Goal: Task Accomplishment & Management: Manage account settings

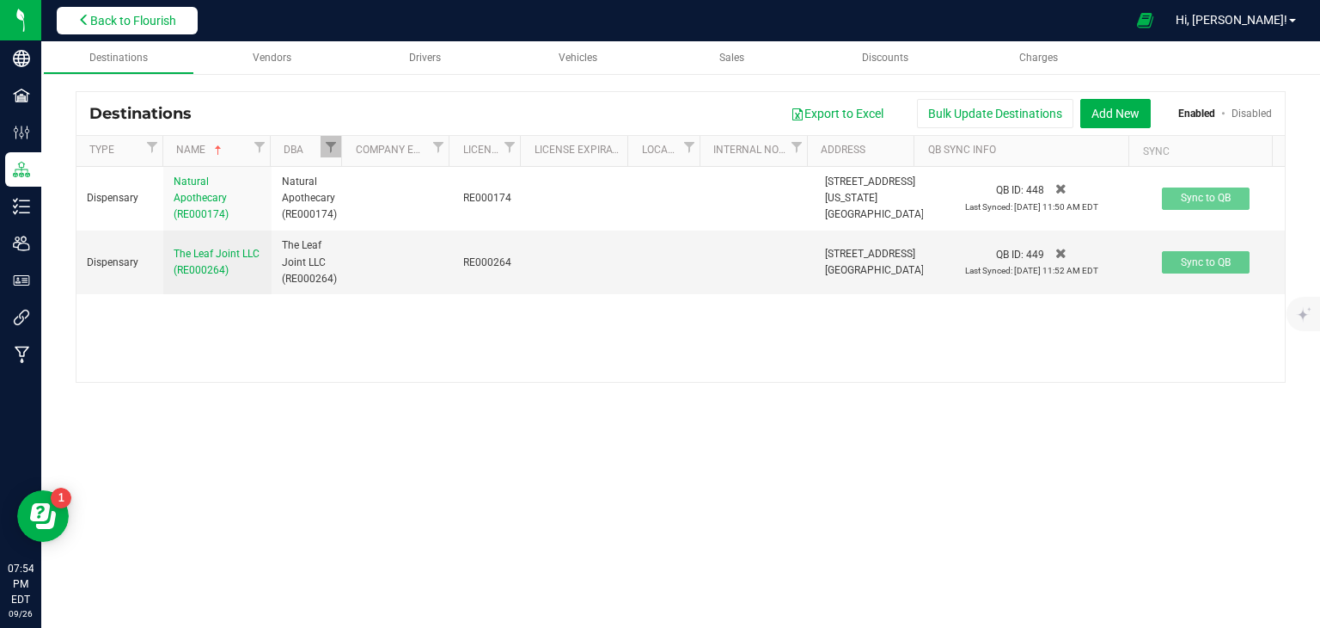
click at [113, 21] on span "Back to Flourish" at bounding box center [133, 21] width 86 height 14
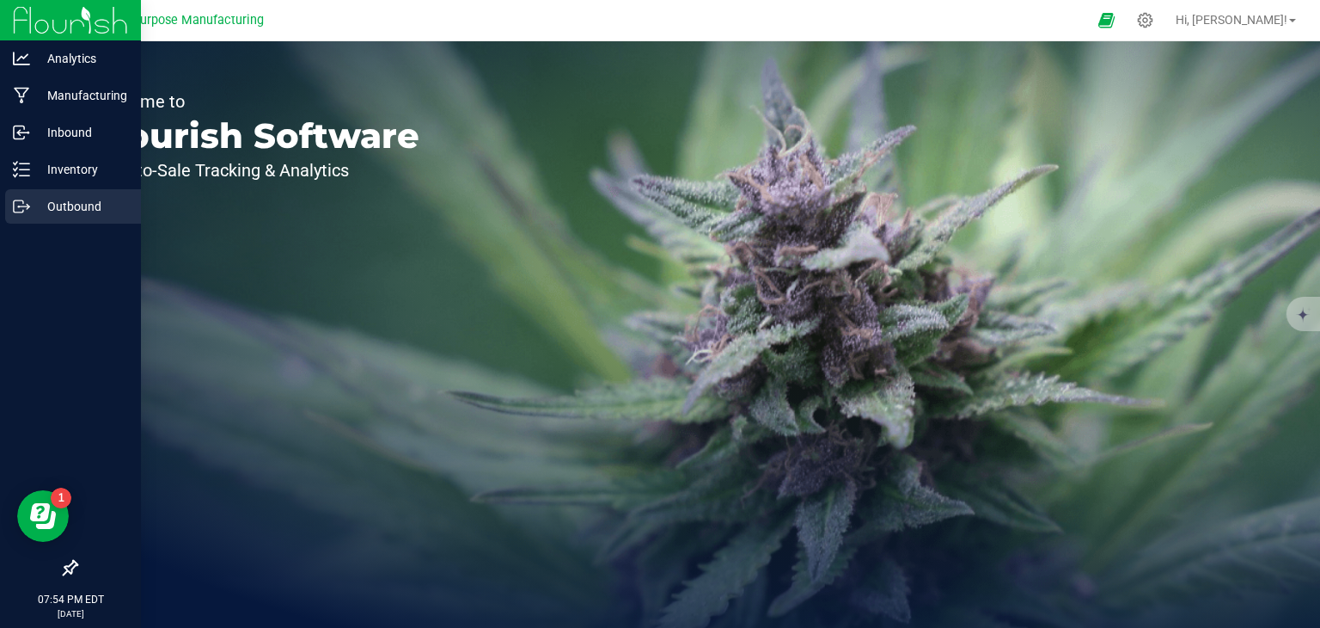
click at [71, 217] on div "Outbound" at bounding box center [73, 206] width 136 height 34
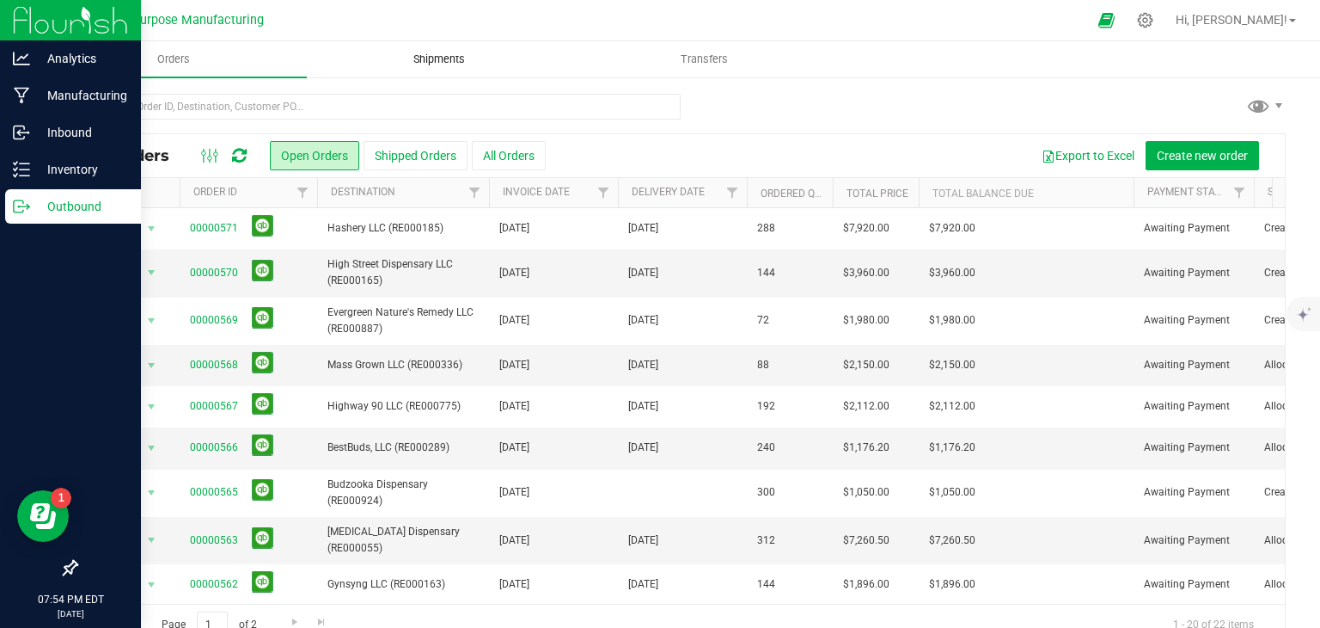
click at [439, 65] on span "Shipments" at bounding box center [439, 59] width 98 height 15
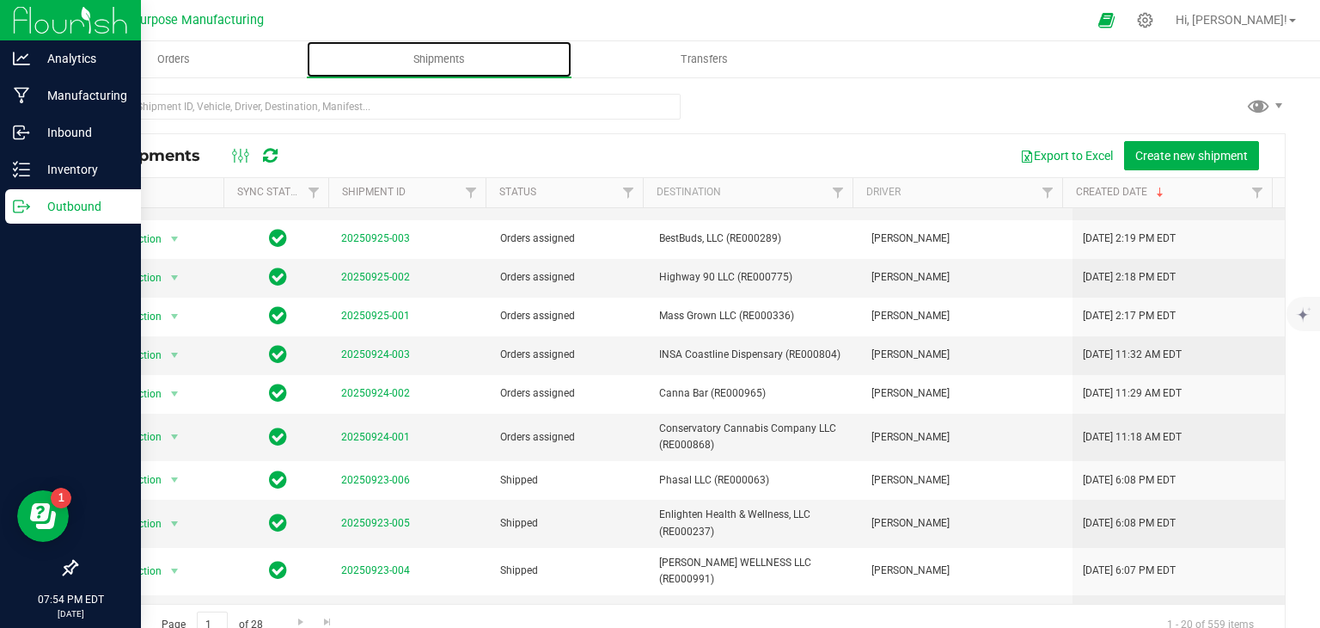
scroll to position [220, 0]
click at [175, 432] on span "select" at bounding box center [175, 437] width 14 height 14
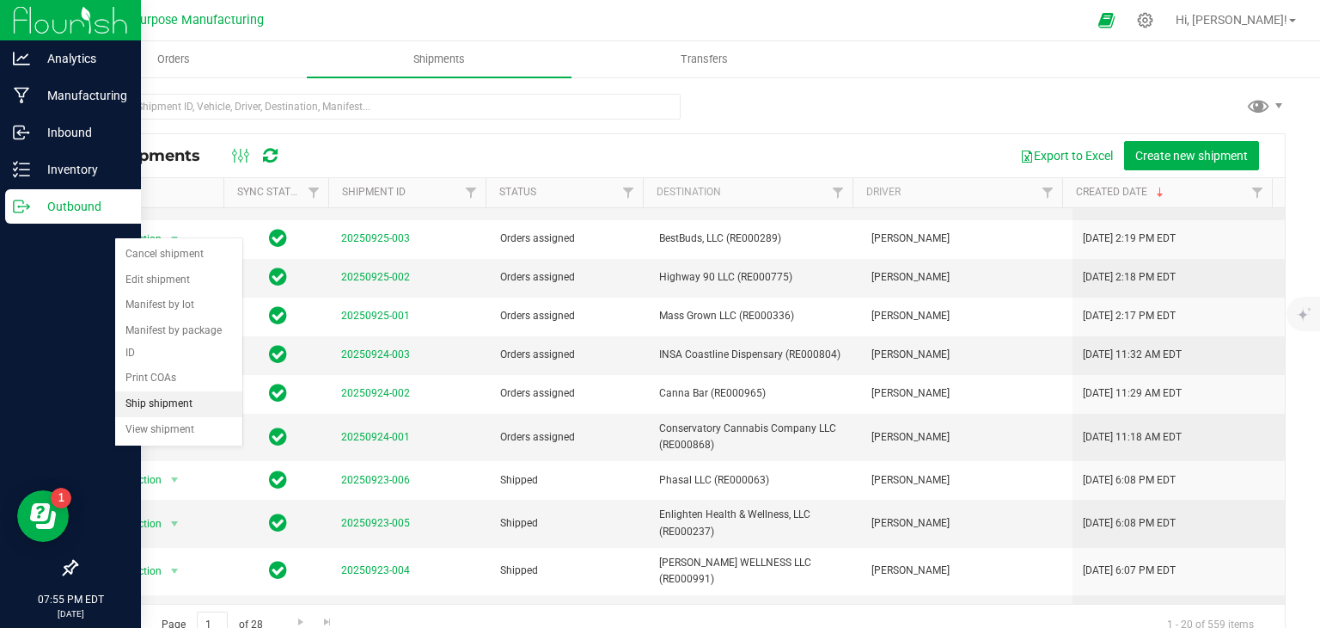
click at [165, 391] on li "Ship shipment" at bounding box center [178, 404] width 127 height 26
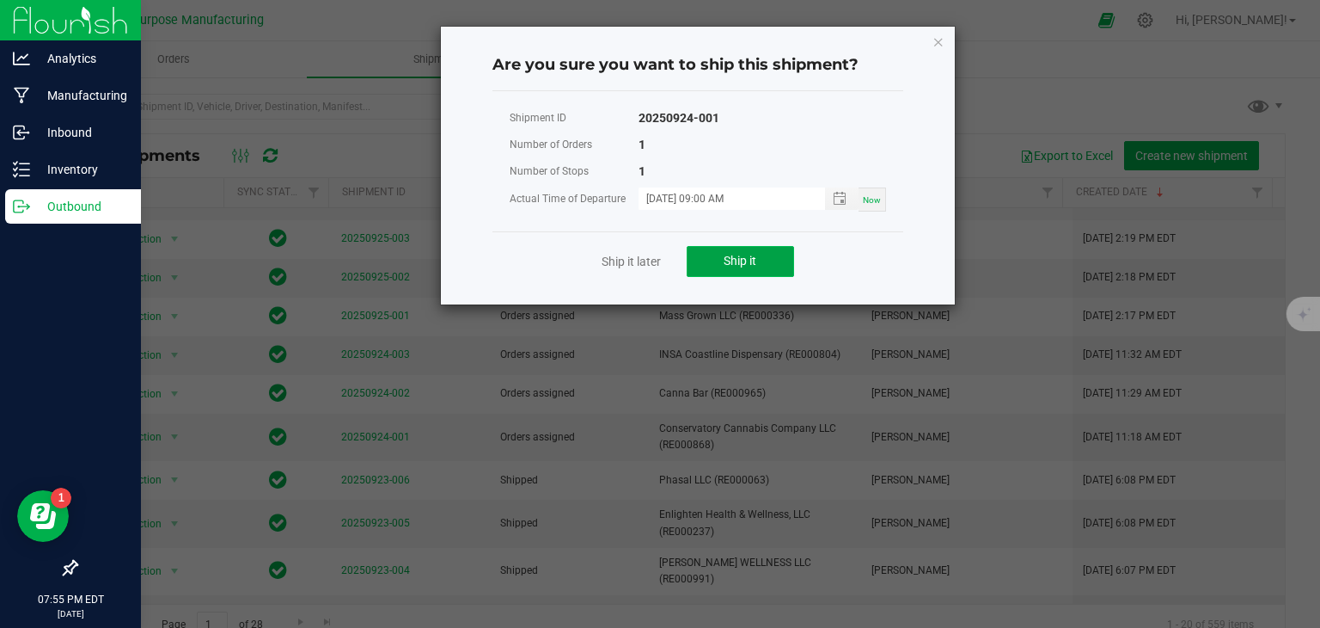
click at [766, 251] on button "Ship it" at bounding box center [740, 261] width 107 height 31
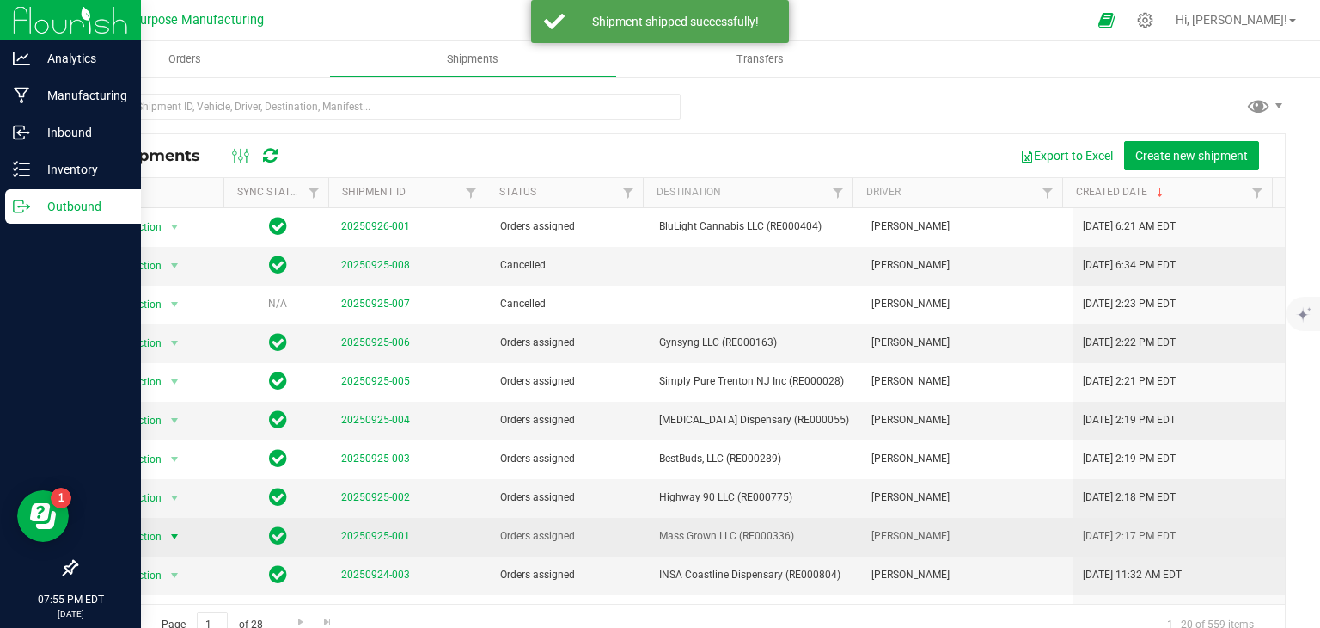
click at [172, 534] on span "select" at bounding box center [175, 537] width 14 height 14
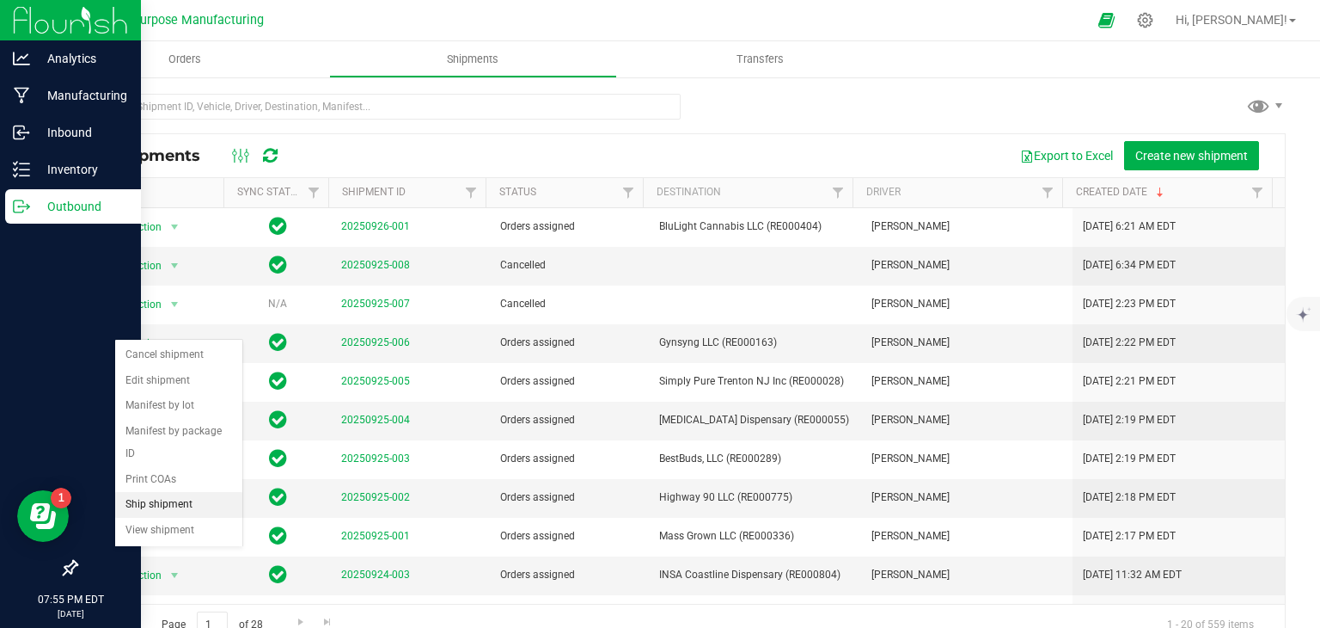
click at [163, 492] on li "Ship shipment" at bounding box center [178, 505] width 127 height 26
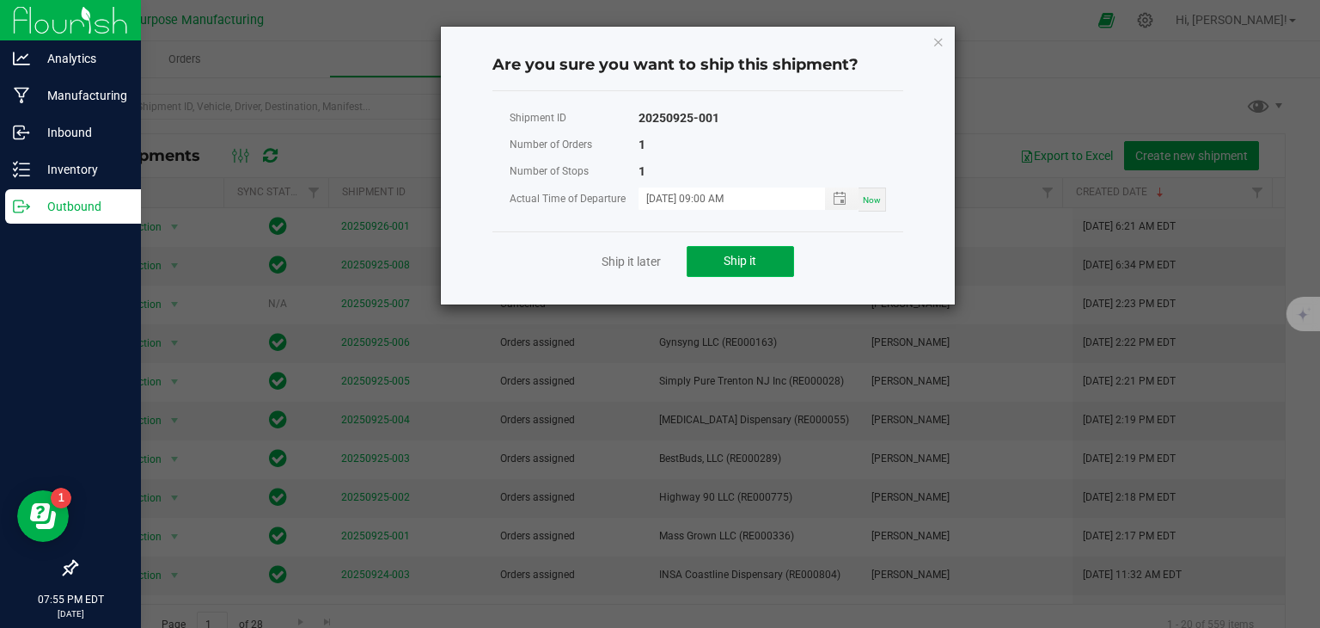
click at [712, 262] on button "Ship it" at bounding box center [740, 261] width 107 height 31
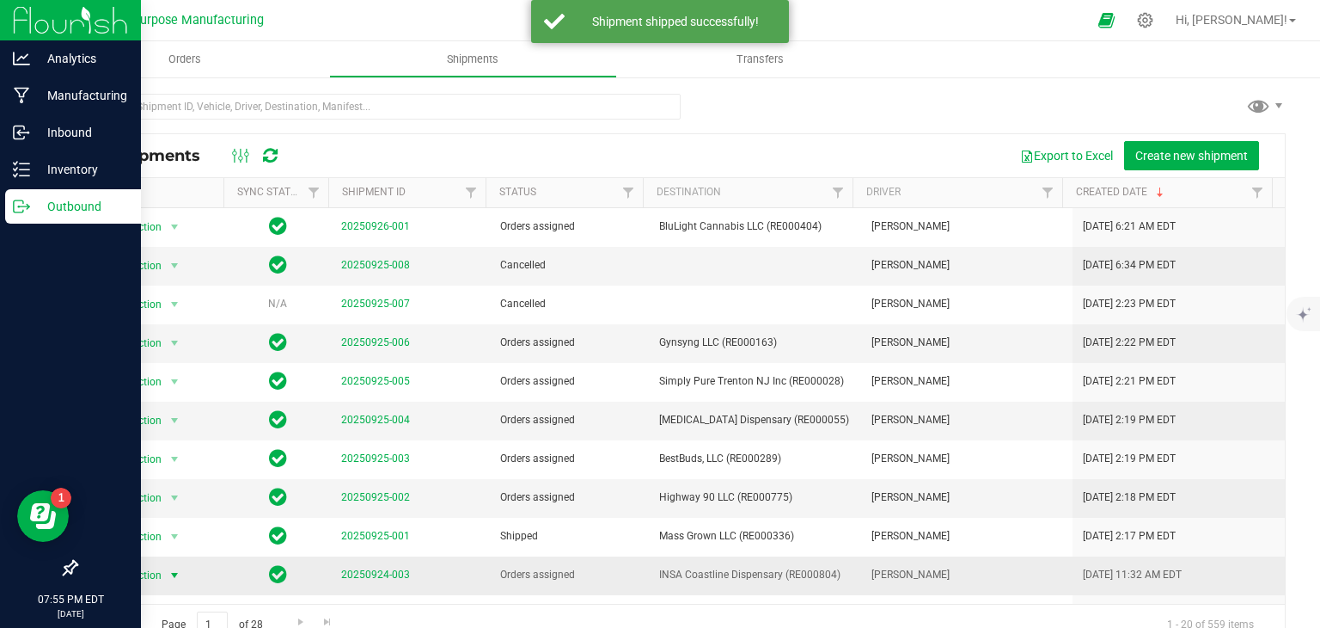
click at [168, 576] on span "select" at bounding box center [175, 575] width 14 height 14
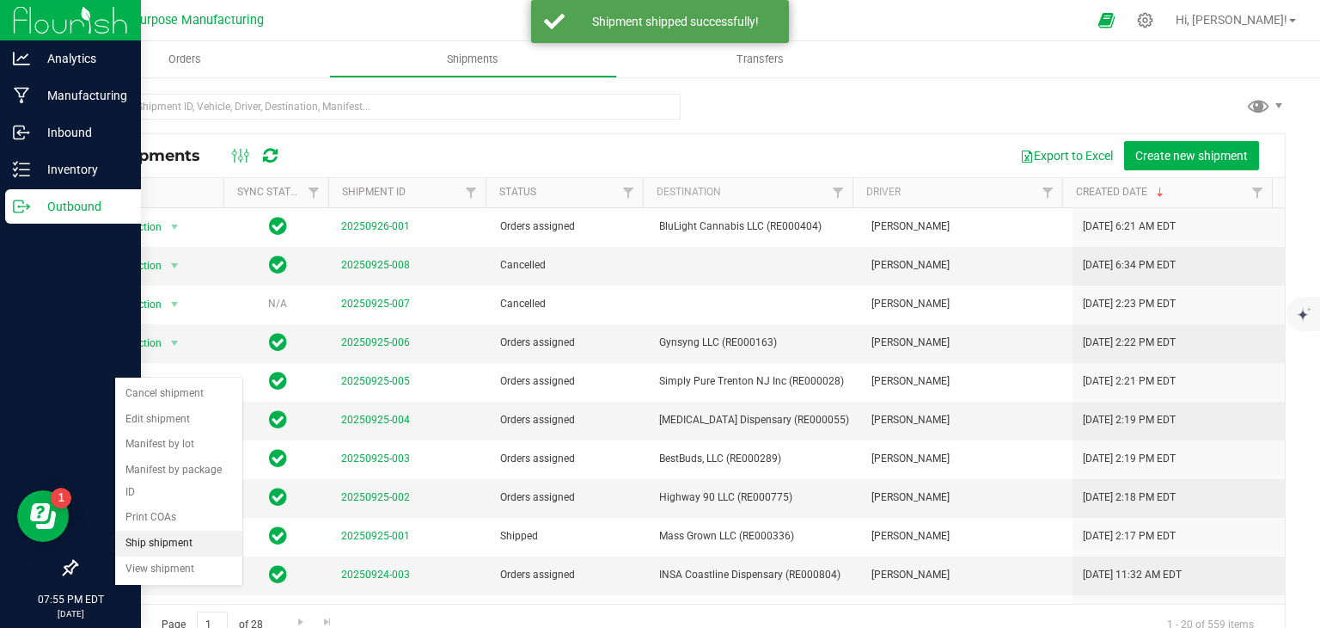
click at [178, 530] on li "Ship shipment" at bounding box center [178, 543] width 127 height 26
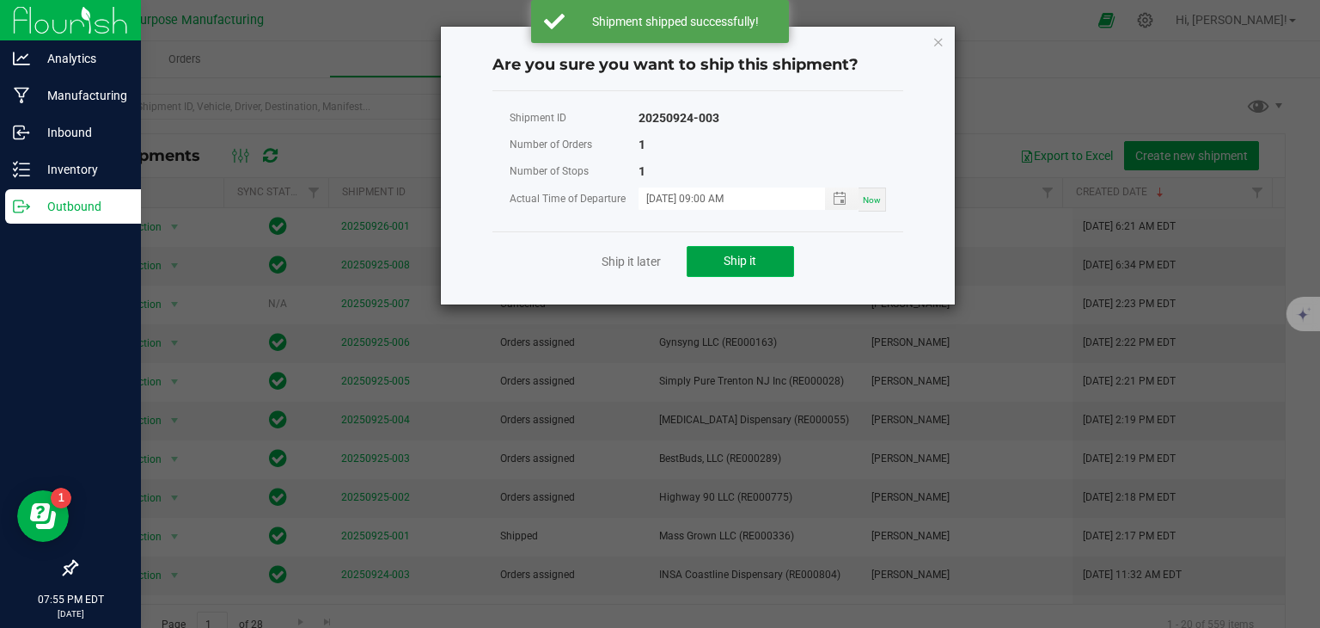
click at [745, 259] on span "Ship it" at bounding box center [740, 261] width 33 height 14
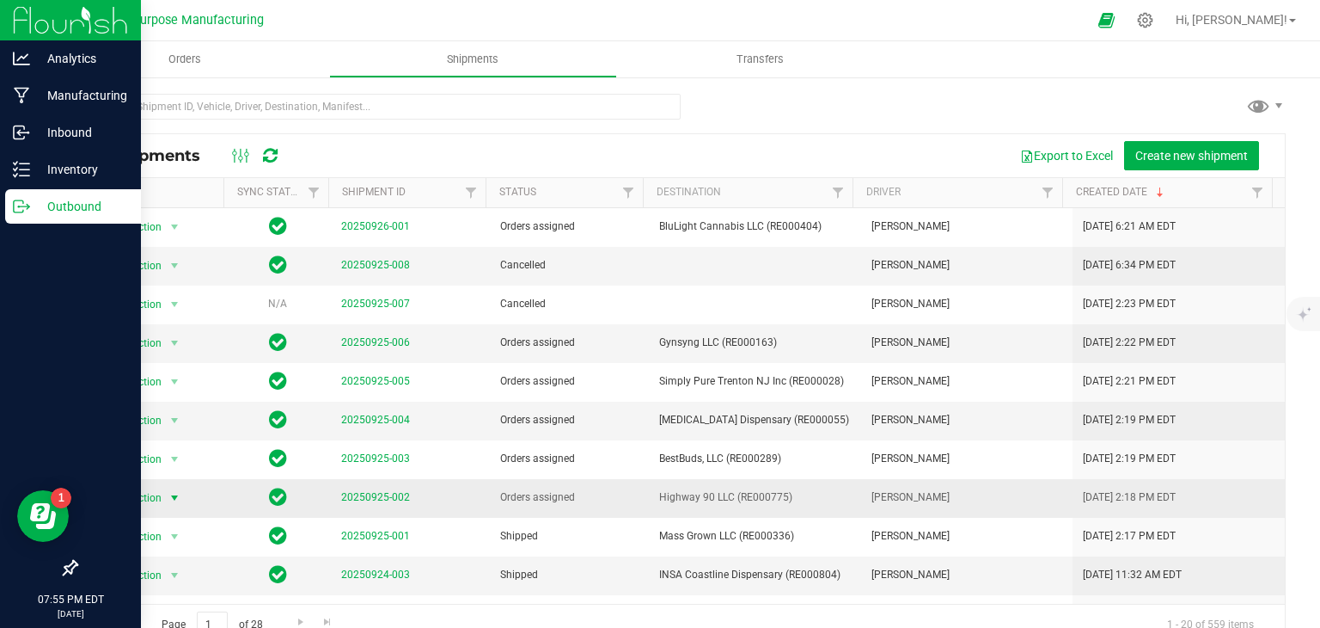
click at [171, 496] on span "select" at bounding box center [175, 498] width 14 height 14
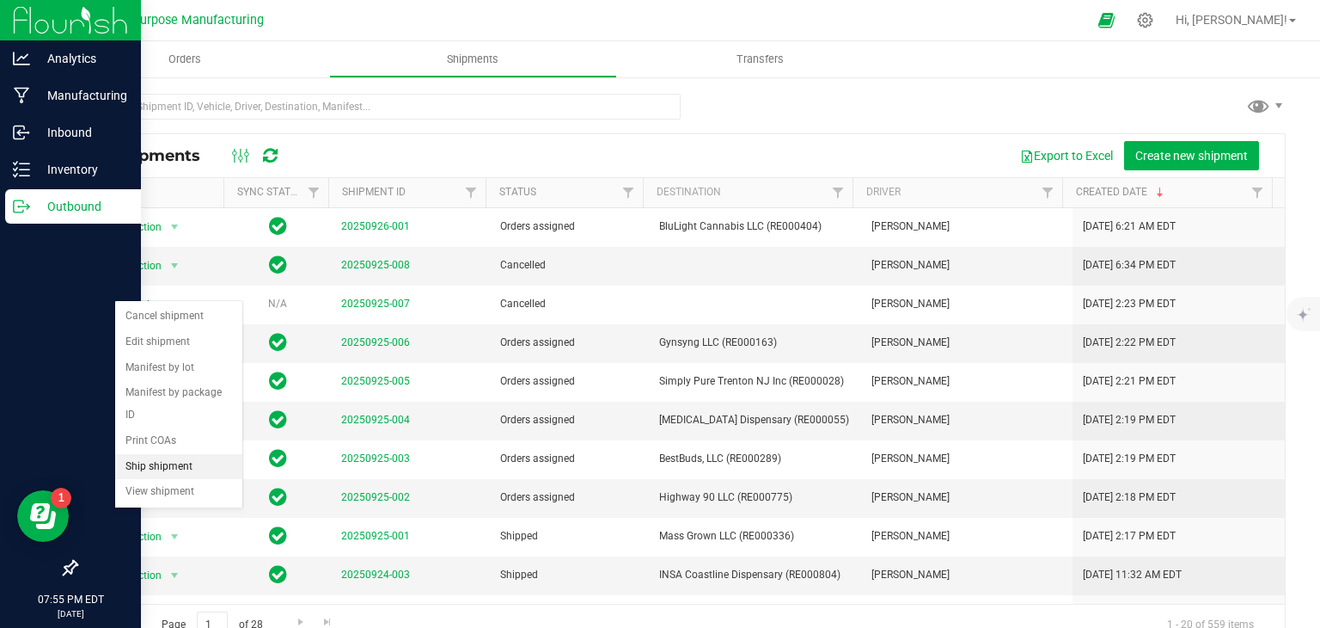
click at [164, 454] on li "Ship shipment" at bounding box center [178, 467] width 127 height 26
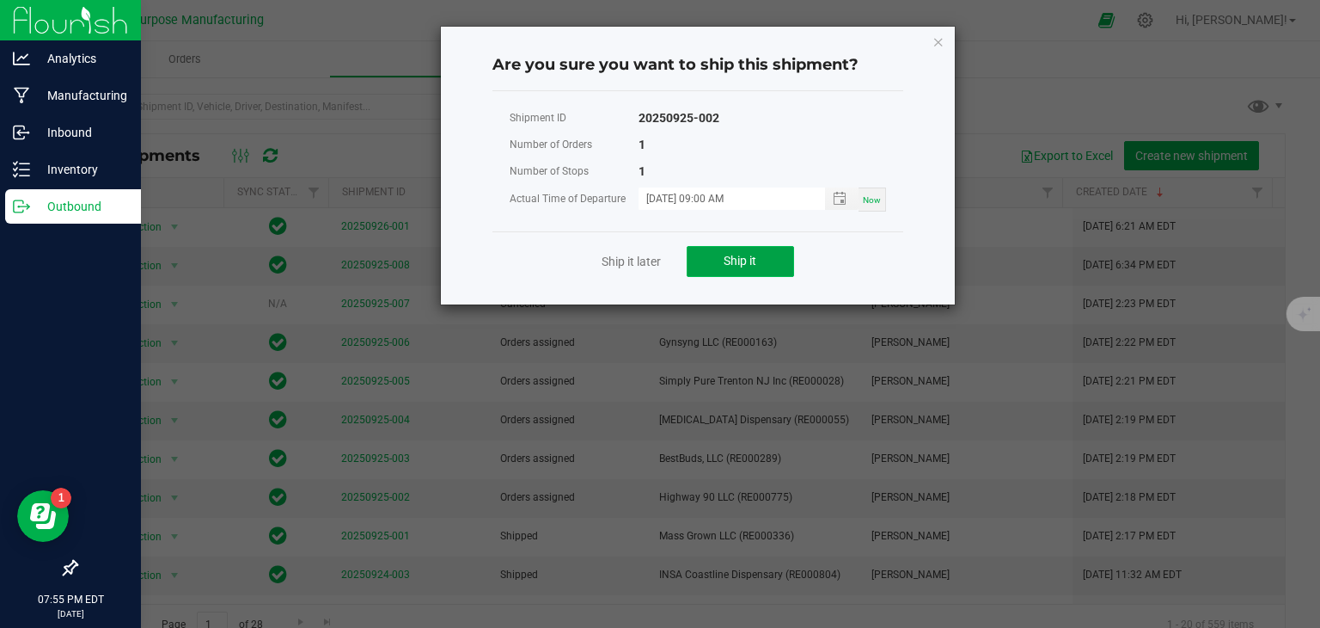
click at [720, 268] on button "Ship it" at bounding box center [740, 261] width 107 height 31
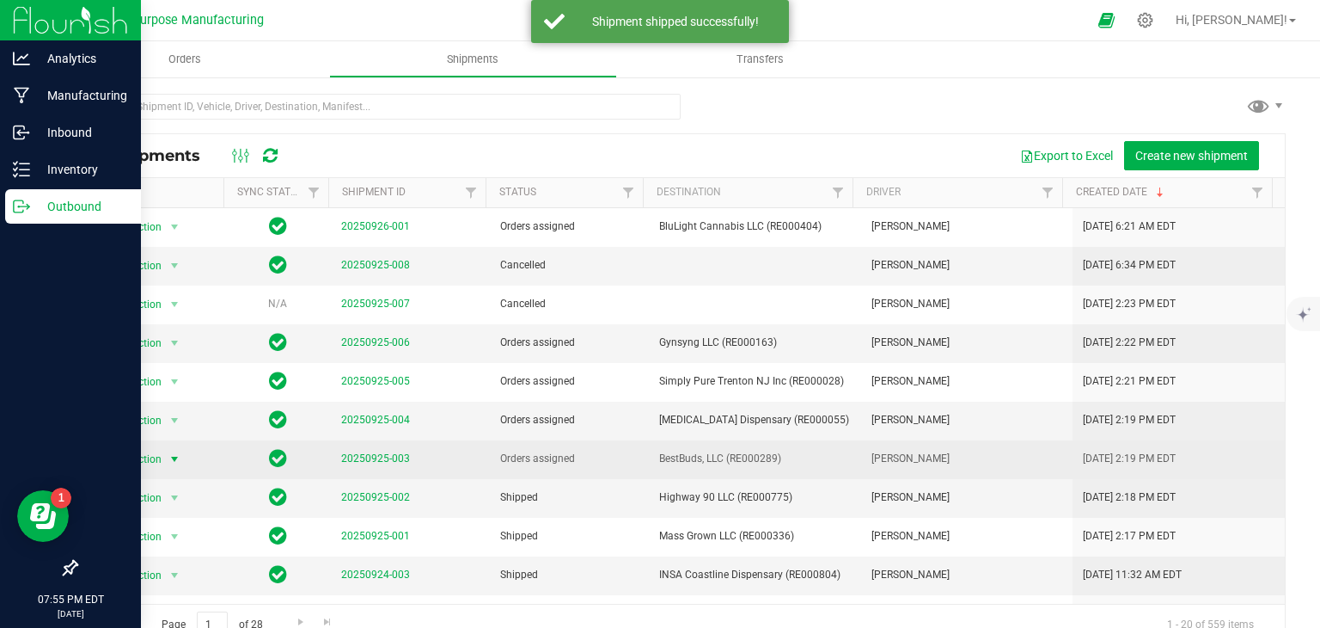
click at [175, 458] on span "select" at bounding box center [175, 459] width 14 height 14
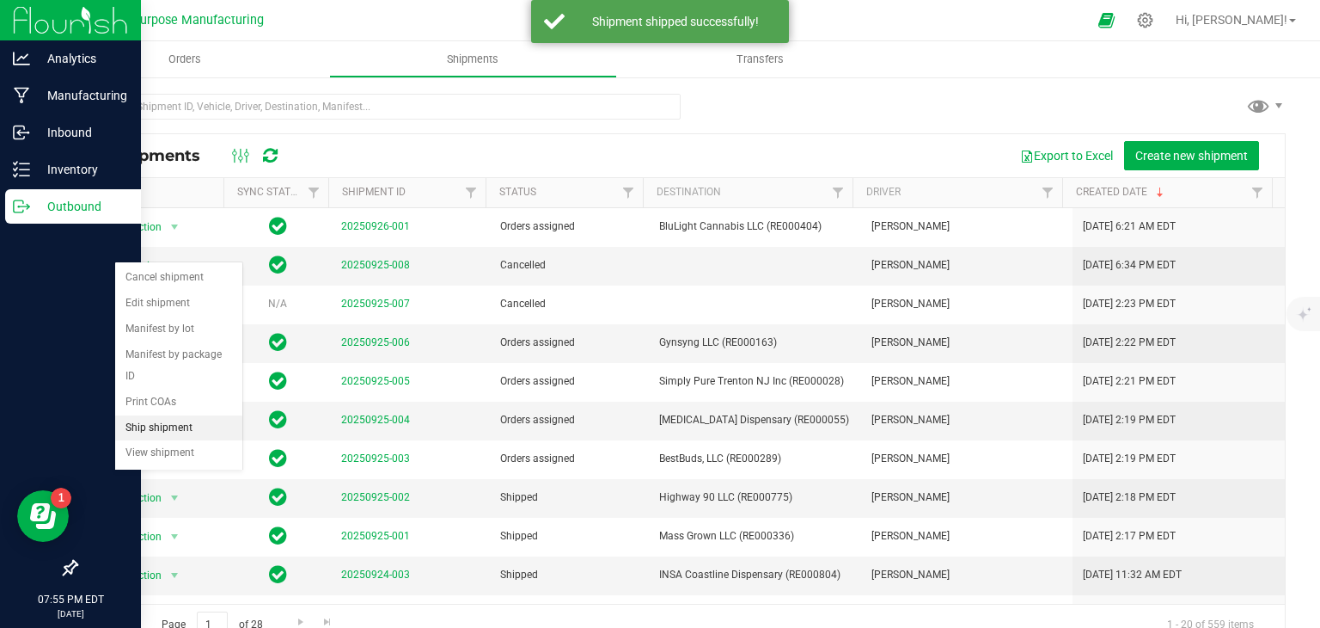
click at [189, 415] on li "Ship shipment" at bounding box center [178, 428] width 127 height 26
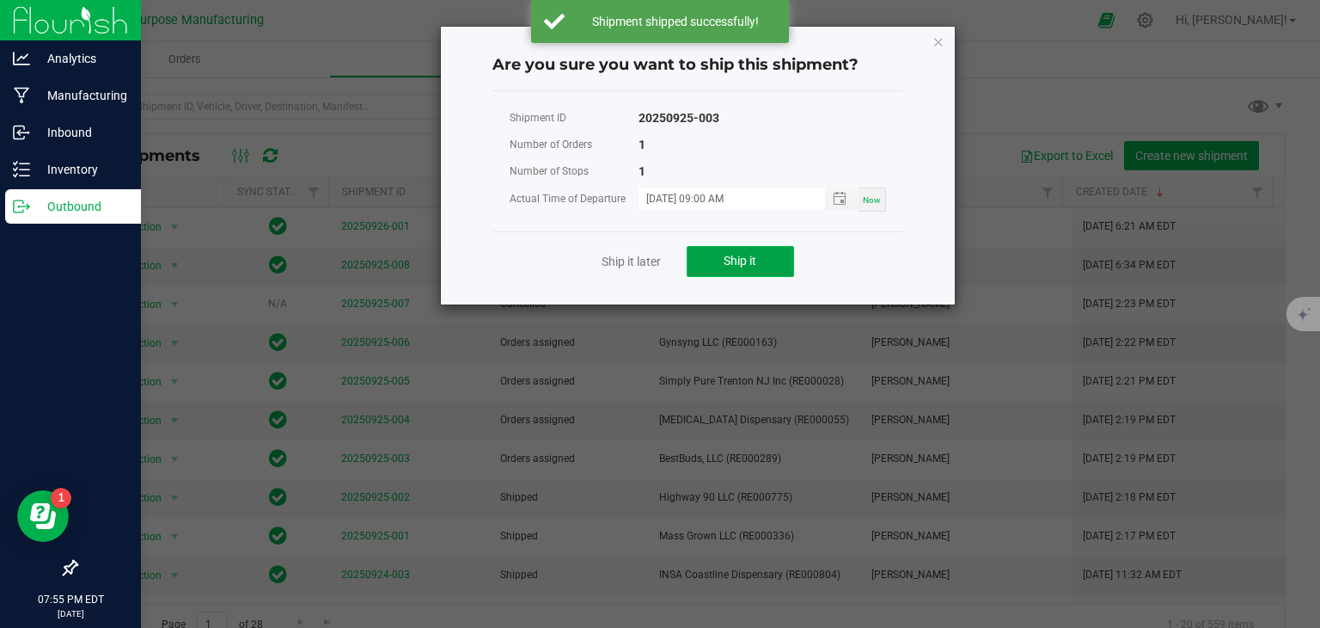
click at [711, 263] on button "Ship it" at bounding box center [740, 261] width 107 height 31
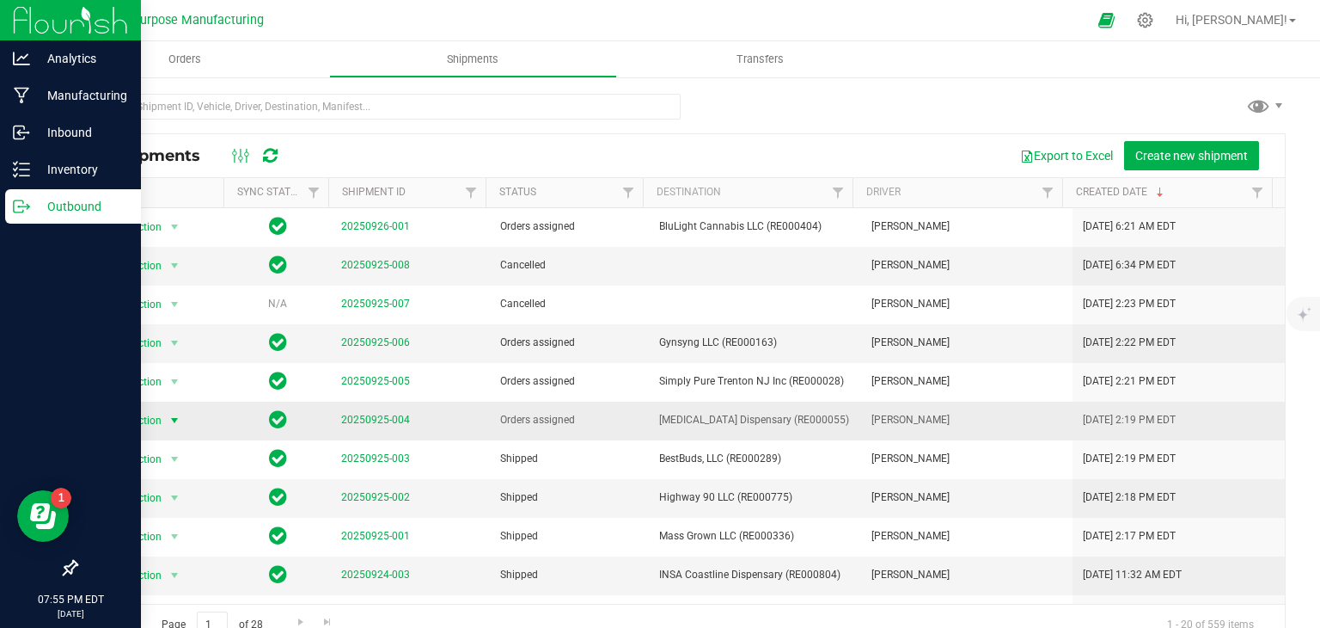
click at [168, 420] on span "select" at bounding box center [175, 420] width 14 height 14
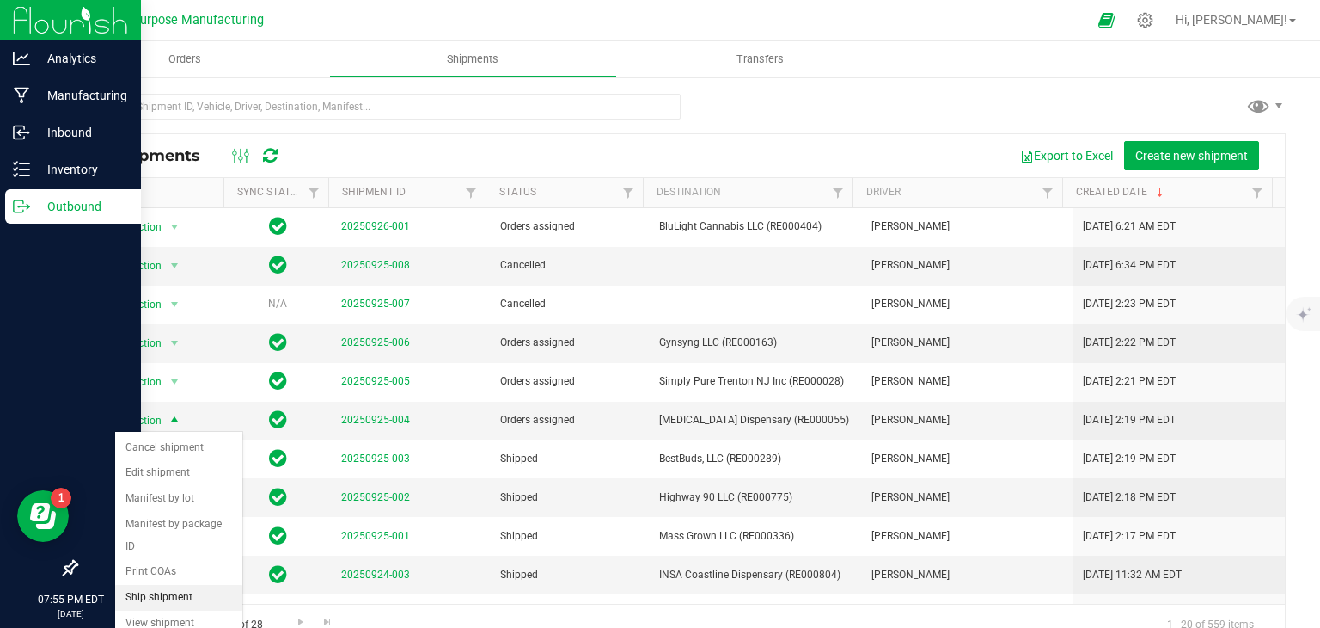
click at [169, 585] on li "Ship shipment" at bounding box center [178, 598] width 127 height 26
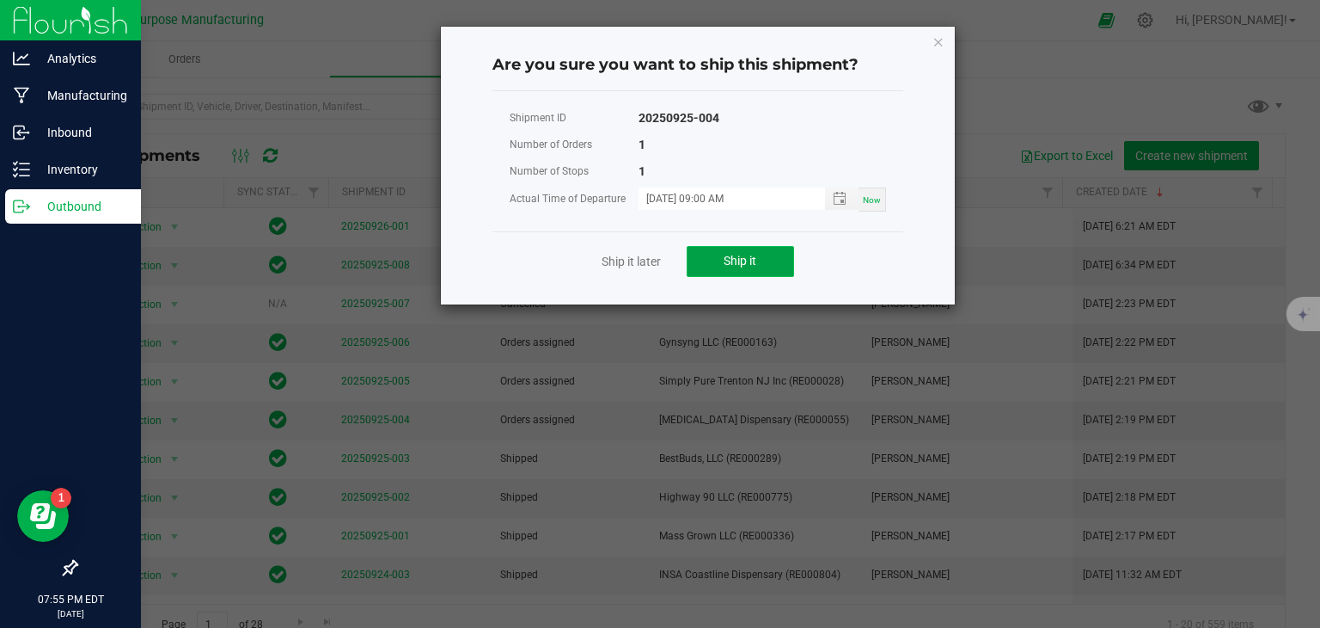
click at [721, 252] on button "Ship it" at bounding box center [740, 261] width 107 height 31
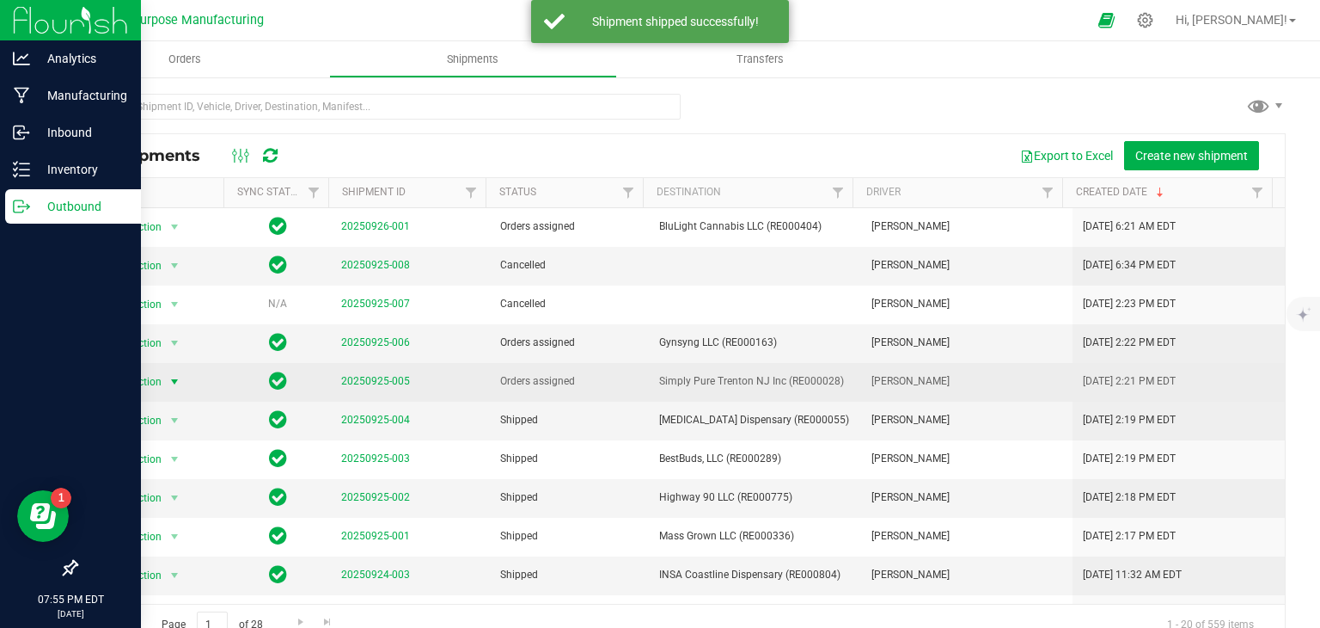
click at [172, 386] on span "select" at bounding box center [175, 382] width 14 height 14
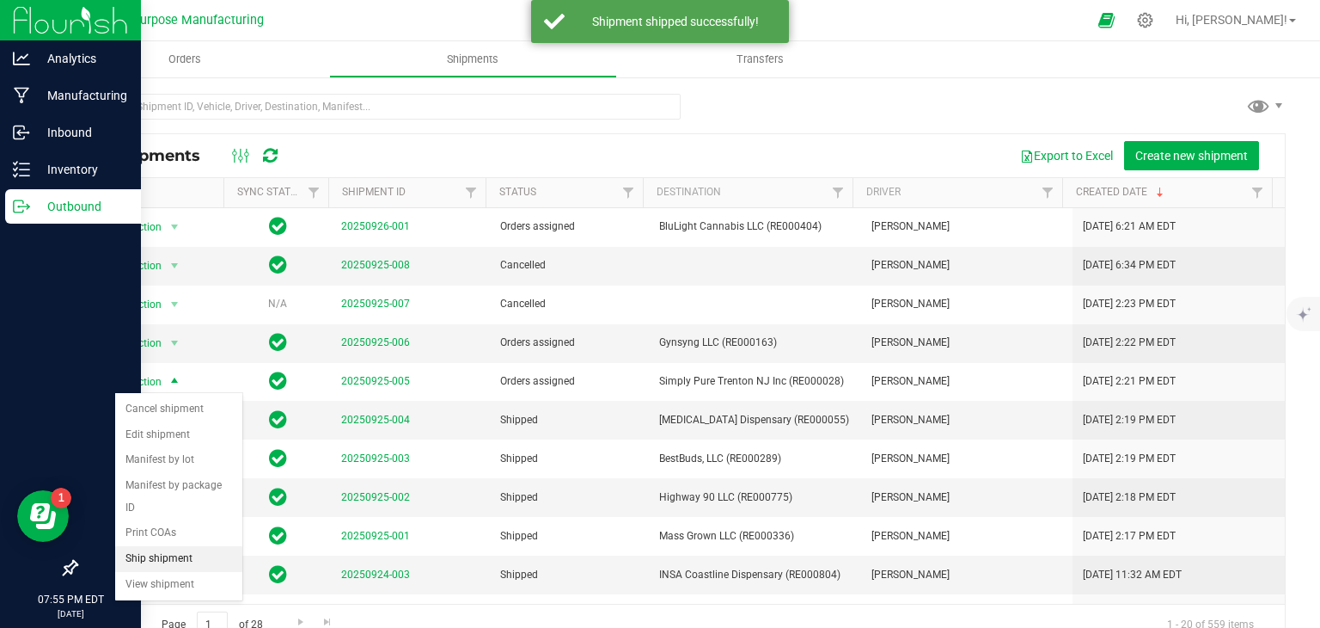
click at [179, 546] on li "Ship shipment" at bounding box center [178, 559] width 127 height 26
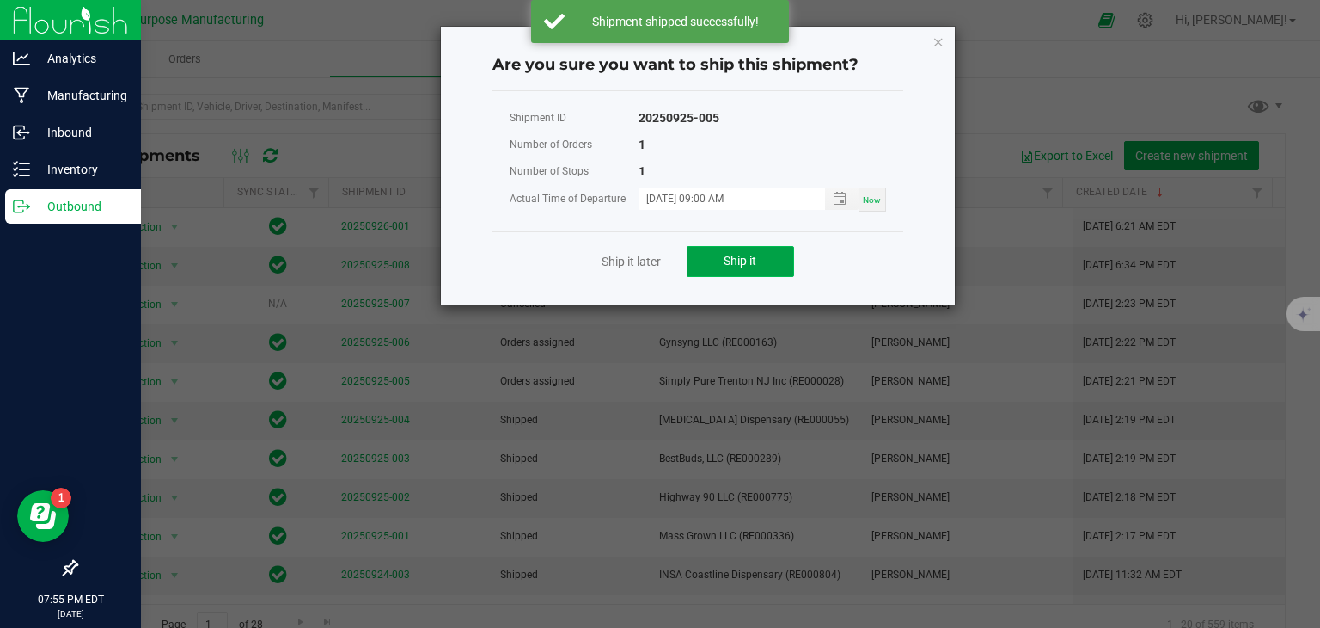
click at [742, 269] on button "Ship it" at bounding box center [740, 261] width 107 height 31
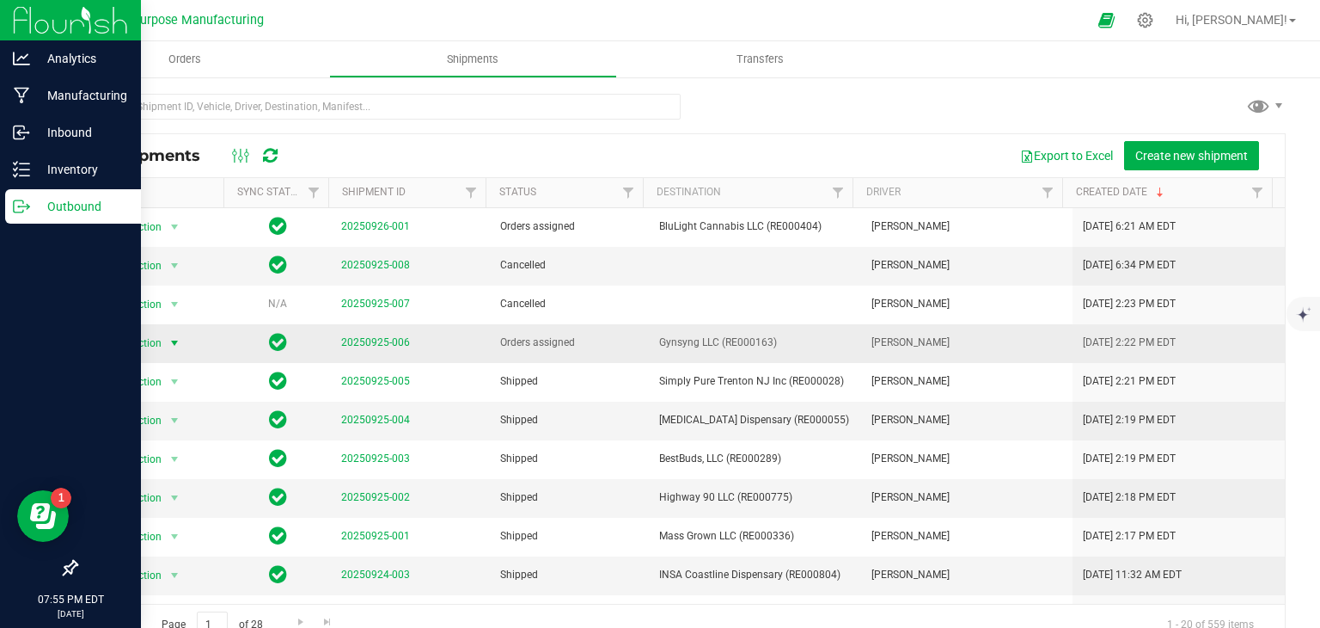
click at [164, 338] on span "select" at bounding box center [173, 343] width 21 height 24
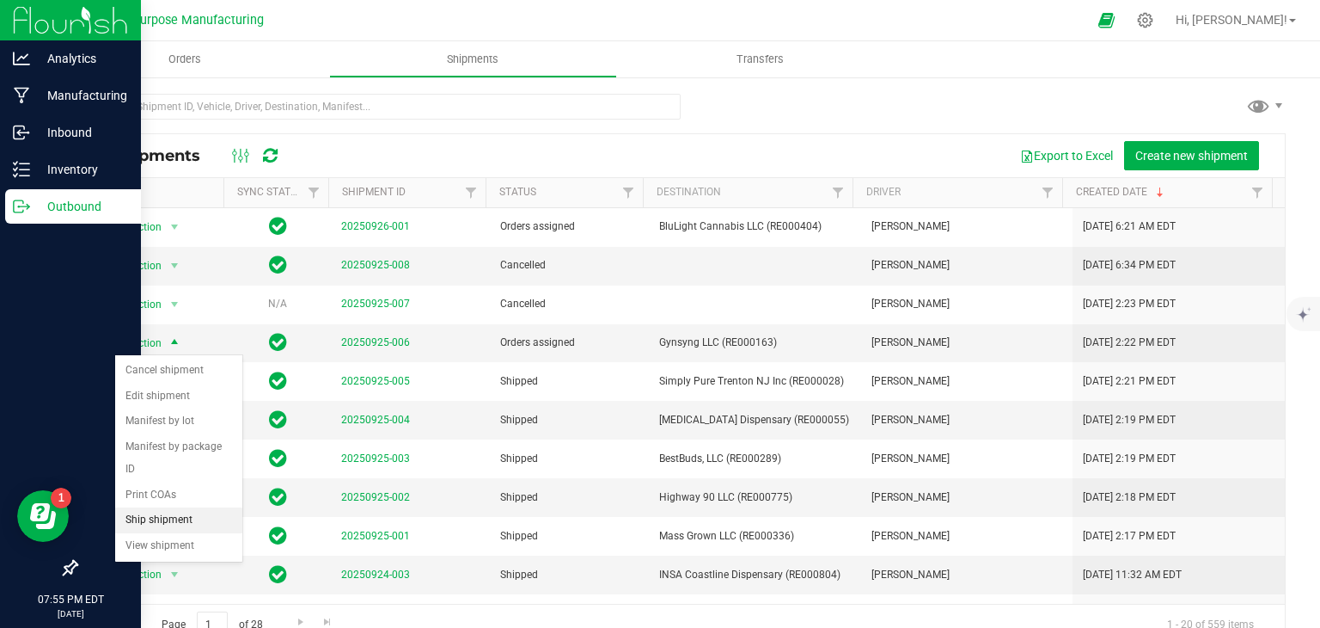
click at [184, 507] on li "Ship shipment" at bounding box center [178, 520] width 127 height 26
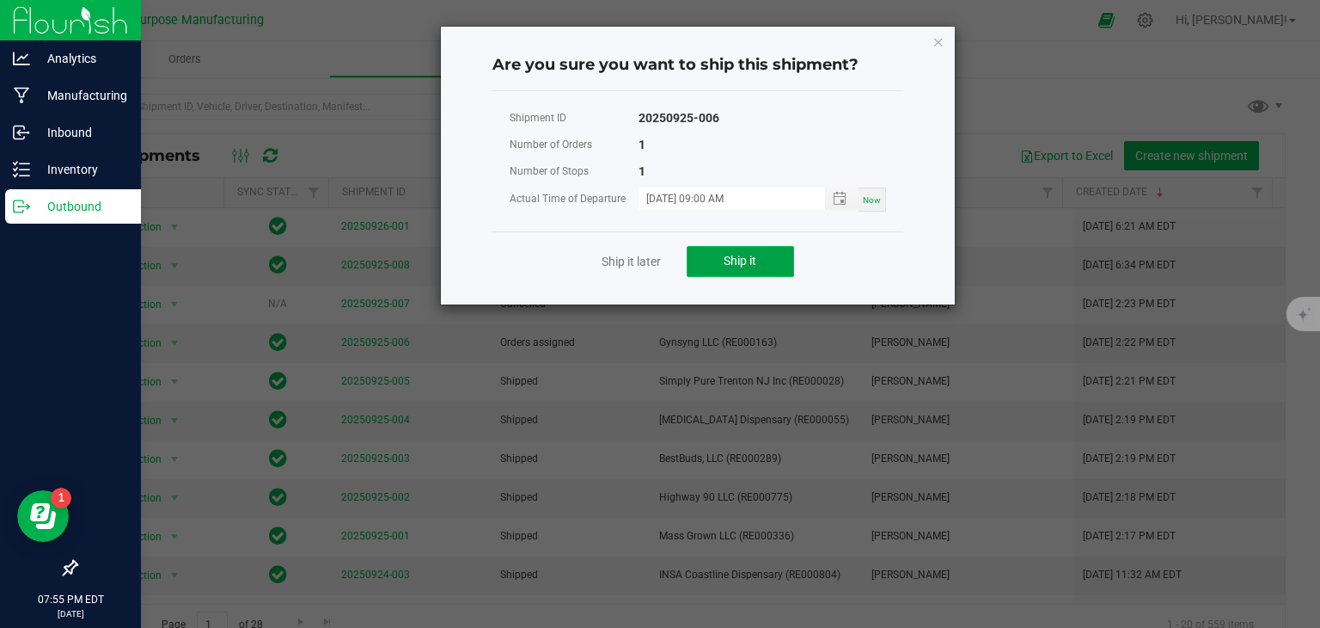
click at [735, 258] on span "Ship it" at bounding box center [740, 261] width 33 height 14
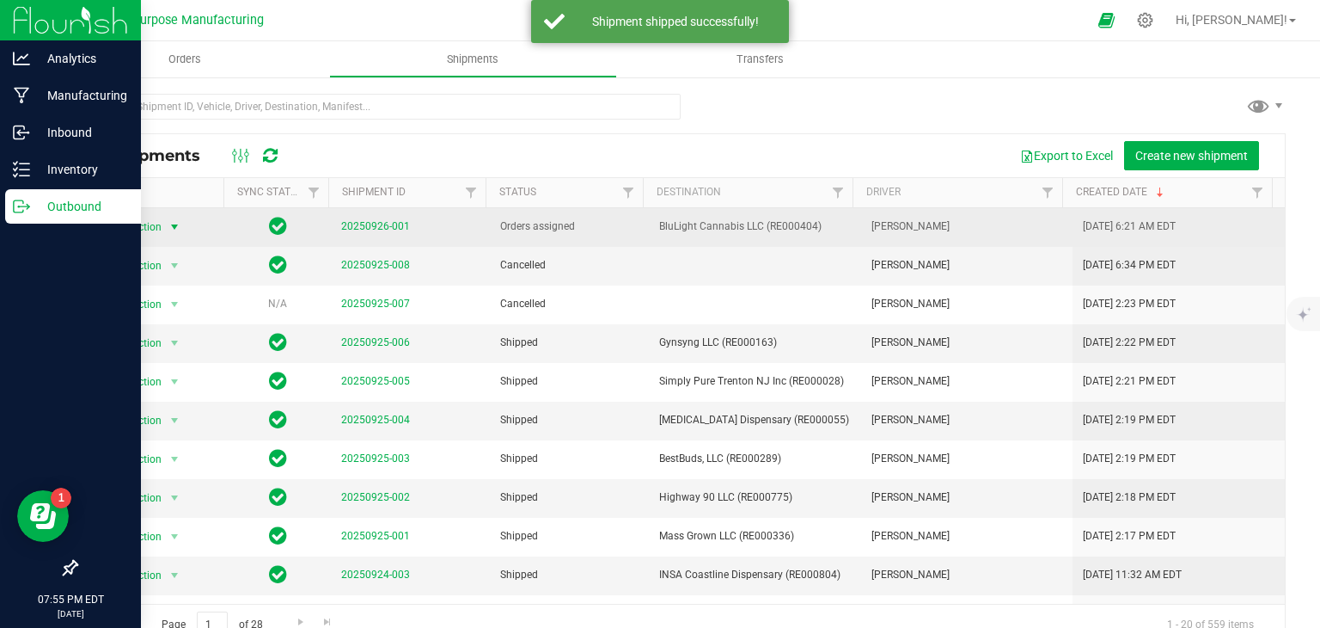
click at [175, 224] on span "select" at bounding box center [175, 227] width 14 height 14
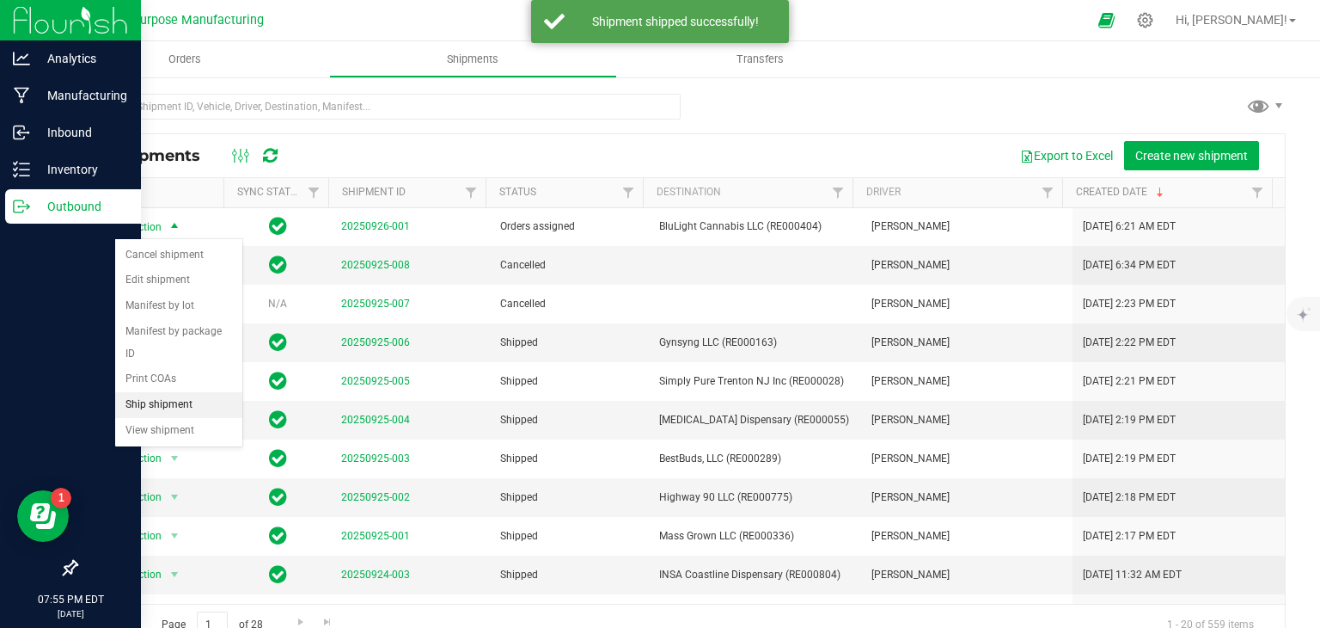
click at [196, 392] on li "Ship shipment" at bounding box center [178, 405] width 127 height 26
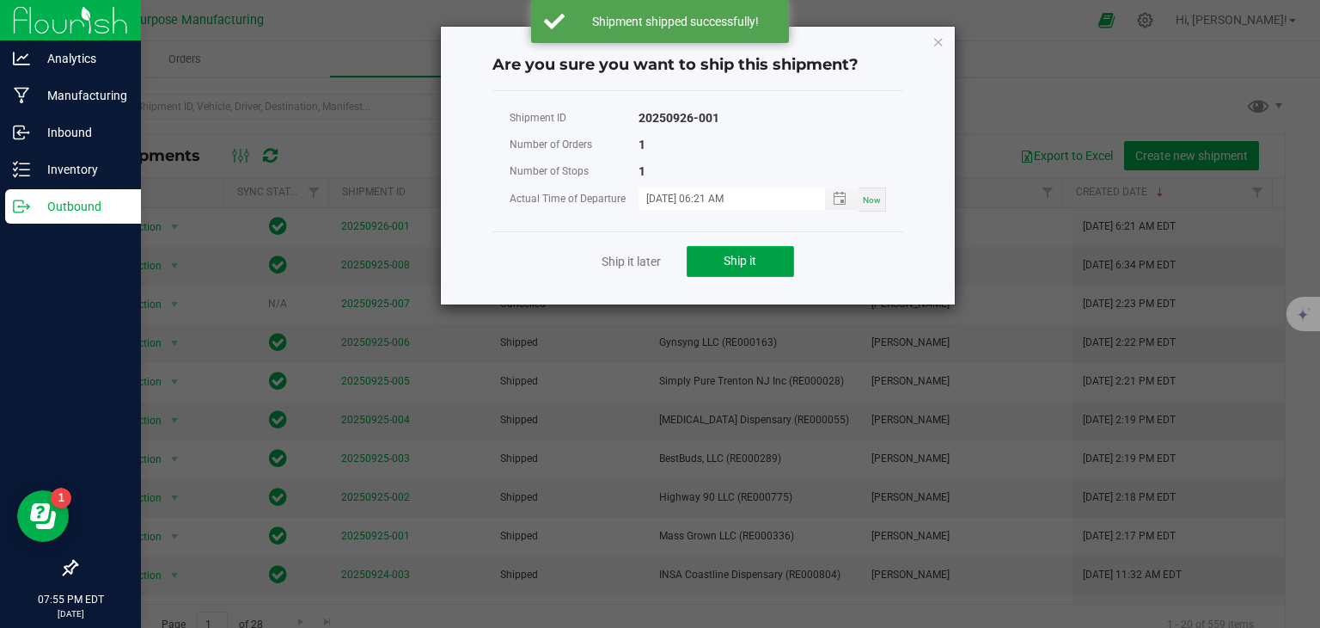
click at [743, 250] on button "Ship it" at bounding box center [740, 261] width 107 height 31
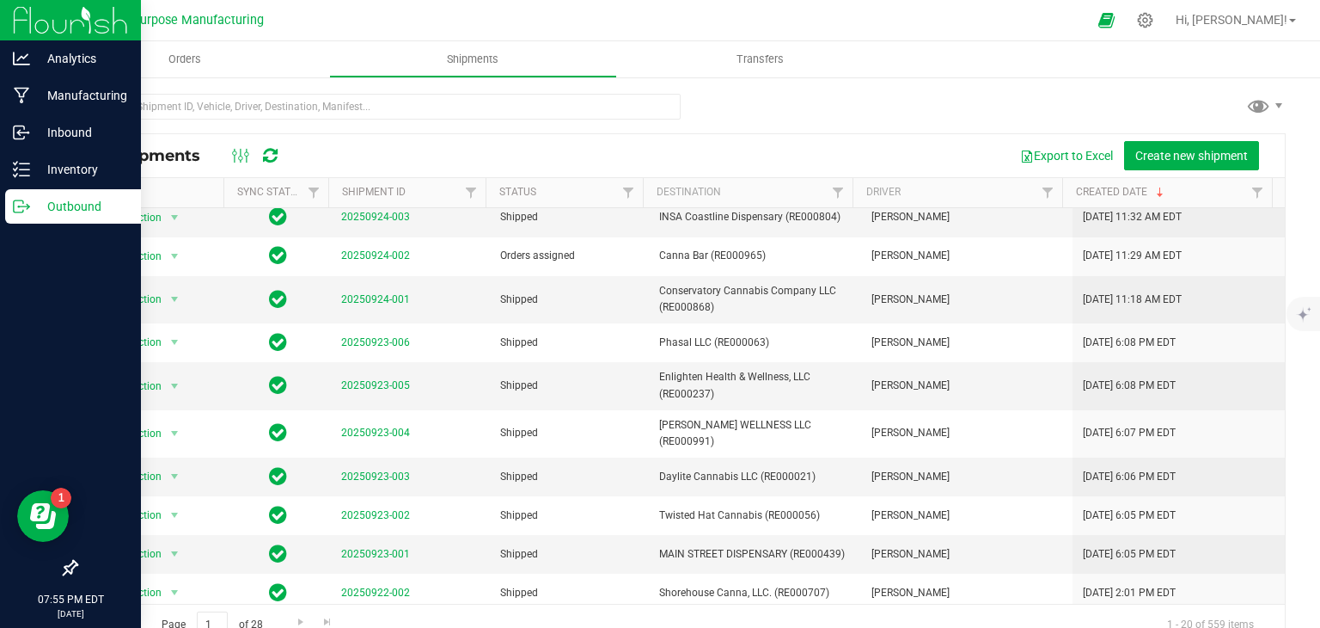
scroll to position [354, 0]
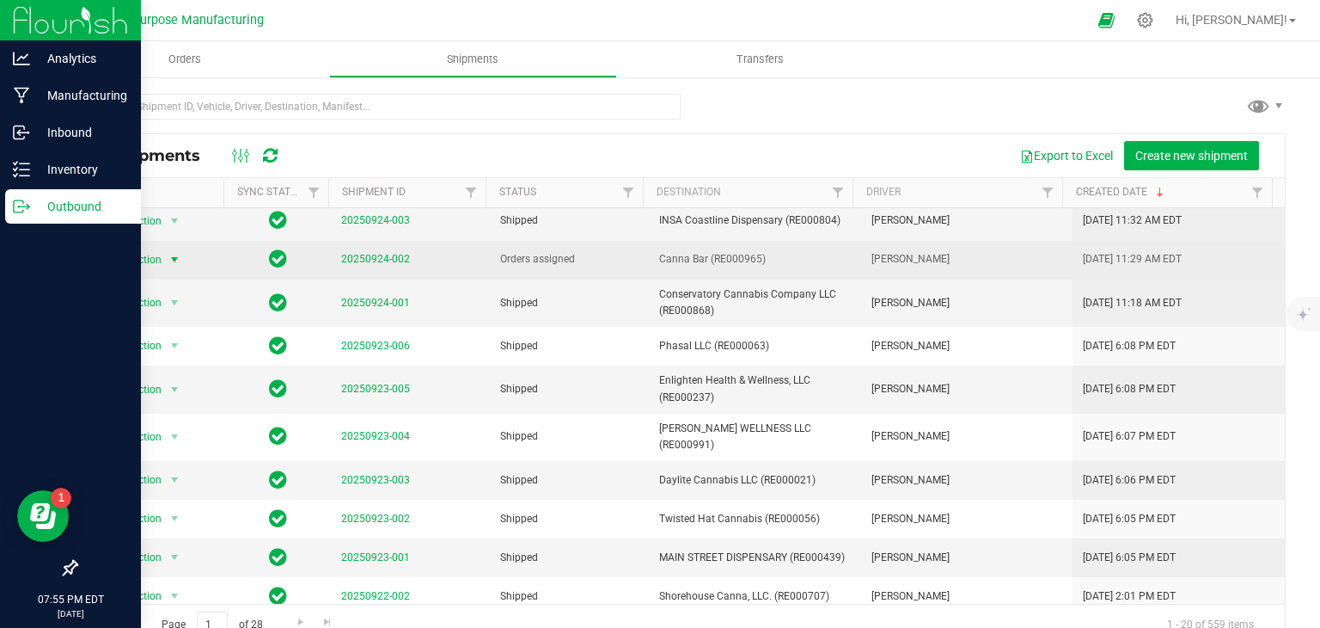
click at [180, 255] on span "select" at bounding box center [173, 260] width 21 height 24
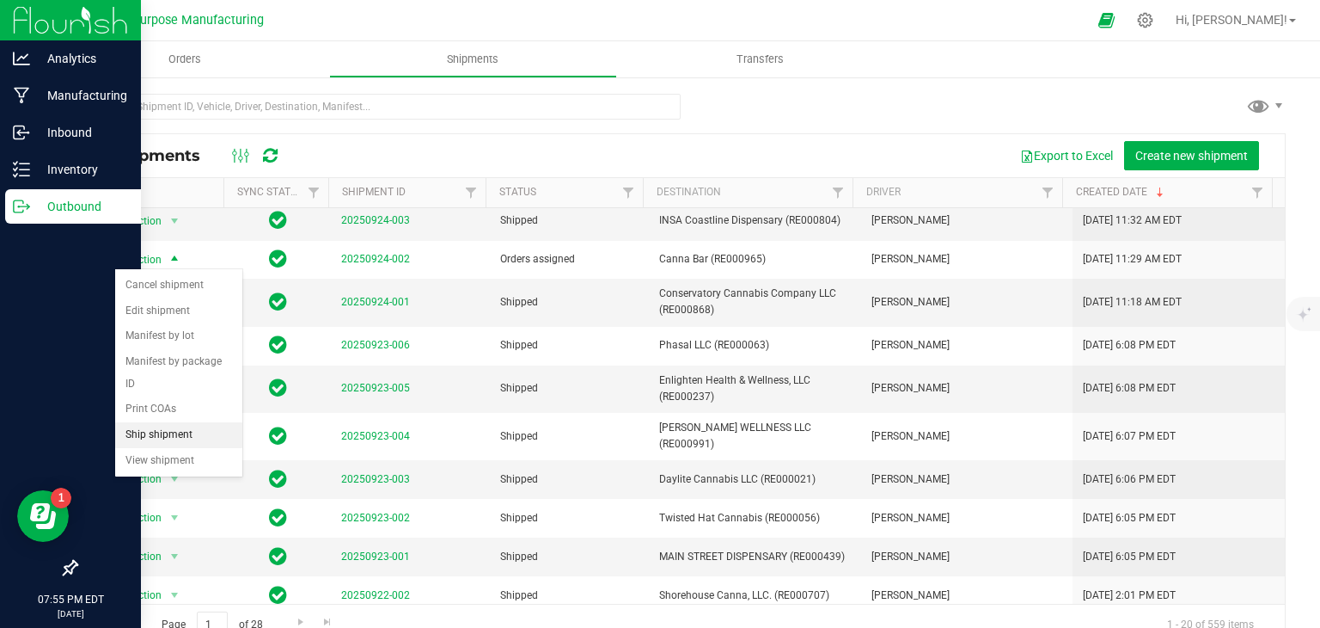
click at [171, 422] on li "Ship shipment" at bounding box center [178, 435] width 127 height 26
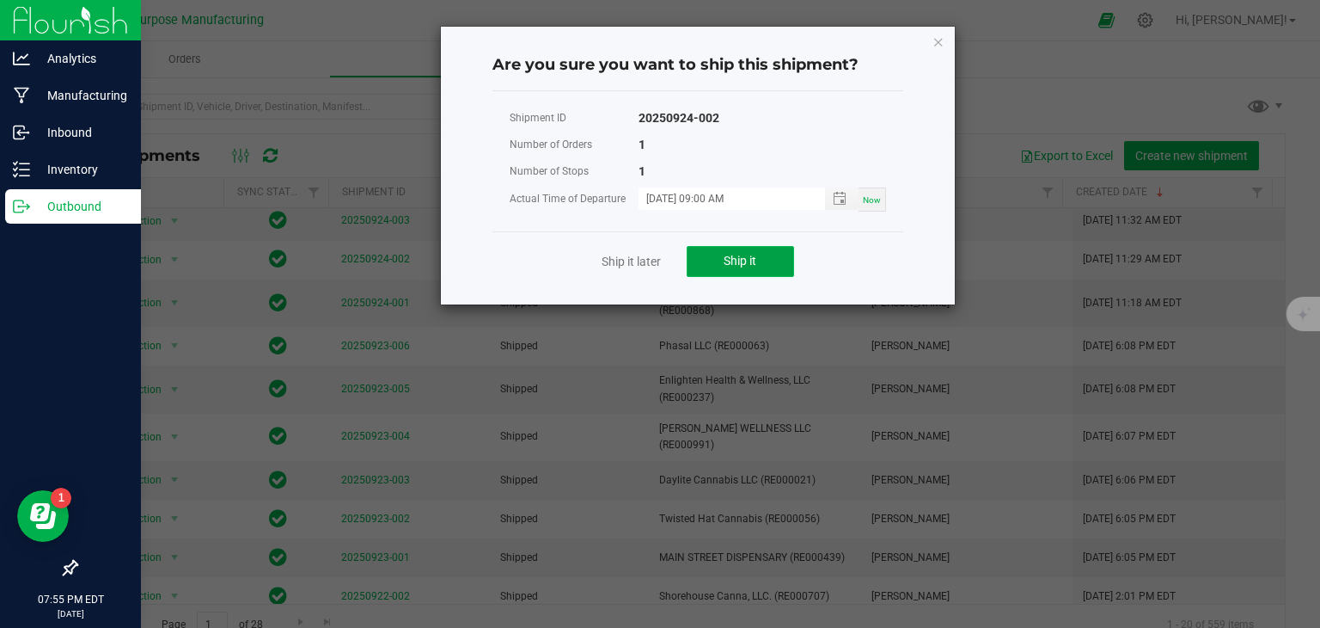
click at [748, 261] on span "Ship it" at bounding box center [740, 261] width 33 height 14
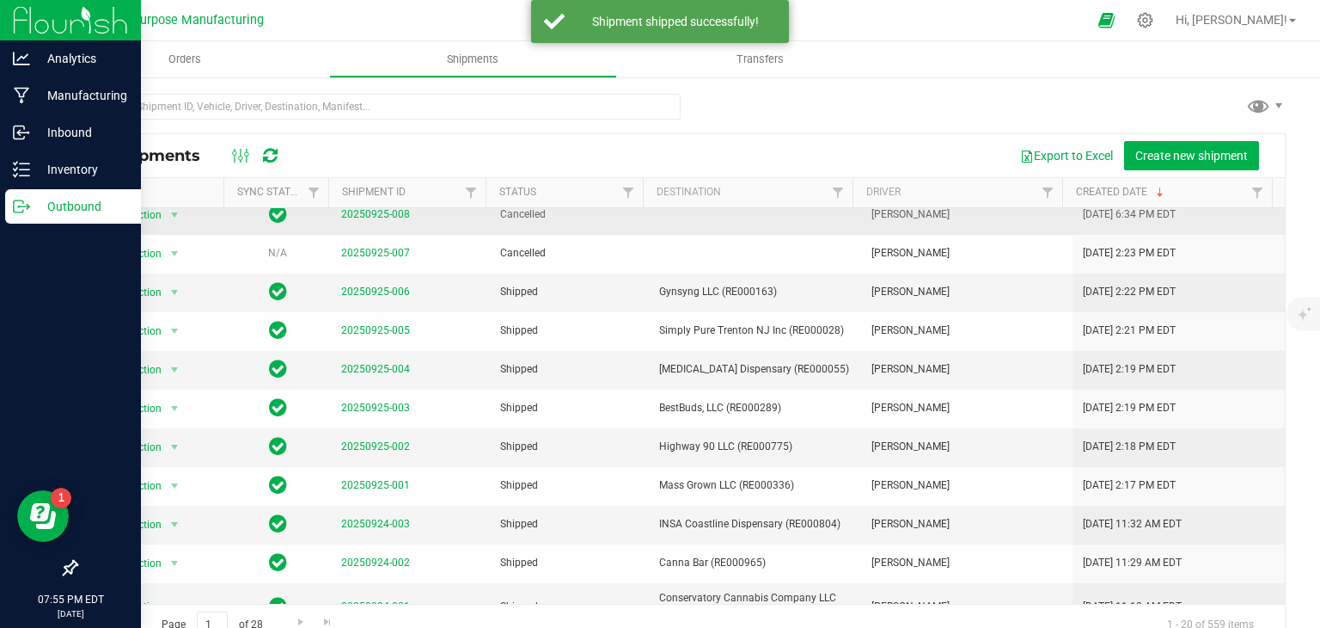
scroll to position [0, 0]
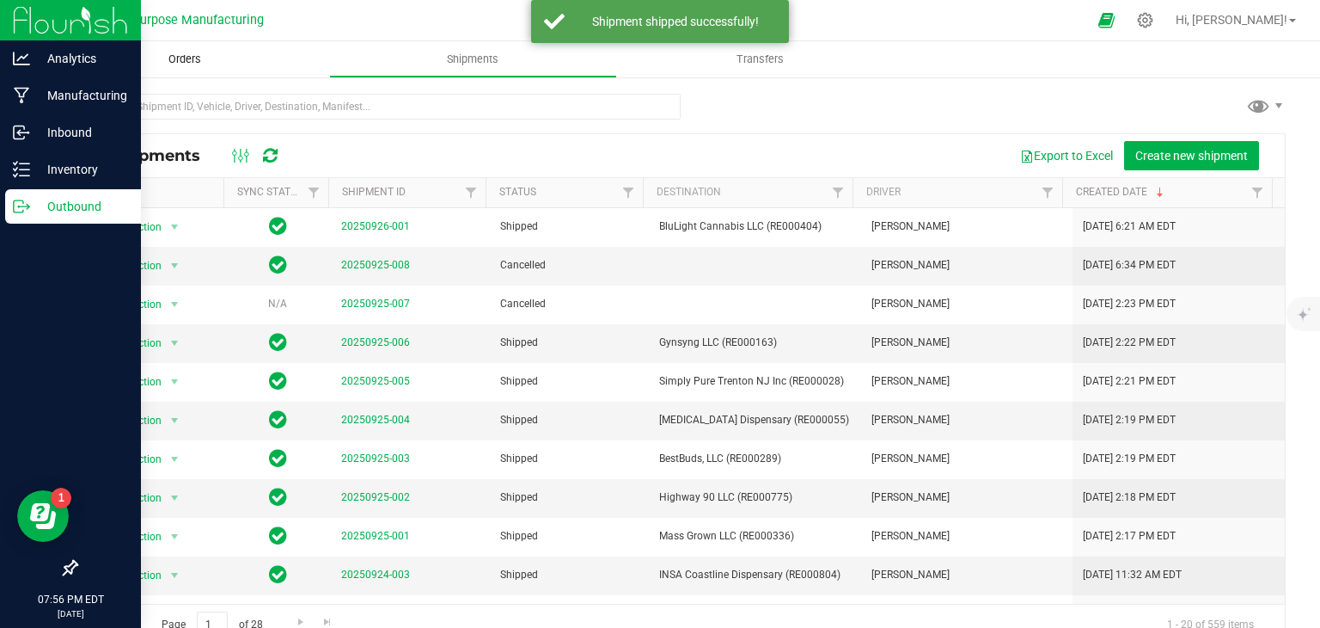
click at [193, 68] on uib-tab-heading "Orders" at bounding box center [185, 59] width 288 height 36
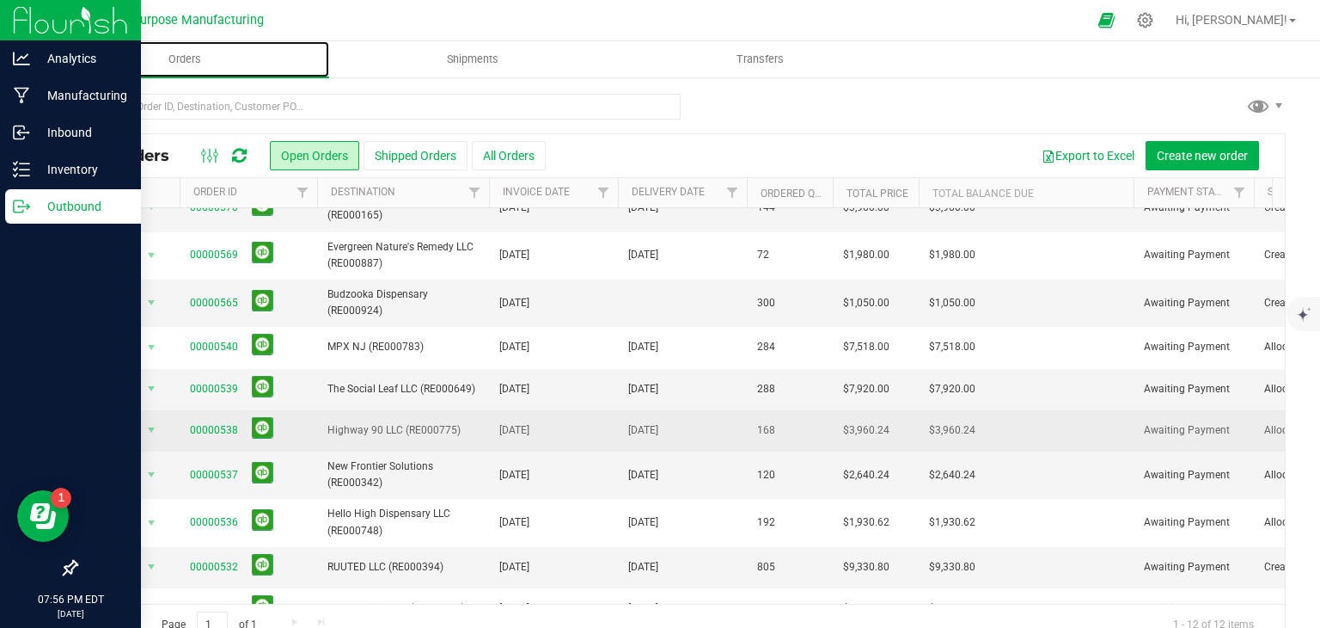
scroll to position [66, 0]
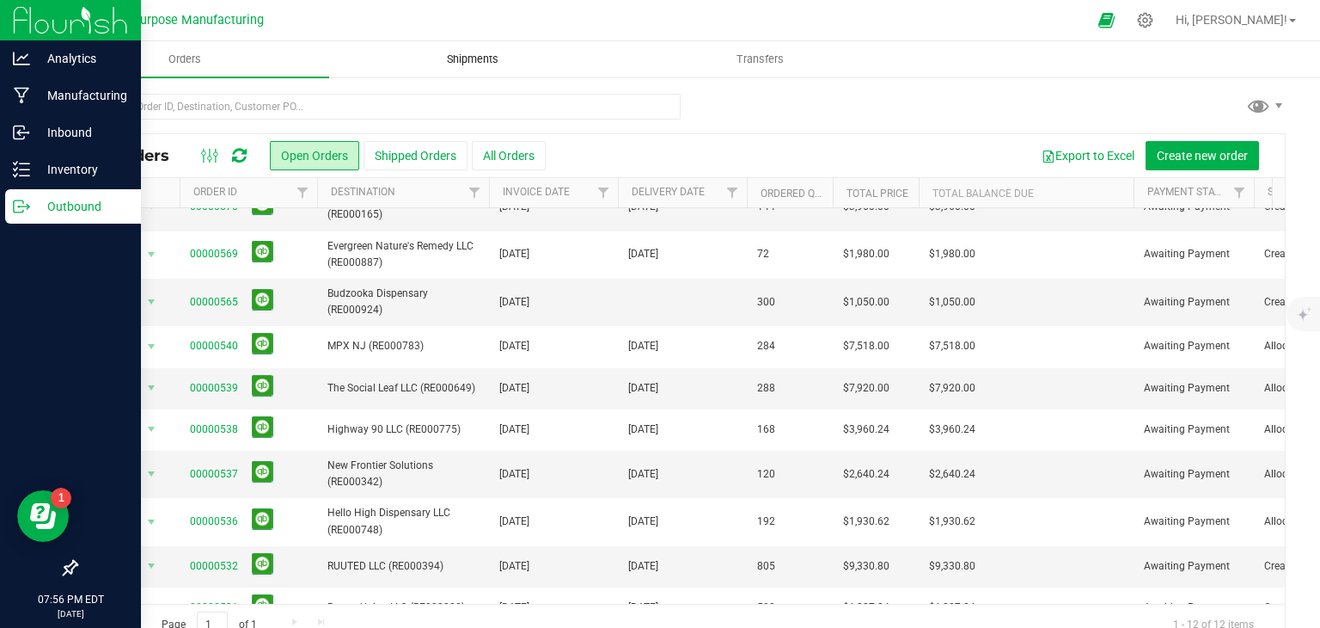
click at [481, 52] on span "Shipments" at bounding box center [473, 59] width 98 height 15
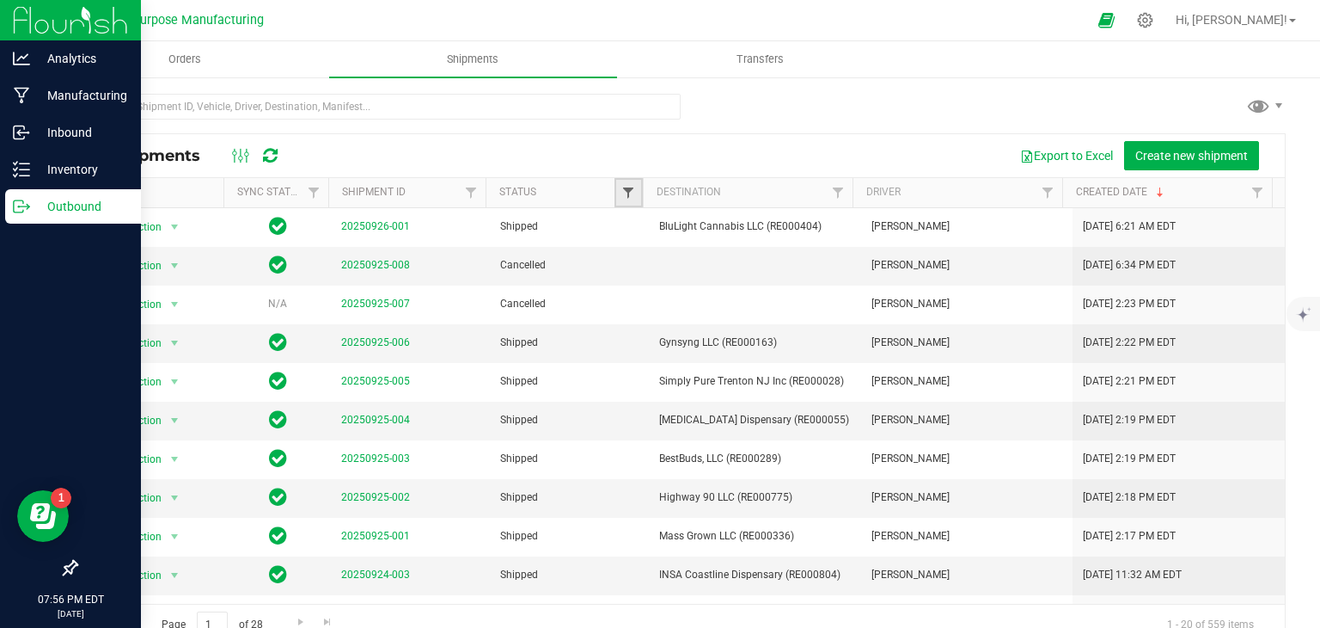
click at [622, 189] on span "Filter" at bounding box center [629, 193] width 14 height 14
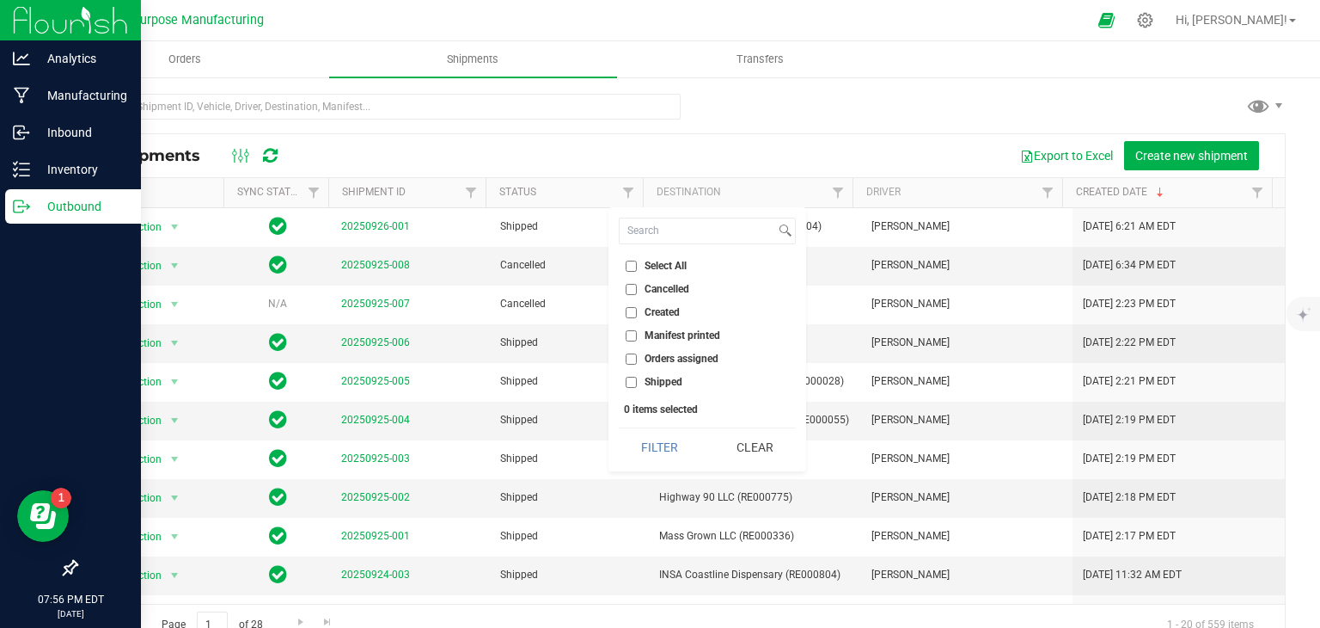
click at [645, 359] on span "Orders assigned" at bounding box center [682, 358] width 74 height 10
click at [637, 359] on input "Orders assigned" at bounding box center [631, 358] width 11 height 11
checkbox input "true"
click at [667, 436] on button "Filter" at bounding box center [660, 447] width 83 height 38
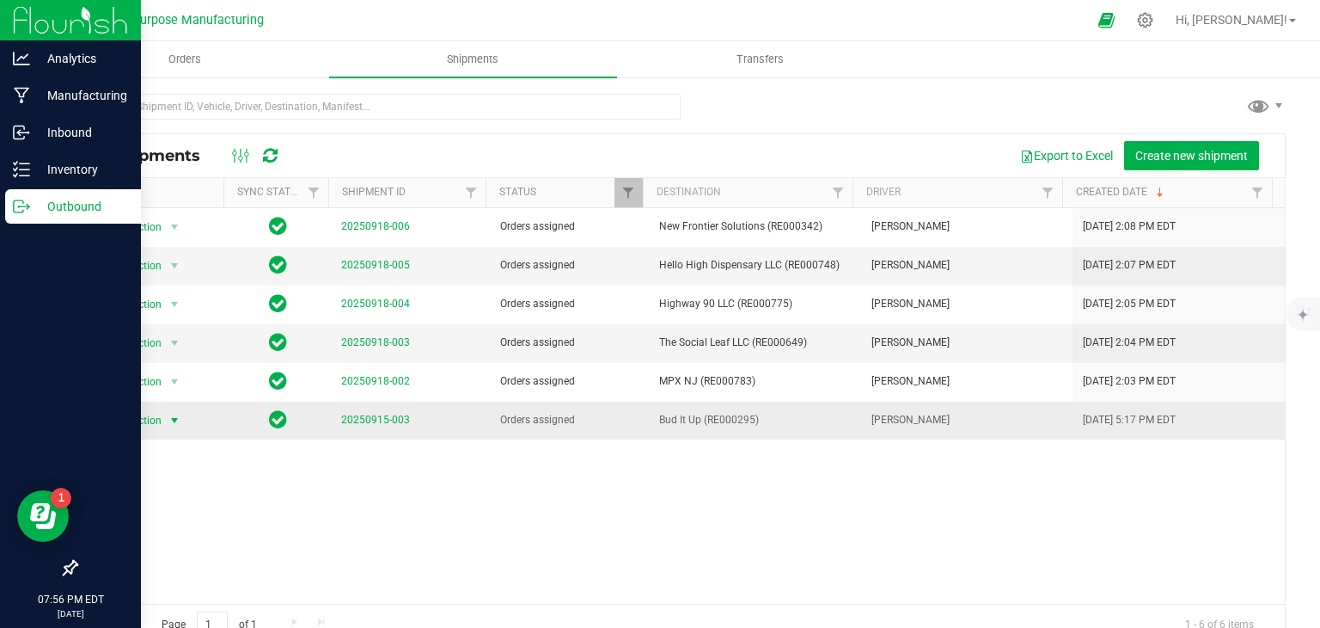
click at [172, 413] on span "select" at bounding box center [175, 420] width 14 height 14
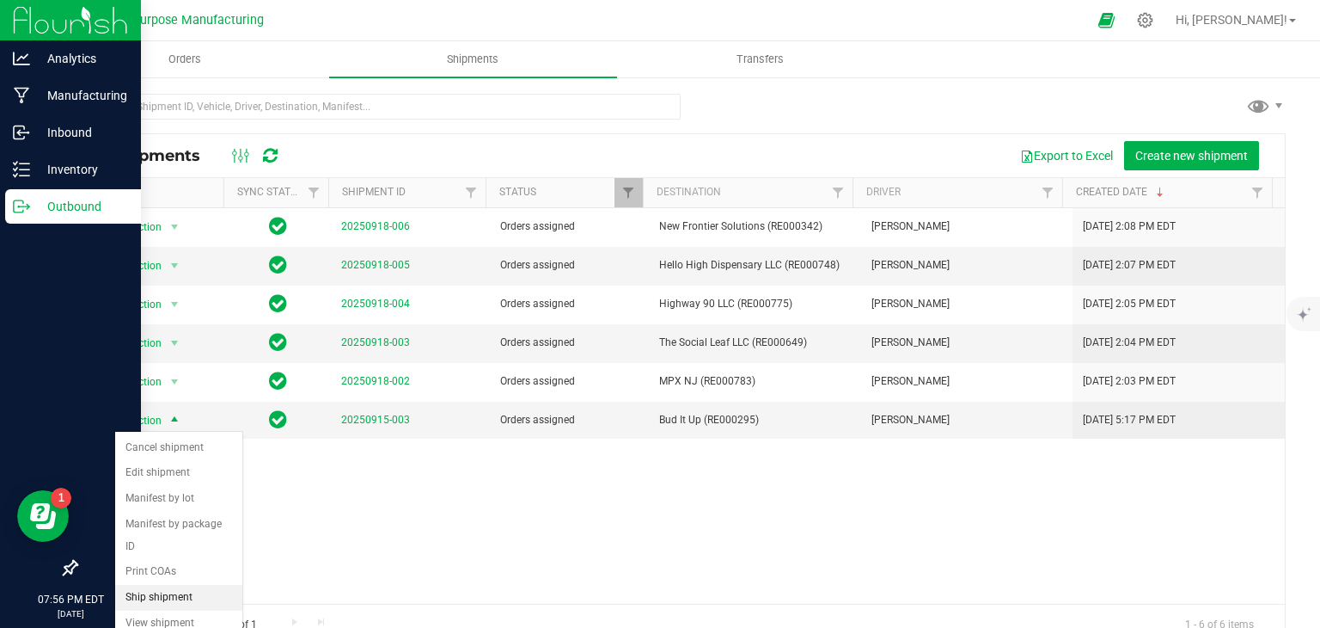
click at [187, 585] on li "Ship shipment" at bounding box center [178, 598] width 127 height 26
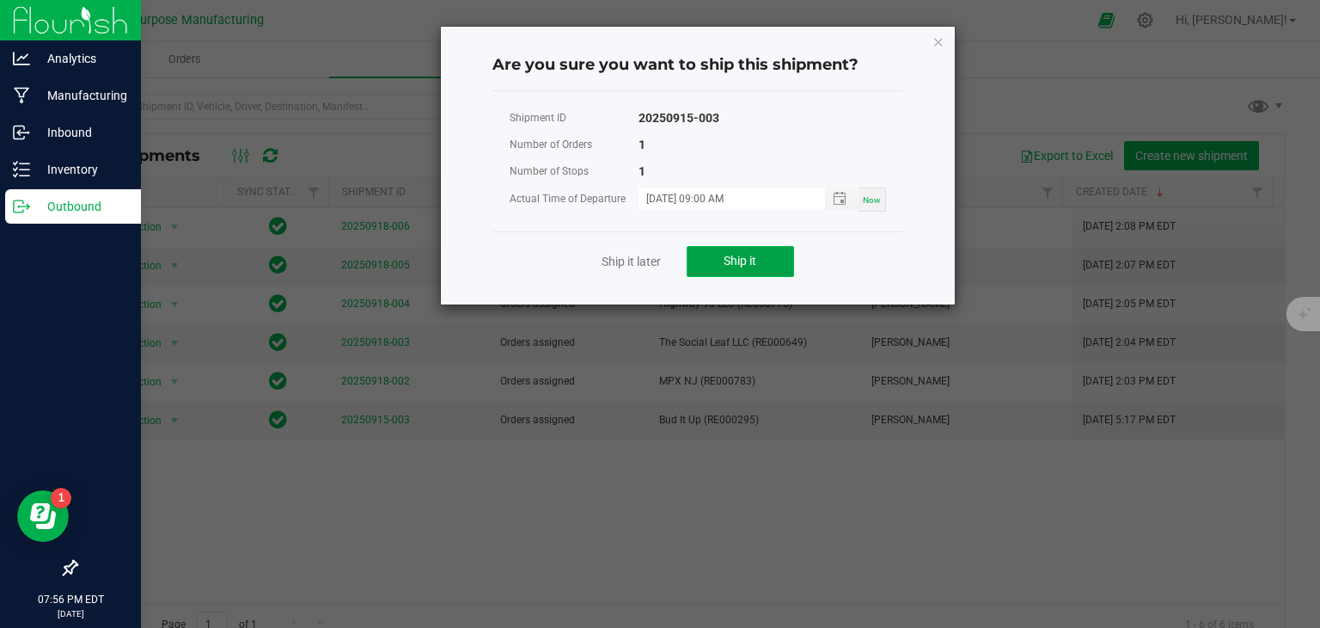
click at [699, 249] on button "Ship it" at bounding box center [740, 261] width 107 height 31
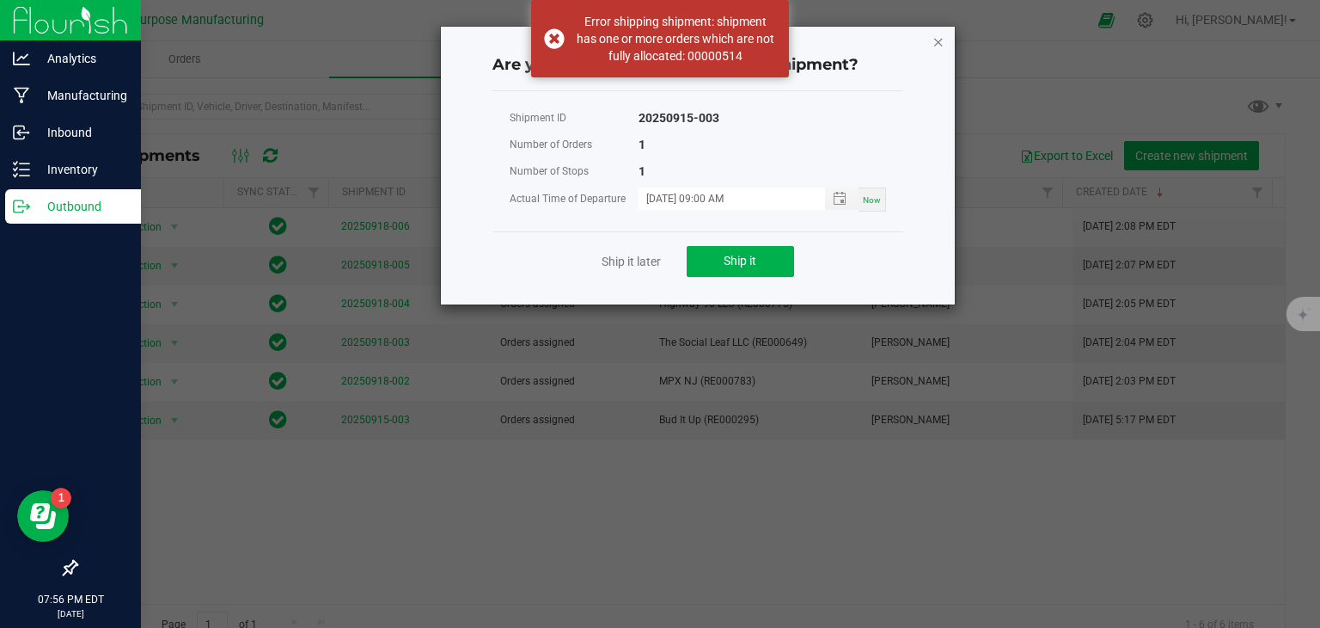
click at [934, 40] on icon "Close" at bounding box center [939, 41] width 12 height 21
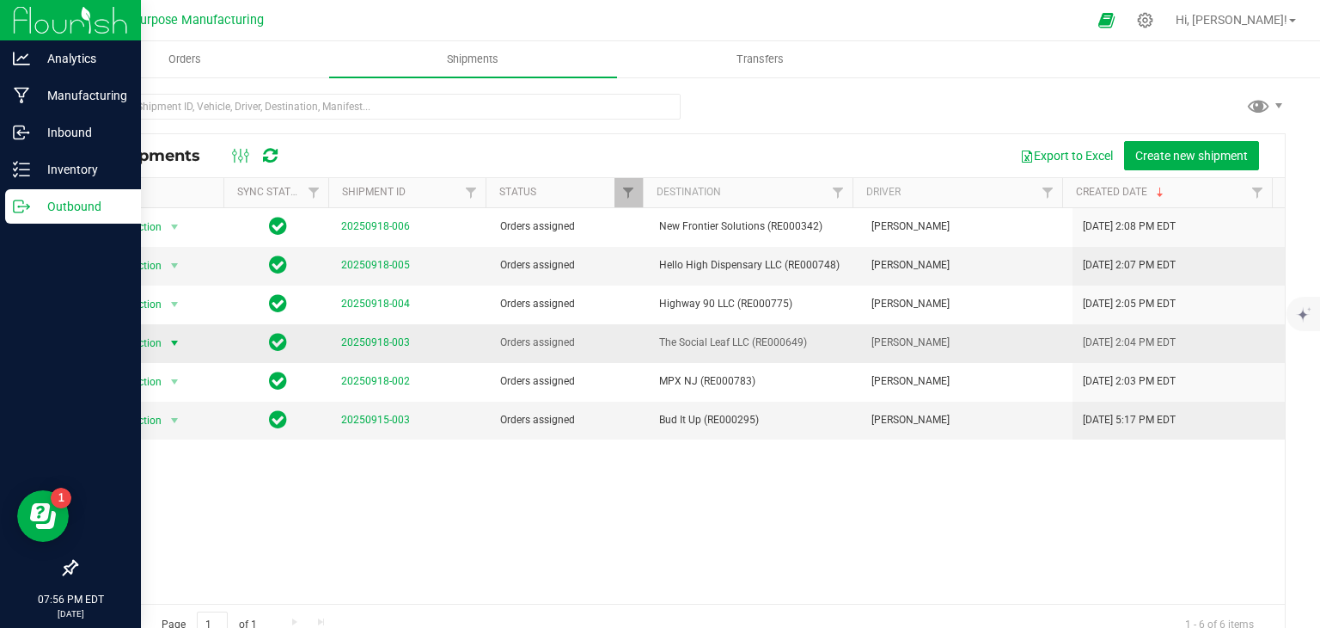
click at [168, 336] on span "select" at bounding box center [175, 343] width 14 height 14
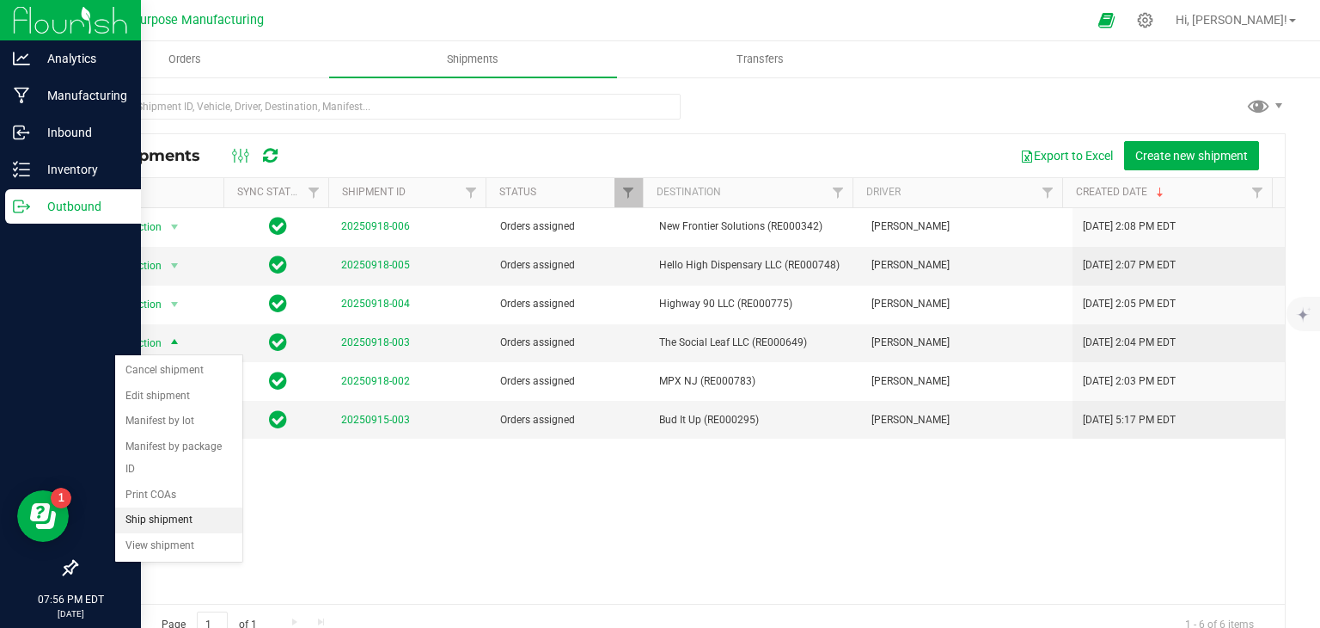
click at [162, 507] on li "Ship shipment" at bounding box center [178, 520] width 127 height 26
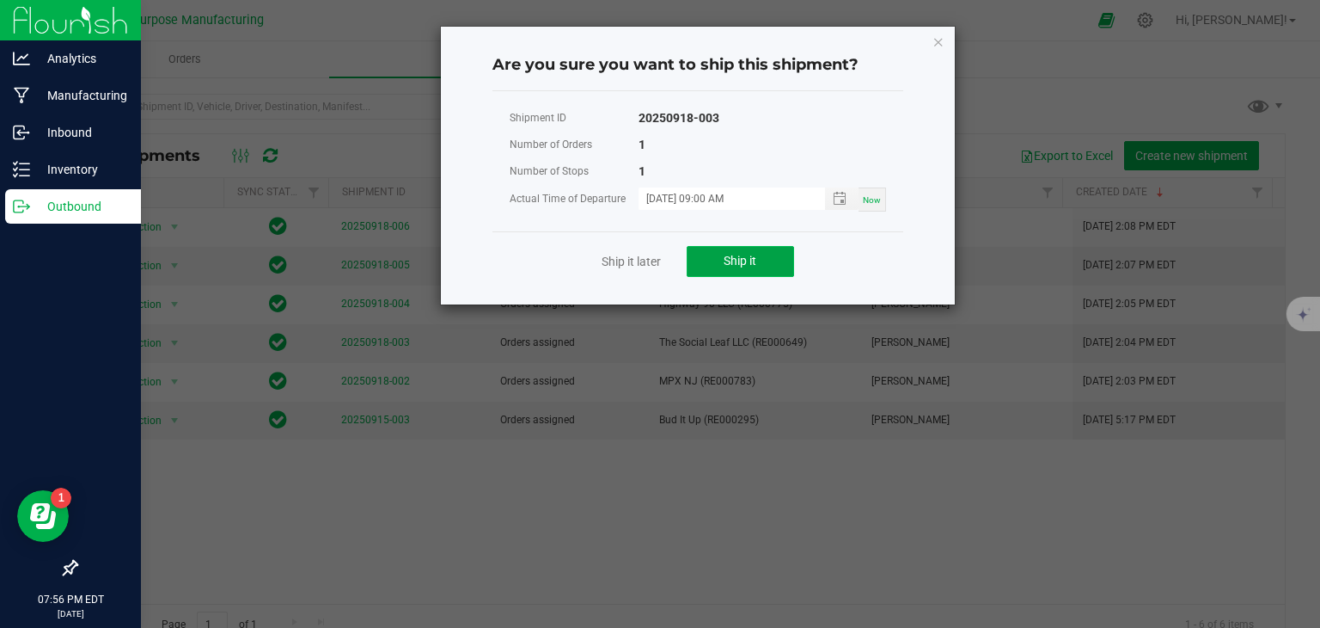
click at [714, 251] on button "Ship it" at bounding box center [740, 261] width 107 height 31
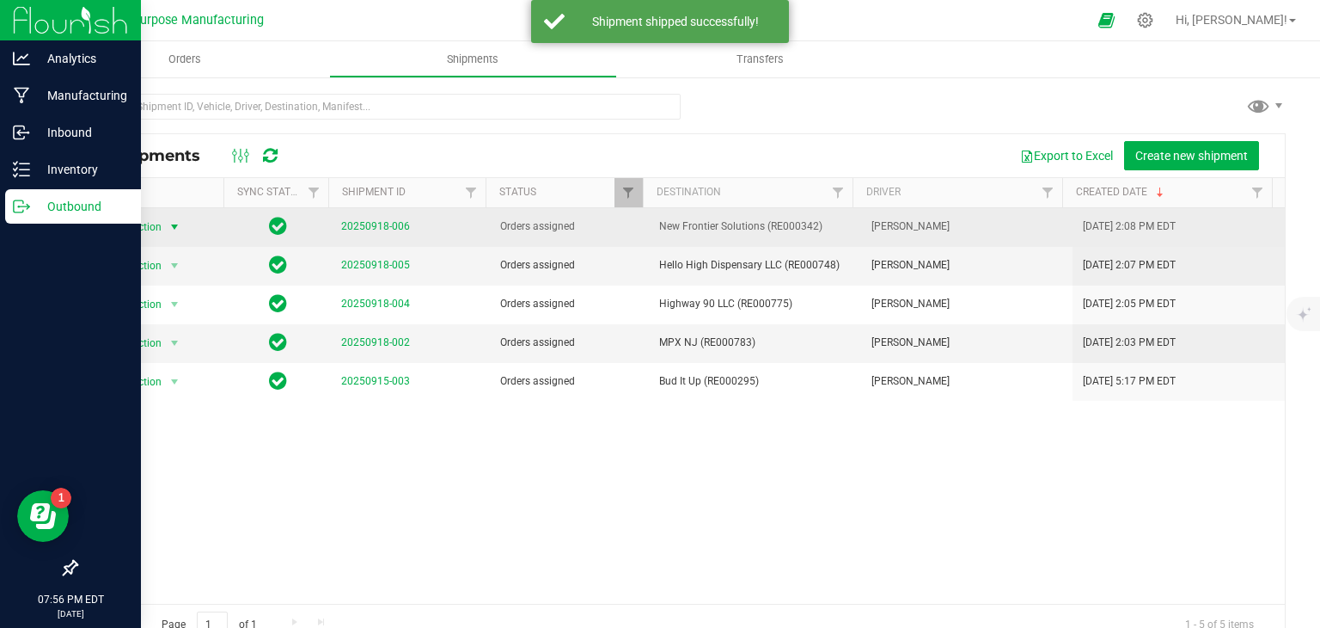
click at [156, 219] on span "Action" at bounding box center [139, 227] width 46 height 24
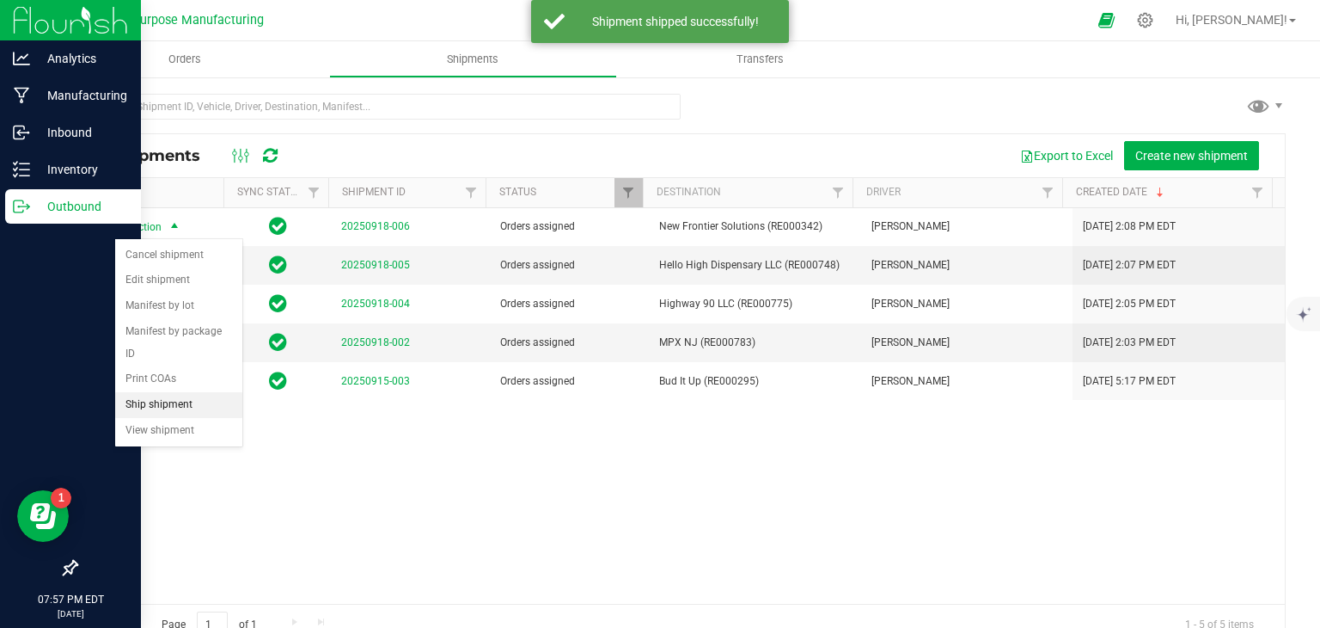
click at [163, 392] on li "Ship shipment" at bounding box center [178, 405] width 127 height 26
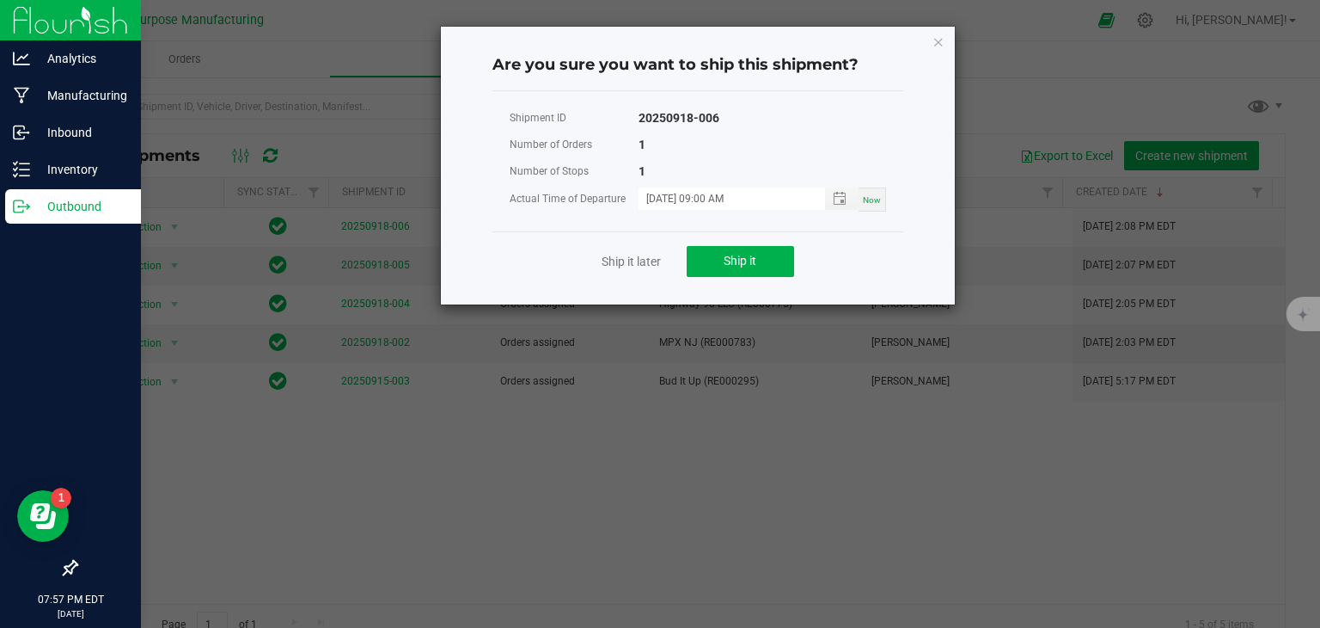
click at [714, 242] on div "Ship it later Ship it" at bounding box center [698, 260] width 411 height 59
click at [708, 252] on button "Ship it" at bounding box center [740, 261] width 107 height 31
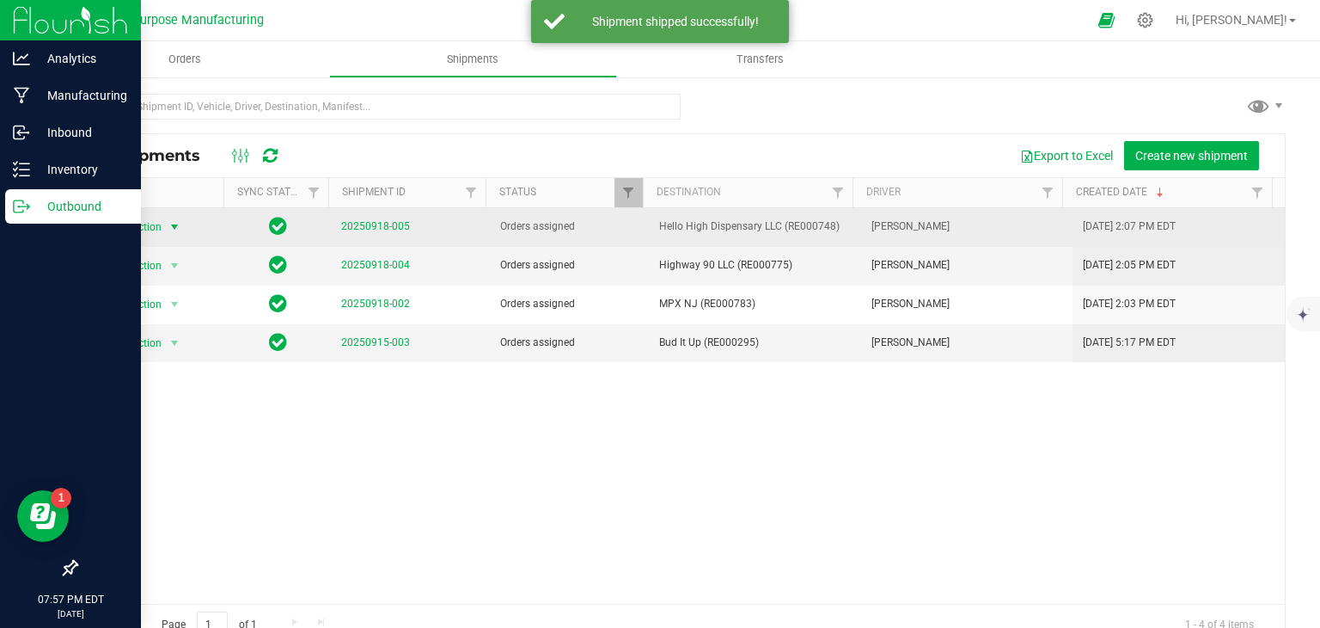
click at [169, 222] on span "select" at bounding box center [175, 227] width 14 height 14
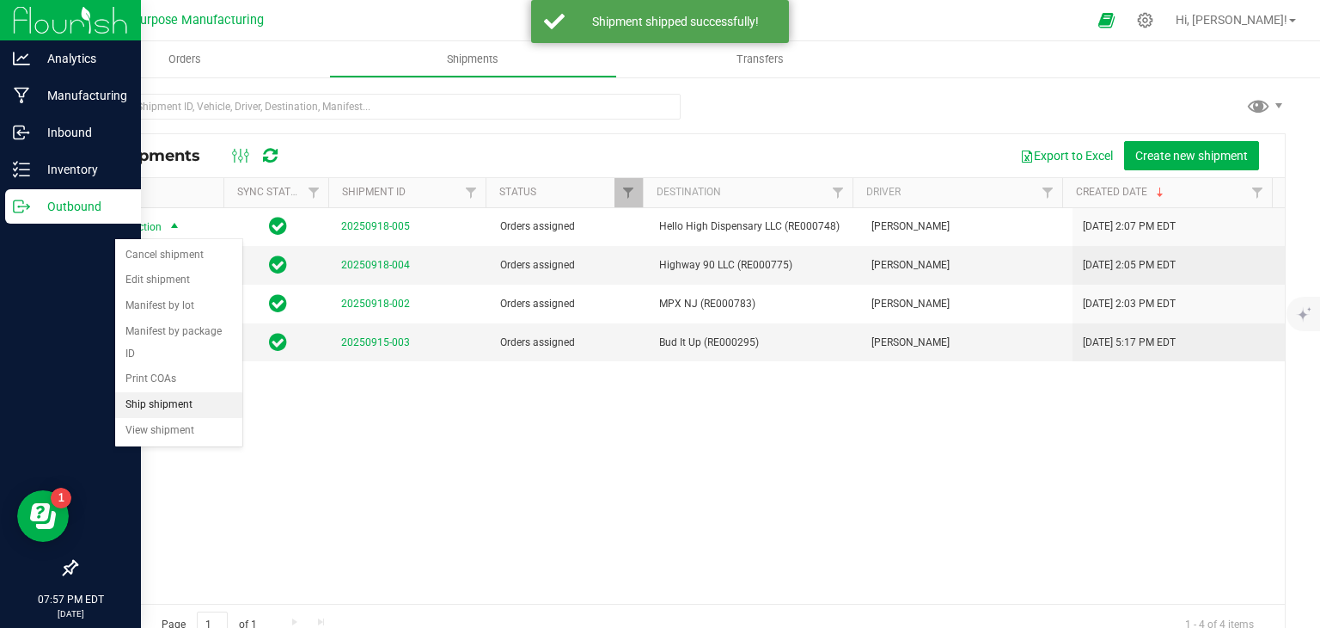
click at [181, 392] on li "Ship shipment" at bounding box center [178, 405] width 127 height 26
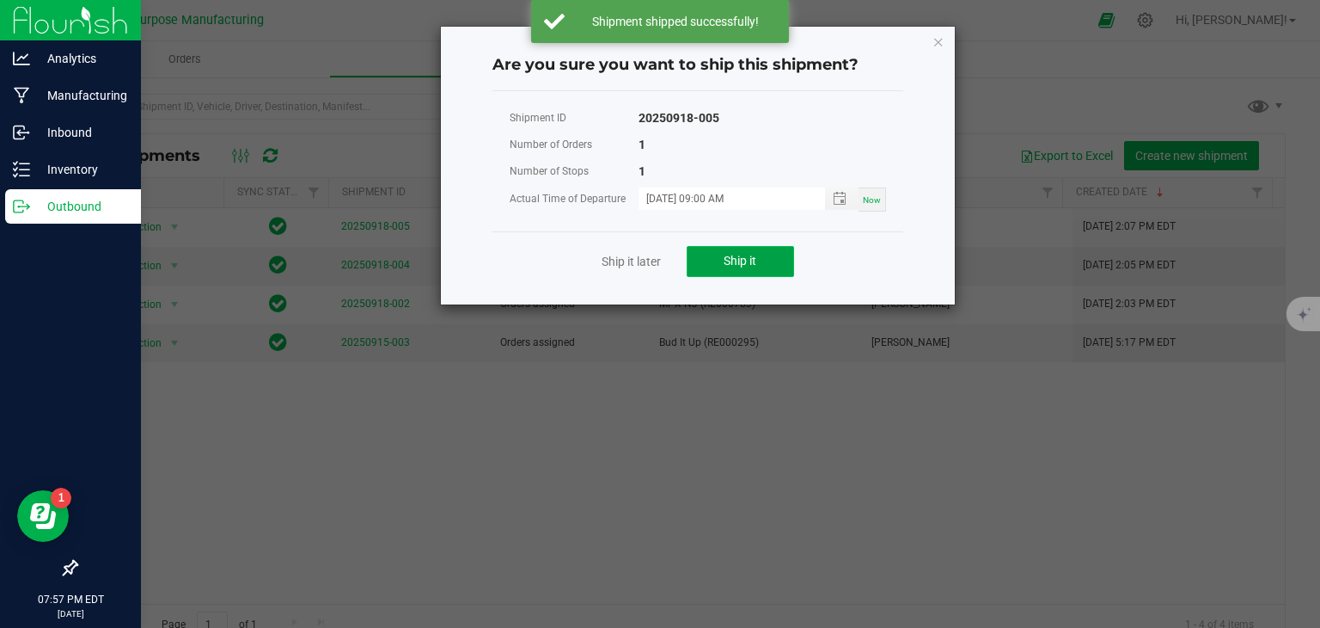
click at [703, 260] on button "Ship it" at bounding box center [740, 261] width 107 height 31
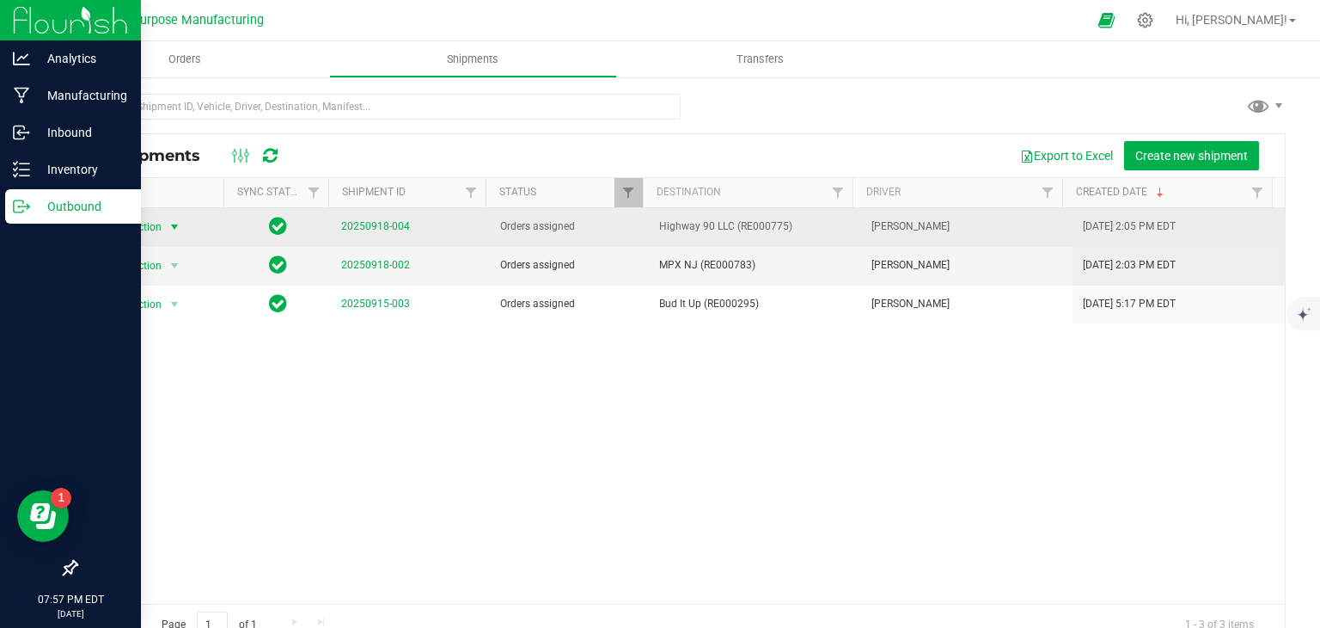
click at [168, 227] on span "select" at bounding box center [175, 227] width 14 height 14
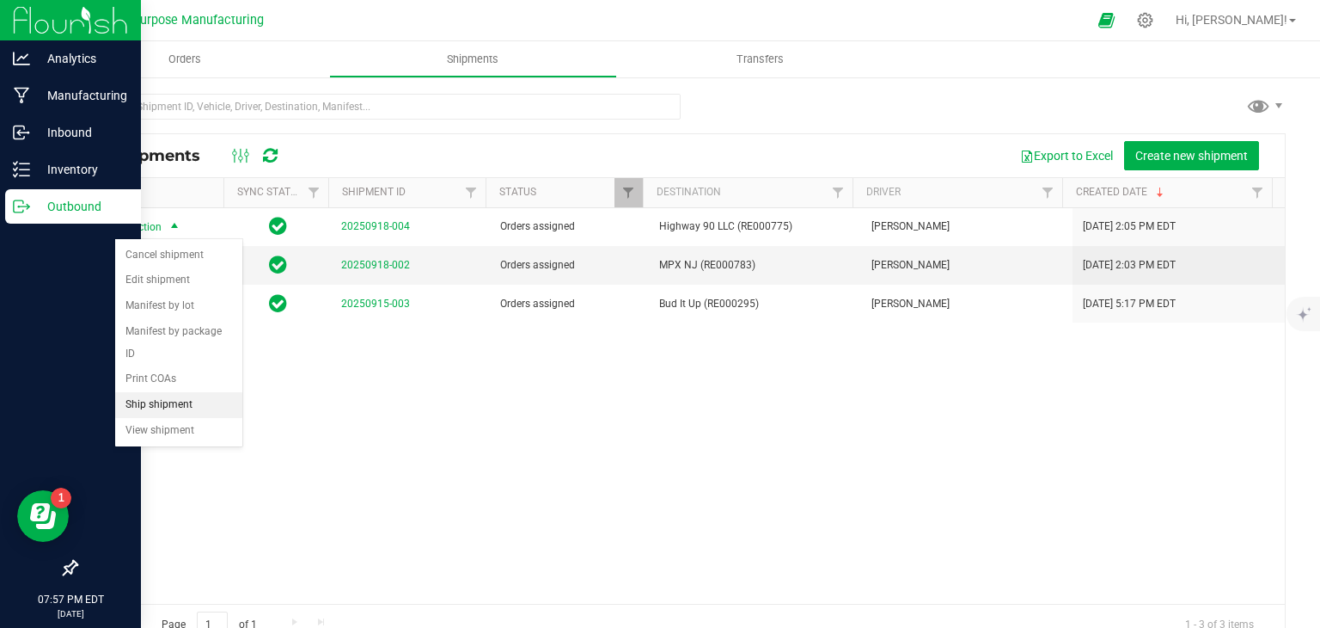
click at [150, 392] on li "Ship shipment" at bounding box center [178, 405] width 127 height 26
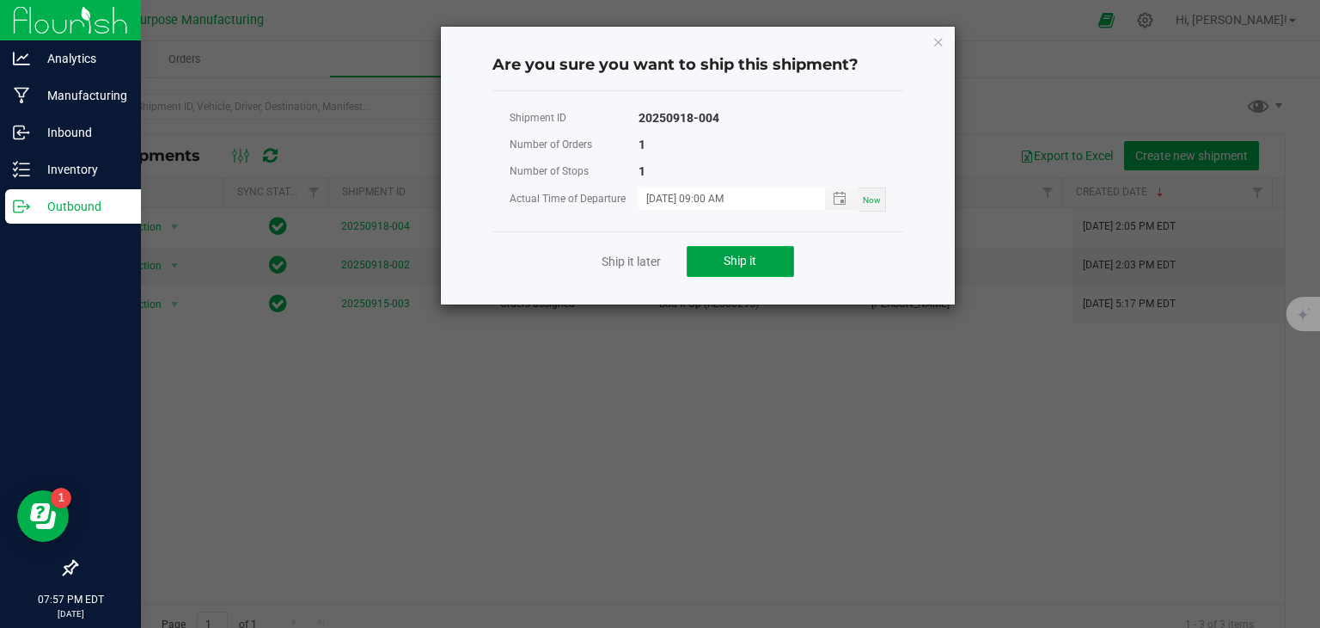
click at [739, 261] on span "Ship it" at bounding box center [740, 261] width 33 height 14
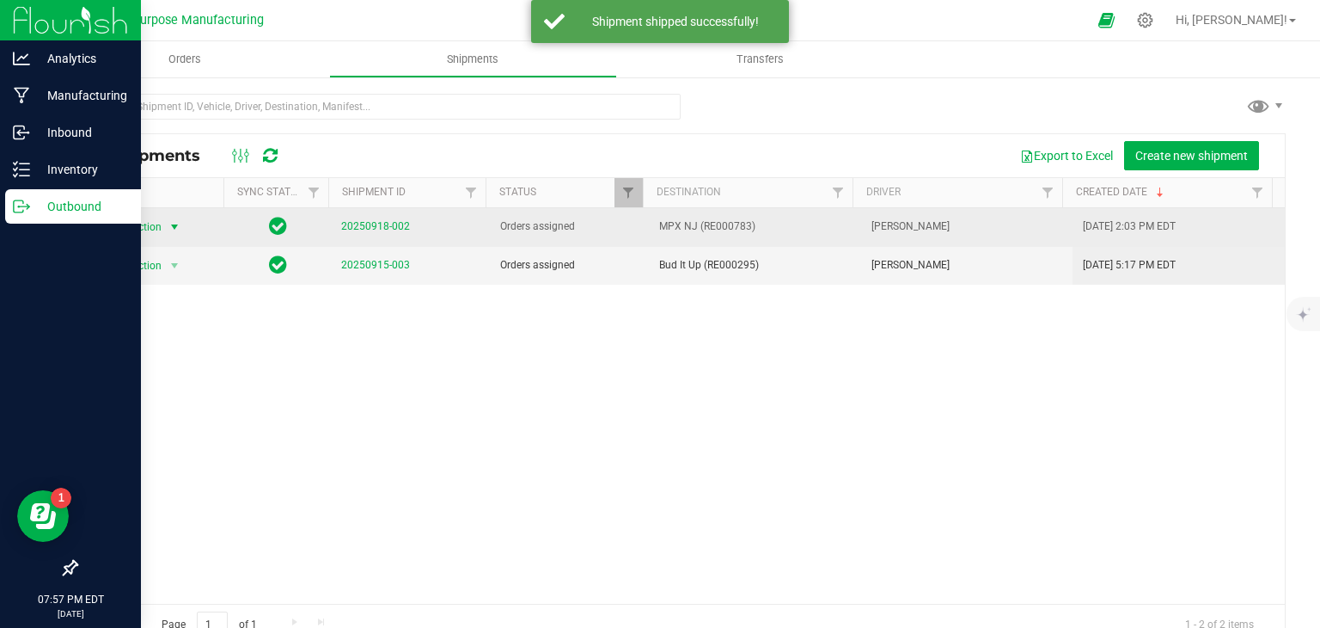
click at [155, 224] on span "Action" at bounding box center [139, 227] width 46 height 24
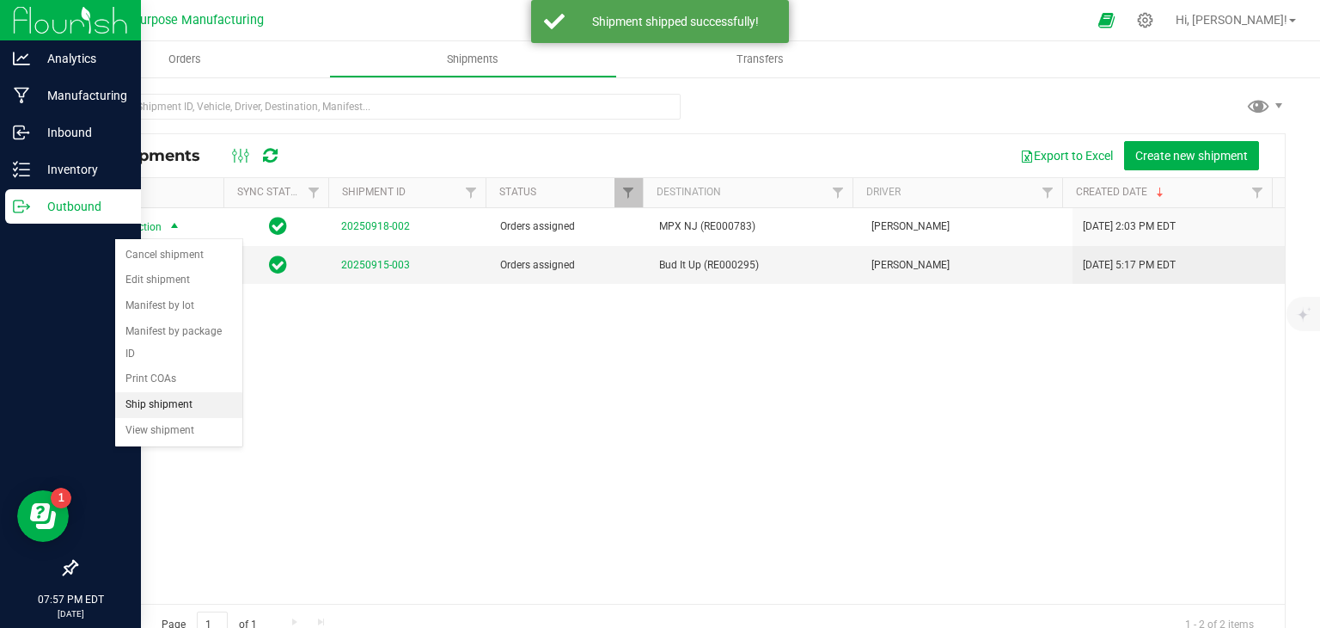
click at [195, 392] on li "Ship shipment" at bounding box center [178, 405] width 127 height 26
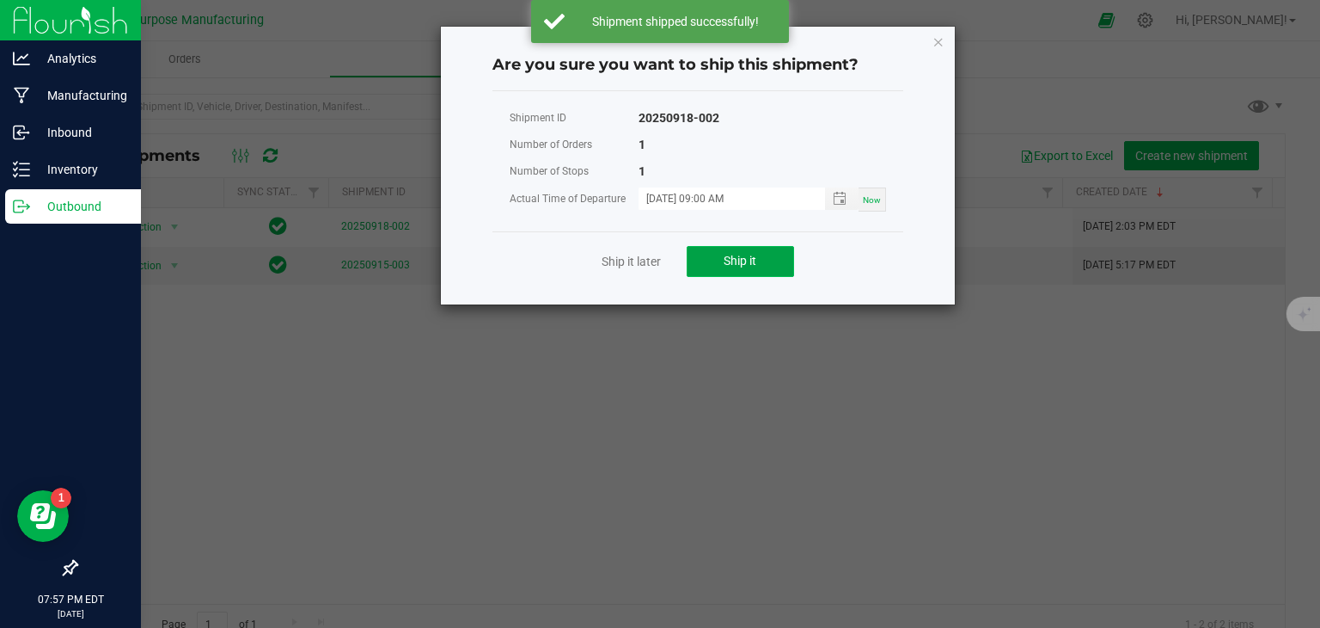
click at [722, 248] on button "Ship it" at bounding box center [740, 261] width 107 height 31
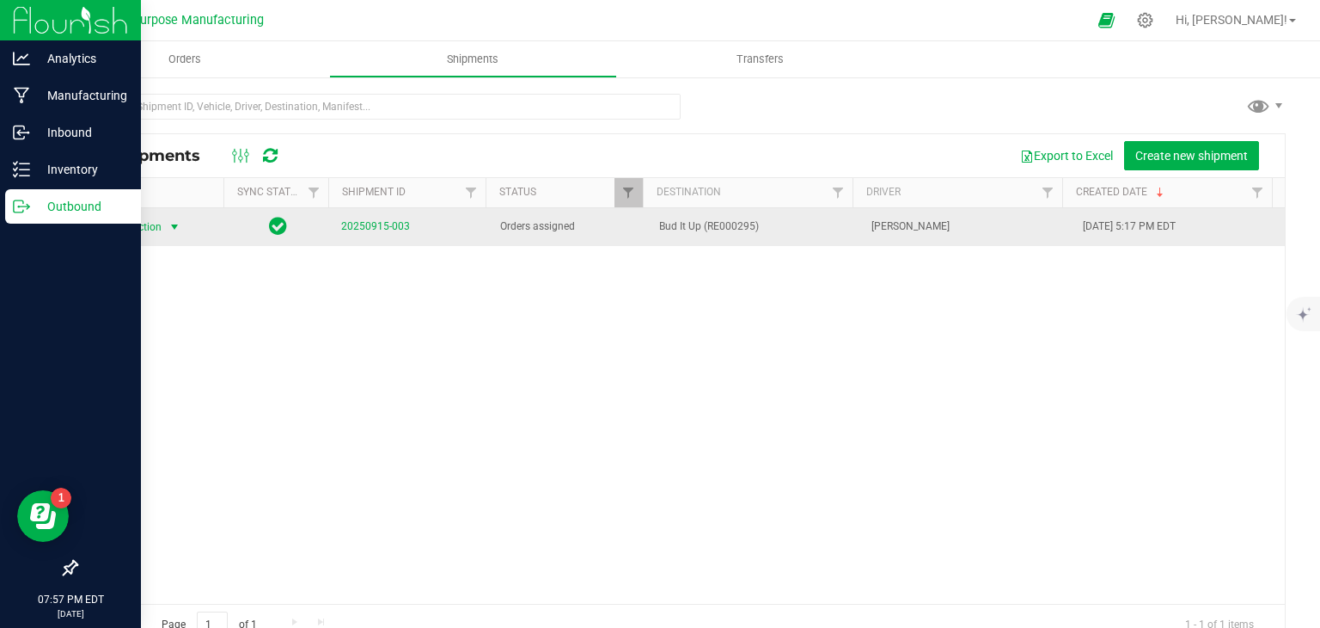
click at [173, 229] on span "select" at bounding box center [175, 227] width 14 height 14
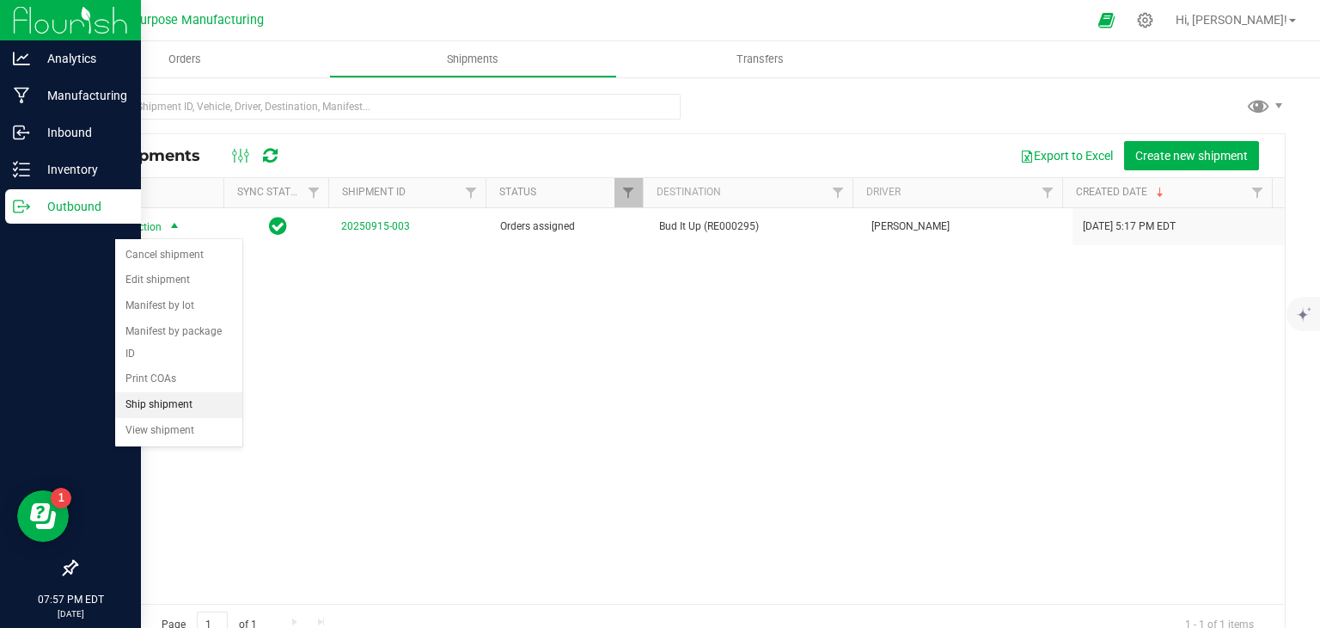
click at [169, 392] on li "Ship shipment" at bounding box center [178, 405] width 127 height 26
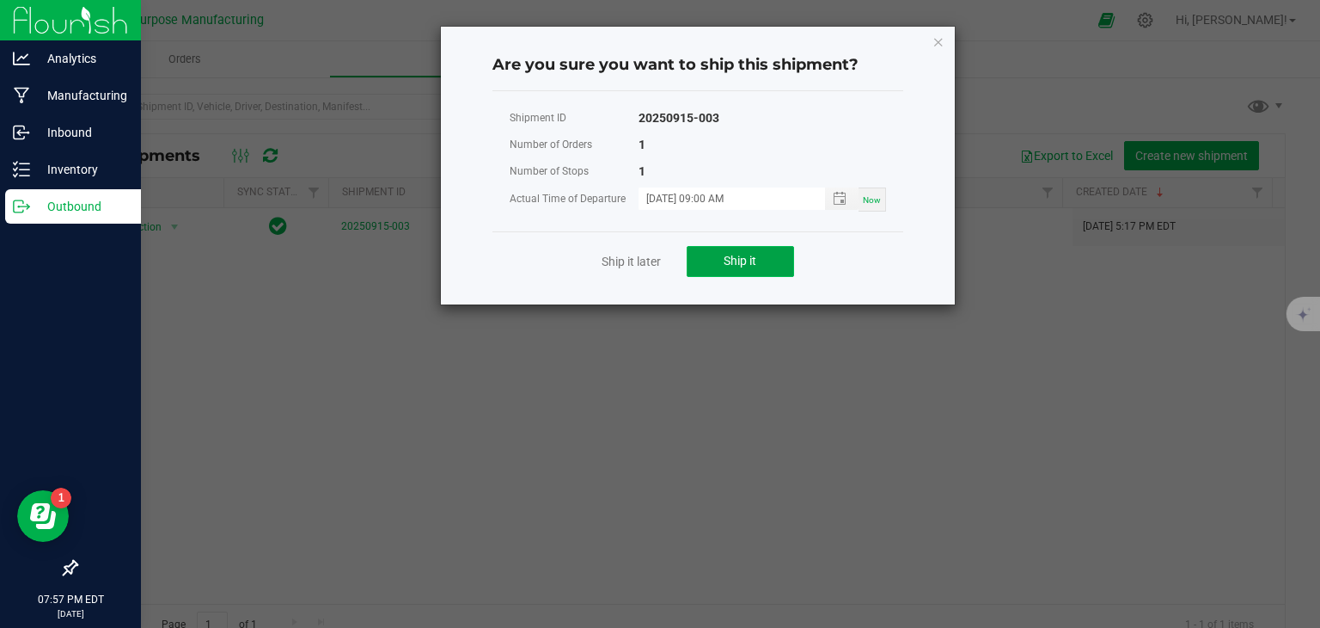
click at [736, 257] on span "Ship it" at bounding box center [740, 261] width 33 height 14
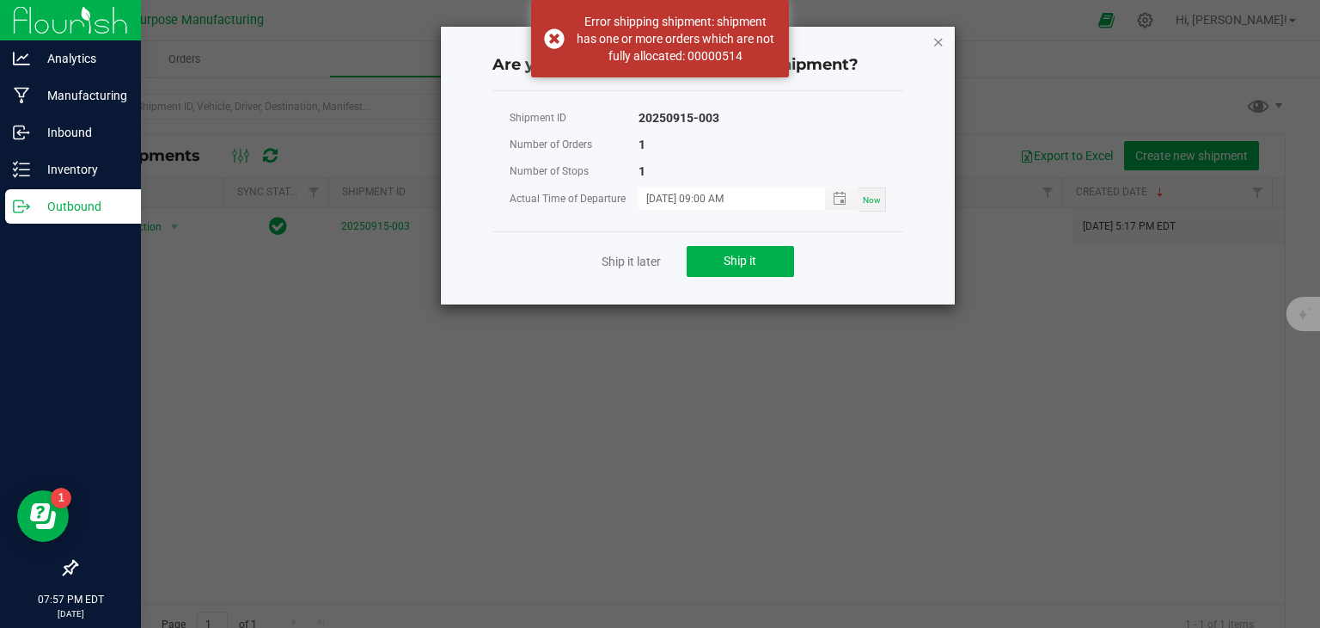
click at [935, 38] on icon "Close" at bounding box center [939, 41] width 12 height 21
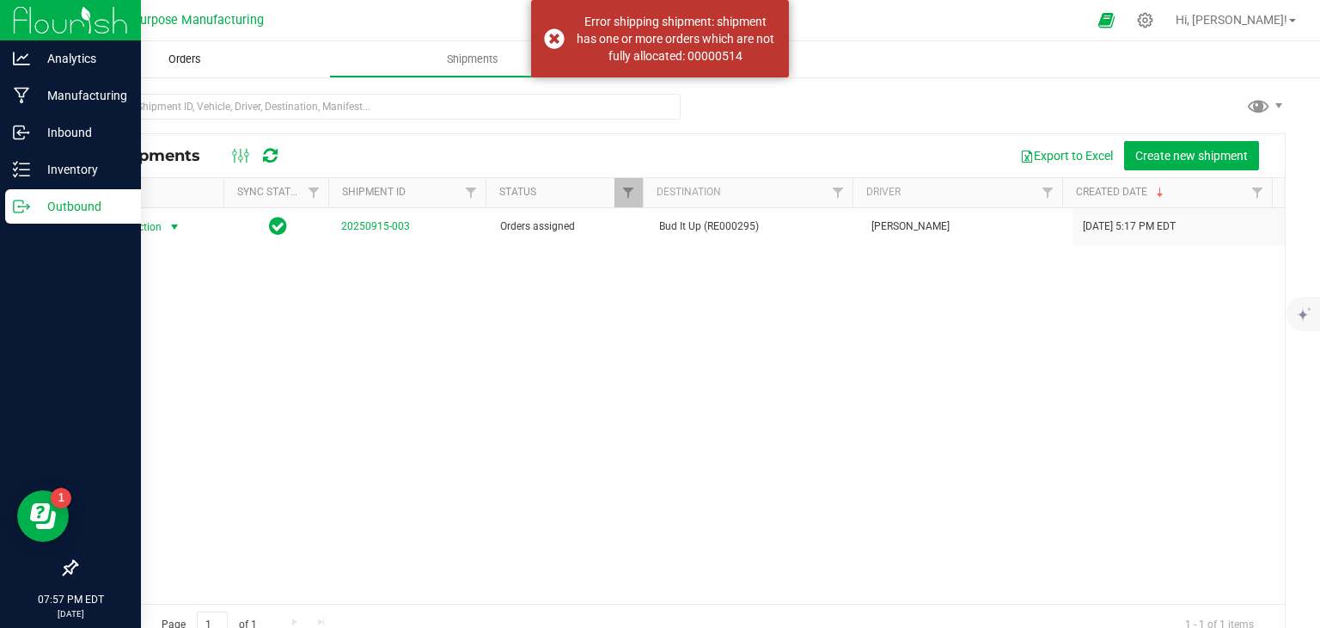
click at [182, 73] on uib-tab-heading "Orders" at bounding box center [185, 59] width 288 height 36
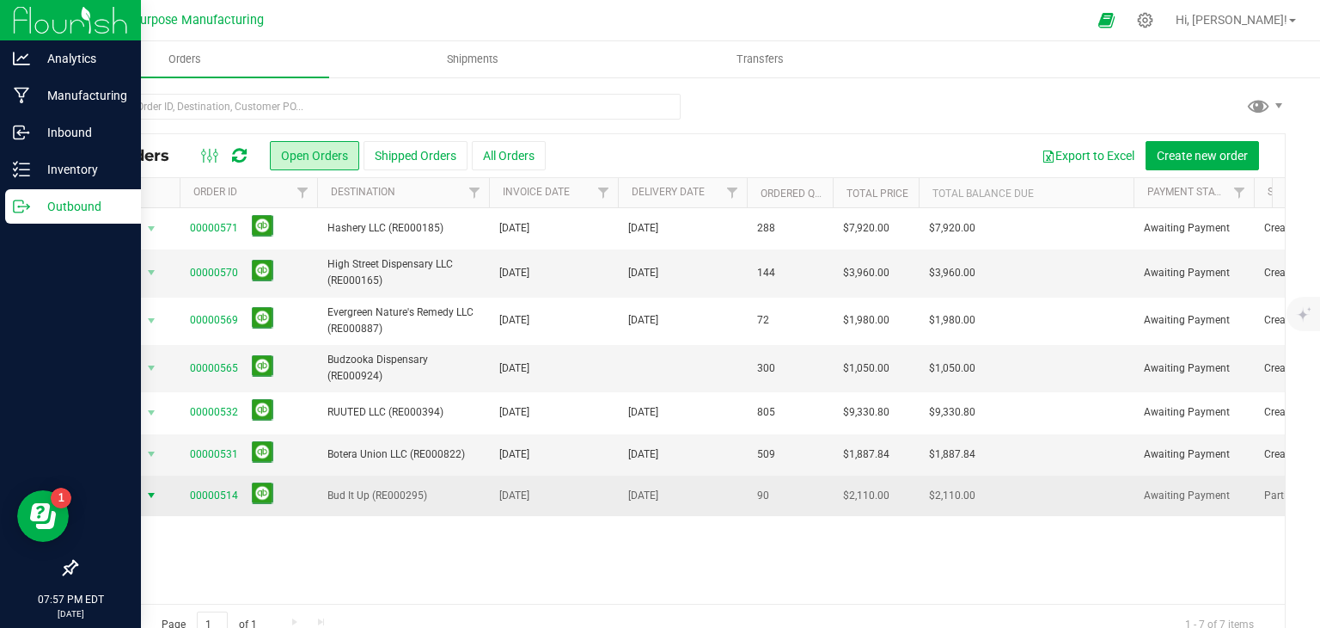
click at [141, 494] on span "select" at bounding box center [151, 495] width 21 height 24
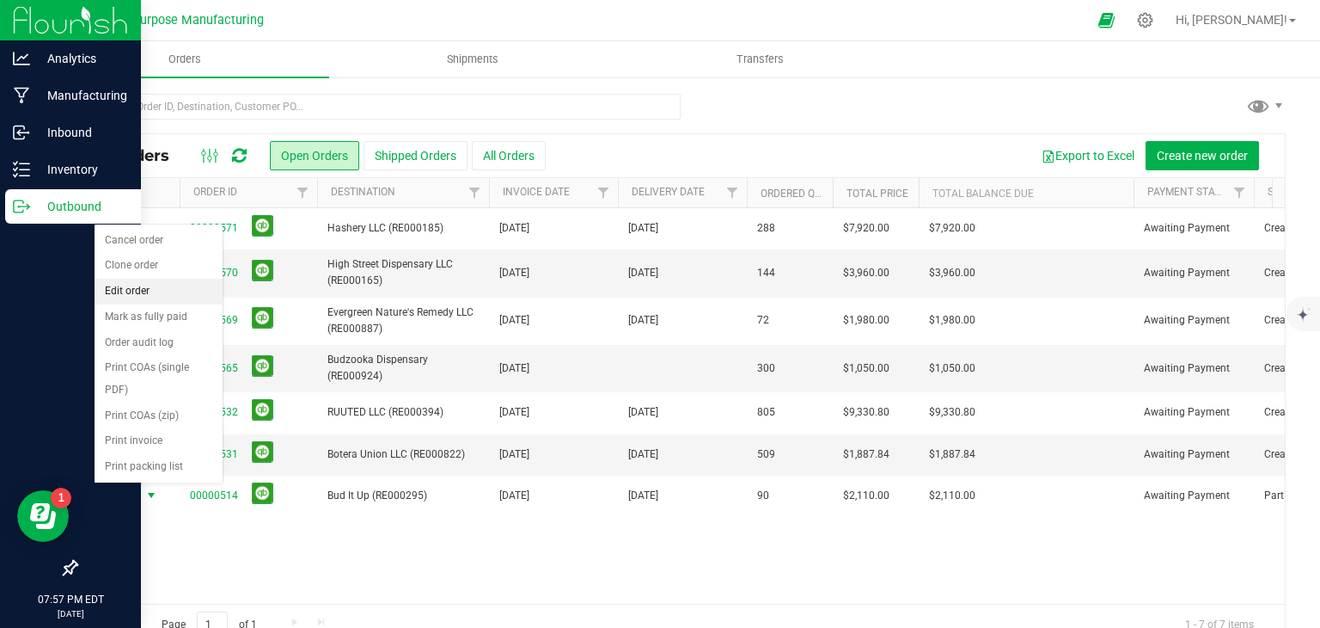
click at [139, 289] on li "Edit order" at bounding box center [159, 292] width 128 height 26
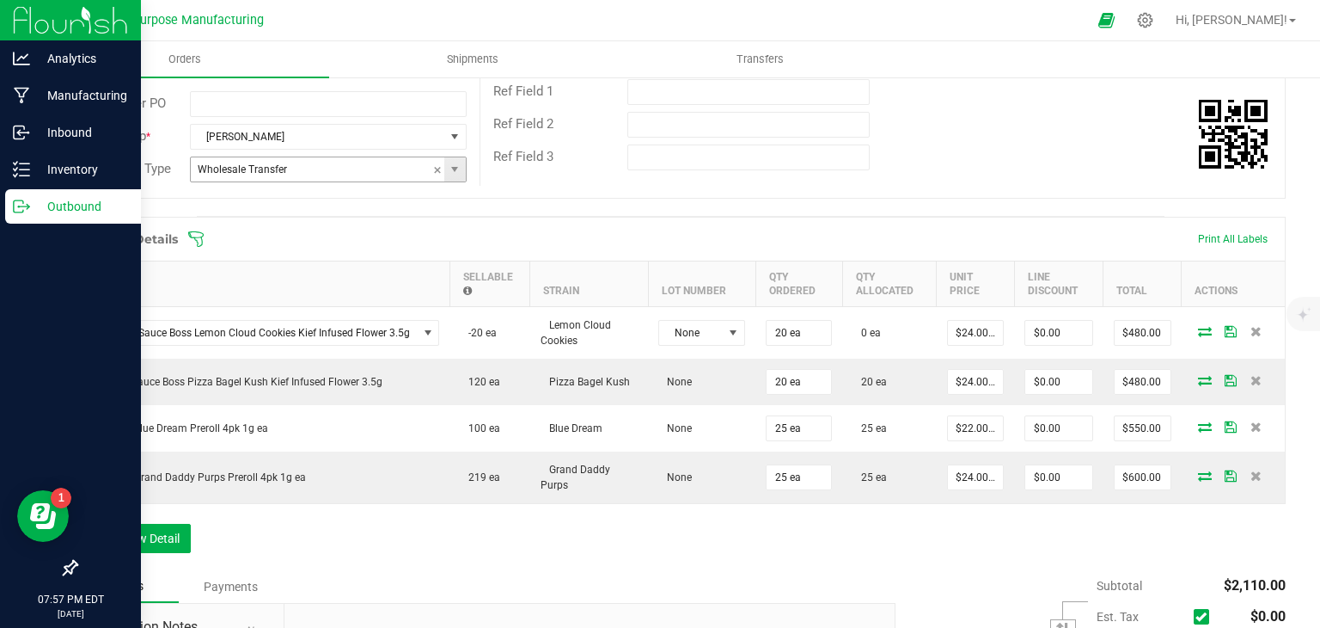
scroll to position [346, 0]
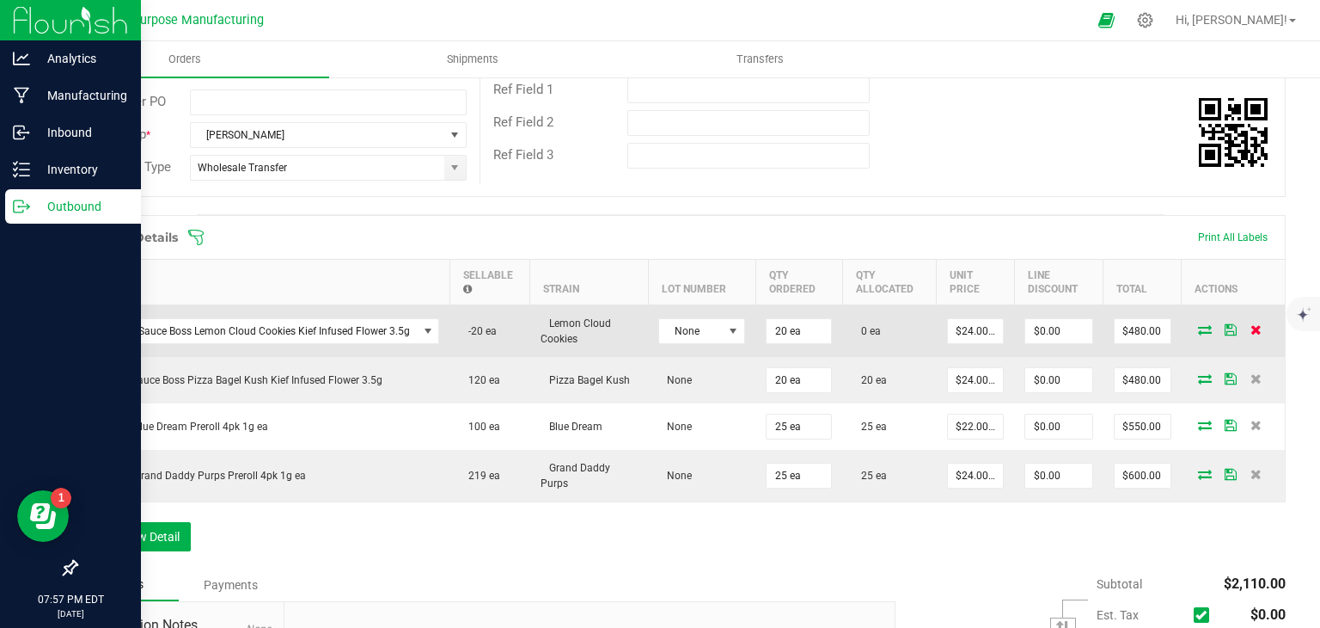
click at [1251, 325] on icon at bounding box center [1256, 329] width 11 height 10
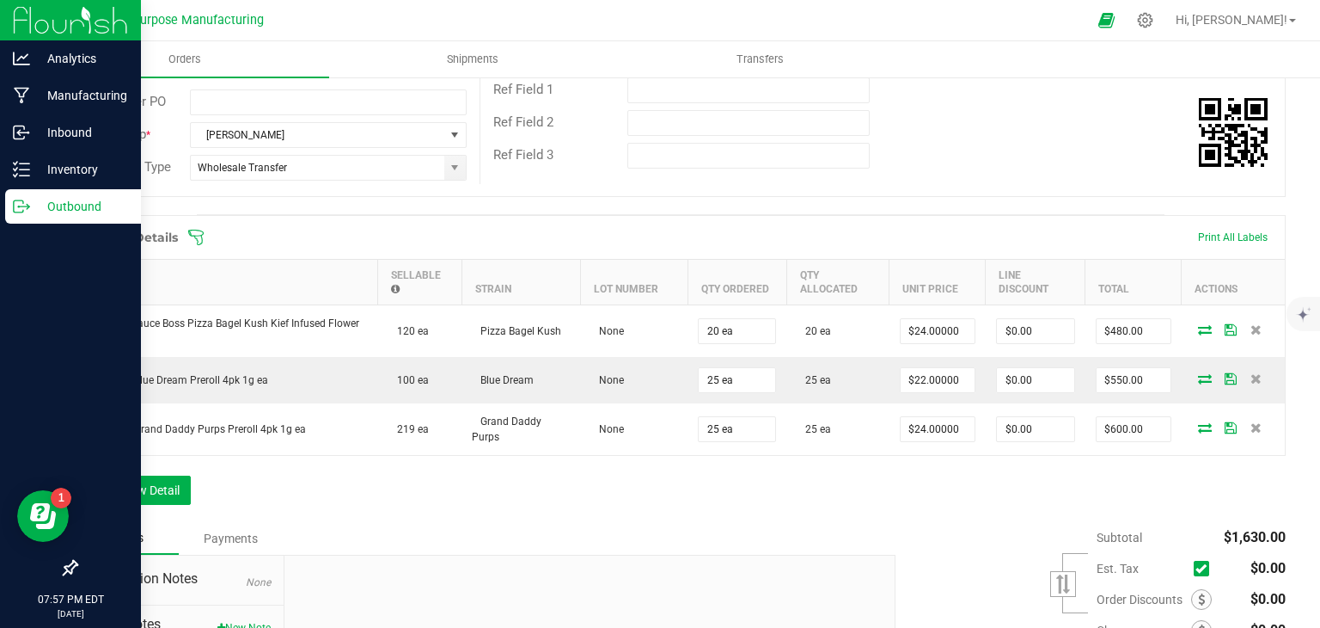
scroll to position [0, 0]
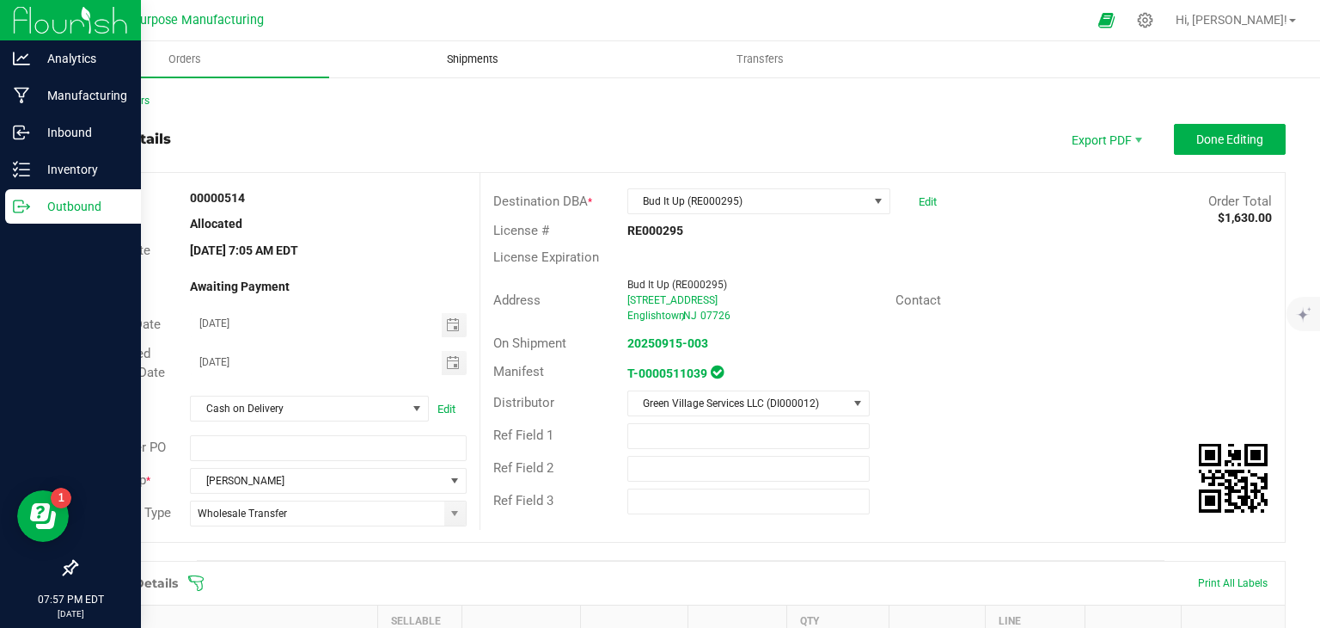
click at [474, 64] on span "Shipments" at bounding box center [473, 59] width 98 height 15
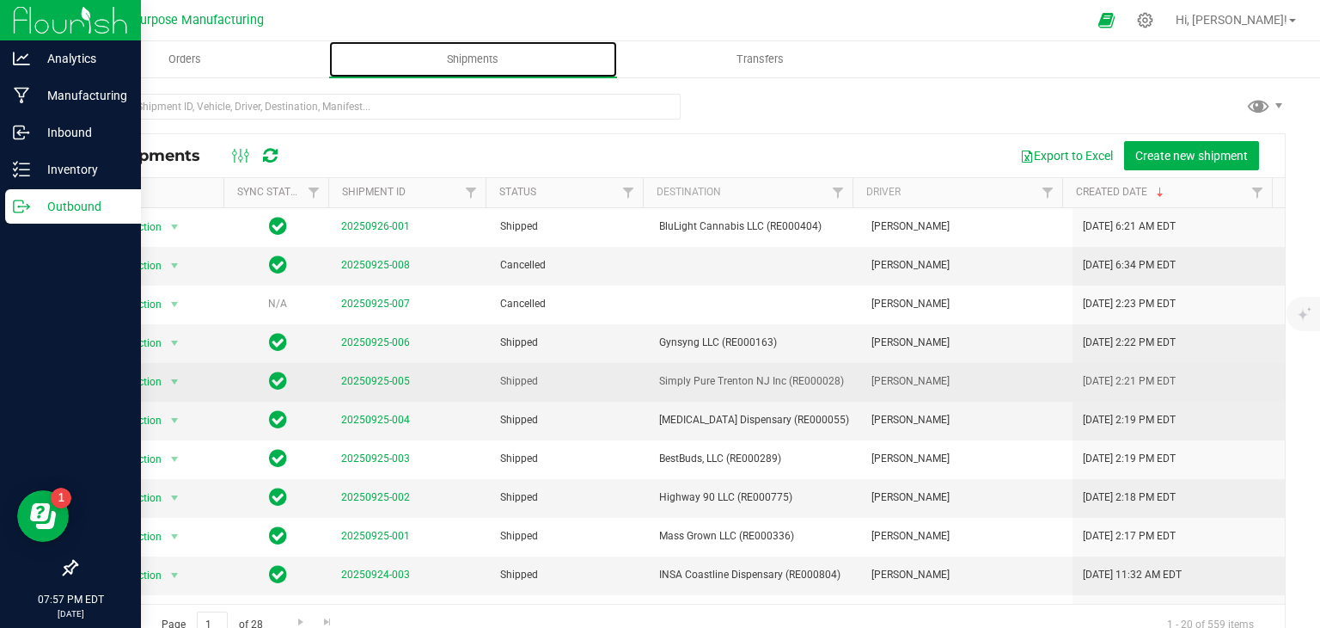
scroll to position [401, 0]
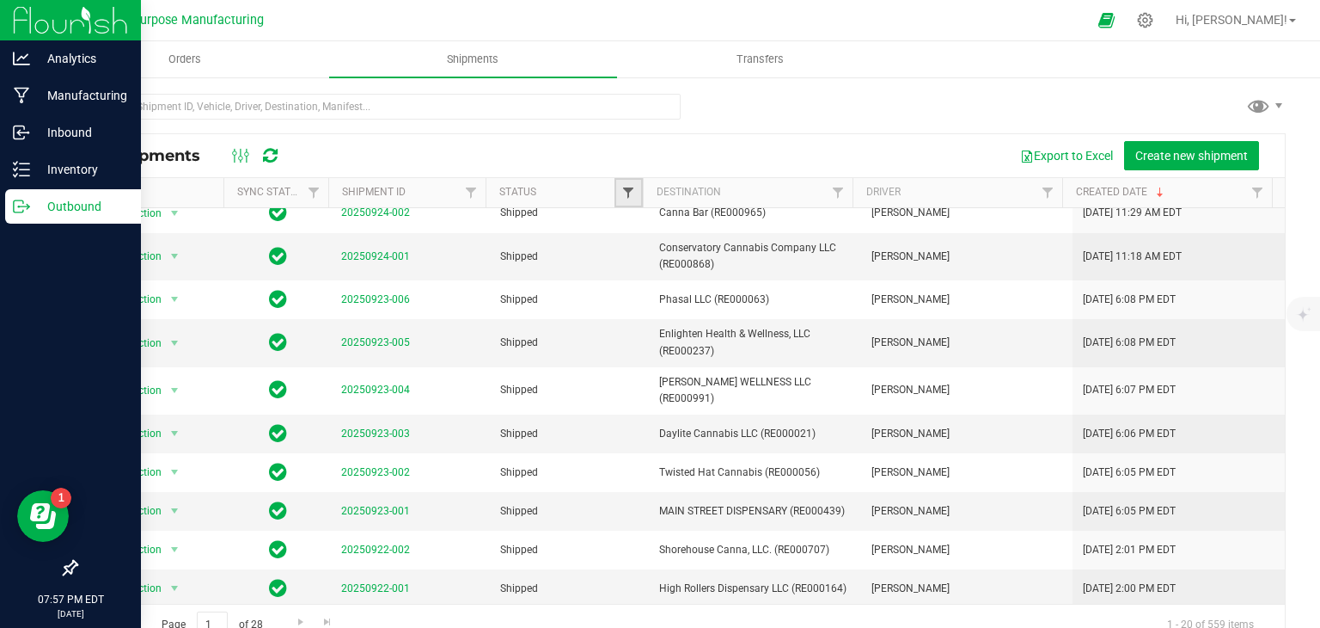
click at [626, 194] on span "Filter" at bounding box center [629, 193] width 14 height 14
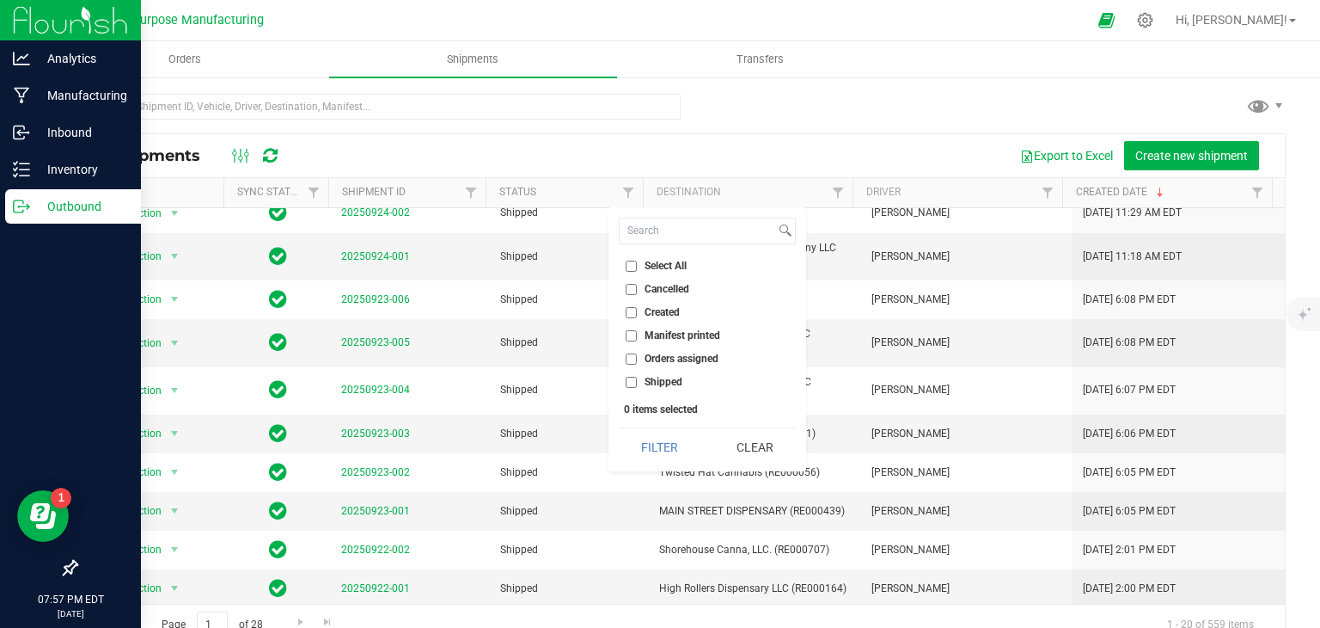
click at [645, 353] on span "Orders assigned" at bounding box center [682, 358] width 74 height 10
click at [637, 353] on input "Orders assigned" at bounding box center [631, 358] width 11 height 11
checkbox input "true"
click at [655, 436] on button "Filter" at bounding box center [660, 447] width 83 height 38
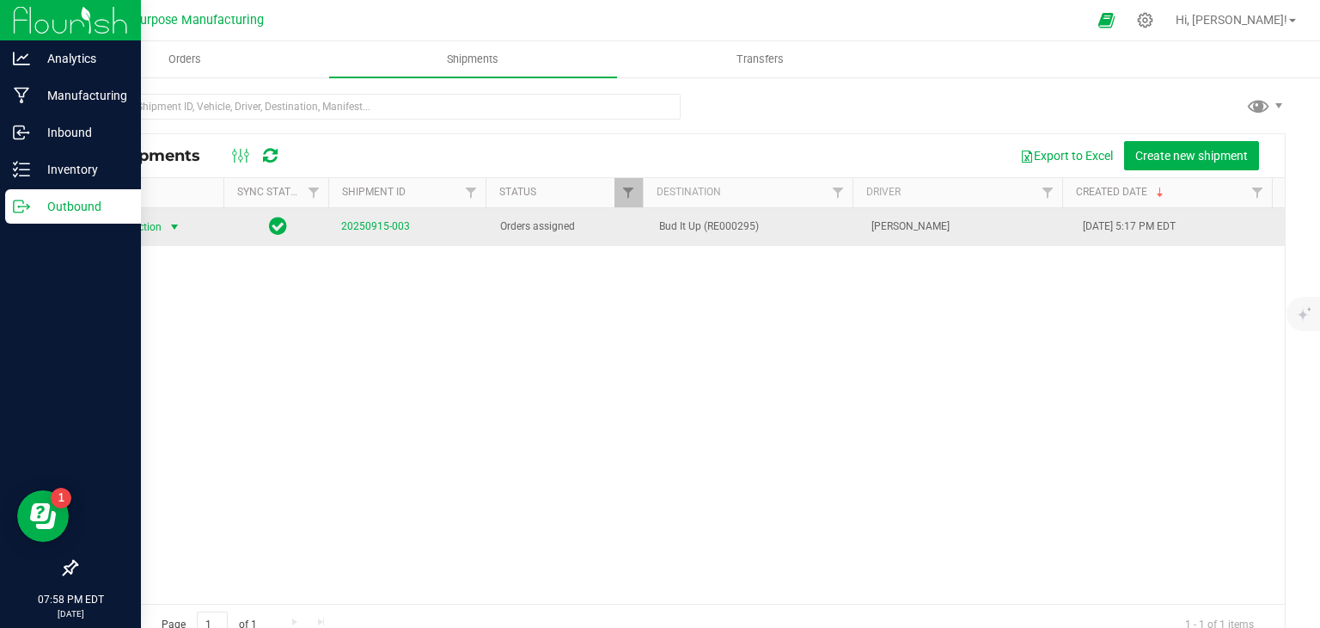
click at [170, 220] on span "select" at bounding box center [175, 227] width 14 height 14
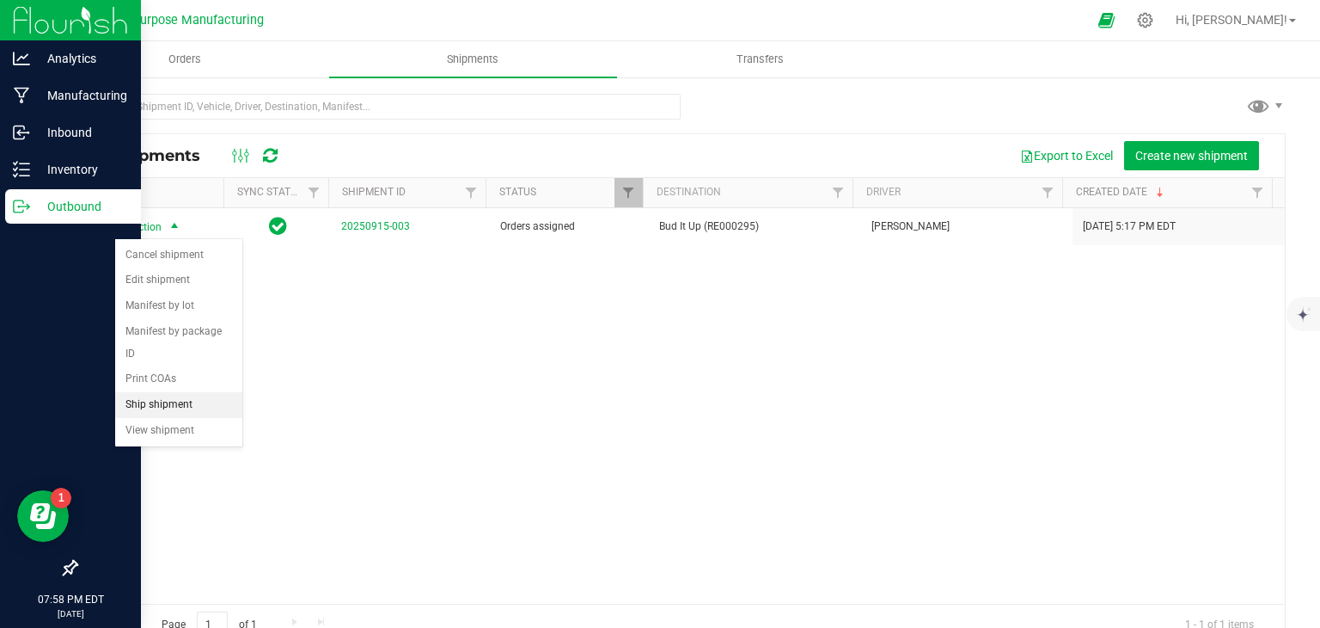
click at [156, 392] on li "Ship shipment" at bounding box center [178, 405] width 127 height 26
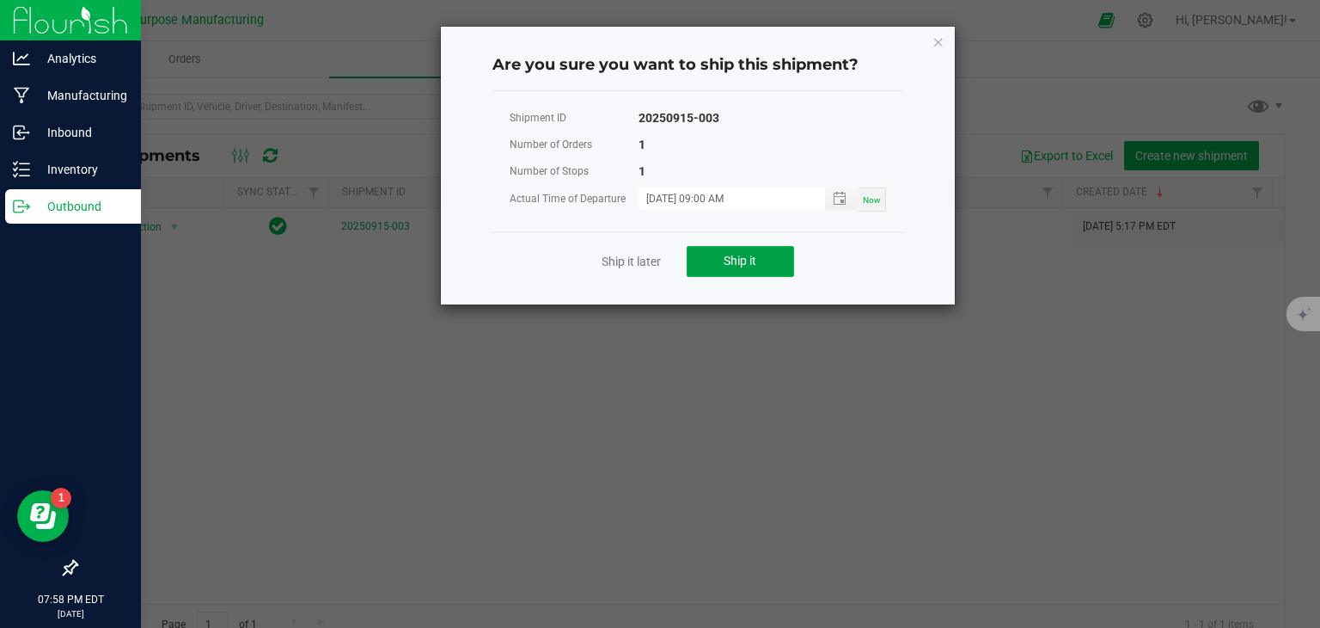
click at [730, 254] on span "Ship it" at bounding box center [740, 261] width 33 height 14
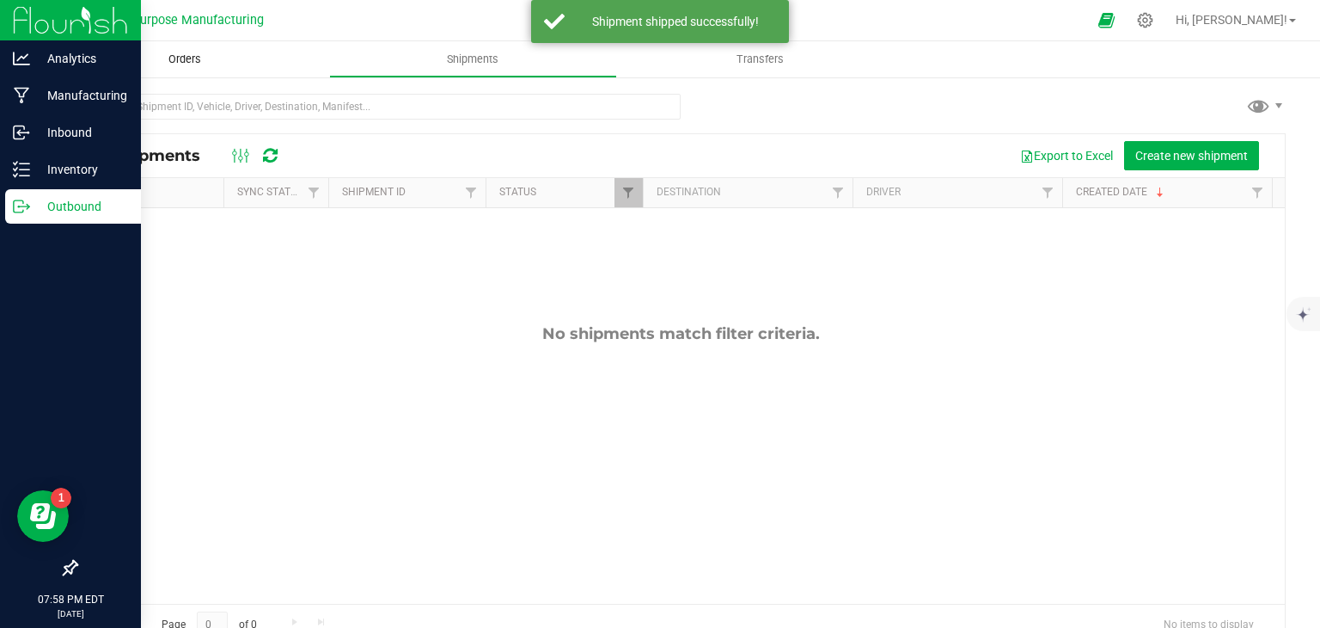
click at [165, 49] on uib-tab-heading "Orders" at bounding box center [185, 59] width 288 height 36
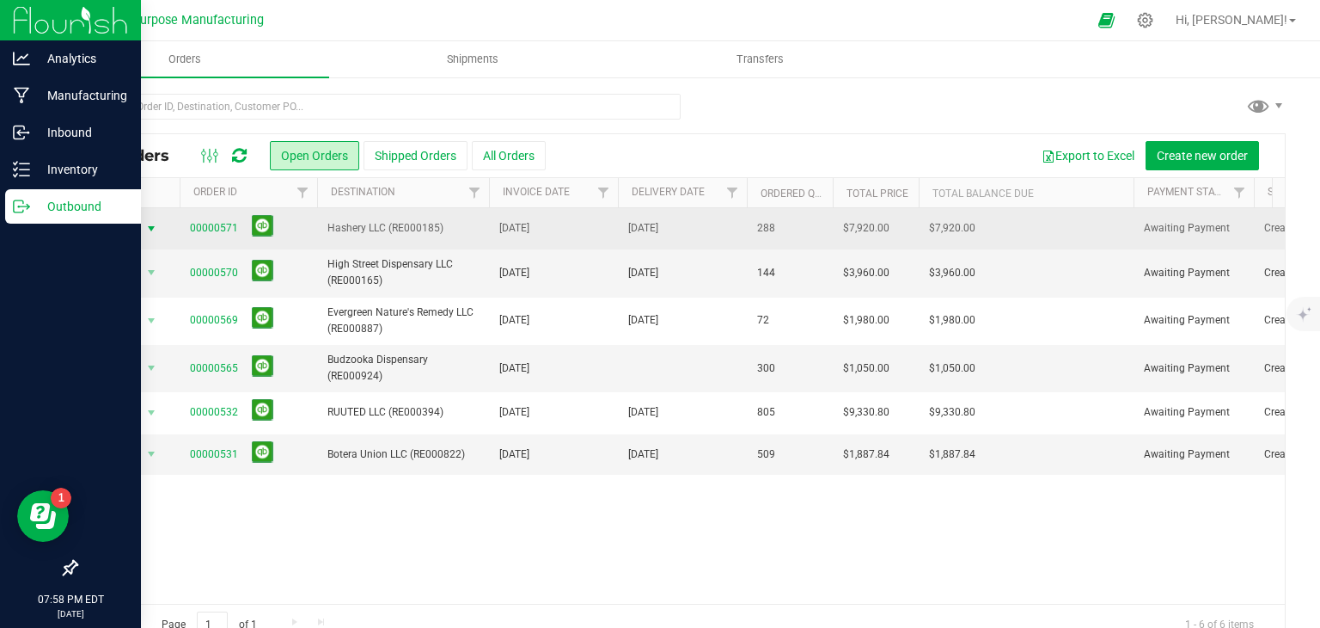
click at [142, 230] on span "select" at bounding box center [151, 229] width 21 height 24
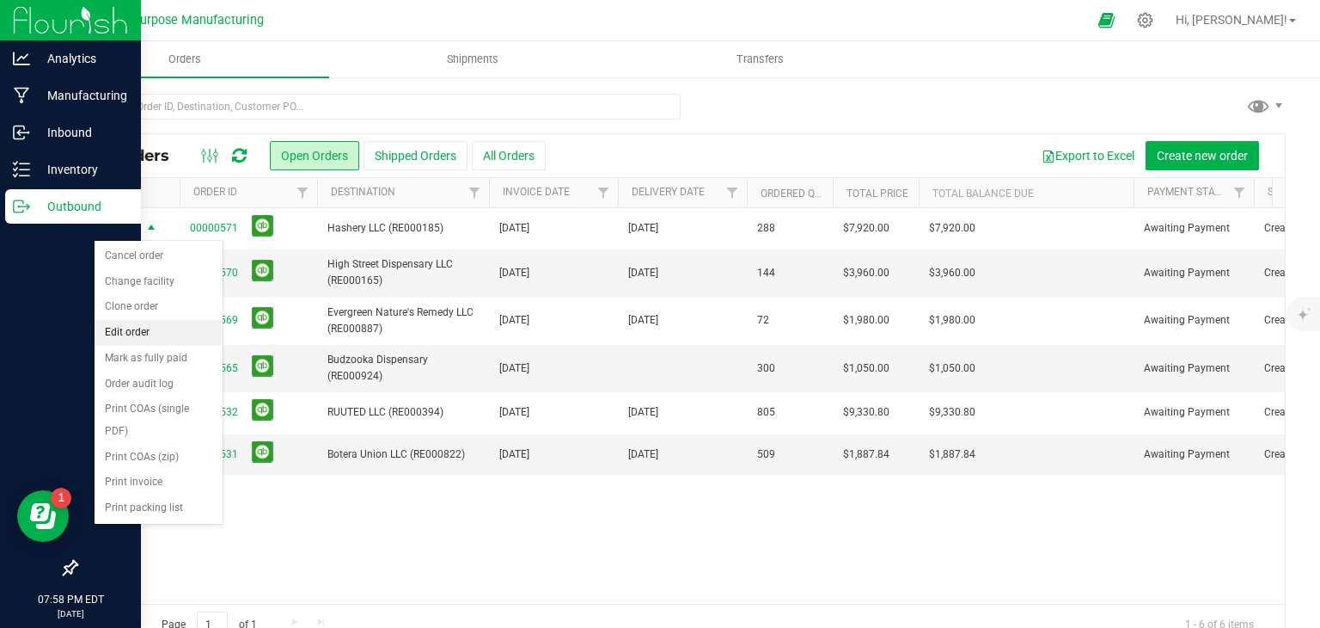
click at [141, 334] on li "Edit order" at bounding box center [159, 333] width 128 height 26
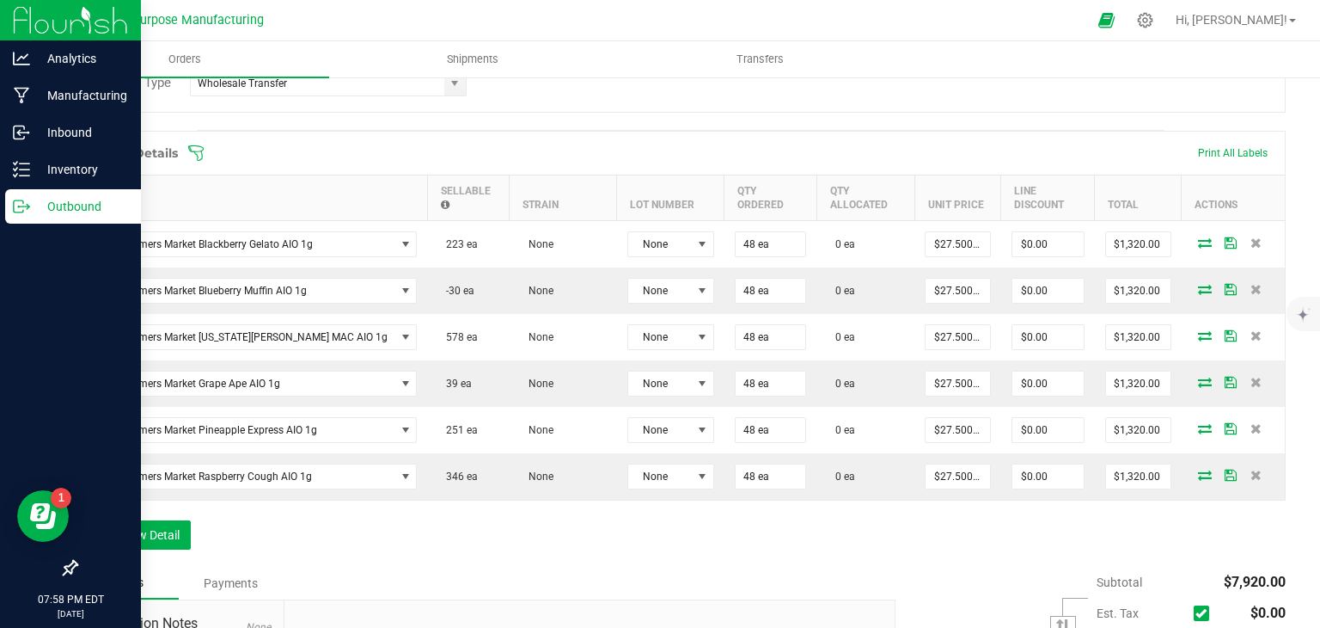
scroll to position [429, 0]
click at [188, 59] on span "Orders" at bounding box center [184, 59] width 79 height 15
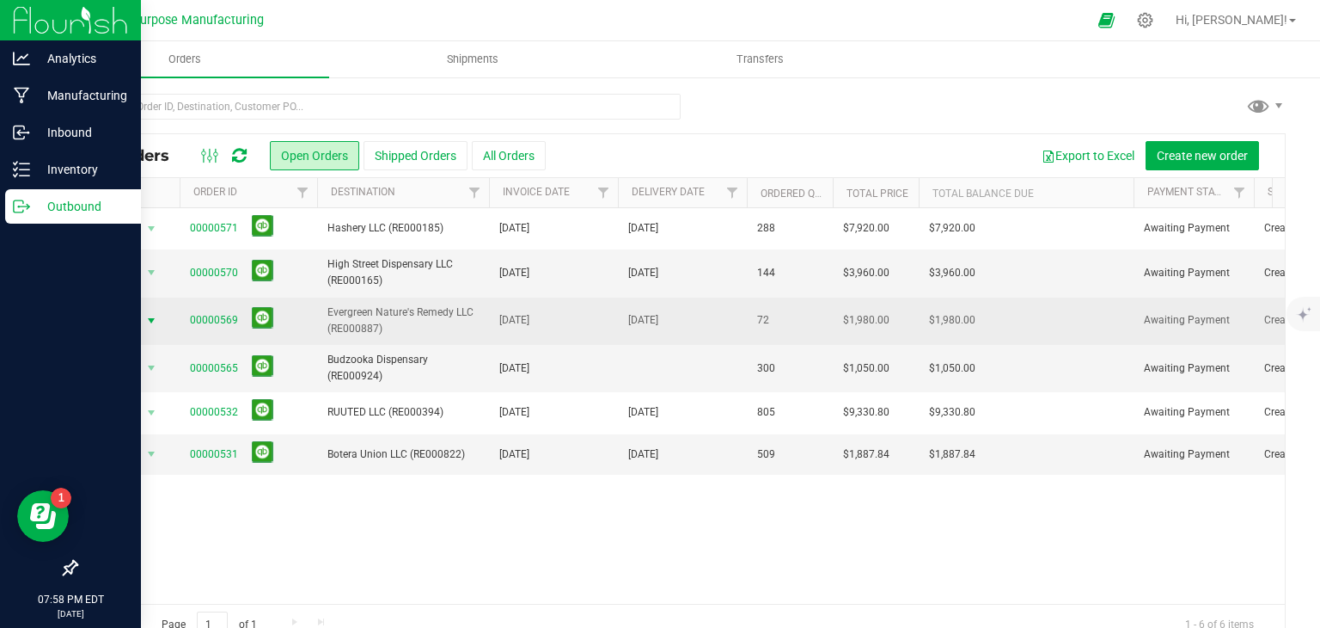
click at [151, 320] on span "select" at bounding box center [151, 321] width 14 height 14
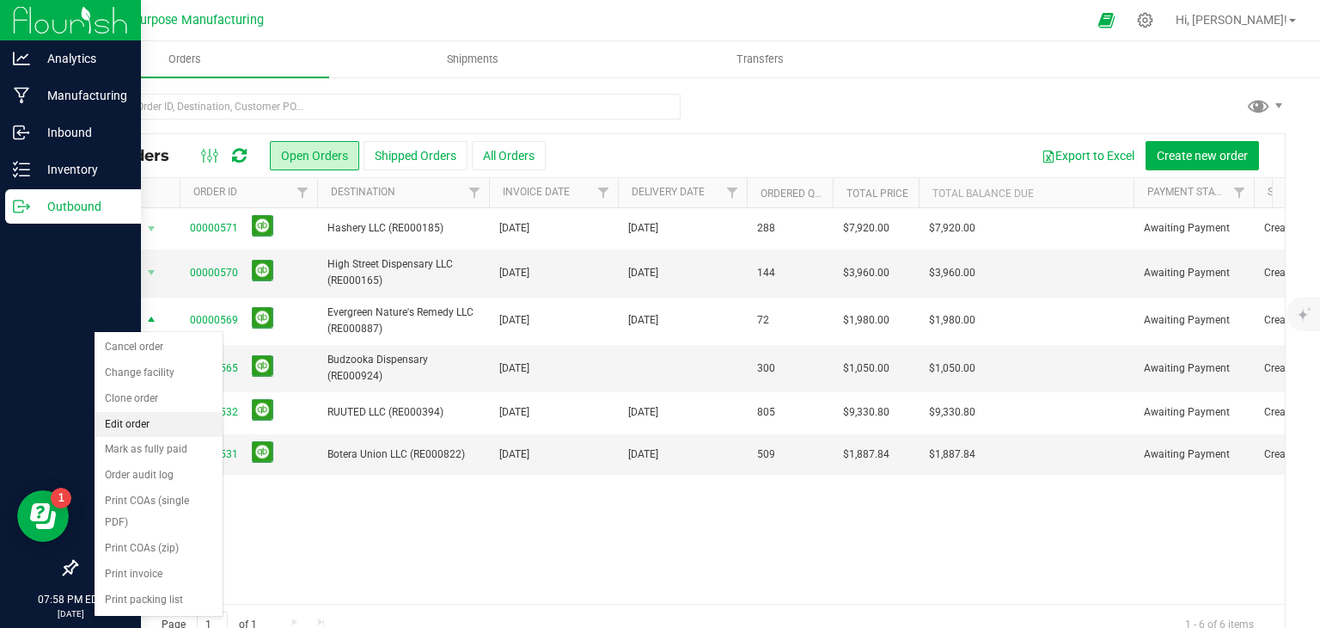
click at [202, 419] on li "Edit order" at bounding box center [159, 425] width 128 height 26
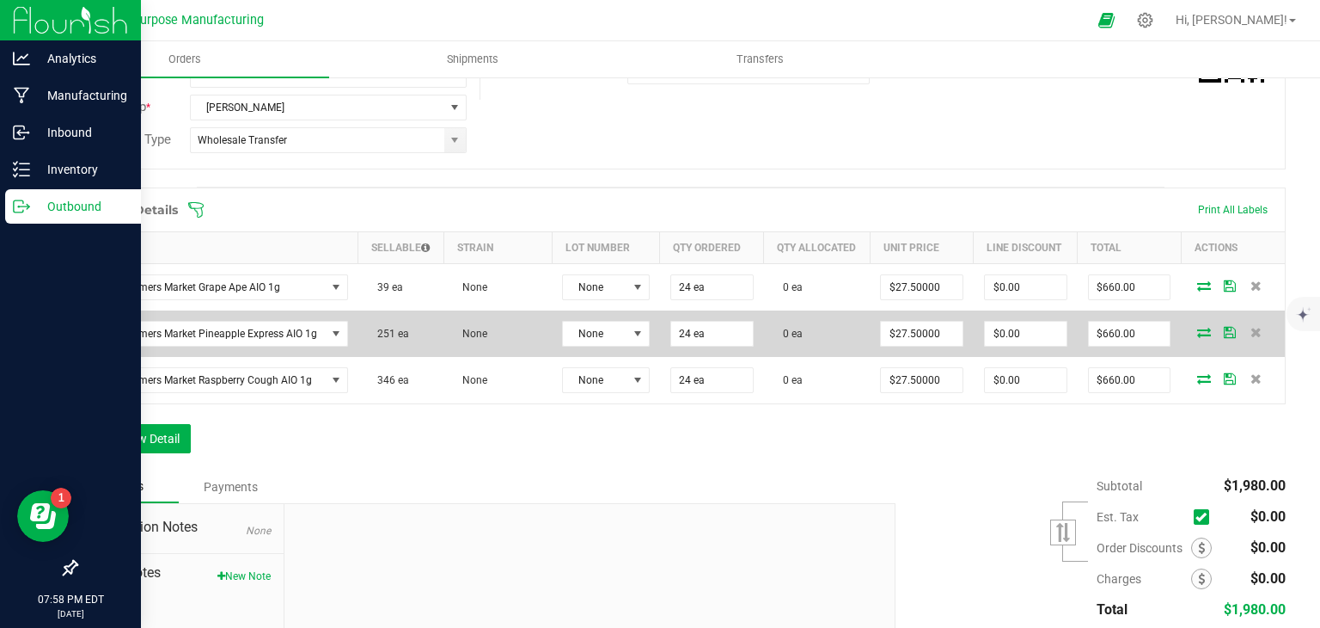
scroll to position [374, 0]
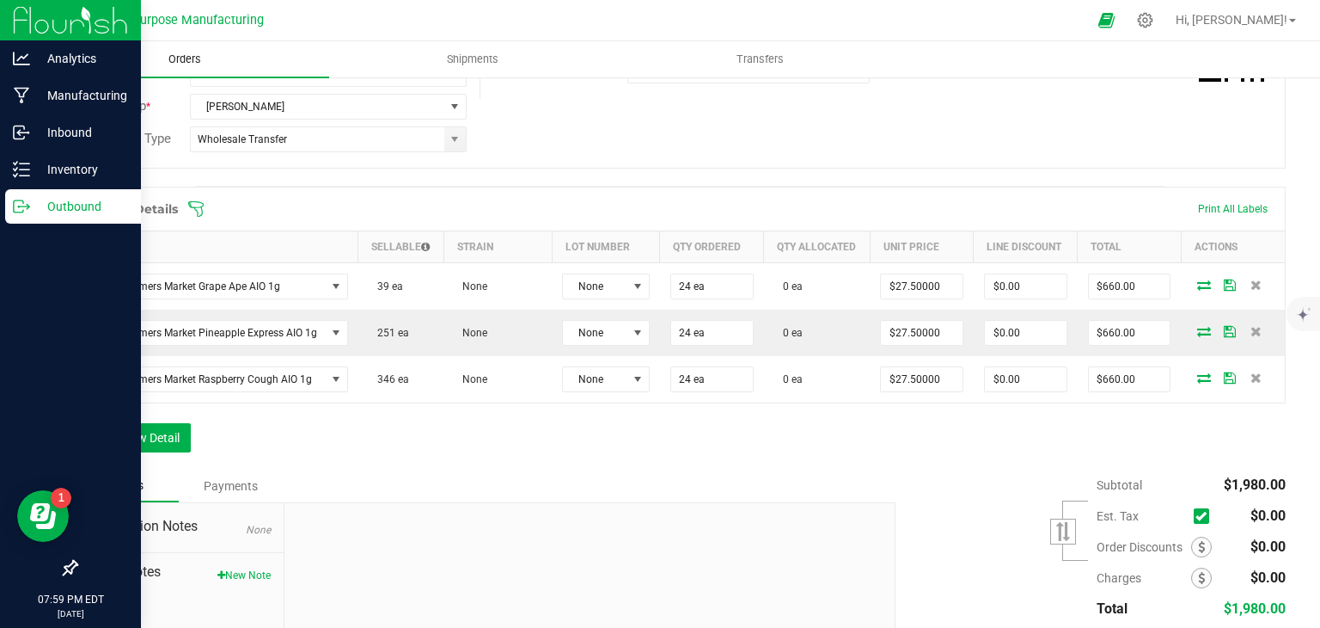
click at [277, 47] on uib-tab-heading "Orders" at bounding box center [185, 59] width 288 height 36
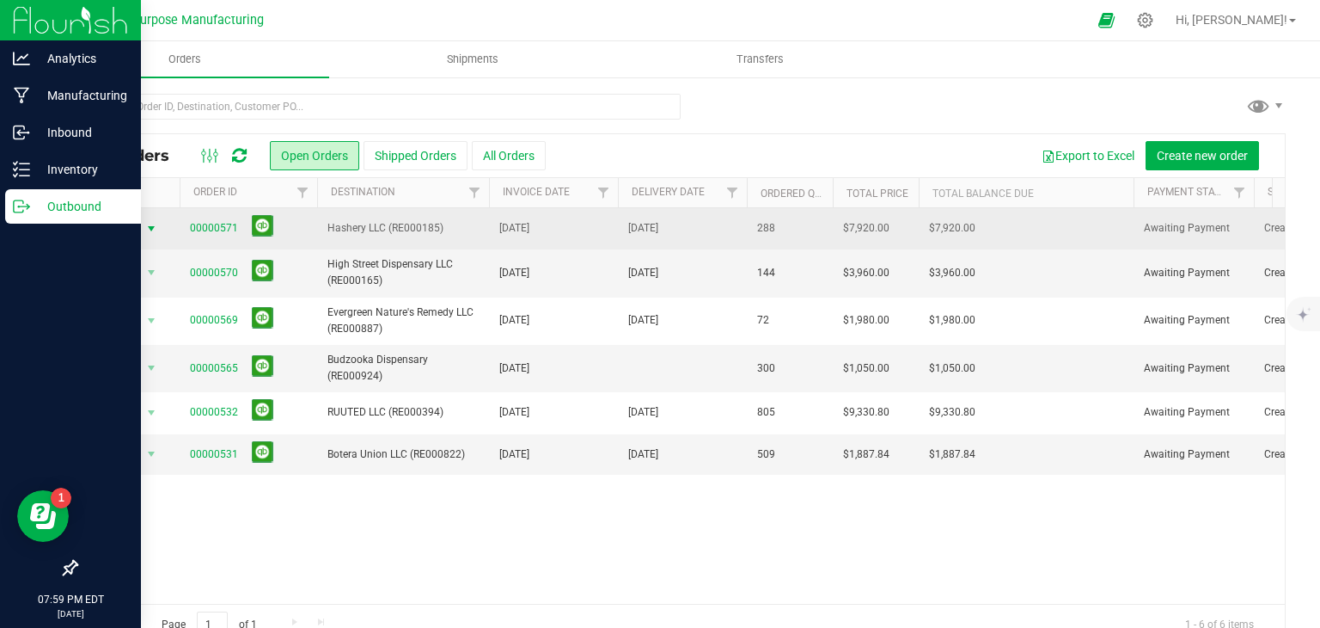
click at [149, 224] on span "select" at bounding box center [151, 229] width 14 height 14
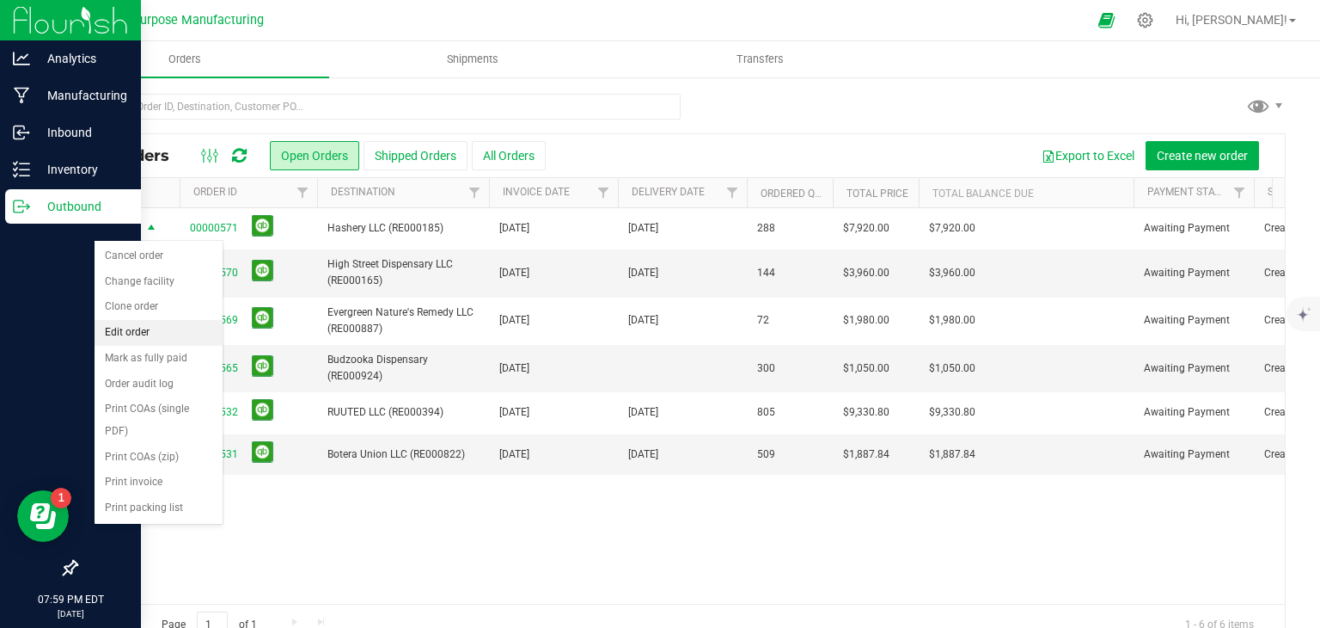
click at [160, 329] on li "Edit order" at bounding box center [159, 333] width 128 height 26
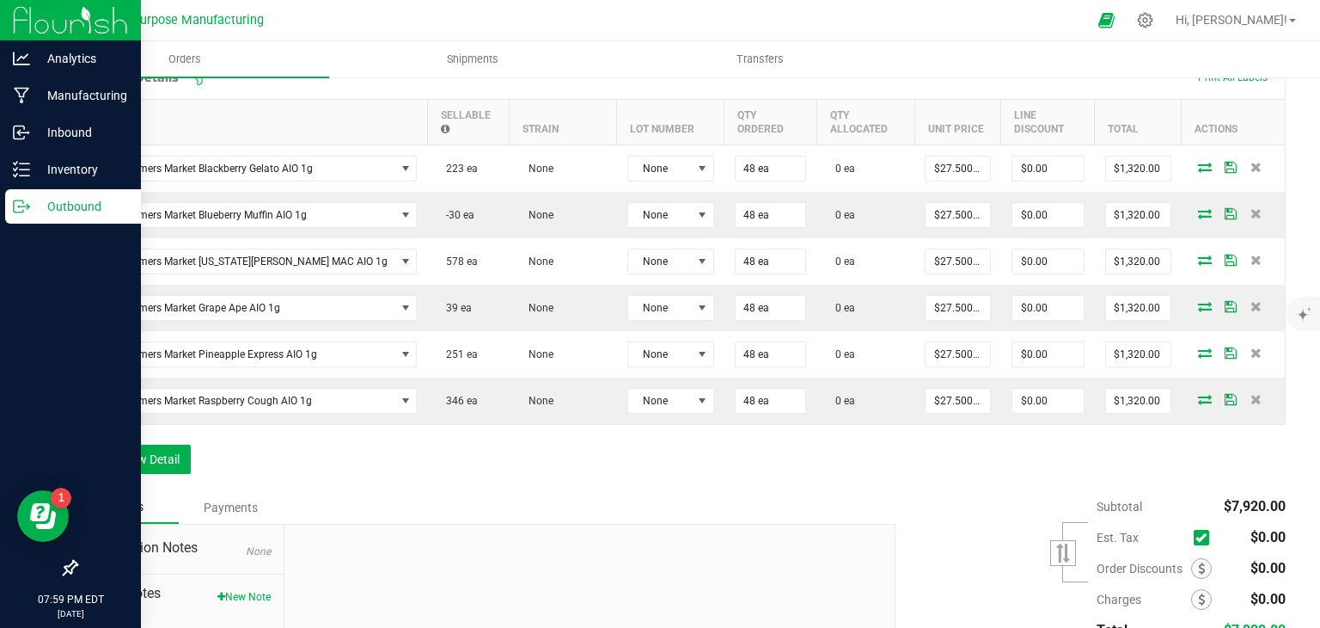
scroll to position [512, 0]
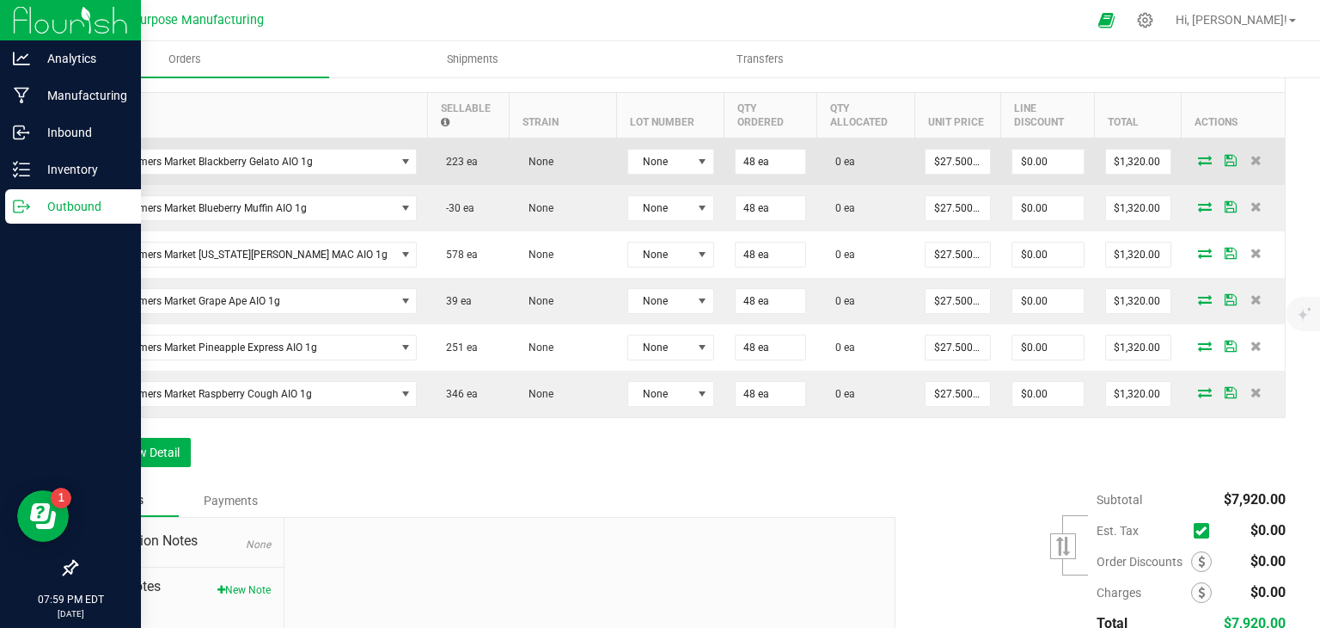
click at [1198, 155] on icon at bounding box center [1205, 160] width 14 height 10
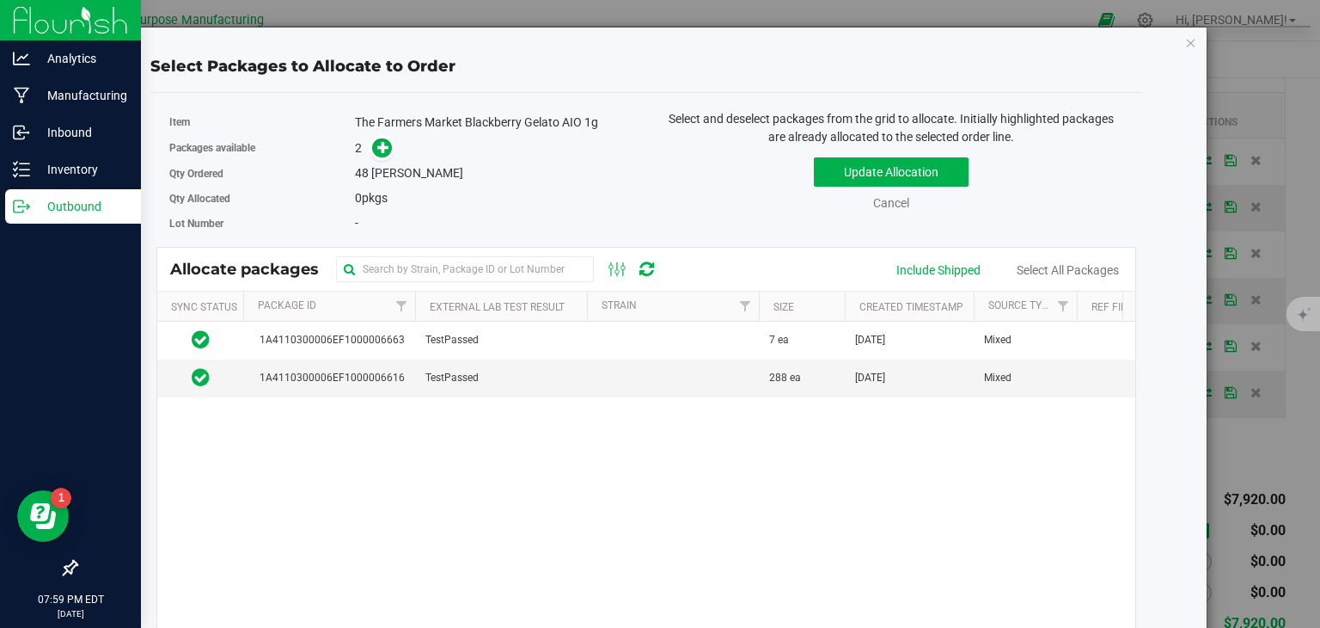
click at [1186, 41] on div "Select Packages to Allocate to Order Item The Farmers Market Blackberry Gelato …" at bounding box center [646, 402] width 1123 height 751
click at [1185, 42] on icon "button" at bounding box center [1191, 42] width 12 height 21
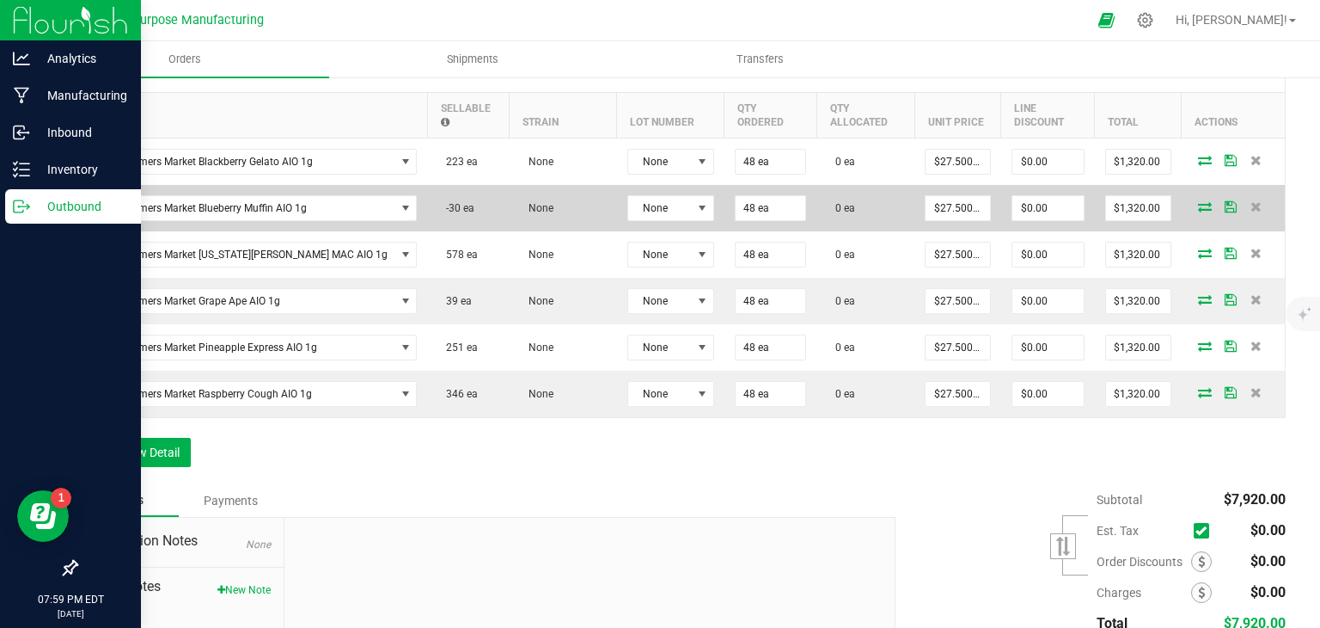
click at [1198, 201] on icon at bounding box center [1205, 206] width 14 height 10
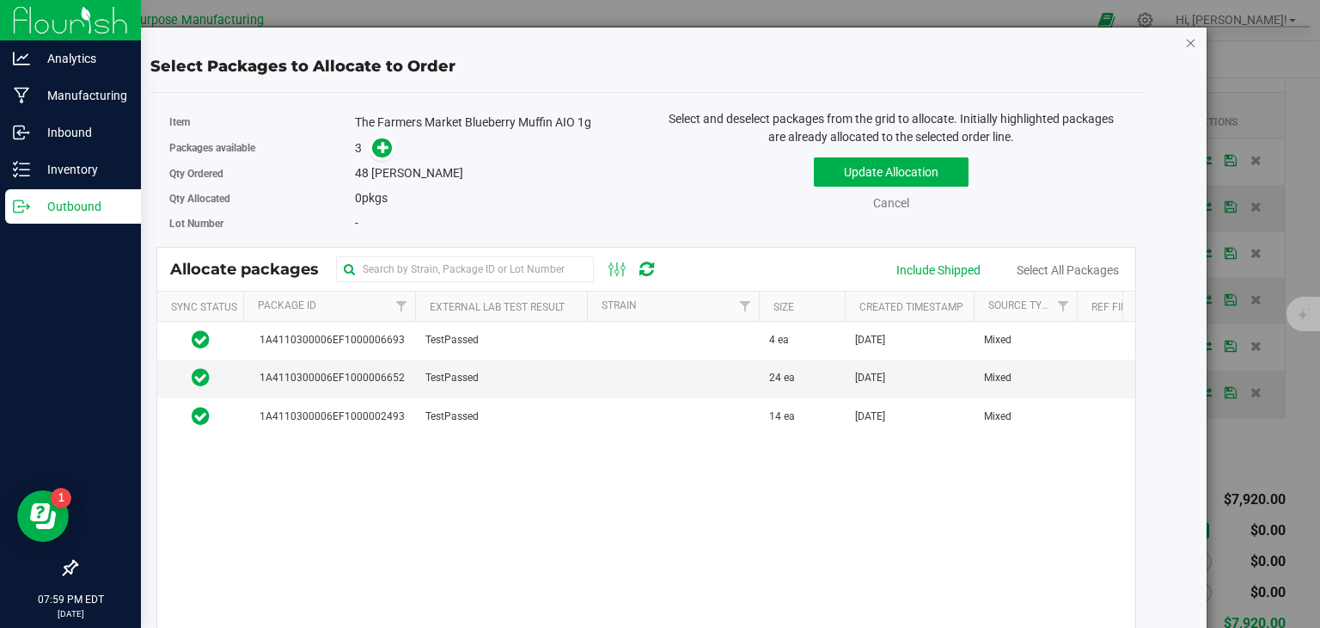
click at [1185, 43] on icon "button" at bounding box center [1191, 42] width 12 height 21
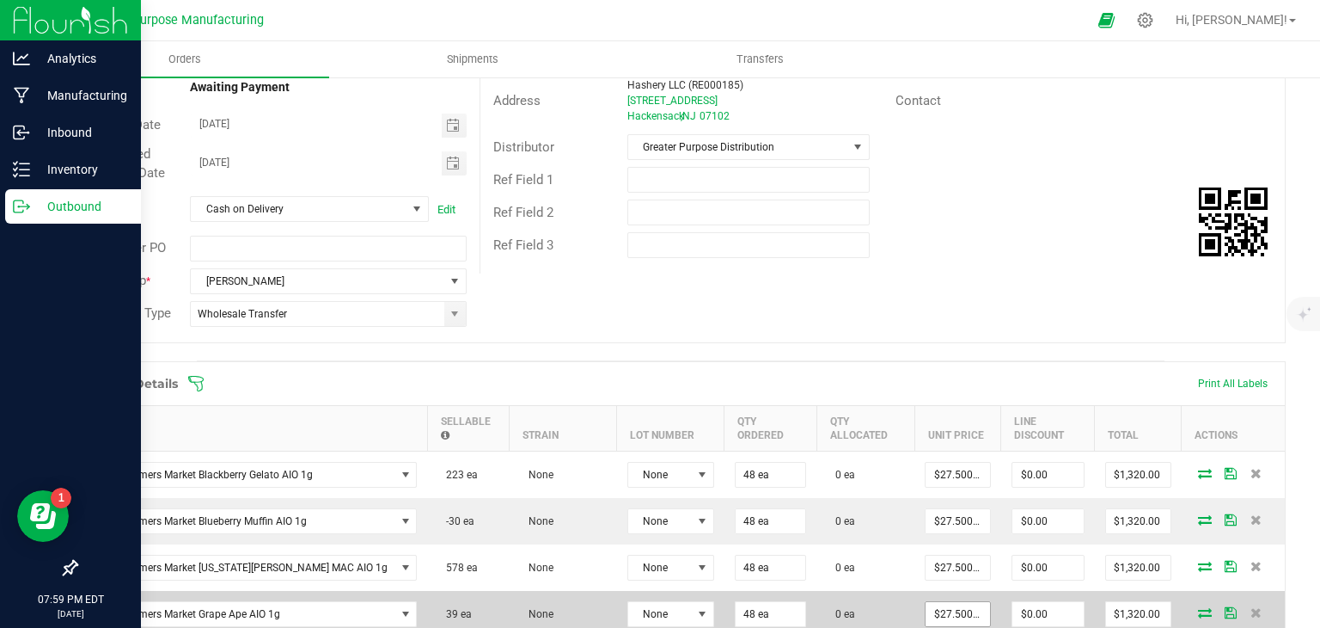
scroll to position [0, 0]
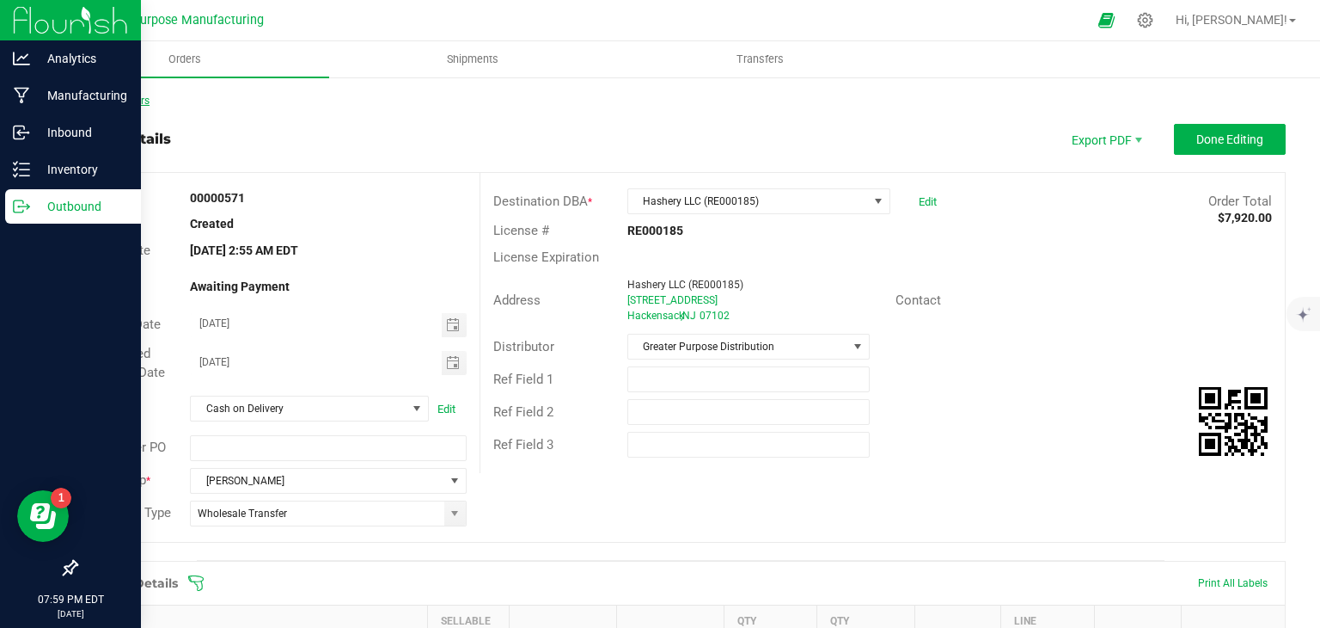
click at [141, 97] on link "Back to Orders" at bounding box center [113, 101] width 74 height 12
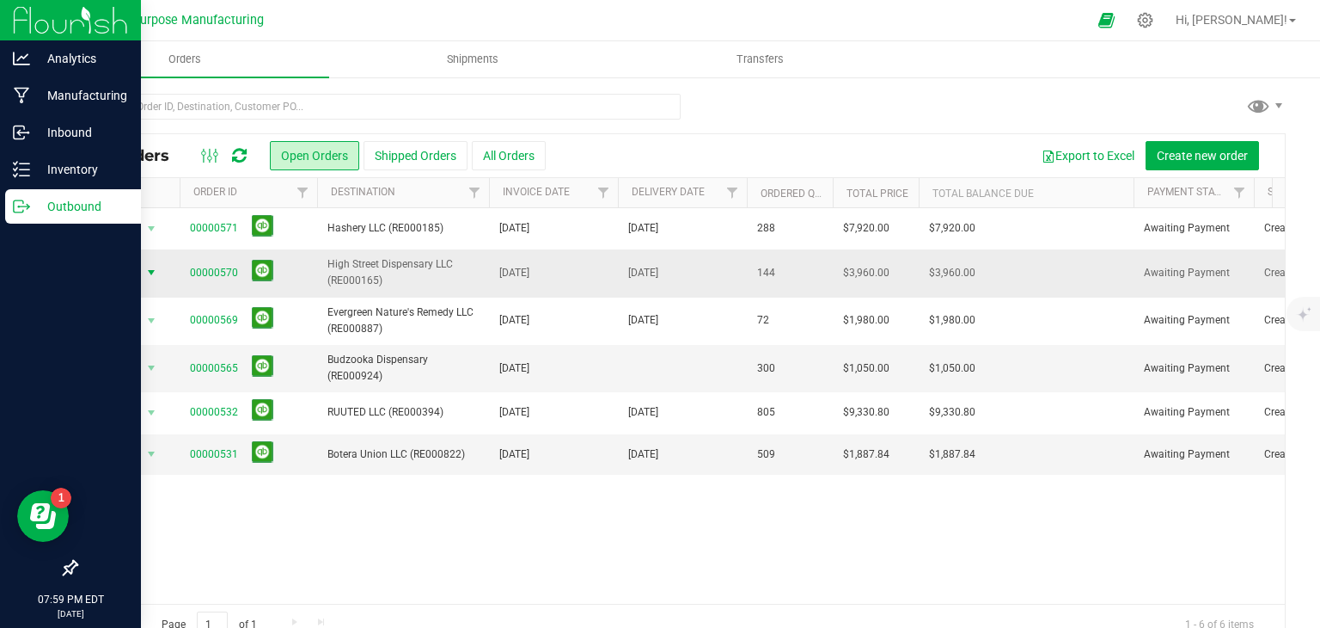
click at [152, 269] on span "select" at bounding box center [151, 273] width 14 height 14
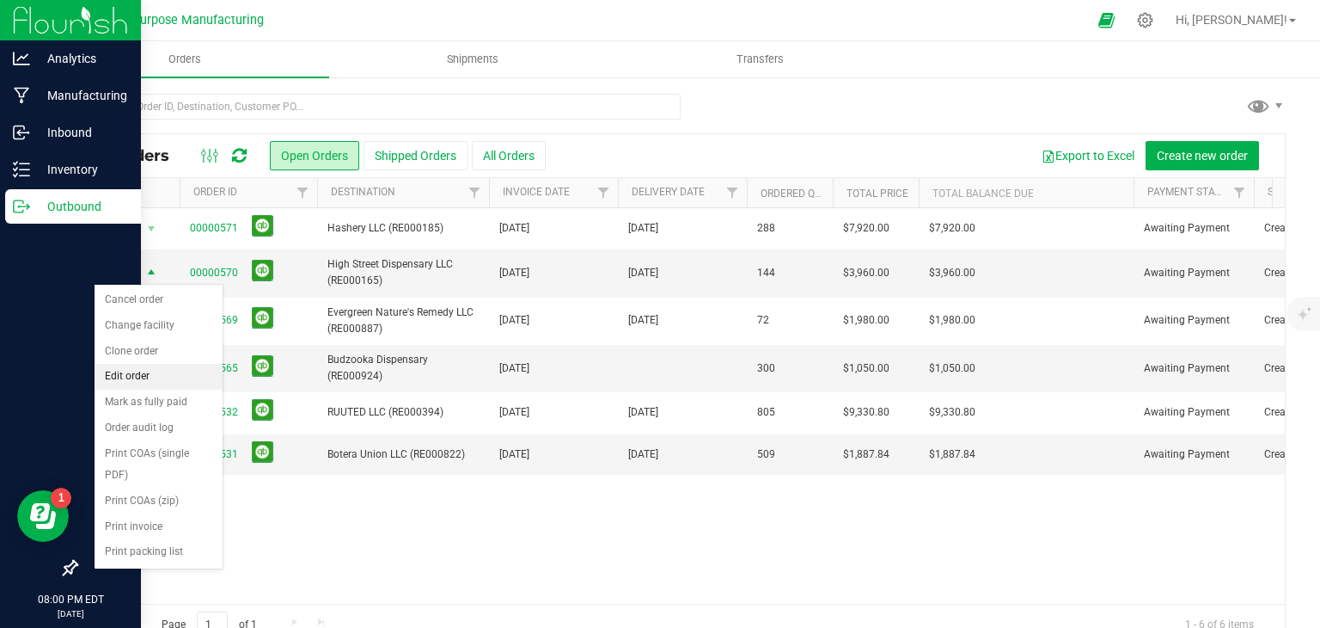
click at [134, 380] on li "Edit order" at bounding box center [159, 377] width 128 height 26
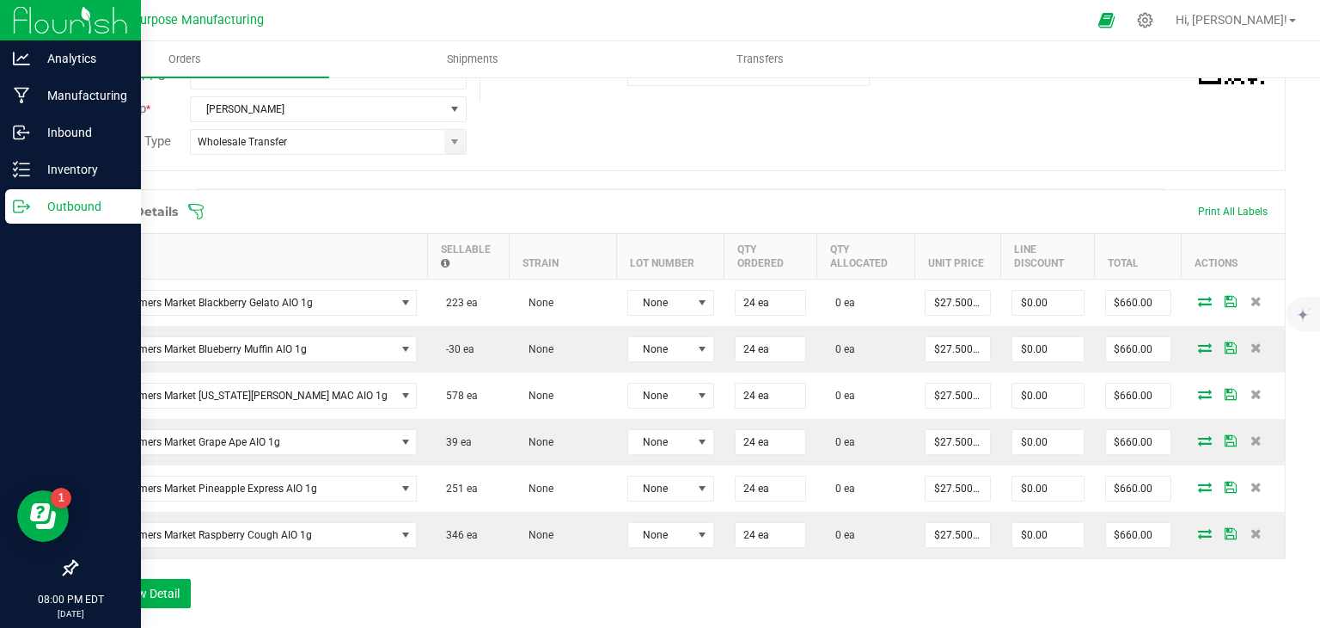
scroll to position [375, 0]
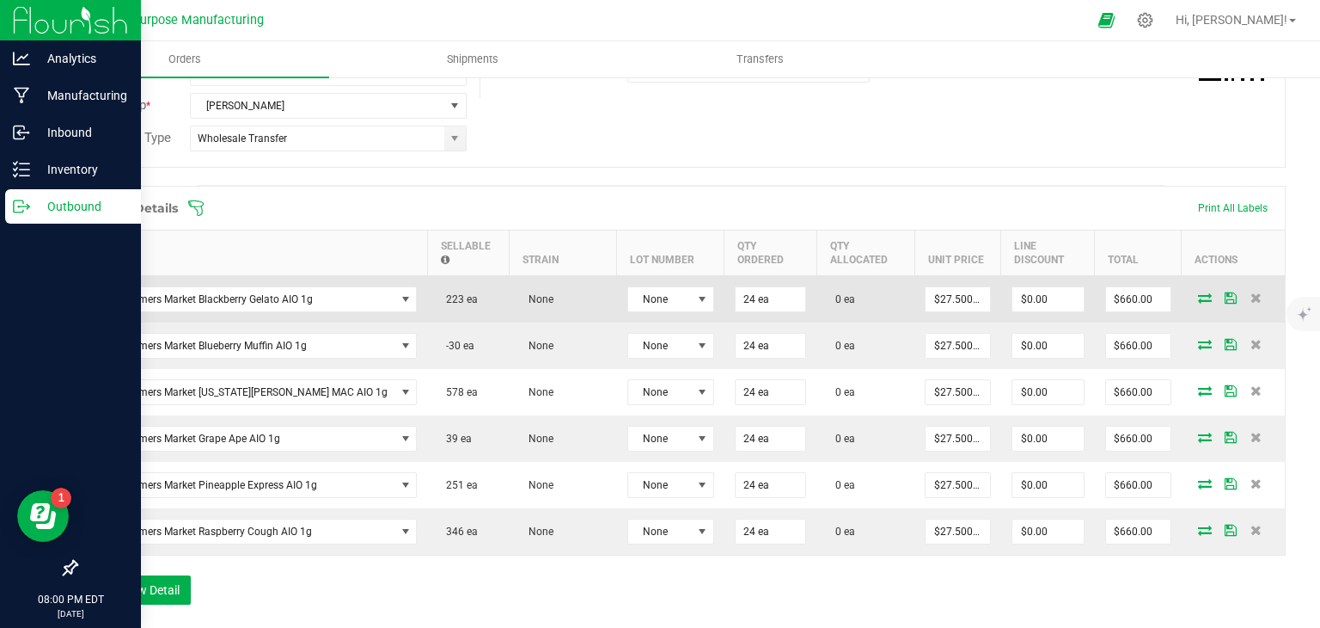
click at [1198, 293] on icon at bounding box center [1205, 297] width 14 height 10
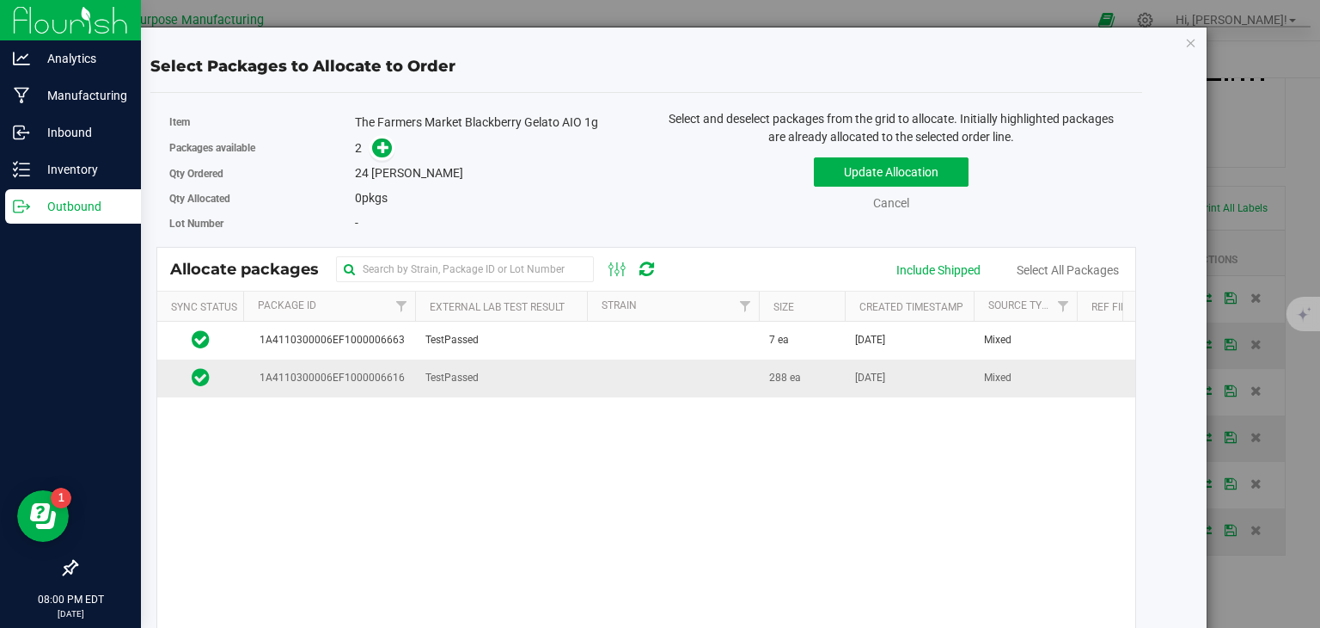
click at [680, 379] on td at bounding box center [673, 377] width 172 height 37
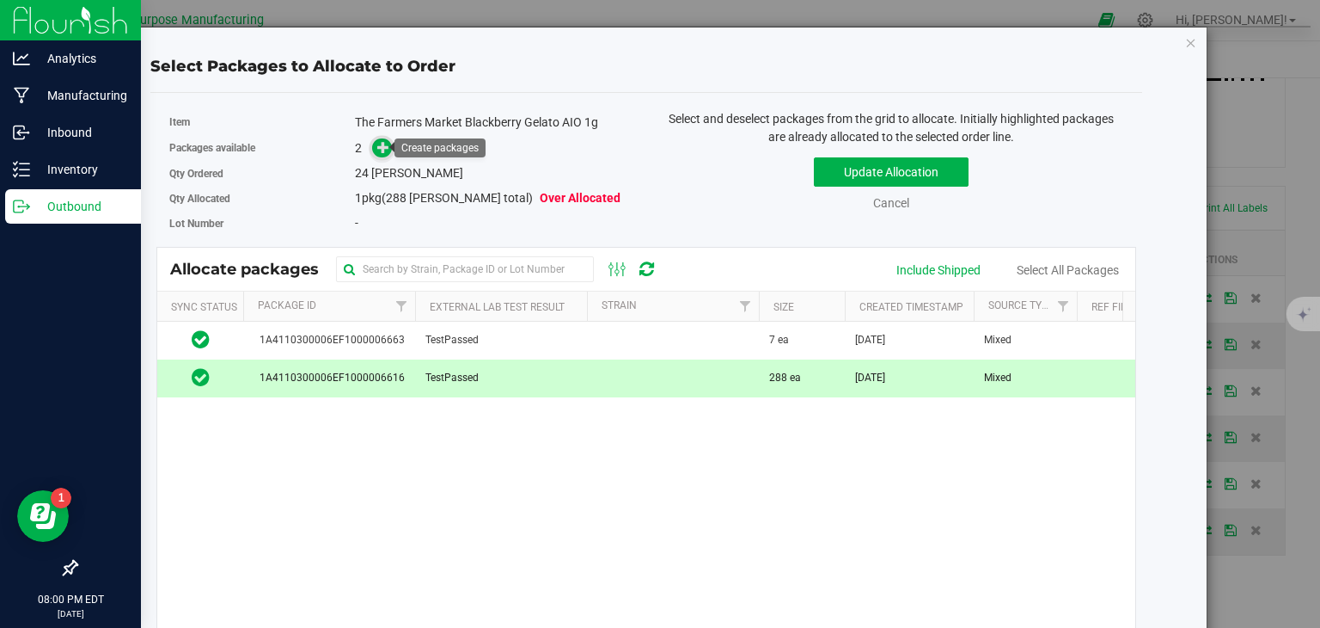
click at [381, 146] on icon at bounding box center [383, 147] width 12 height 12
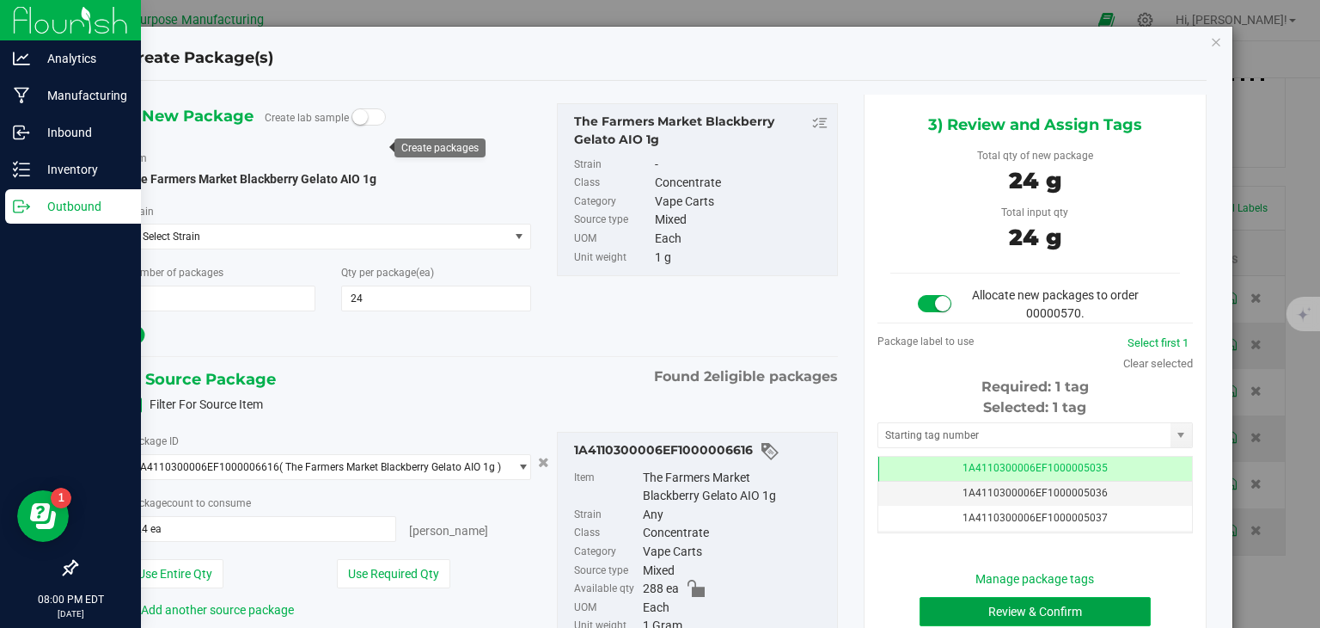
click at [1039, 602] on button "Review & Confirm" at bounding box center [1035, 611] width 231 height 29
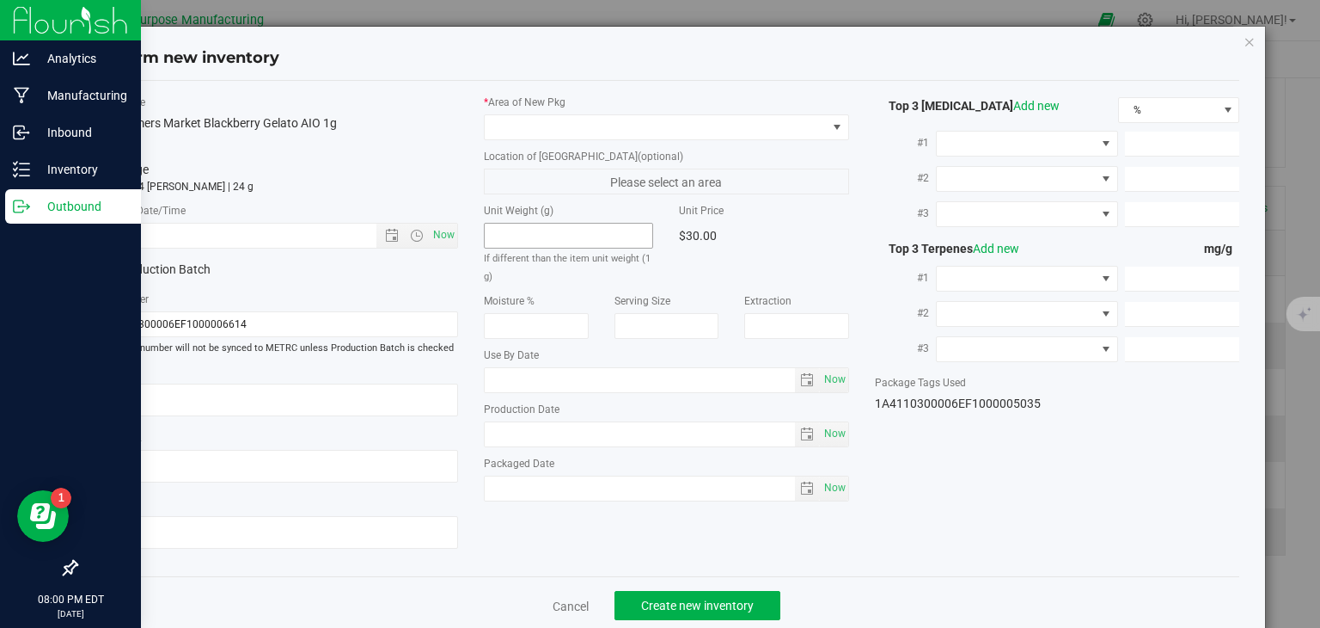
type input "[DATE]"
click at [447, 224] on span "Now" at bounding box center [444, 235] width 29 height 25
type input "[DATE] 8:00 PM"
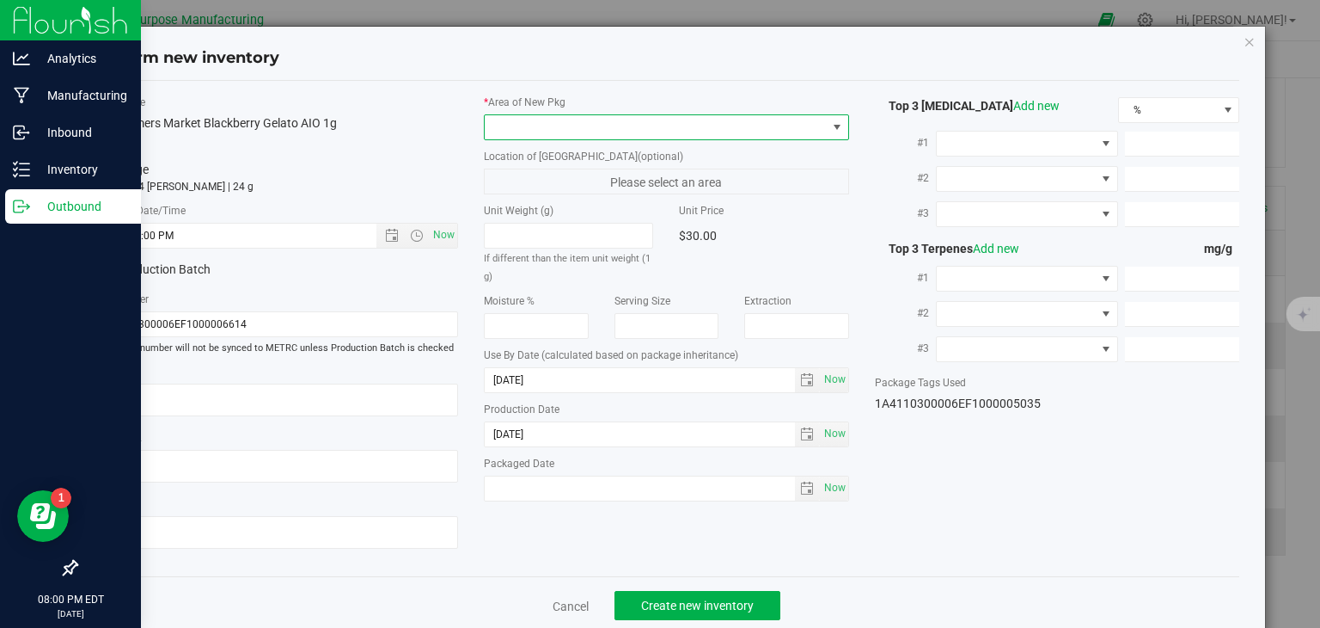
click at [512, 119] on span at bounding box center [656, 127] width 342 height 24
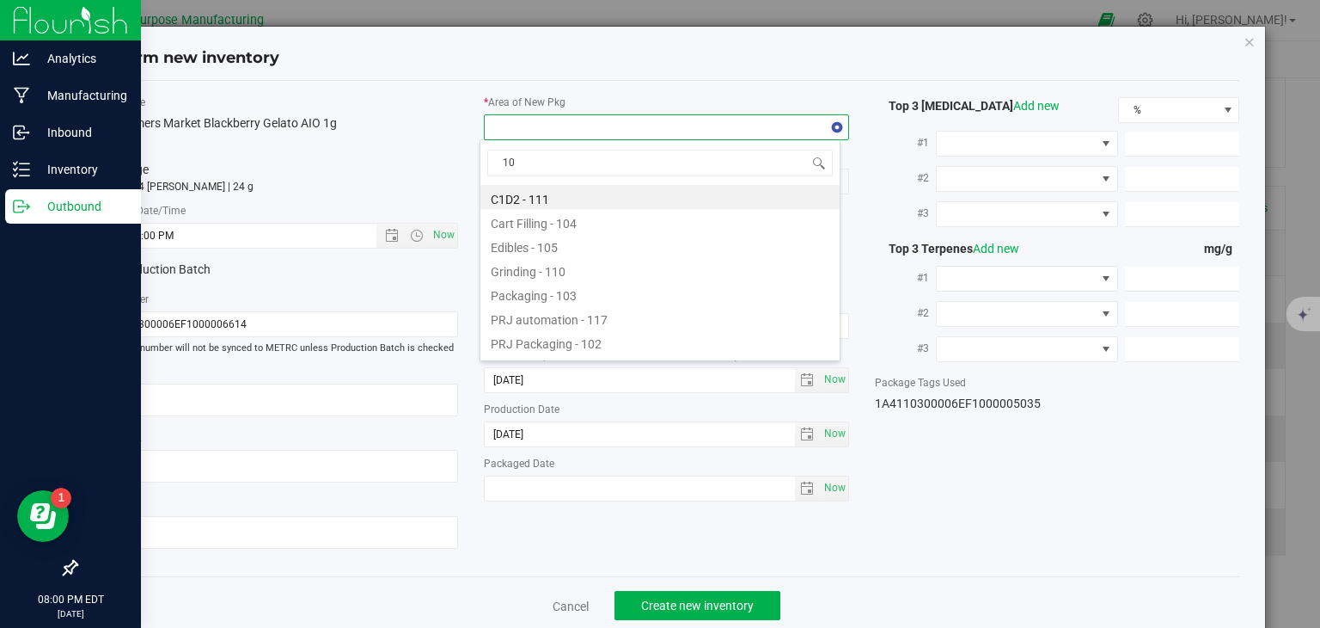
type input "108"
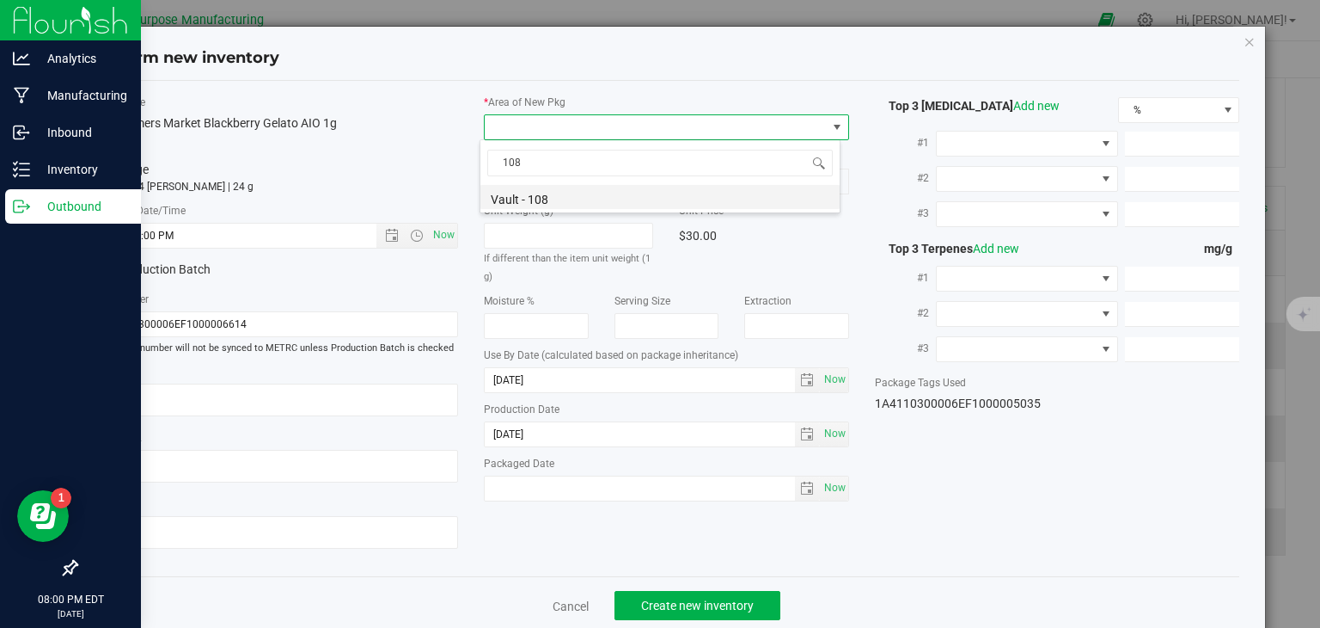
click at [519, 199] on li "Vault - 108" at bounding box center [660, 197] width 359 height 24
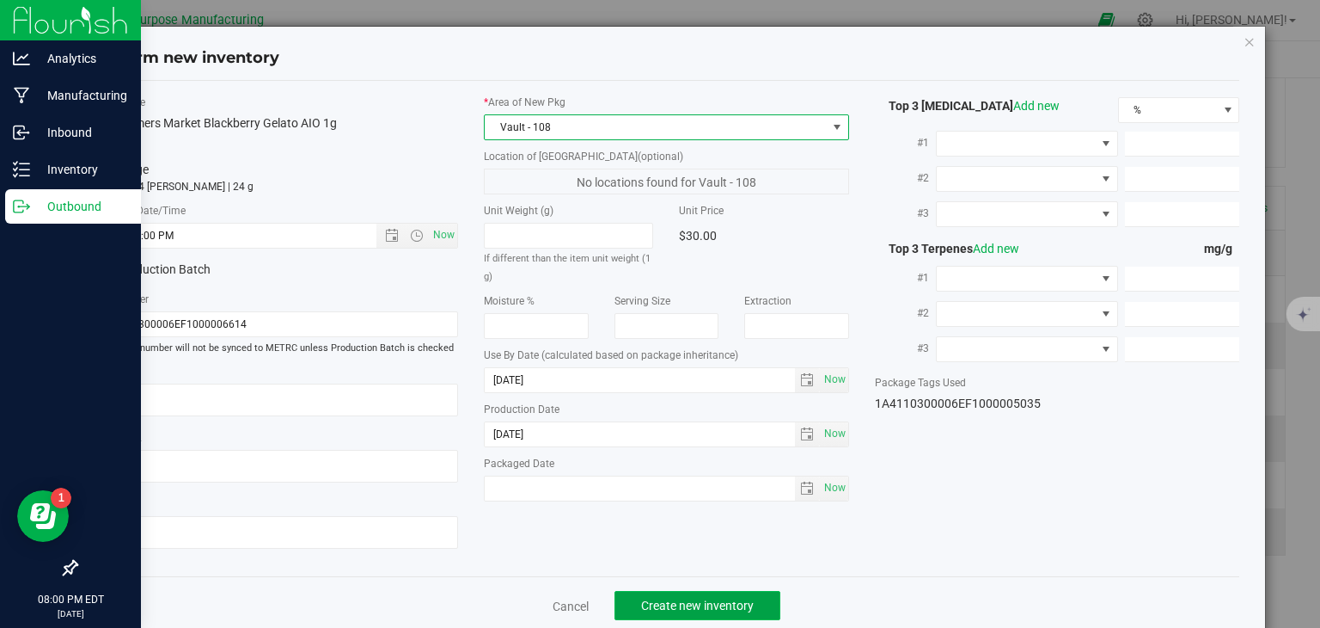
click at [676, 609] on span "Create new inventory" at bounding box center [697, 605] width 113 height 14
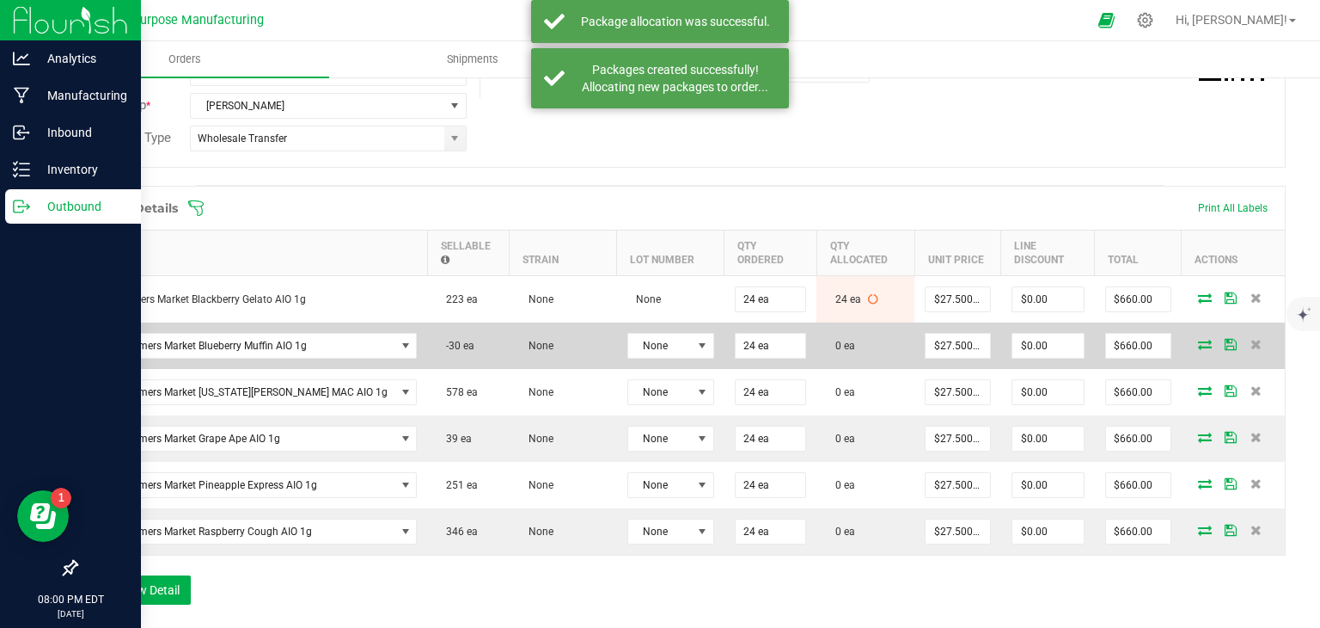
click at [1198, 341] on icon at bounding box center [1205, 344] width 14 height 10
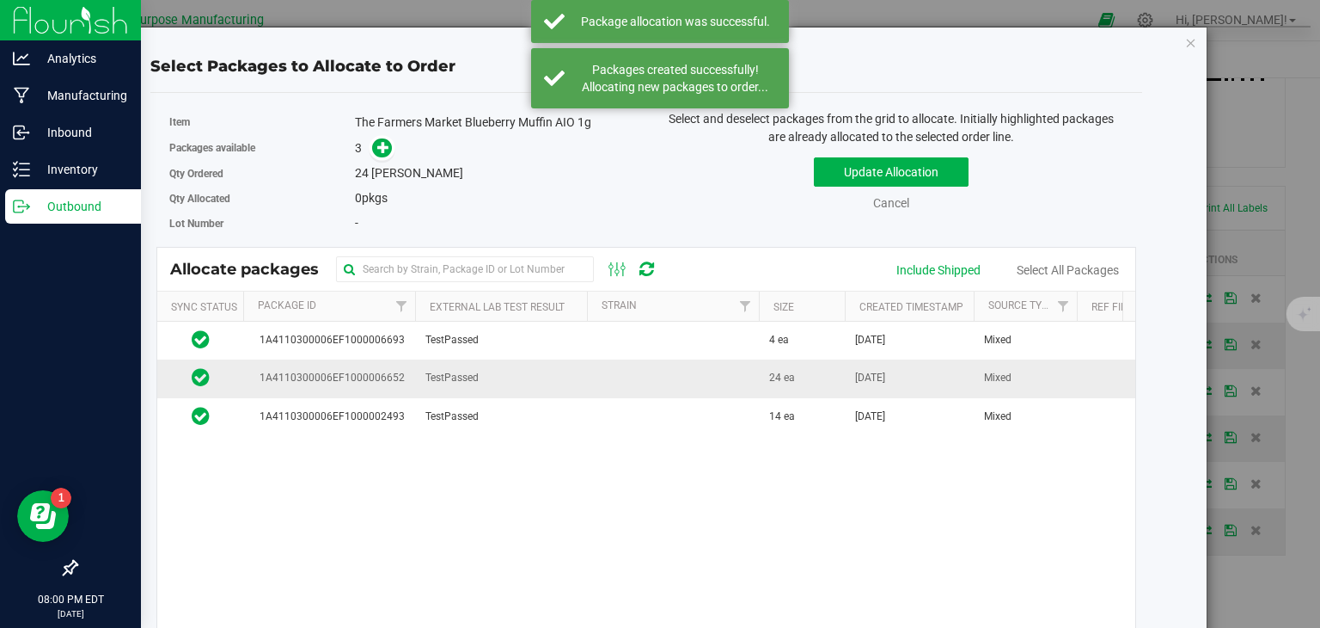
click at [702, 379] on td at bounding box center [673, 378] width 172 height 38
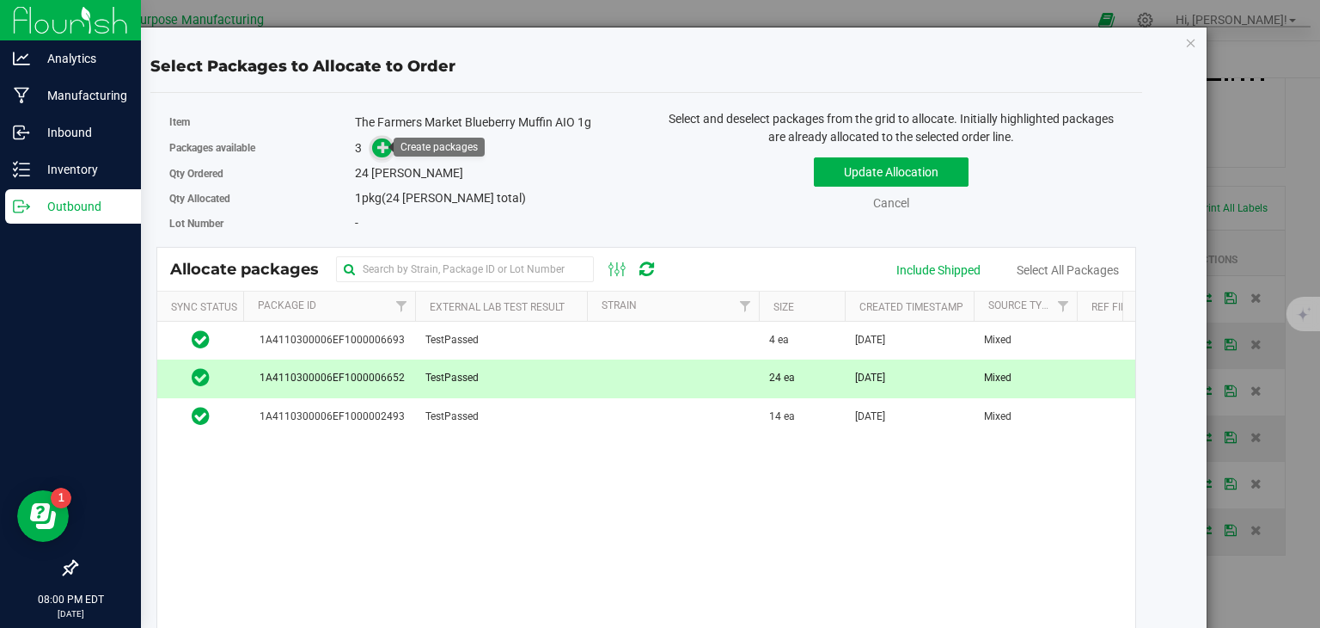
click at [382, 153] on icon at bounding box center [383, 147] width 12 height 12
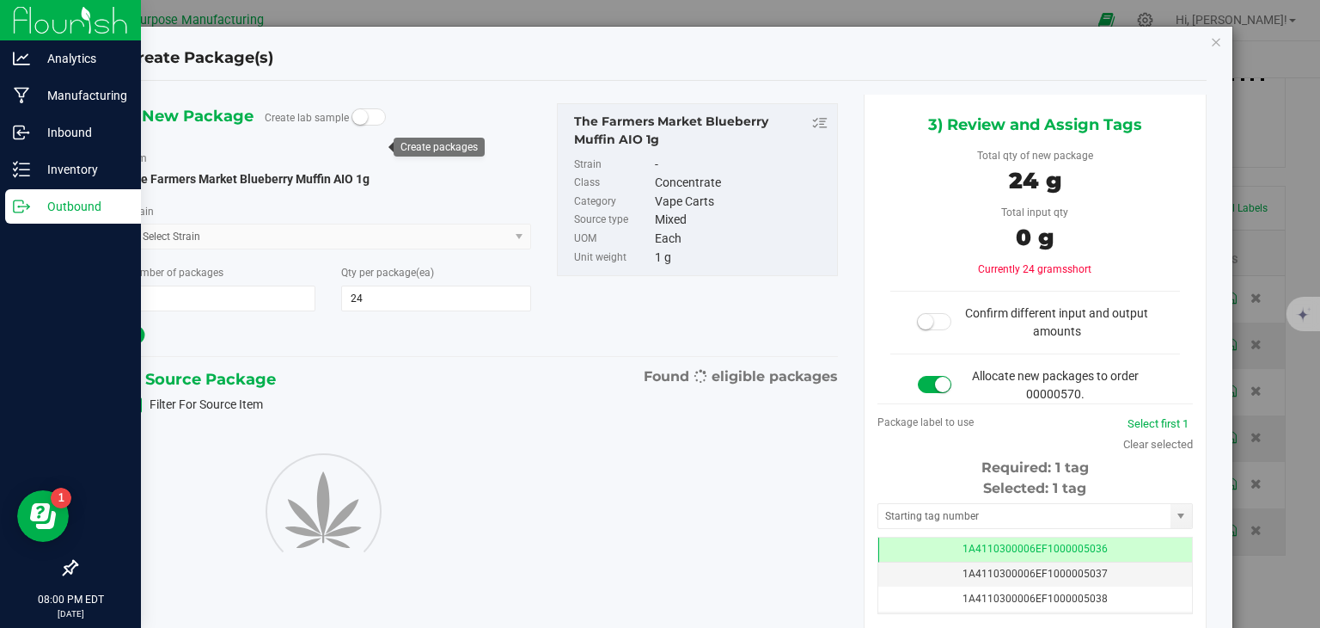
type input "24"
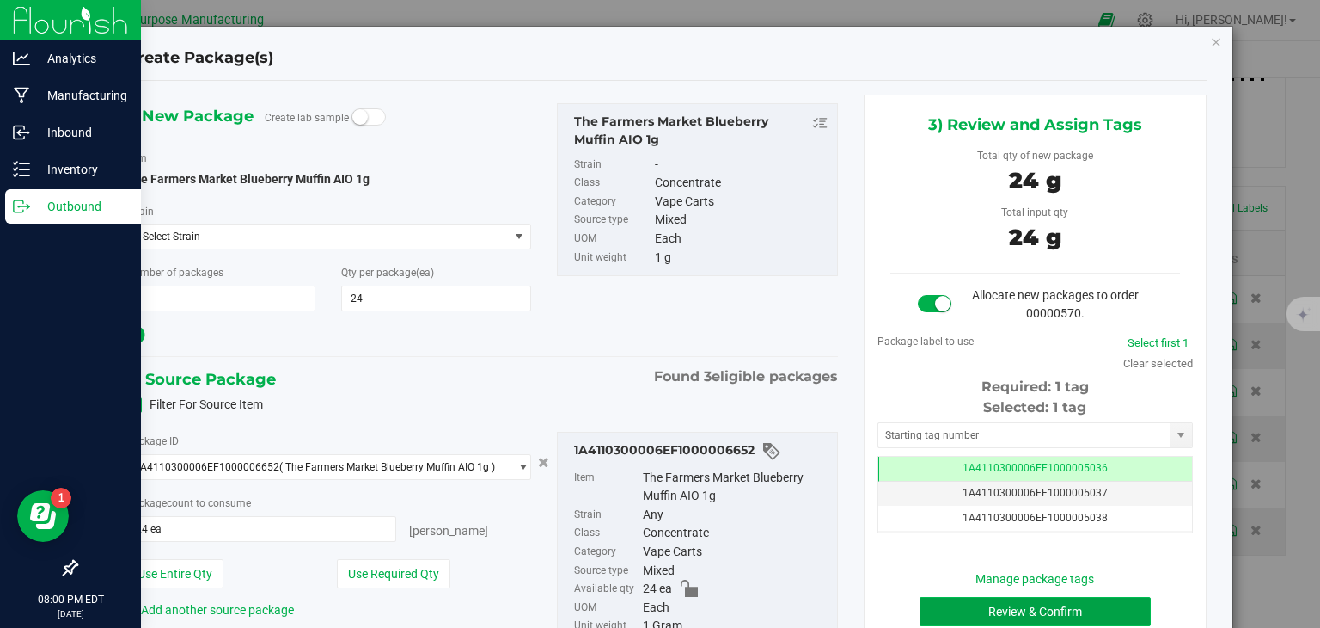
click at [971, 609] on button "Review & Confirm" at bounding box center [1035, 611] width 231 height 29
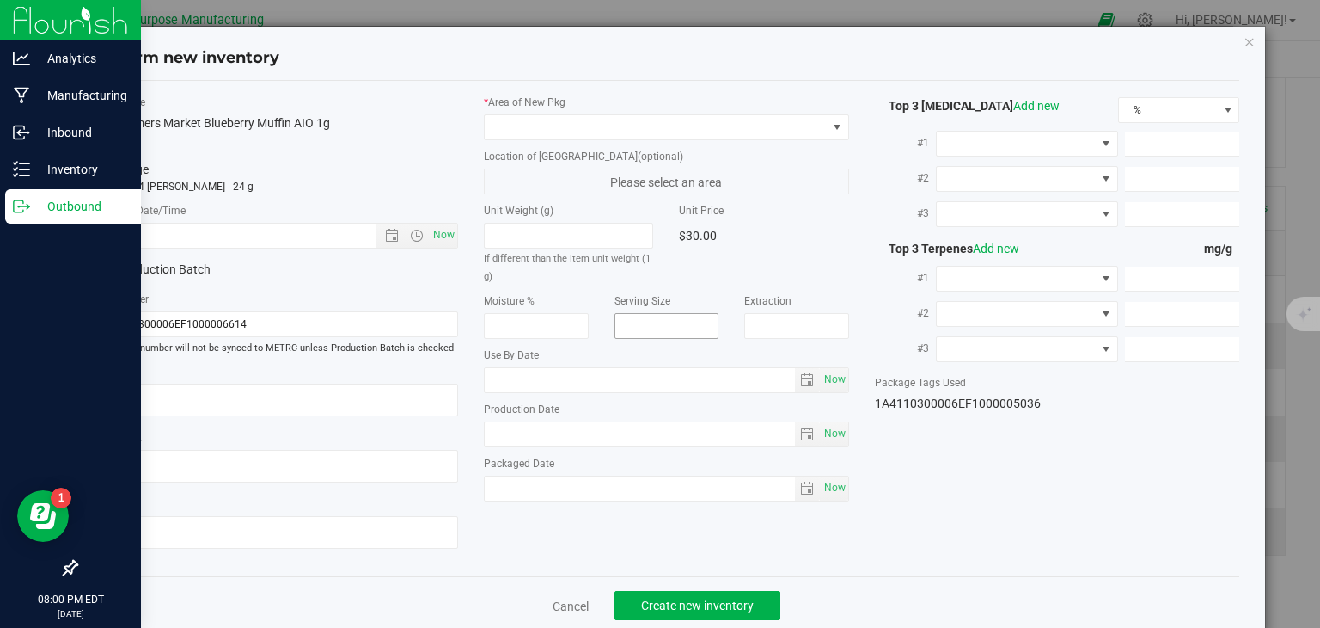
type input "[DATE]"
click at [442, 230] on span "Now" at bounding box center [444, 235] width 29 height 25
type input "[DATE] 8:00 PM"
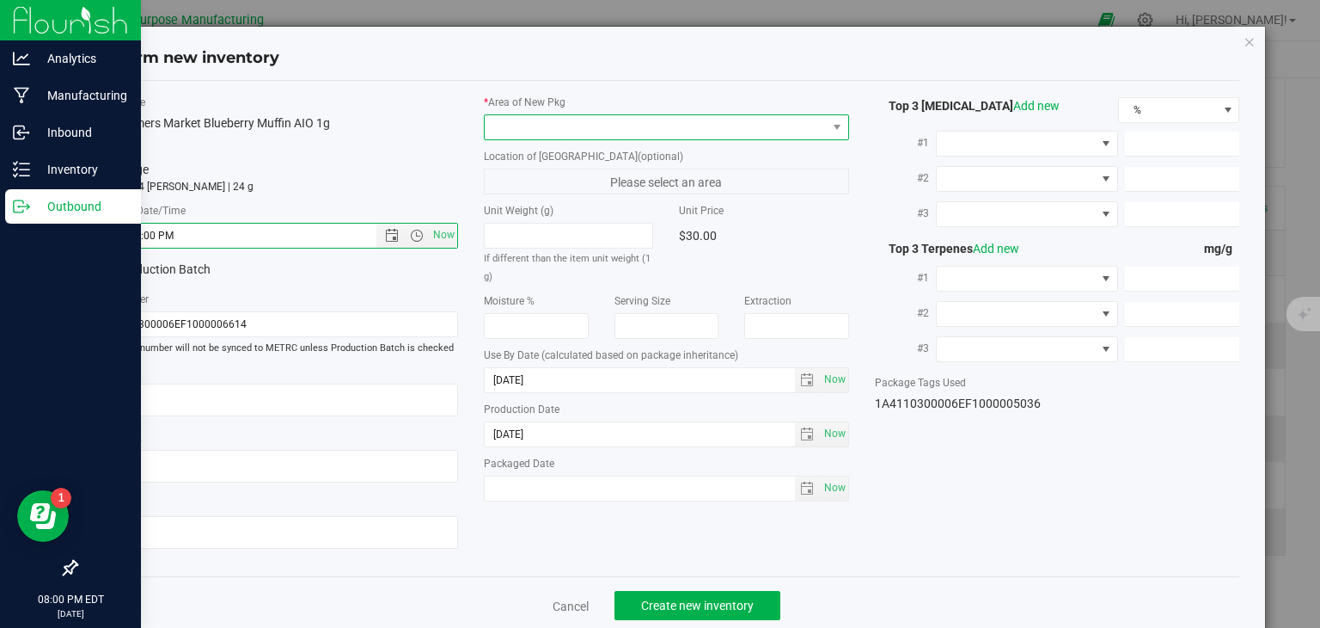
click at [536, 134] on span at bounding box center [656, 127] width 342 height 24
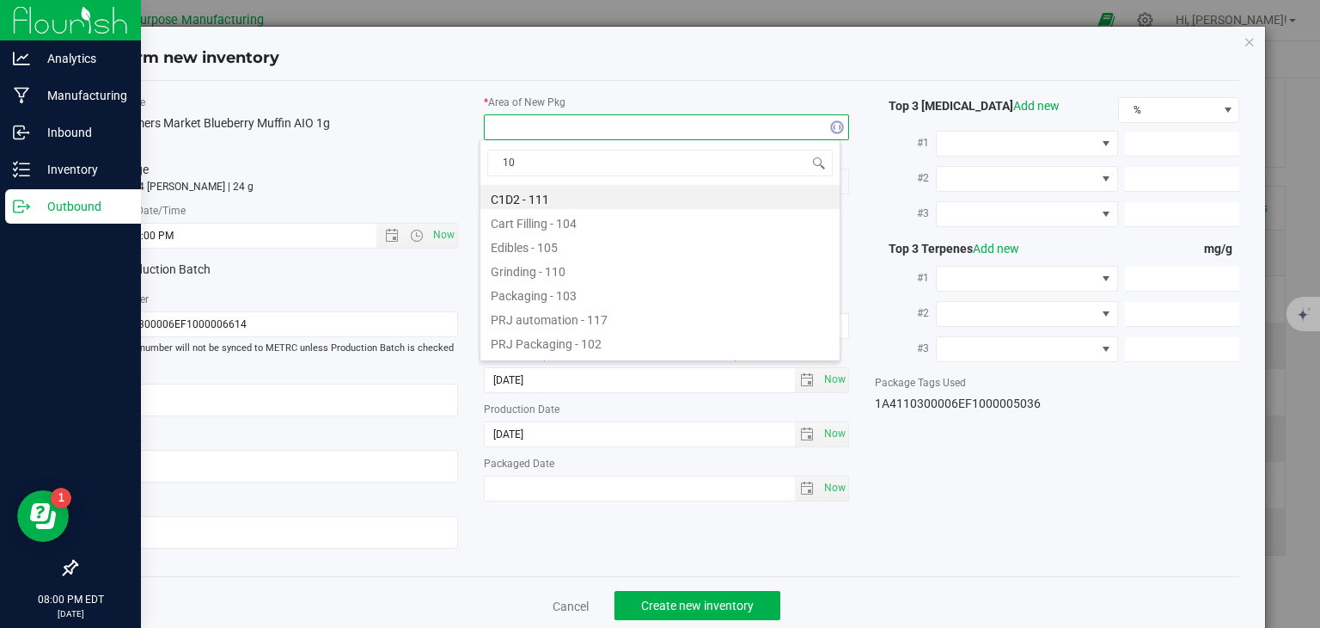
type input "108"
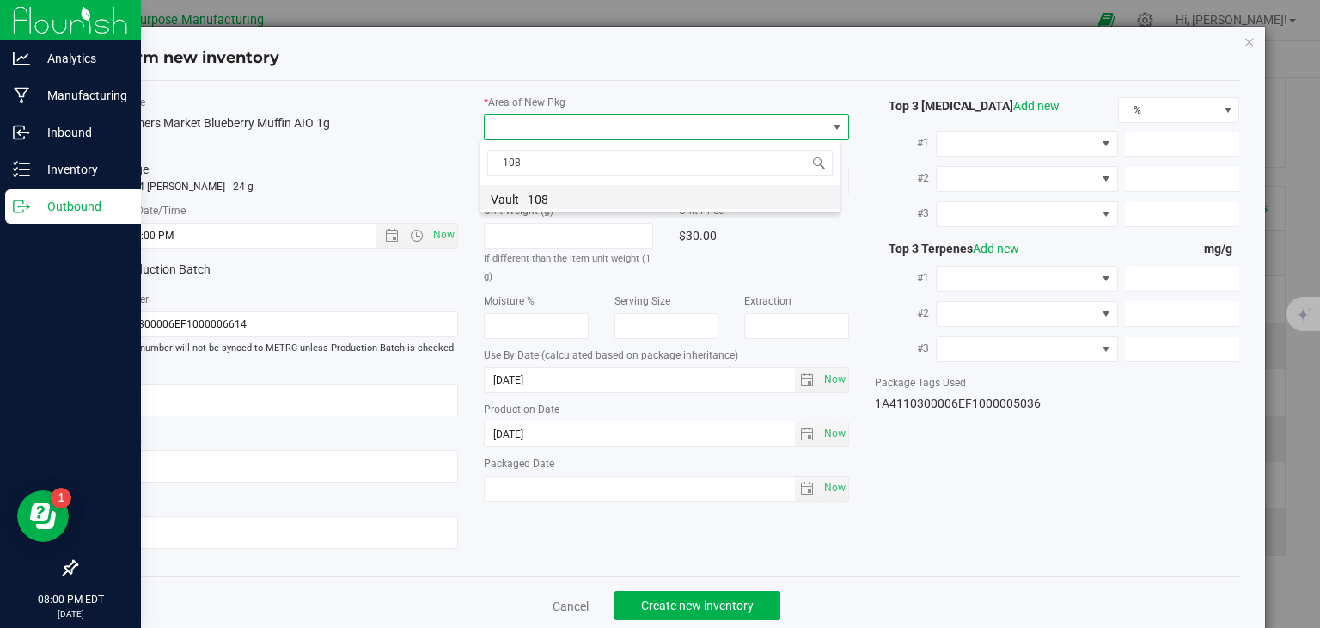
click at [530, 200] on li "Vault - 108" at bounding box center [660, 197] width 359 height 24
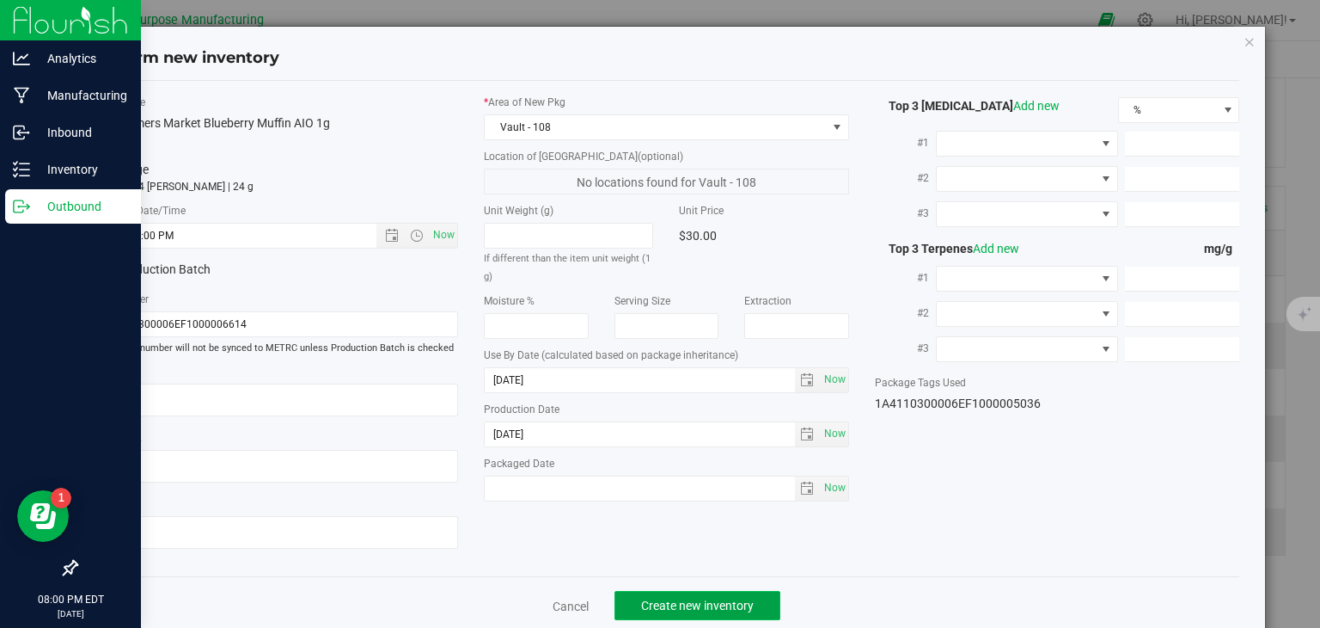
click at [698, 607] on span "Create new inventory" at bounding box center [697, 605] width 113 height 14
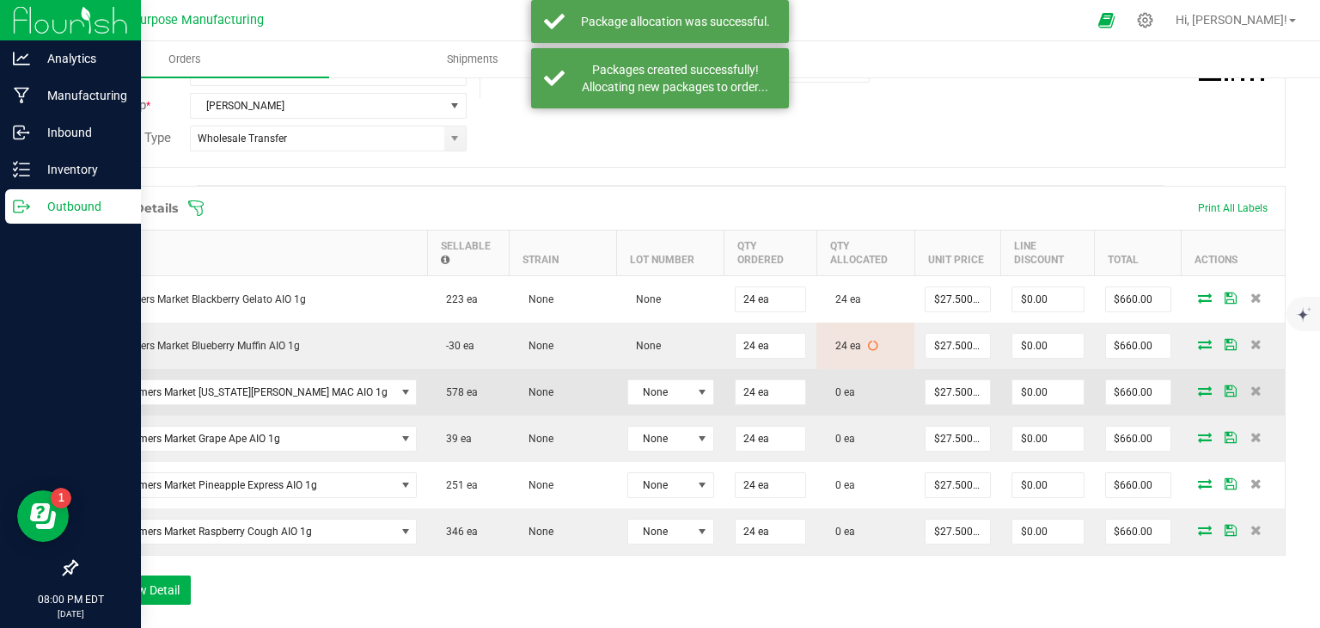
click at [1198, 385] on icon at bounding box center [1205, 390] width 14 height 10
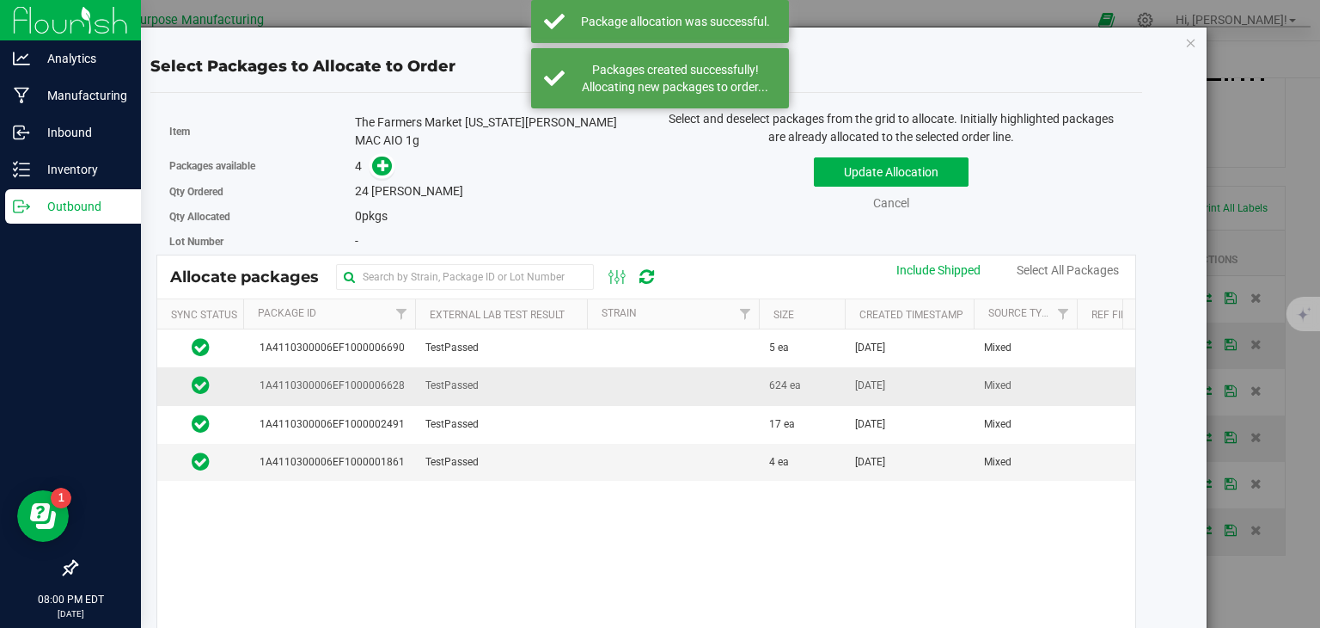
click at [660, 385] on td at bounding box center [673, 386] width 172 height 38
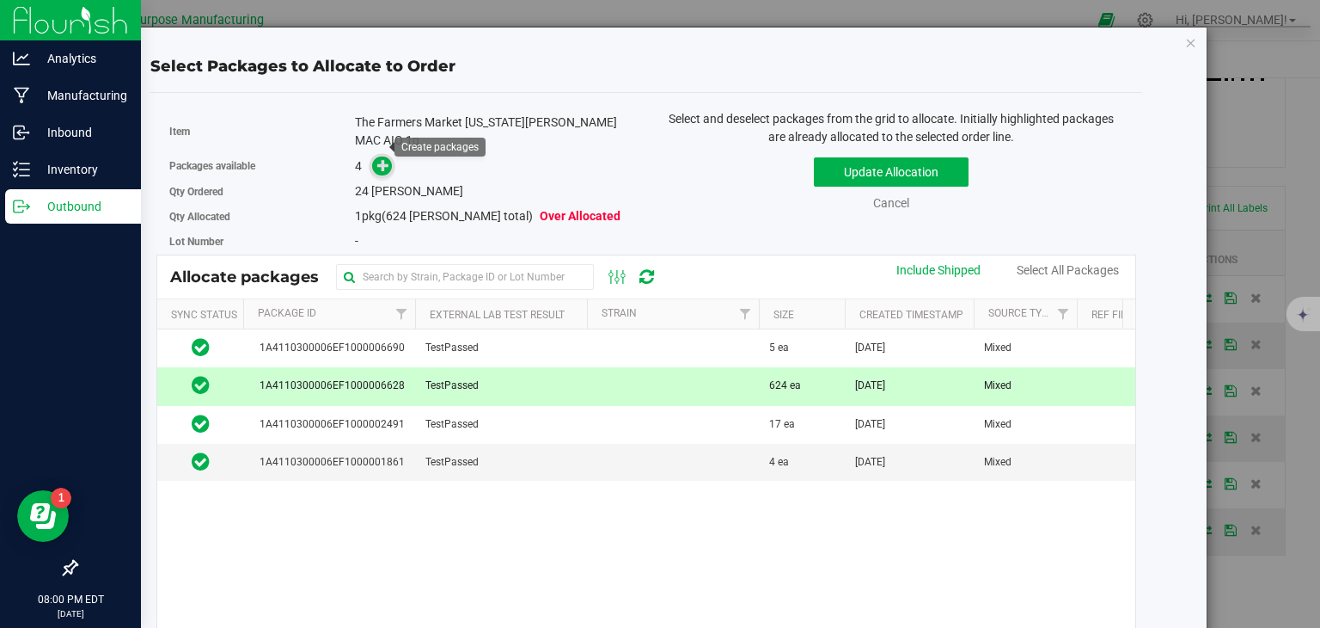
click at [378, 159] on icon at bounding box center [383, 165] width 12 height 12
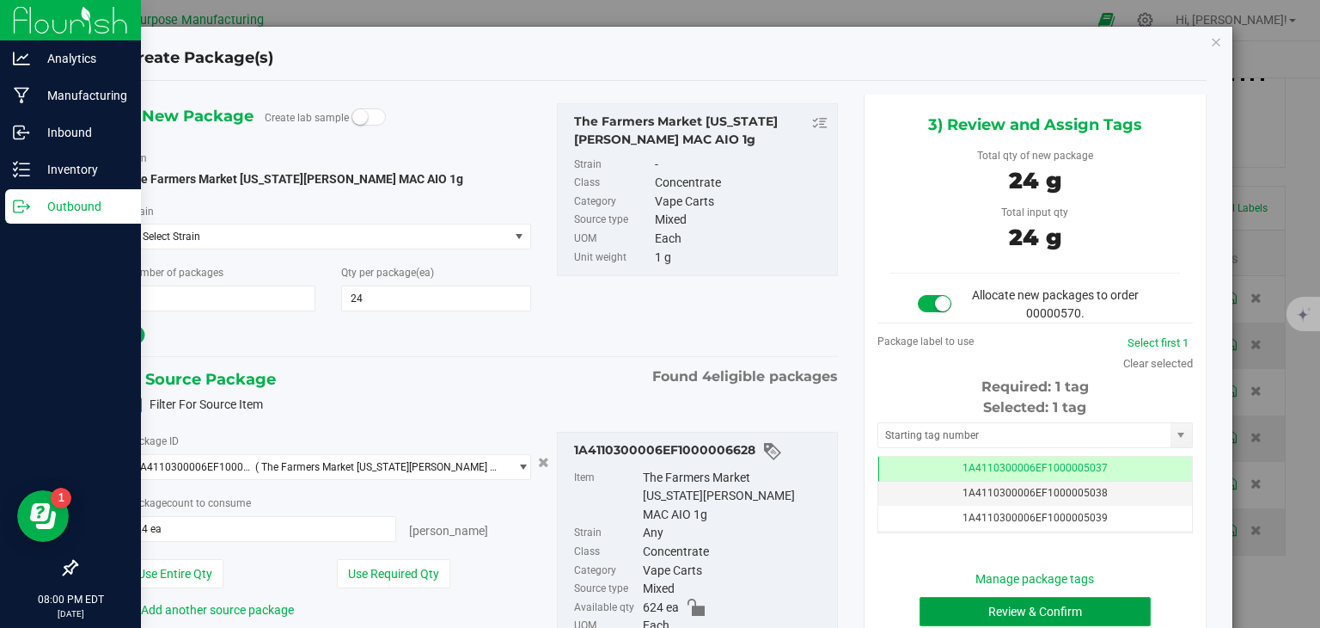
click at [994, 607] on button "Review & Confirm" at bounding box center [1035, 611] width 231 height 29
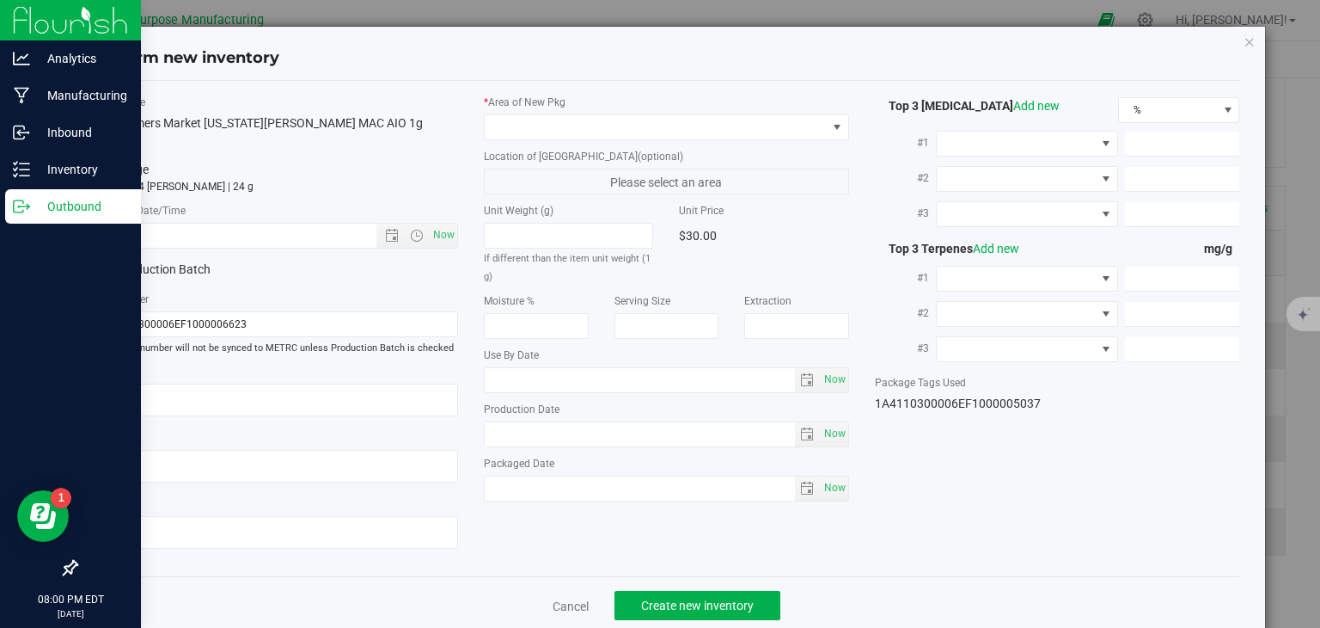
type input "[DATE]"
click at [434, 235] on span "Now" at bounding box center [444, 235] width 29 height 25
type input "[DATE] 8:00 PM"
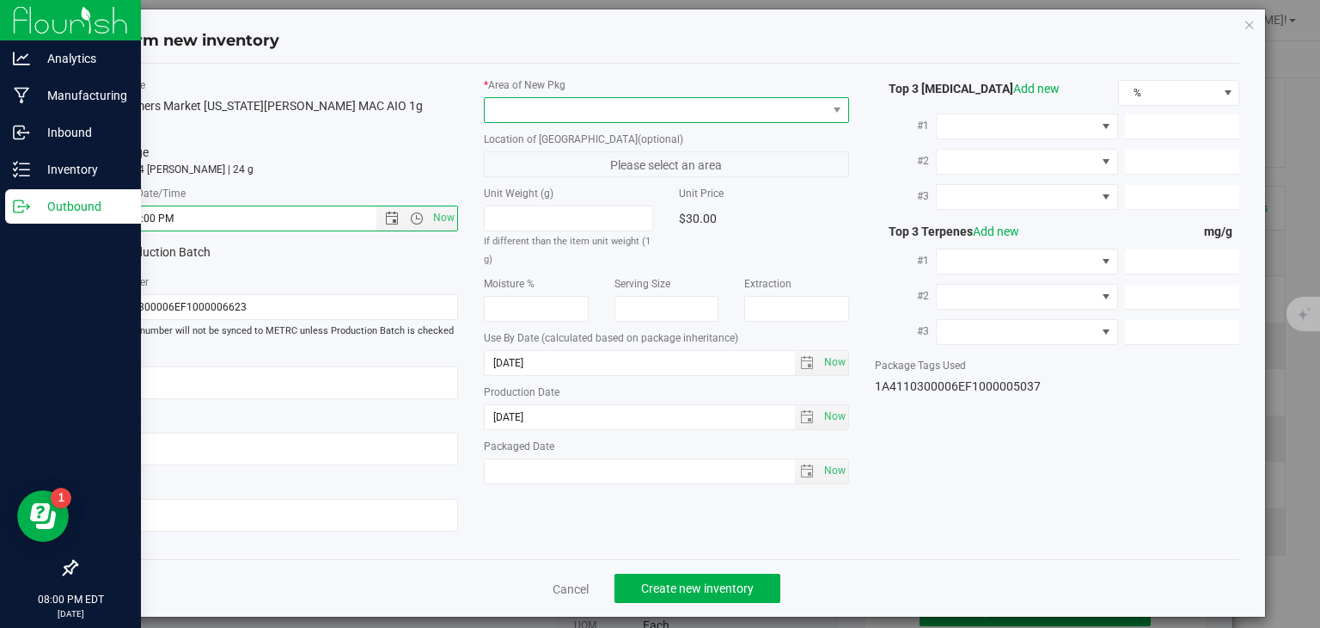
click at [530, 107] on span at bounding box center [656, 110] width 342 height 24
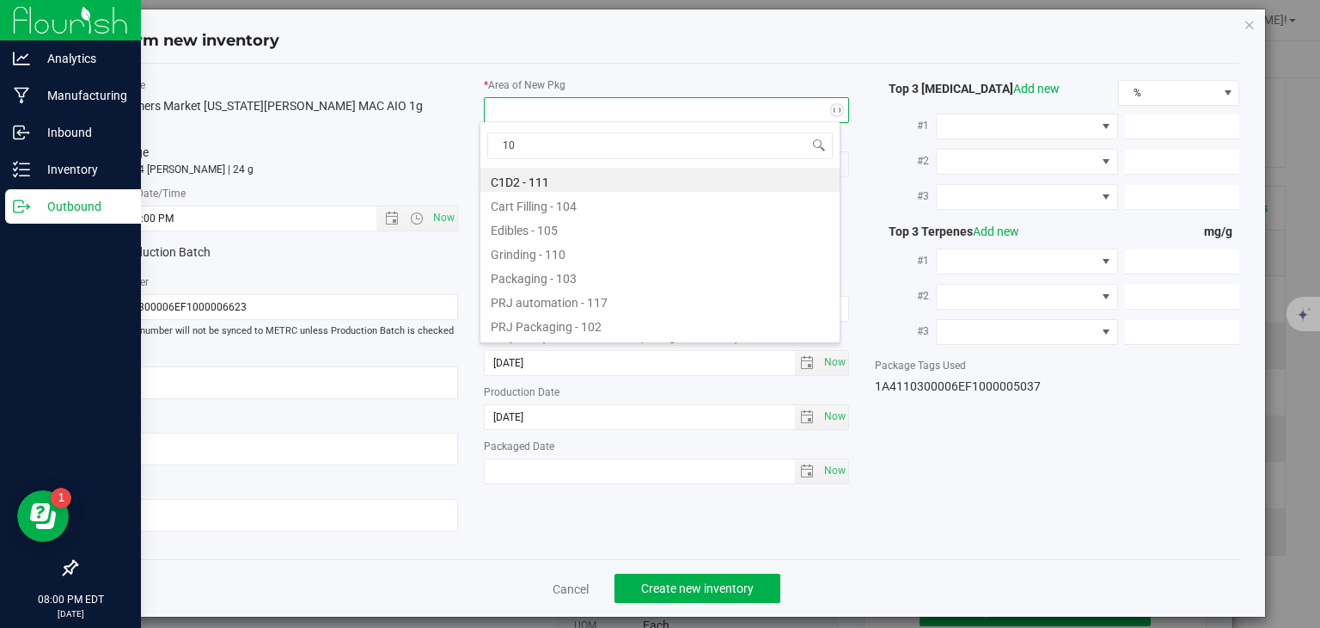
type input "108"
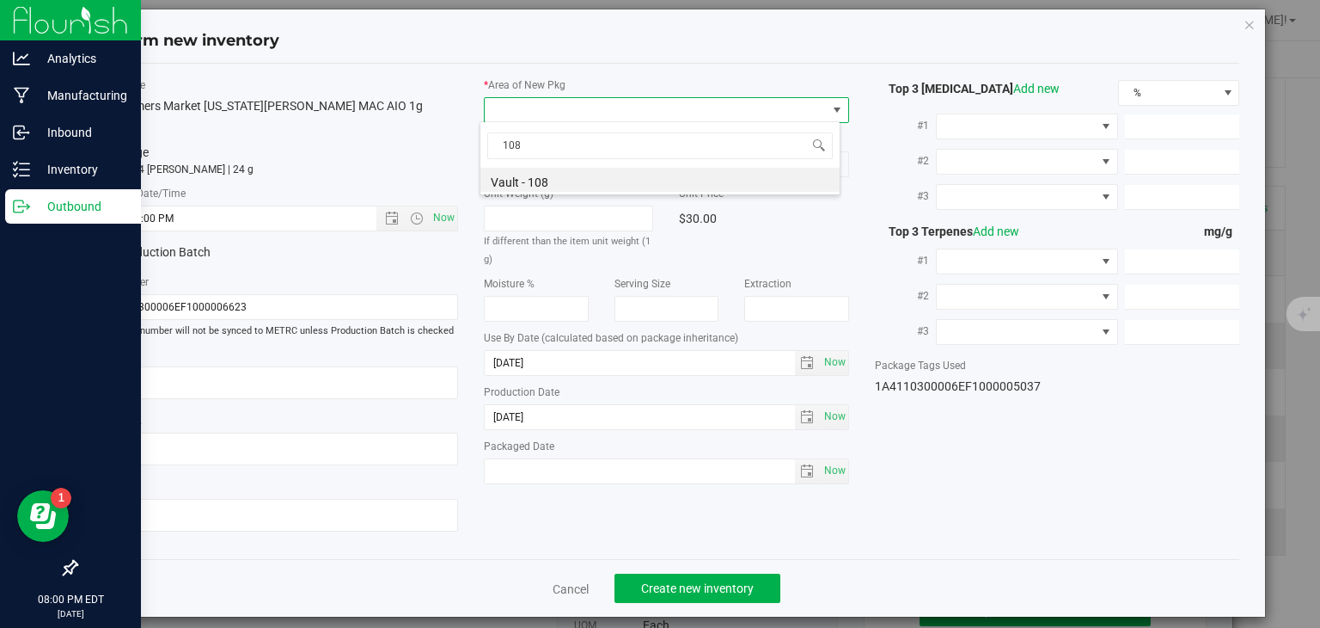
drag, startPoint x: 526, startPoint y: 151, endPoint x: 450, endPoint y: 156, distance: 75.8
click at [450, 156] on body "Confirm new inventory Item Name The Farmers Market [US_STATE][PERSON_NAME] MAC …" at bounding box center [660, 314] width 1320 height 628
click at [509, 177] on li "Vault - 108" at bounding box center [660, 180] width 359 height 24
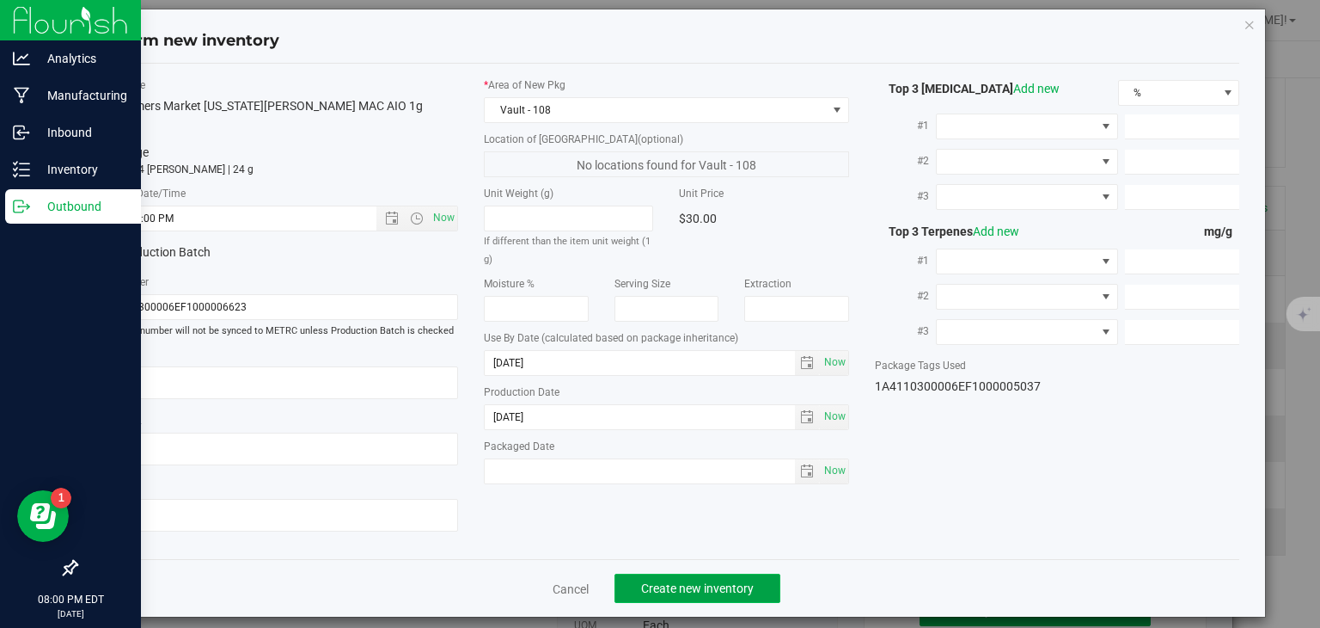
click at [703, 586] on span "Create new inventory" at bounding box center [697, 588] width 113 height 14
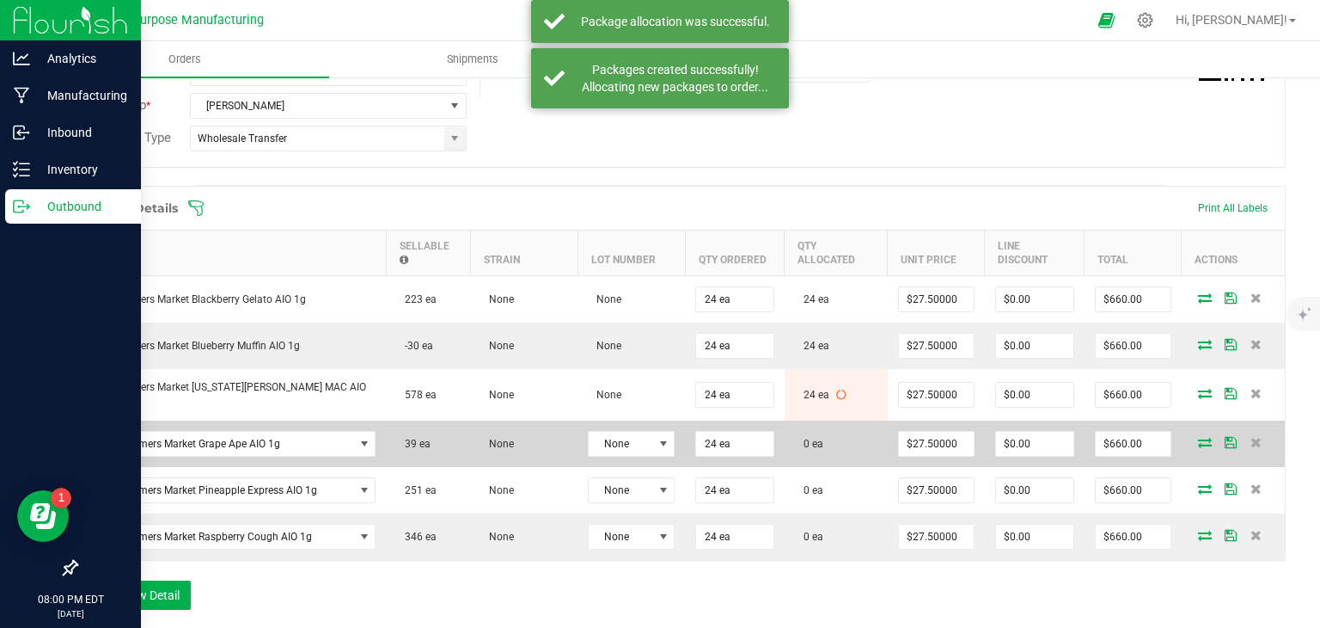
click at [1198, 437] on icon at bounding box center [1205, 442] width 14 height 10
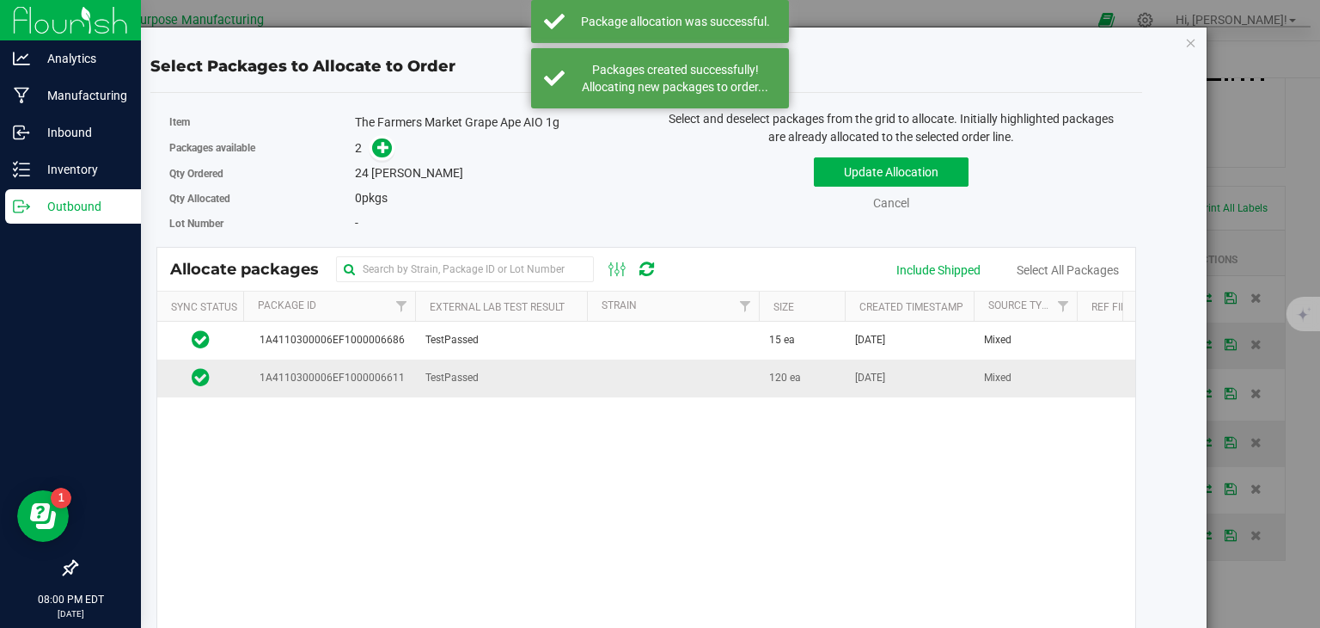
click at [642, 365] on td at bounding box center [673, 377] width 172 height 37
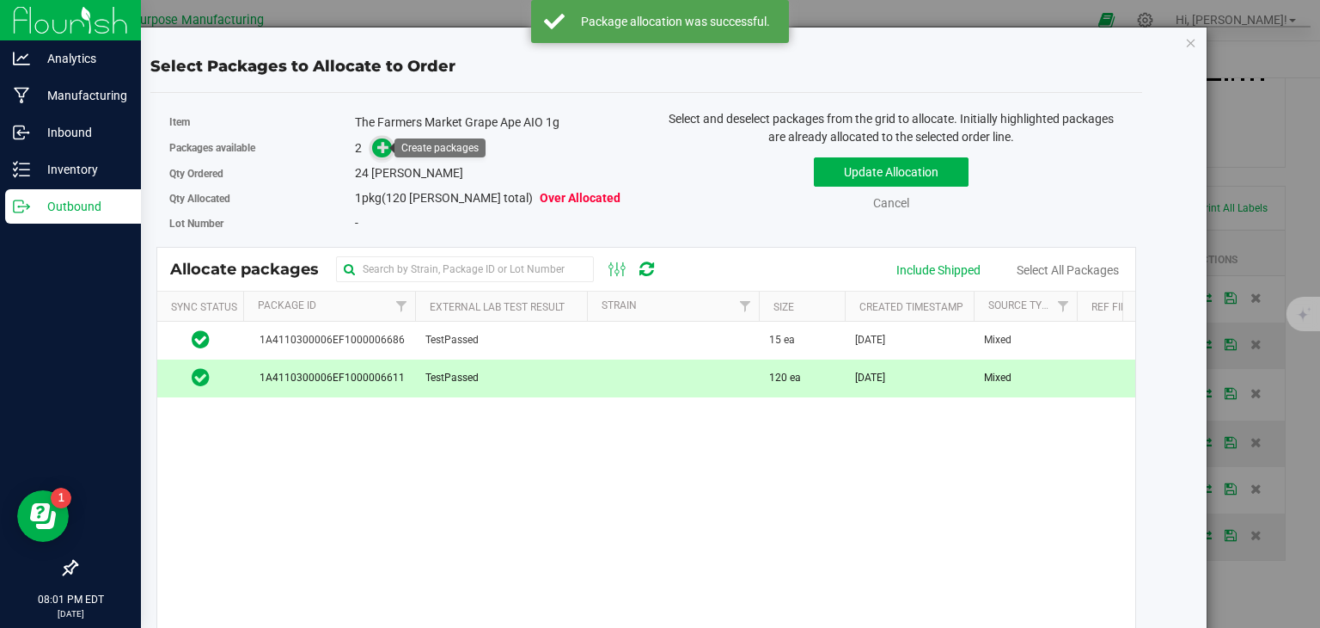
click at [384, 147] on icon at bounding box center [383, 147] width 12 height 12
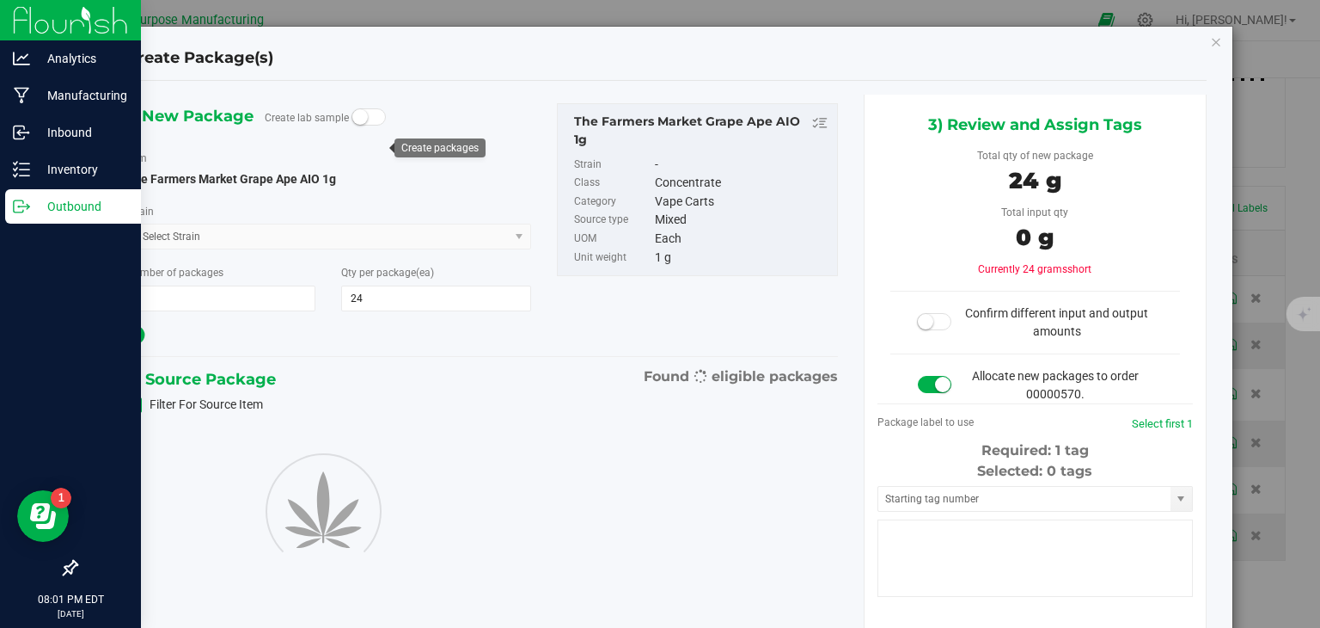
type input "24"
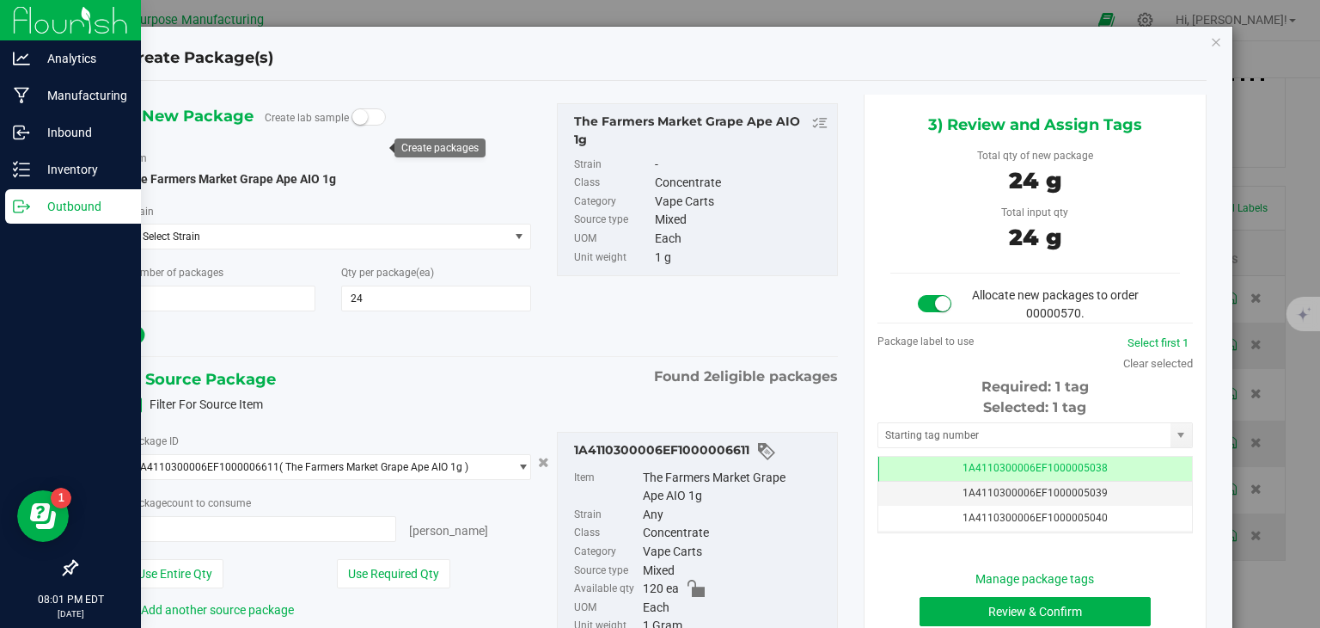
type input "24 ea"
click at [1010, 609] on button "Review & Confirm" at bounding box center [1035, 611] width 231 height 29
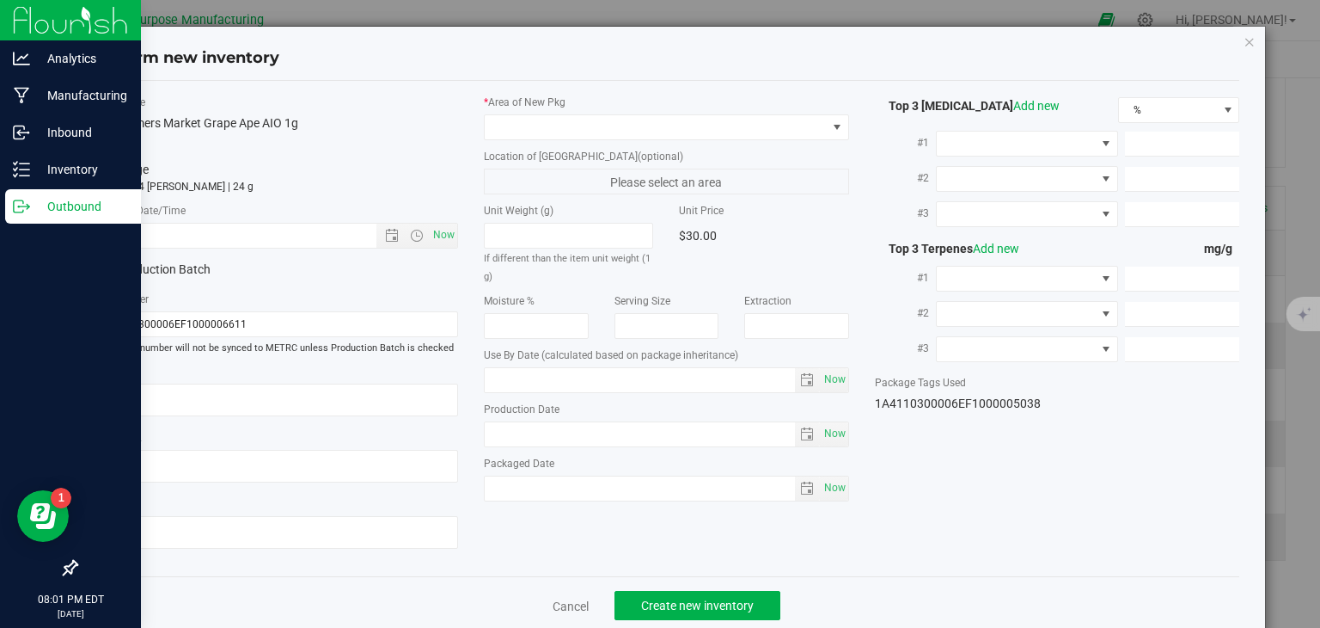
type input "[DATE]"
click at [444, 236] on span "Now" at bounding box center [444, 235] width 29 height 25
type input "[DATE] 8:01 PM"
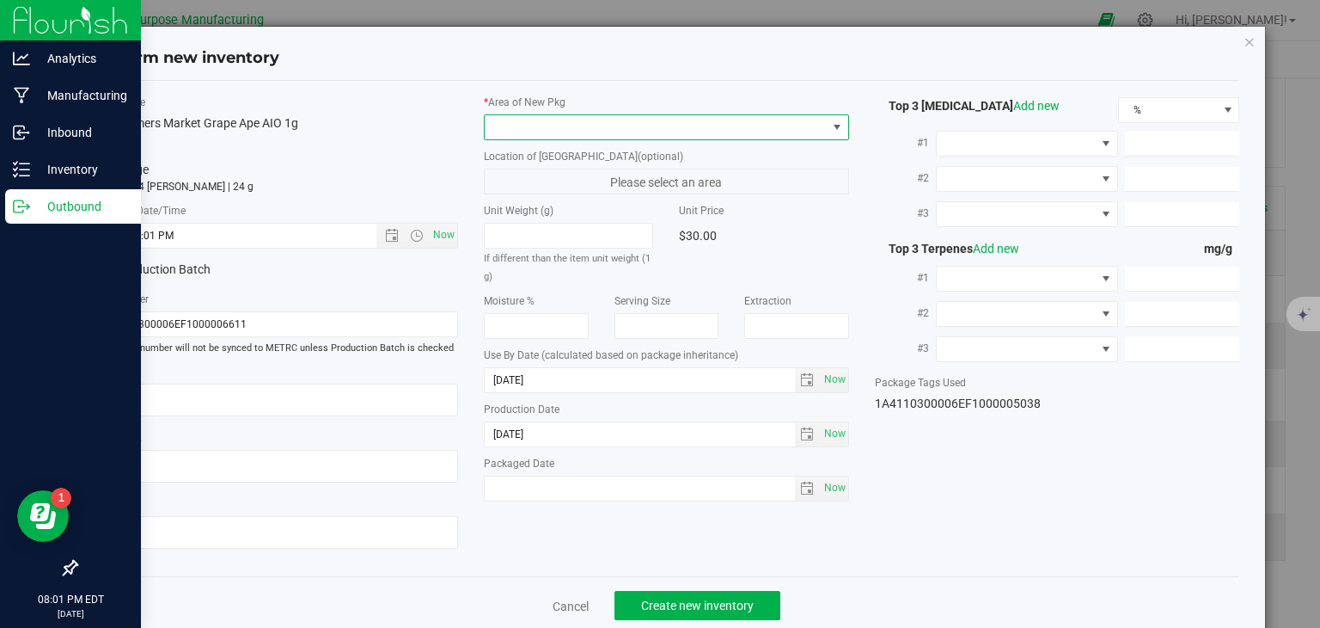
click at [560, 119] on span at bounding box center [656, 127] width 342 height 24
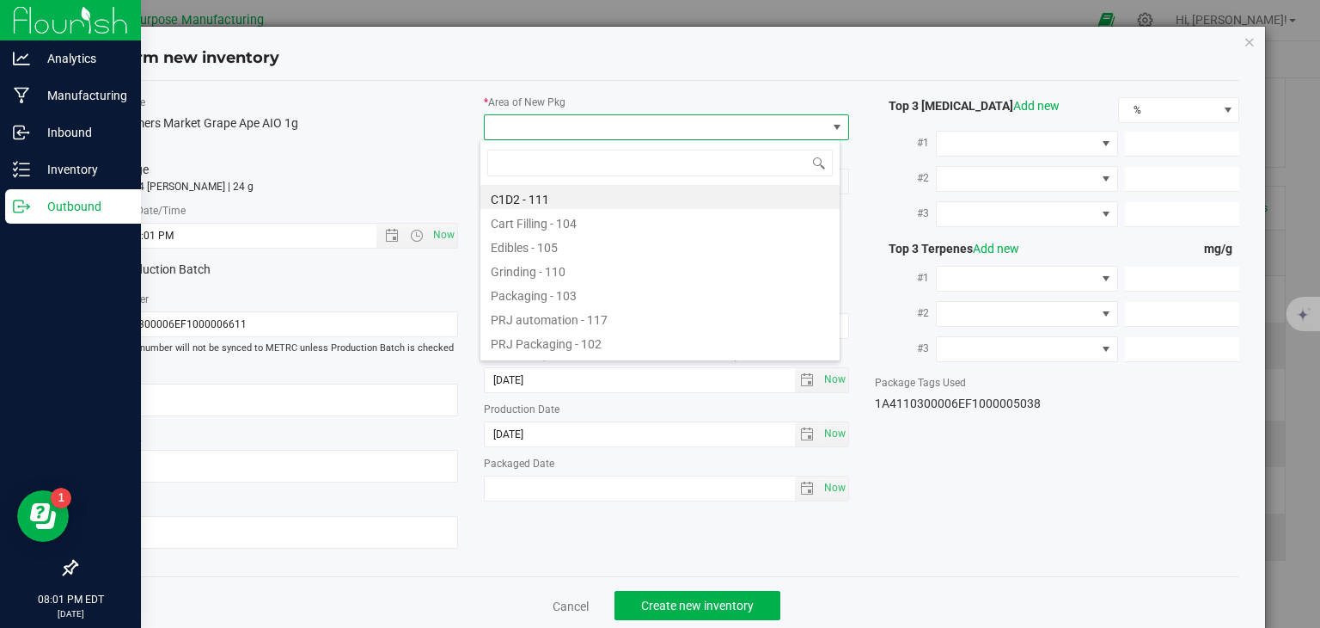
type input "108"
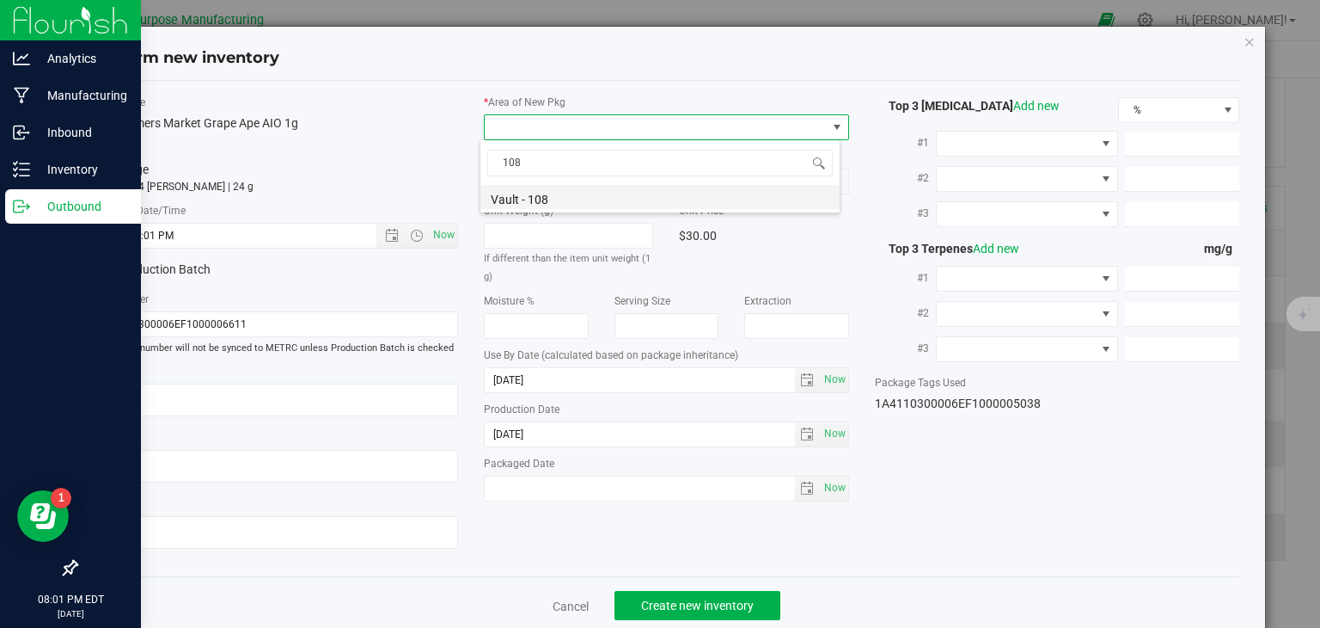
click at [544, 197] on li "Vault - 108" at bounding box center [660, 197] width 359 height 24
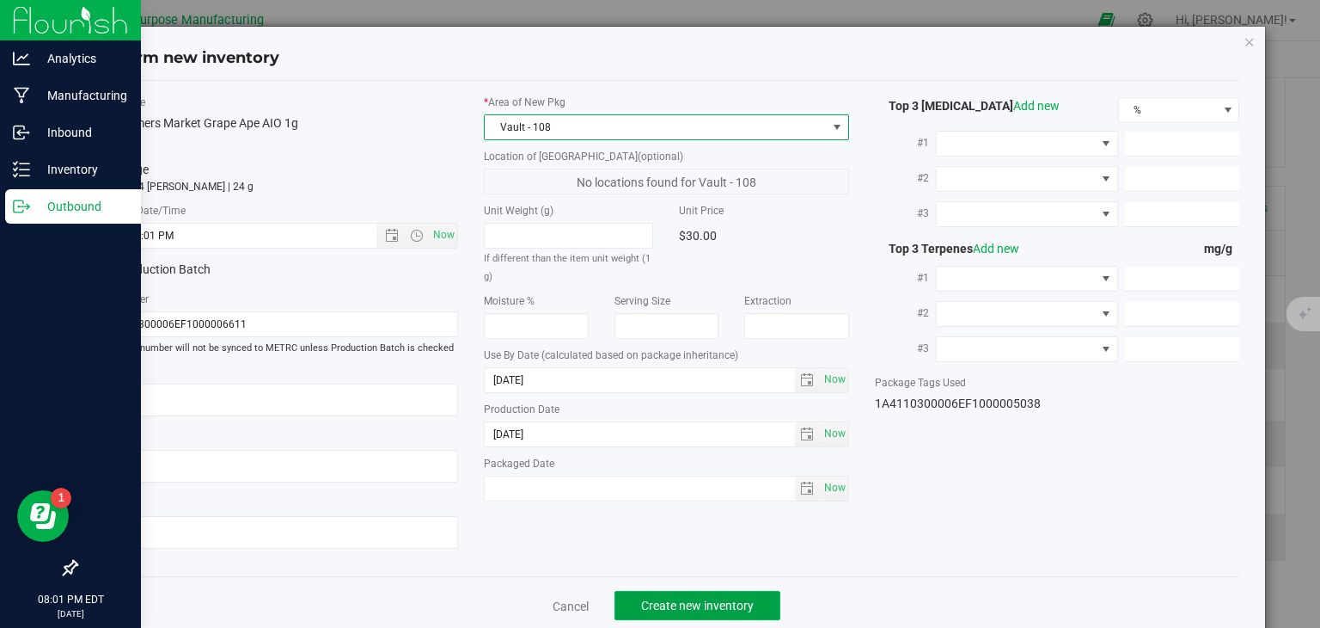
click at [656, 598] on span "Create new inventory" at bounding box center [697, 605] width 113 height 14
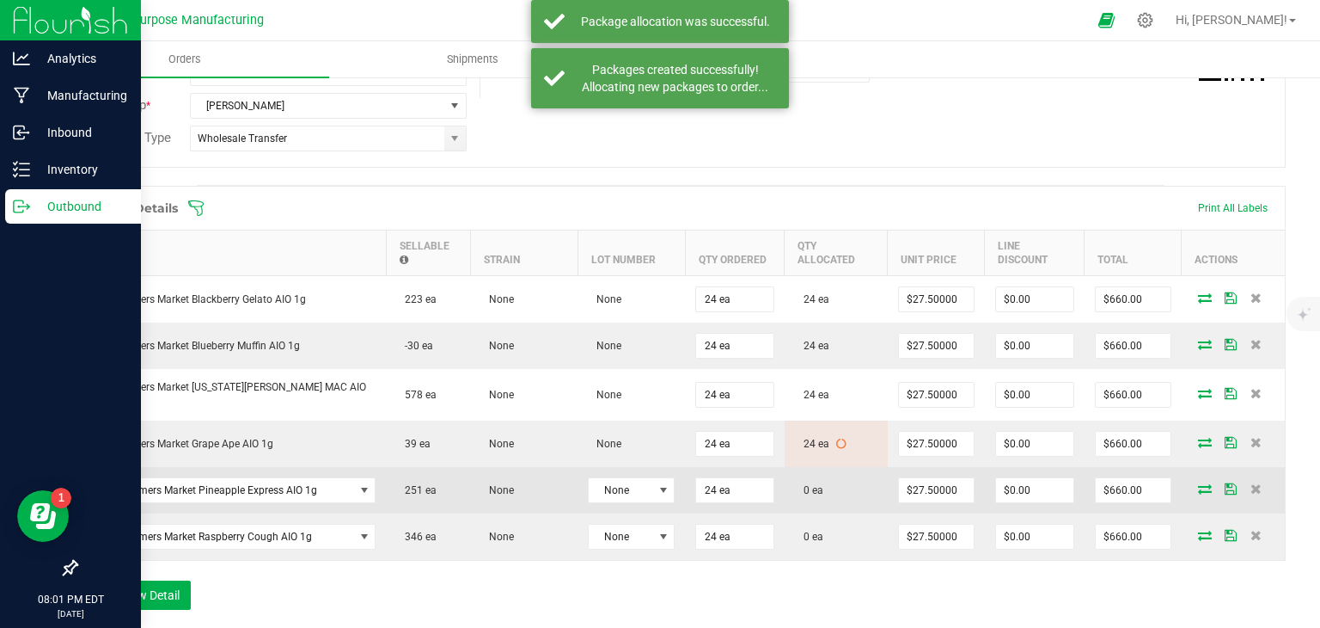
click at [1198, 483] on icon at bounding box center [1205, 488] width 14 height 10
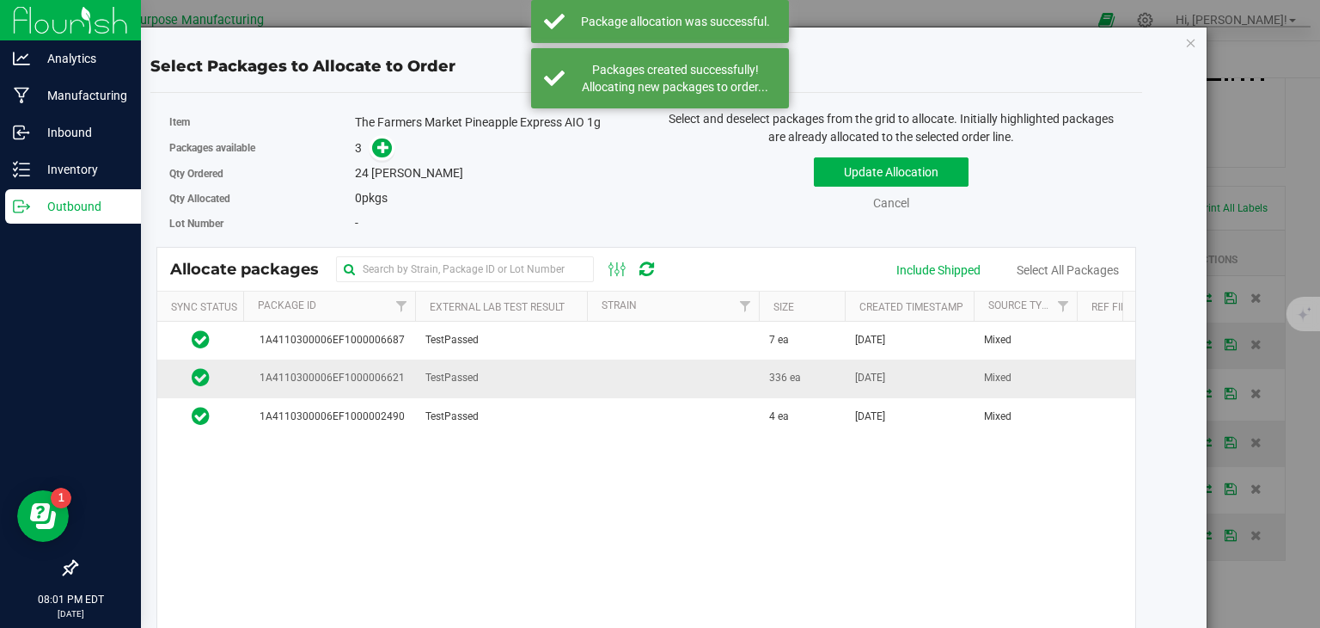
click at [571, 379] on td "TestPassed" at bounding box center [501, 378] width 172 height 38
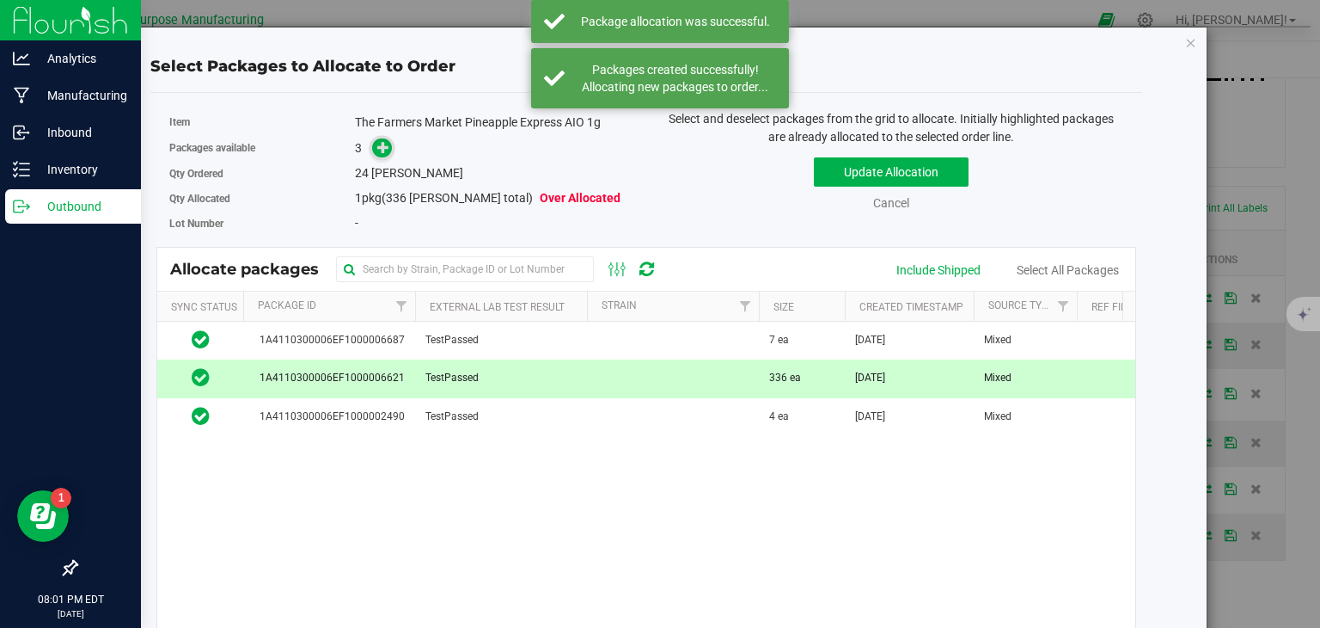
click at [377, 151] on icon at bounding box center [383, 147] width 12 height 12
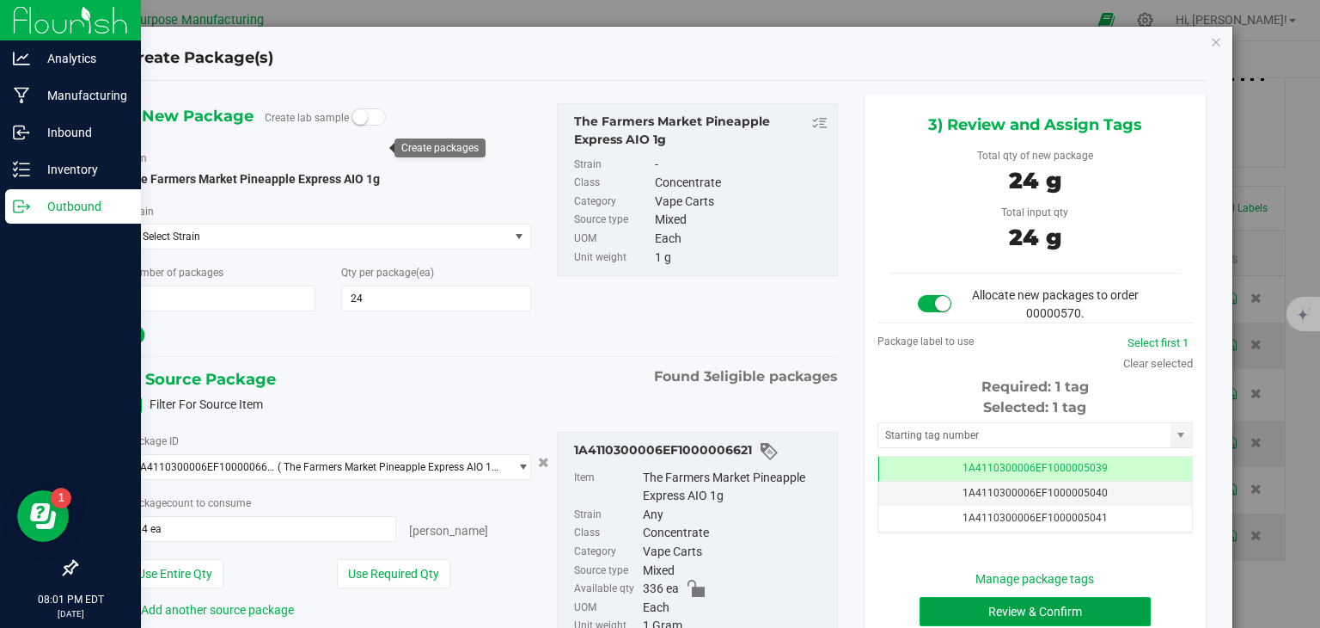
click at [942, 599] on button "Review & Confirm" at bounding box center [1035, 611] width 231 height 29
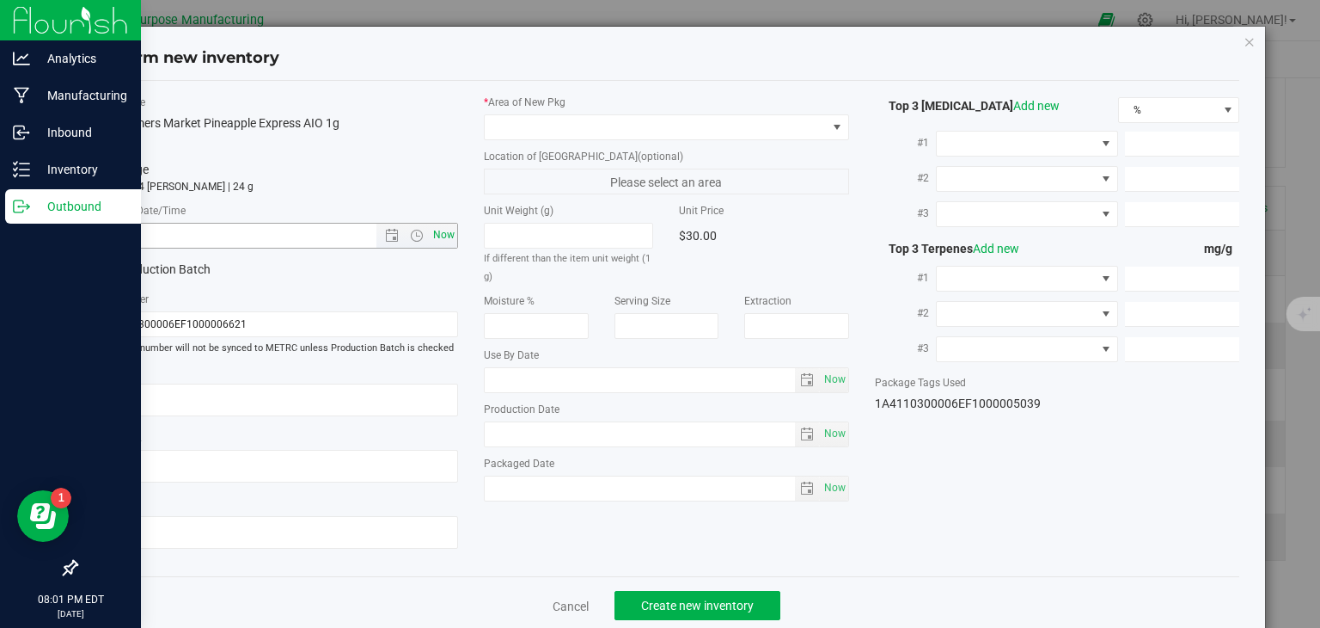
type input "[DATE]"
click at [449, 225] on span "Now" at bounding box center [444, 235] width 29 height 25
type input "[DATE] 8:01 PM"
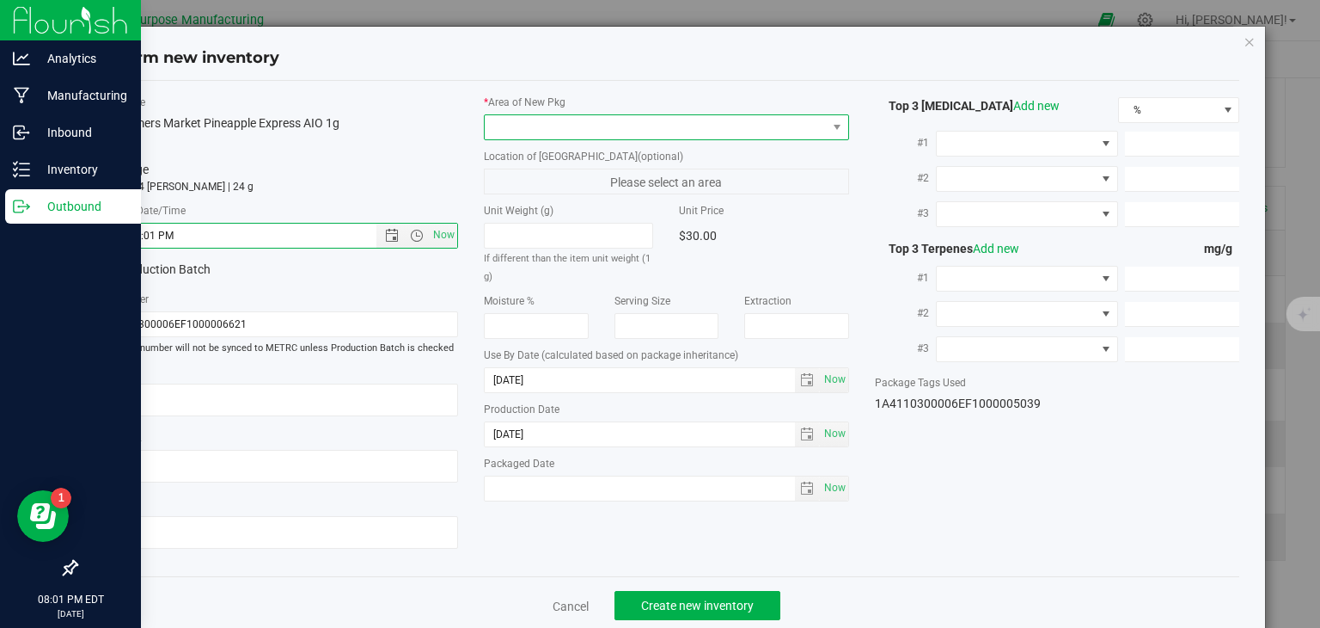
click at [551, 132] on span at bounding box center [656, 127] width 342 height 24
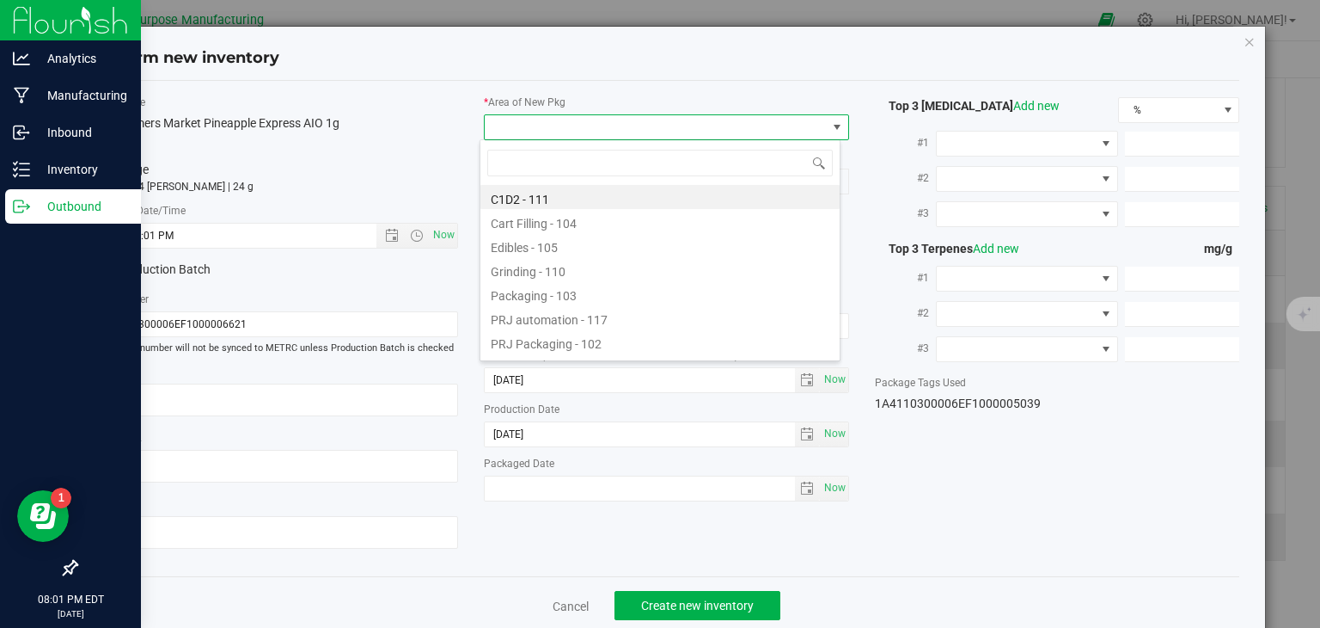
type input "108"
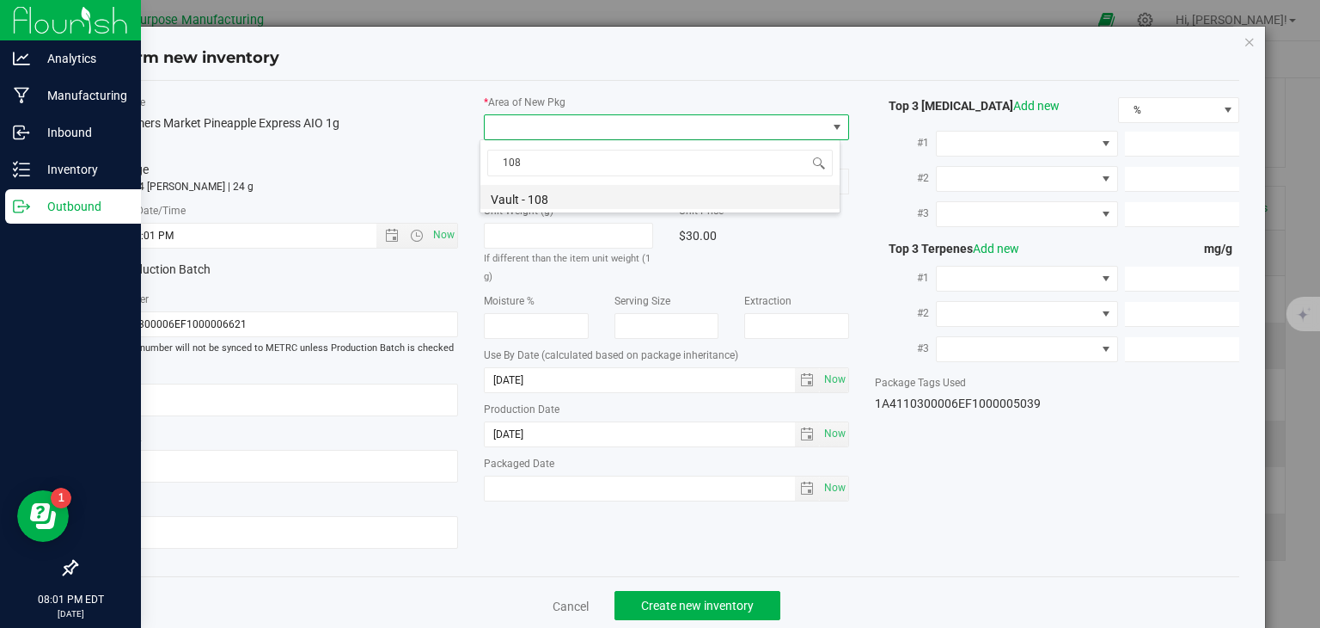
click at [555, 192] on li "Vault - 108" at bounding box center [660, 197] width 359 height 24
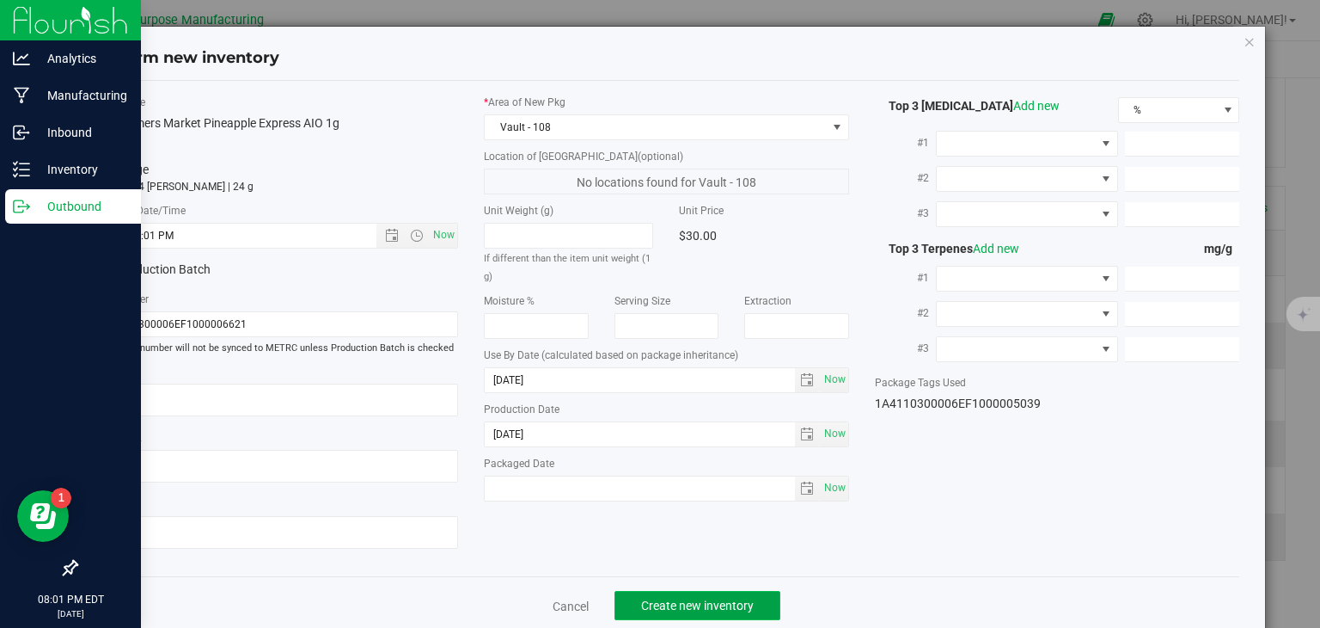
click at [639, 593] on button "Create new inventory" at bounding box center [698, 605] width 166 height 29
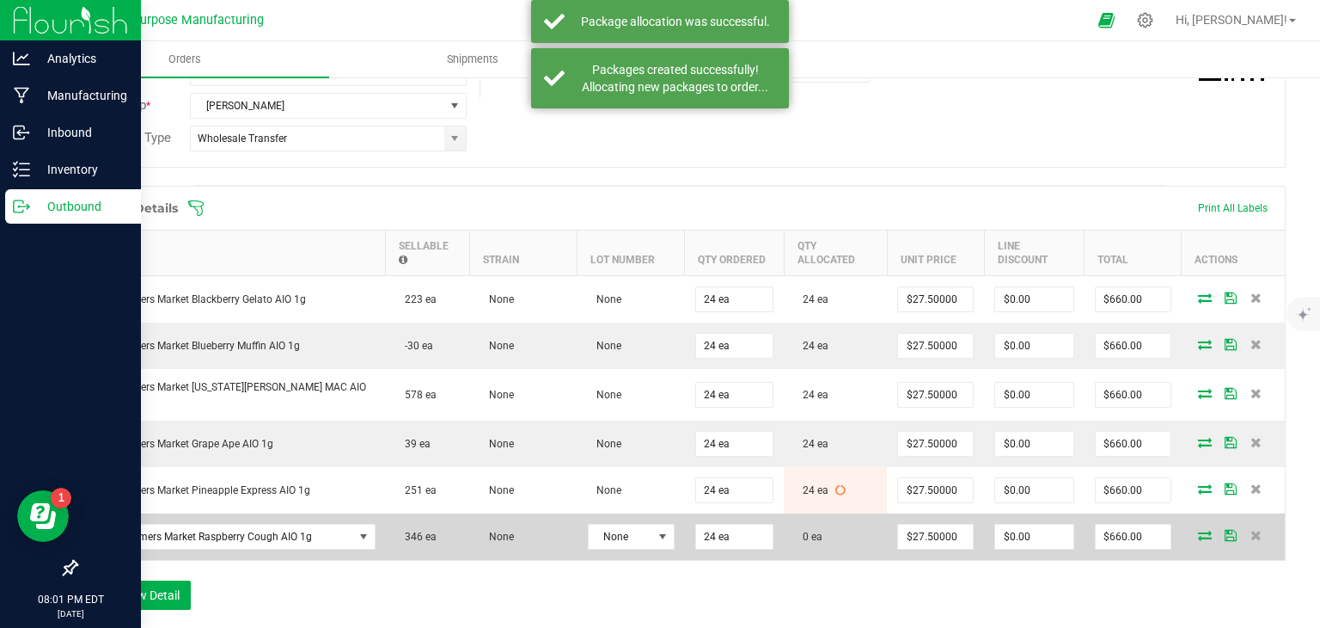
click at [1192, 530] on span at bounding box center [1205, 535] width 26 height 10
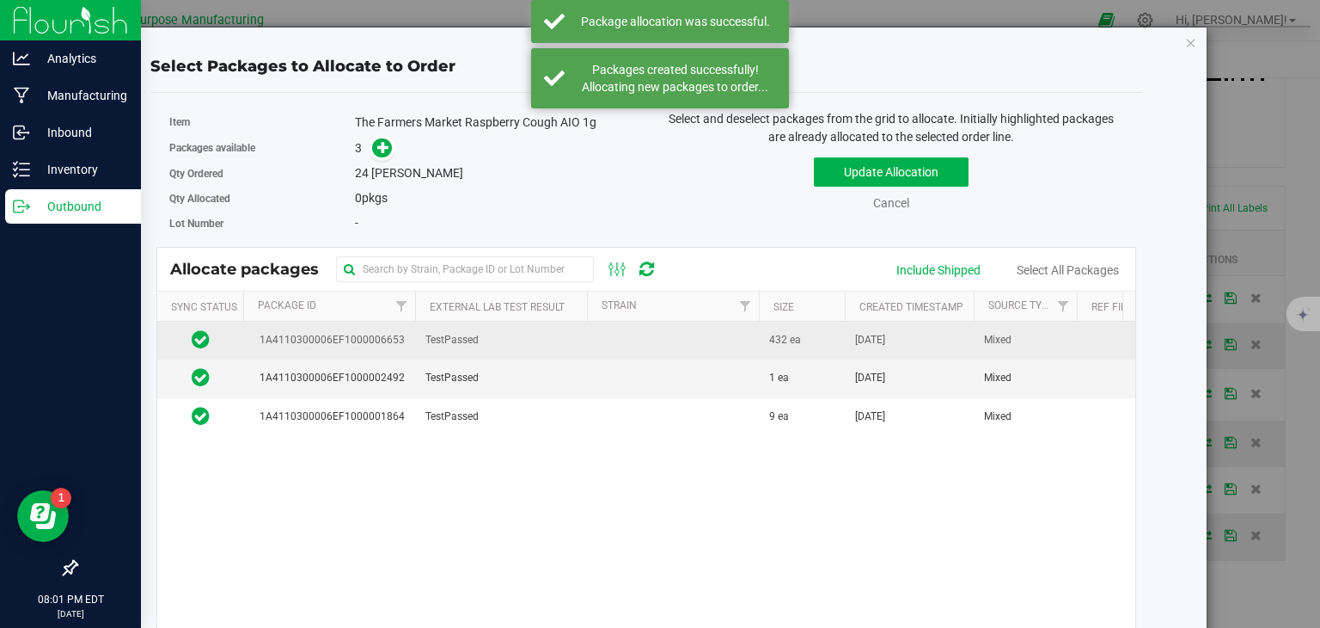
click at [512, 331] on td "TestPassed" at bounding box center [501, 341] width 172 height 38
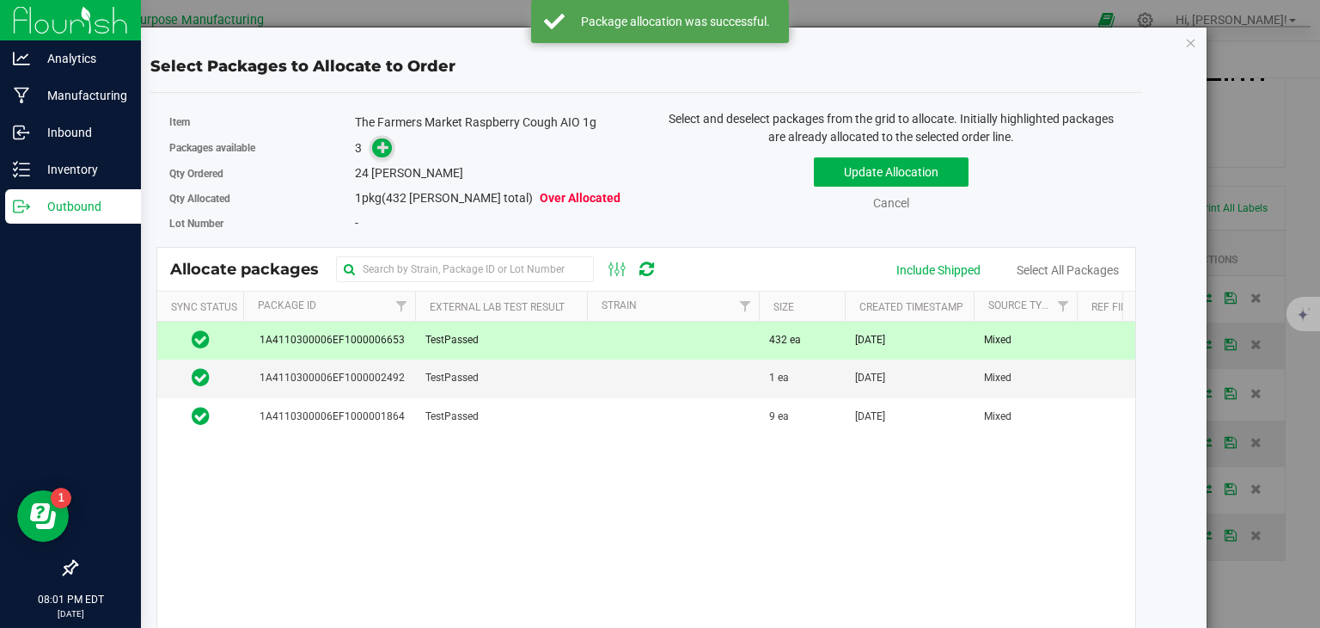
click at [378, 143] on icon at bounding box center [383, 146] width 12 height 12
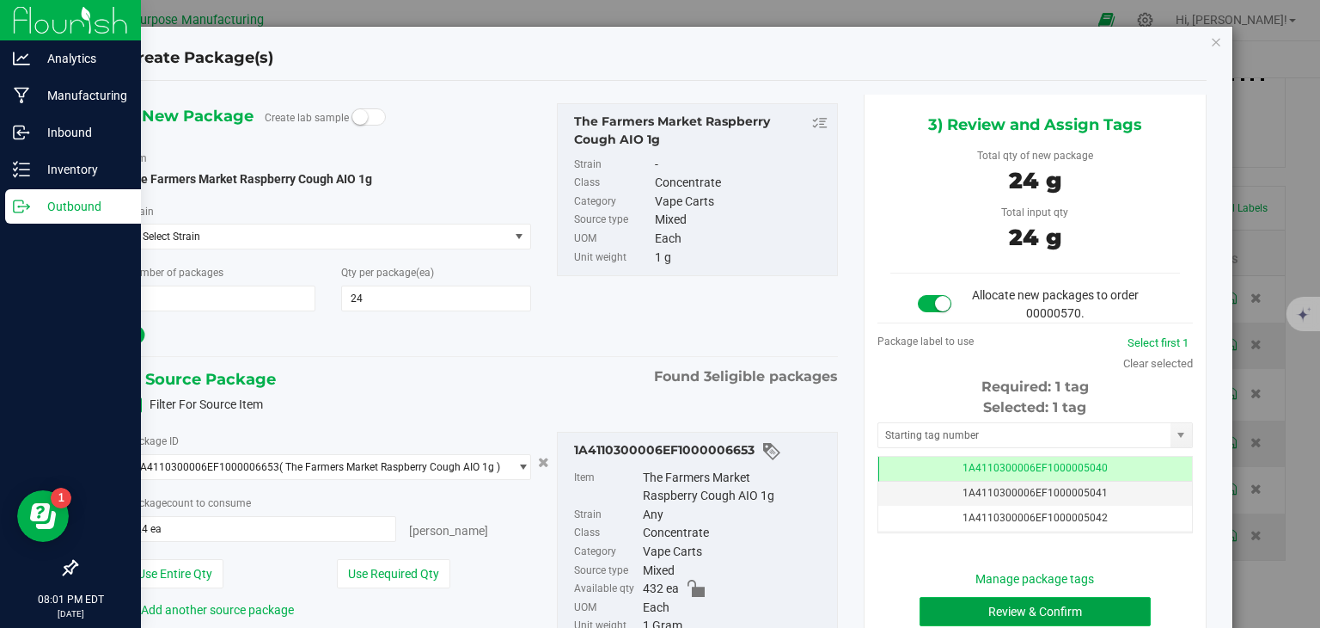
click at [1031, 599] on button "Review & Confirm" at bounding box center [1035, 611] width 231 height 29
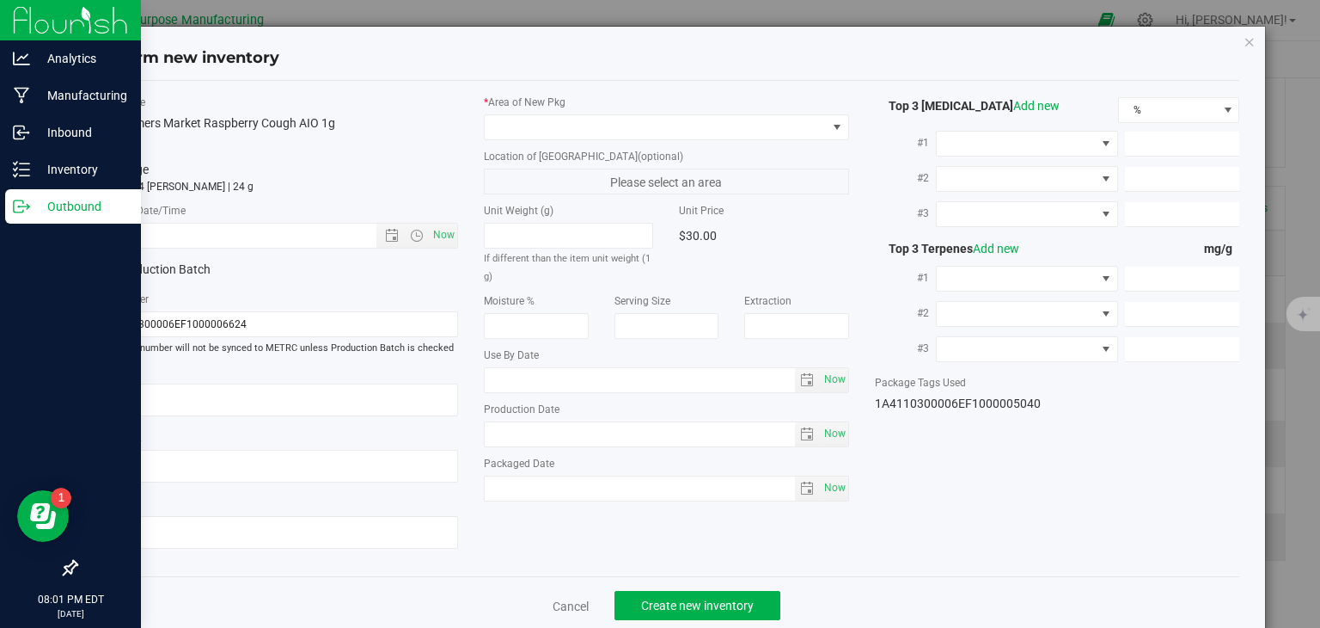
type input "[DATE]"
click at [438, 230] on span "Now" at bounding box center [444, 235] width 29 height 25
type input "[DATE] 8:01 PM"
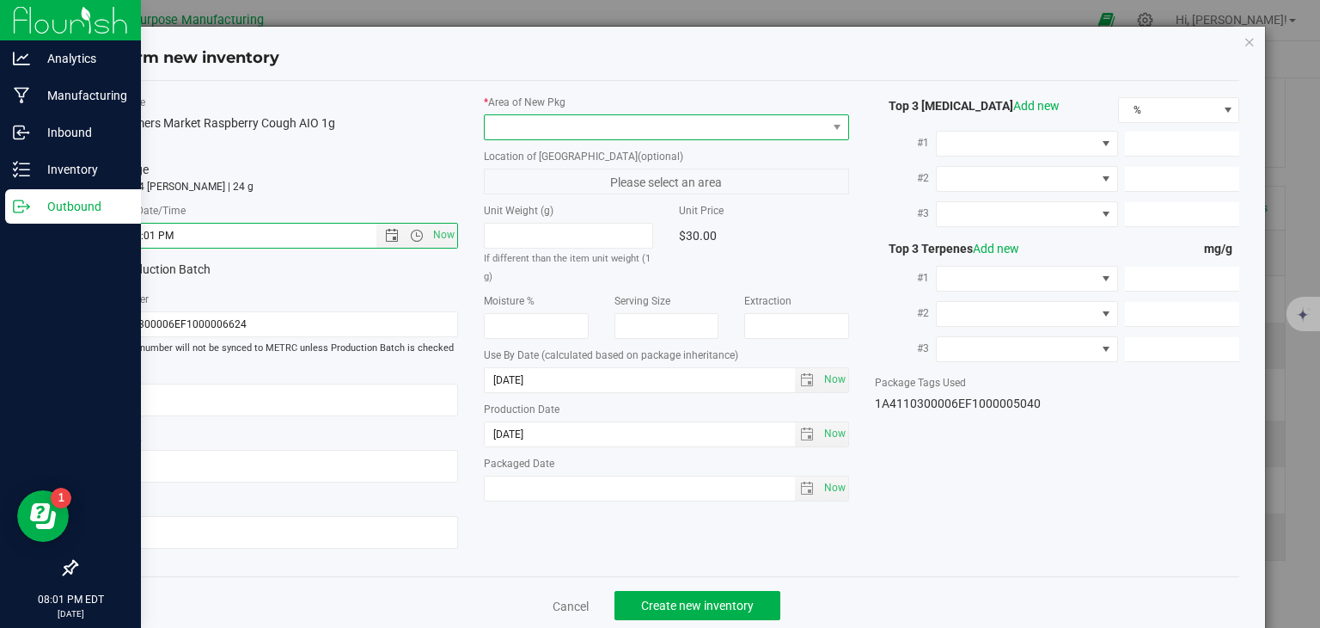
click at [541, 137] on span at bounding box center [656, 127] width 342 height 24
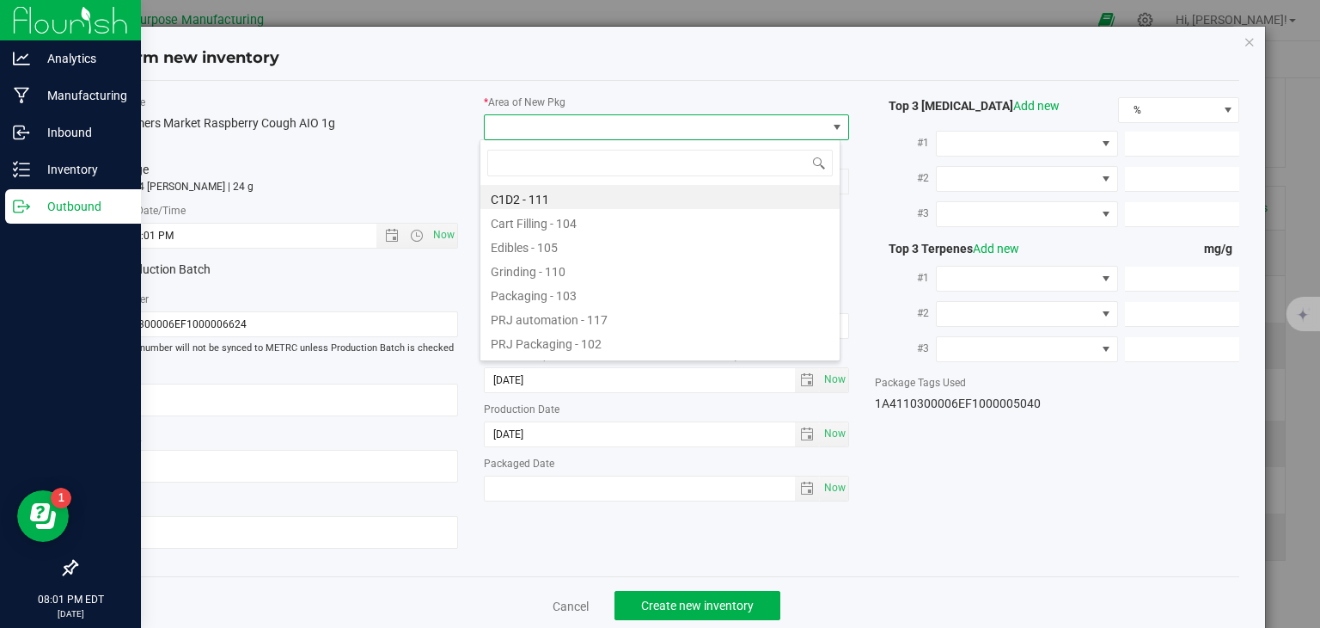
type input "108"
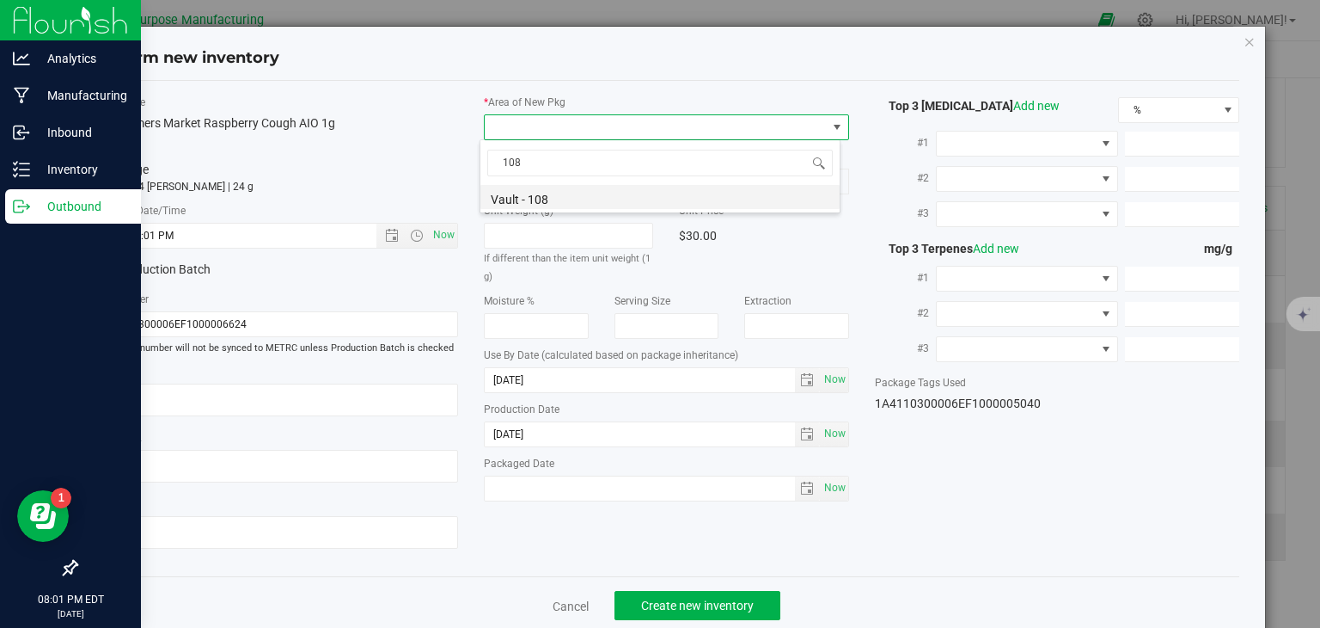
click at [552, 207] on li "Vault - 108" at bounding box center [660, 197] width 359 height 24
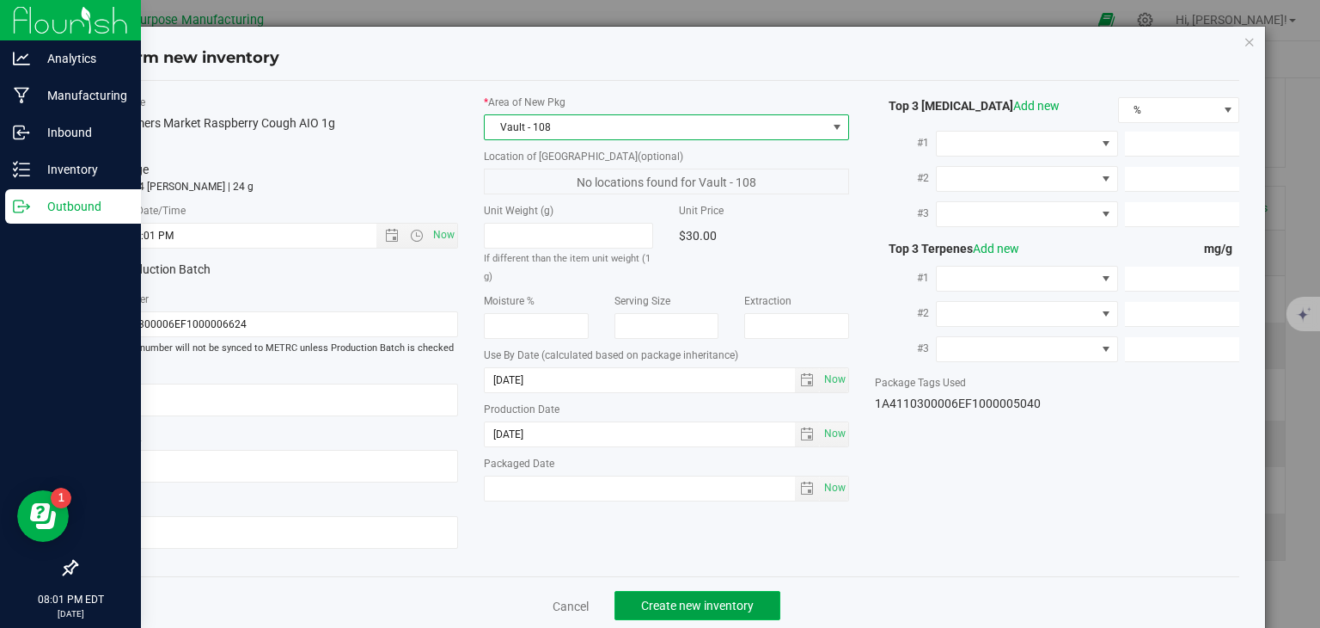
click at [714, 610] on span "Create new inventory" at bounding box center [697, 605] width 113 height 14
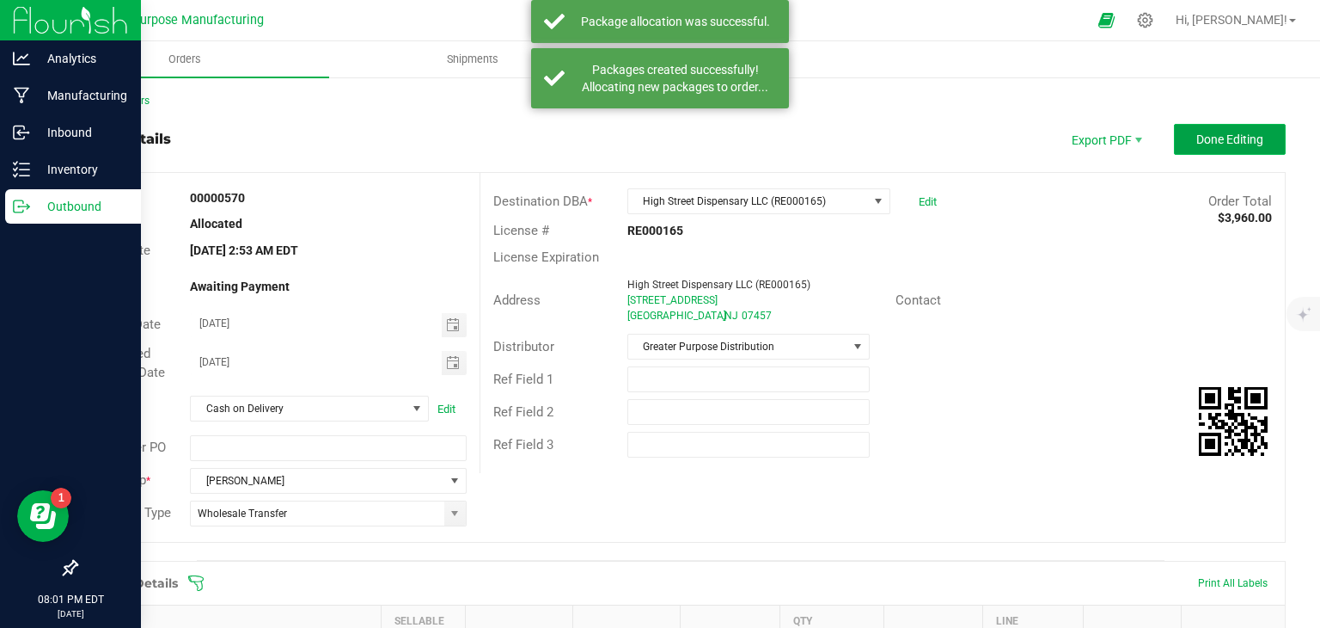
click at [1189, 146] on button "Done Editing" at bounding box center [1230, 139] width 112 height 31
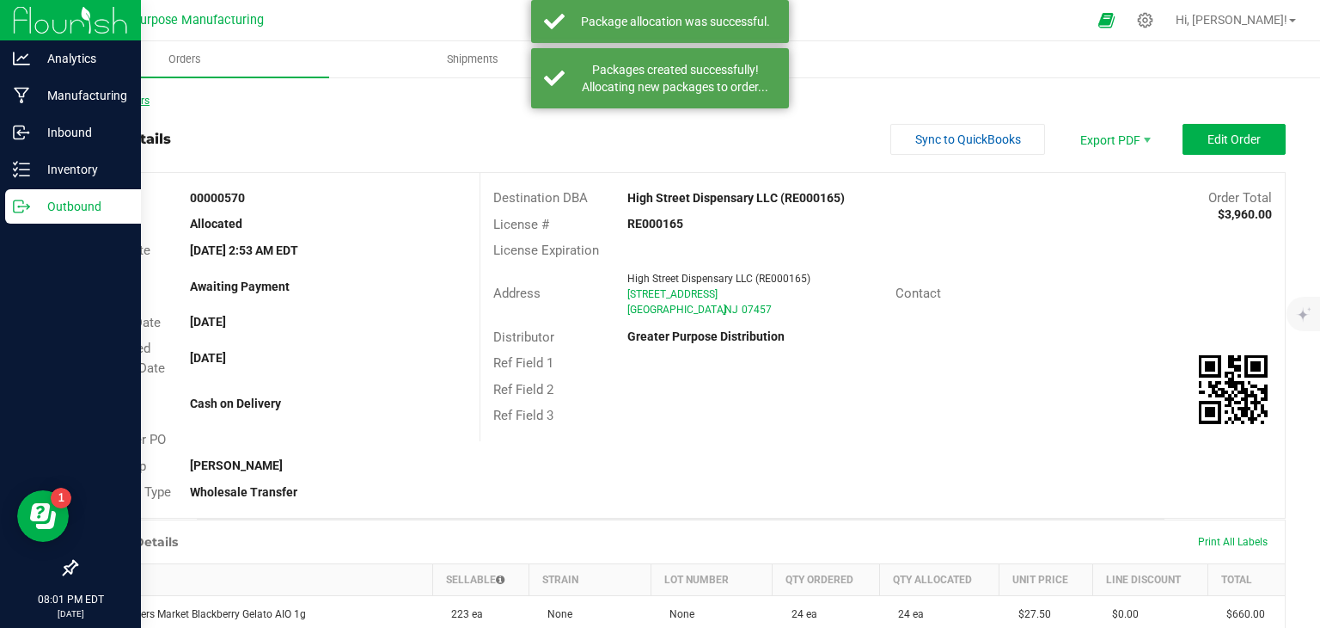
click at [141, 95] on link "Back to Orders" at bounding box center [113, 101] width 74 height 12
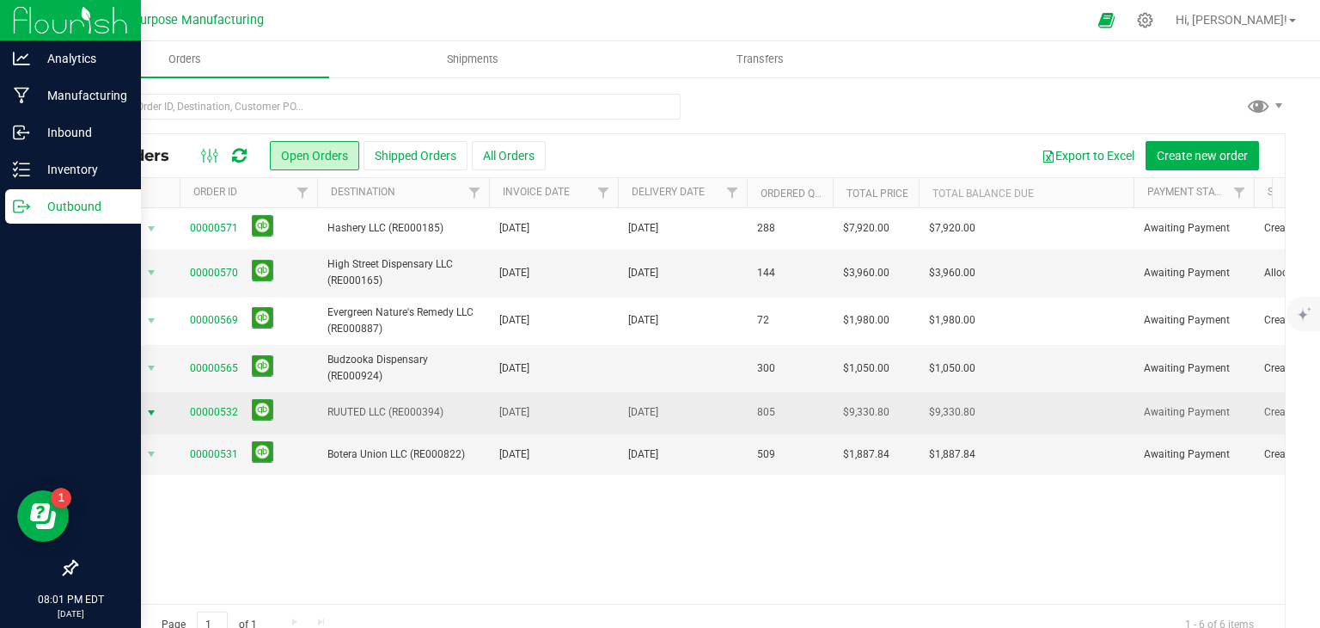
click at [150, 407] on span "select" at bounding box center [151, 413] width 14 height 14
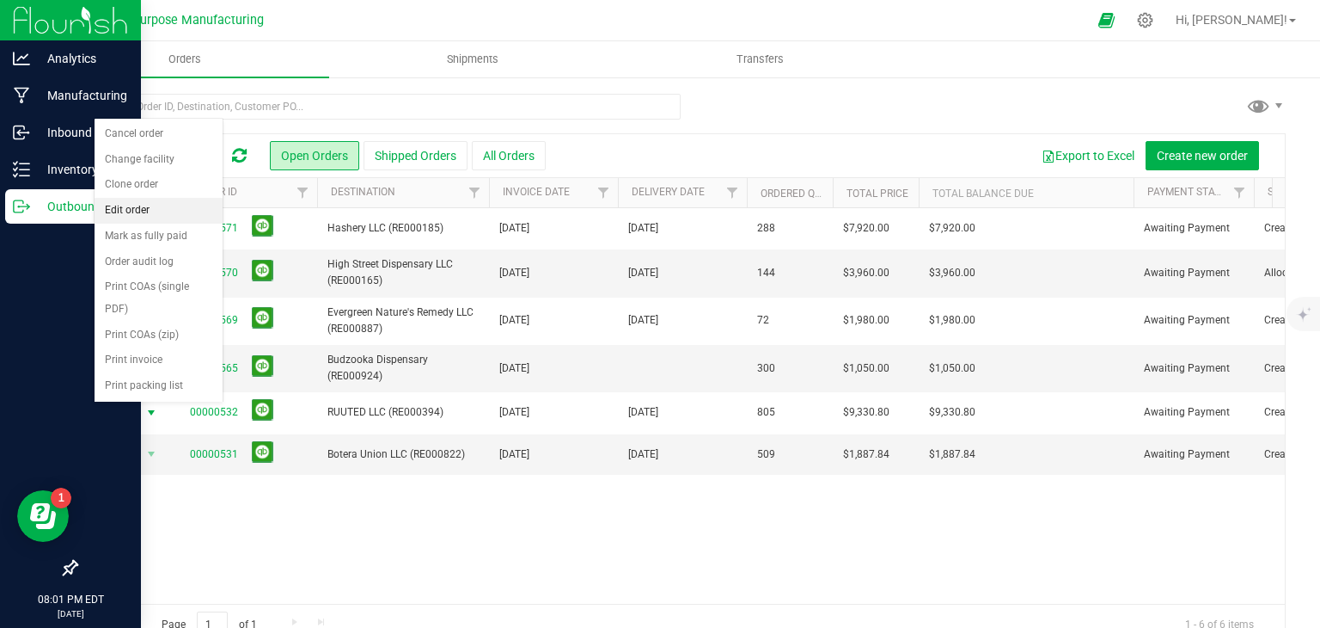
click at [124, 215] on li "Edit order" at bounding box center [159, 211] width 128 height 26
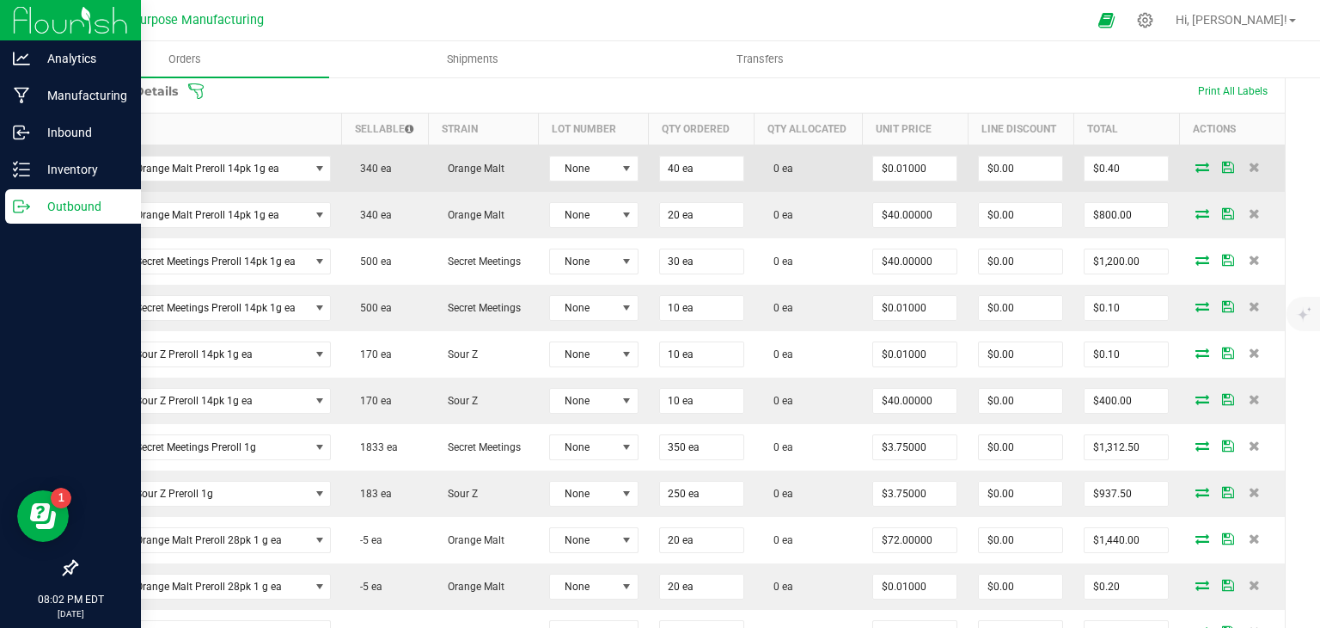
click at [1196, 164] on icon at bounding box center [1203, 167] width 14 height 10
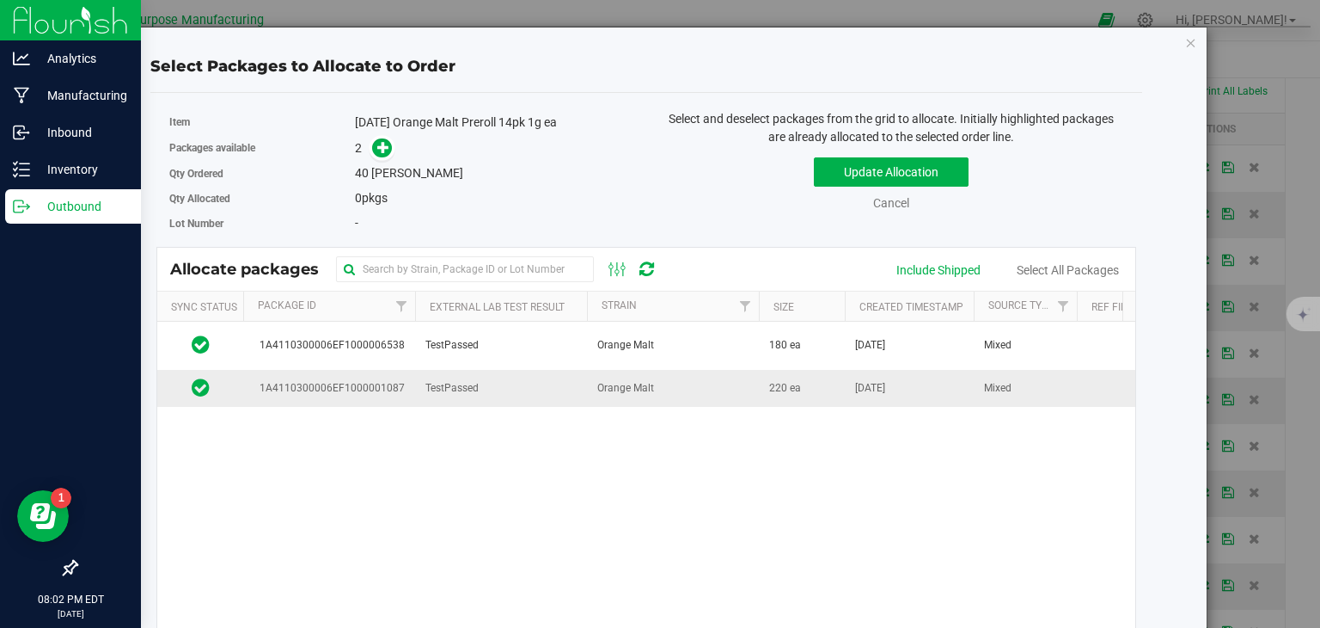
click at [663, 383] on td "Orange Malt" at bounding box center [673, 388] width 172 height 37
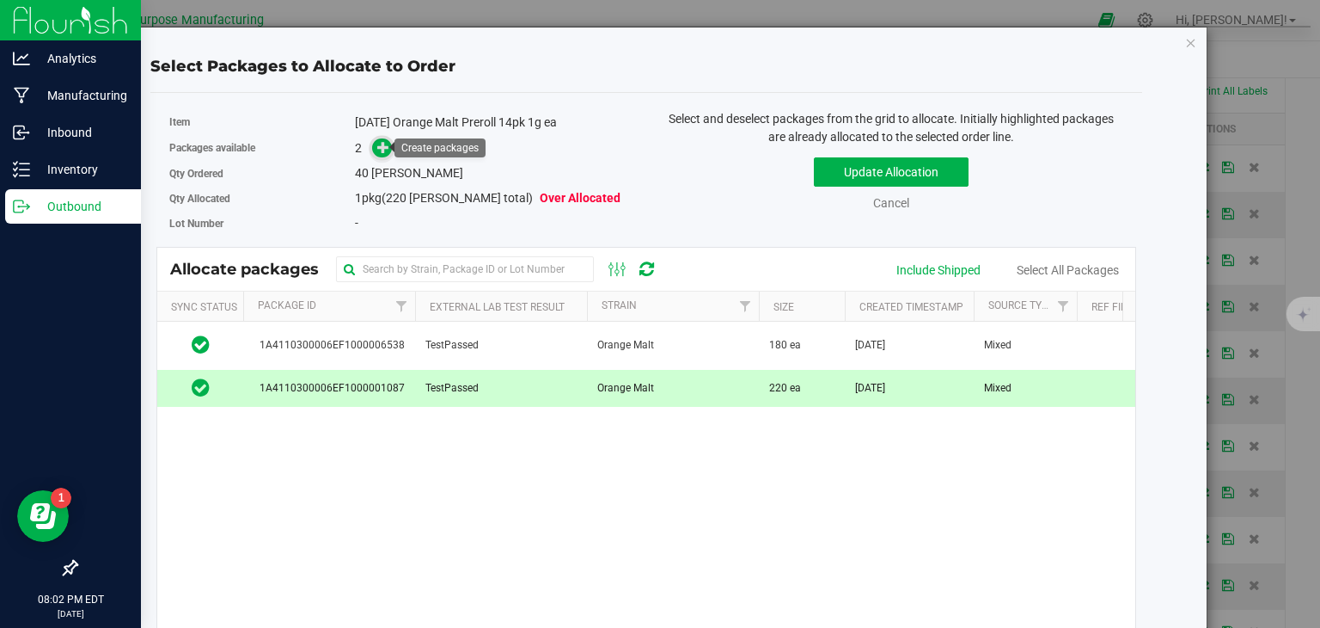
click at [381, 150] on icon at bounding box center [383, 147] width 12 height 12
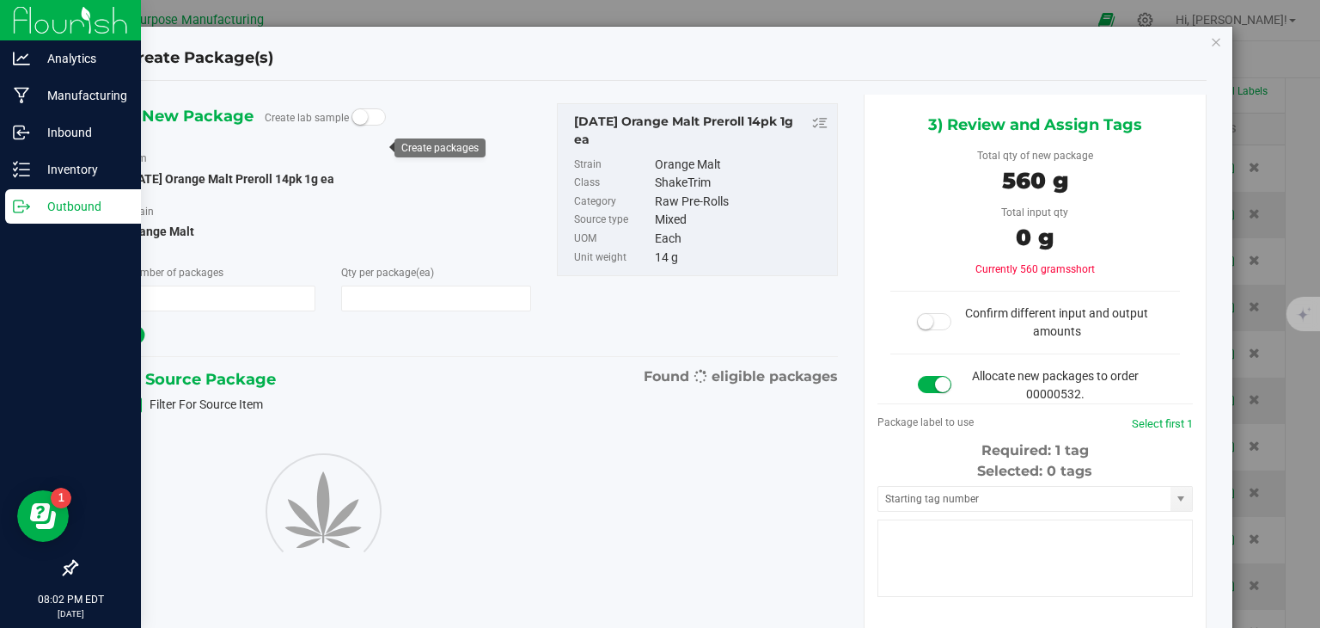
type input "1"
type input "40"
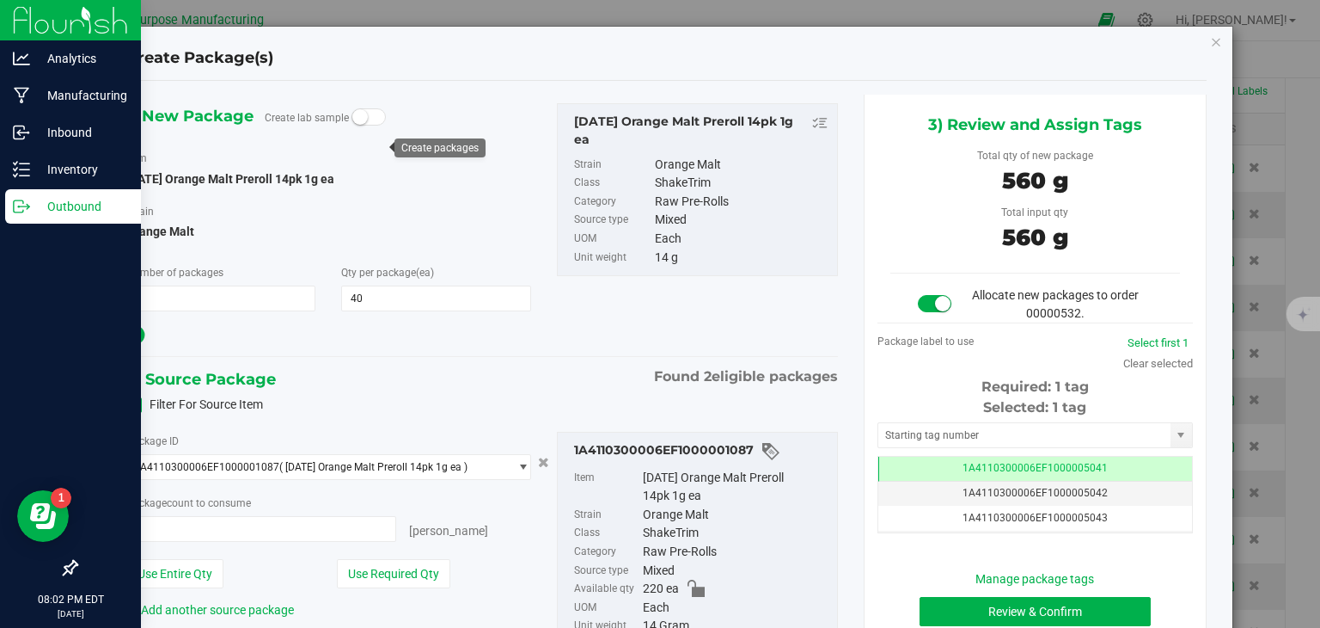
type input "40 ea"
click at [946, 604] on button "Review & Confirm" at bounding box center [1035, 611] width 231 height 29
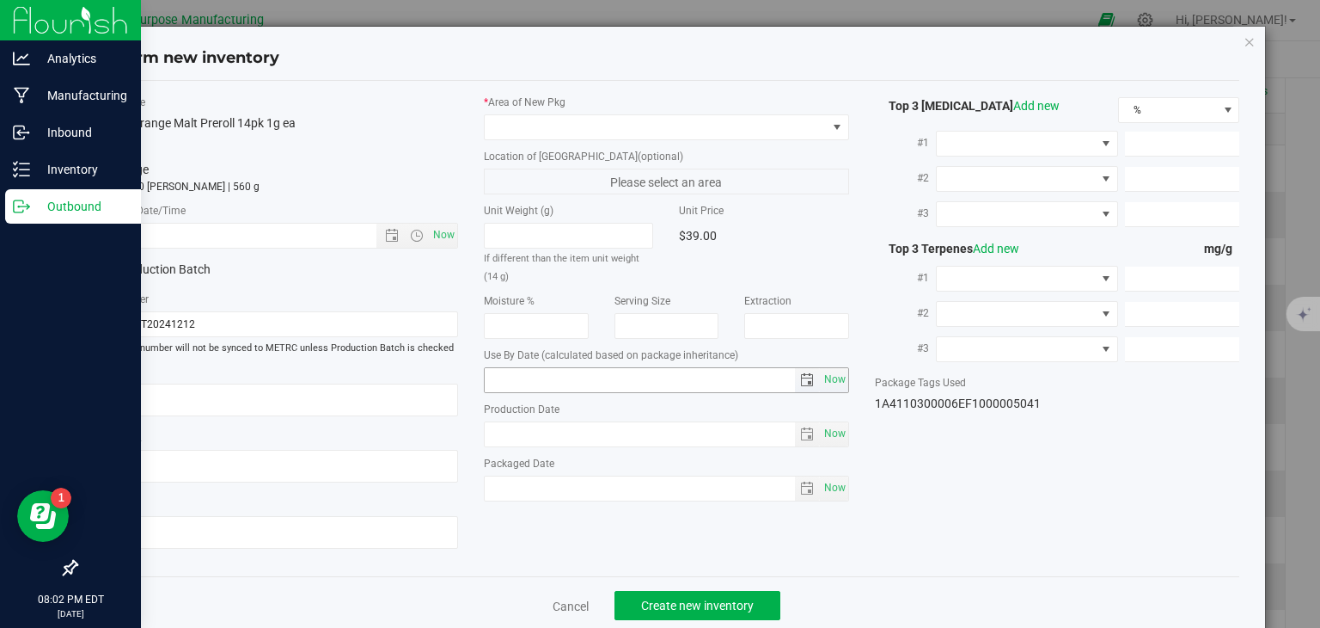
type input "[DATE]"
click at [432, 236] on span "Now" at bounding box center [444, 235] width 29 height 25
type input "[DATE] 8:02 PM"
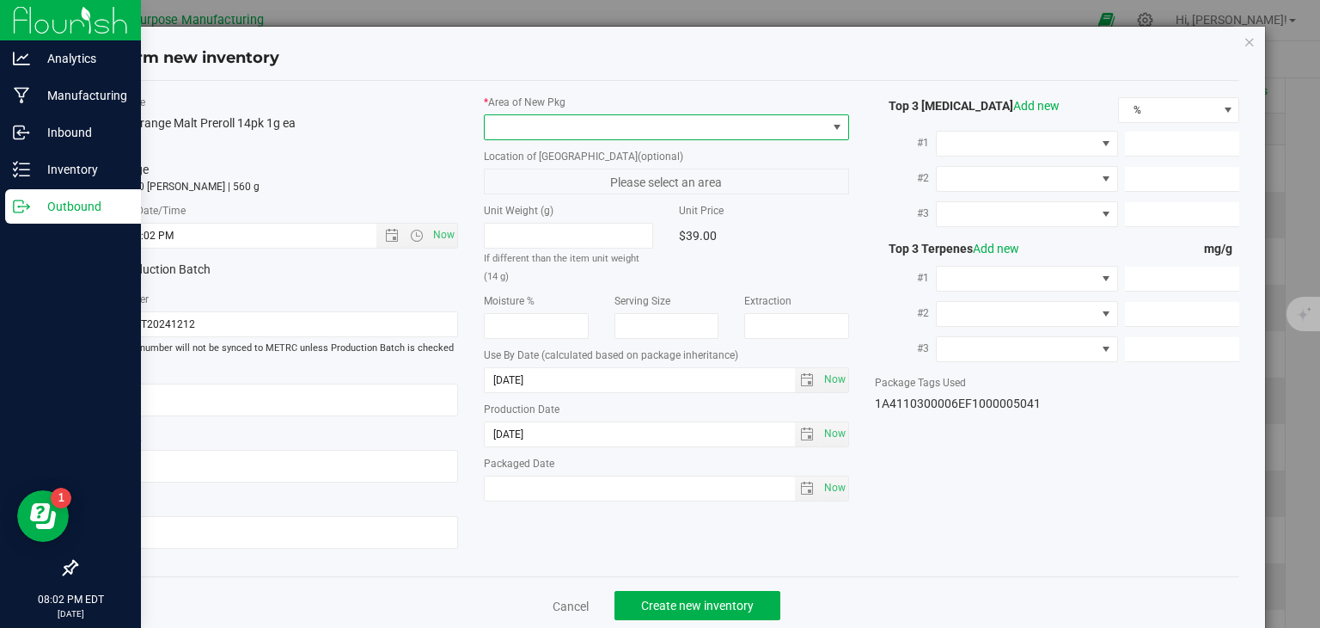
click at [536, 125] on span at bounding box center [656, 127] width 342 height 24
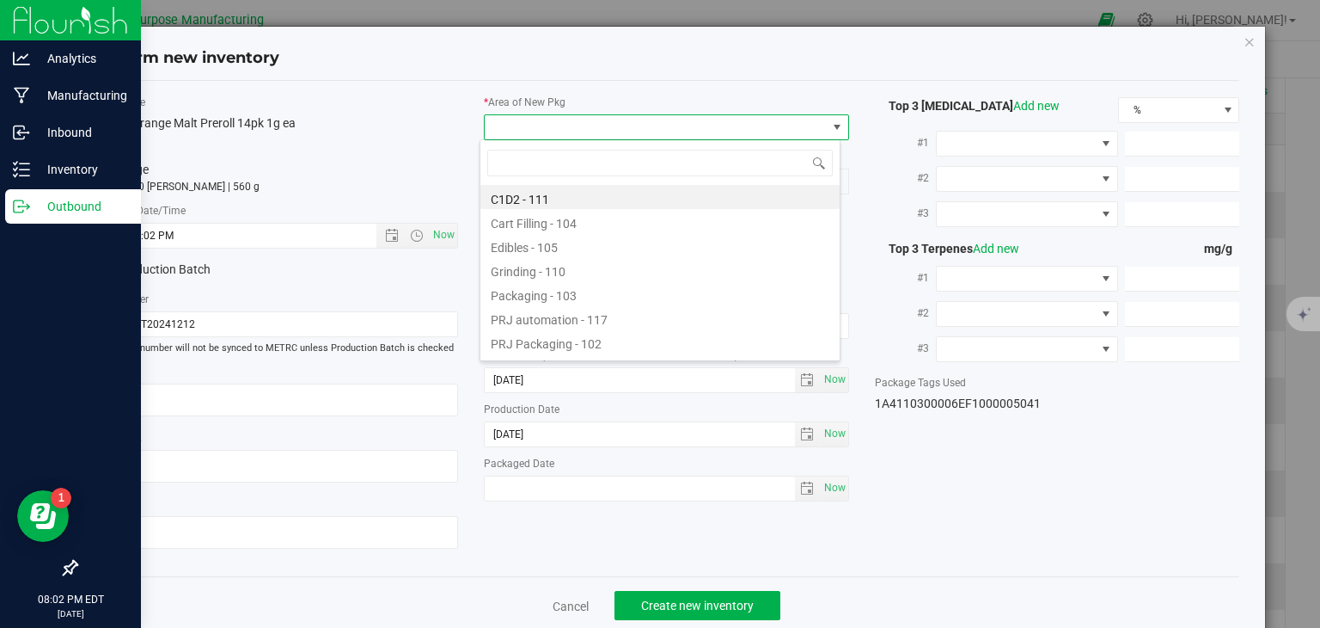
type input "108"
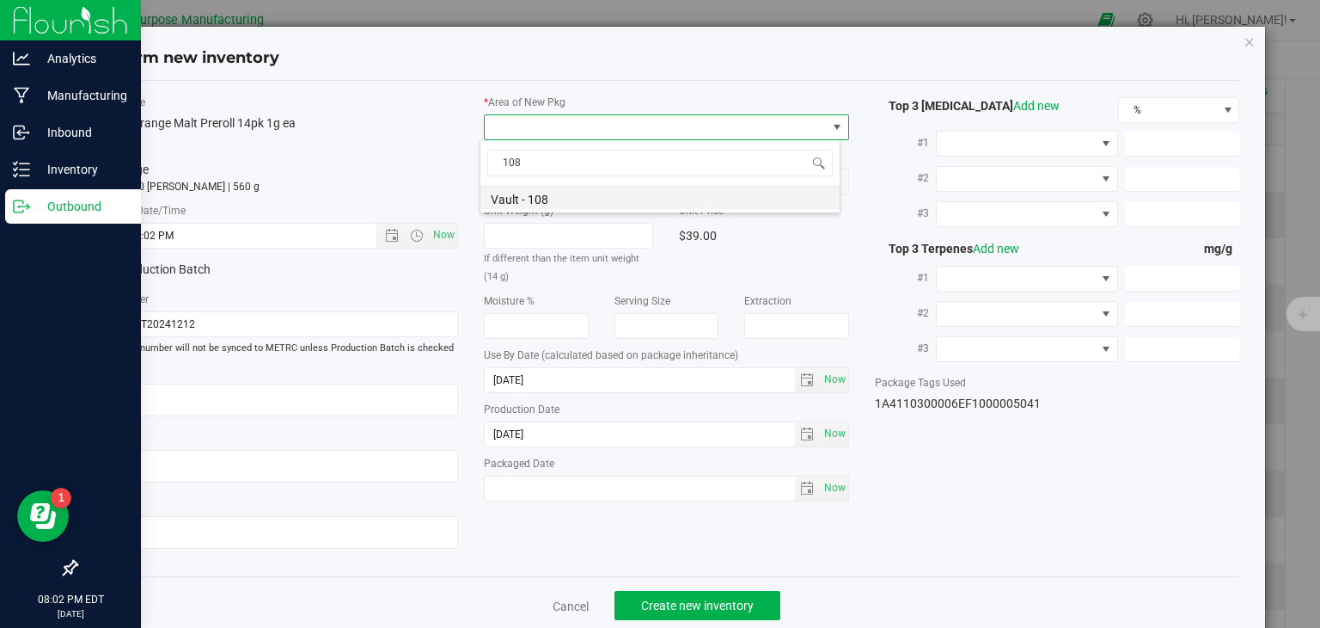
click at [556, 202] on li "Vault - 108" at bounding box center [660, 197] width 359 height 24
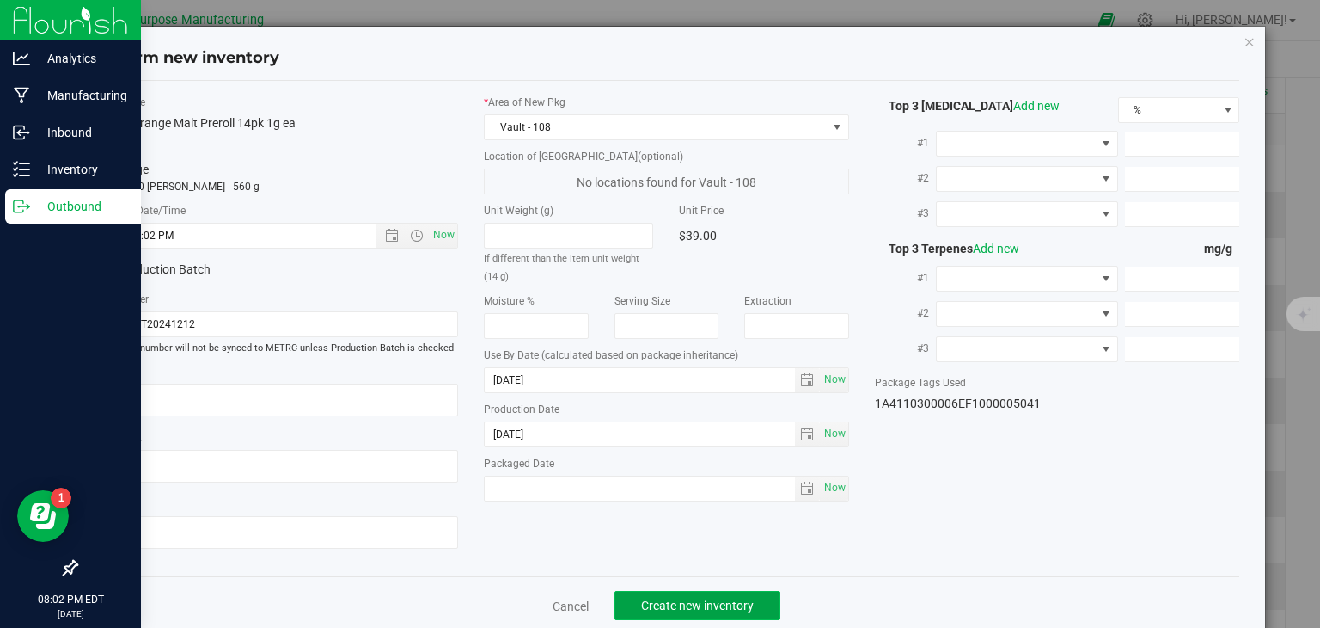
click at [657, 603] on span "Create new inventory" at bounding box center [697, 605] width 113 height 14
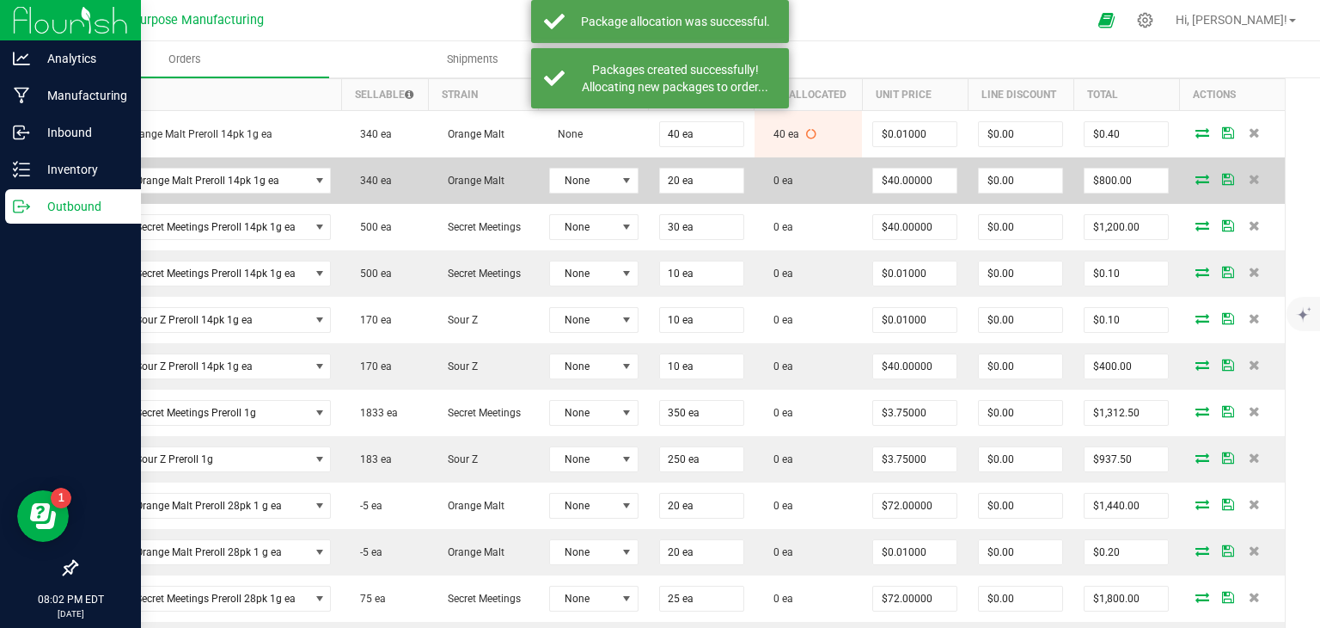
click at [1190, 183] on td at bounding box center [1232, 180] width 106 height 46
click at [1196, 177] on icon at bounding box center [1203, 179] width 14 height 10
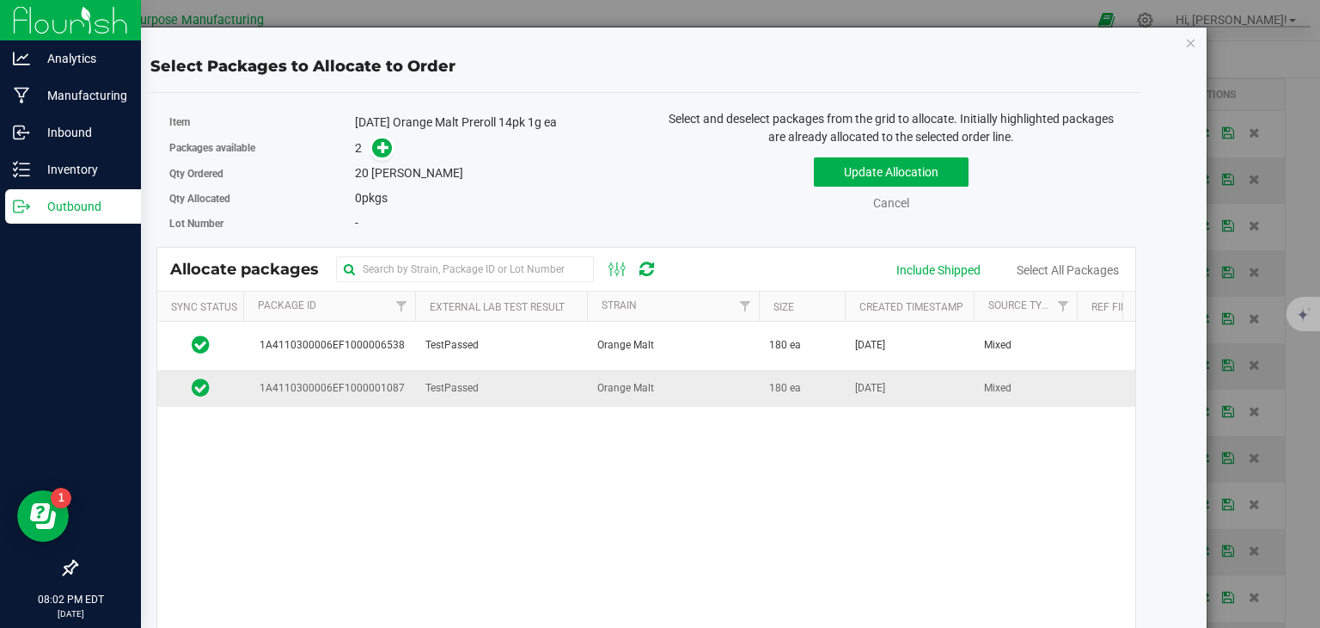
click at [645, 384] on span "Orange Malt" at bounding box center [625, 388] width 57 height 16
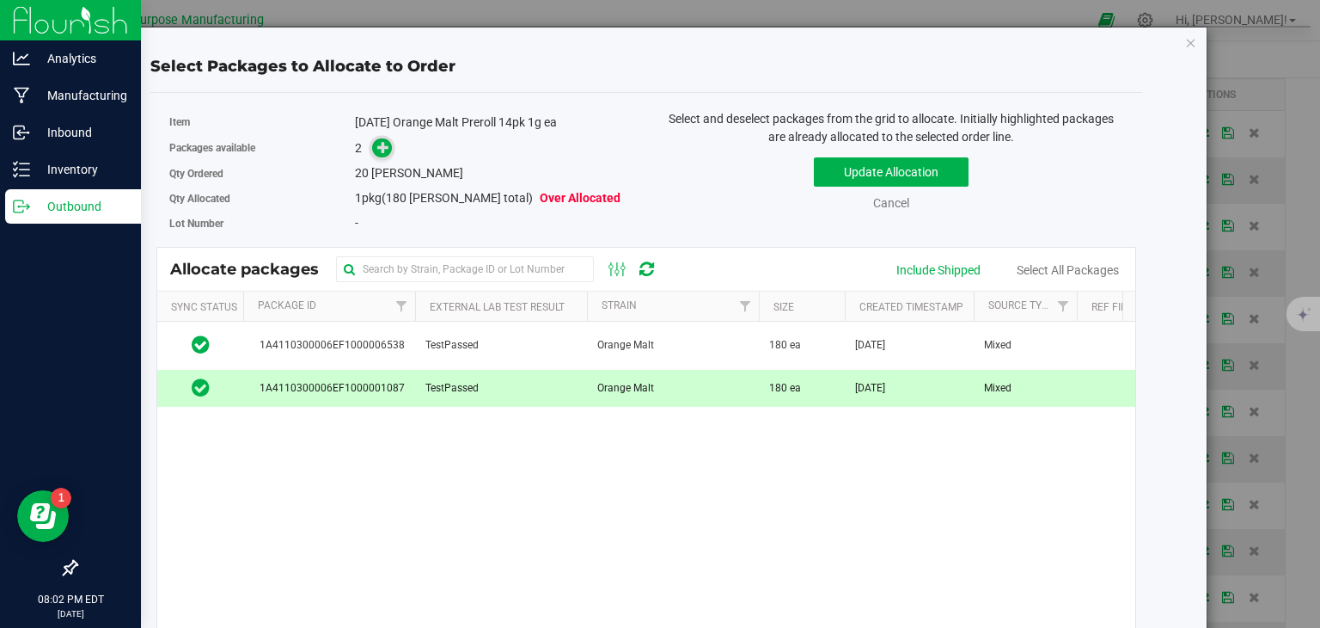
click at [389, 144] on span at bounding box center [382, 148] width 21 height 21
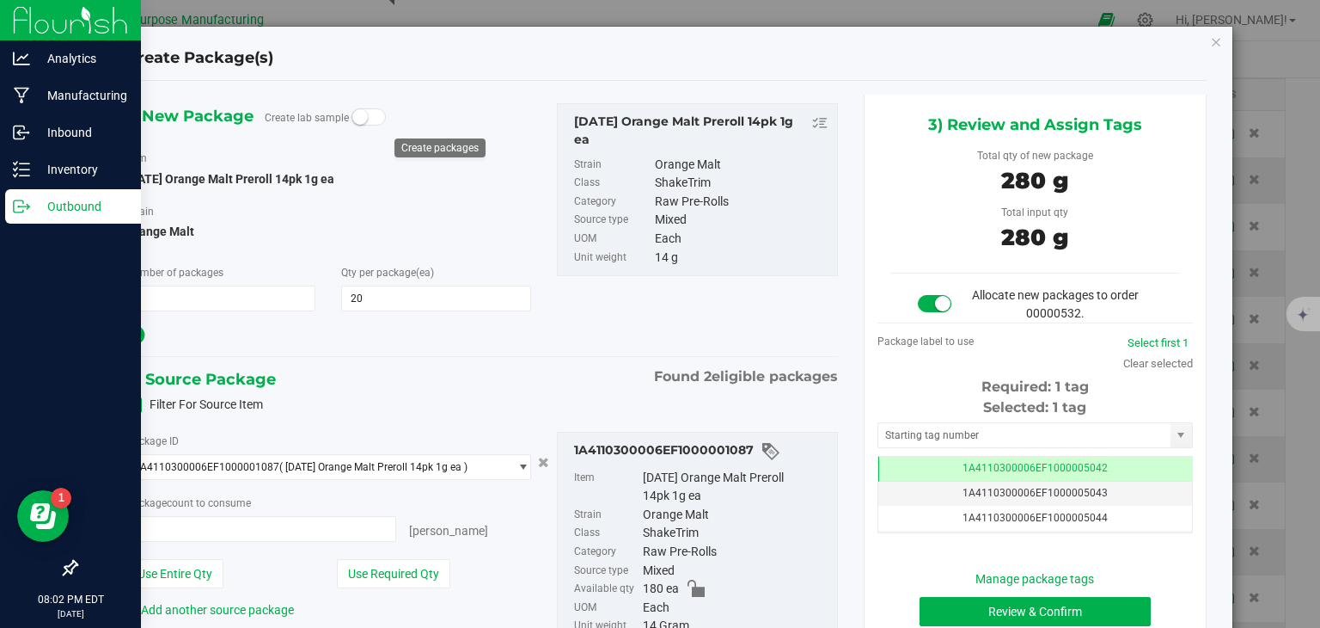
type input "20 ea"
click at [950, 606] on button "Review & Confirm" at bounding box center [1035, 611] width 231 height 29
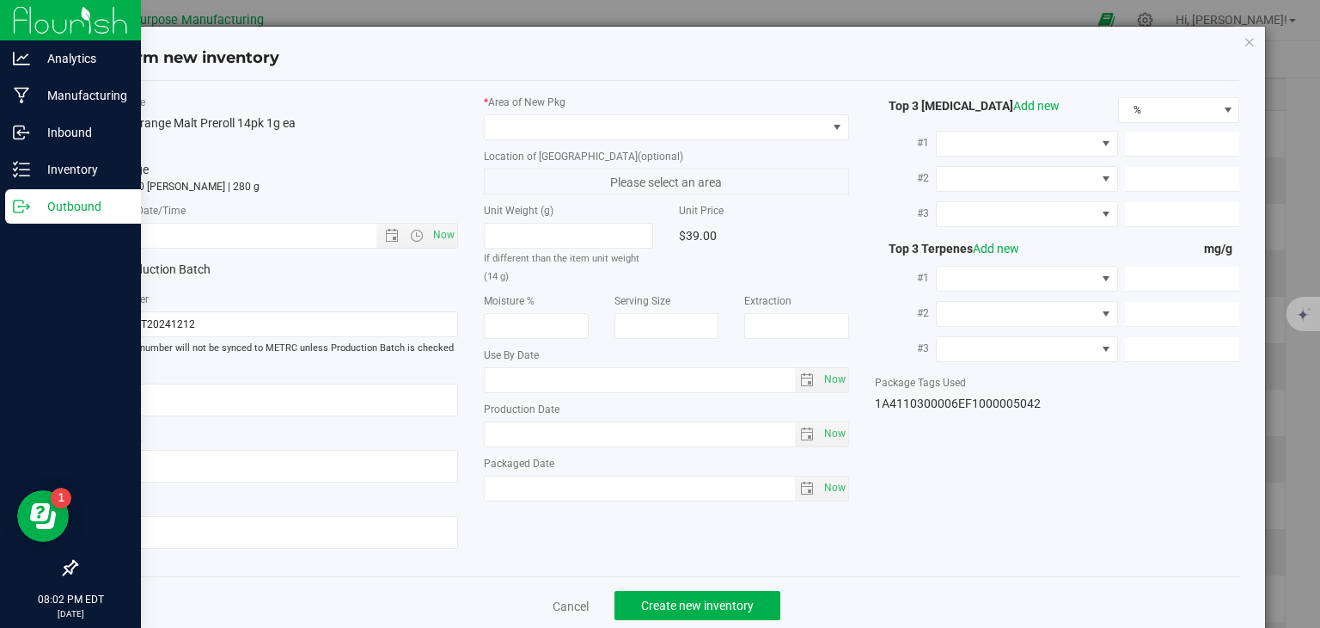
type input "[DATE]"
click at [433, 231] on span "Now" at bounding box center [444, 235] width 29 height 25
type input "[DATE] 8:02 PM"
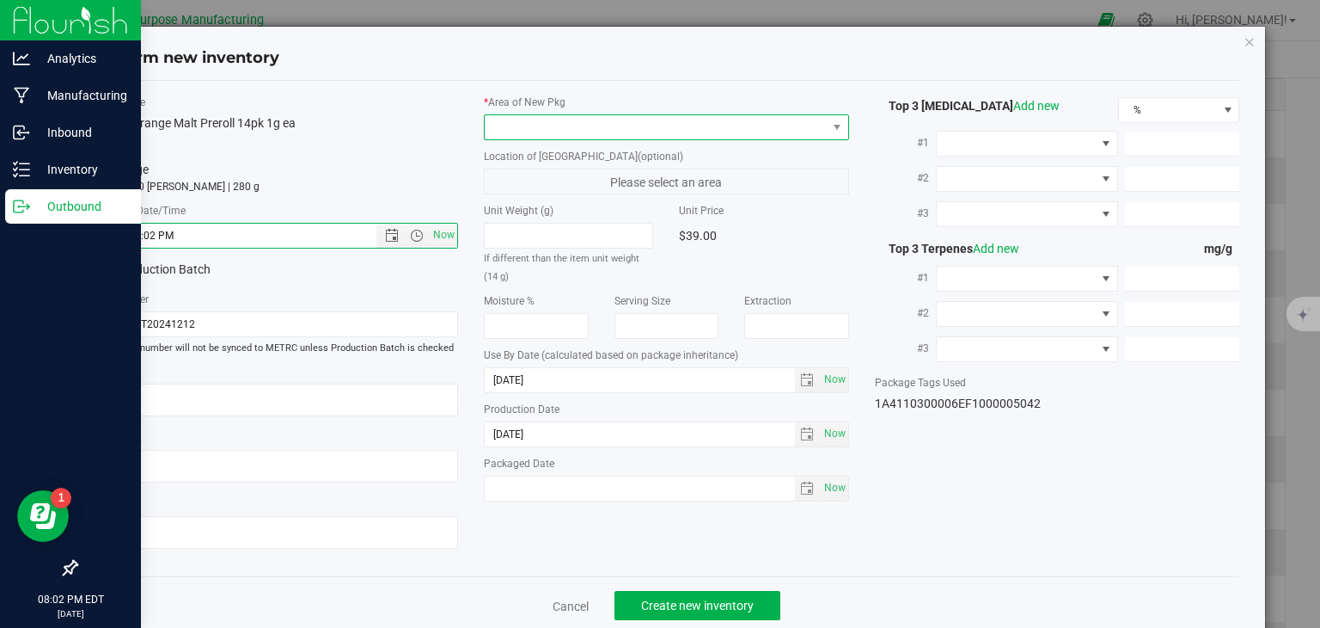
click at [534, 127] on span at bounding box center [656, 127] width 342 height 24
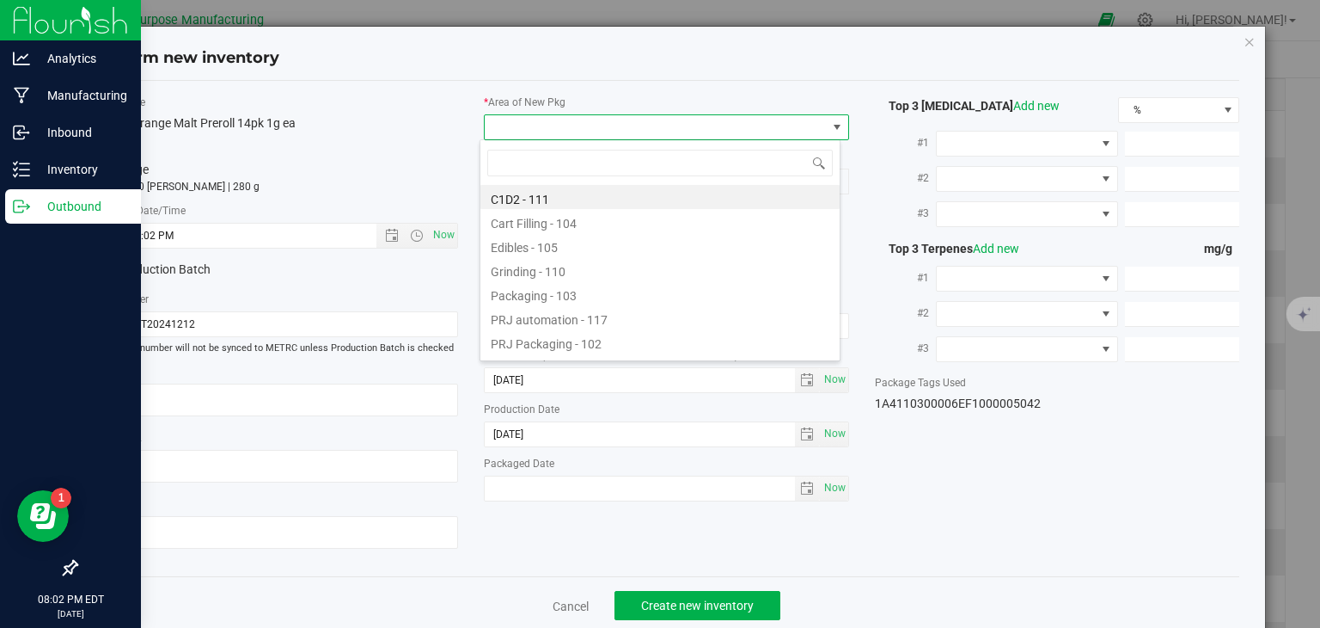
type input "108"
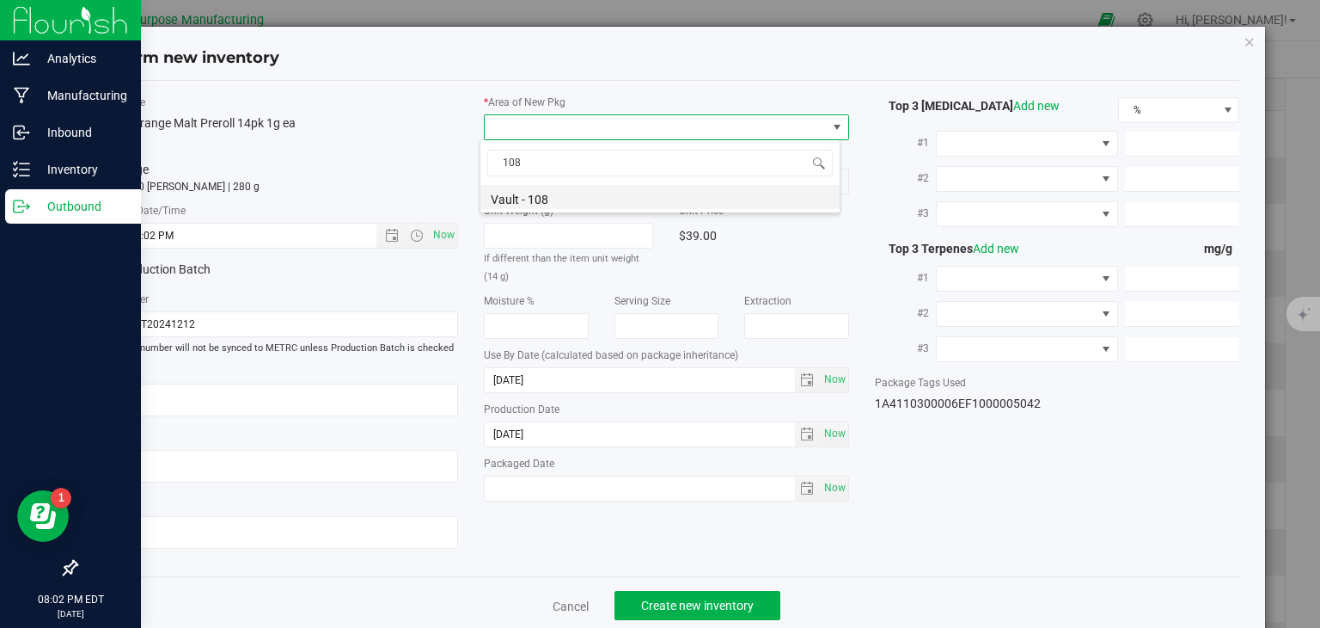
click at [538, 192] on li "Vault - 108" at bounding box center [660, 197] width 359 height 24
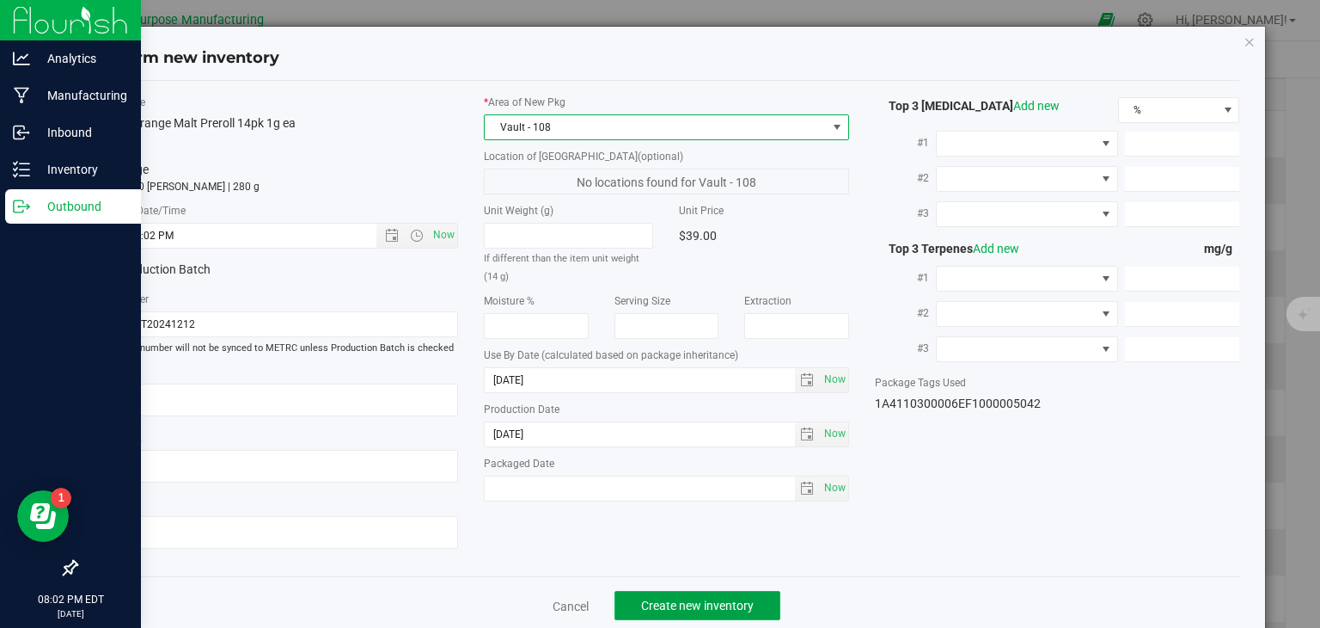
click at [683, 600] on span "Create new inventory" at bounding box center [697, 605] width 113 height 14
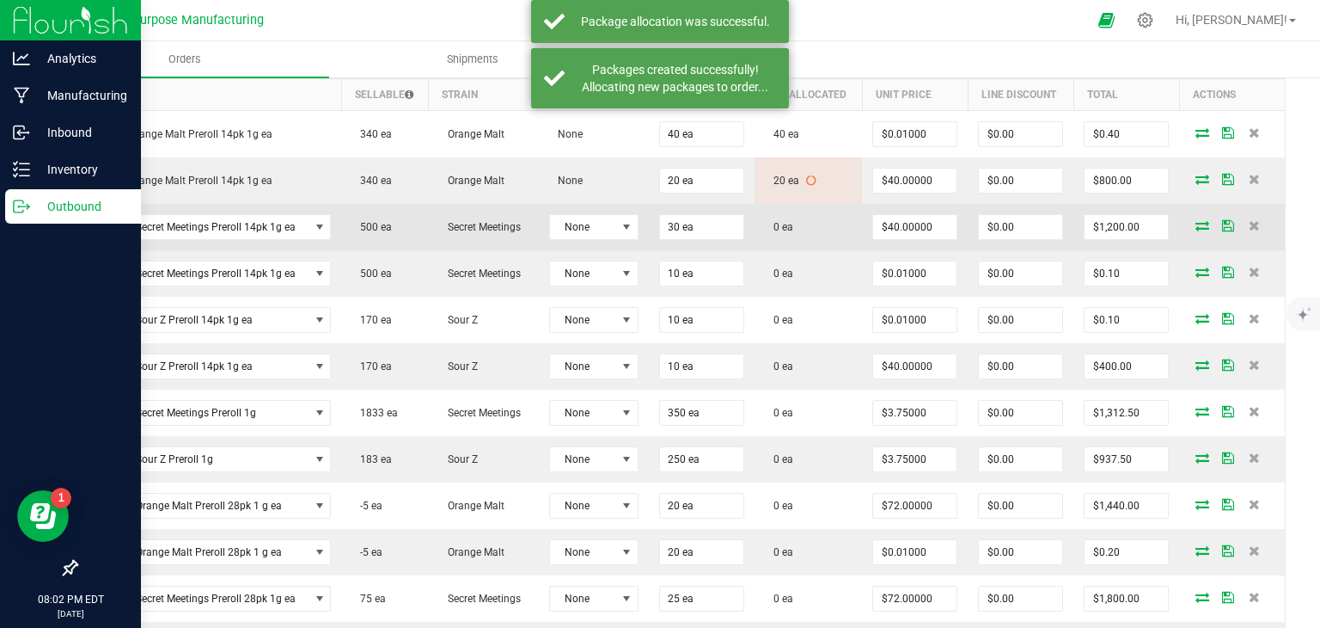
click at [1196, 220] on icon at bounding box center [1203, 225] width 14 height 10
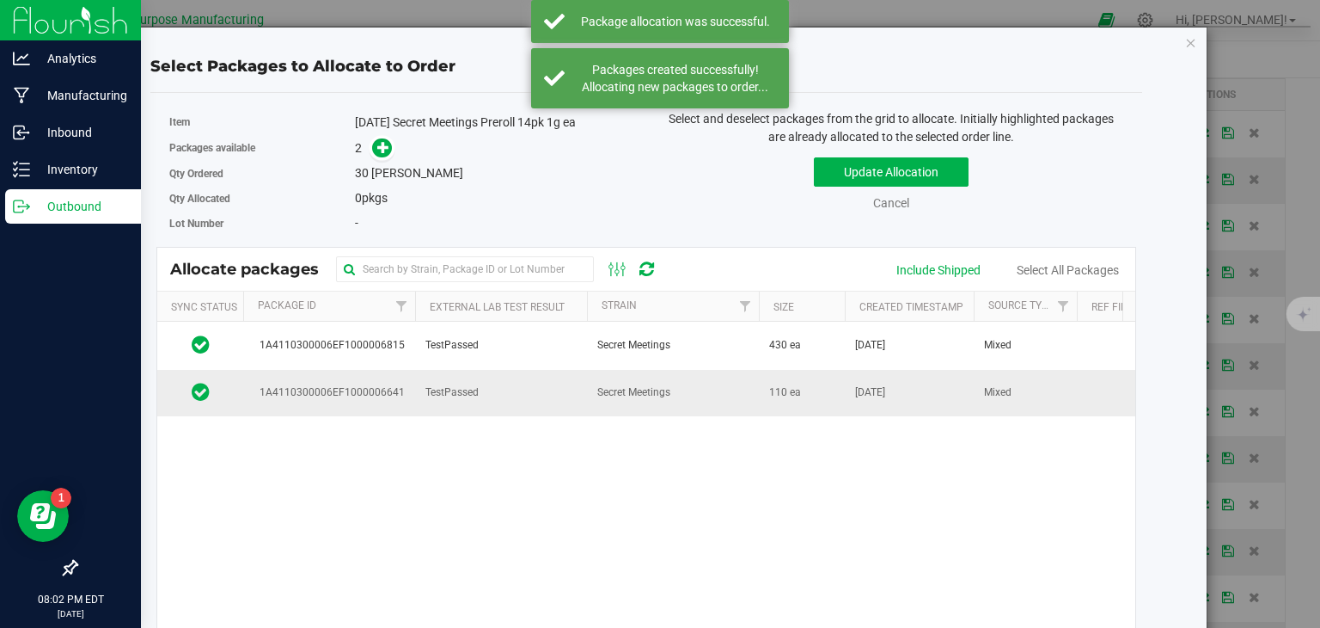
click at [691, 393] on td "Secret Meetings" at bounding box center [673, 393] width 172 height 46
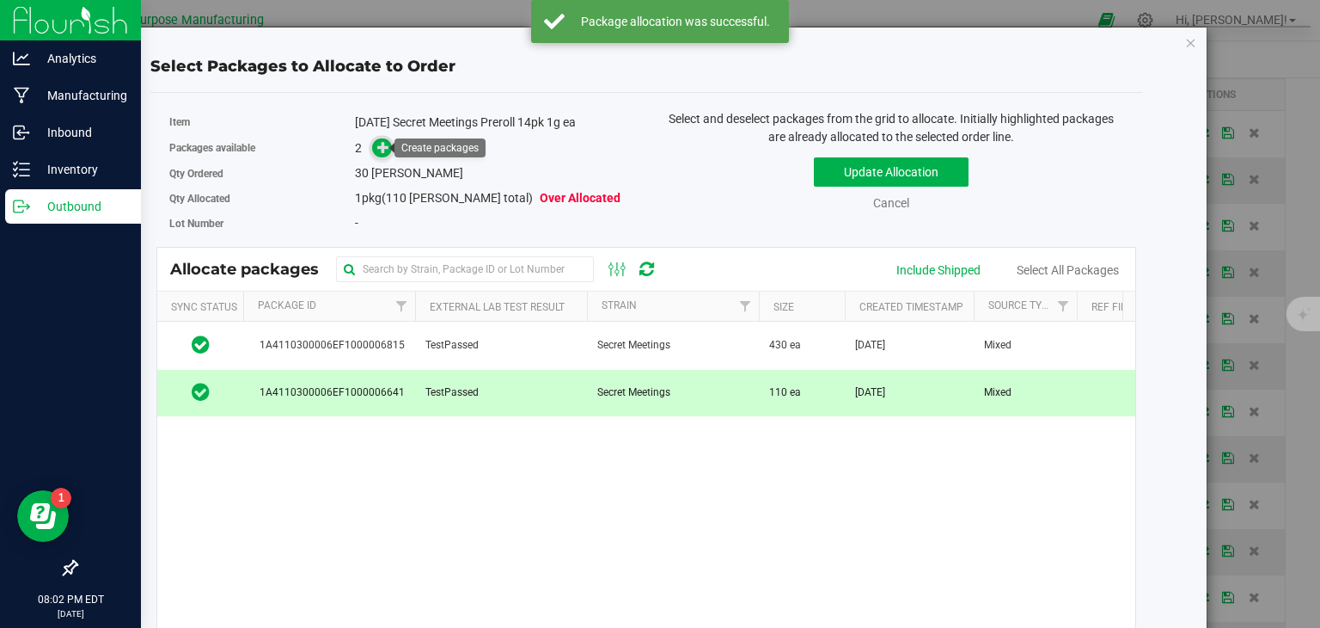
click at [377, 147] on icon at bounding box center [383, 147] width 12 height 12
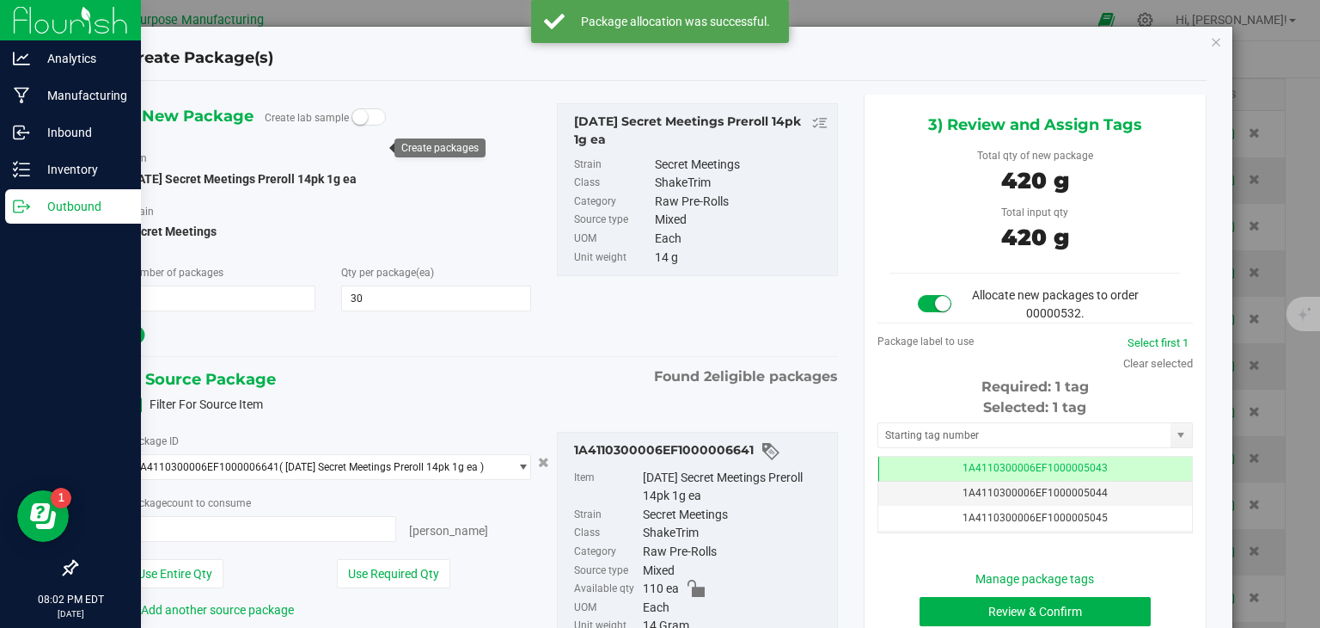
type input "30 ea"
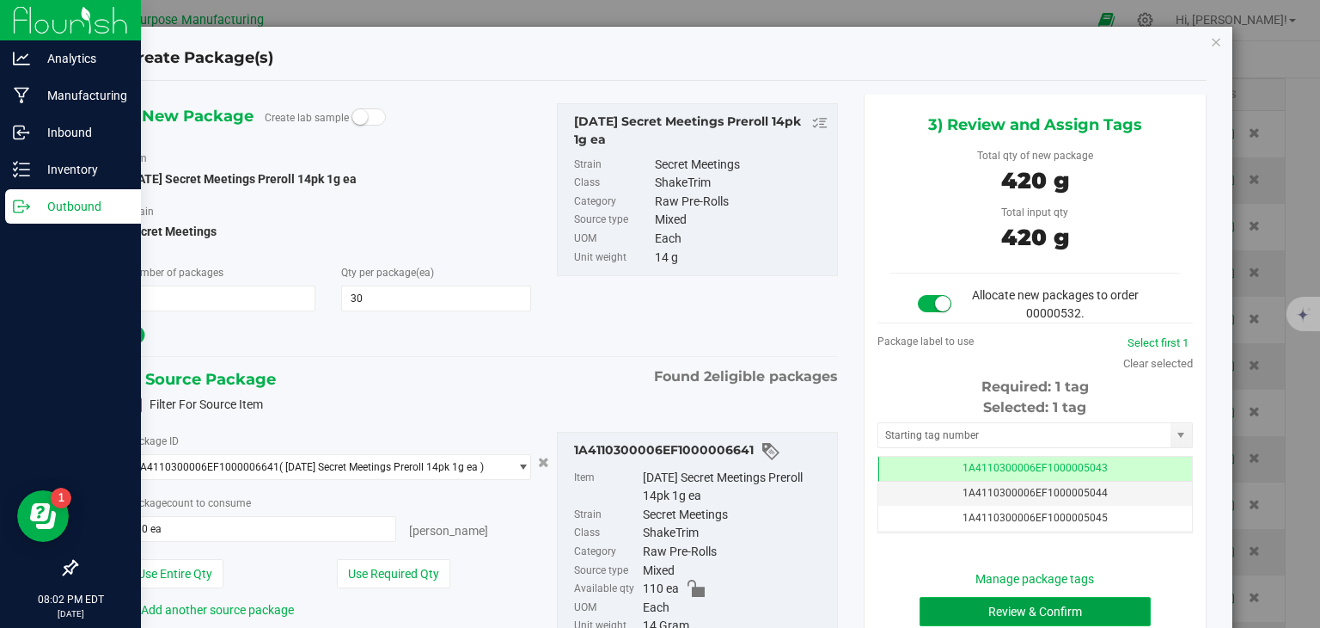
click at [995, 607] on button "Review & Confirm" at bounding box center [1035, 611] width 231 height 29
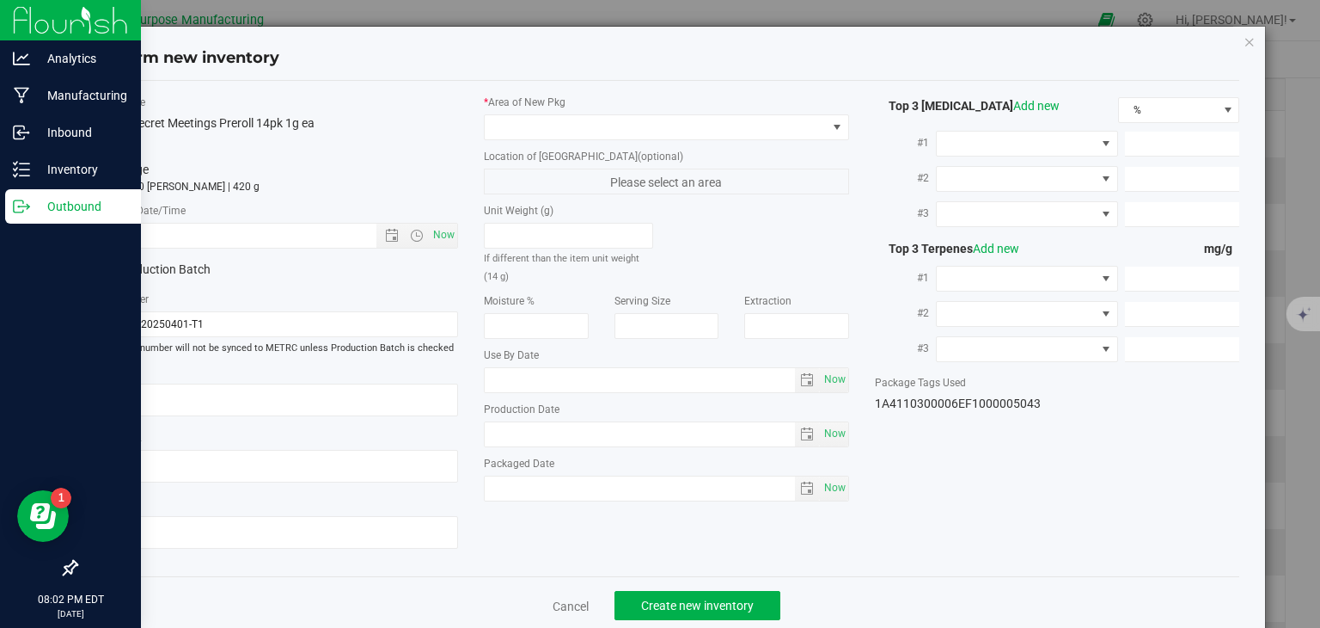
type input "[DATE]"
click at [440, 236] on span "Now" at bounding box center [444, 235] width 29 height 25
type input "[DATE] 8:02 PM"
click at [525, 125] on span at bounding box center [656, 127] width 342 height 24
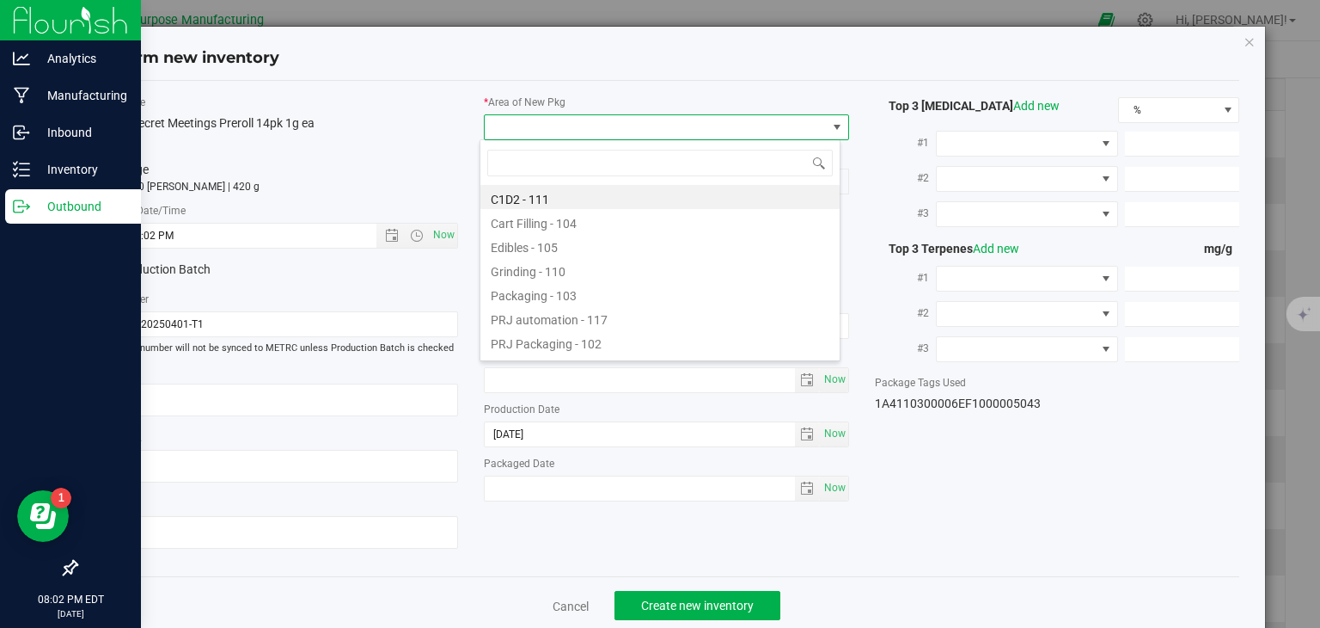
type input "108"
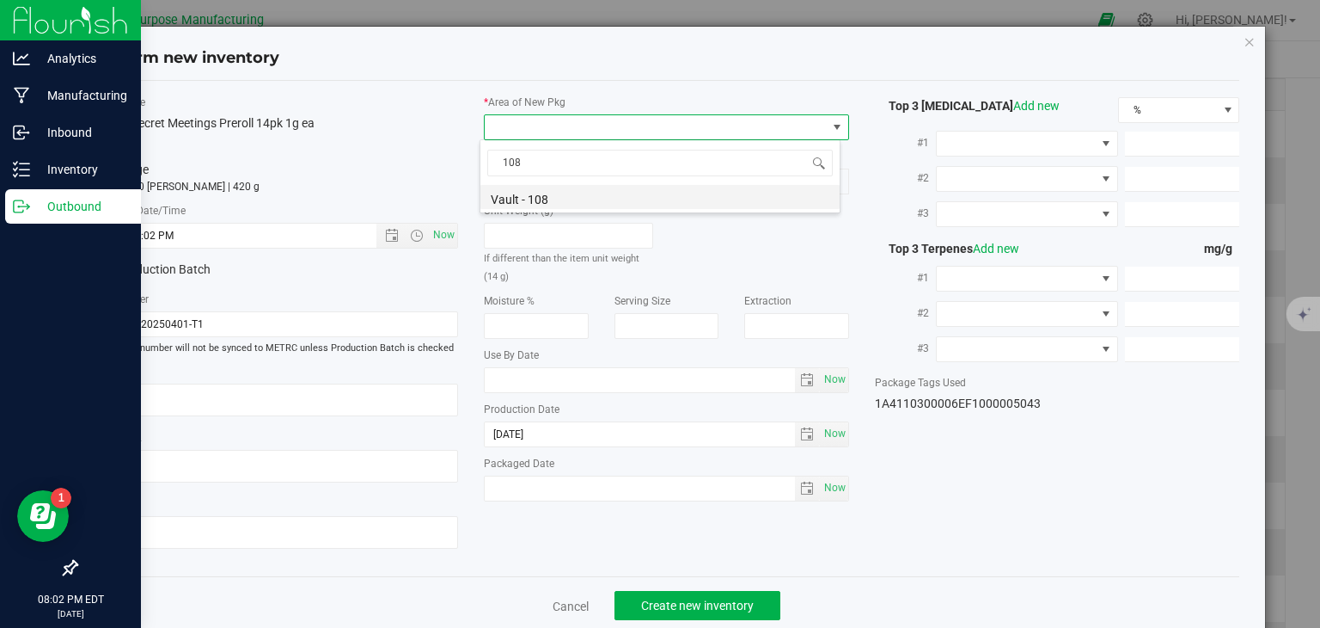
click at [526, 199] on li "Vault - 108" at bounding box center [660, 197] width 359 height 24
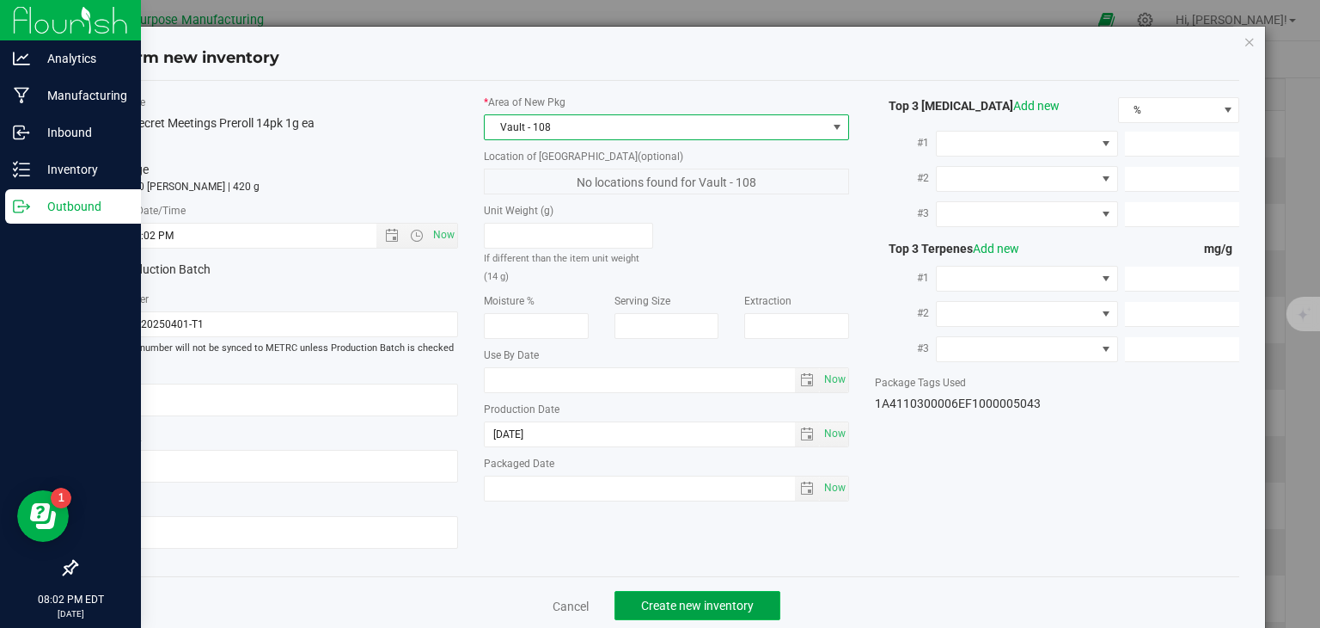
click at [681, 600] on span "Create new inventory" at bounding box center [697, 605] width 113 height 14
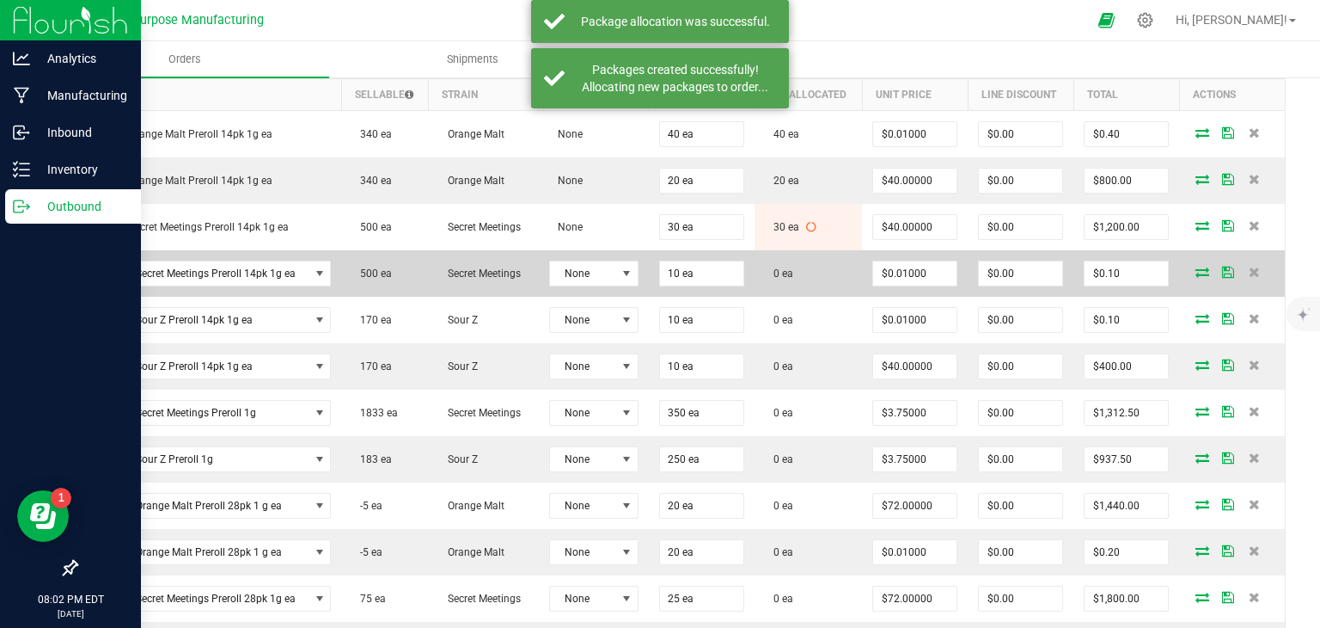
click at [1196, 268] on icon at bounding box center [1203, 271] width 14 height 10
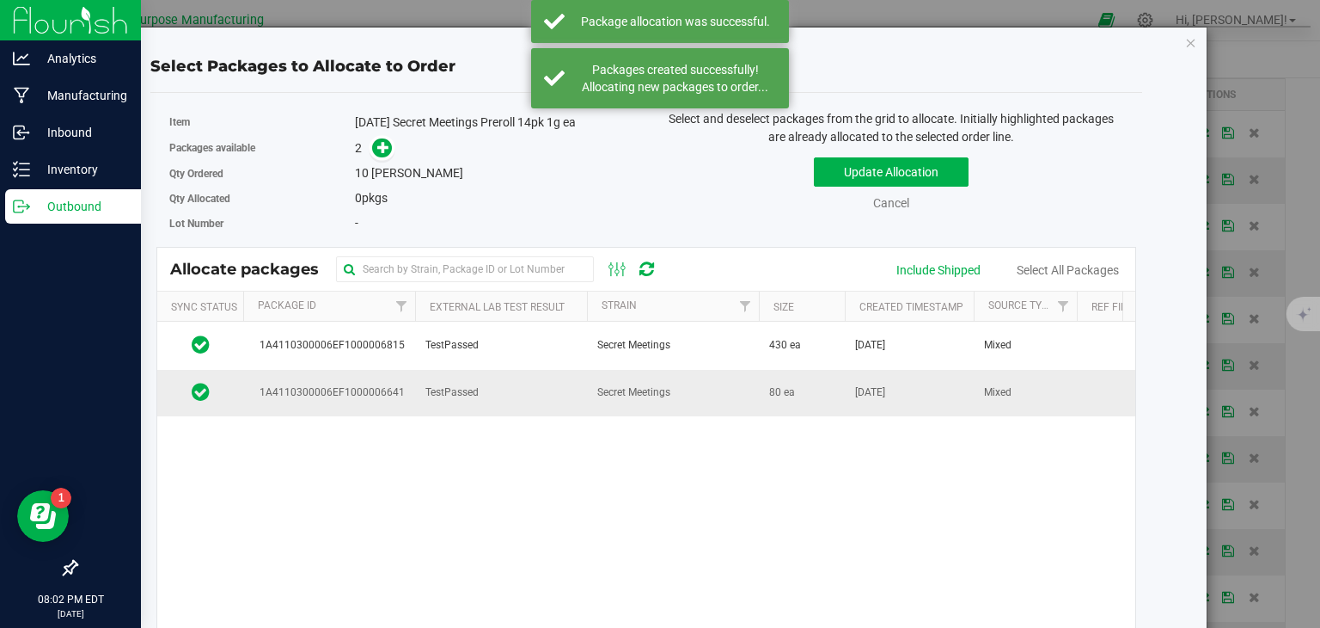
click at [703, 393] on td "Secret Meetings" at bounding box center [673, 393] width 172 height 46
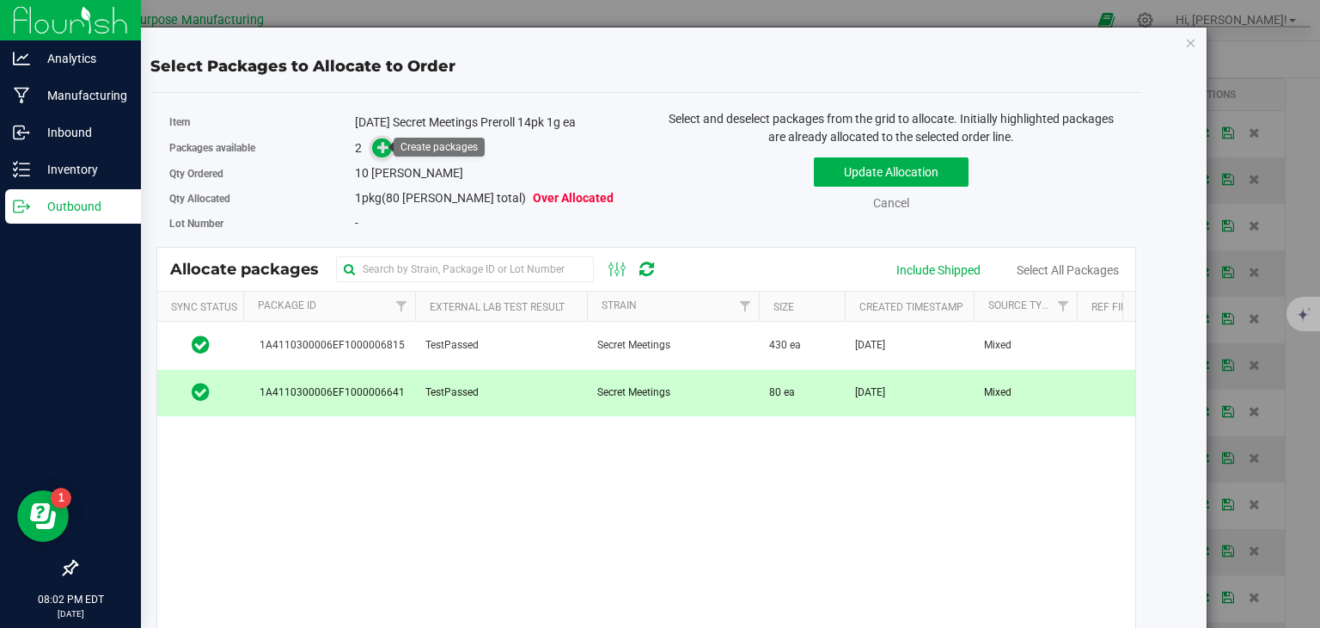
click at [377, 145] on icon at bounding box center [383, 147] width 12 height 12
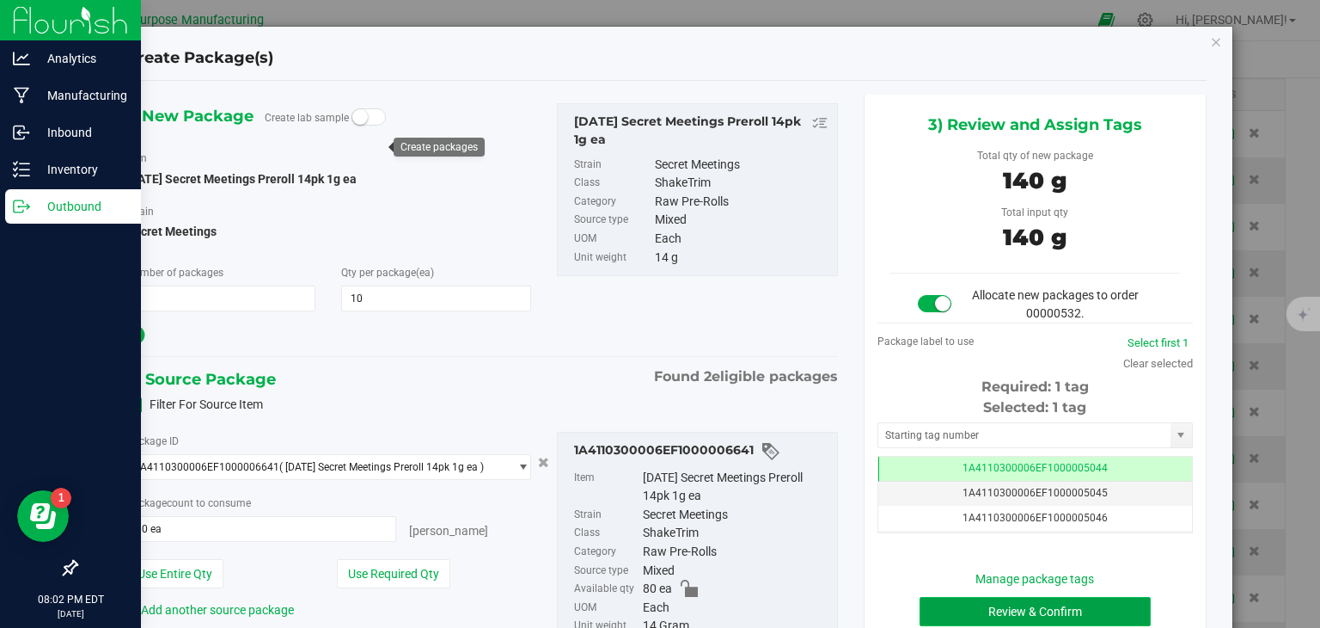
click at [991, 610] on button "Review & Confirm" at bounding box center [1035, 611] width 231 height 29
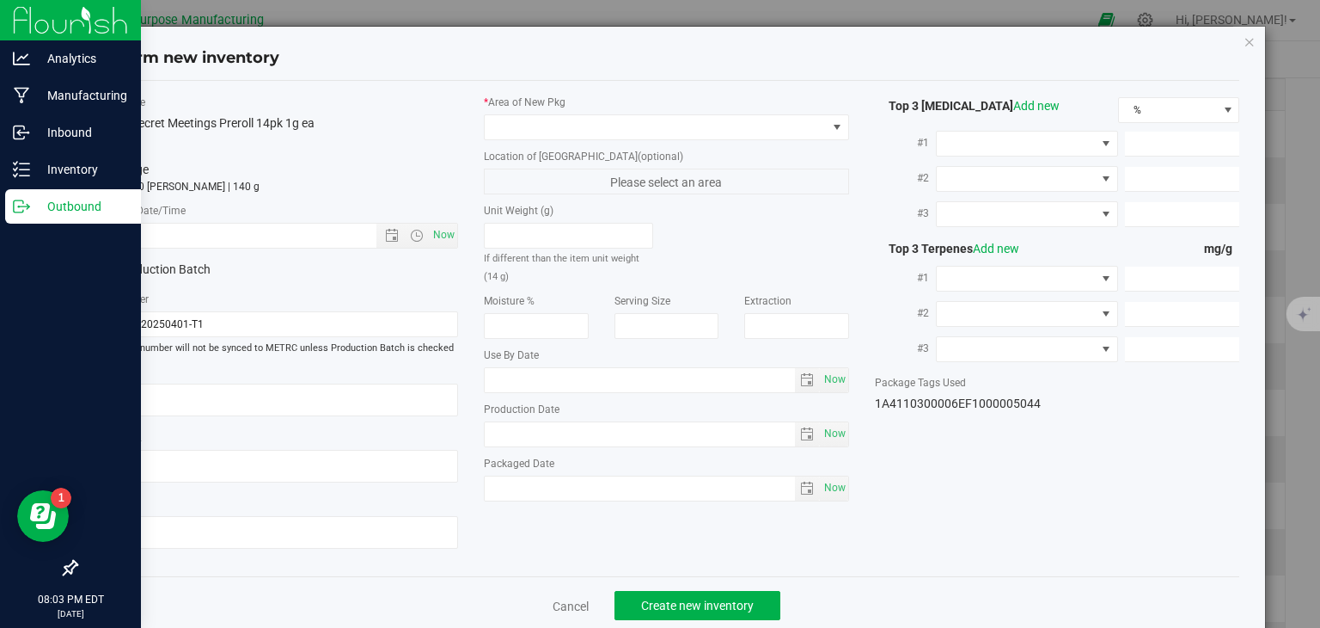
type input "[DATE]"
click at [432, 234] on span "Now" at bounding box center [444, 235] width 29 height 25
type input "[DATE] 8:03 PM"
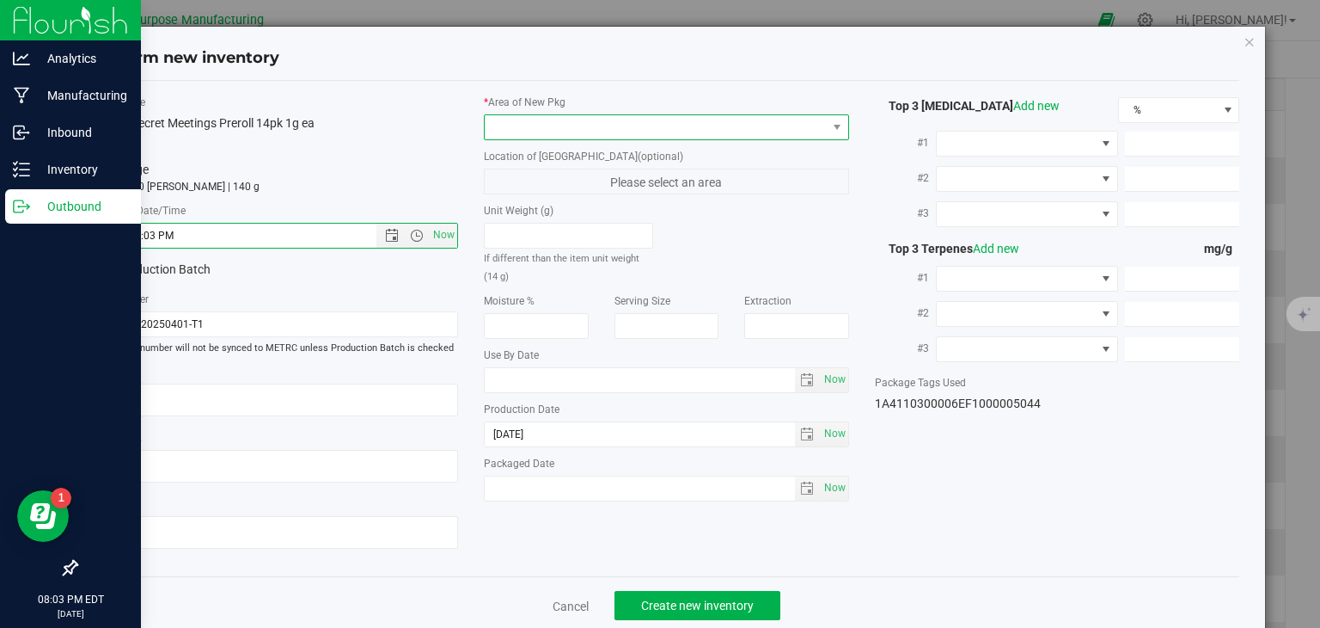
click at [538, 118] on span at bounding box center [656, 127] width 342 height 24
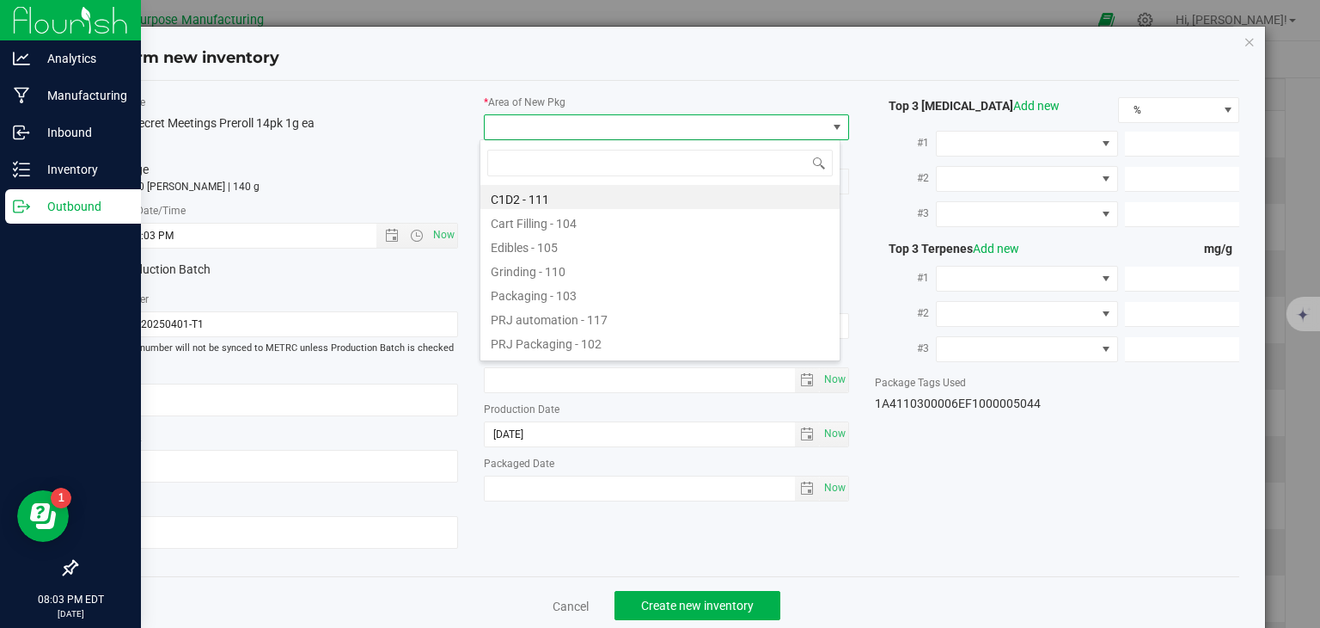
type input "108"
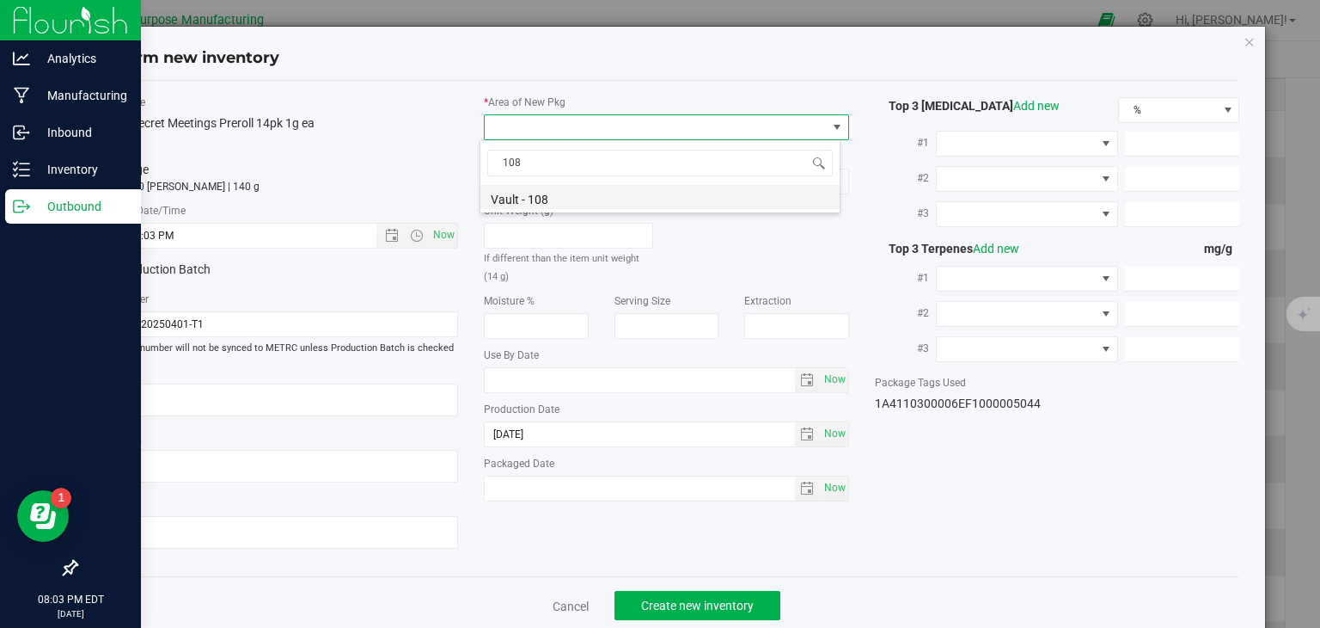
click at [536, 203] on li "Vault - 108" at bounding box center [660, 197] width 359 height 24
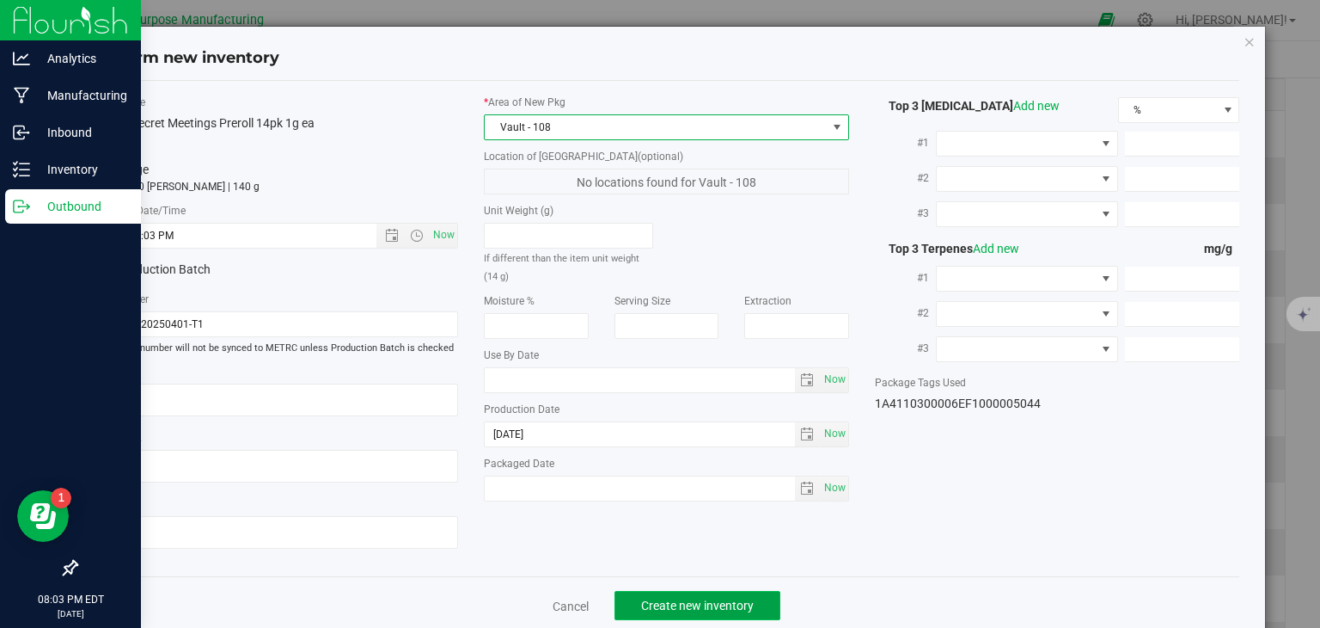
click at [670, 606] on span "Create new inventory" at bounding box center [697, 605] width 113 height 14
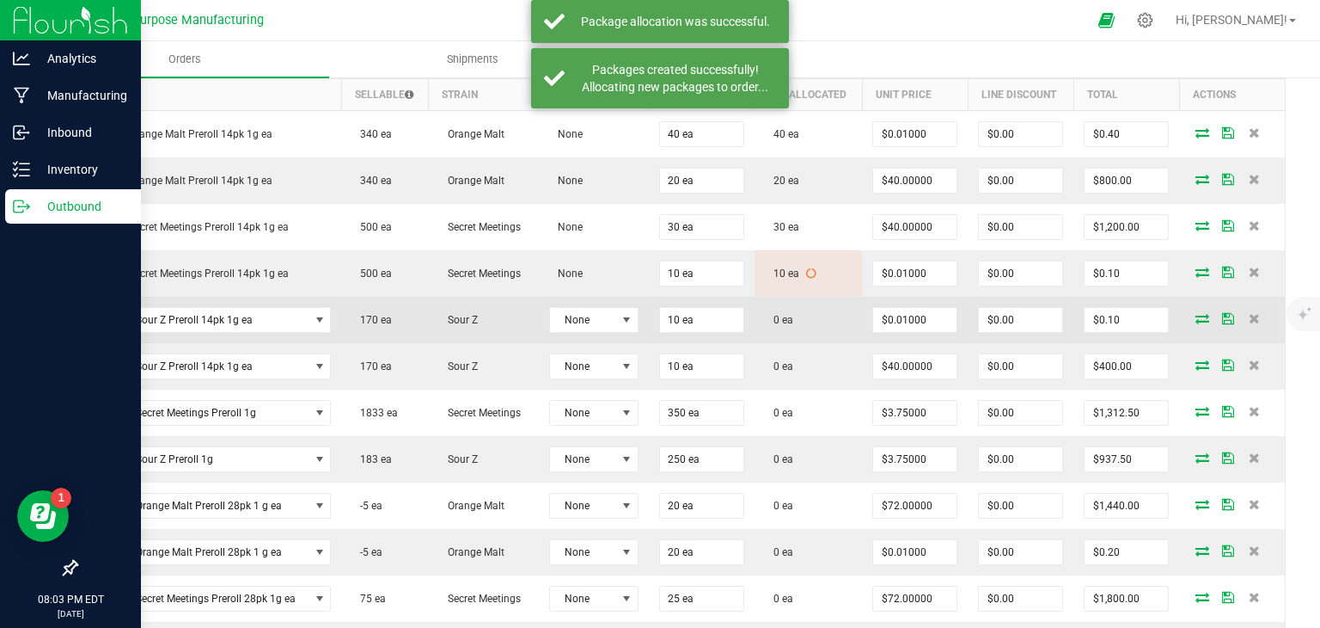
click at [1196, 315] on icon at bounding box center [1203, 318] width 14 height 10
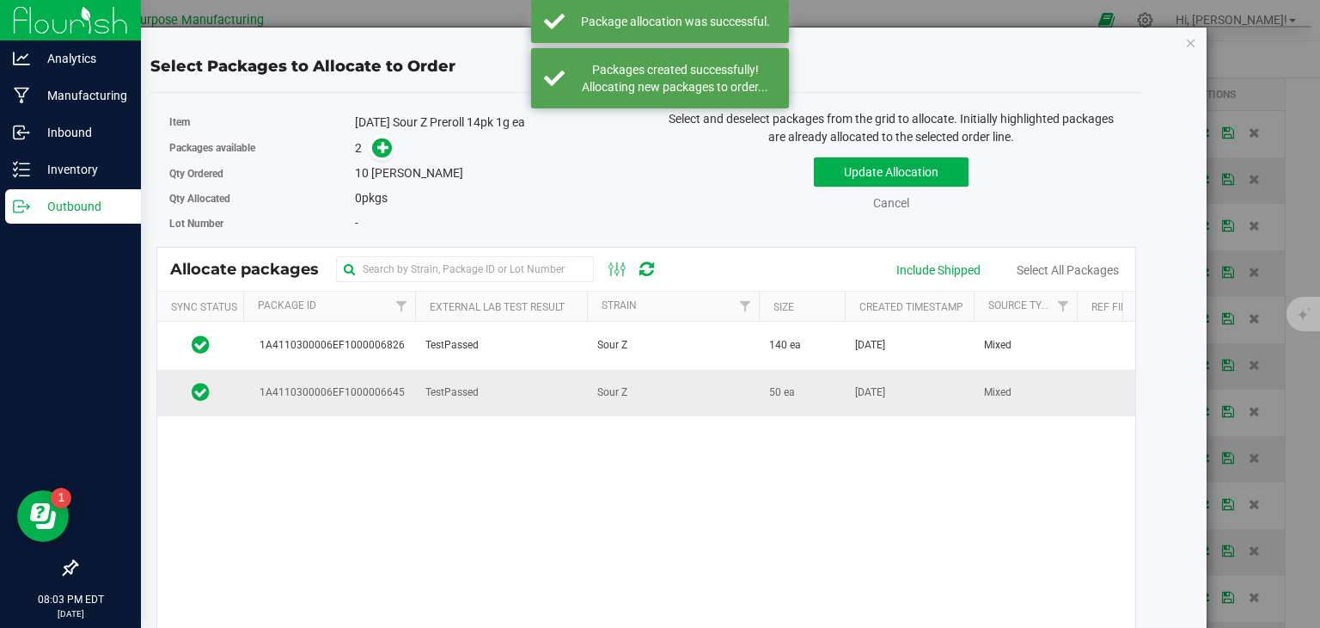
click at [659, 392] on td "Sour Z" at bounding box center [673, 393] width 172 height 46
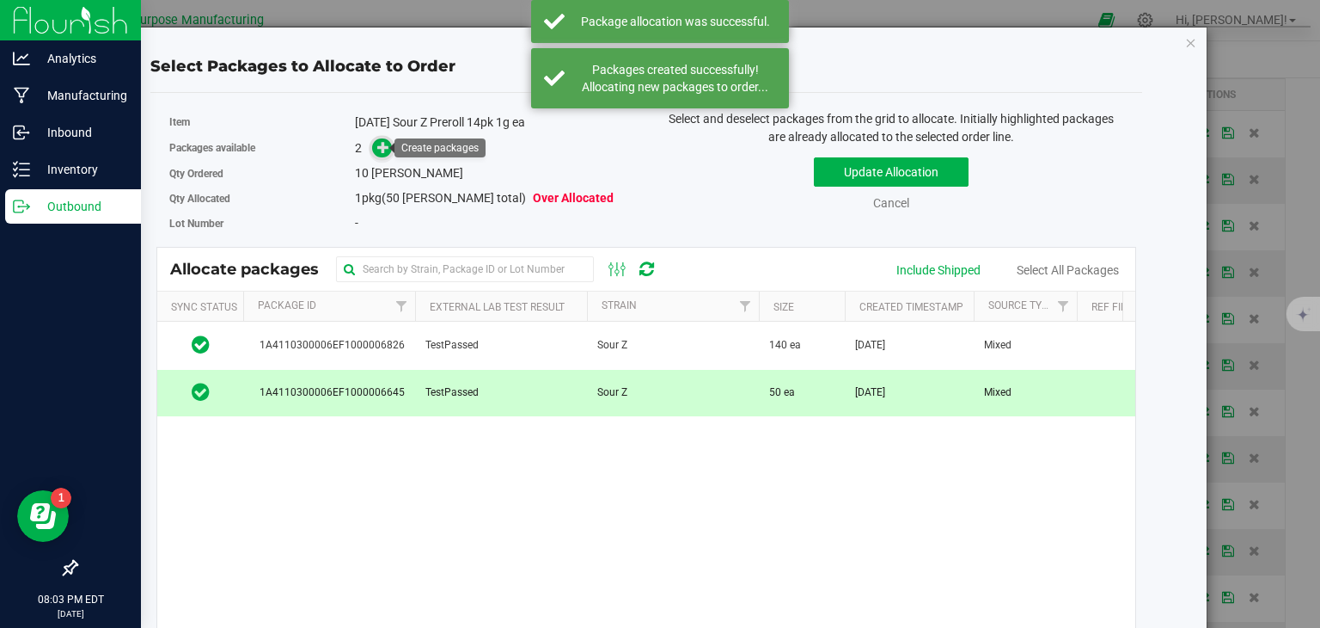
click at [385, 152] on icon at bounding box center [383, 147] width 12 height 12
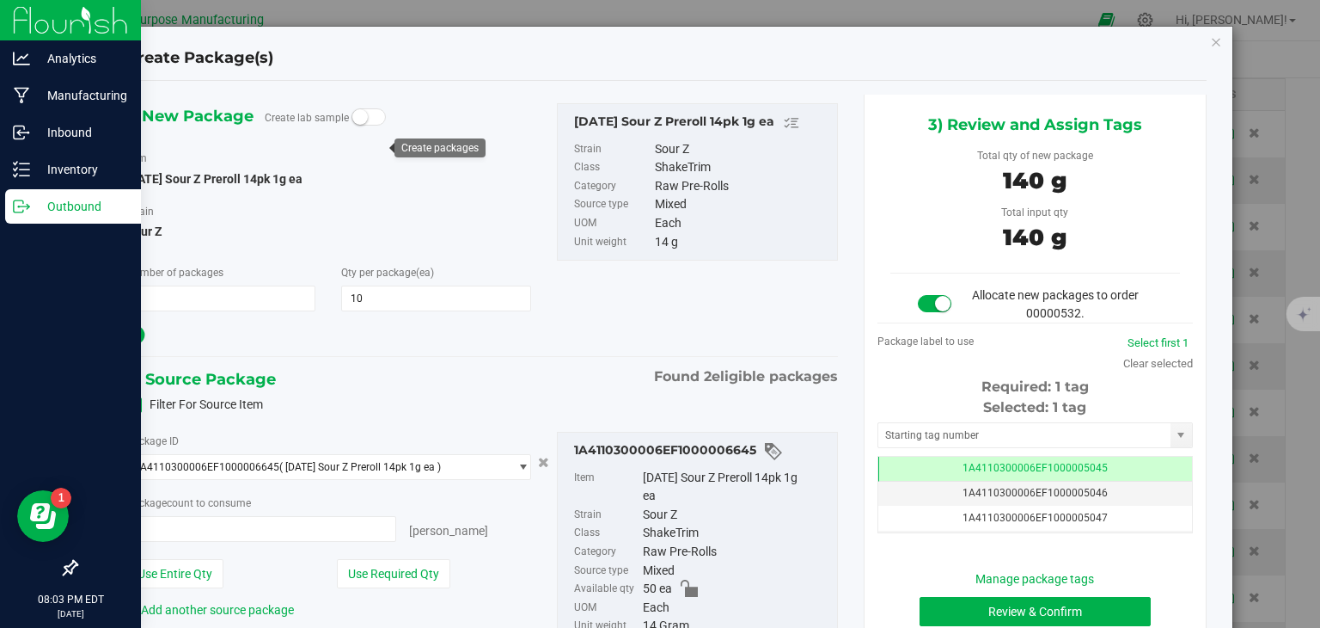
type input "10 ea"
click at [947, 607] on button "Review & Confirm" at bounding box center [1035, 611] width 231 height 29
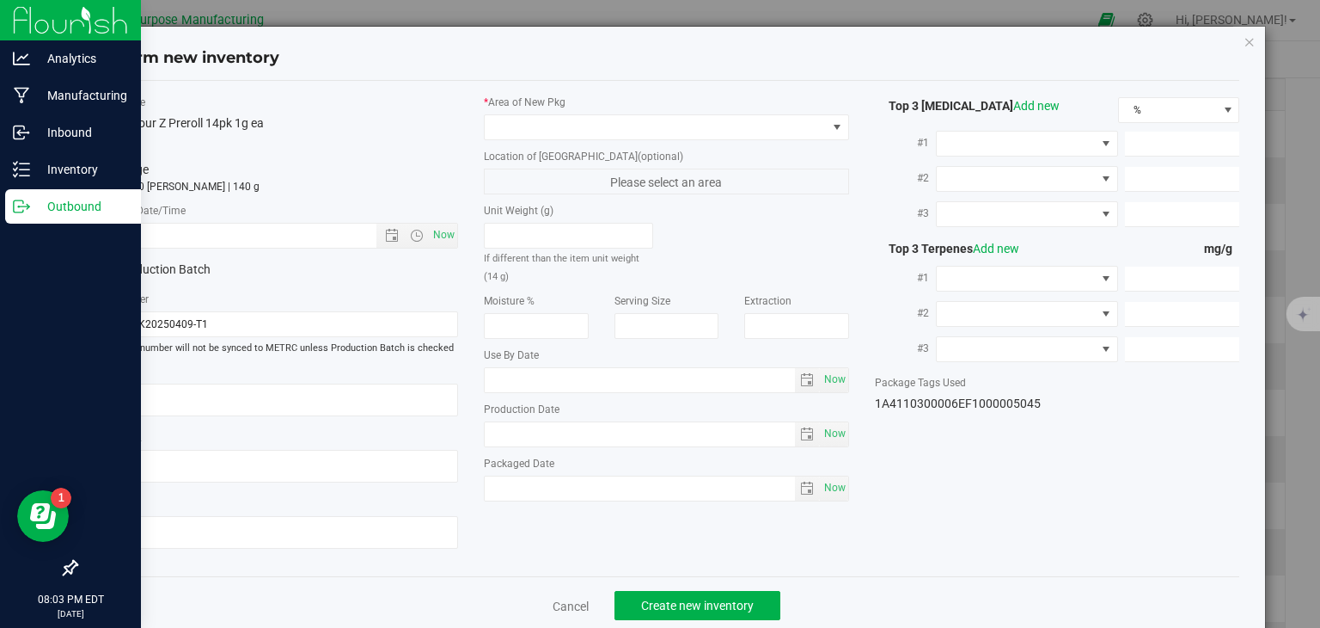
type input "[DATE]"
click at [433, 232] on span "Now" at bounding box center [444, 235] width 29 height 25
type input "[DATE] 8:03 PM"
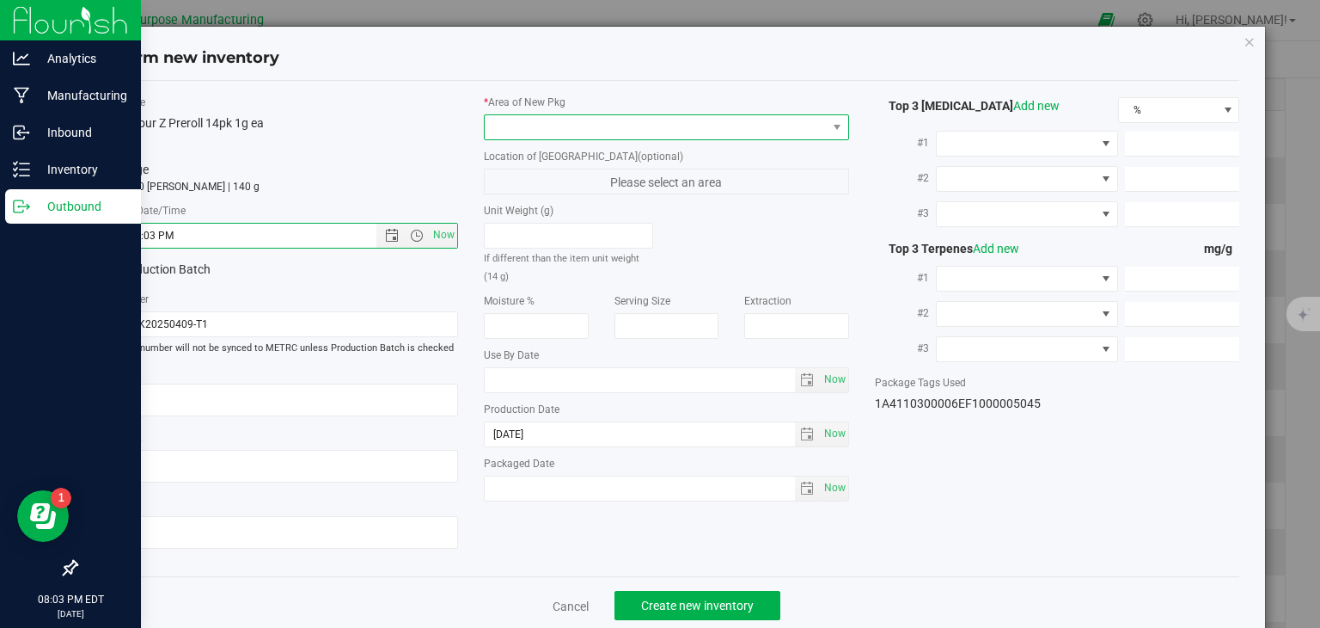
click at [534, 128] on span at bounding box center [656, 127] width 342 height 24
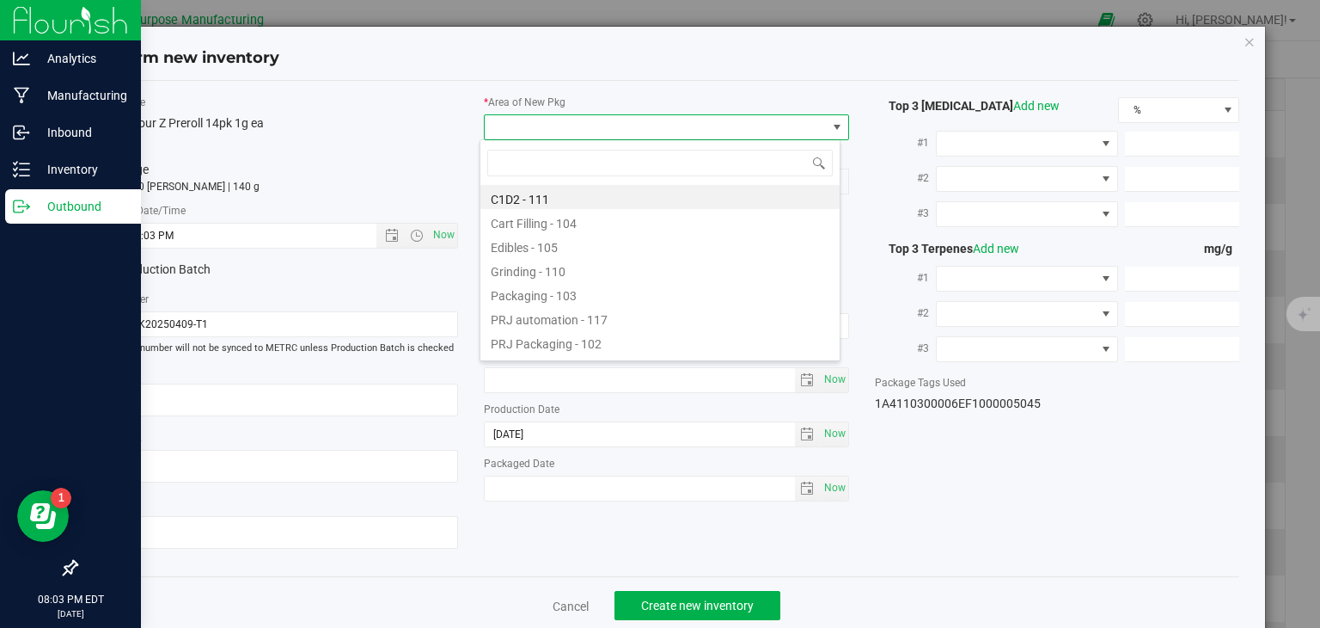
type input "108"
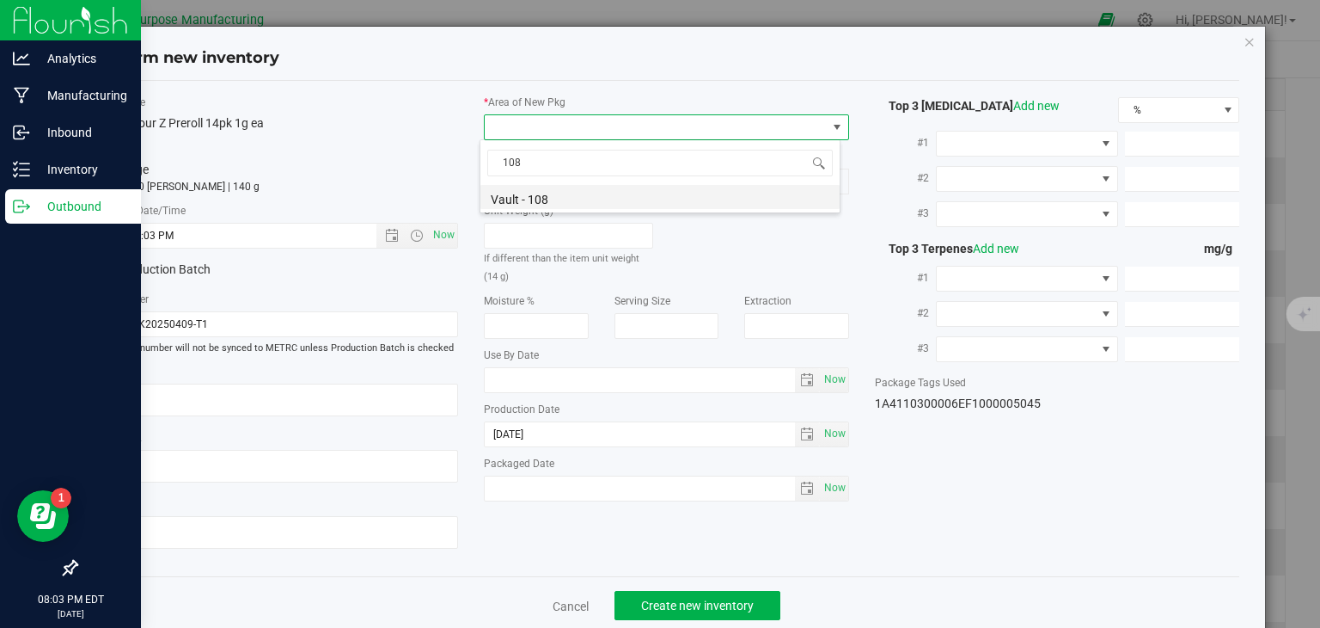
click at [533, 194] on li "Vault - 108" at bounding box center [660, 197] width 359 height 24
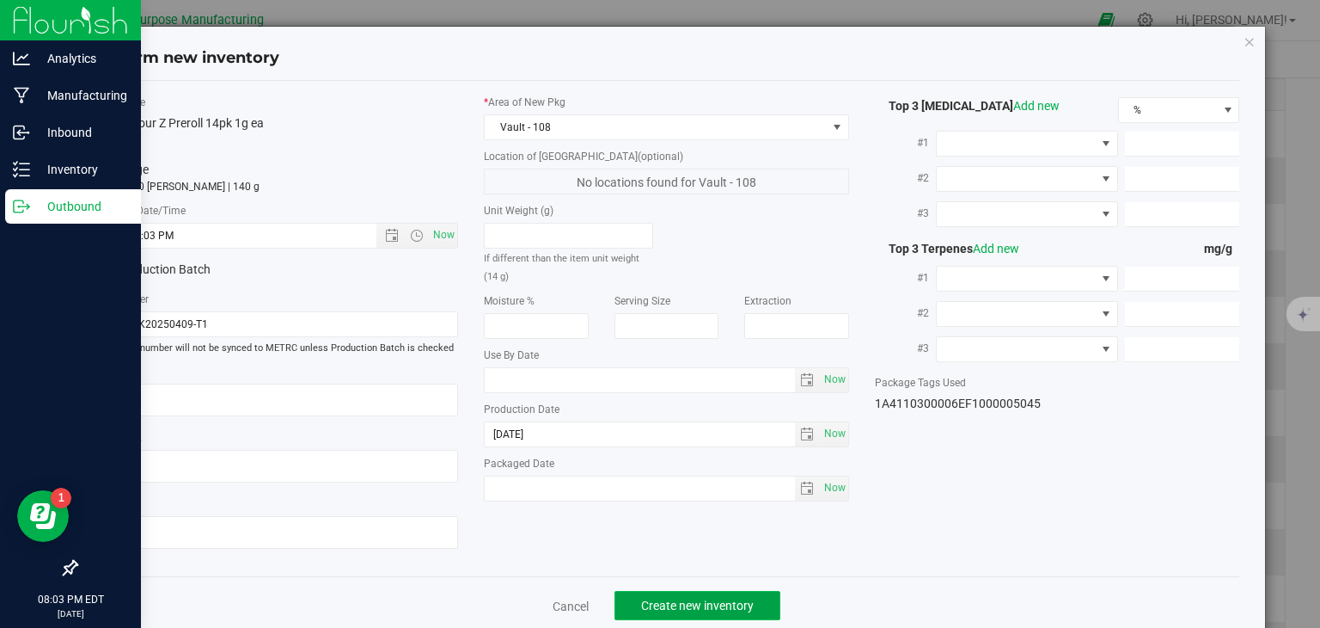
click at [684, 598] on span "Create new inventory" at bounding box center [697, 605] width 113 height 14
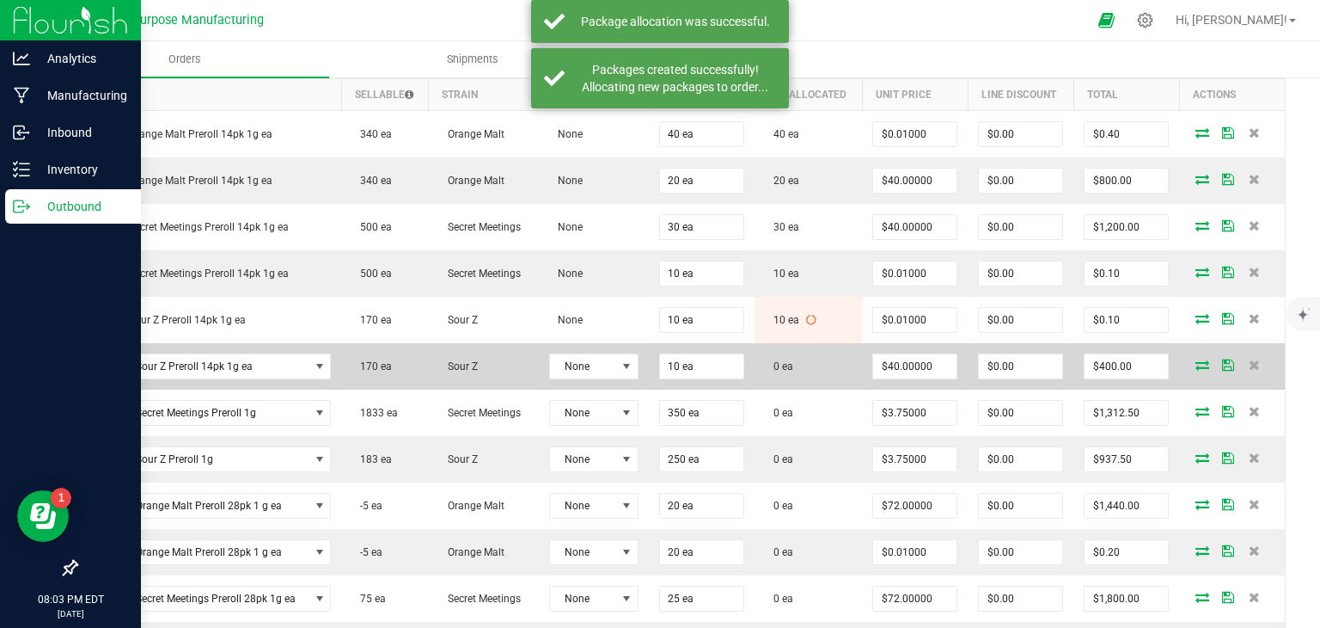
click at [1196, 359] on icon at bounding box center [1203, 364] width 14 height 10
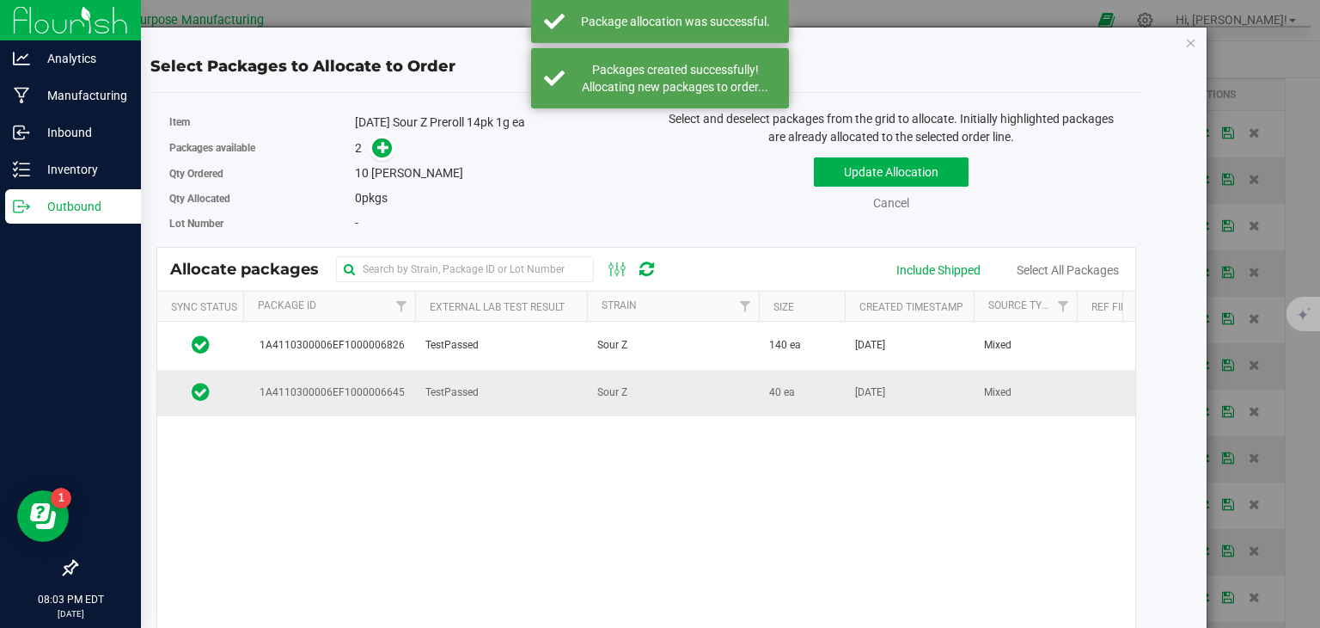
click at [632, 393] on td "Sour Z" at bounding box center [673, 393] width 172 height 46
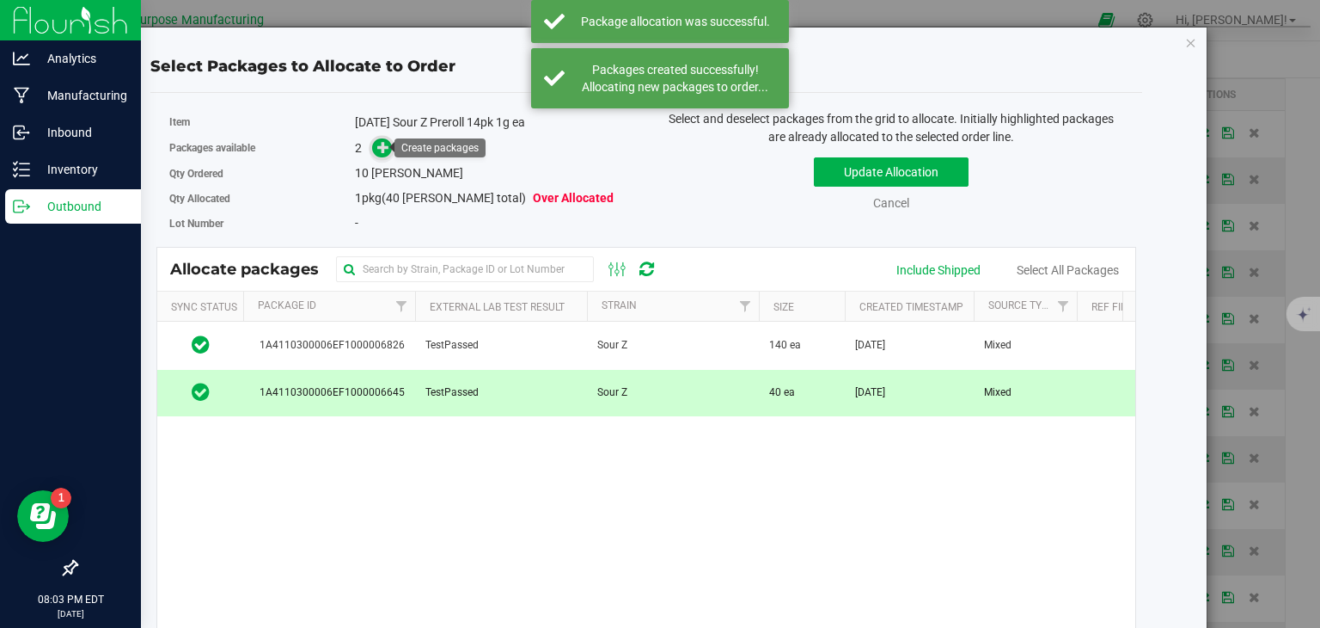
click at [372, 138] on span at bounding box center [382, 148] width 20 height 20
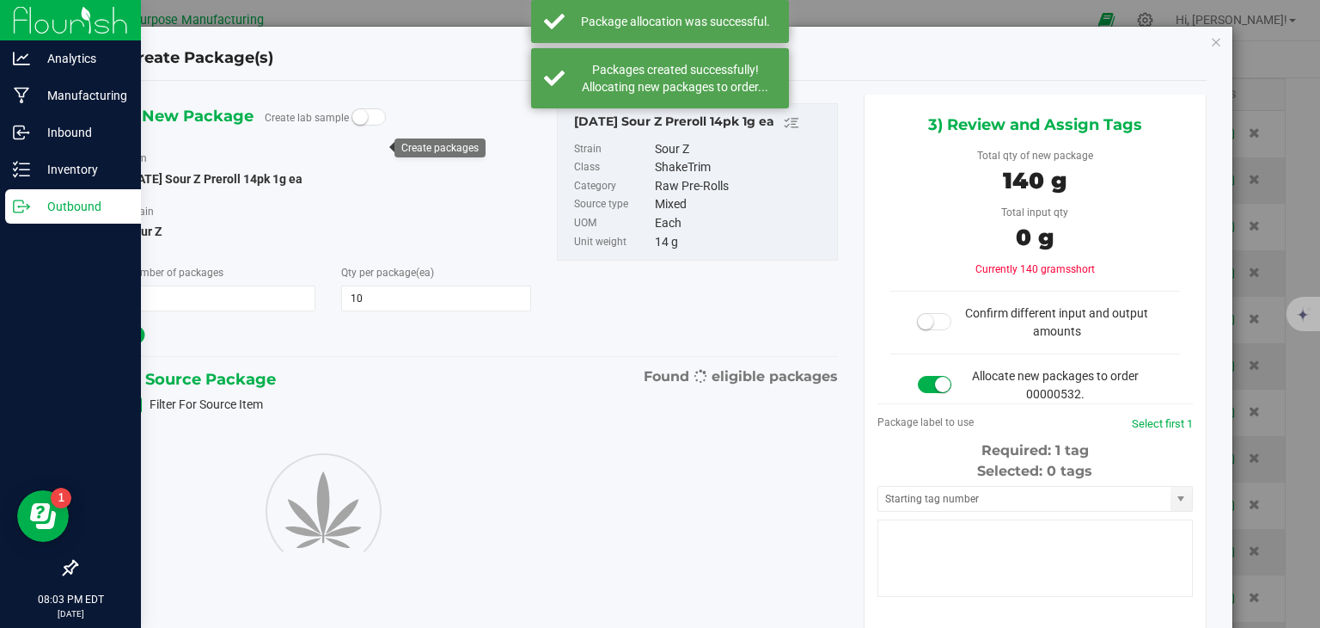
type input "10"
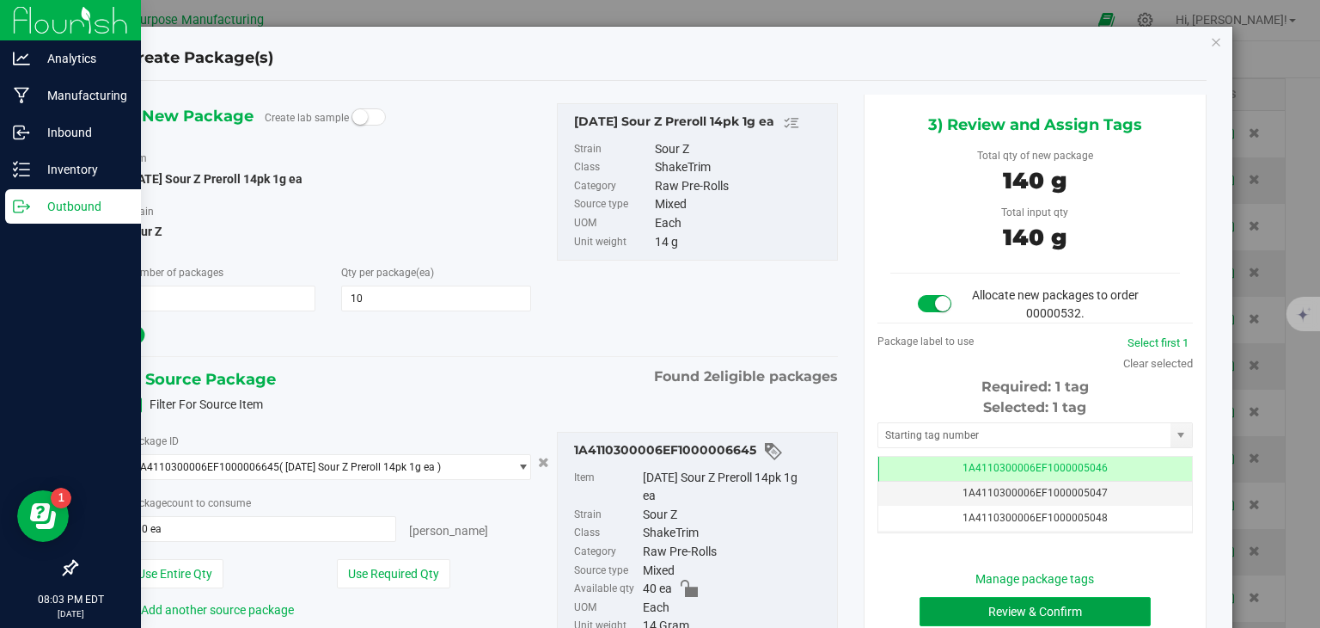
click at [969, 603] on button "Review & Confirm" at bounding box center [1035, 611] width 231 height 29
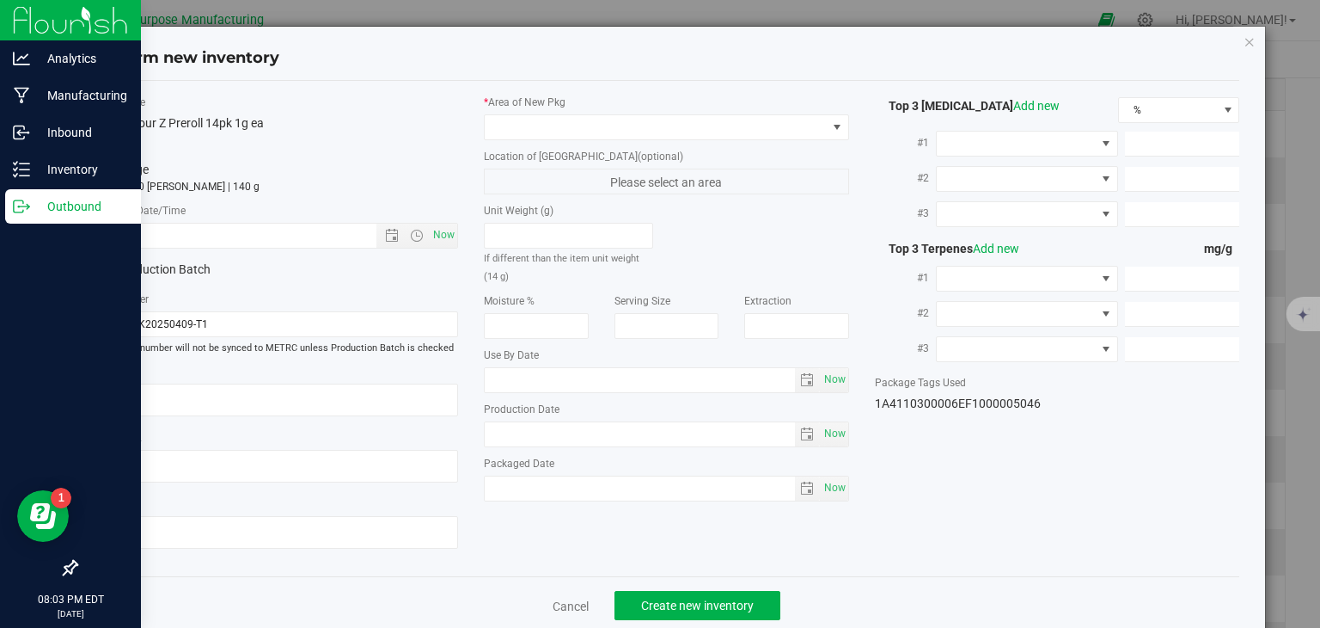
type input "[DATE]"
click at [436, 231] on span "Now" at bounding box center [444, 235] width 29 height 25
type input "[DATE] 8:03 PM"
click at [526, 121] on span at bounding box center [656, 127] width 342 height 24
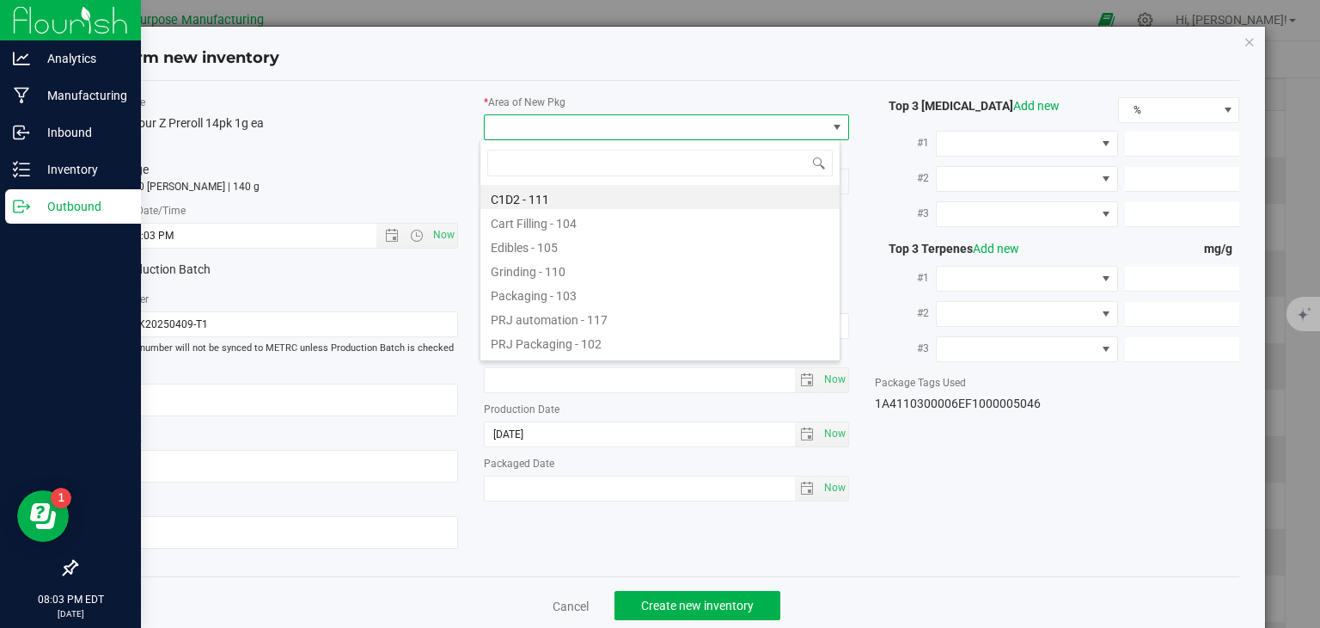
type input "108"
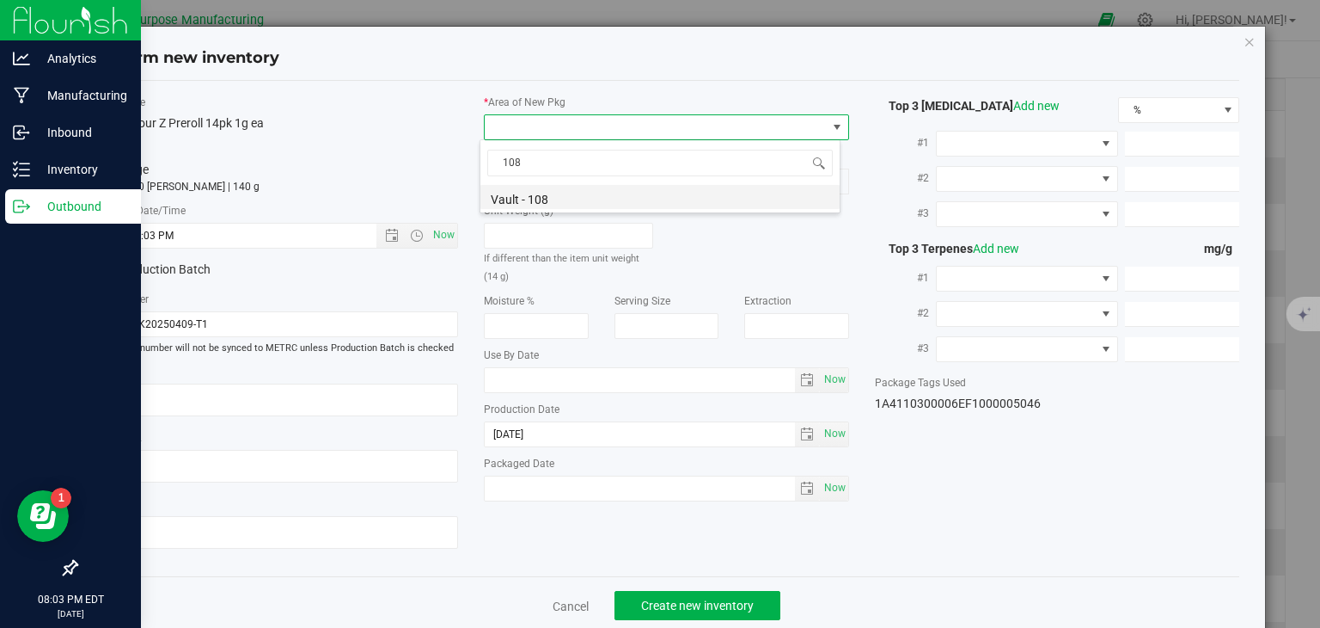
click at [529, 191] on li "Vault - 108" at bounding box center [660, 197] width 359 height 24
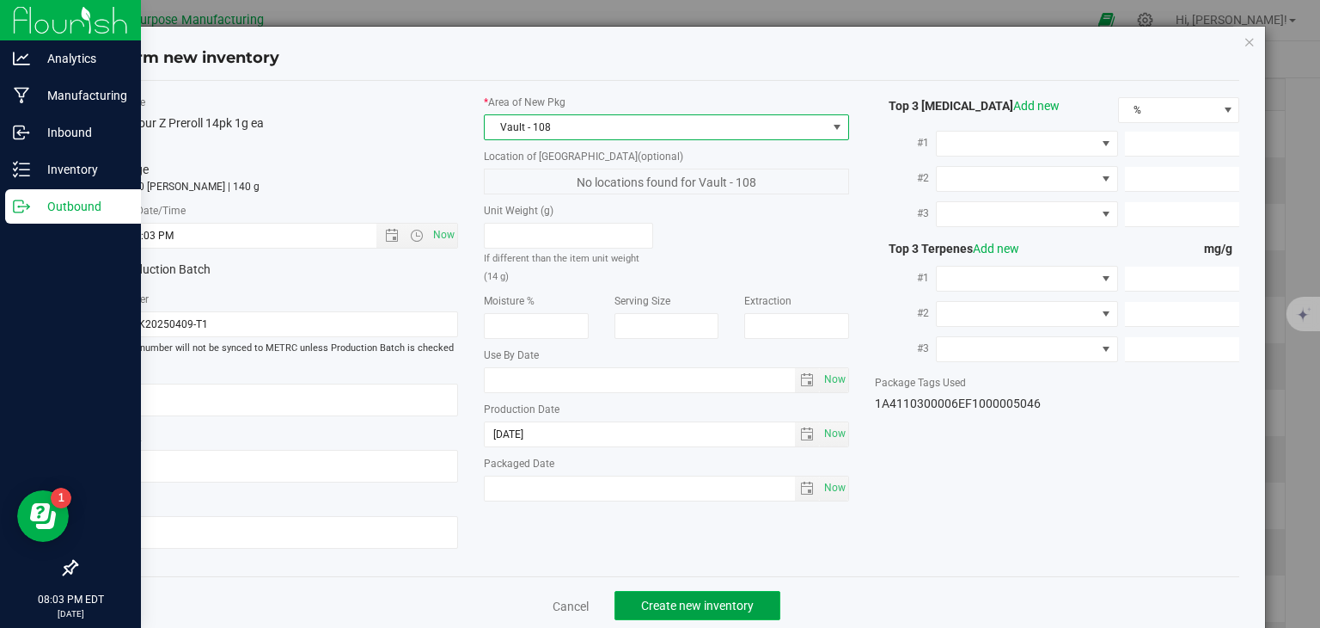
click at [697, 598] on span "Create new inventory" at bounding box center [697, 605] width 113 height 14
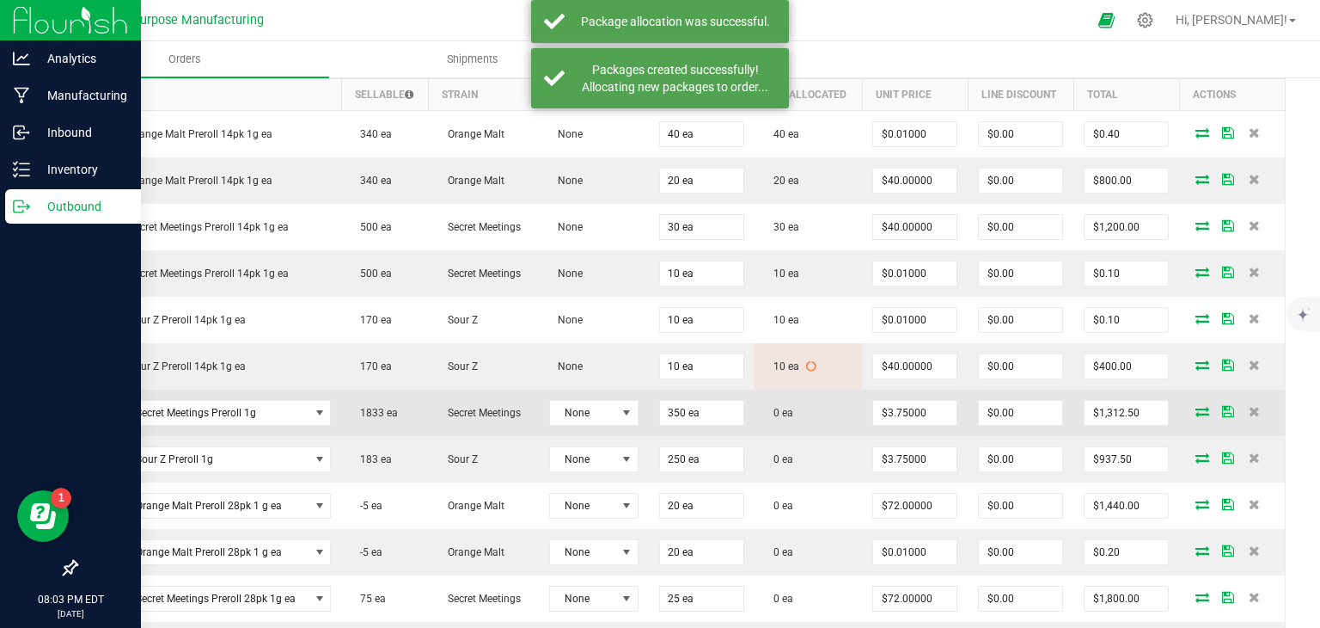
click at [1196, 406] on icon at bounding box center [1203, 411] width 14 height 10
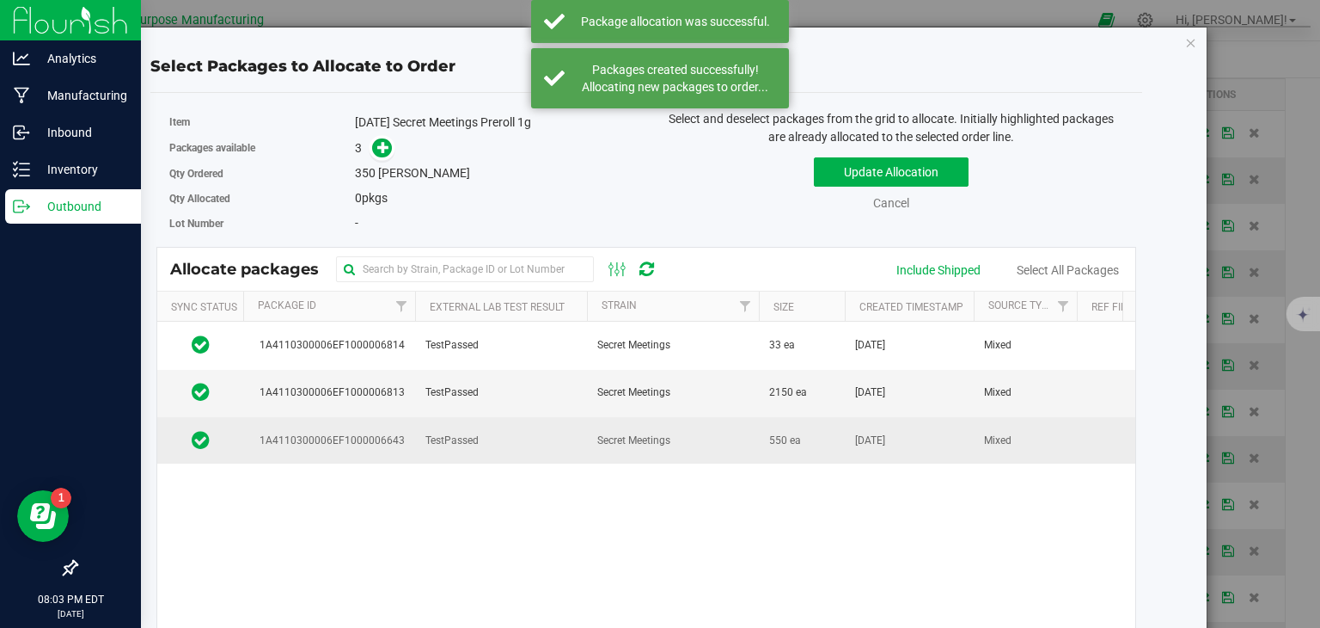
click at [634, 432] on span "Secret Meetings" at bounding box center [633, 440] width 73 height 16
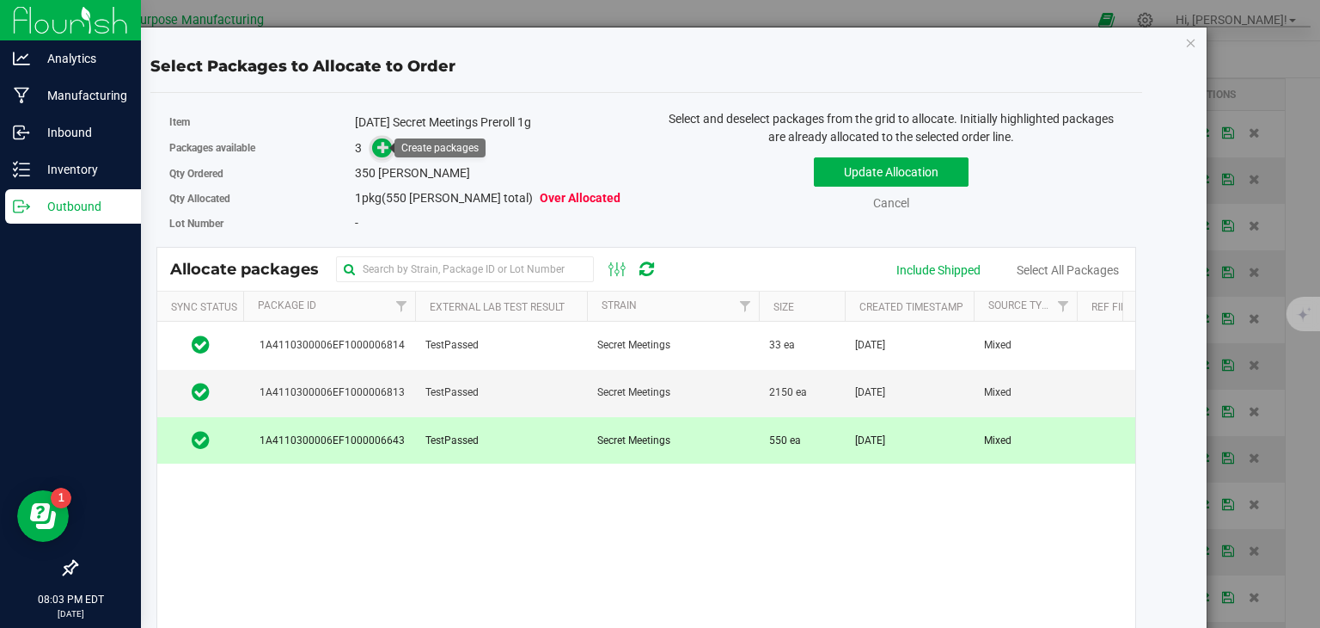
click at [384, 149] on icon at bounding box center [383, 146] width 12 height 12
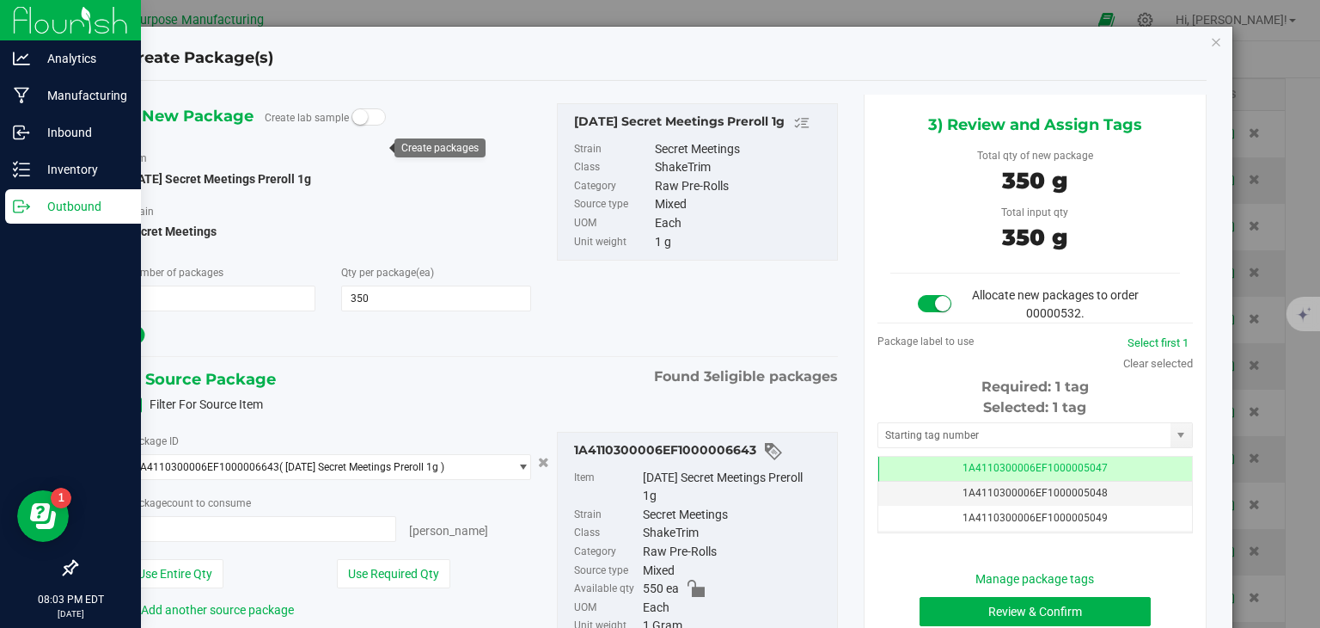
type input "350 ea"
click at [1003, 613] on button "Review & Confirm" at bounding box center [1035, 611] width 231 height 29
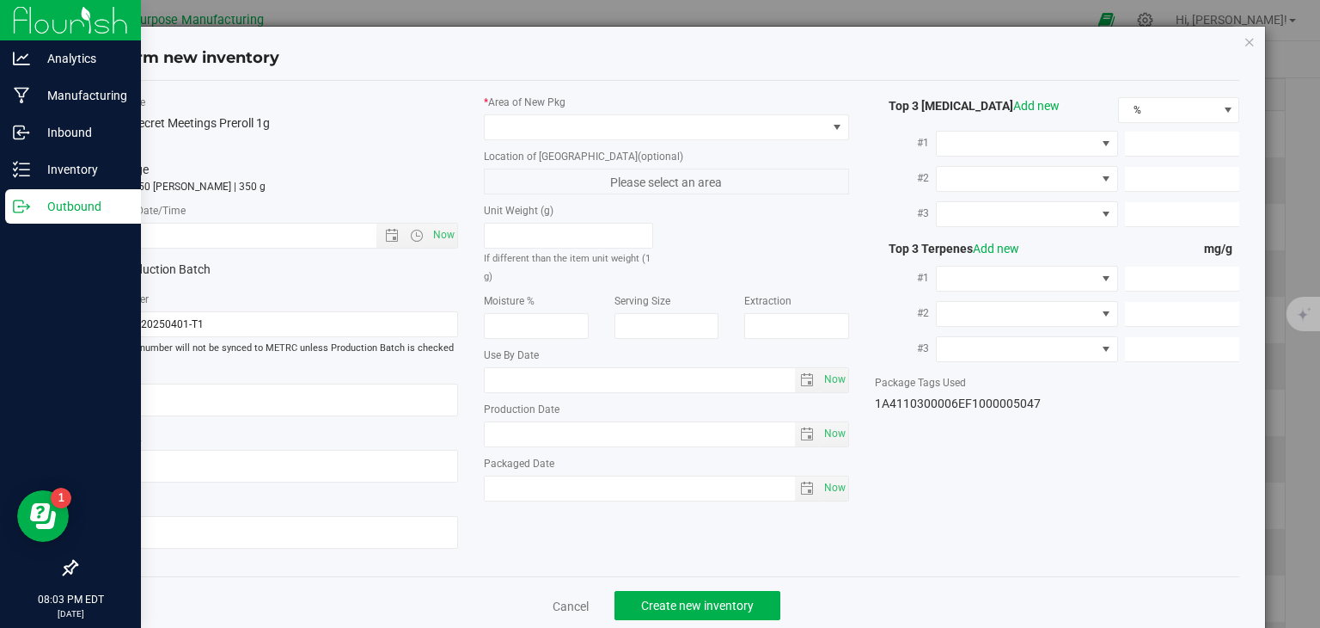
type input "[DATE]"
click at [440, 228] on span "Now" at bounding box center [444, 235] width 29 height 25
type input "[DATE] 8:03 PM"
click at [544, 123] on span at bounding box center [656, 127] width 342 height 24
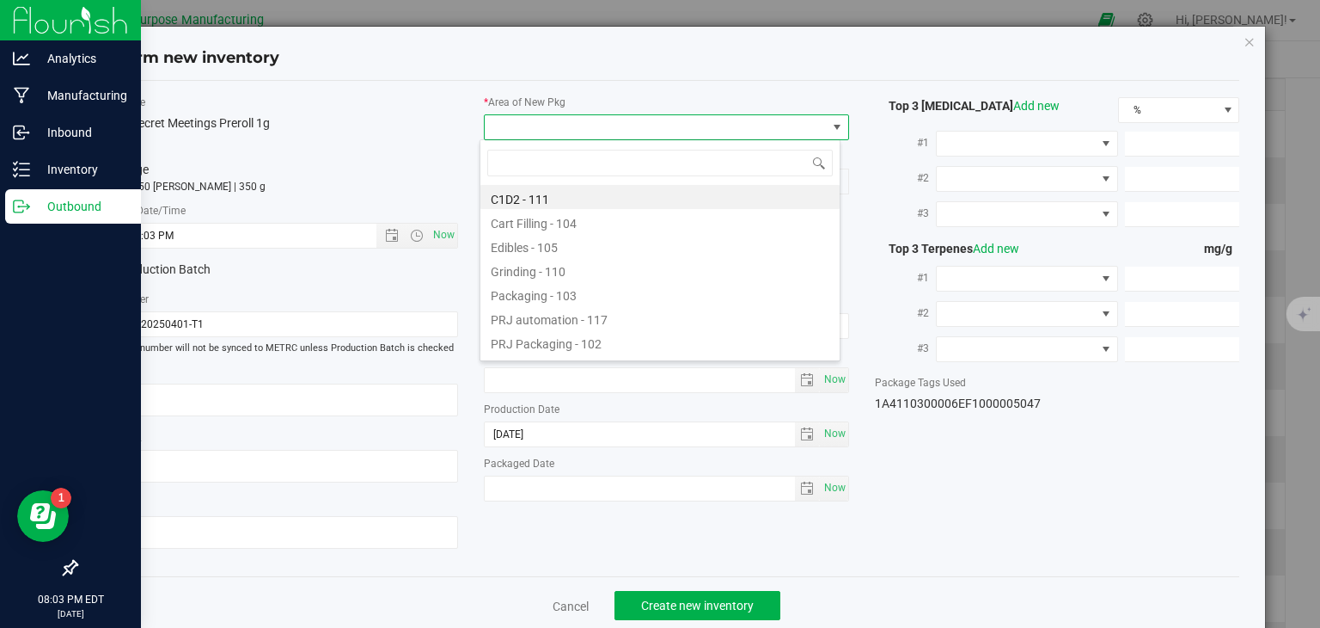
type input "108"
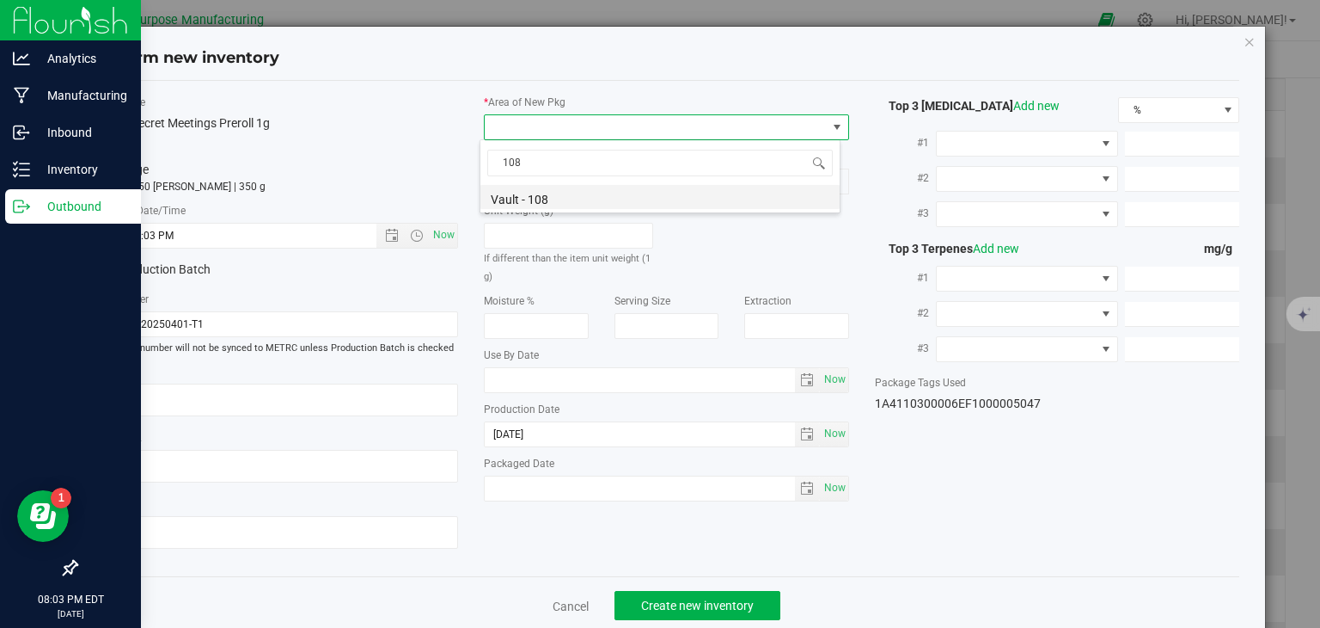
click at [519, 200] on li "Vault - 108" at bounding box center [660, 197] width 359 height 24
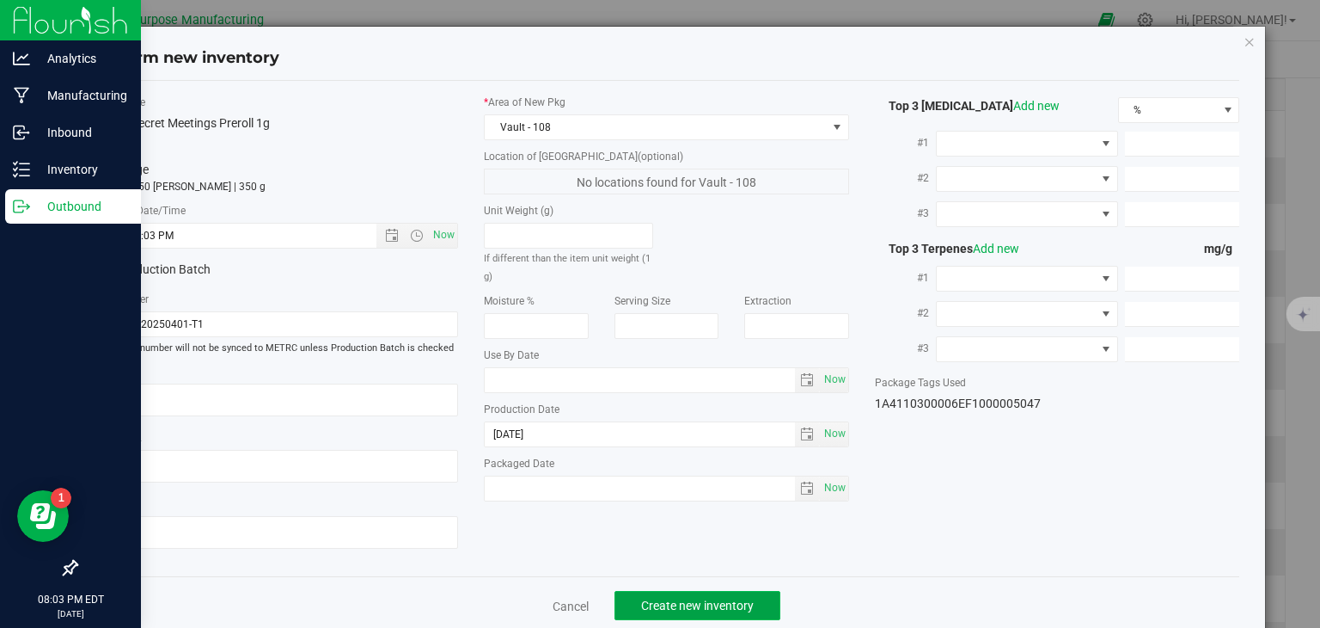
click at [668, 598] on span "Create new inventory" at bounding box center [697, 605] width 113 height 14
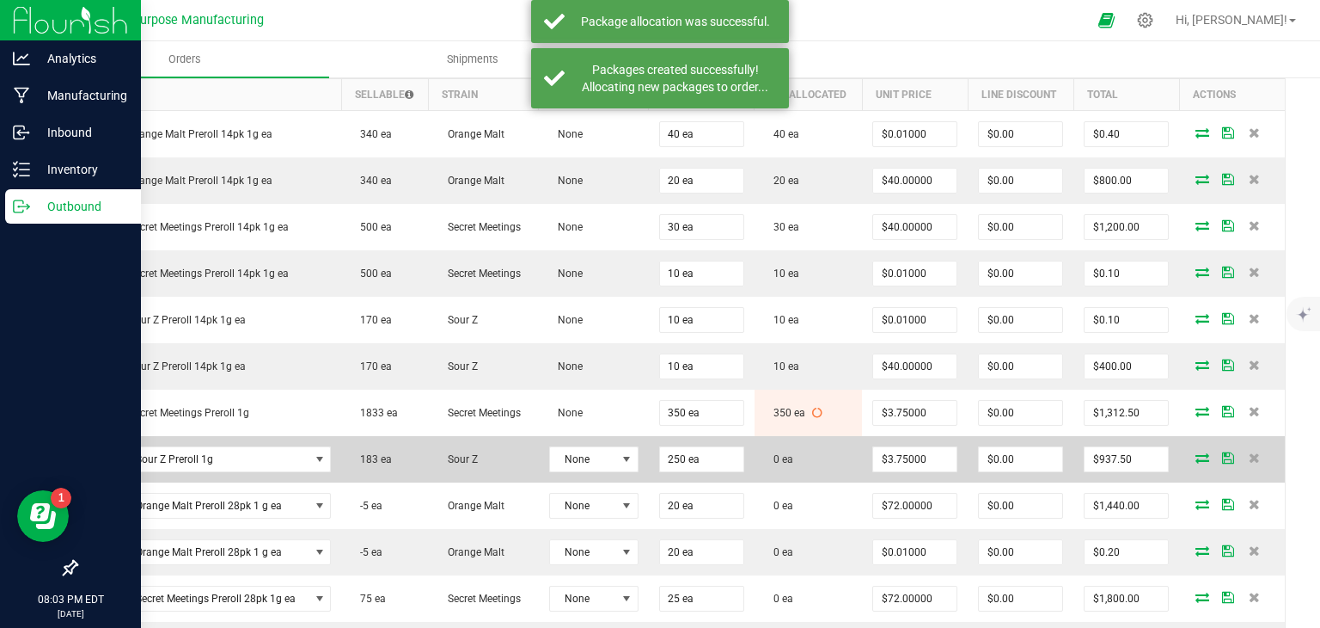
click at [1196, 455] on icon at bounding box center [1203, 457] width 14 height 10
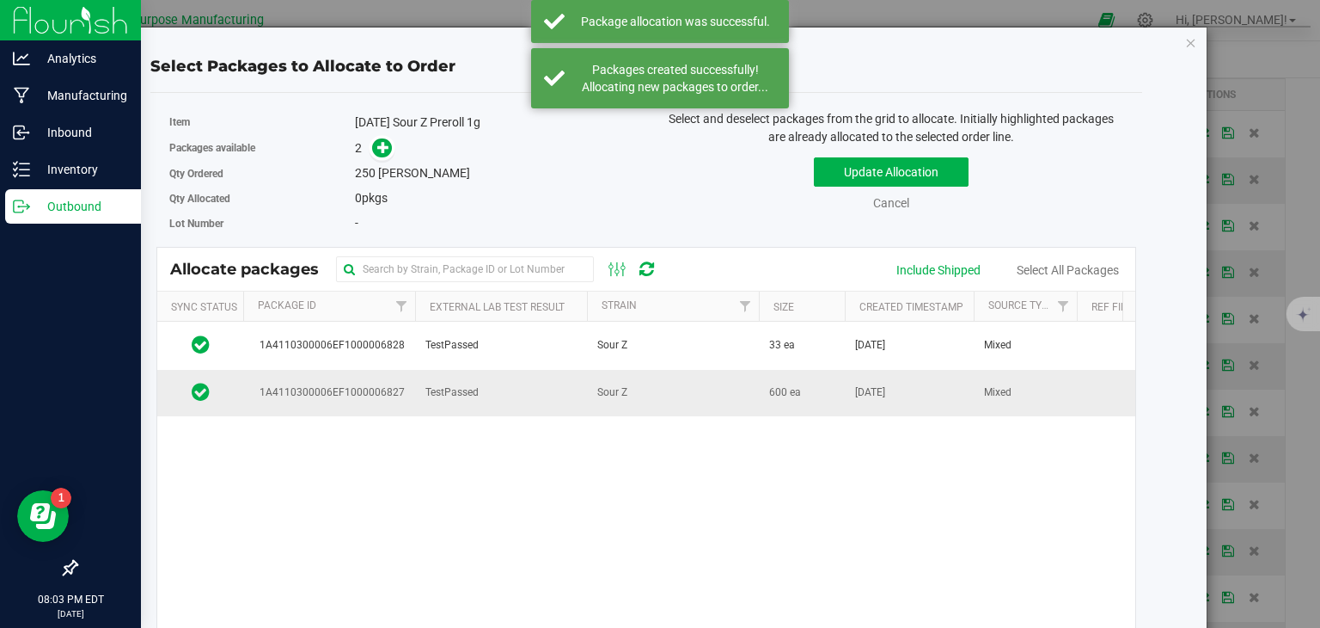
click at [640, 389] on td "Sour Z" at bounding box center [673, 393] width 172 height 46
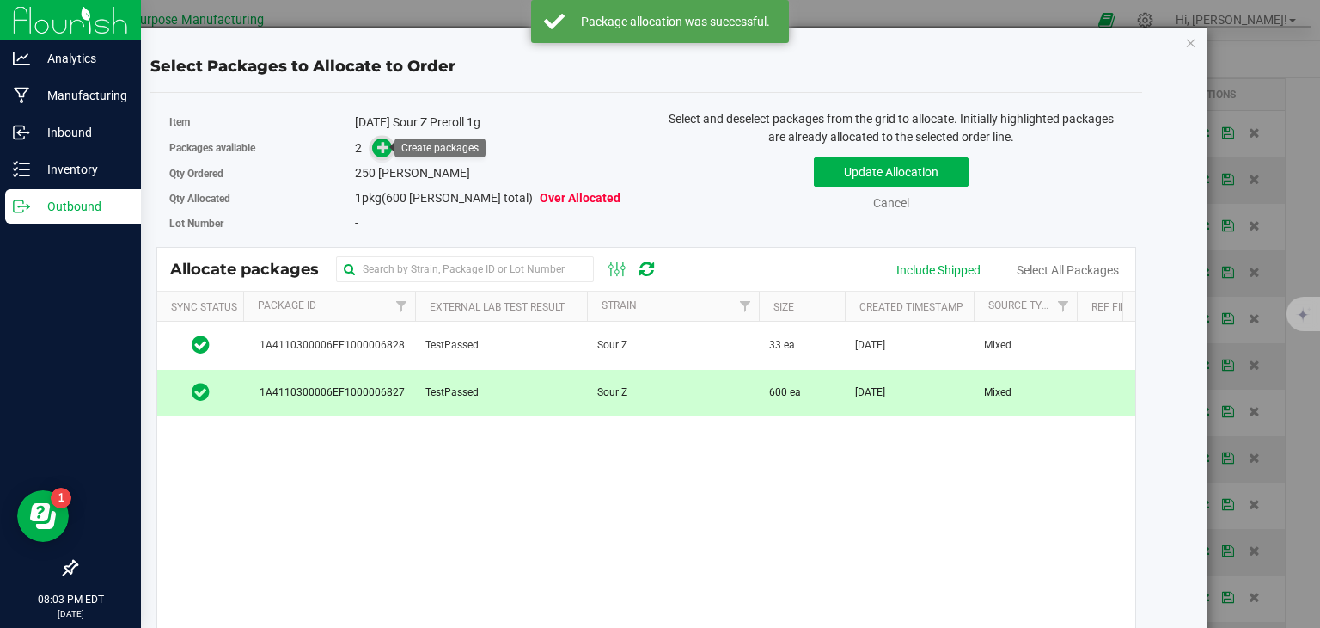
click at [380, 150] on icon at bounding box center [383, 147] width 12 height 12
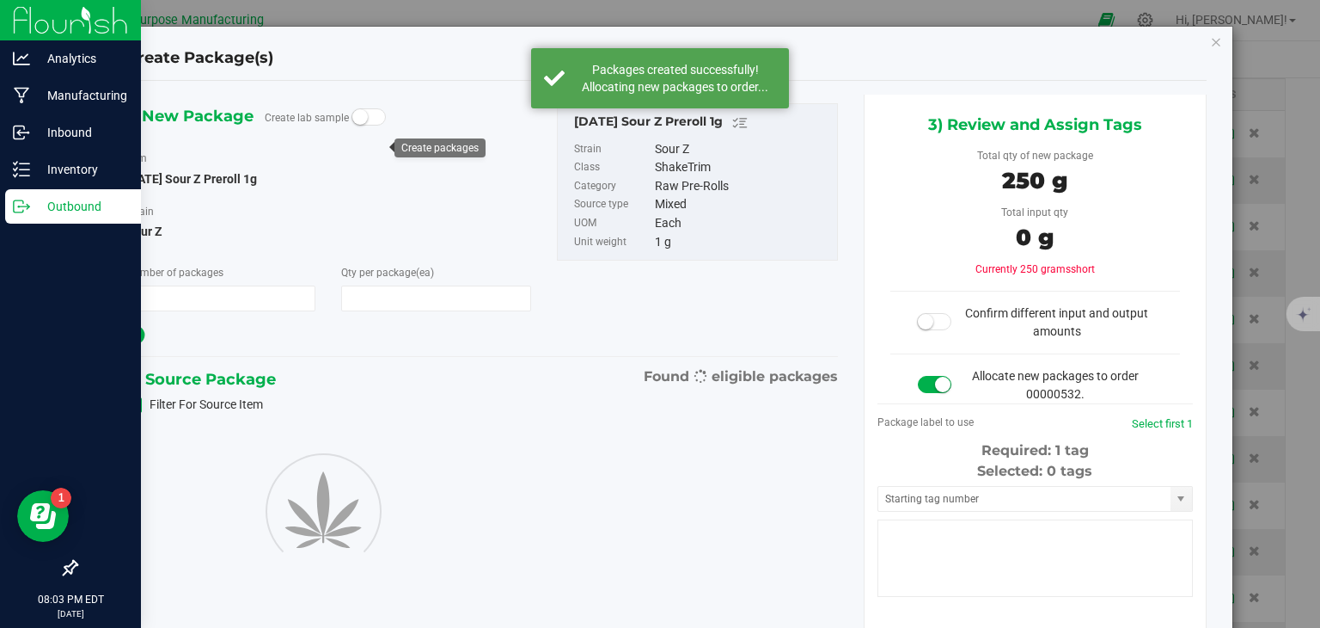
type input "1"
type input "250"
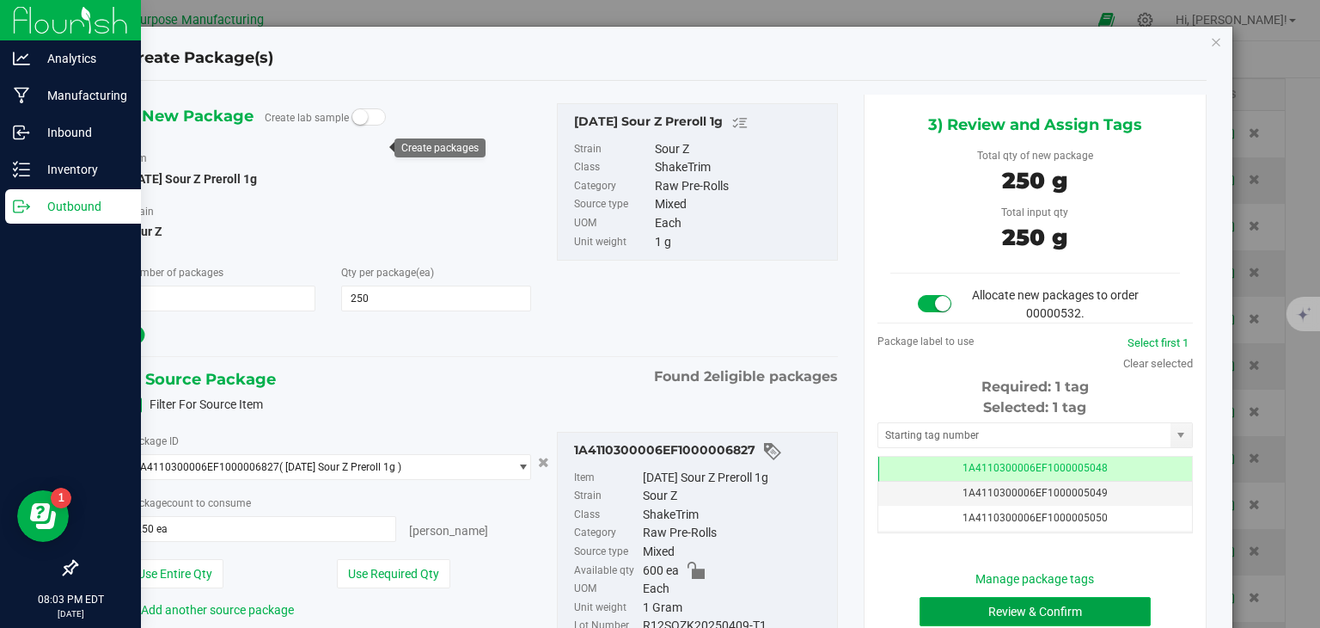
click at [975, 604] on button "Review & Confirm" at bounding box center [1035, 611] width 231 height 29
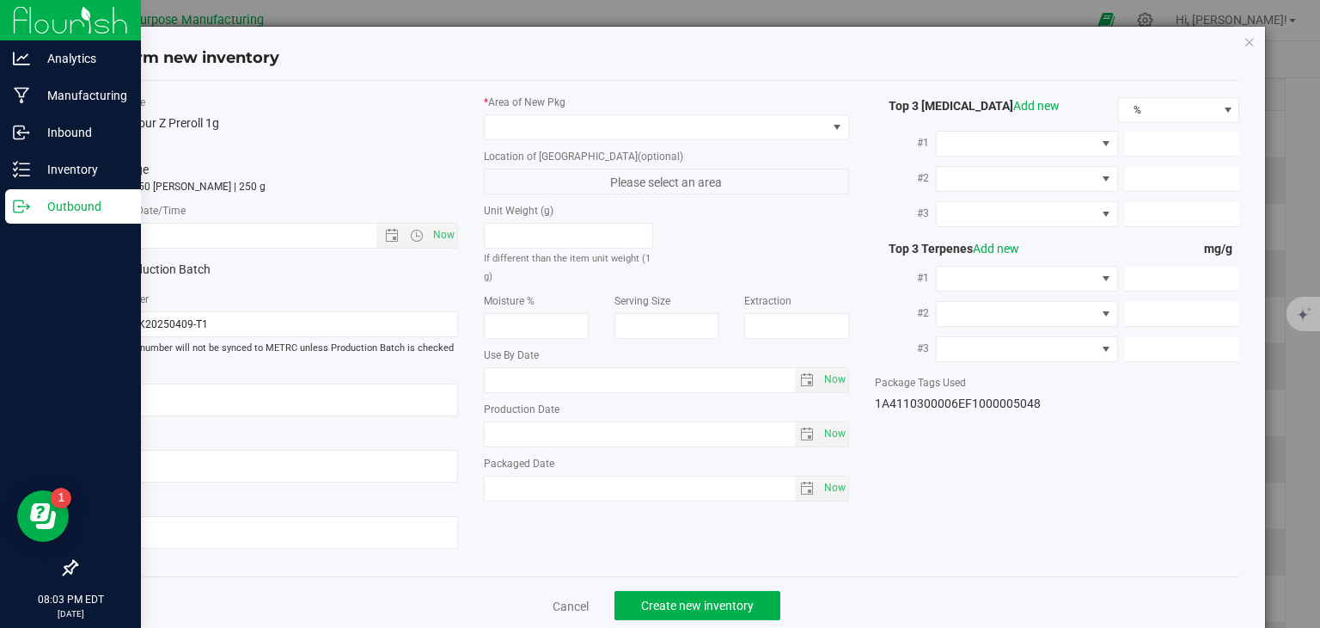
type input "[DATE]"
click at [430, 239] on span "Now" at bounding box center [444, 235] width 29 height 25
type input "[DATE] 8:03 PM"
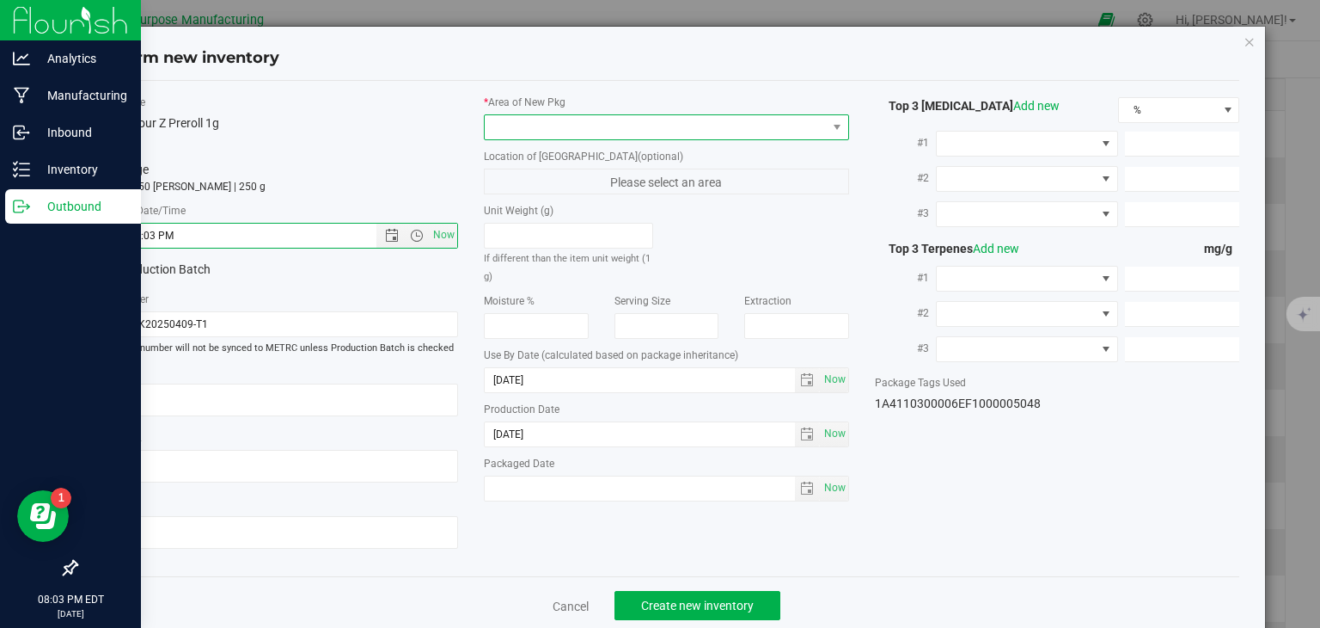
click at [514, 128] on span at bounding box center [656, 127] width 342 height 24
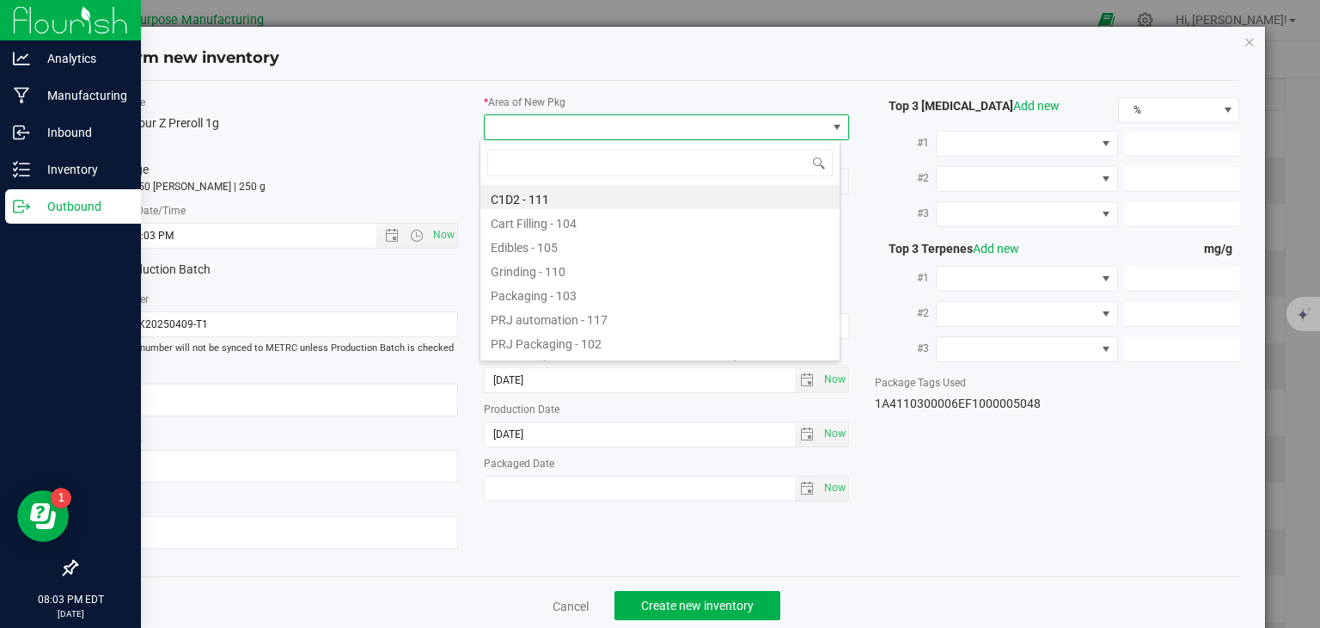
type input "108"
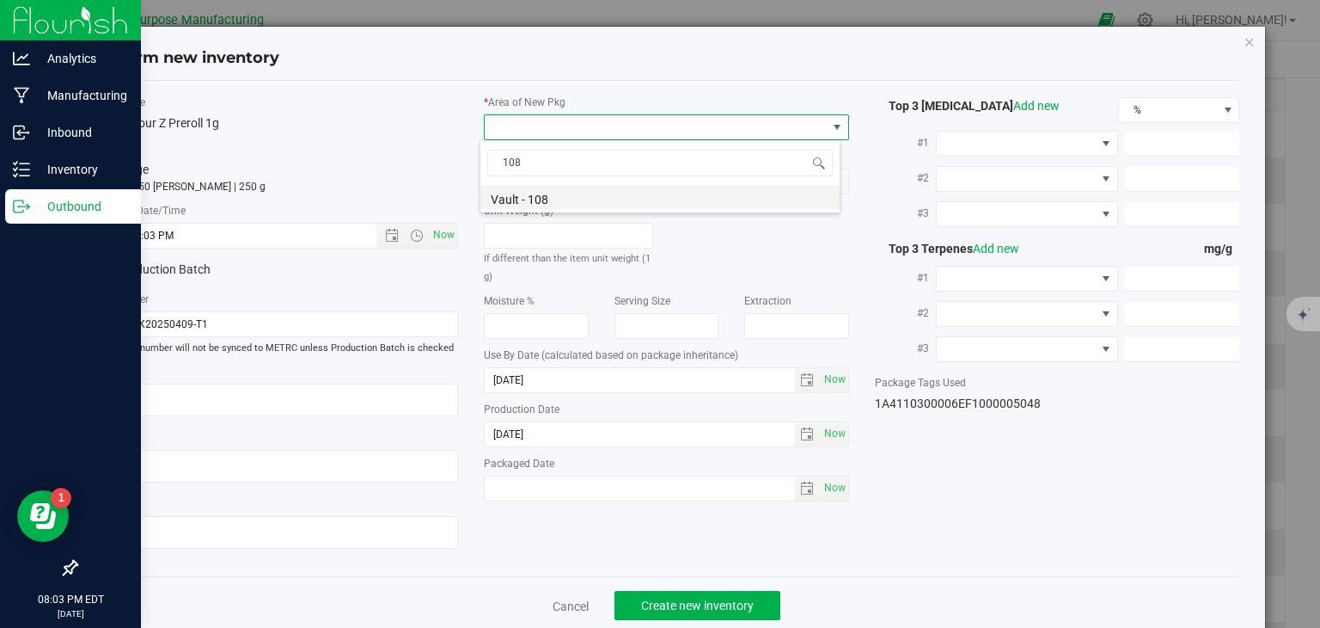
click at [536, 199] on li "Vault - 108" at bounding box center [660, 197] width 359 height 24
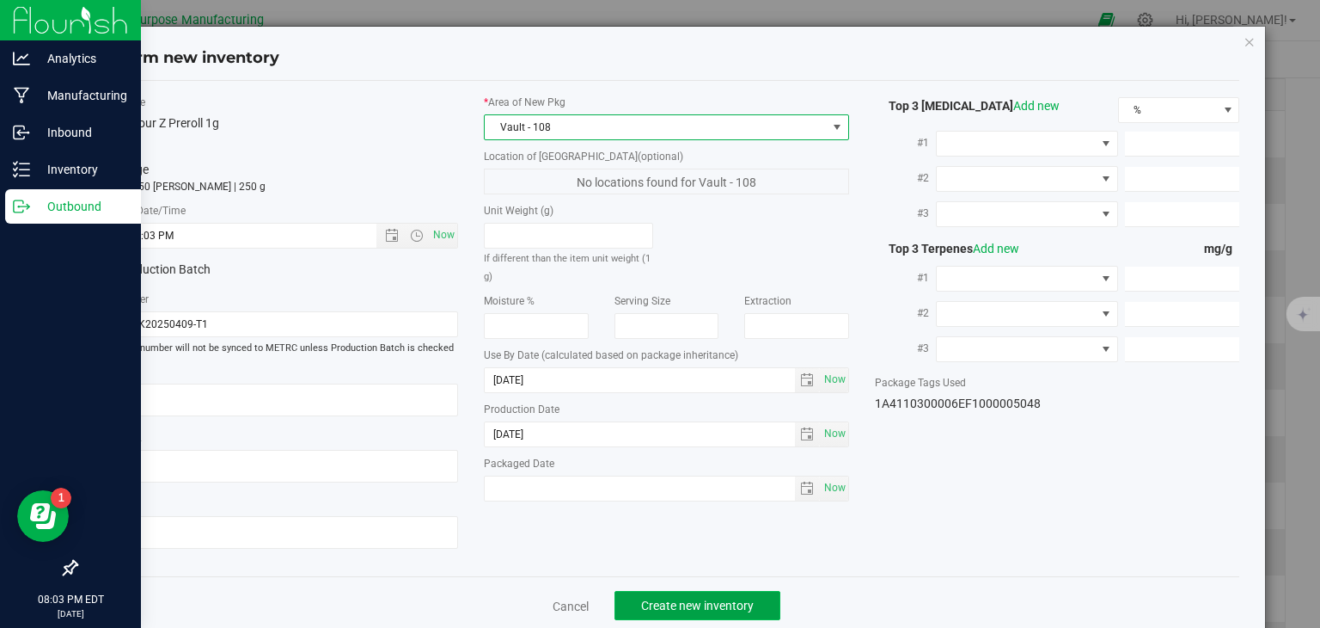
click at [696, 593] on button "Create new inventory" at bounding box center [698, 605] width 166 height 29
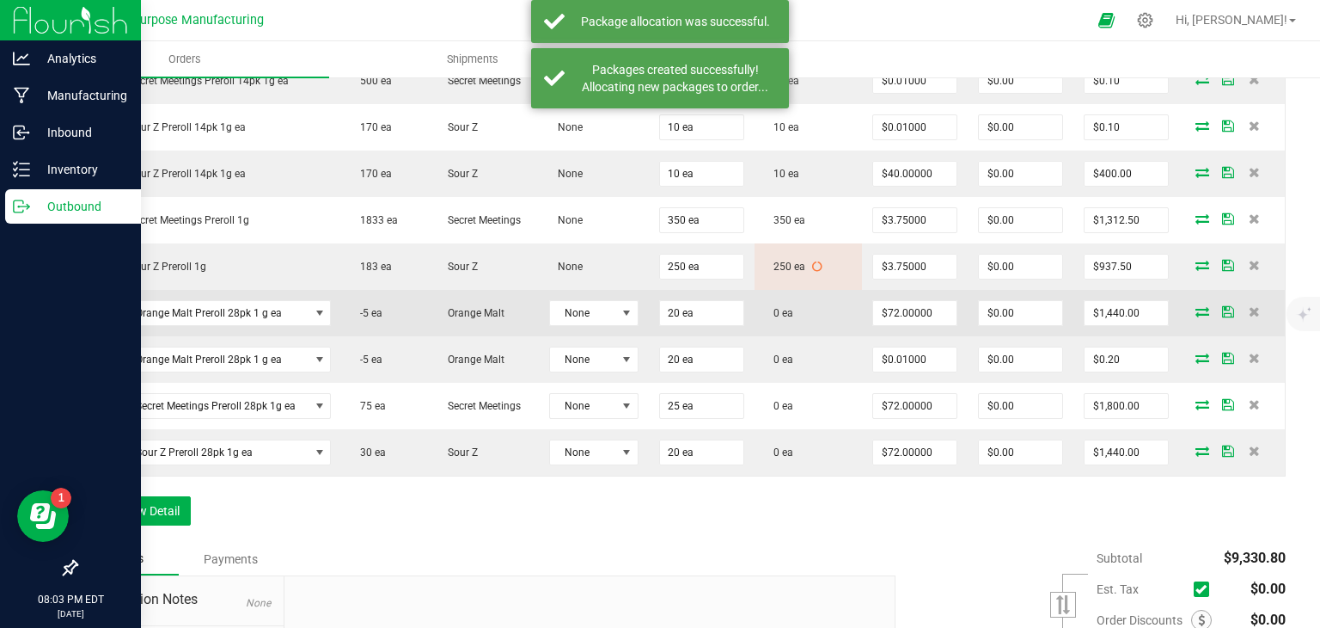
click at [1196, 307] on icon at bounding box center [1203, 311] width 14 height 10
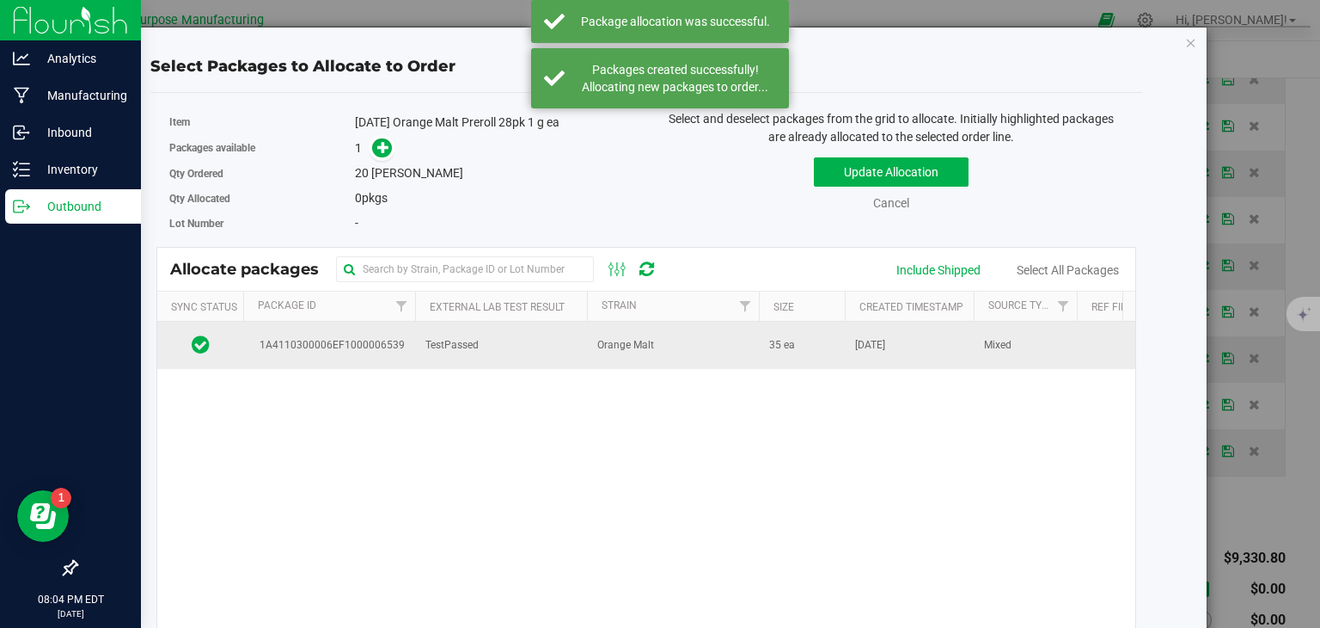
click at [646, 349] on span "Orange Malt" at bounding box center [625, 345] width 57 height 16
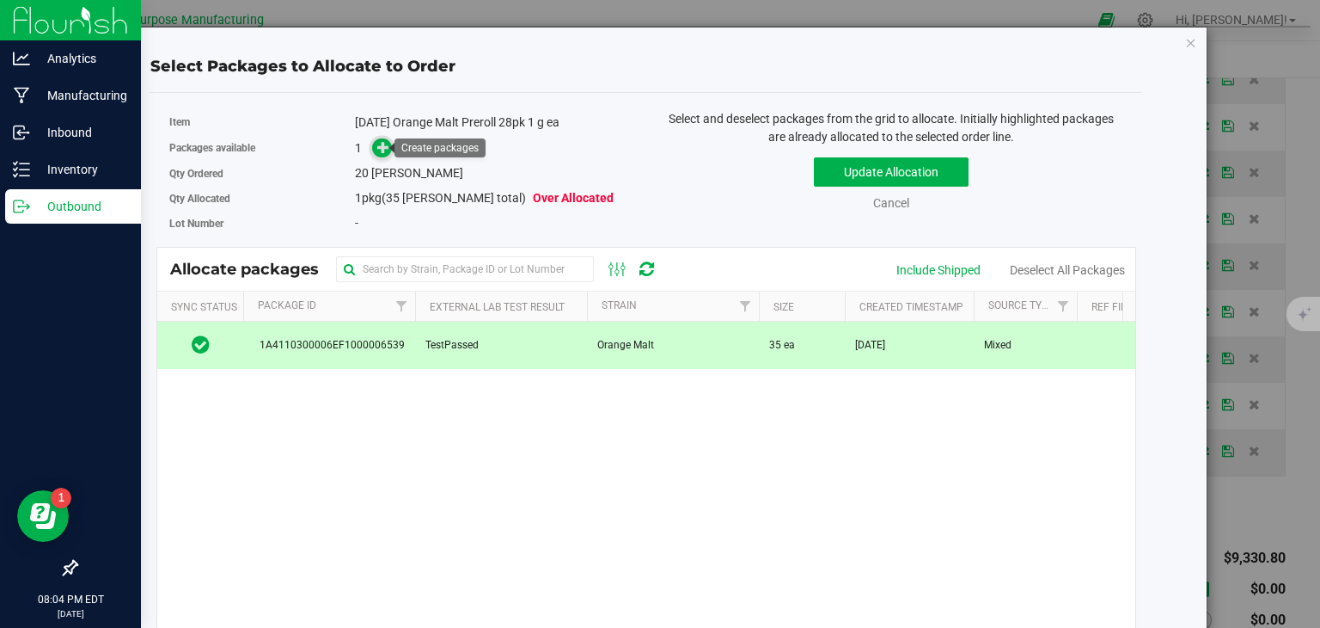
click at [385, 150] on icon at bounding box center [383, 146] width 13 height 13
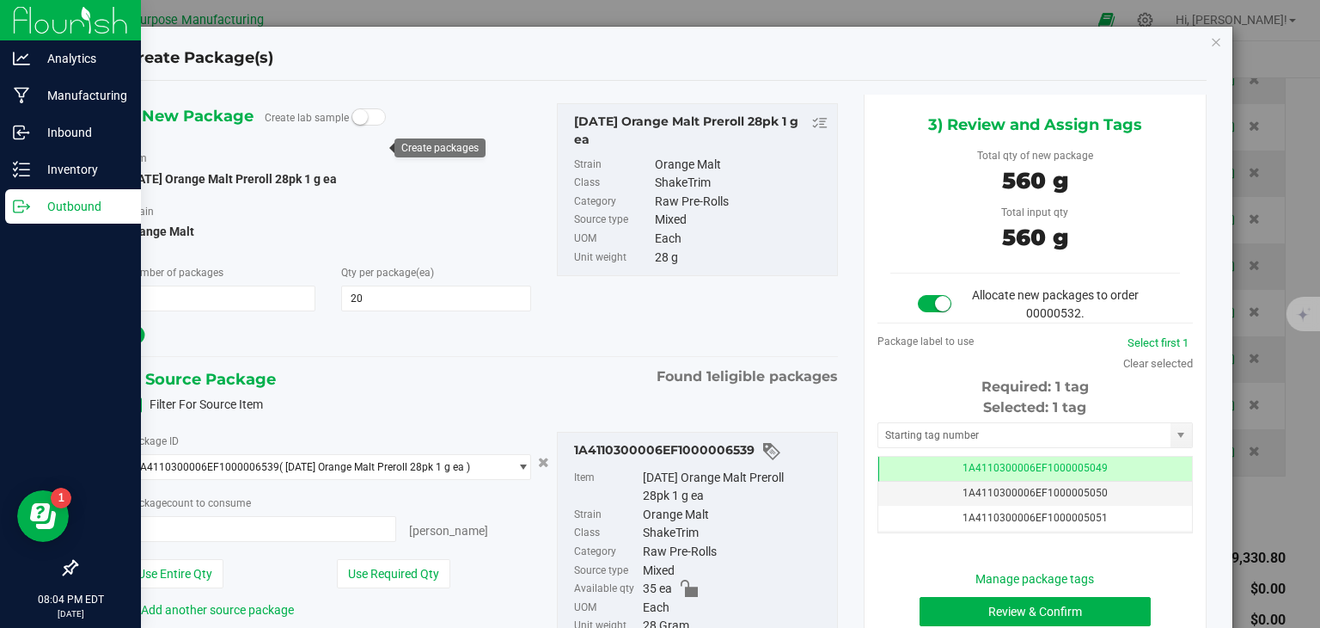
type input "20 ea"
click at [975, 603] on button "Review & Confirm" at bounding box center [1035, 611] width 231 height 29
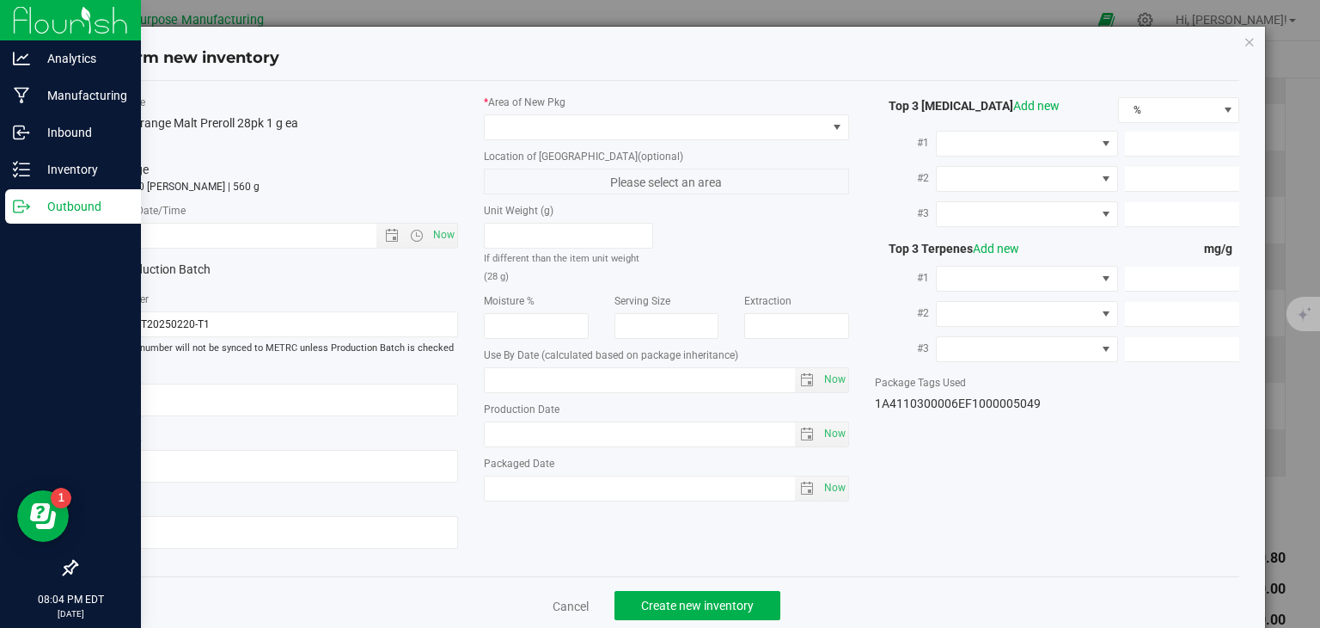
type input "[DATE]"
click at [439, 236] on span "Now" at bounding box center [444, 235] width 29 height 25
type input "[DATE] 8:04 PM"
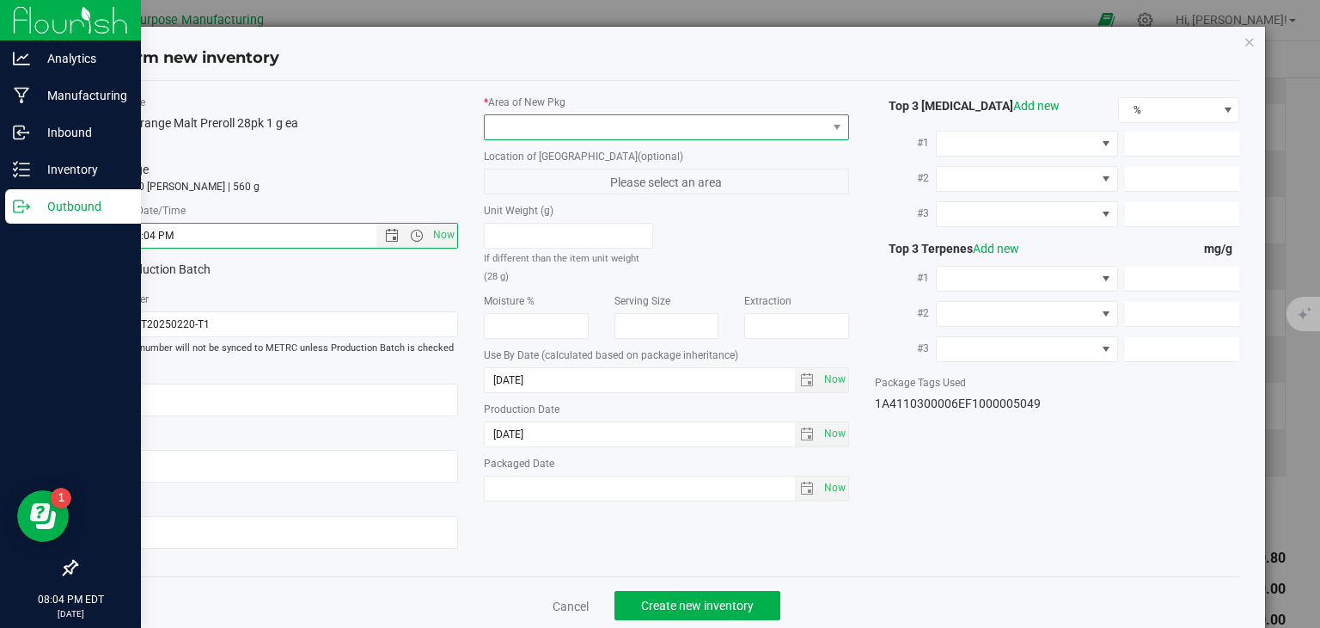
click at [527, 116] on span at bounding box center [656, 127] width 342 height 24
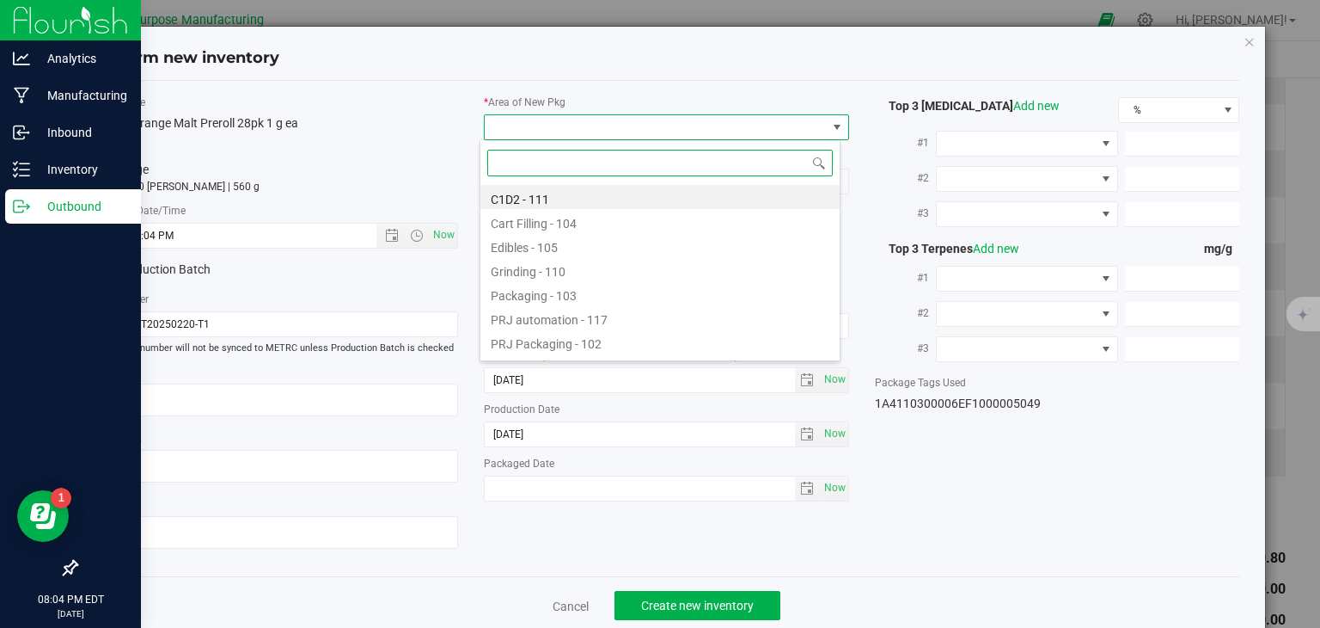
paste input "108"
type input "108"
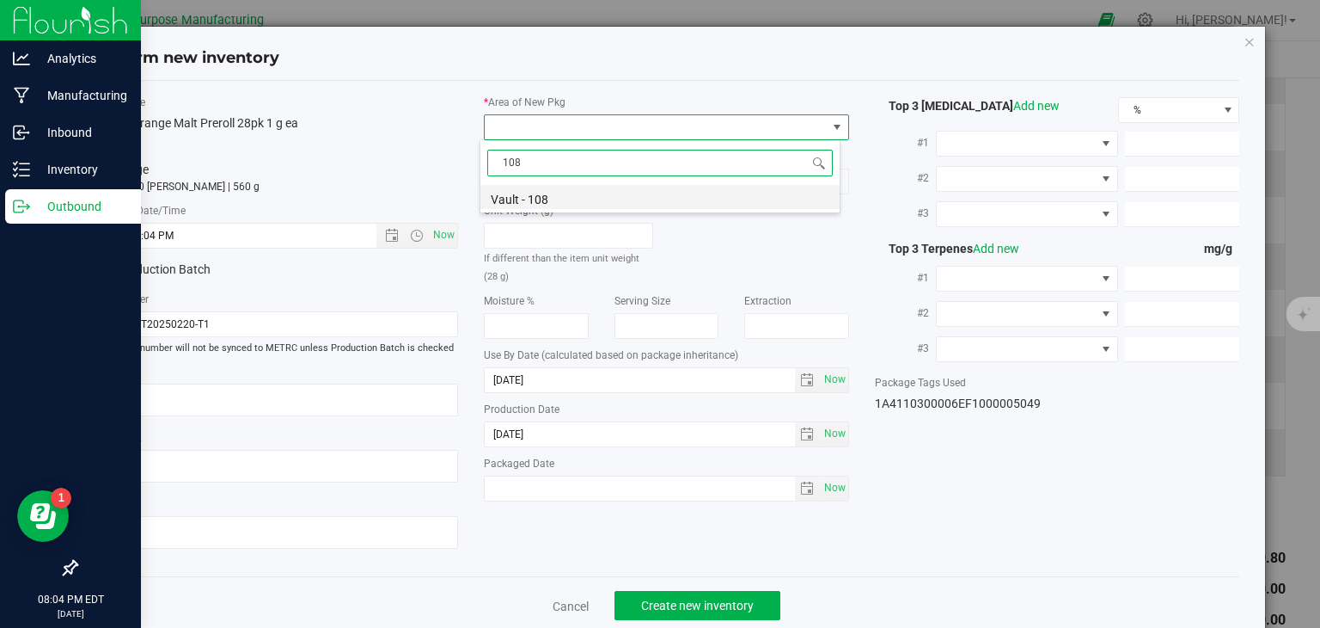
click at [537, 203] on li "Vault - 108" at bounding box center [660, 197] width 359 height 24
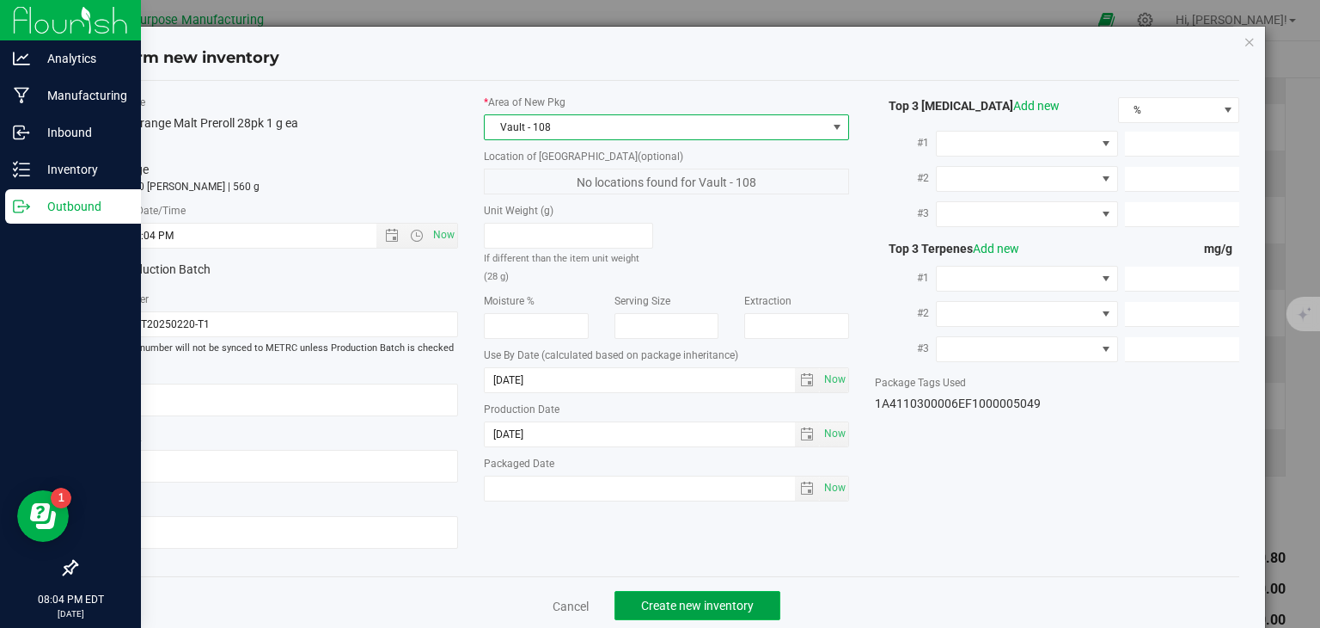
click at [728, 603] on span "Create new inventory" at bounding box center [697, 605] width 113 height 14
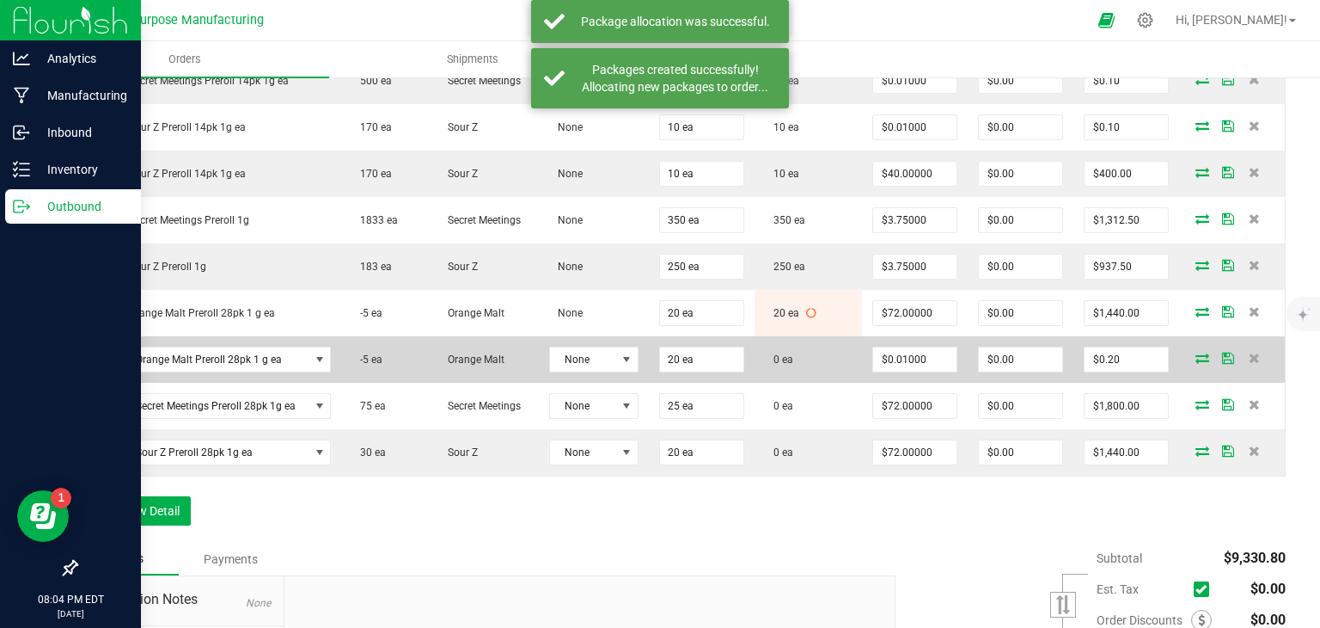
click at [1196, 352] on icon at bounding box center [1203, 357] width 14 height 10
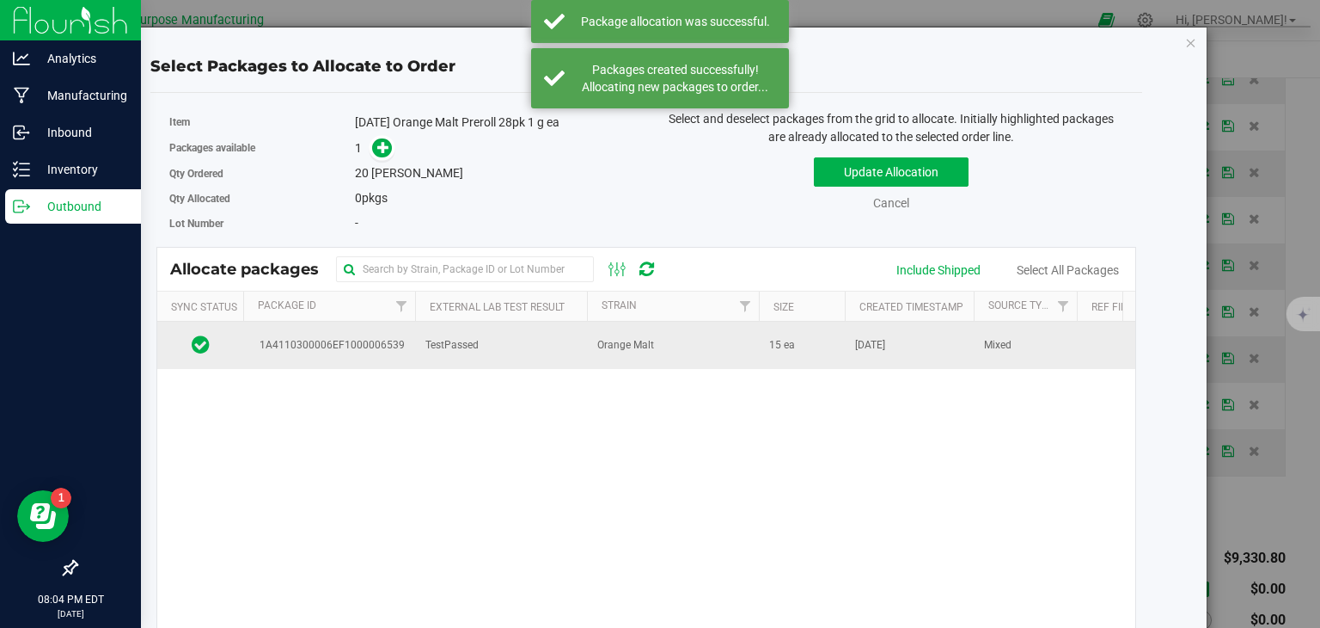
click at [691, 340] on td "Orange Malt" at bounding box center [673, 345] width 172 height 46
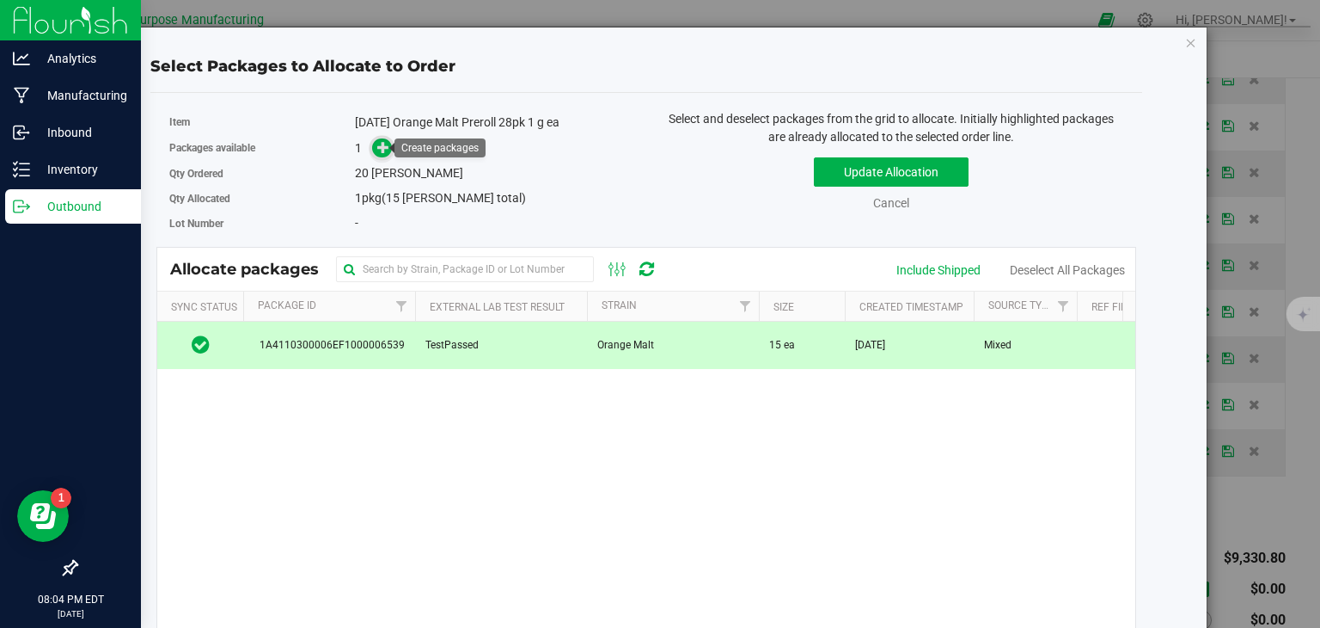
click at [372, 149] on span at bounding box center [382, 147] width 21 height 21
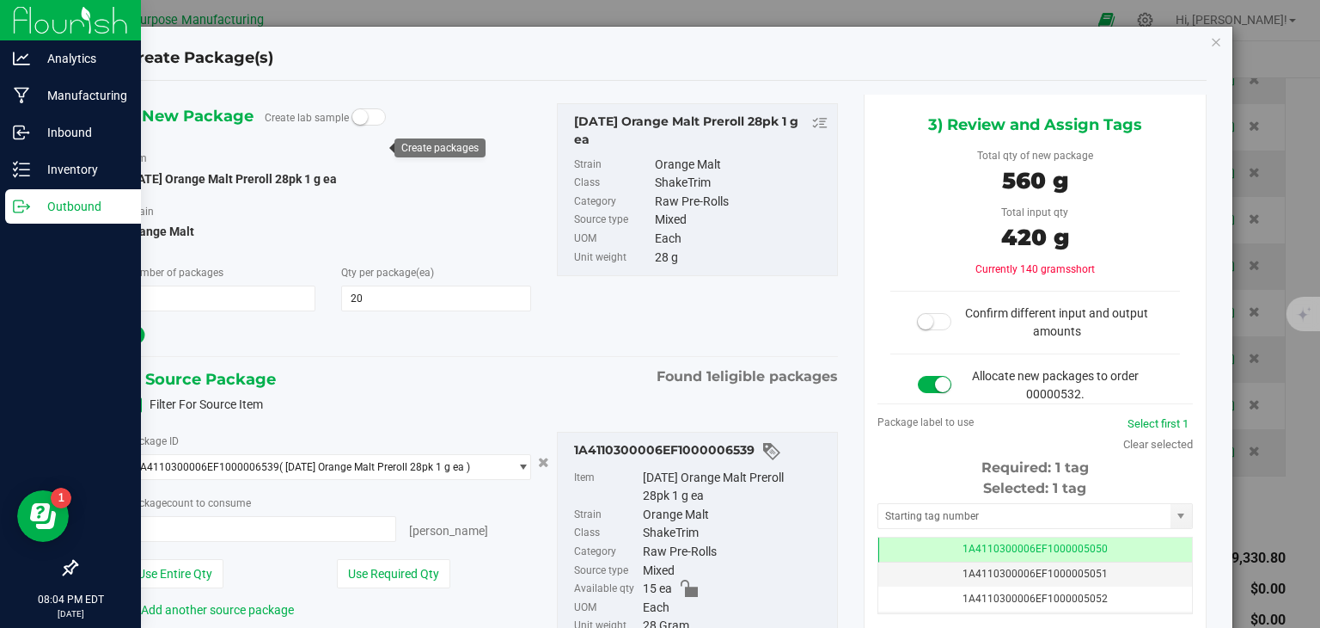
type input "15 ea"
click at [1210, 40] on icon "button" at bounding box center [1216, 41] width 12 height 21
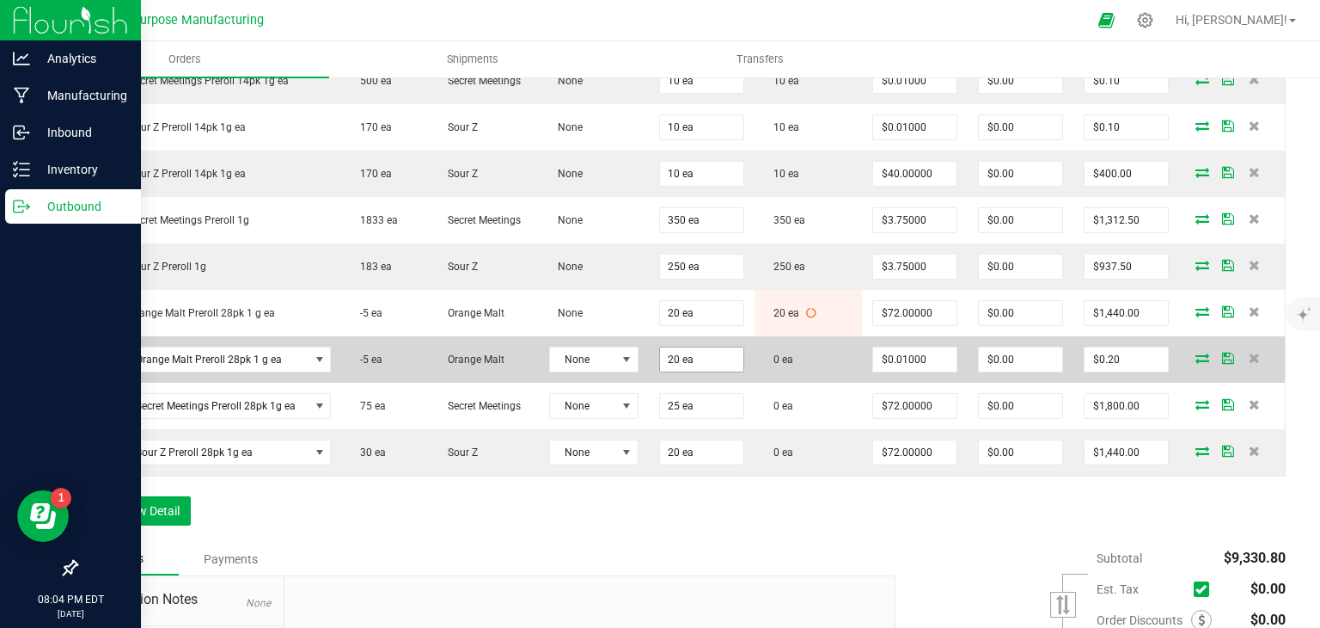
type input "20"
click at [704, 358] on input "20" at bounding box center [701, 359] width 83 height 24
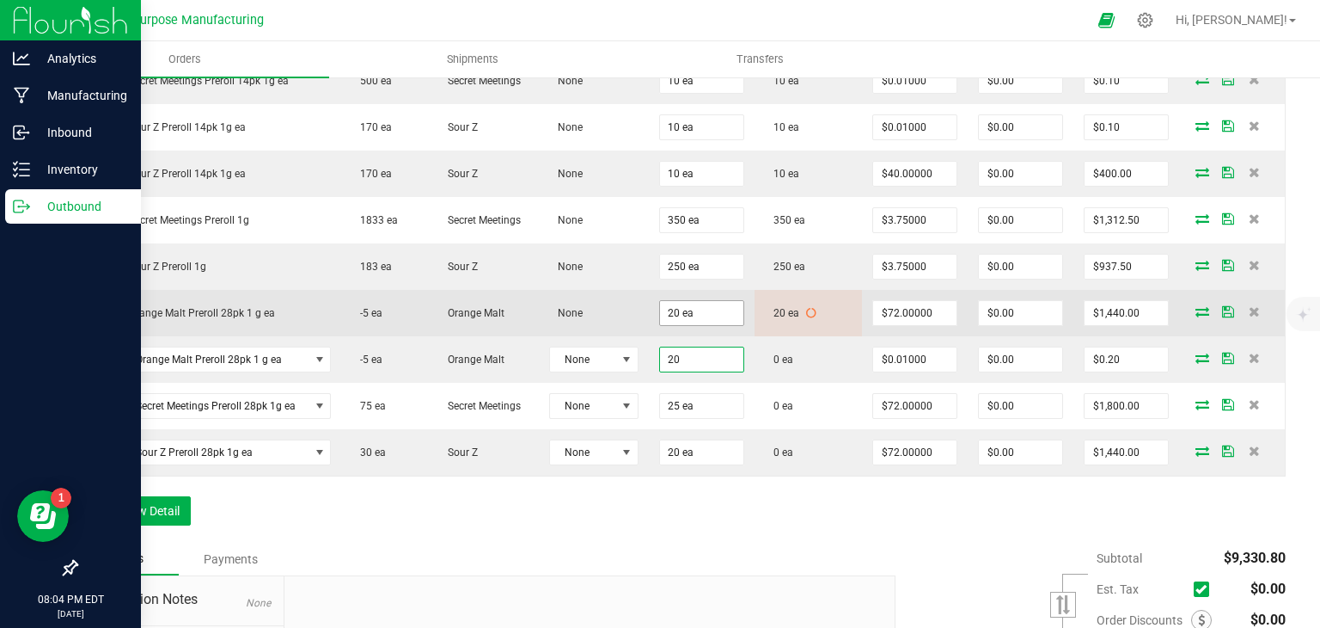
type input "20"
type input "20 ea"
click at [690, 303] on input "20" at bounding box center [701, 313] width 83 height 24
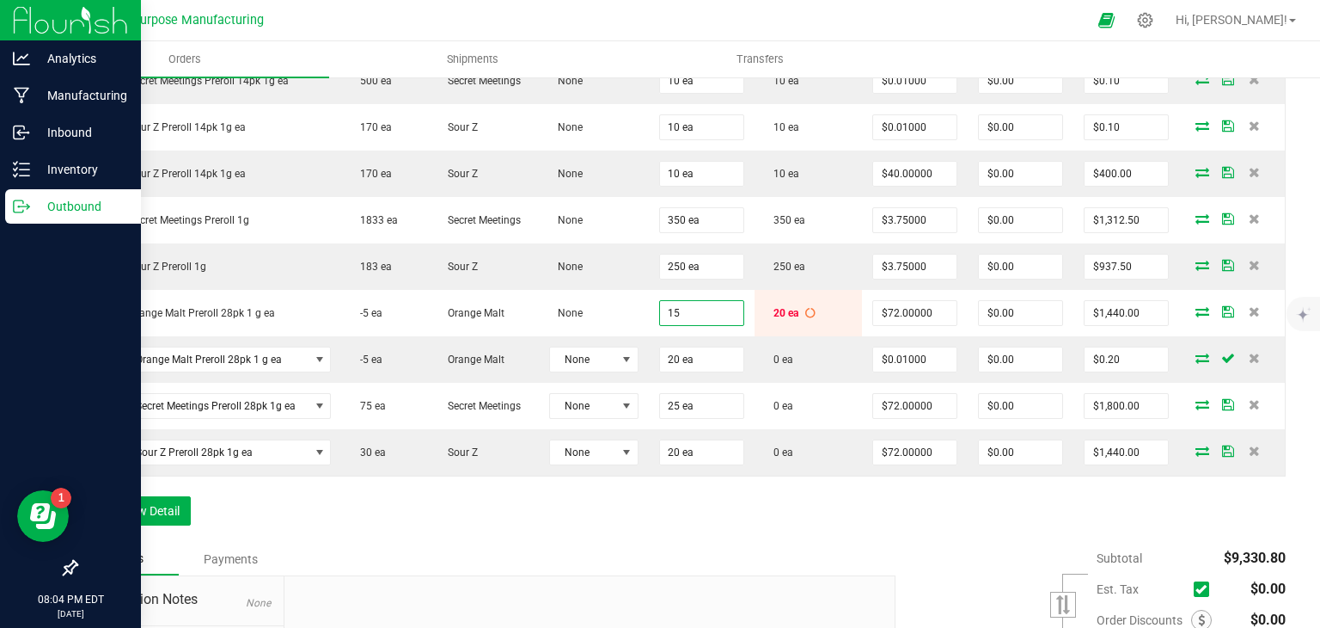
type input "15 ea"
type input "$1,080.00"
click at [856, 542] on div "Notes Payments" at bounding box center [479, 558] width 807 height 33
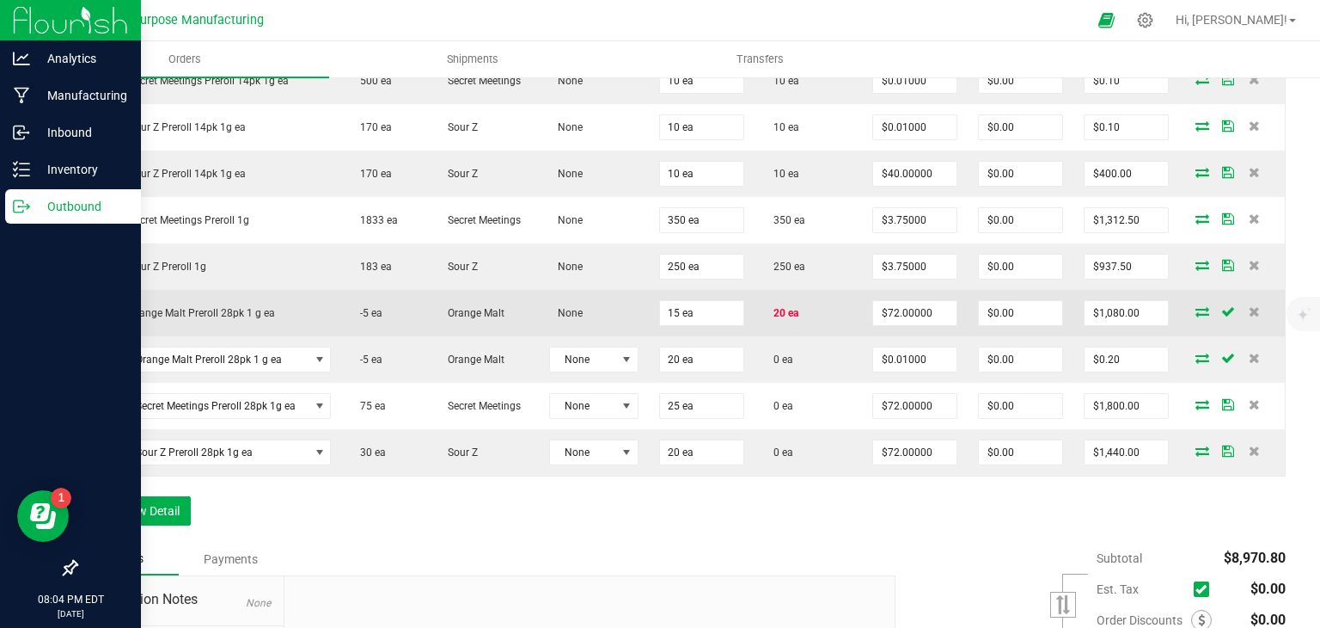
click at [1196, 309] on icon at bounding box center [1203, 311] width 14 height 10
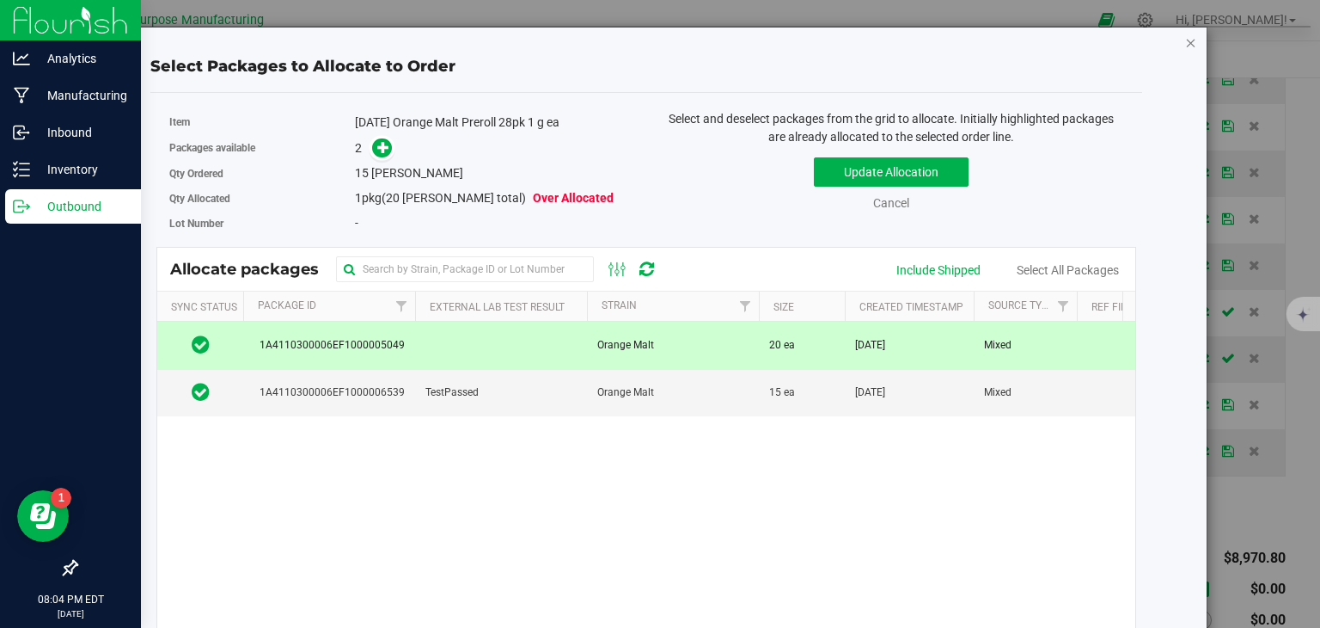
click at [1185, 44] on icon "button" at bounding box center [1191, 42] width 12 height 21
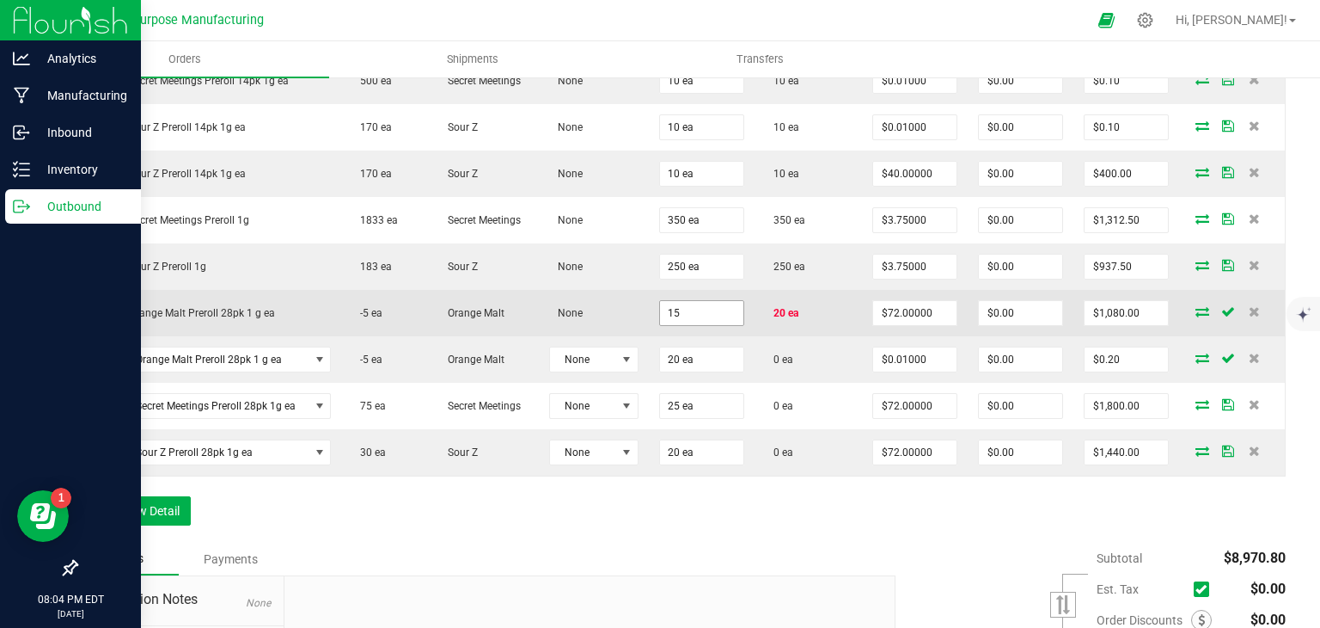
click at [689, 314] on input "15" at bounding box center [701, 313] width 83 height 24
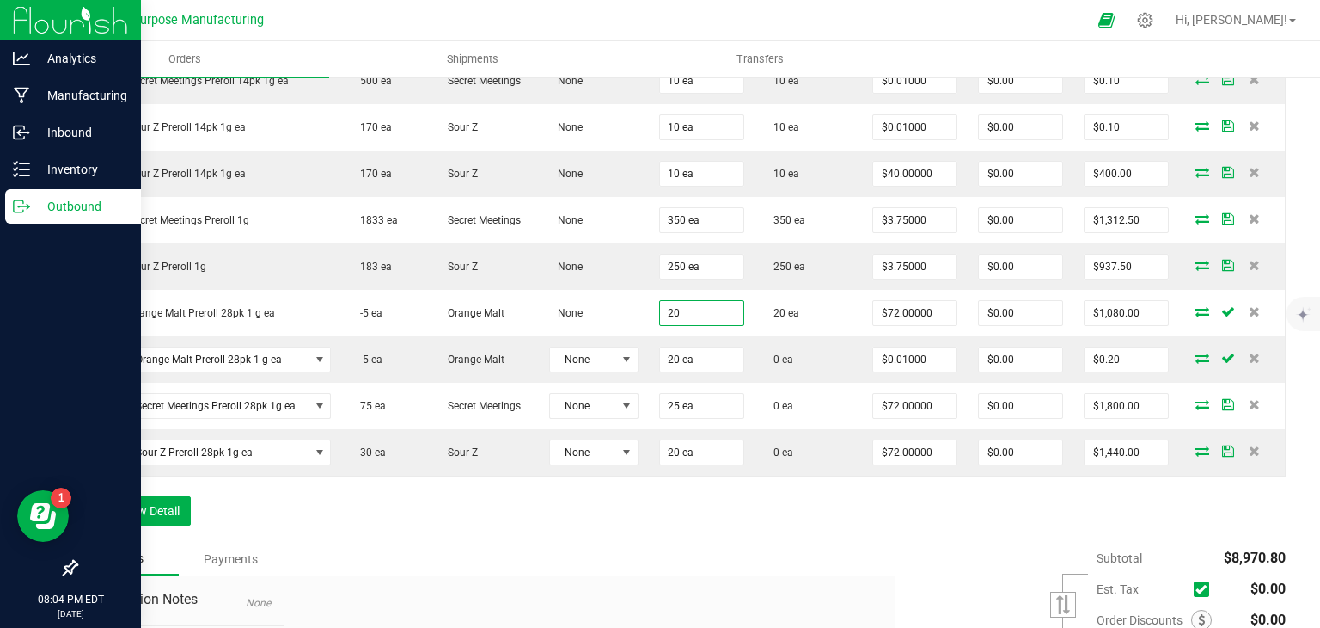
type input "20 ea"
type input "$1,440.00"
click at [641, 563] on div "Notes Payments" at bounding box center [479, 558] width 807 height 33
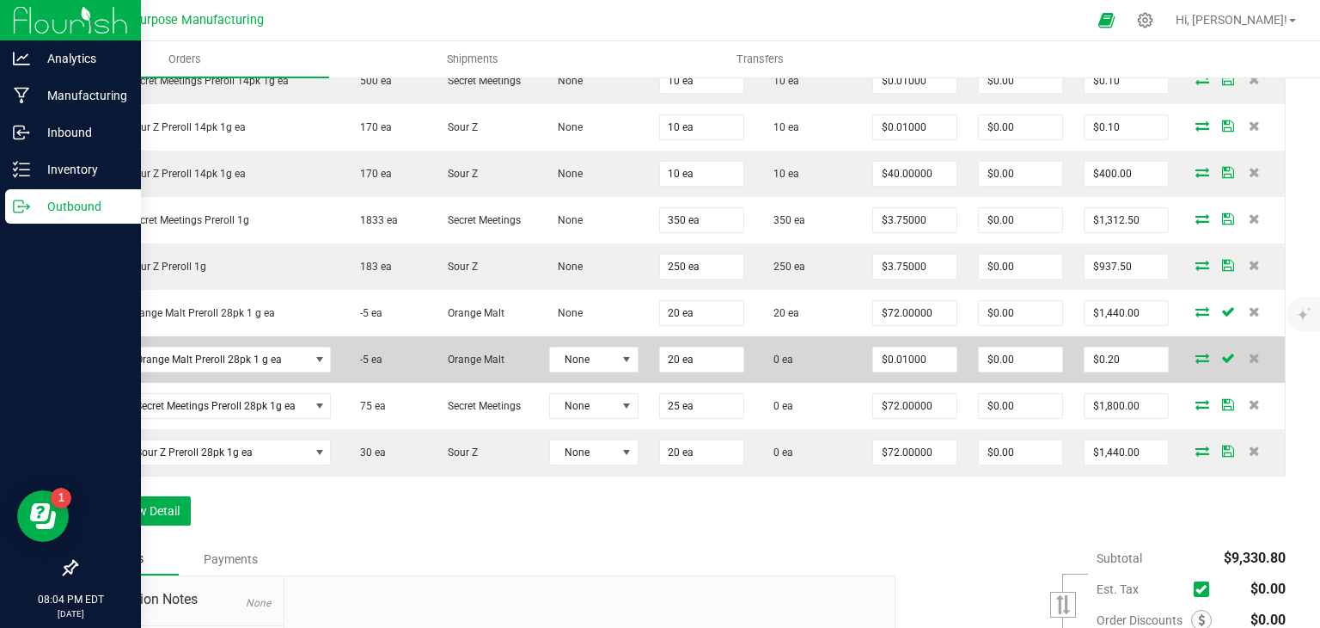
click at [1196, 352] on icon at bounding box center [1203, 357] width 14 height 10
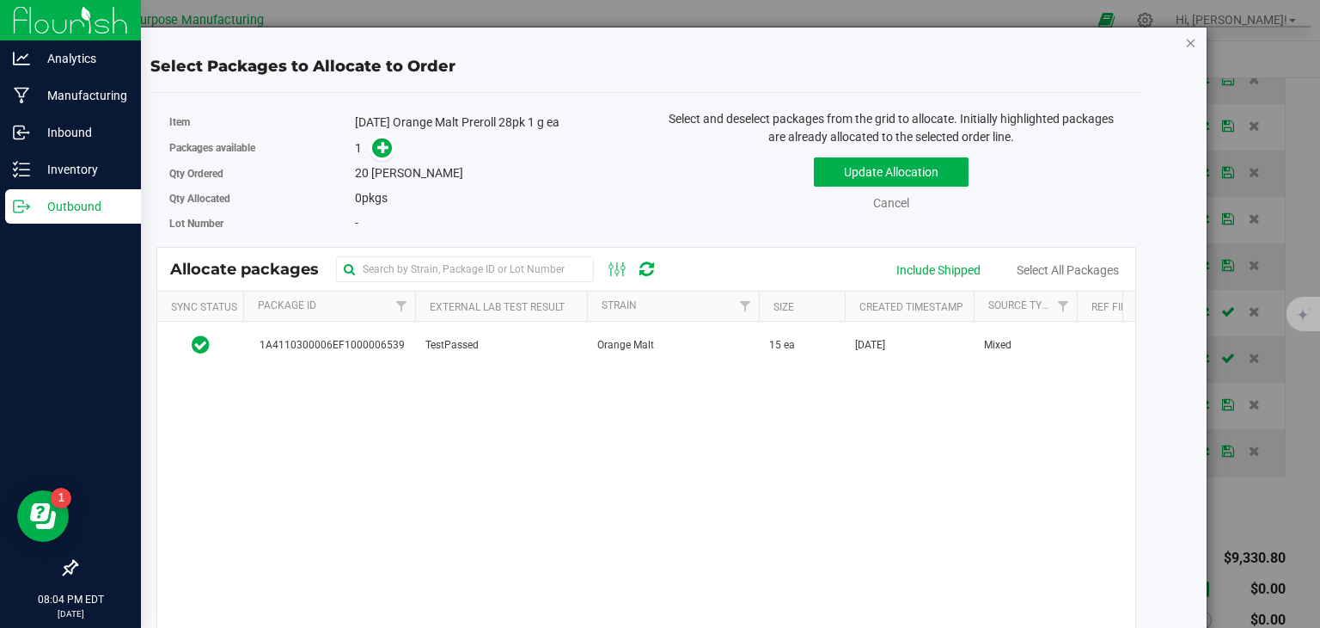
click at [1185, 42] on icon "button" at bounding box center [1191, 42] width 12 height 21
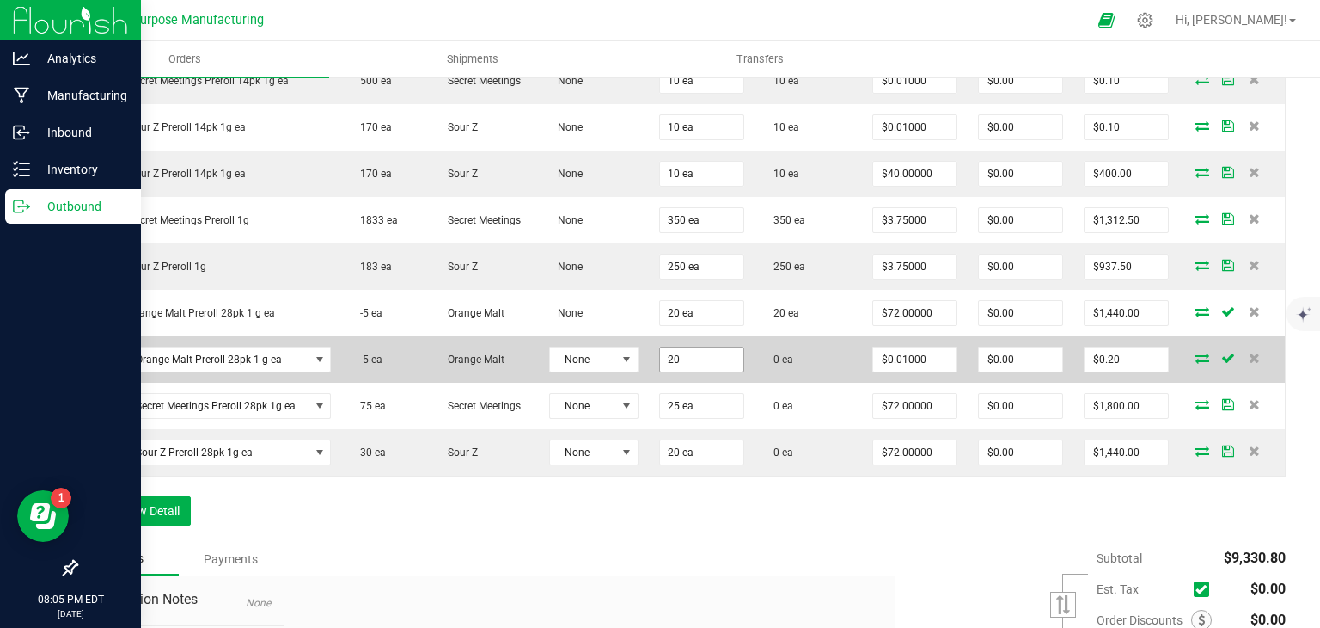
click at [684, 356] on input "20" at bounding box center [701, 359] width 83 height 24
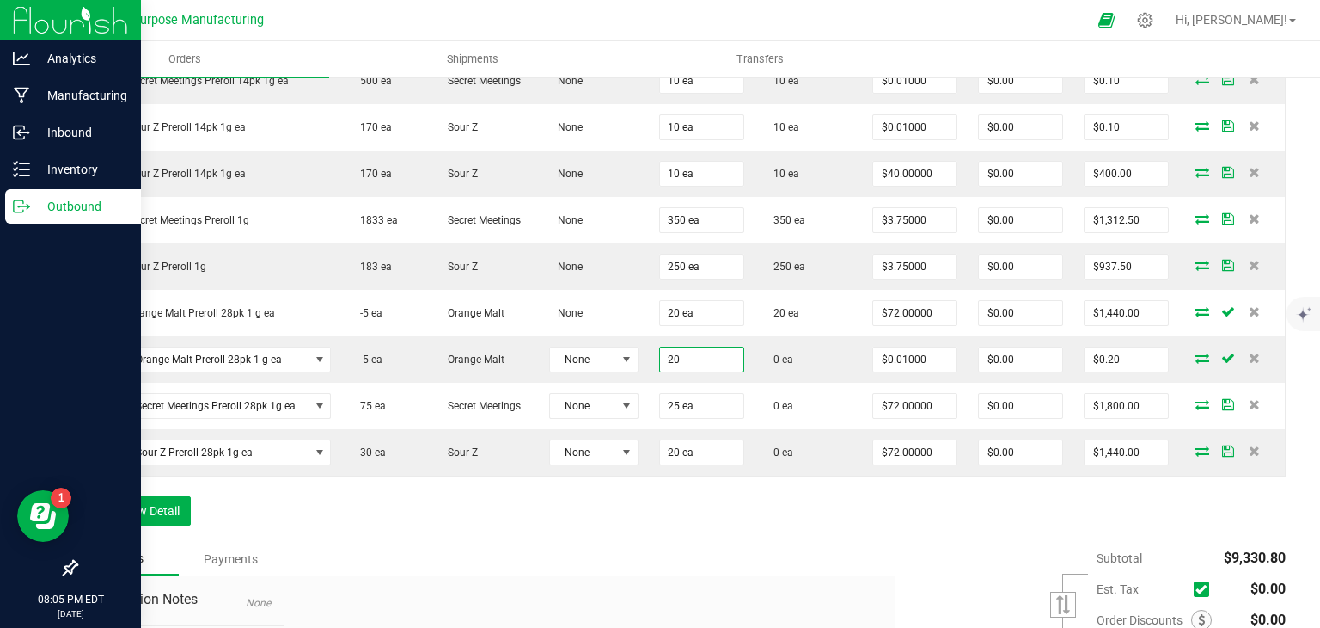
type input "20 ea"
click at [706, 511] on div "Order Details Print All Labels Item Sellable Strain Lot Number Qty Ordered Qty …" at bounding box center [681, 192] width 1210 height 701
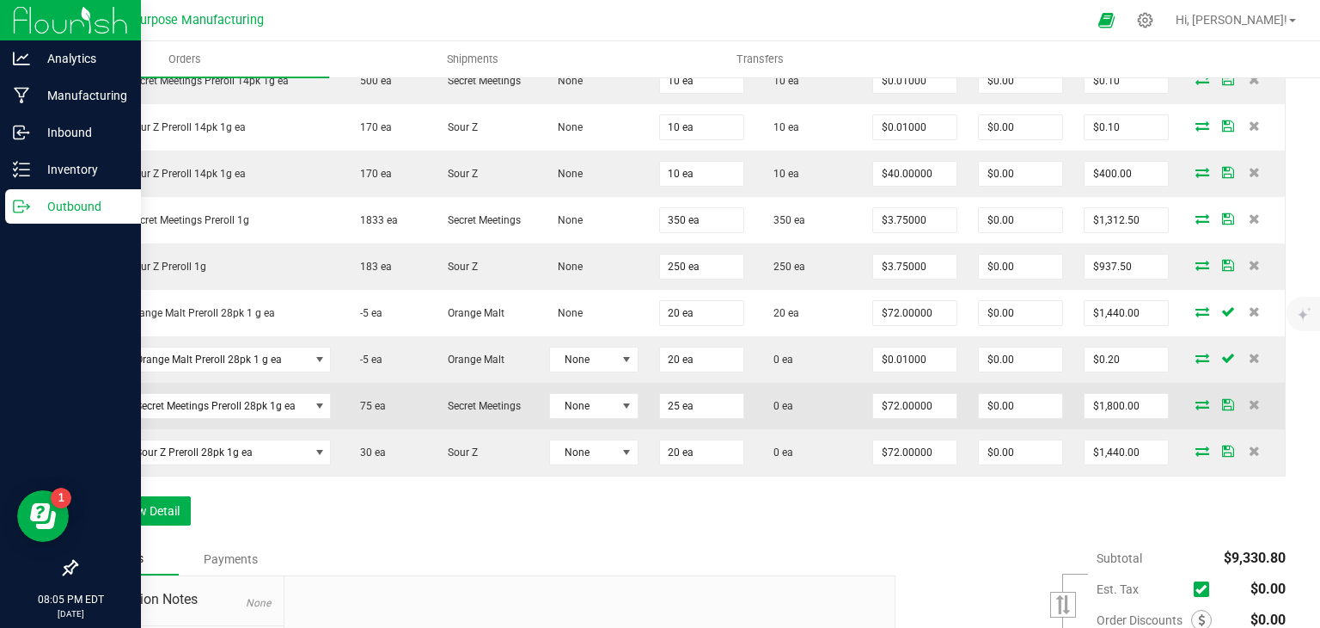
click at [1196, 399] on icon at bounding box center [1203, 404] width 14 height 10
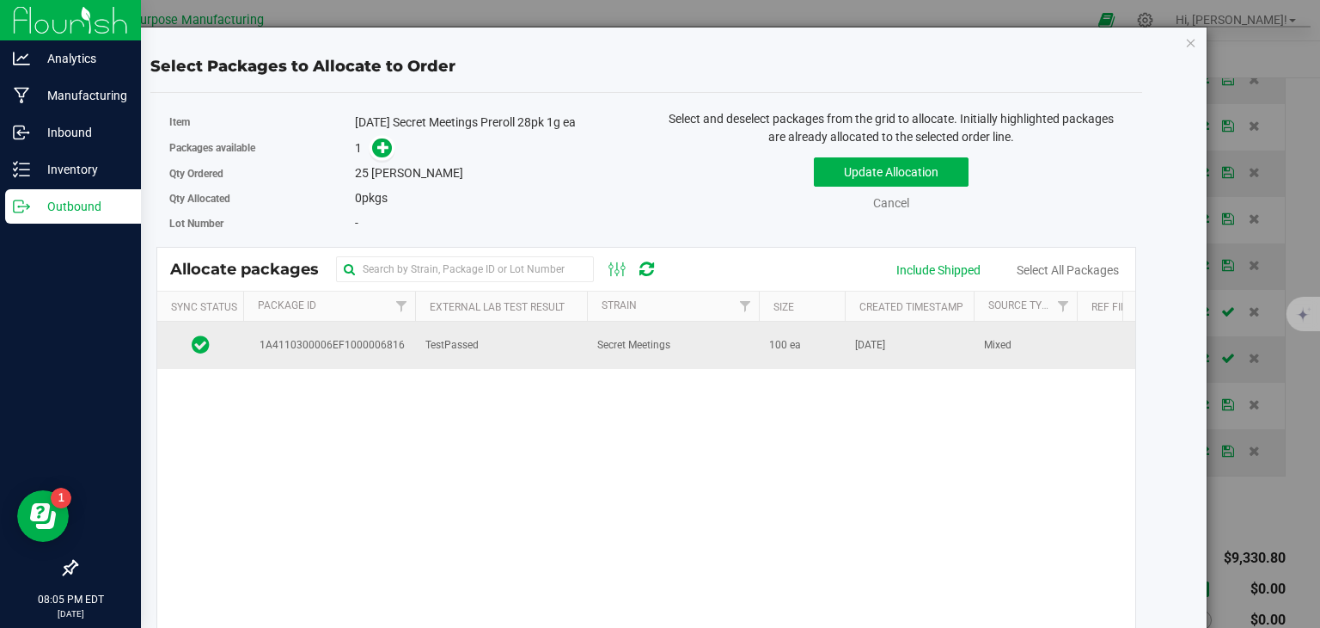
click at [724, 352] on td "Secret Meetings" at bounding box center [673, 345] width 172 height 46
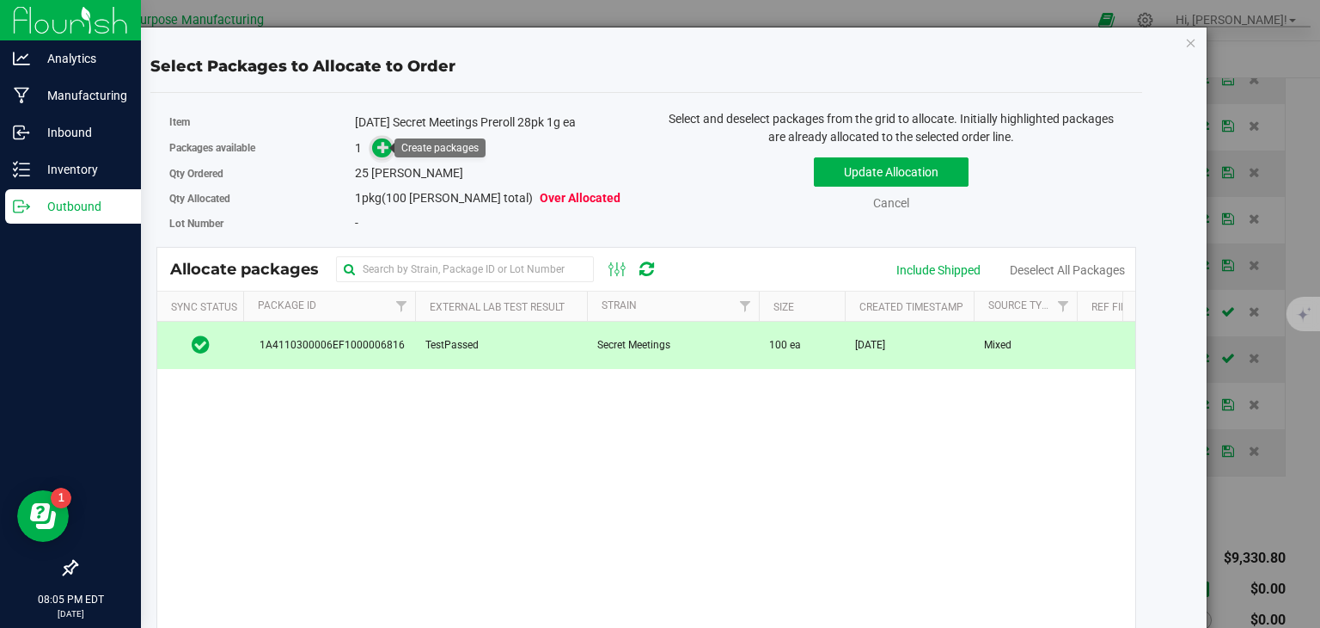
click at [381, 142] on icon at bounding box center [383, 146] width 12 height 12
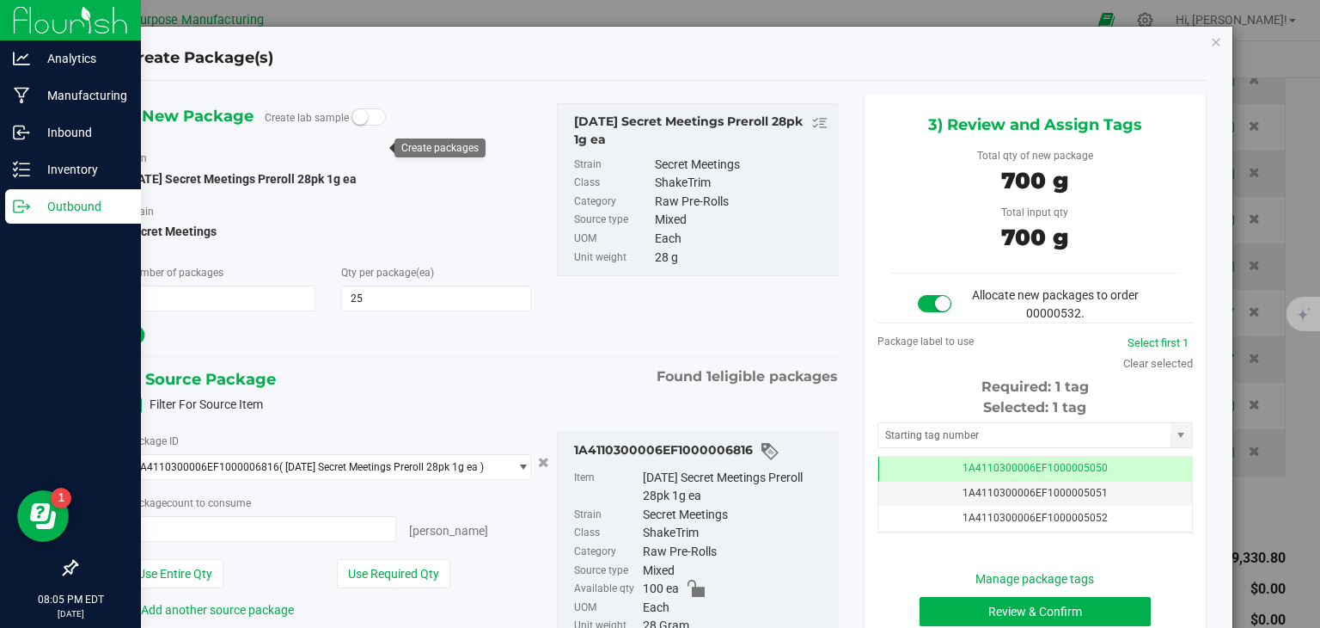
type input "25 ea"
click at [1025, 610] on button "Review & Confirm" at bounding box center [1035, 611] width 231 height 29
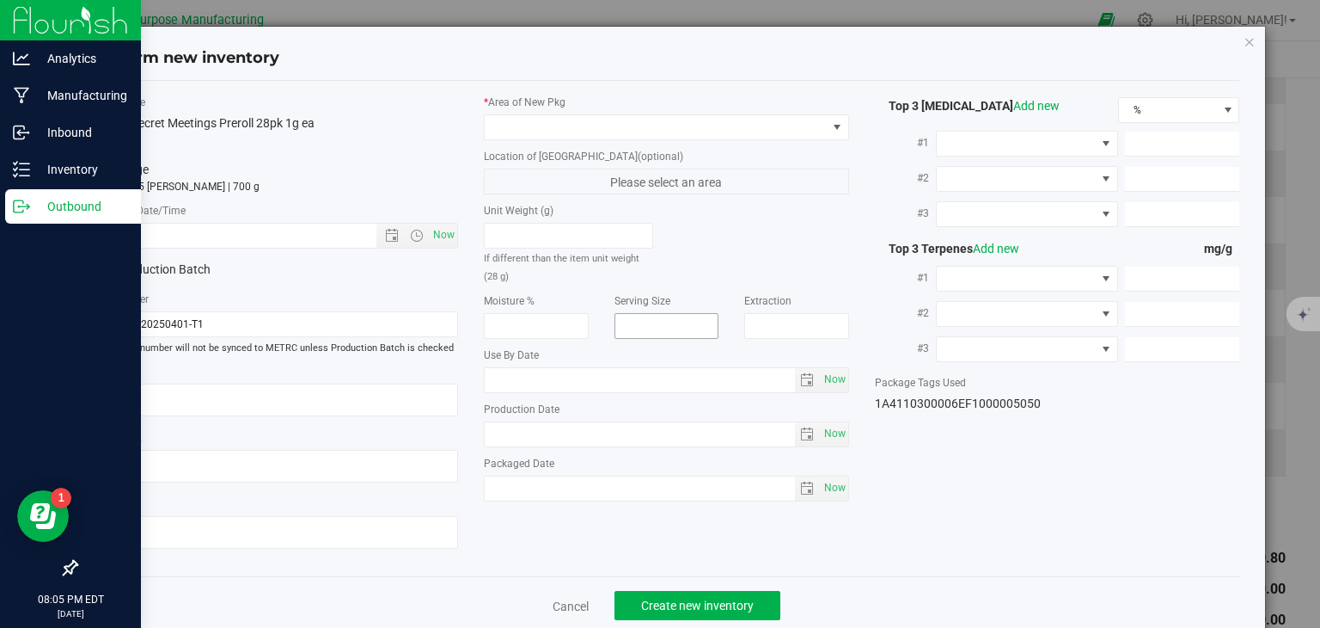
type input "[DATE]"
click at [440, 238] on span "Now" at bounding box center [444, 235] width 29 height 25
type input "[DATE] 8:05 PM"
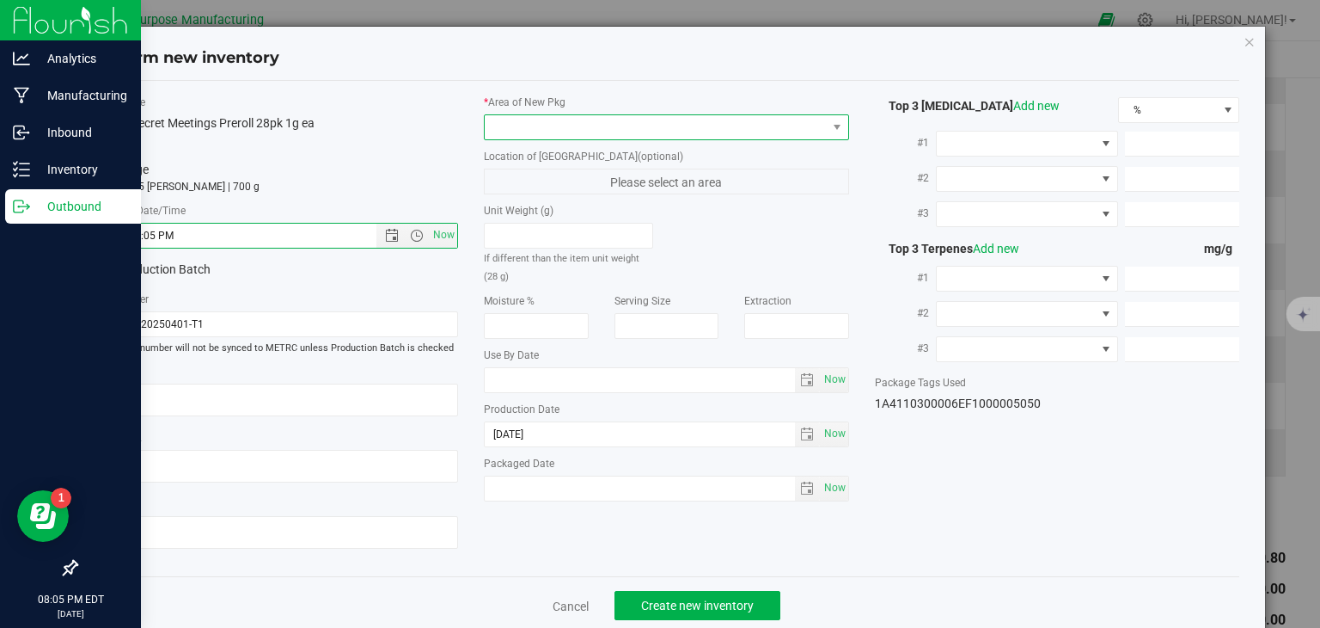
click at [557, 127] on span at bounding box center [656, 127] width 342 height 24
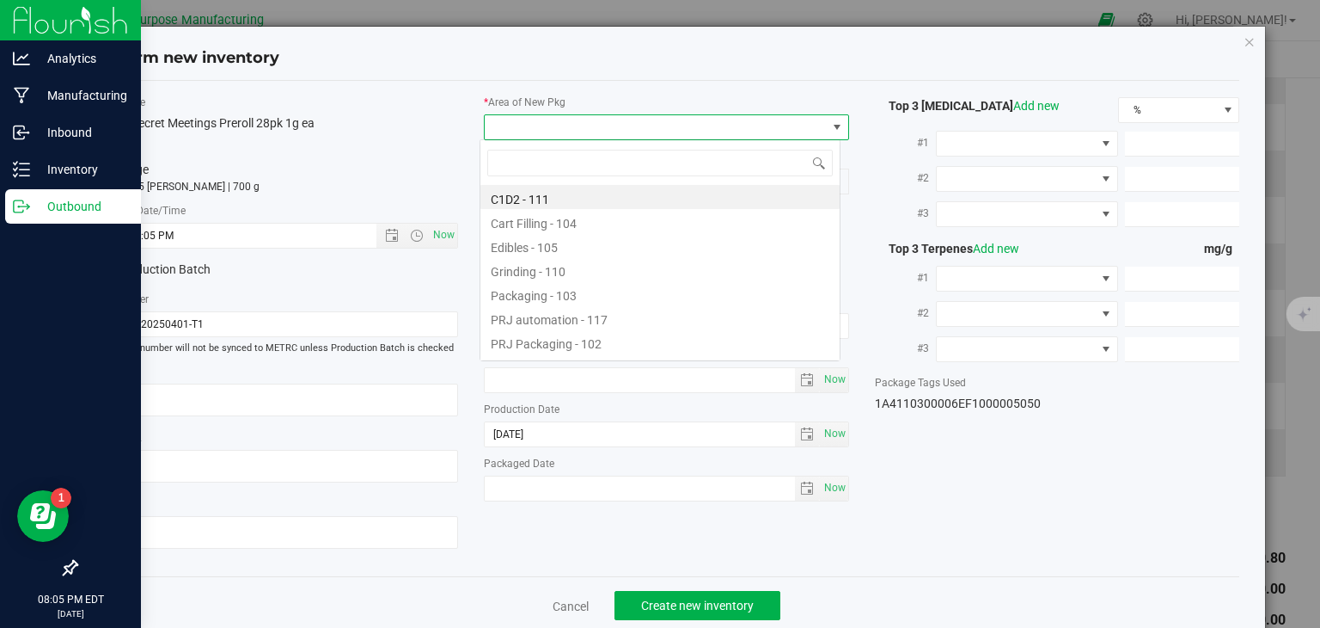
scroll to position [25, 361]
type input "108"
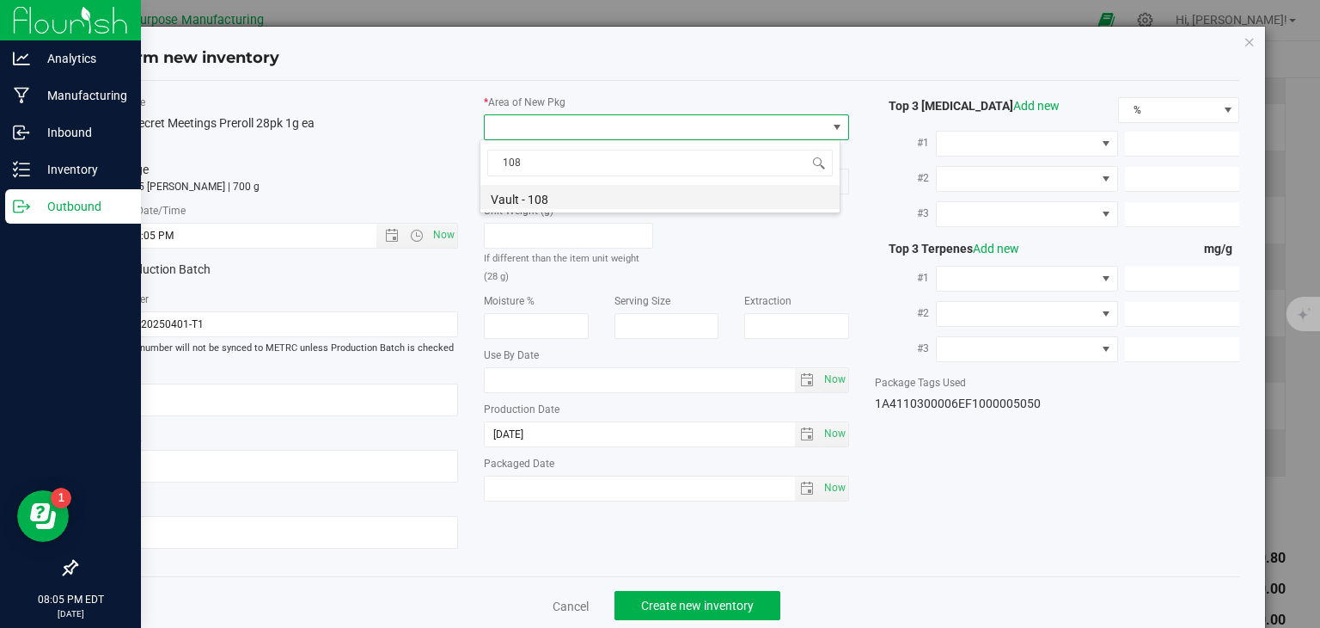
click at [545, 201] on li "Vault - 108" at bounding box center [660, 197] width 359 height 24
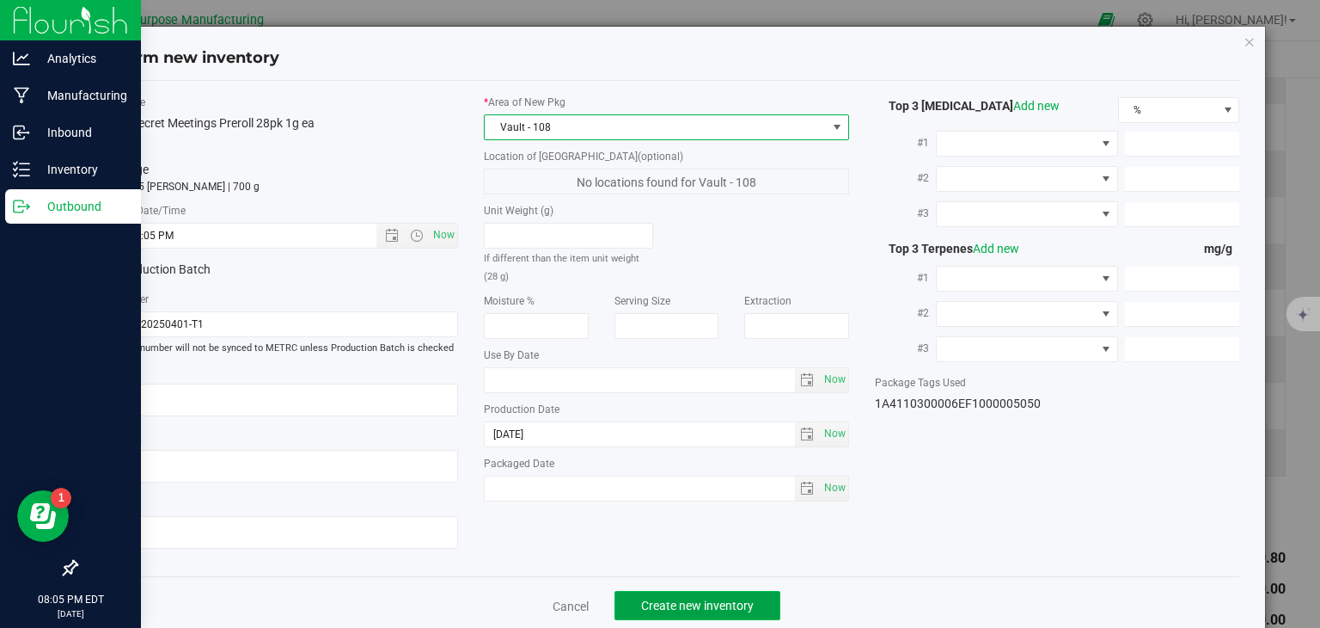
click at [679, 596] on button "Create new inventory" at bounding box center [698, 605] width 166 height 29
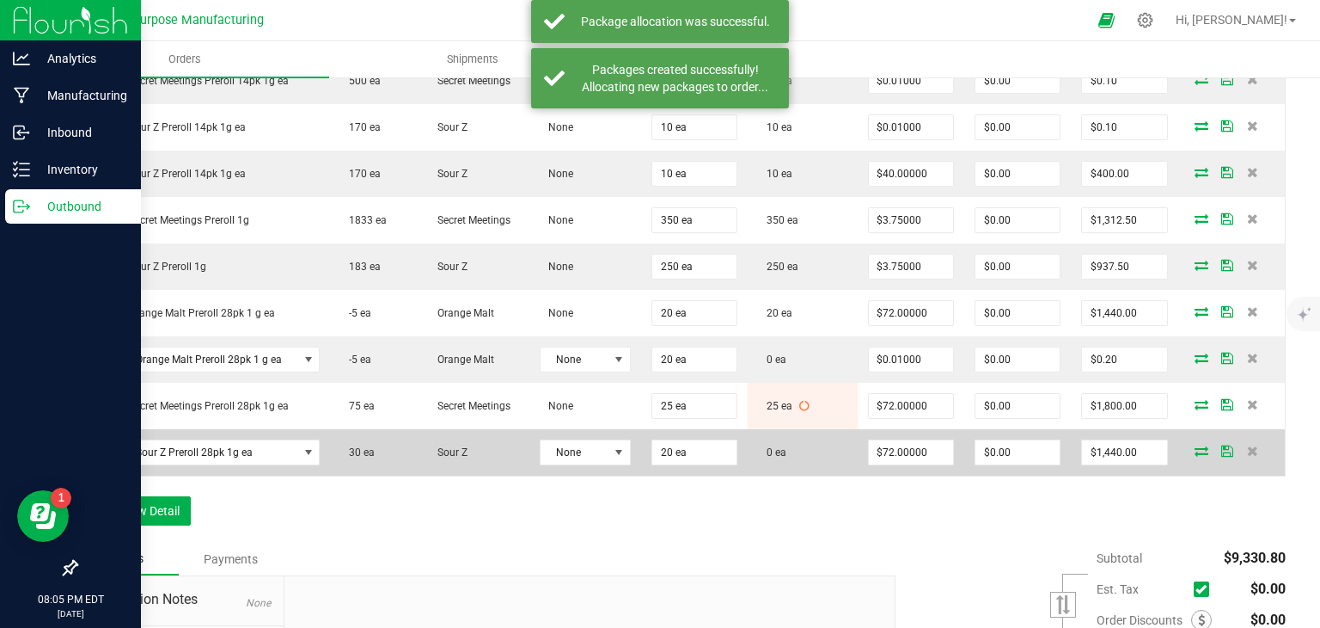
click at [1195, 448] on icon at bounding box center [1202, 450] width 14 height 10
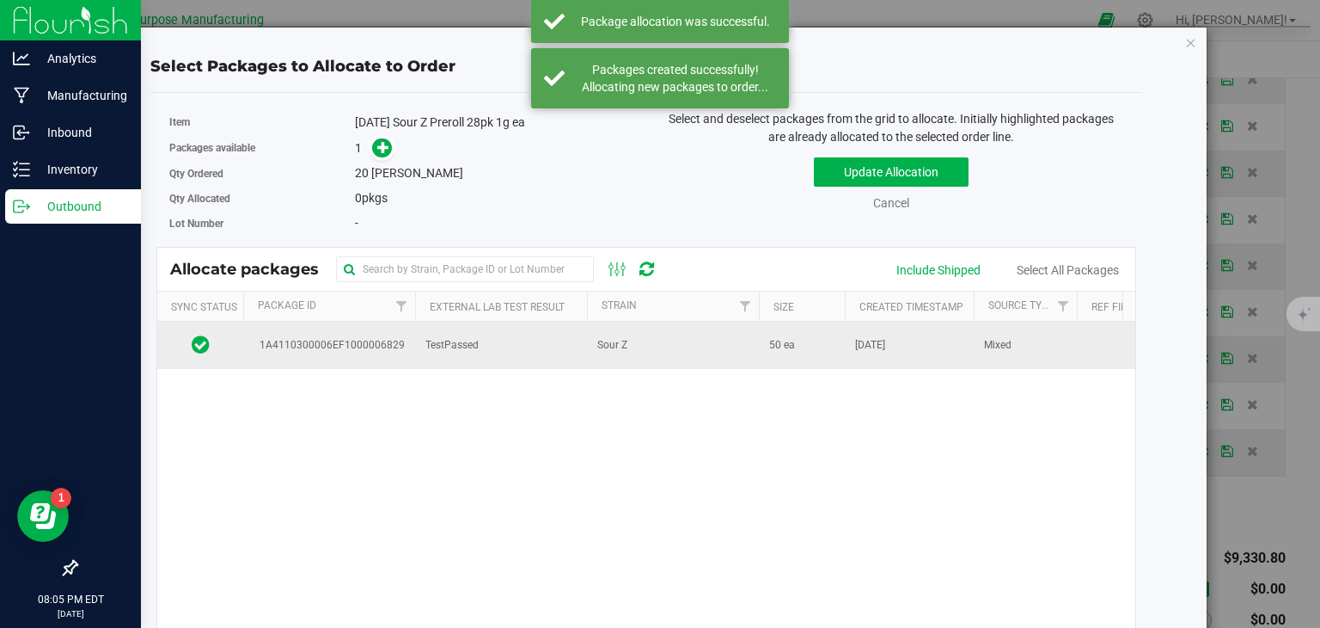
click at [643, 357] on td "Sour Z" at bounding box center [673, 345] width 172 height 46
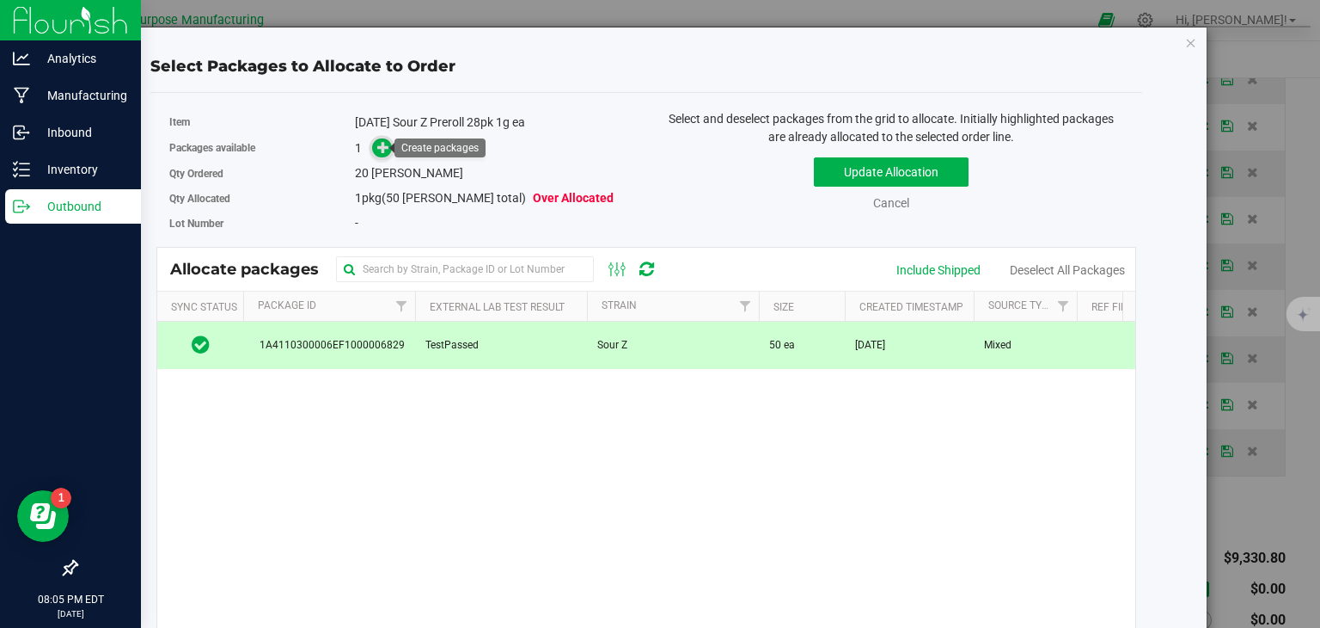
click at [384, 143] on icon at bounding box center [383, 146] width 12 height 12
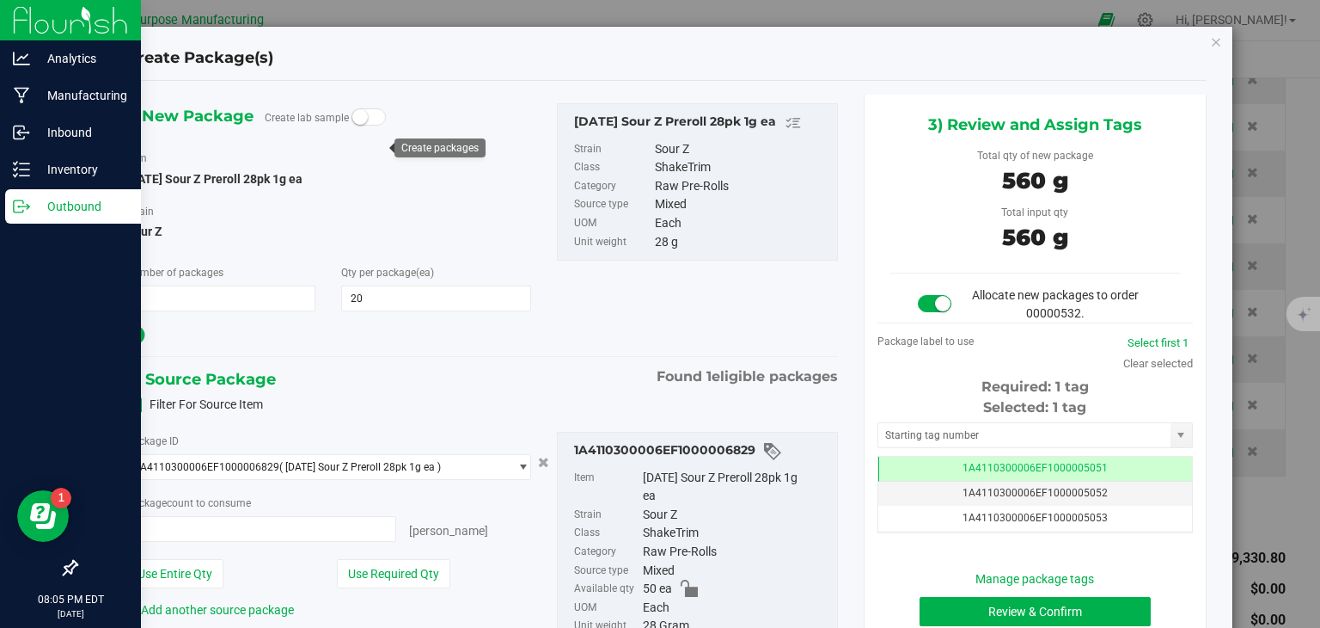
type input "20 ea"
click at [972, 606] on button "Review & Confirm" at bounding box center [1035, 611] width 231 height 29
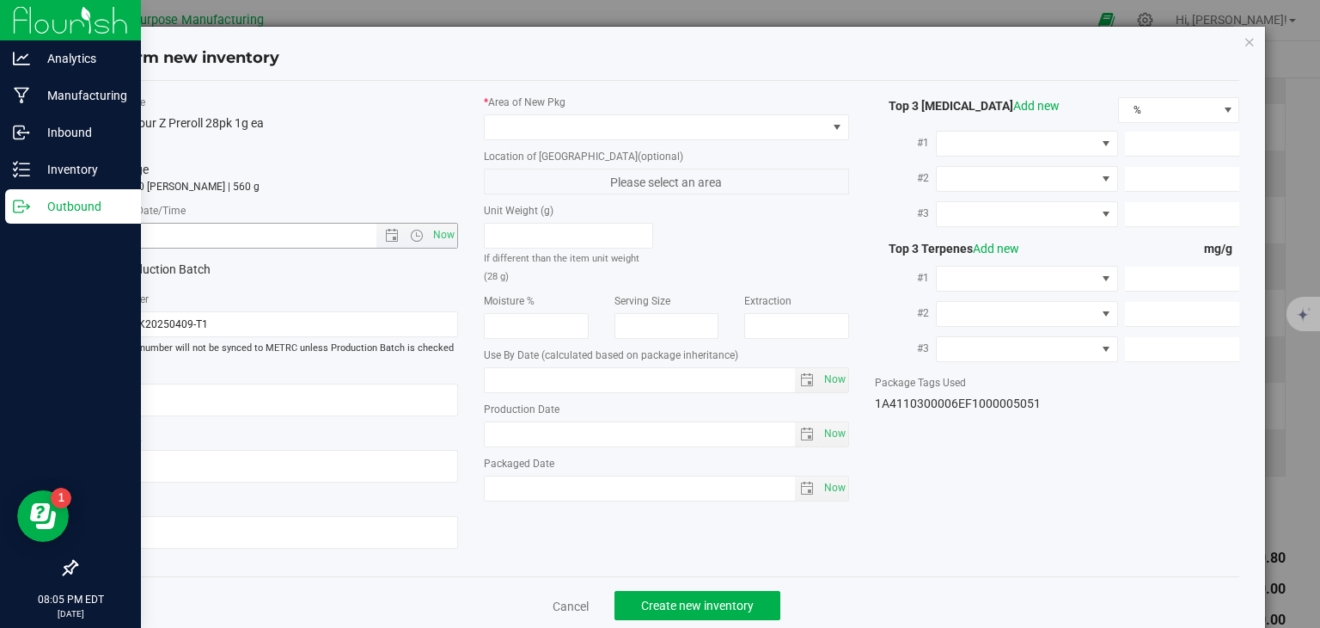
type input "[DATE]"
click at [433, 238] on span "Now" at bounding box center [444, 235] width 29 height 25
type input "[DATE] 8:05 PM"
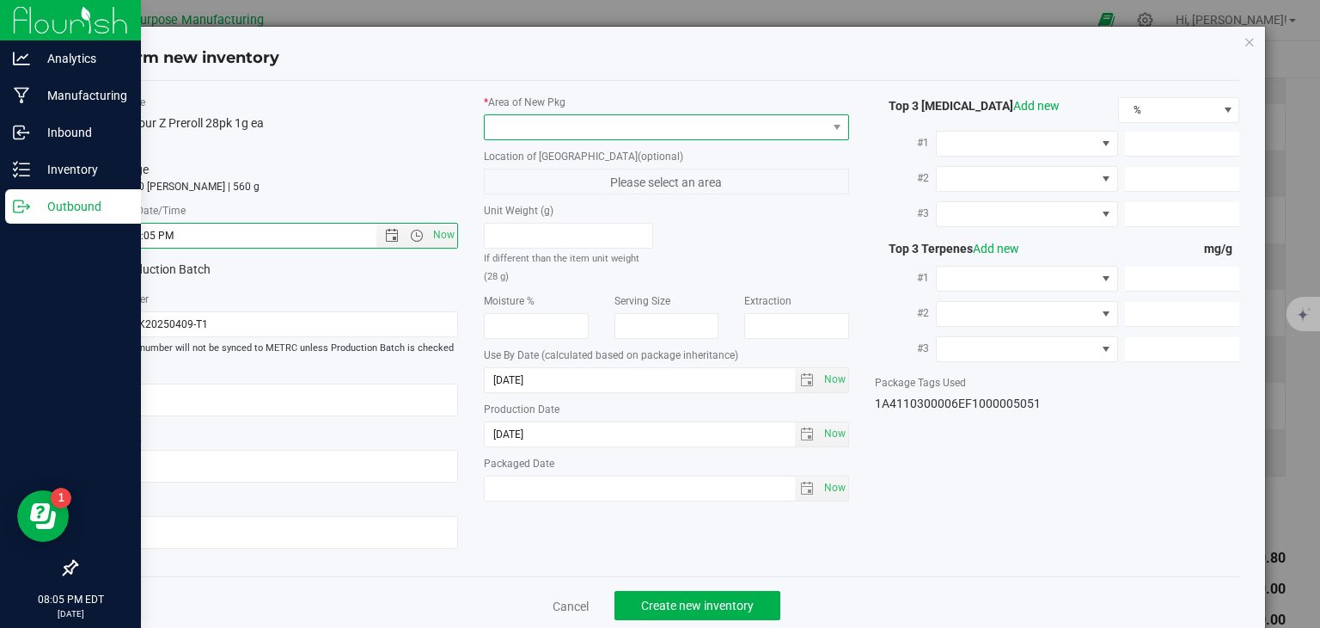
click at [564, 121] on span at bounding box center [656, 127] width 342 height 24
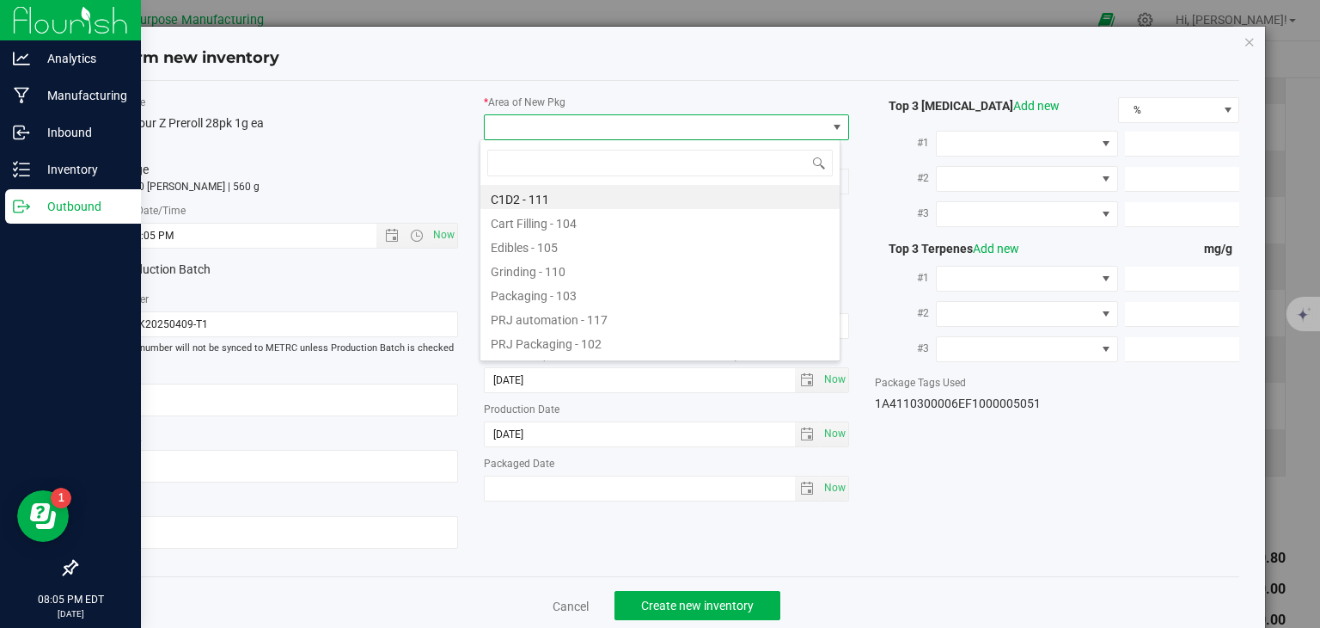
type input "108"
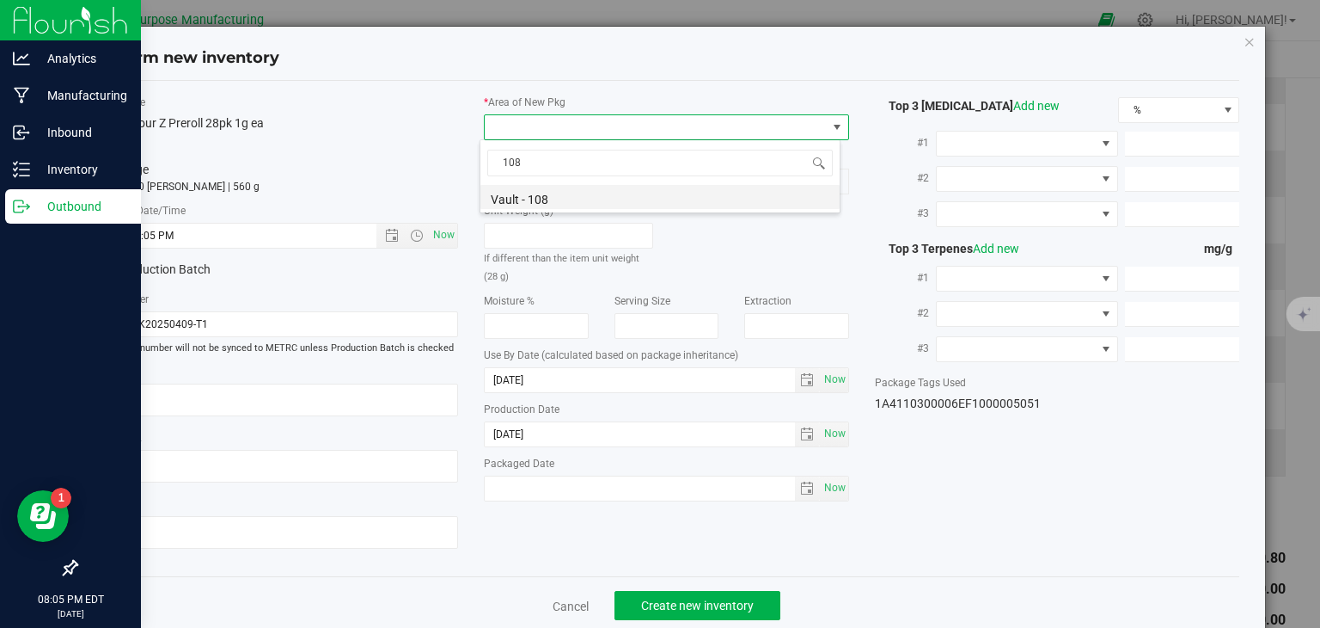
click at [577, 193] on li "Vault - 108" at bounding box center [660, 197] width 359 height 24
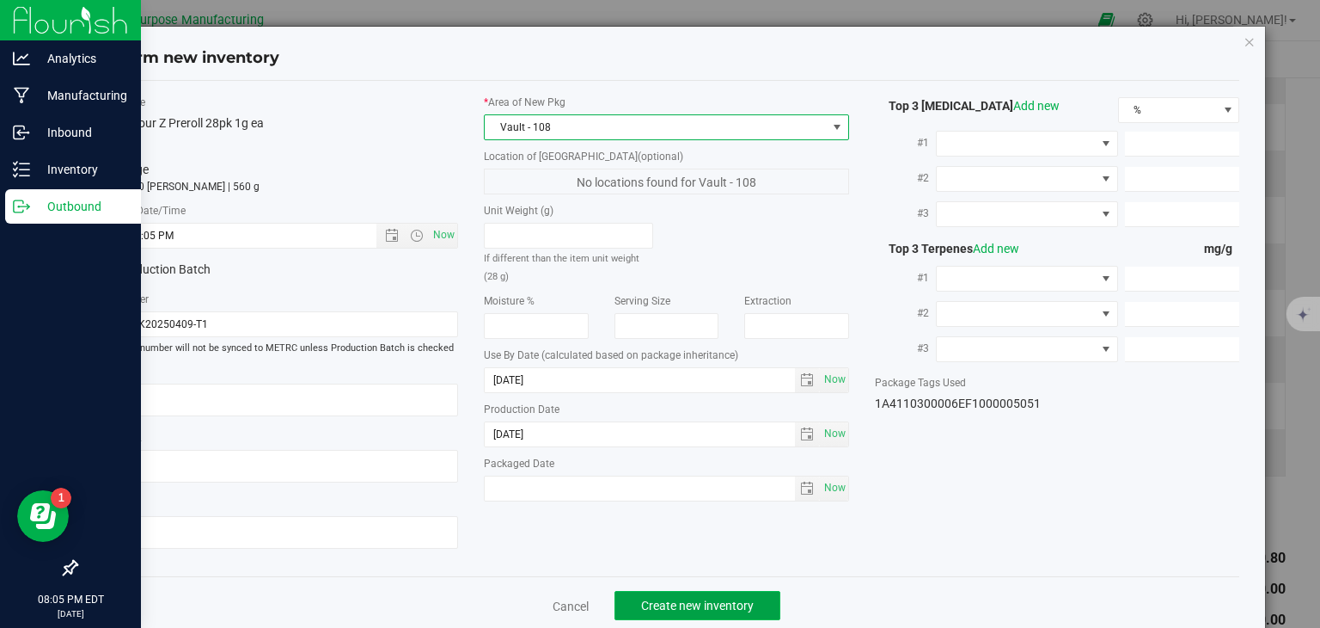
click at [665, 604] on span "Create new inventory" at bounding box center [697, 605] width 113 height 14
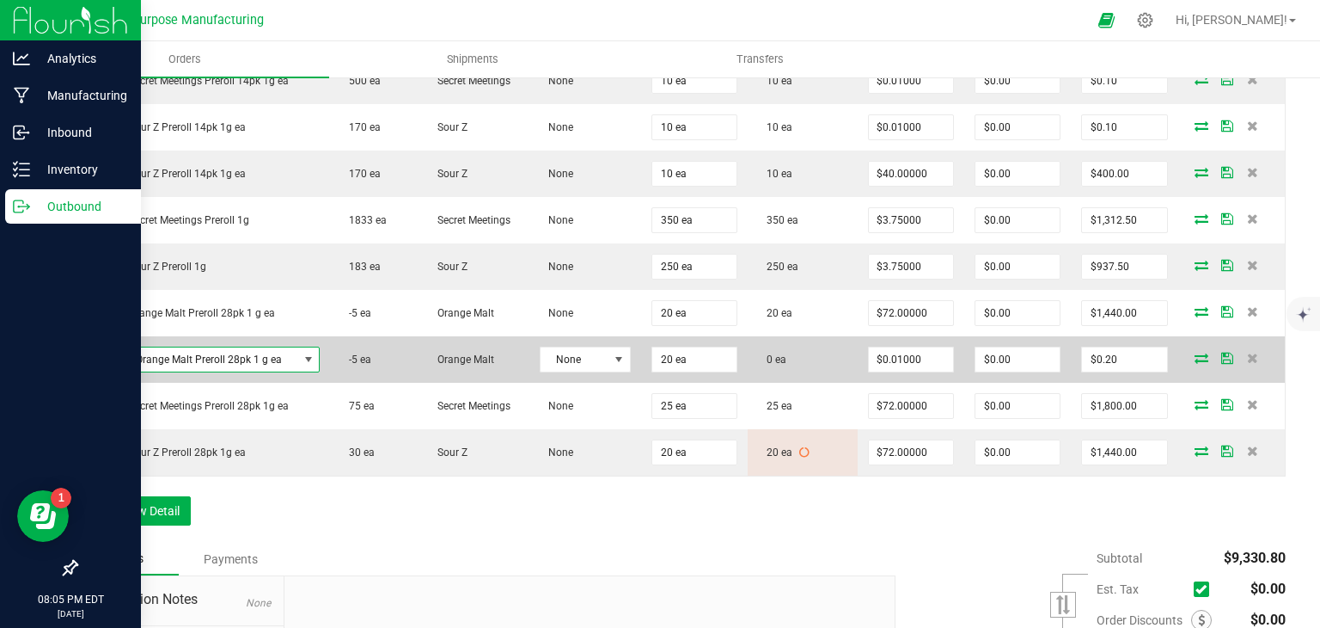
click at [275, 352] on span "[DATE] Orange Malt Preroll 28pk 1 g ea" at bounding box center [194, 359] width 210 height 24
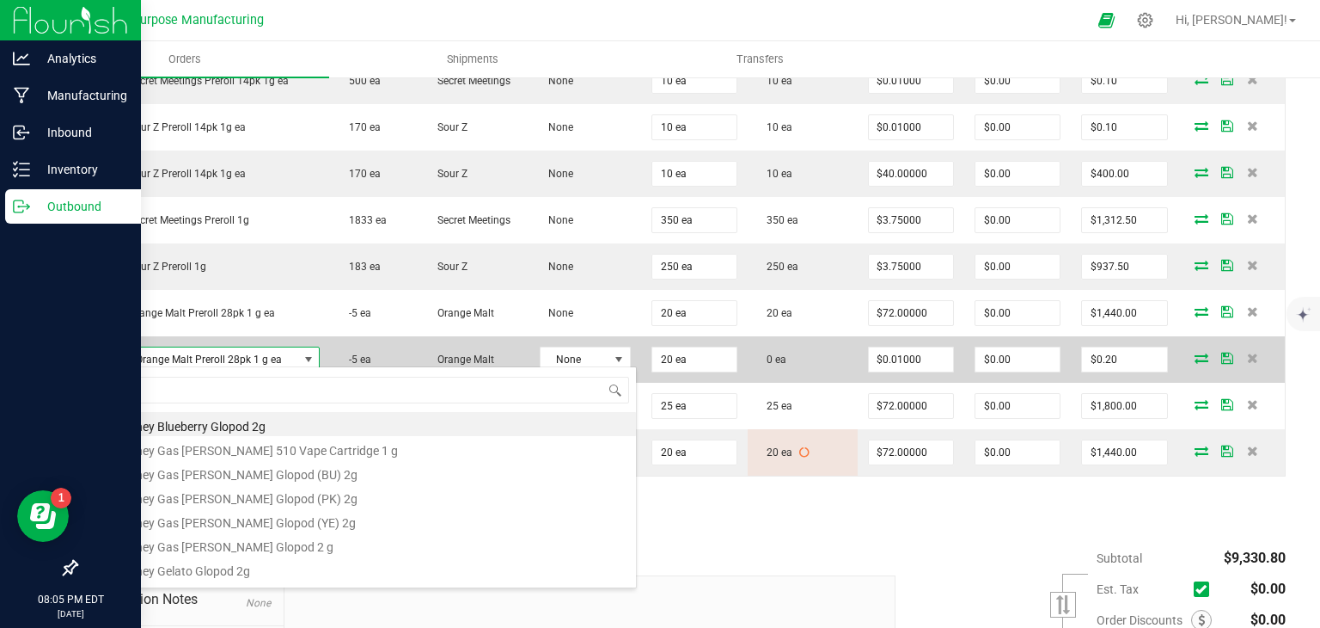
click at [261, 353] on span "[DATE] Orange Malt Preroll 28pk 1 g ea" at bounding box center [194, 359] width 210 height 24
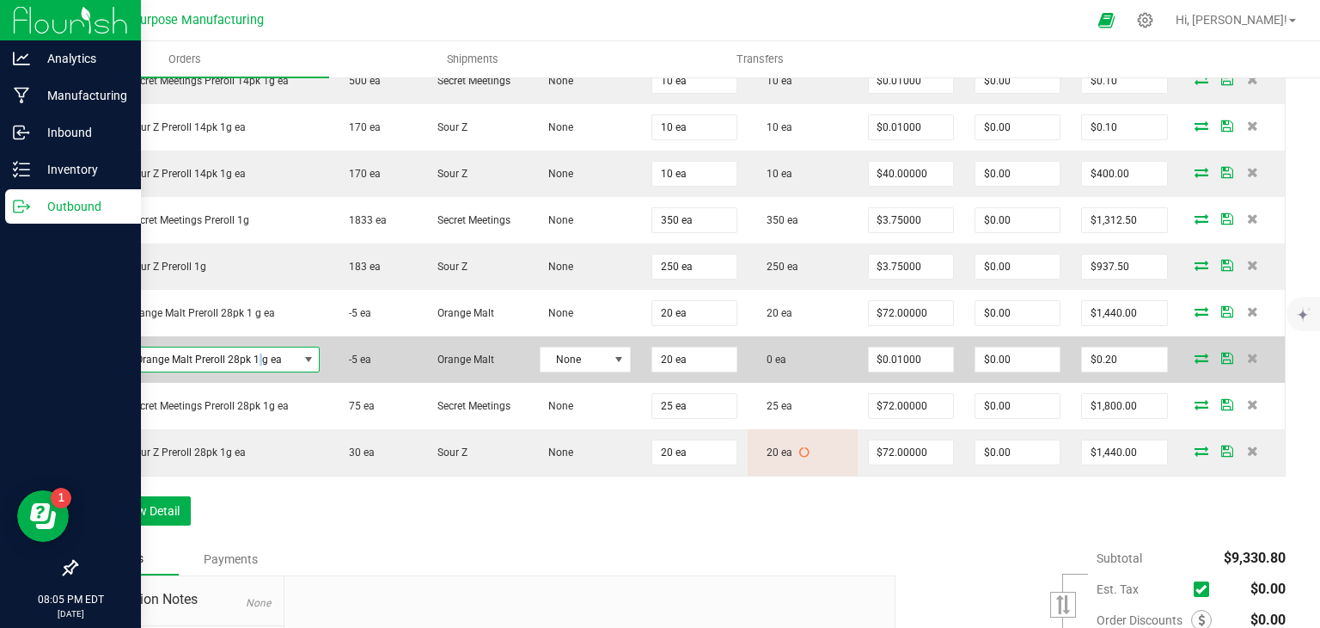
click at [261, 353] on span "[DATE] Orange Malt Preroll 28pk 1 g ea" at bounding box center [194, 359] width 210 height 24
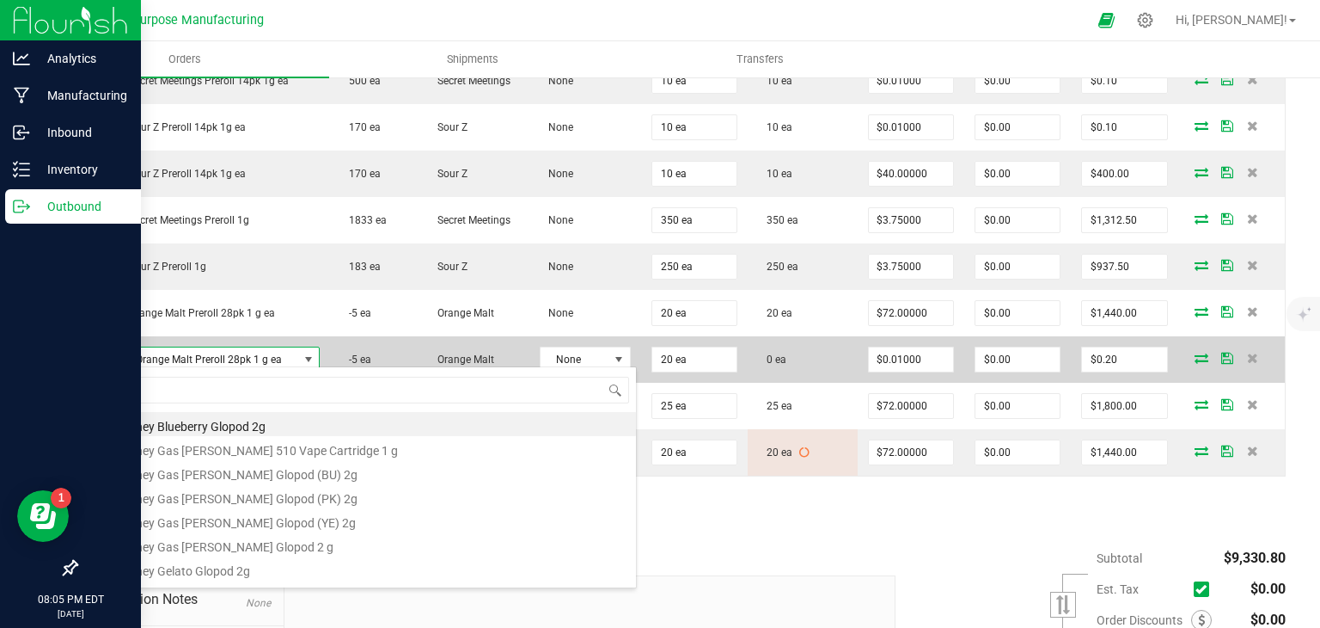
click at [261, 353] on span "[DATE] Orange Malt Preroll 28pk 1 g ea" at bounding box center [194, 359] width 210 height 24
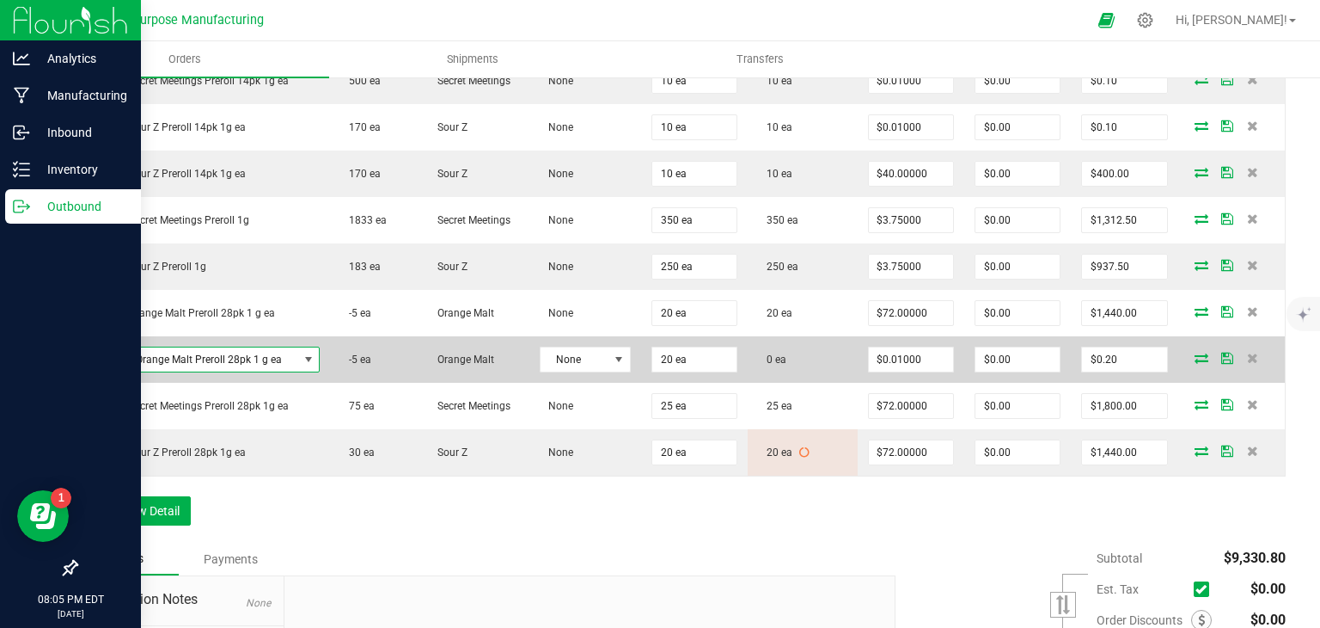
click at [261, 353] on span "[DATE] Orange Malt Preroll 28pk 1 g ea" at bounding box center [194, 359] width 210 height 24
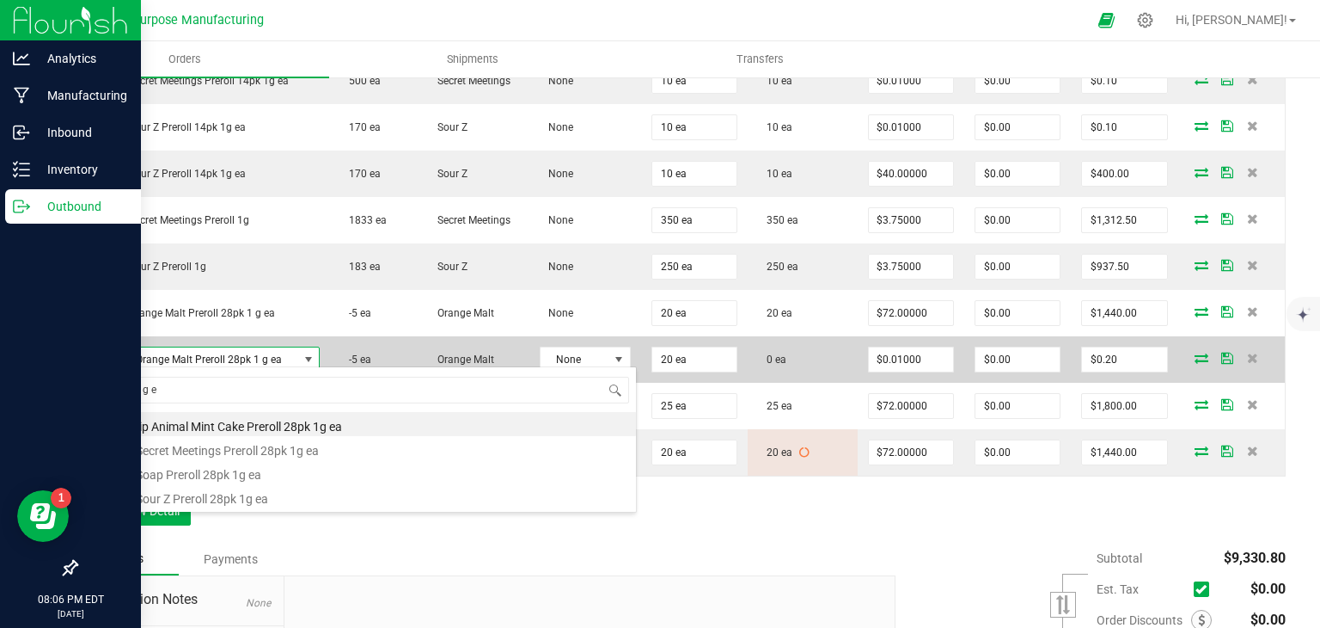
type input "28pk 1g ea"
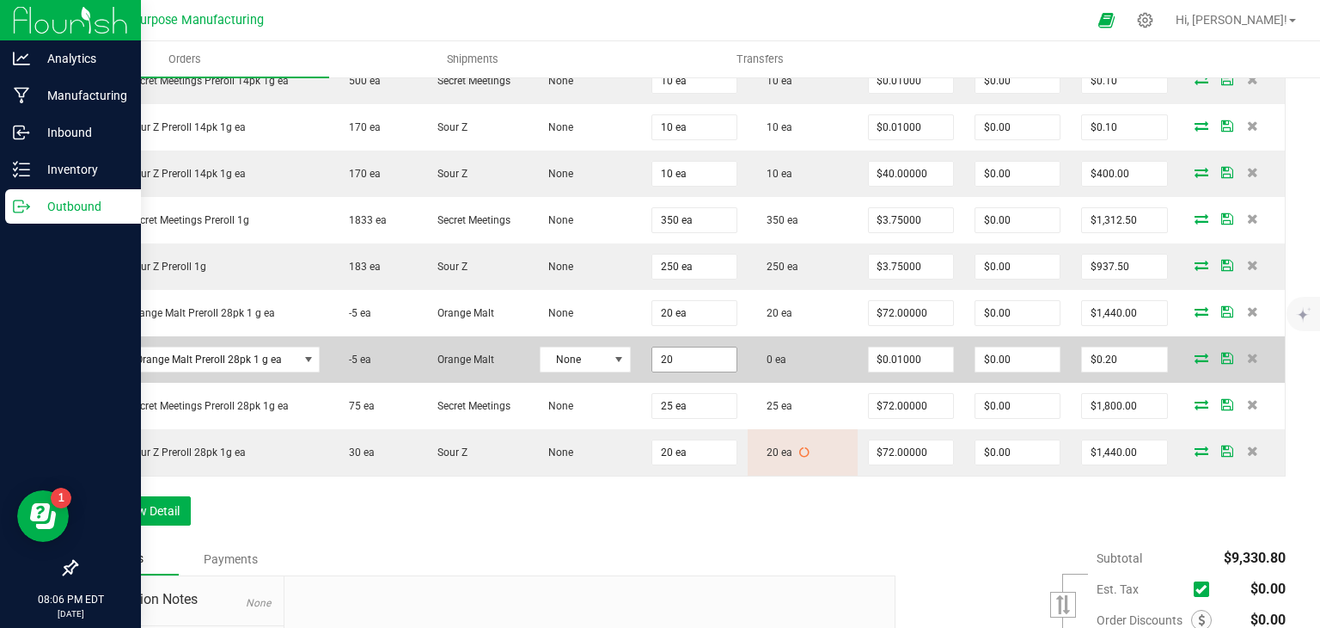
click at [670, 363] on input "20" at bounding box center [694, 359] width 84 height 24
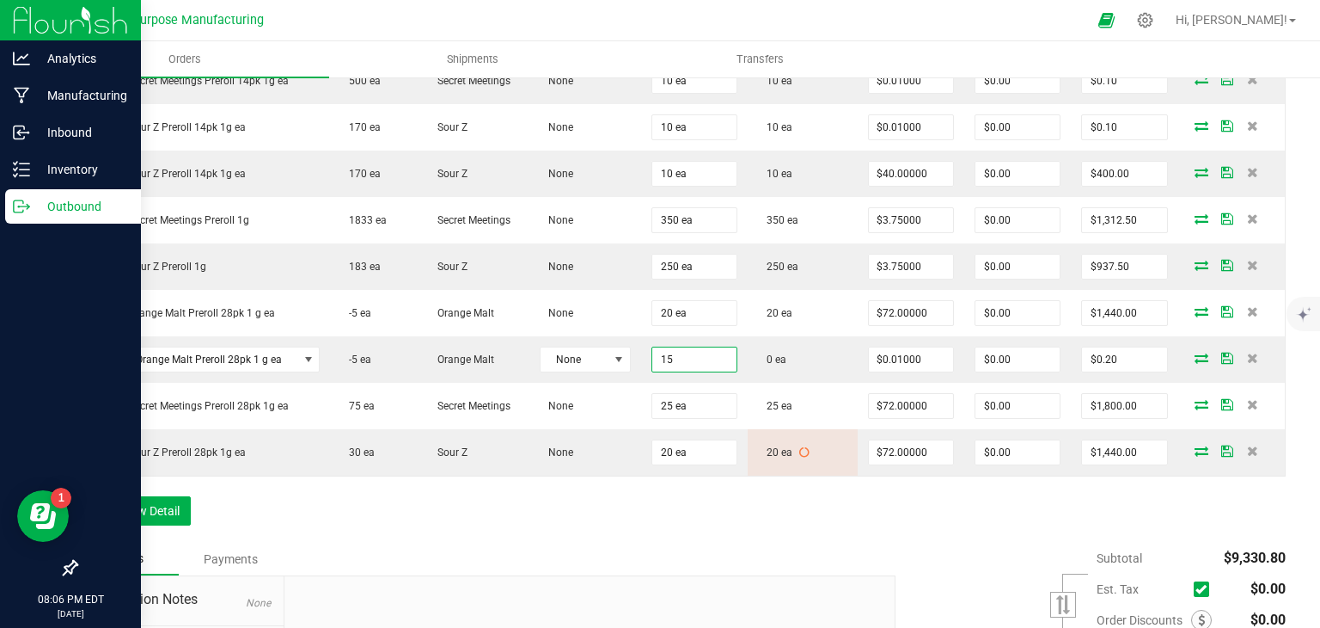
type input "15 ea"
type input "$0.15"
click at [744, 506] on div "Order Details Print All Labels Item Sellable Strain Lot Number Qty Ordered Qty …" at bounding box center [681, 192] width 1210 height 701
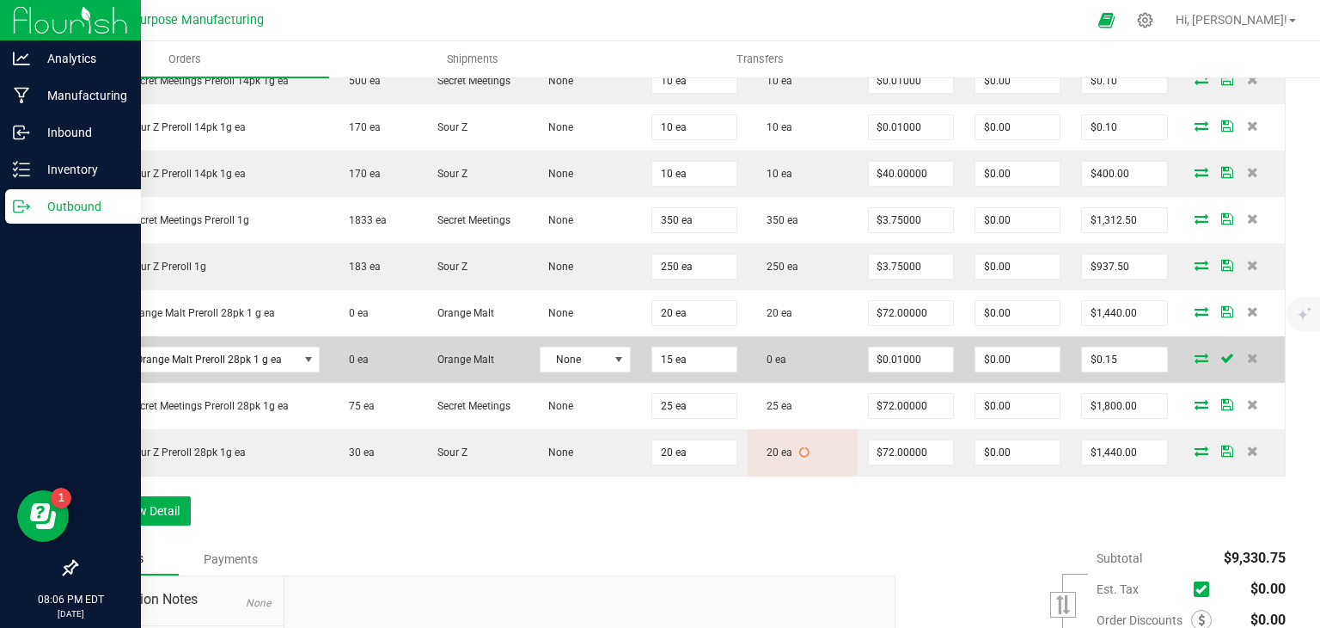
click at [1195, 353] on icon at bounding box center [1202, 357] width 14 height 10
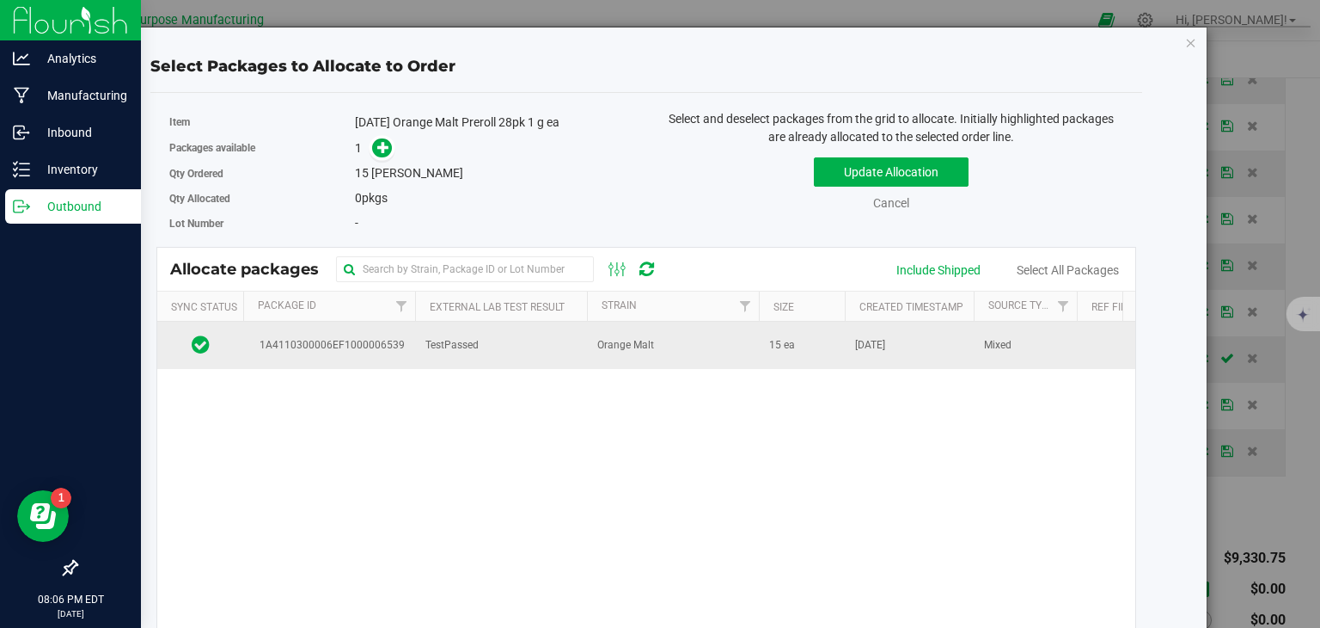
click at [571, 344] on td "TestPassed" at bounding box center [501, 345] width 172 height 46
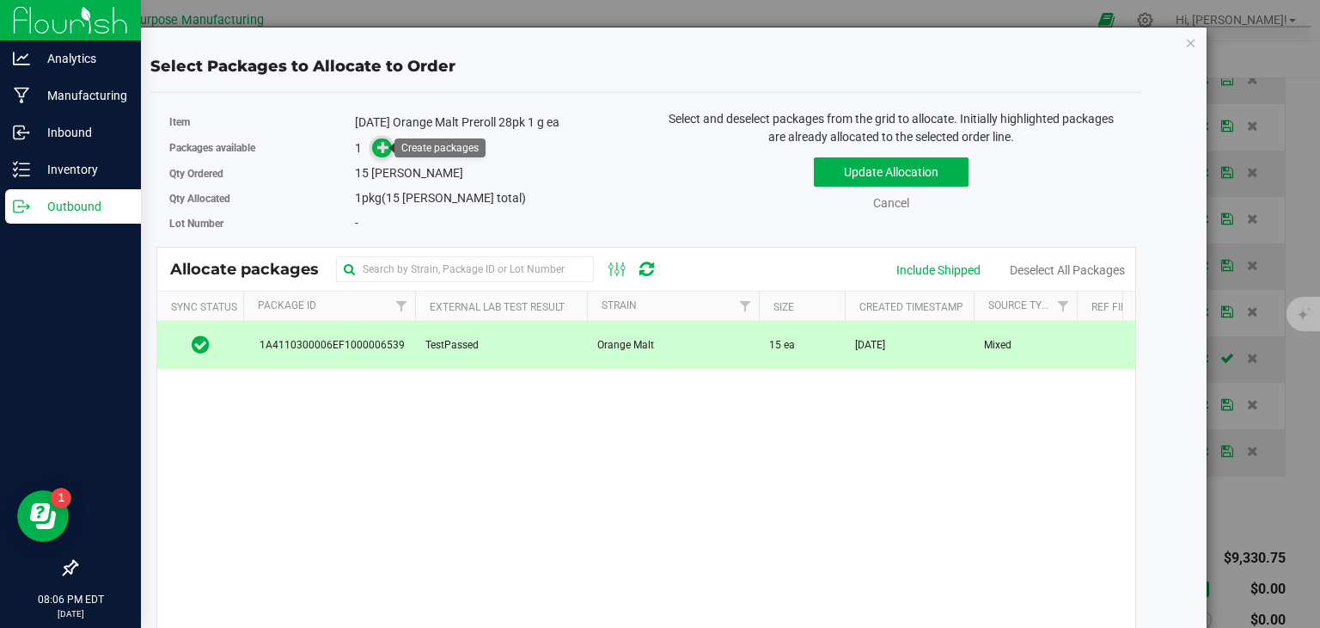
click at [377, 149] on icon at bounding box center [383, 146] width 12 height 12
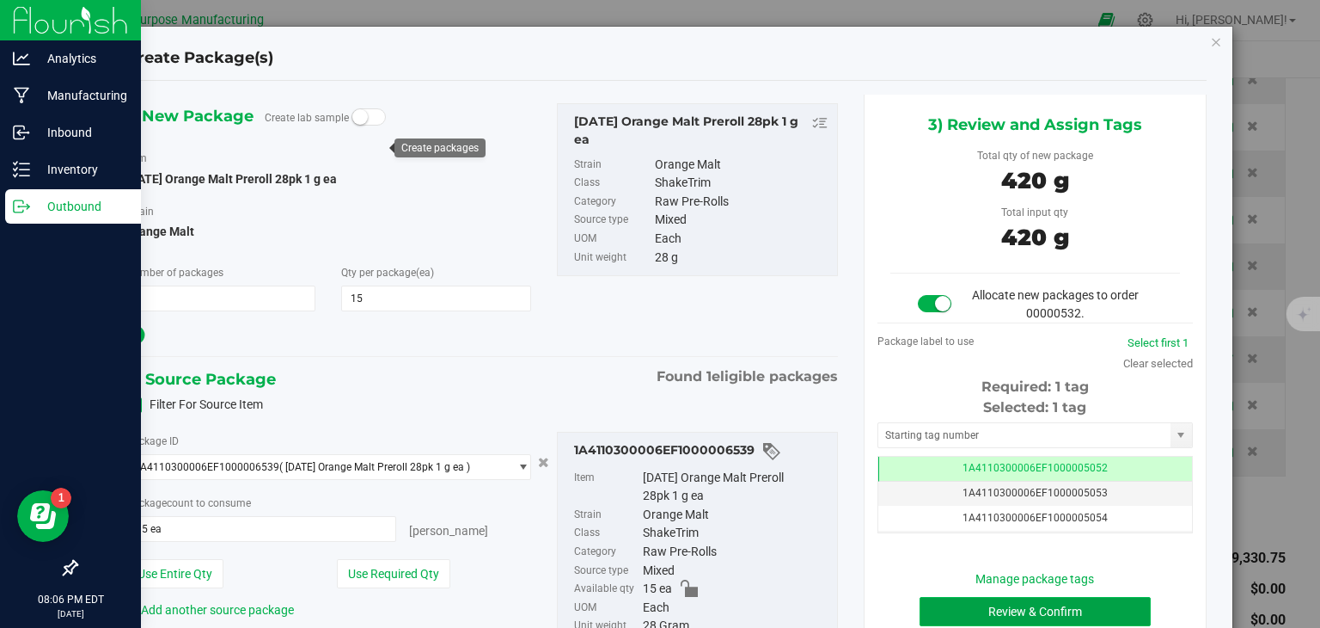
click at [961, 608] on button "Review & Confirm" at bounding box center [1035, 611] width 231 height 29
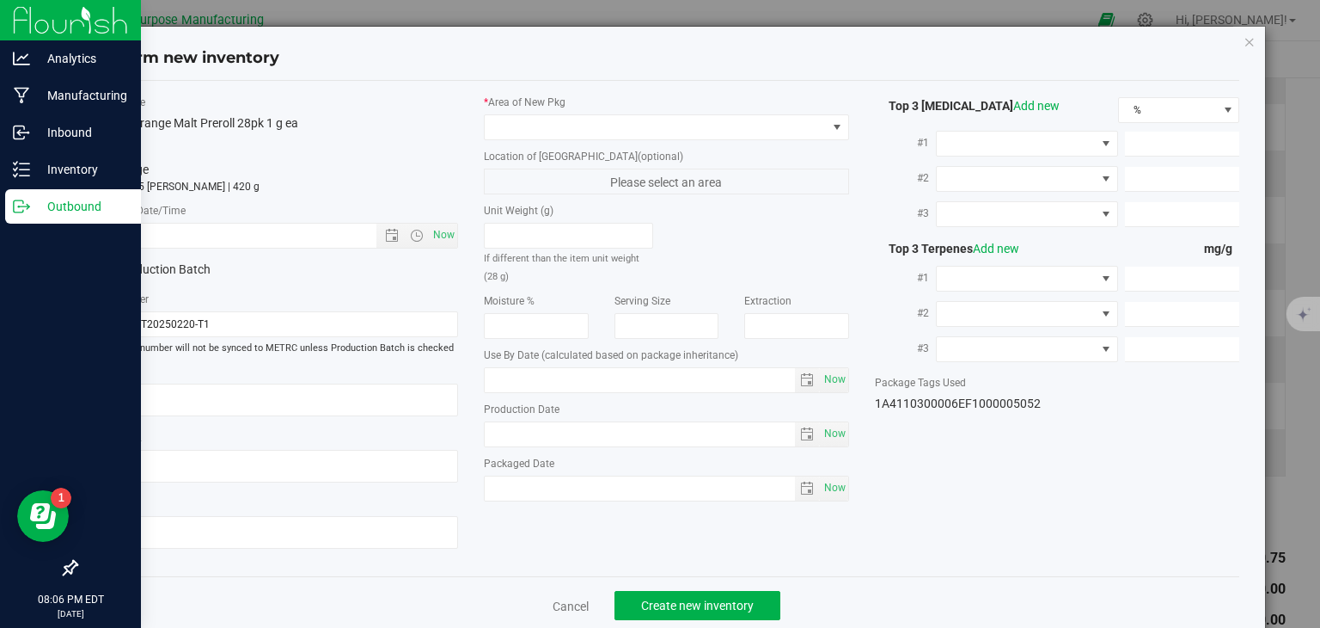
type input "[DATE]"
click at [441, 248] on div "Item Name [DATE] Orange Malt Preroll 28pk 1 g ea Total Qty 1 package totaling 1…" at bounding box center [276, 329] width 391 height 469
click at [437, 241] on span "Now" at bounding box center [444, 235] width 29 height 25
type input "[DATE] 8:06 PM"
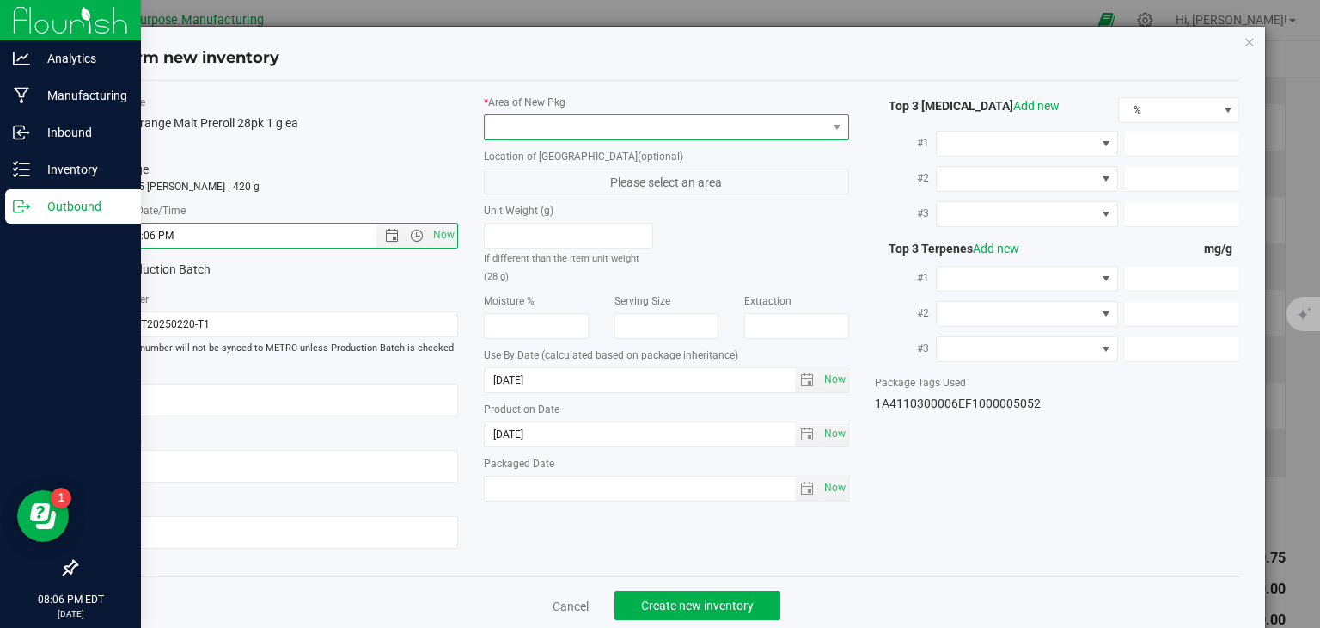
click at [548, 135] on span at bounding box center [656, 127] width 342 height 24
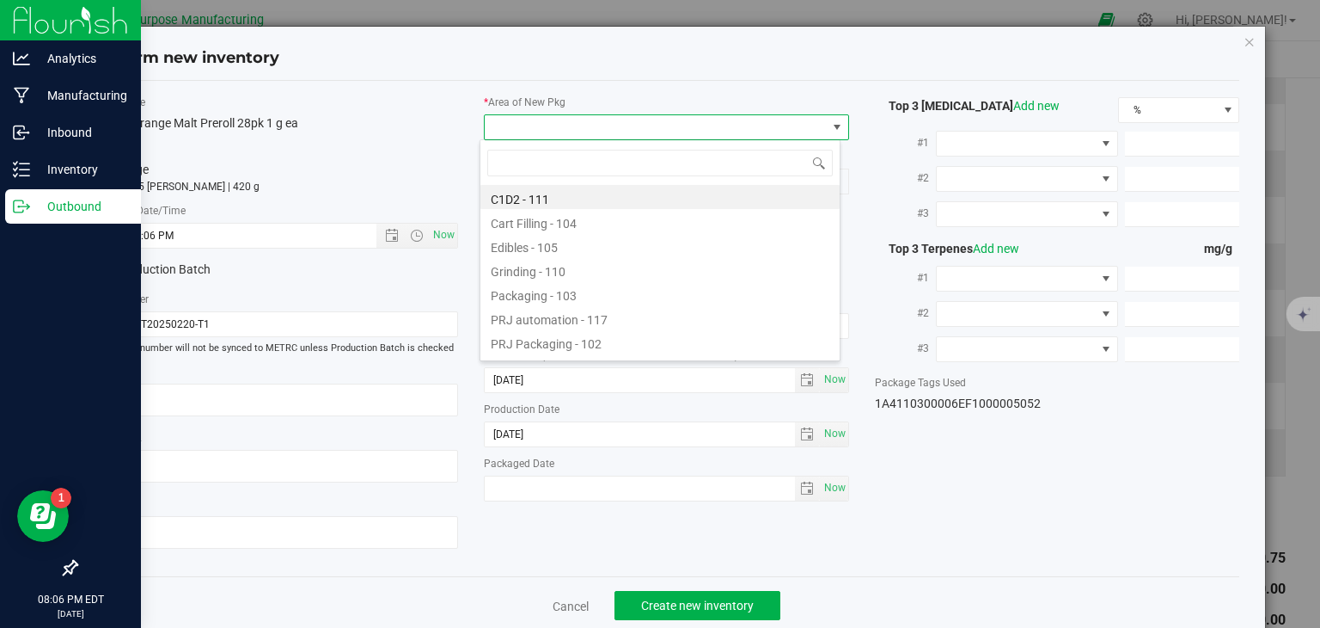
type input "108"
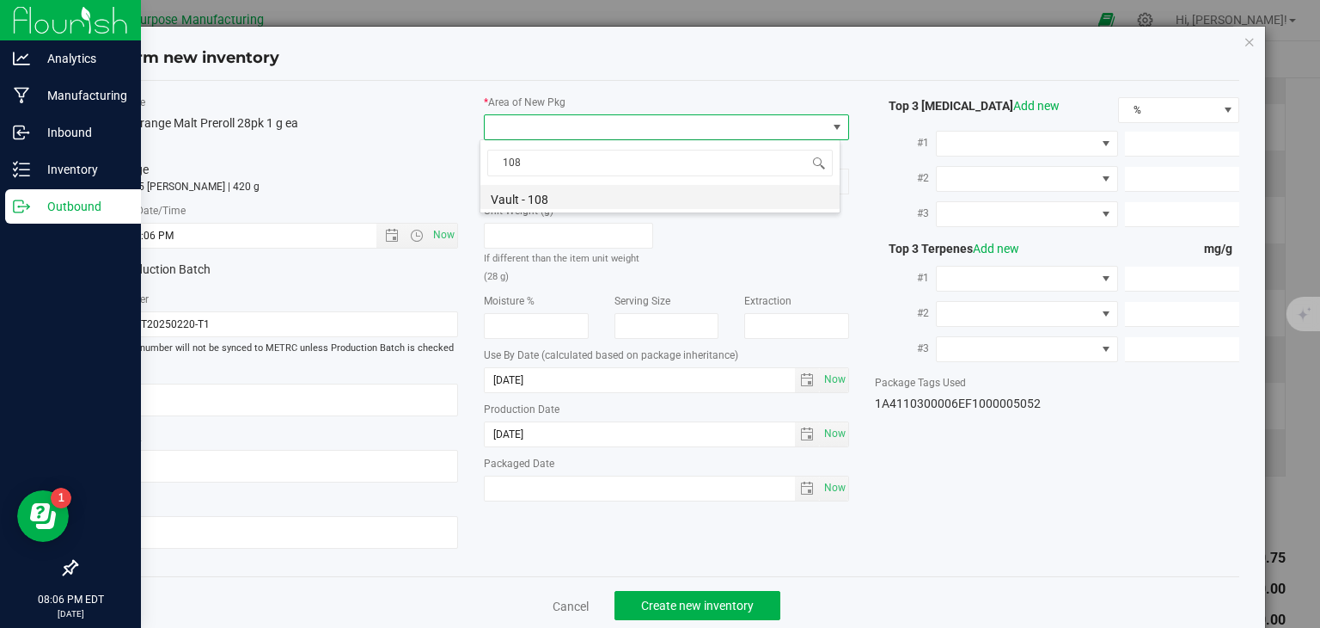
click at [534, 200] on li "Vault - 108" at bounding box center [660, 197] width 359 height 24
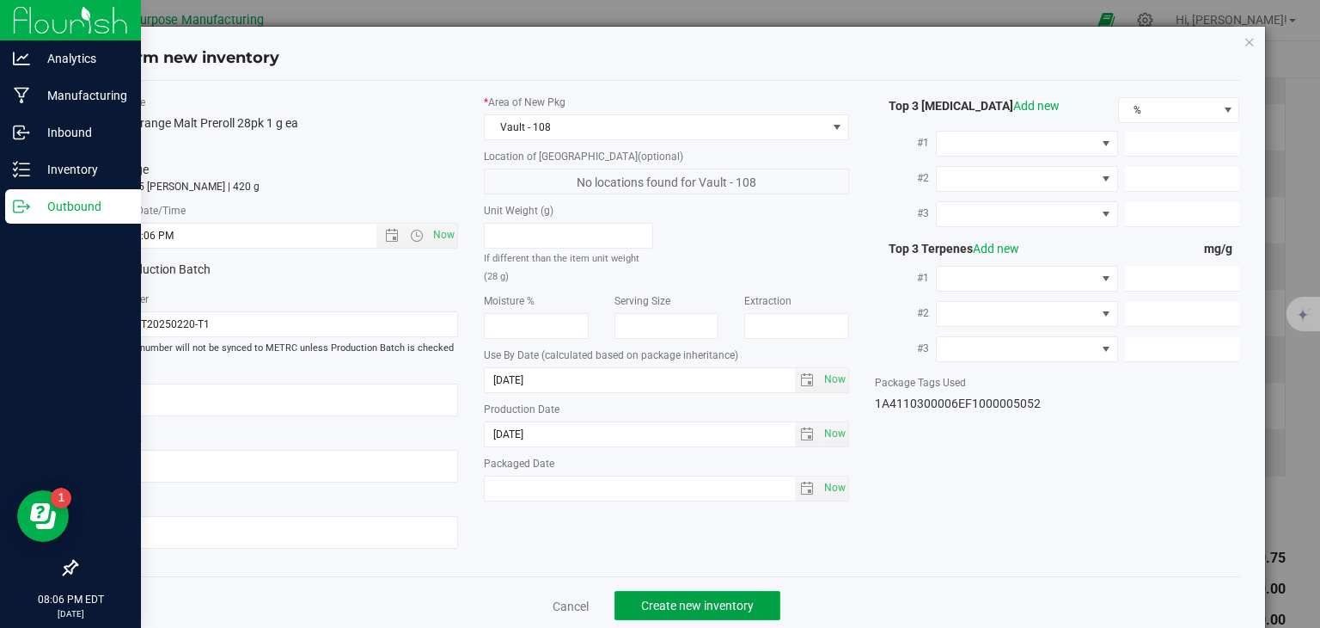
click at [701, 600] on span "Create new inventory" at bounding box center [697, 605] width 113 height 14
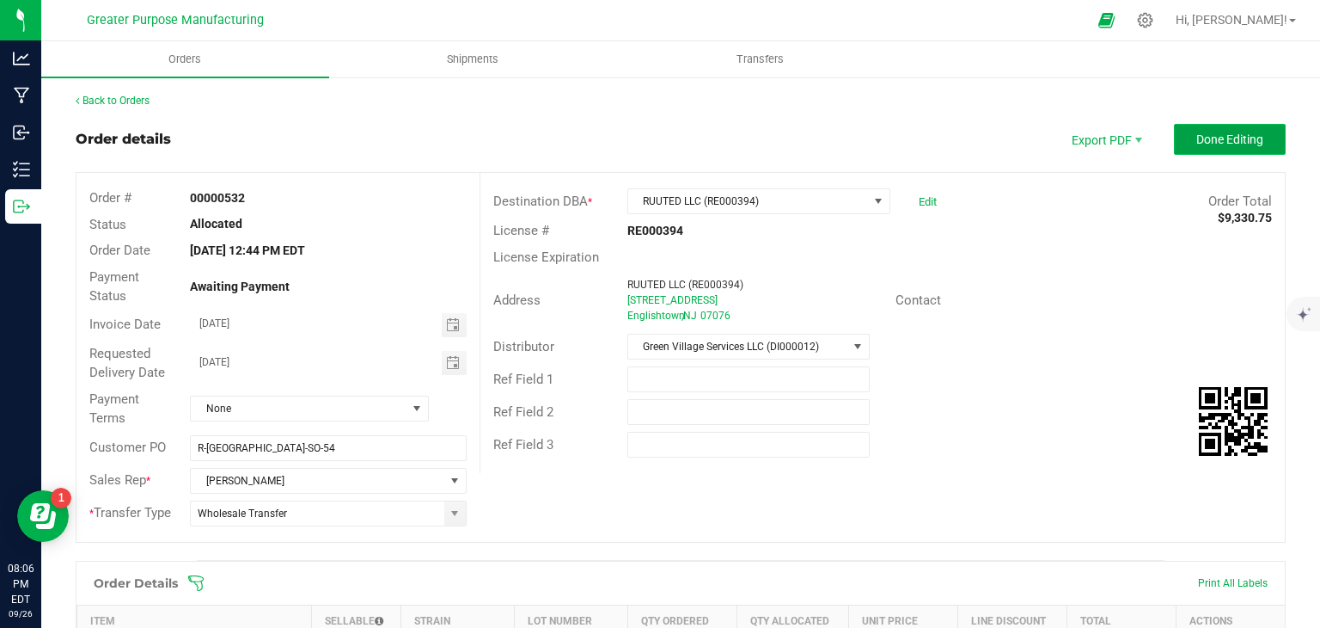
click at [1230, 144] on span "Done Editing" at bounding box center [1230, 139] width 67 height 14
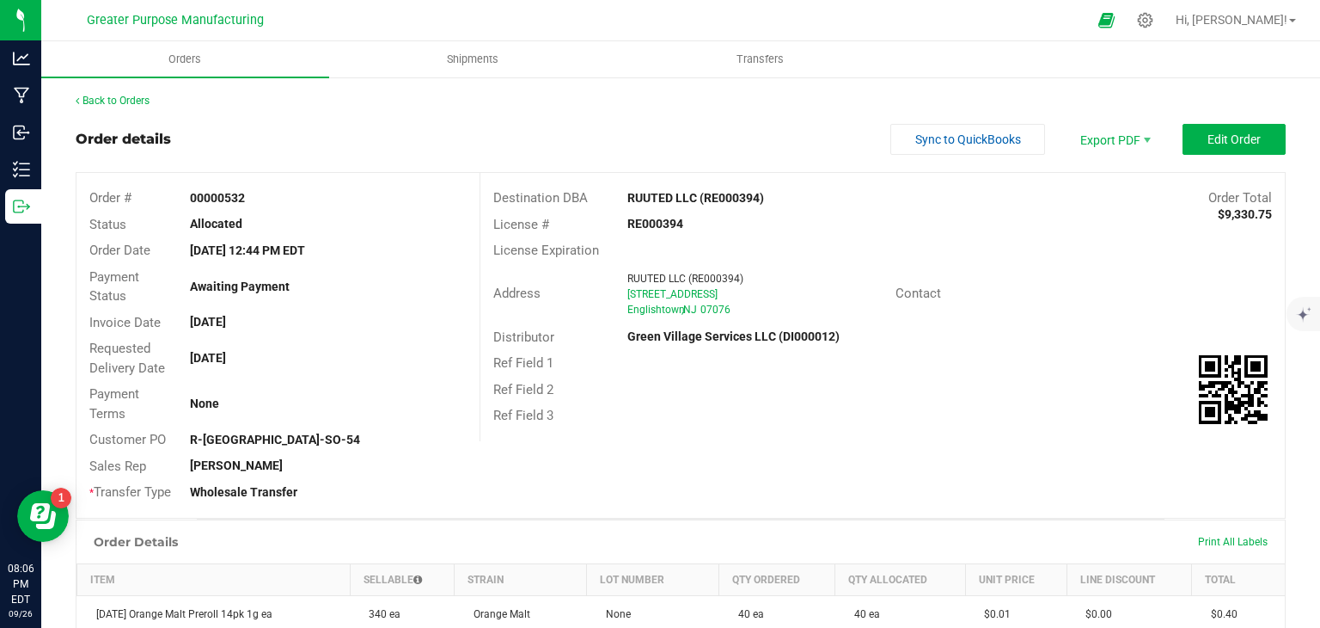
click at [113, 107] on div "Back to Orders" at bounding box center [681, 100] width 1210 height 15
click at [107, 101] on link "Back to Orders" at bounding box center [113, 101] width 74 height 12
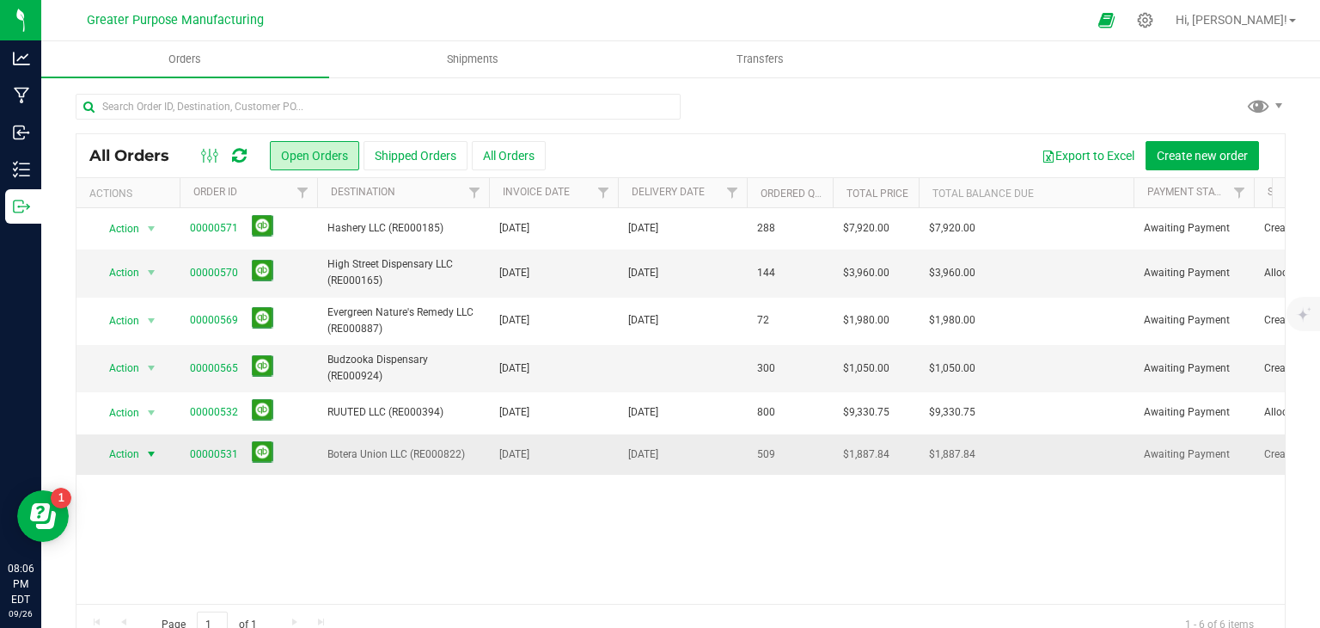
click at [152, 453] on span "select" at bounding box center [151, 454] width 14 height 14
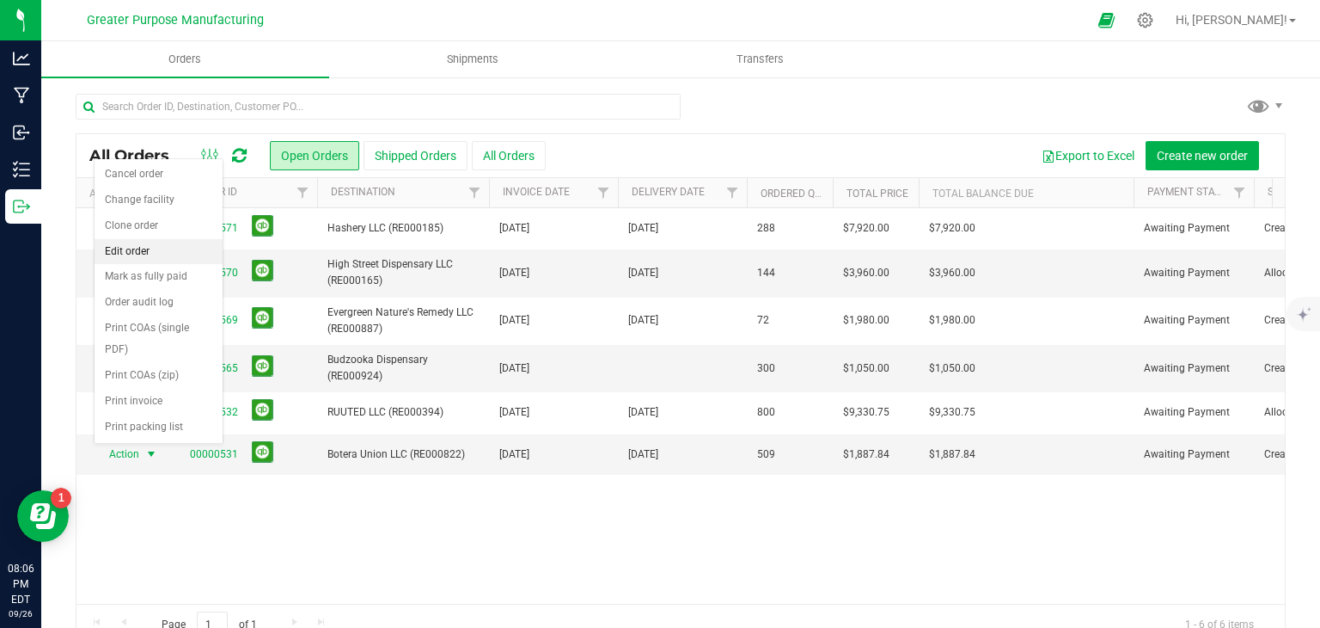
click at [133, 249] on li "Edit order" at bounding box center [159, 252] width 128 height 26
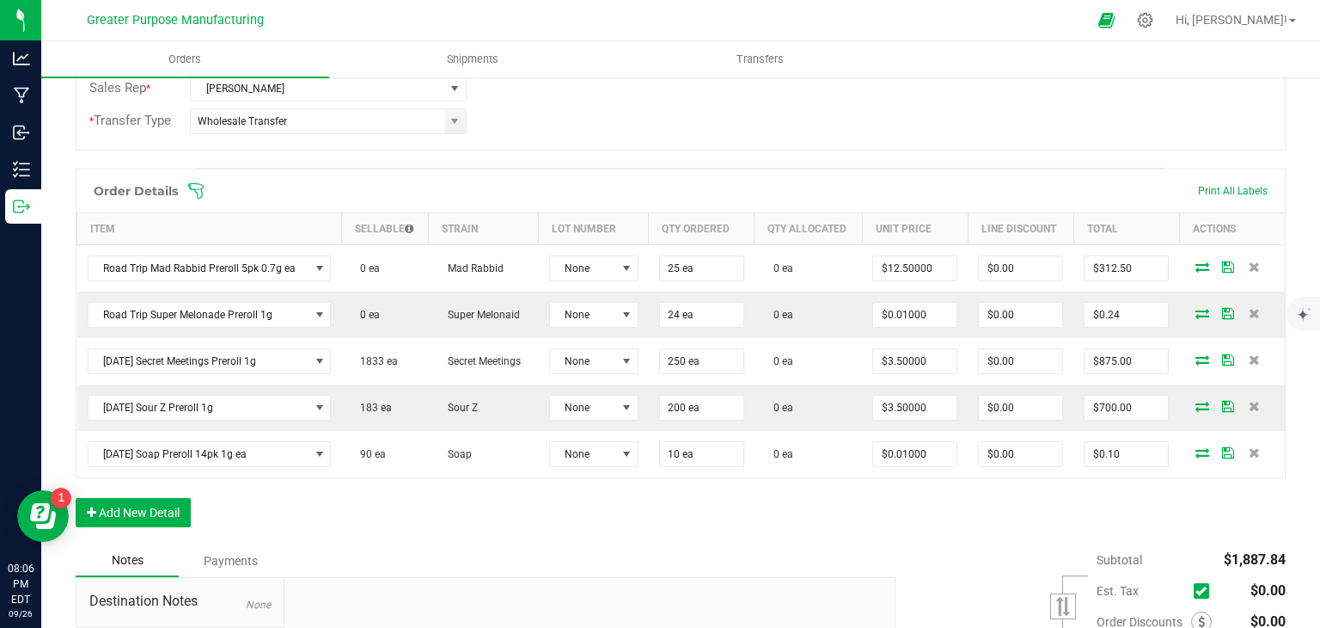
scroll to position [395, 0]
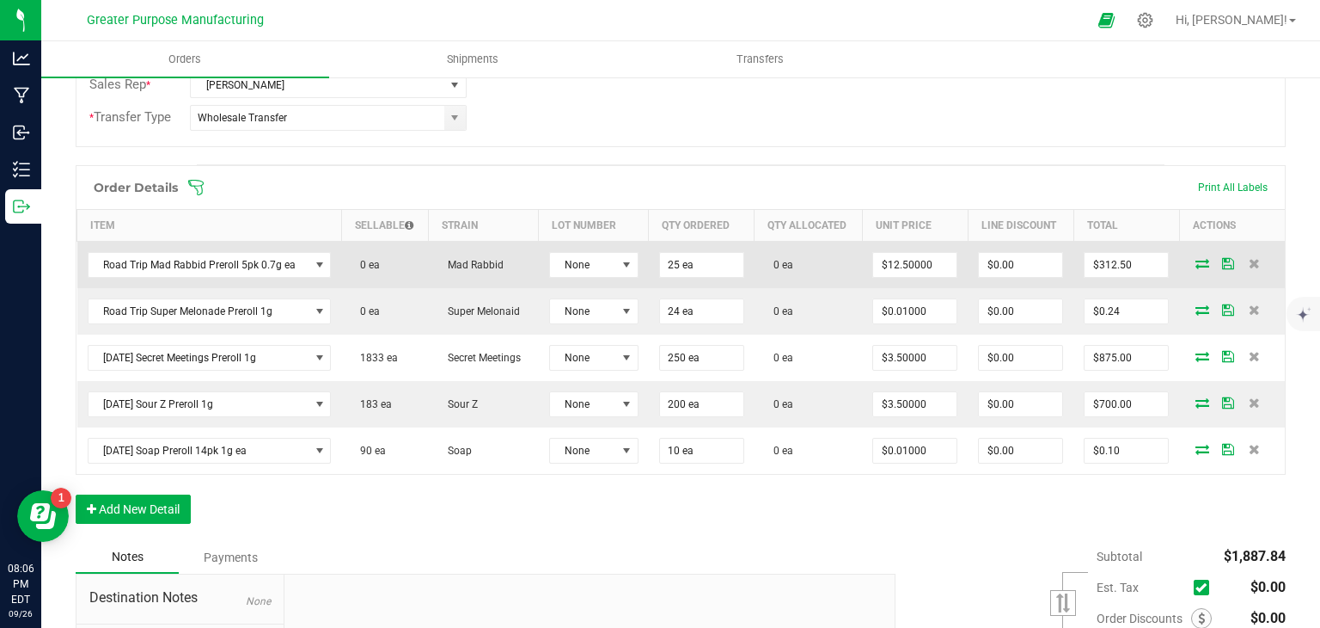
click at [1196, 260] on icon at bounding box center [1203, 263] width 14 height 10
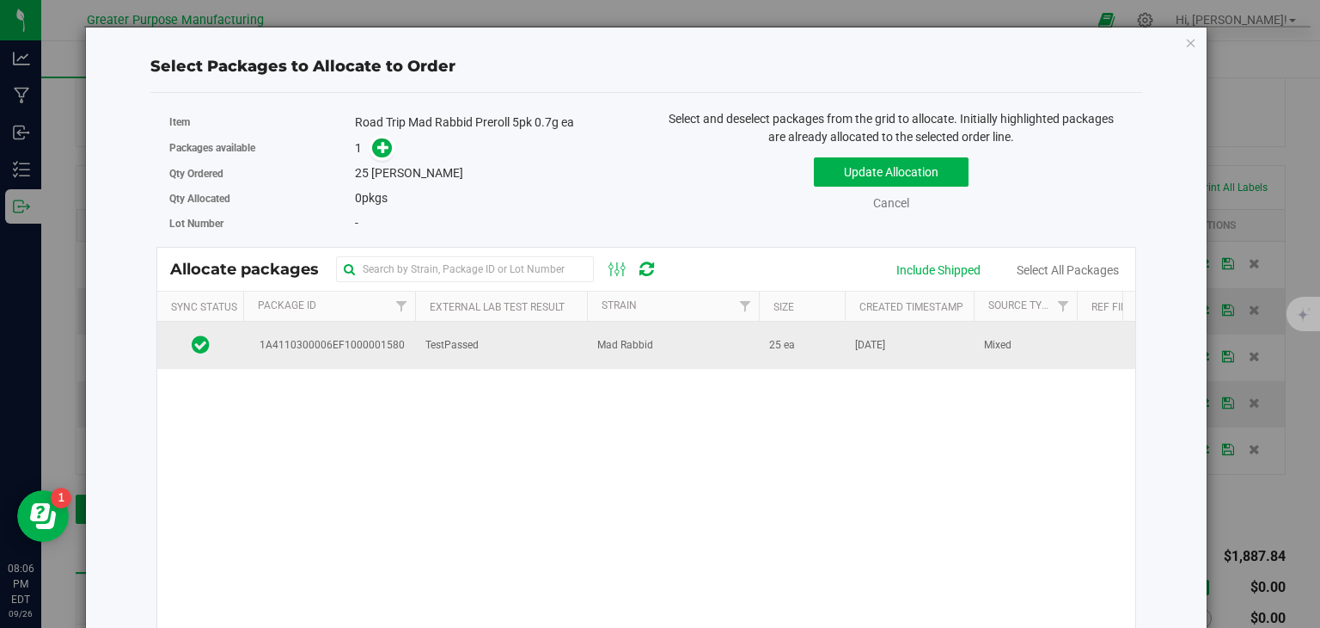
click at [752, 348] on td "Mad Rabbid" at bounding box center [673, 345] width 172 height 46
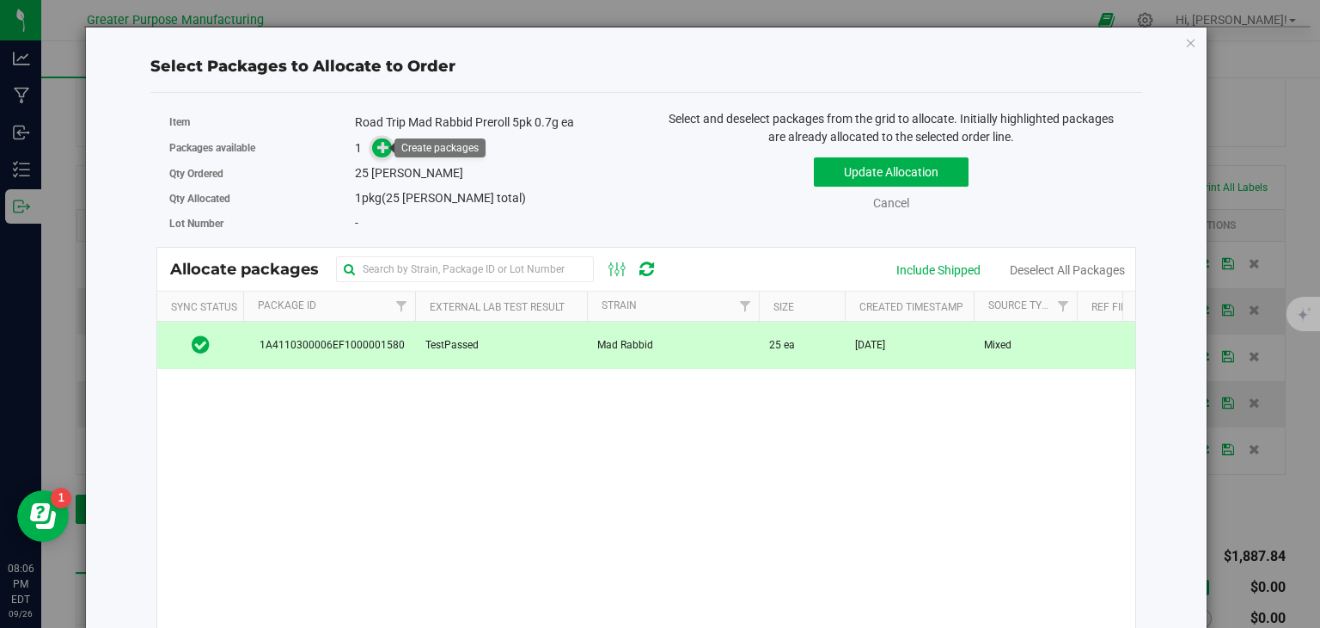
click at [377, 144] on icon at bounding box center [383, 147] width 12 height 12
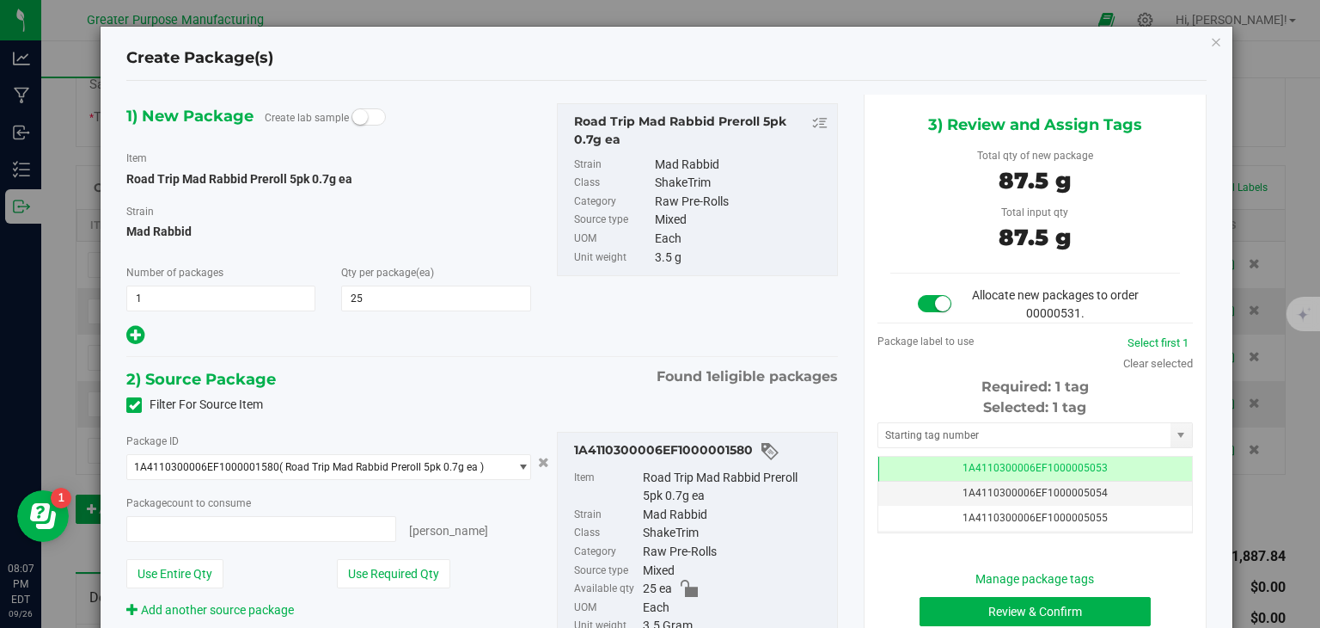
type input "25 ea"
click at [953, 592] on div "Manage package tags Review & Confirm Cancel" at bounding box center [1036, 611] width 290 height 83
click at [950, 604] on button "Review & Confirm" at bounding box center [1035, 611] width 231 height 29
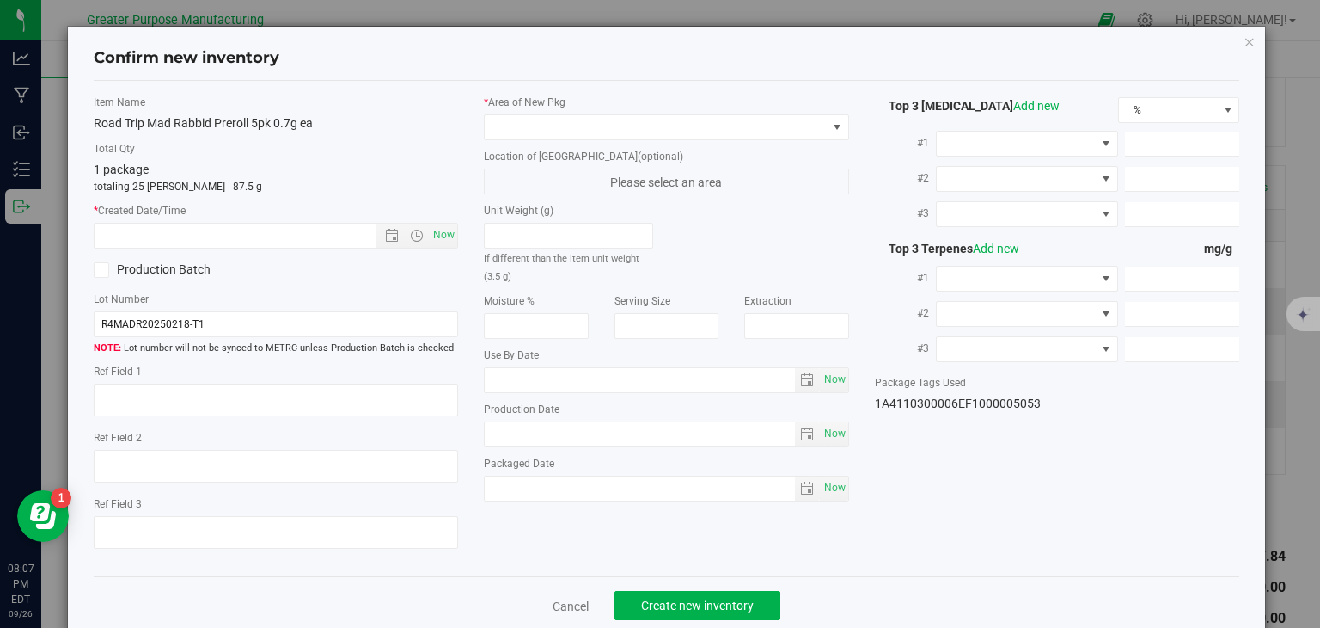
type input "2025-12-12"
type input "2025-06-12"
click at [430, 227] on span "Now" at bounding box center [444, 235] width 29 height 25
type input "9/26/2025 8:07 PM"
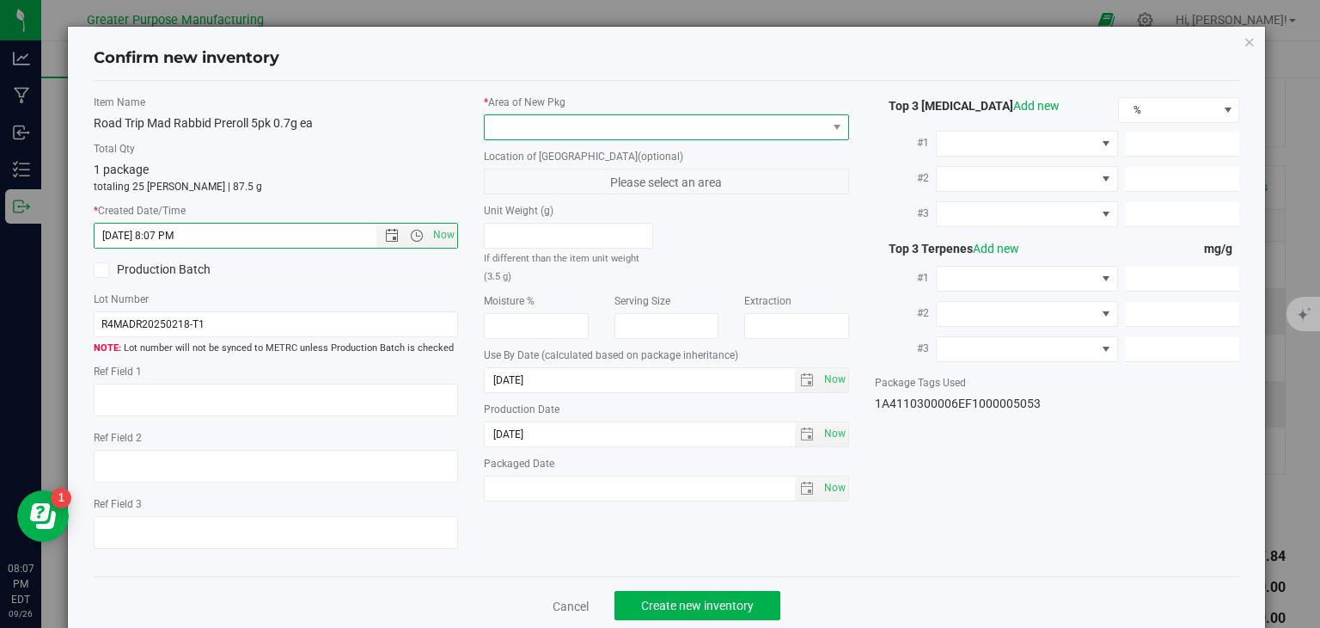
click at [539, 121] on span at bounding box center [656, 127] width 342 height 24
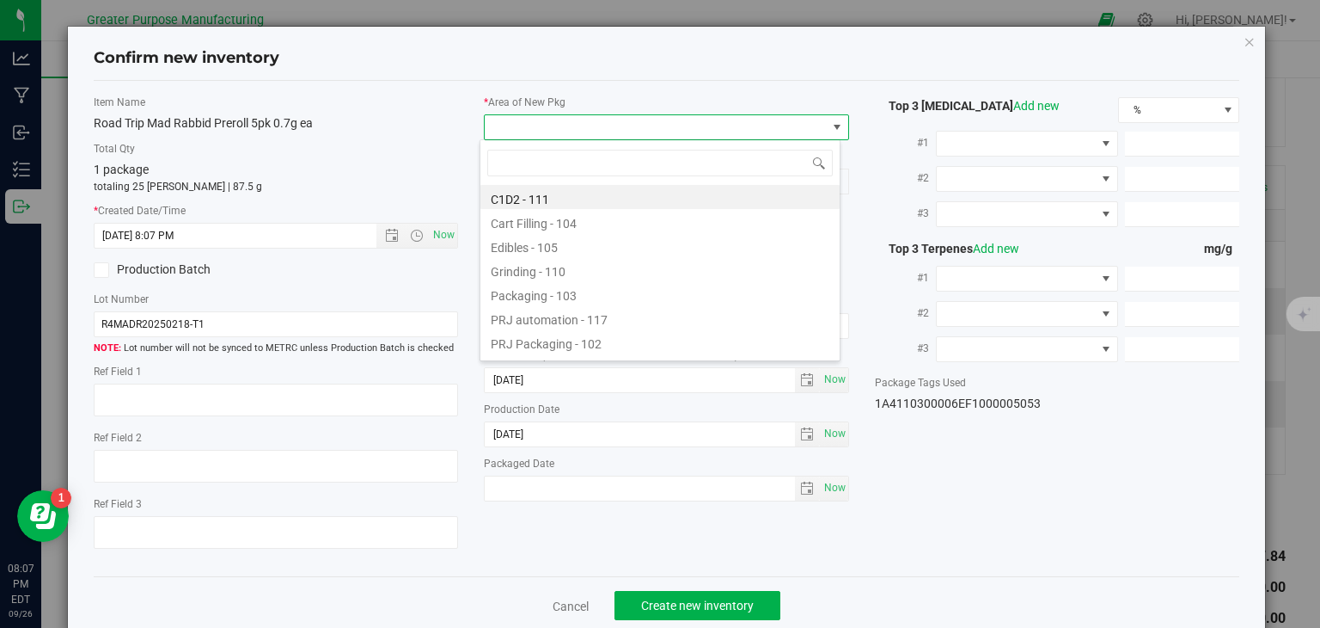
type input "108"
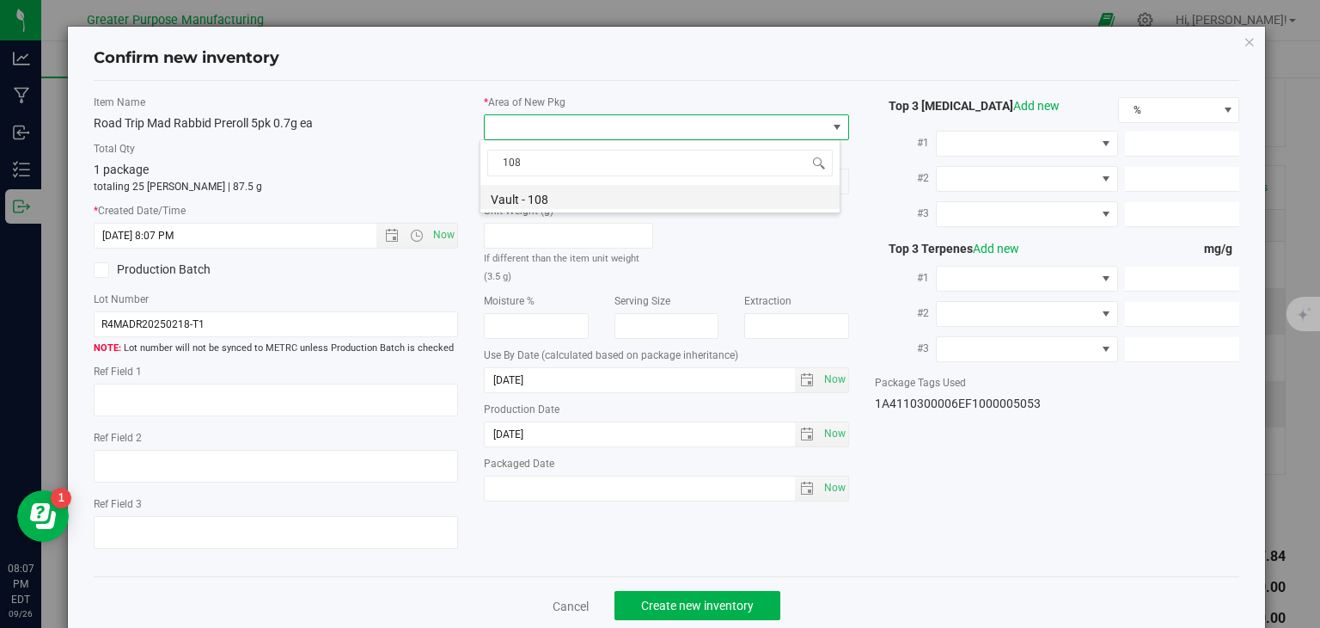
click at [535, 196] on li "Vault - 108" at bounding box center [660, 197] width 359 height 24
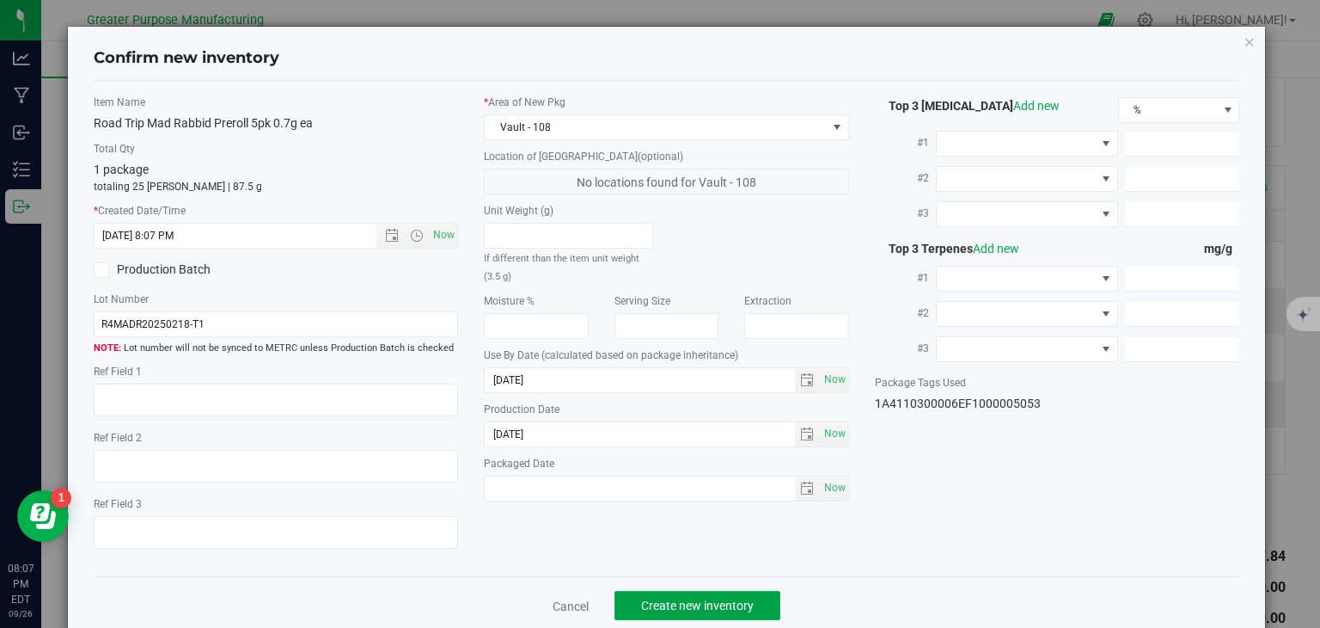
click at [665, 591] on button "Create new inventory" at bounding box center [698, 605] width 166 height 29
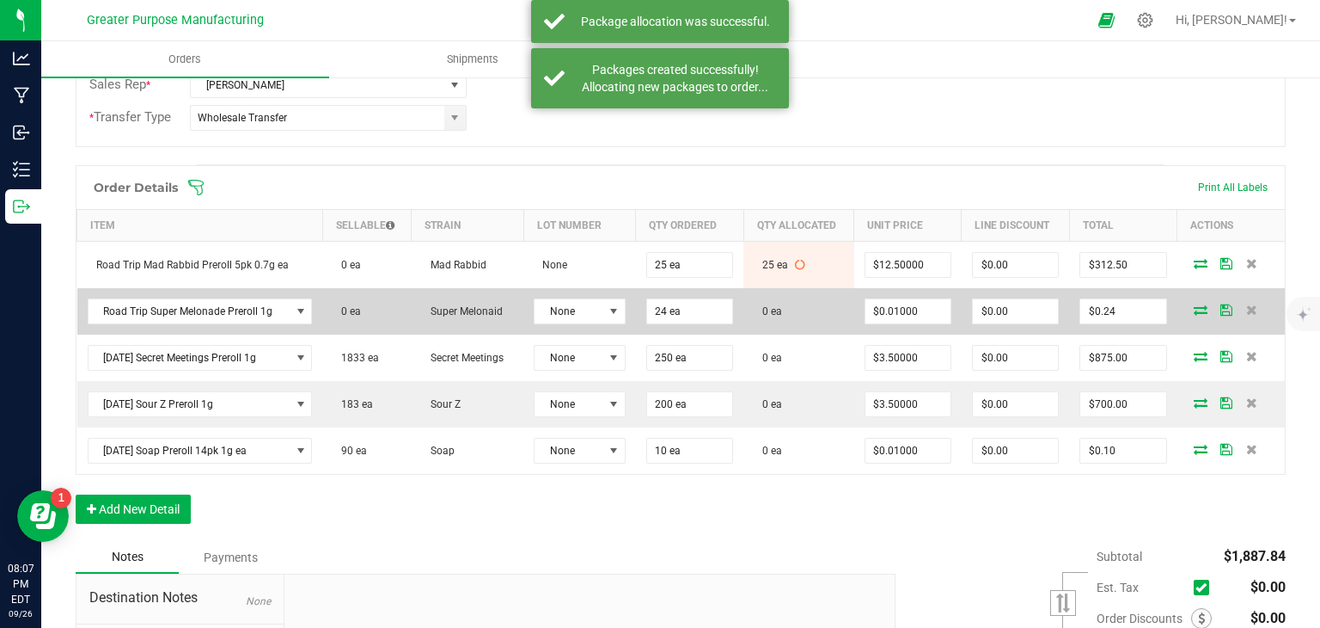
click at [1194, 304] on icon at bounding box center [1201, 309] width 14 height 10
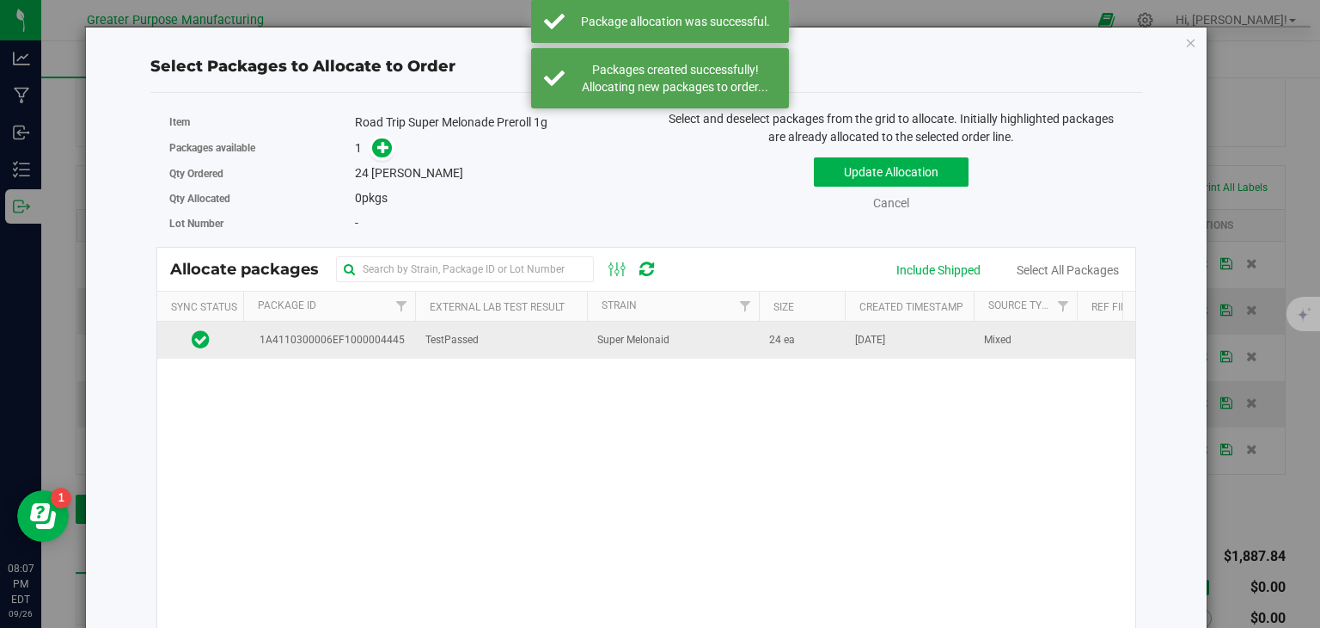
click at [554, 339] on td "TestPassed" at bounding box center [501, 340] width 172 height 37
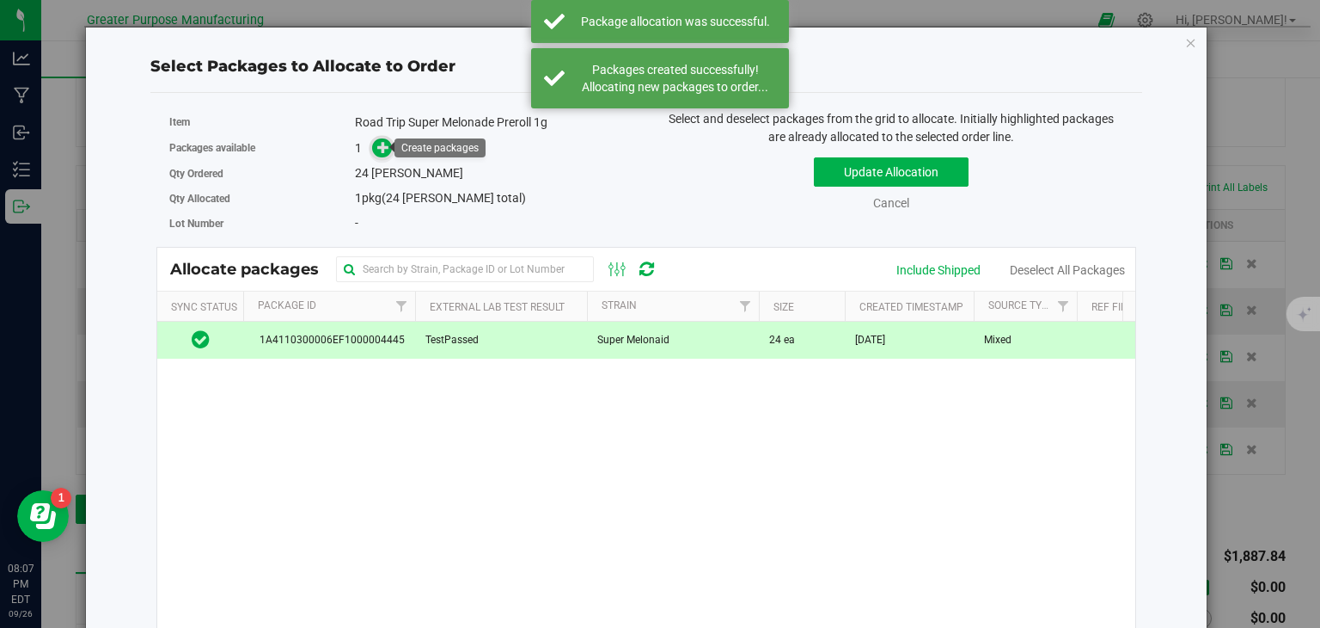
click at [380, 150] on icon at bounding box center [383, 147] width 12 height 12
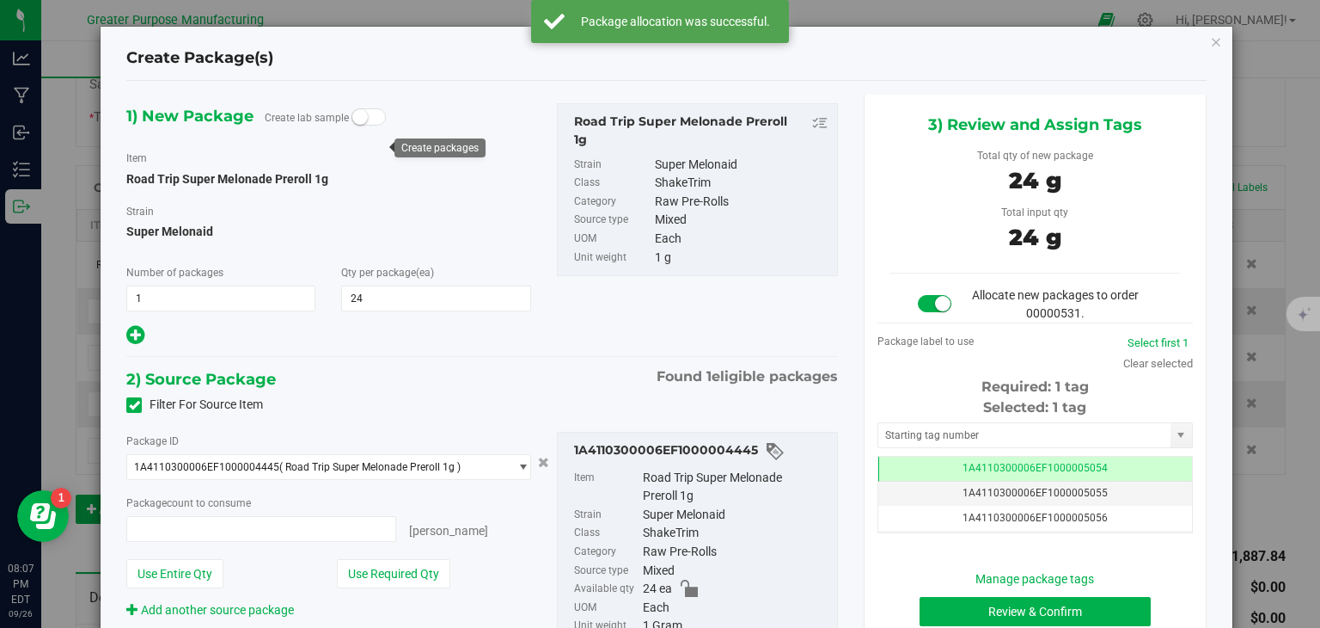
type input "24 ea"
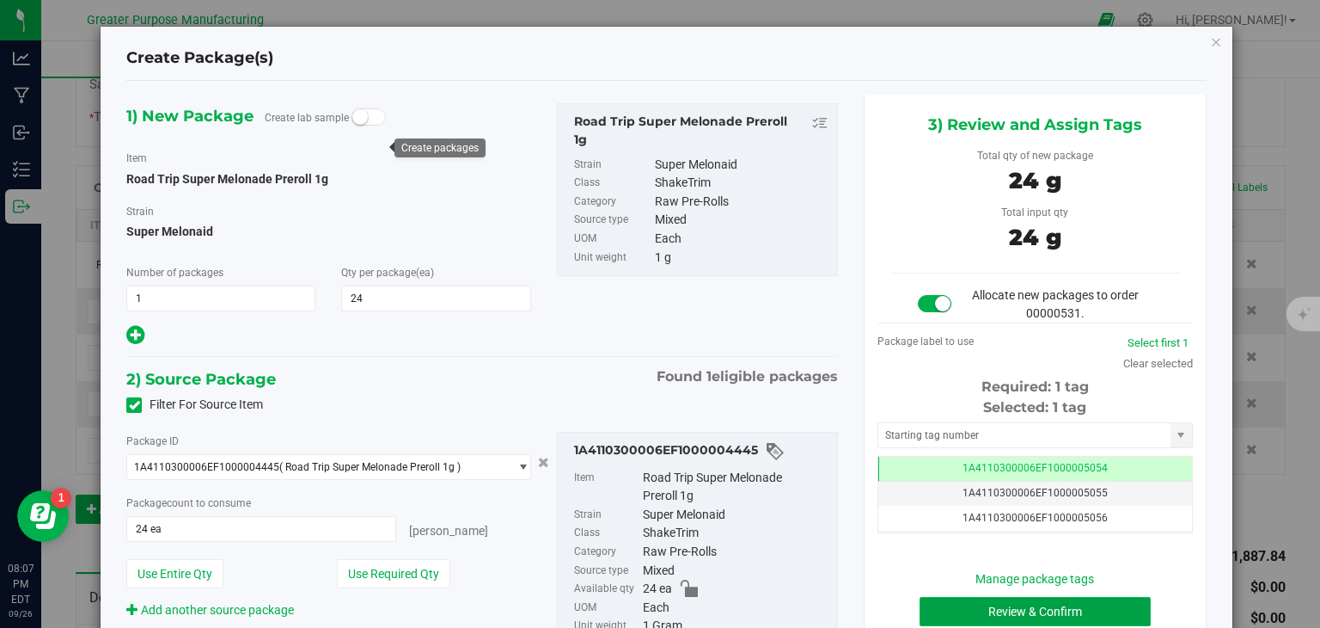
click at [966, 602] on button "Review & Confirm" at bounding box center [1035, 611] width 231 height 29
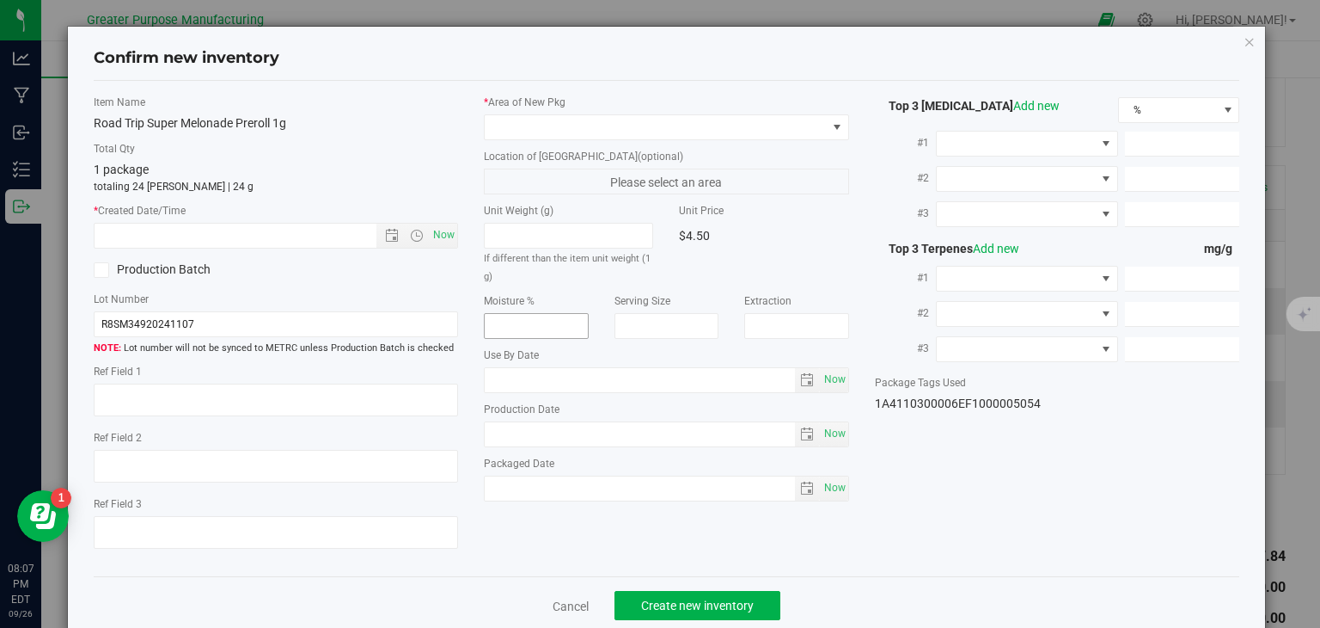
type input "2025-09-18"
type input "2025-04-16"
click at [444, 234] on span "Now" at bounding box center [444, 235] width 29 height 25
type input "9/26/2025 8:07 PM"
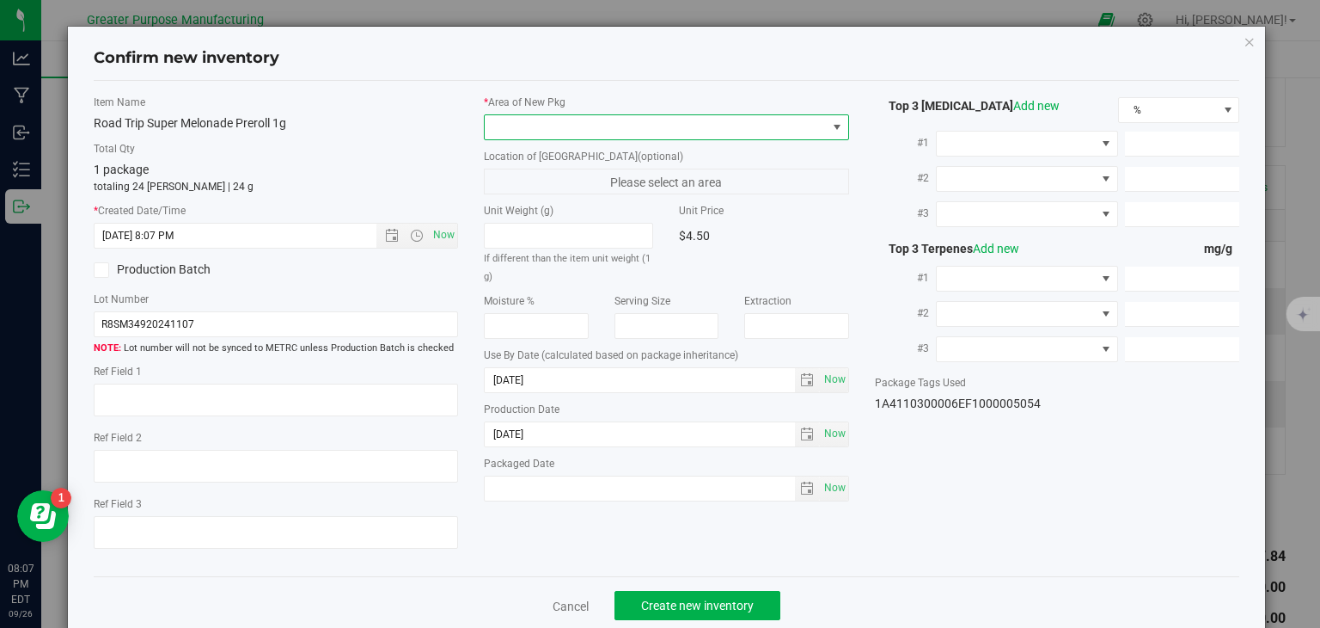
click at [526, 130] on span at bounding box center [656, 127] width 342 height 24
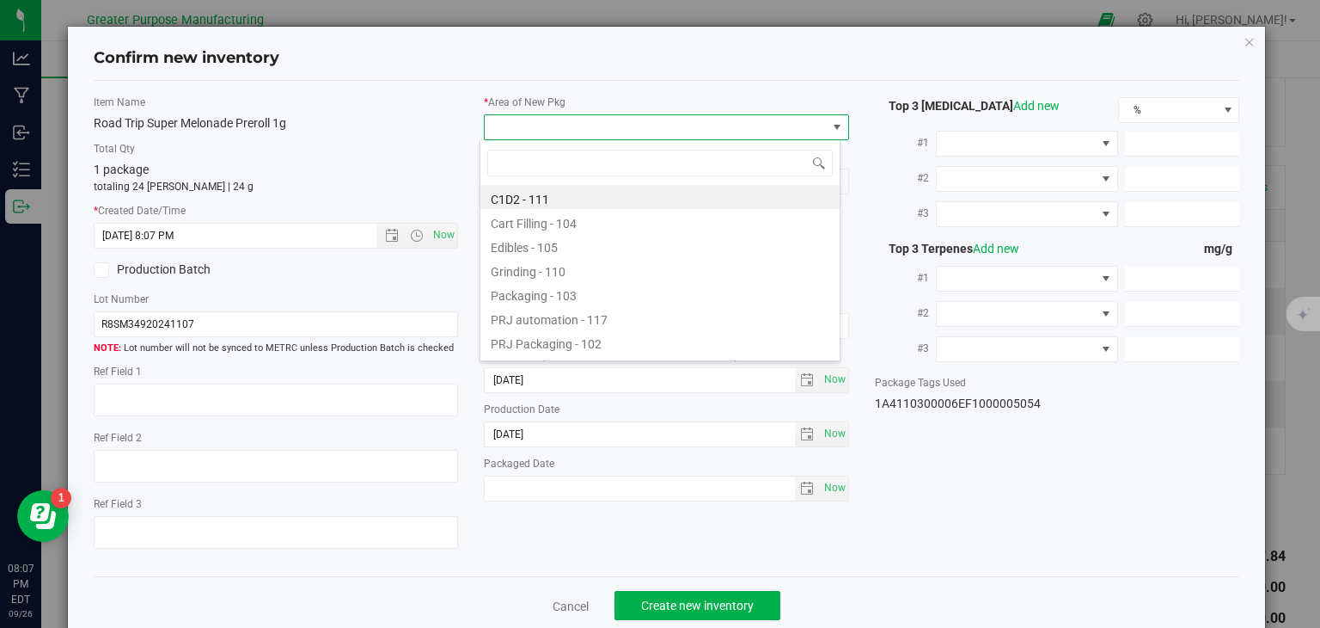
type input "108"
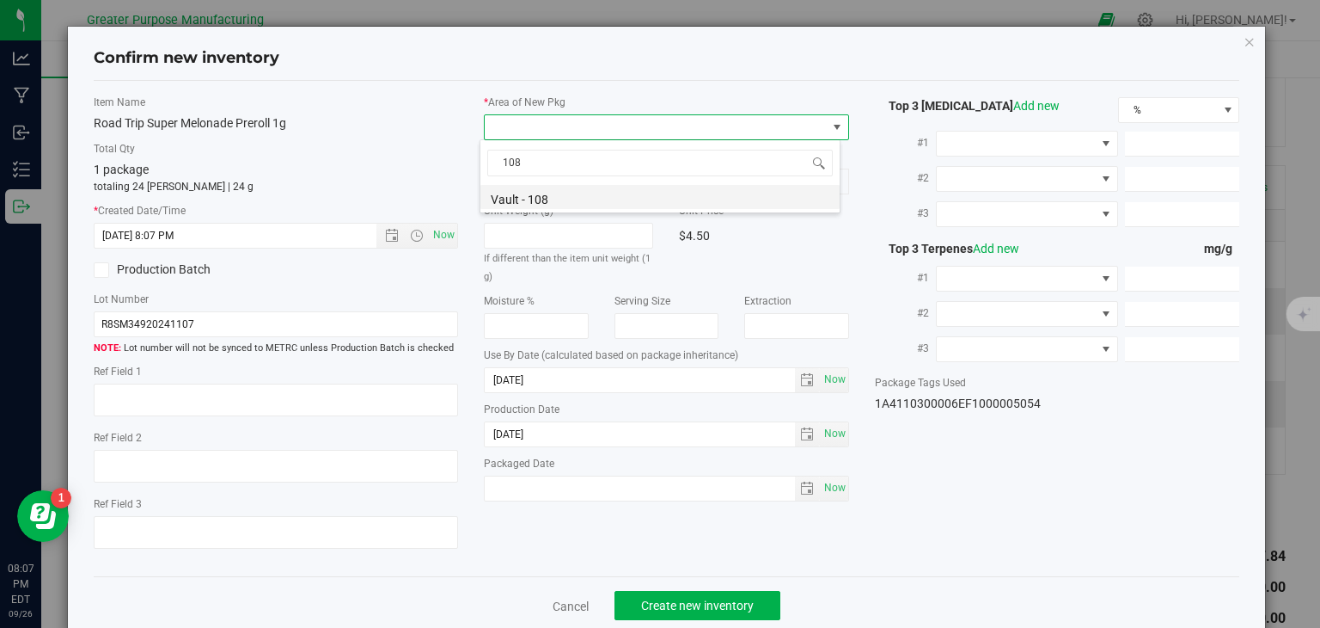
click at [538, 203] on li "Vault - 108" at bounding box center [660, 197] width 359 height 24
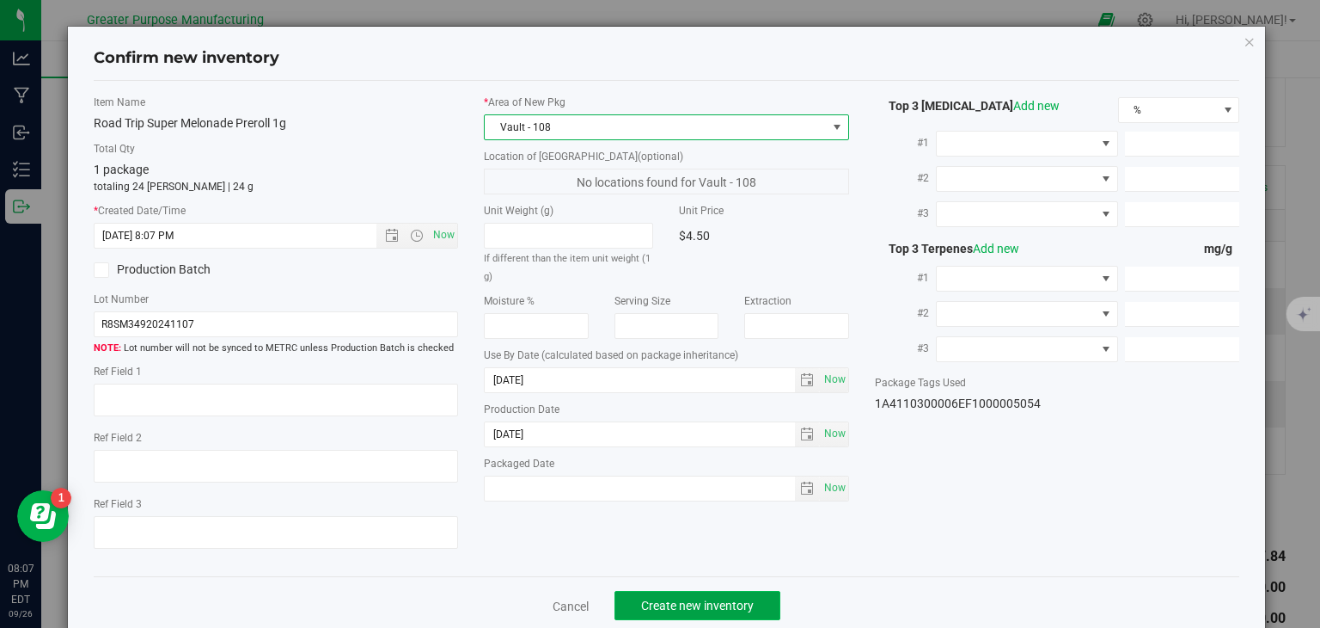
click at [673, 599] on span "Create new inventory" at bounding box center [697, 605] width 113 height 14
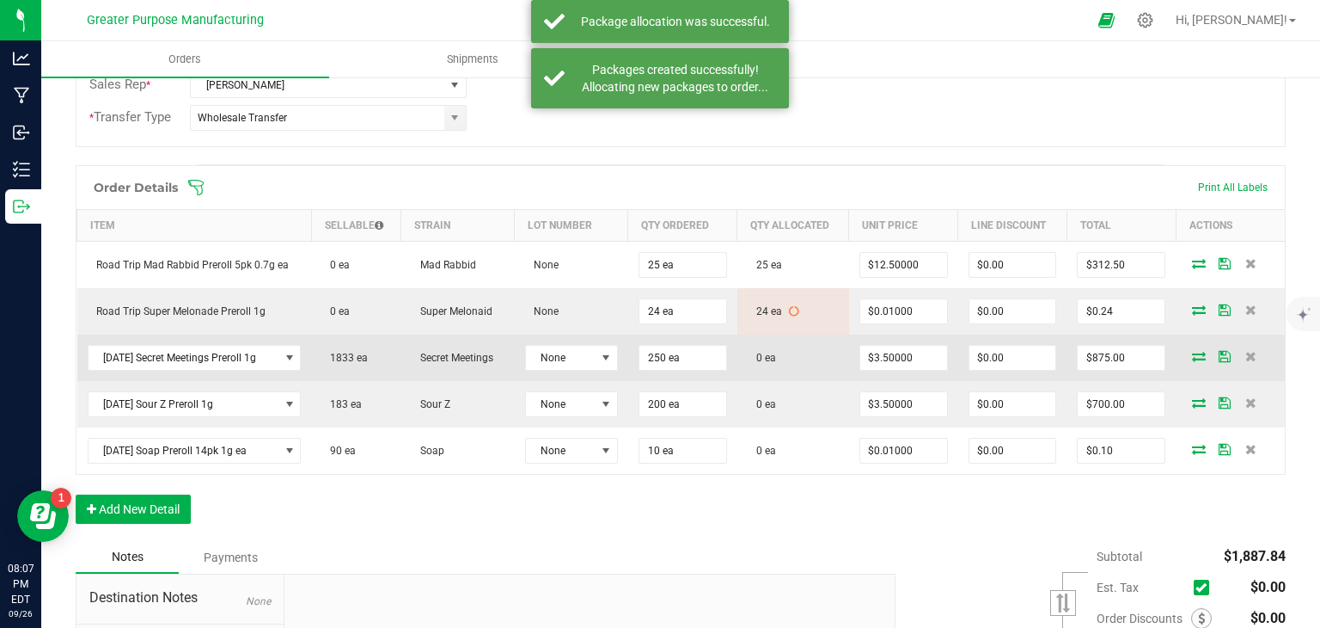
click at [1192, 358] on icon at bounding box center [1199, 356] width 14 height 10
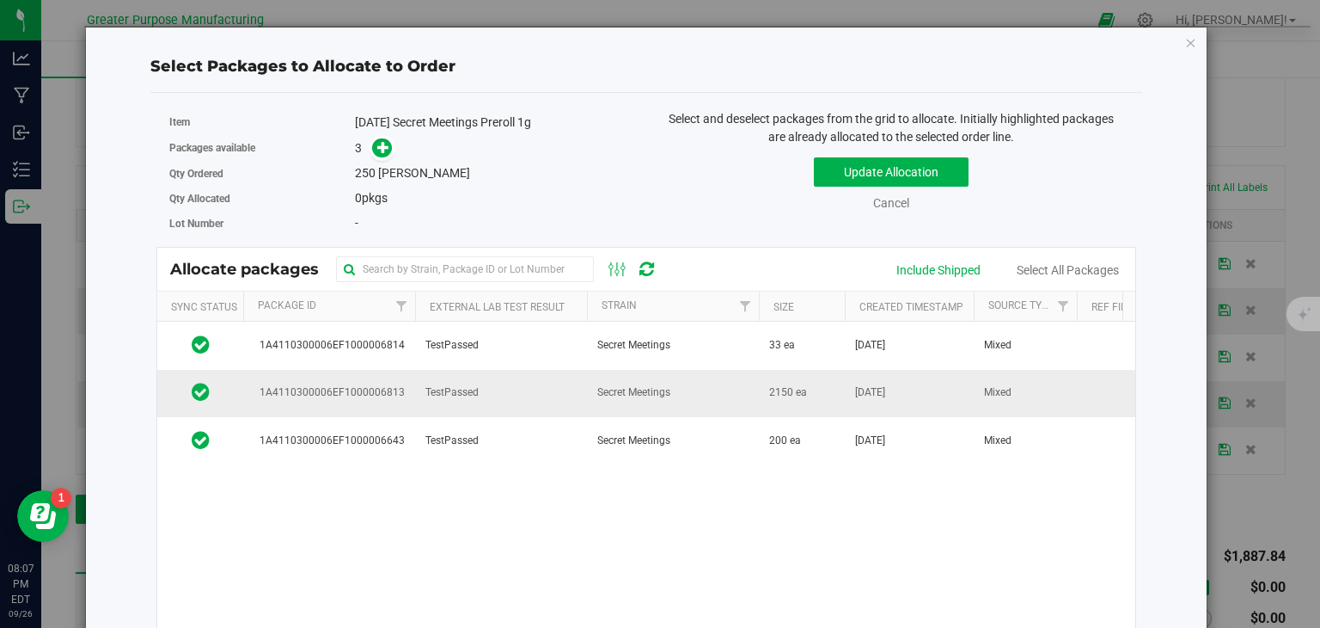
click at [610, 397] on span "Secret Meetings" at bounding box center [633, 392] width 73 height 16
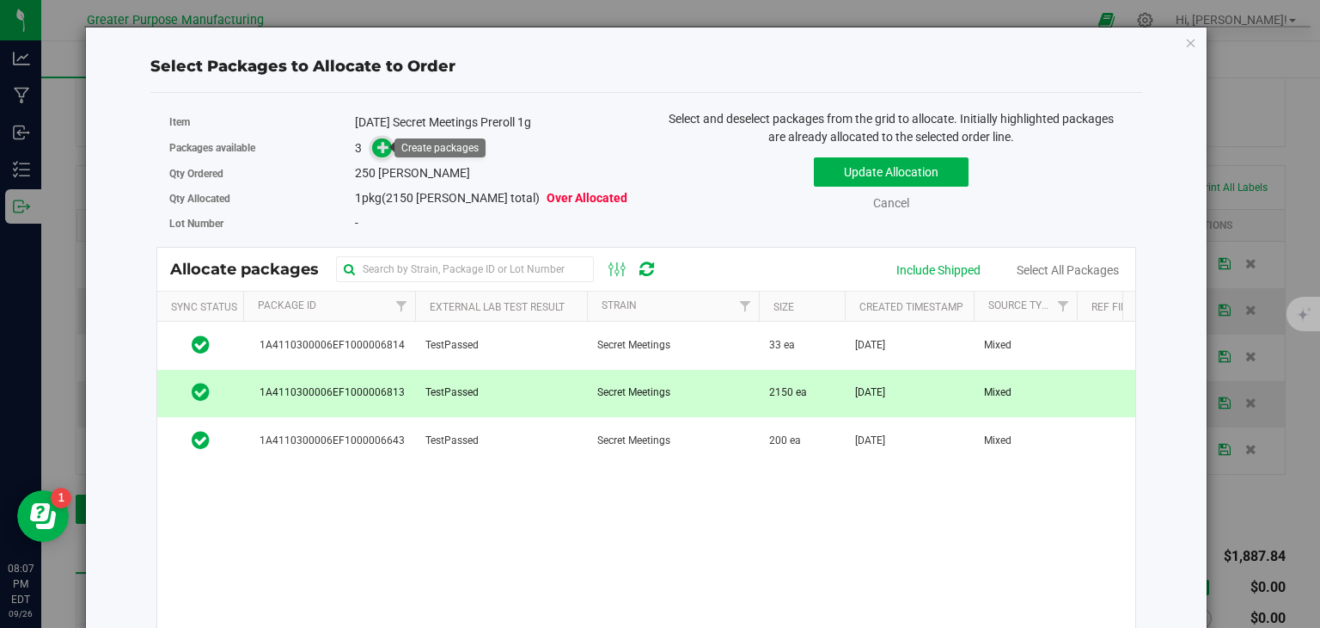
click at [380, 149] on icon at bounding box center [383, 147] width 12 height 12
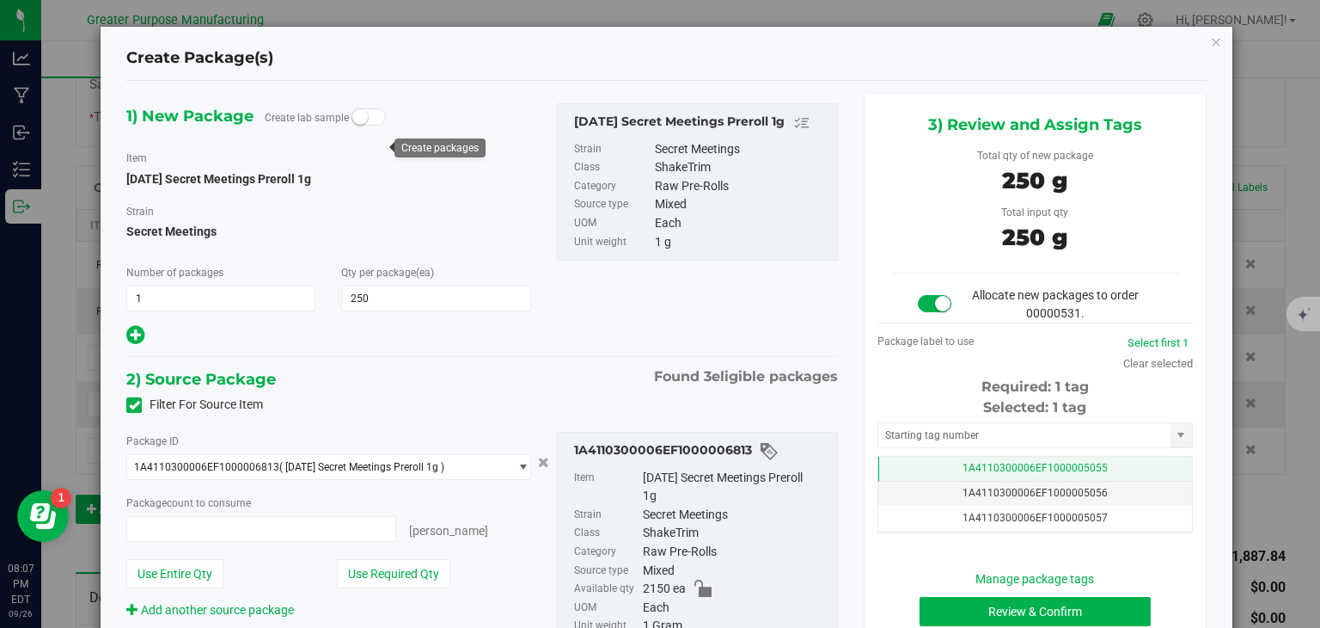
type input "250 ea"
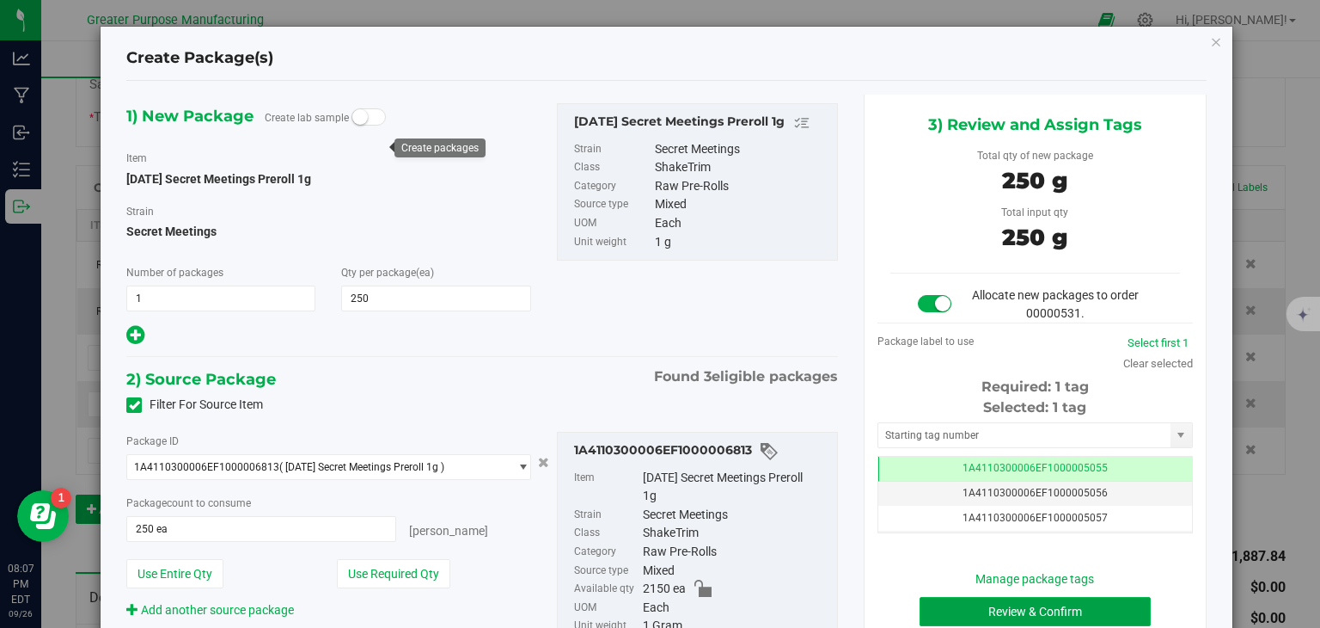
click at [1011, 598] on button "Review & Confirm" at bounding box center [1035, 611] width 231 height 29
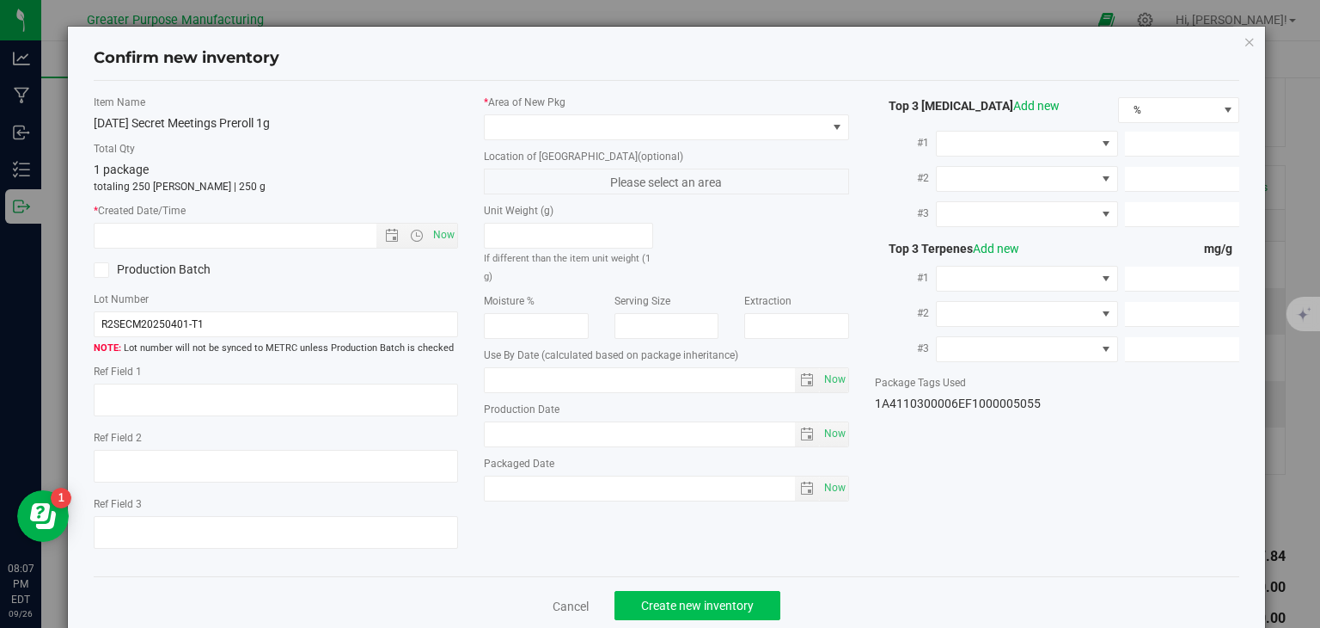
type input "2026-03-20"
type input "[DATE]"
click at [437, 242] on span "Now" at bounding box center [444, 235] width 29 height 25
type input "9/26/2025 8:07 PM"
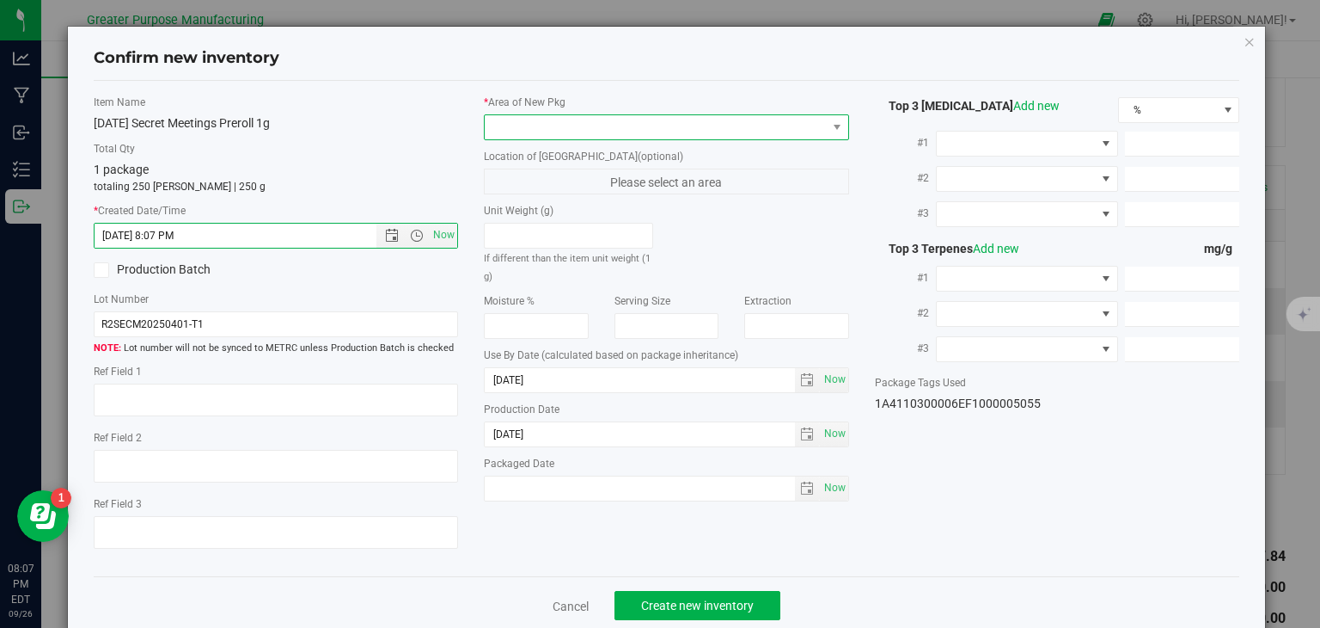
click at [501, 126] on span at bounding box center [656, 127] width 342 height 24
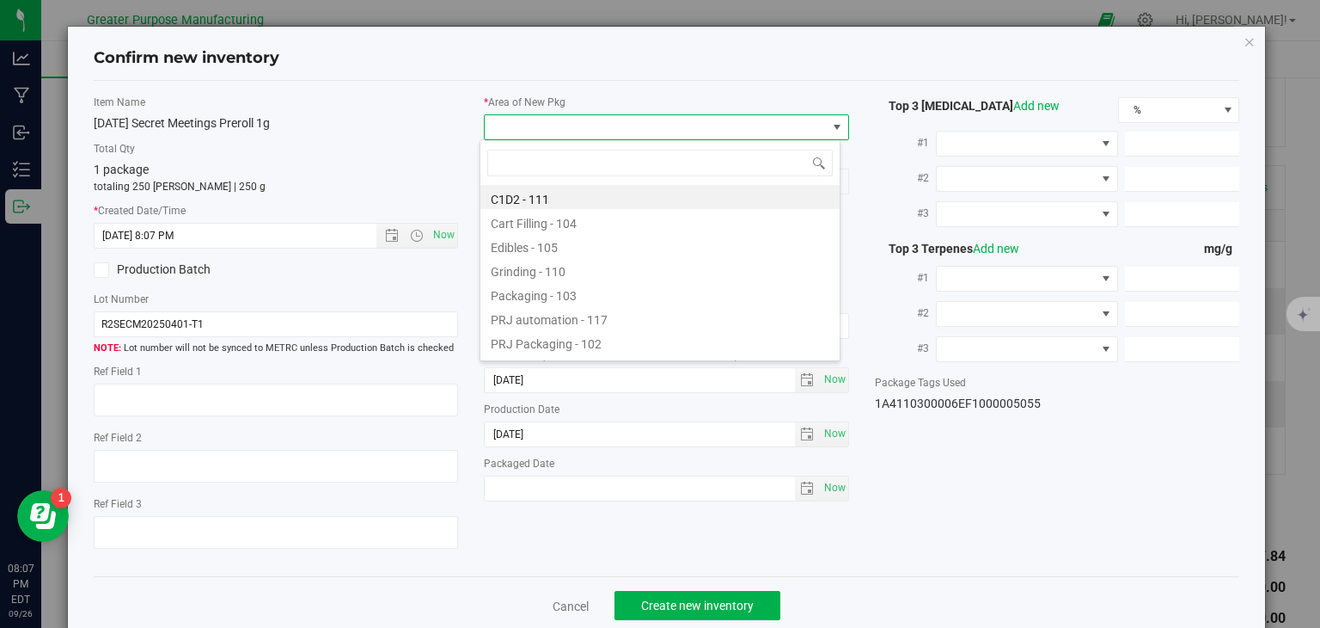
type input "108"
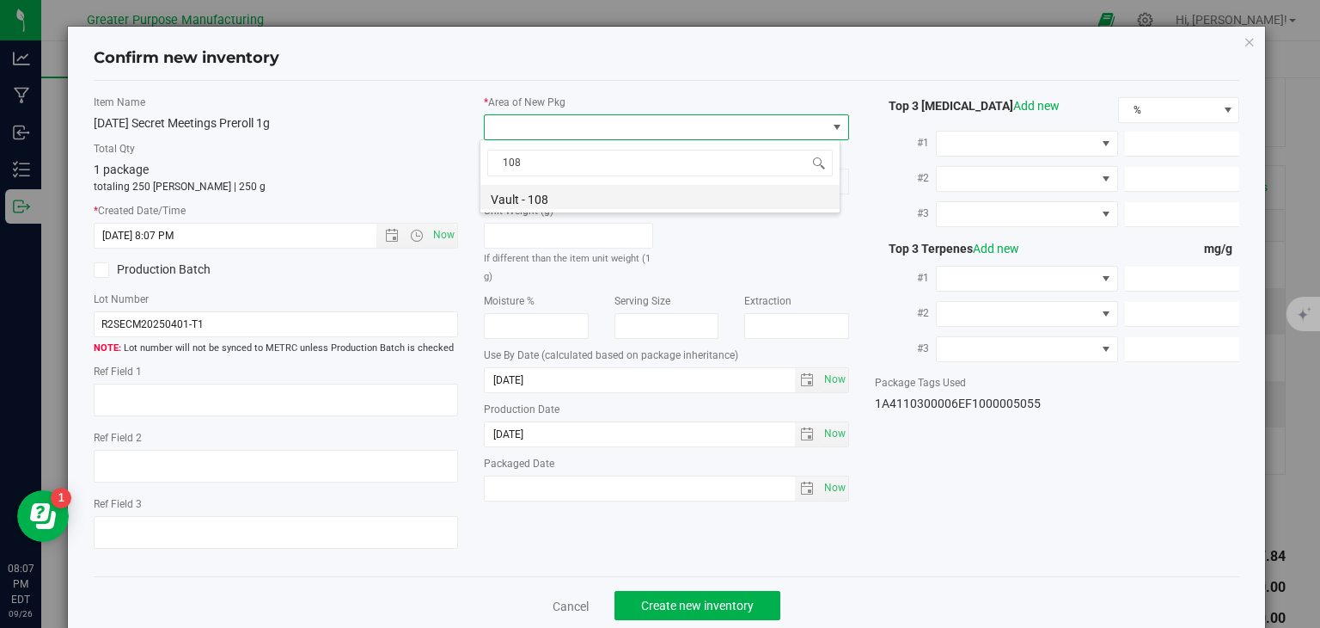
click at [523, 202] on li "Vault - 108" at bounding box center [660, 197] width 359 height 24
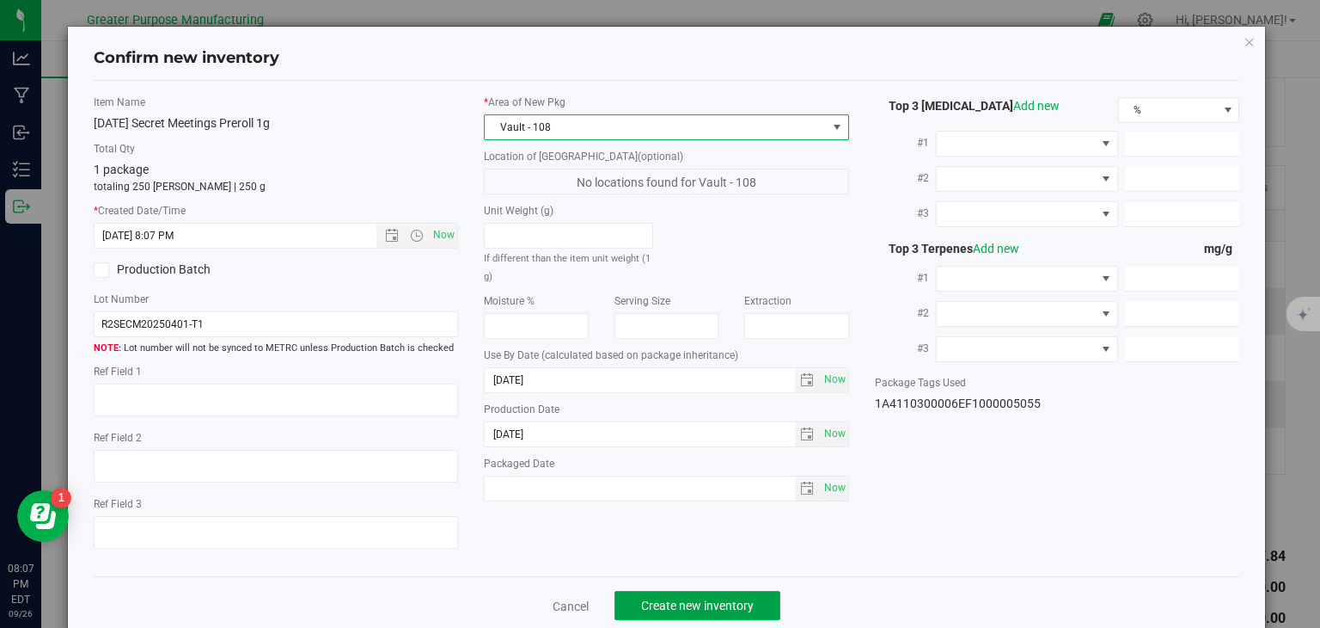
click at [667, 606] on span "Create new inventory" at bounding box center [697, 605] width 113 height 14
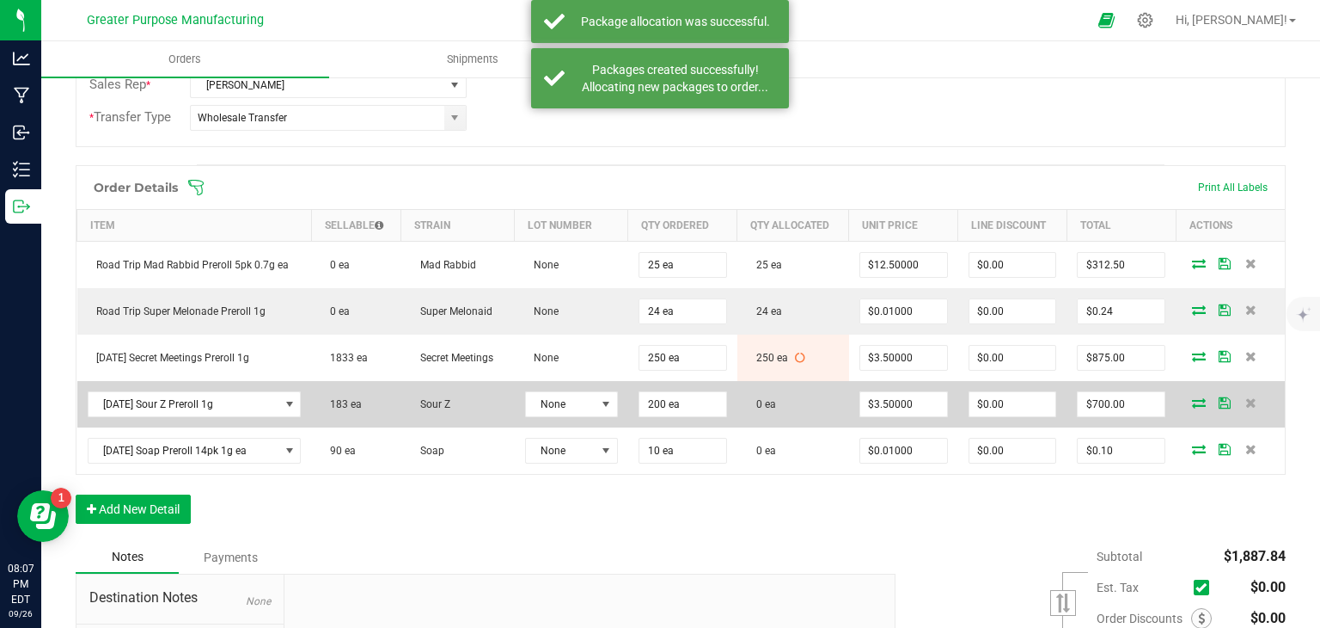
click at [1192, 397] on icon at bounding box center [1199, 402] width 14 height 10
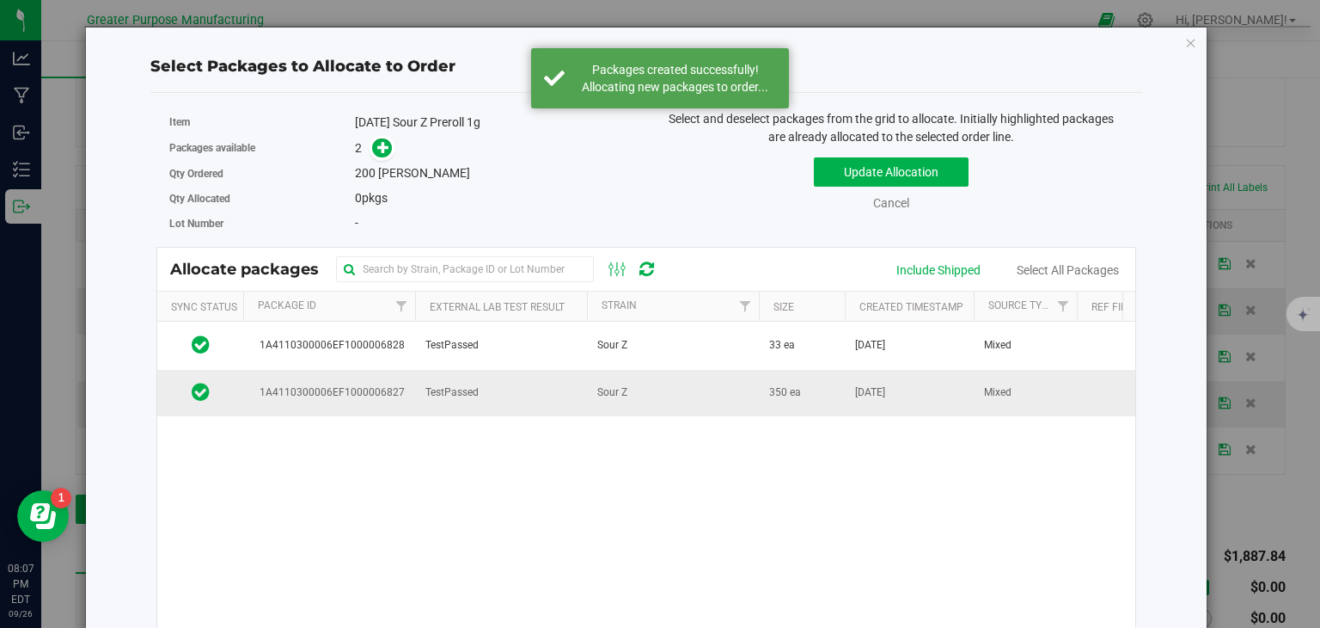
click at [697, 389] on td "Sour Z" at bounding box center [673, 393] width 172 height 46
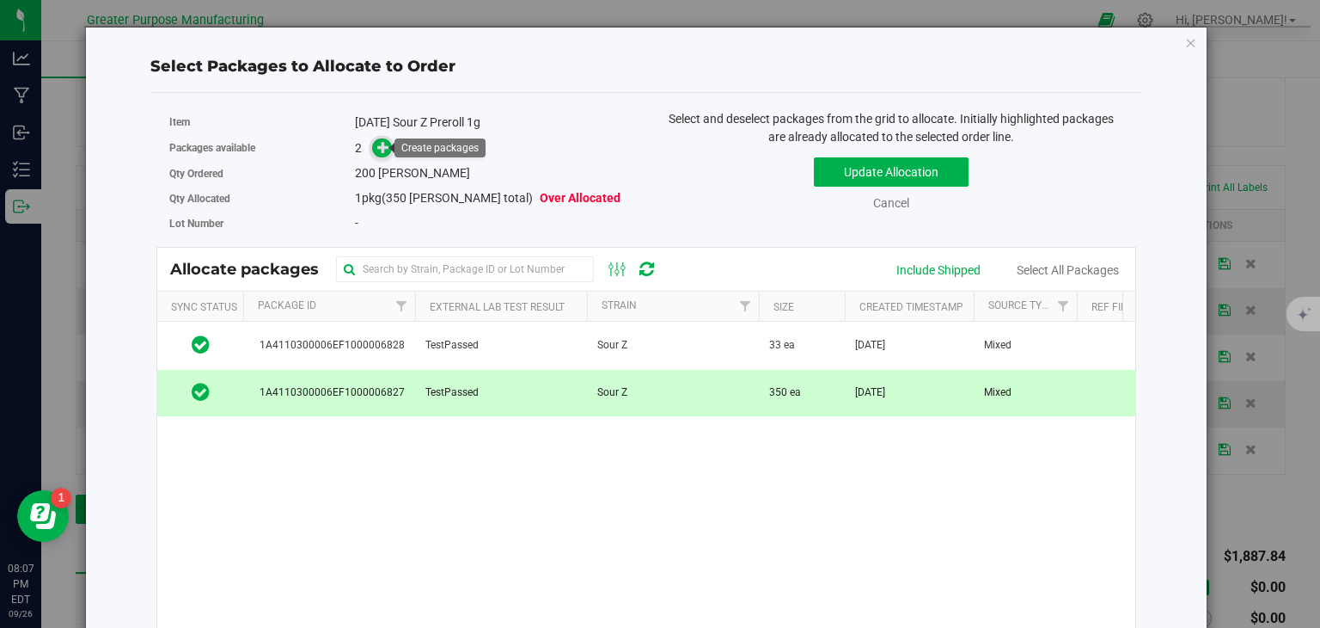
click at [382, 149] on icon at bounding box center [383, 147] width 12 height 12
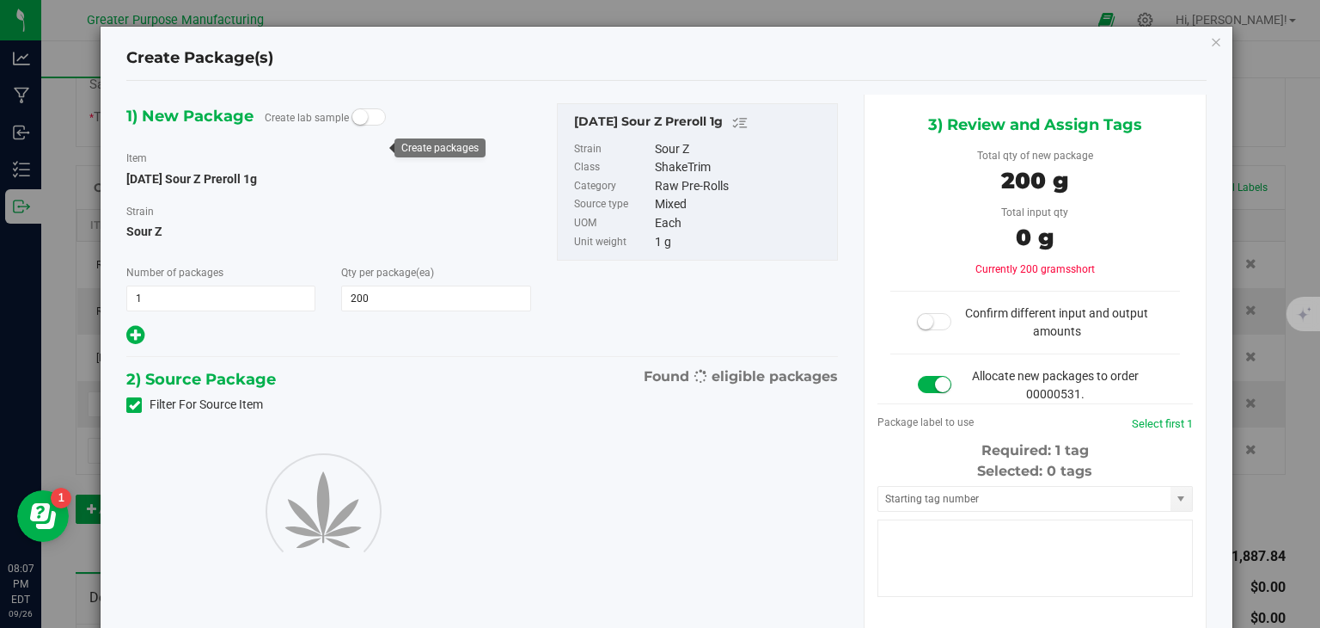
type input "200"
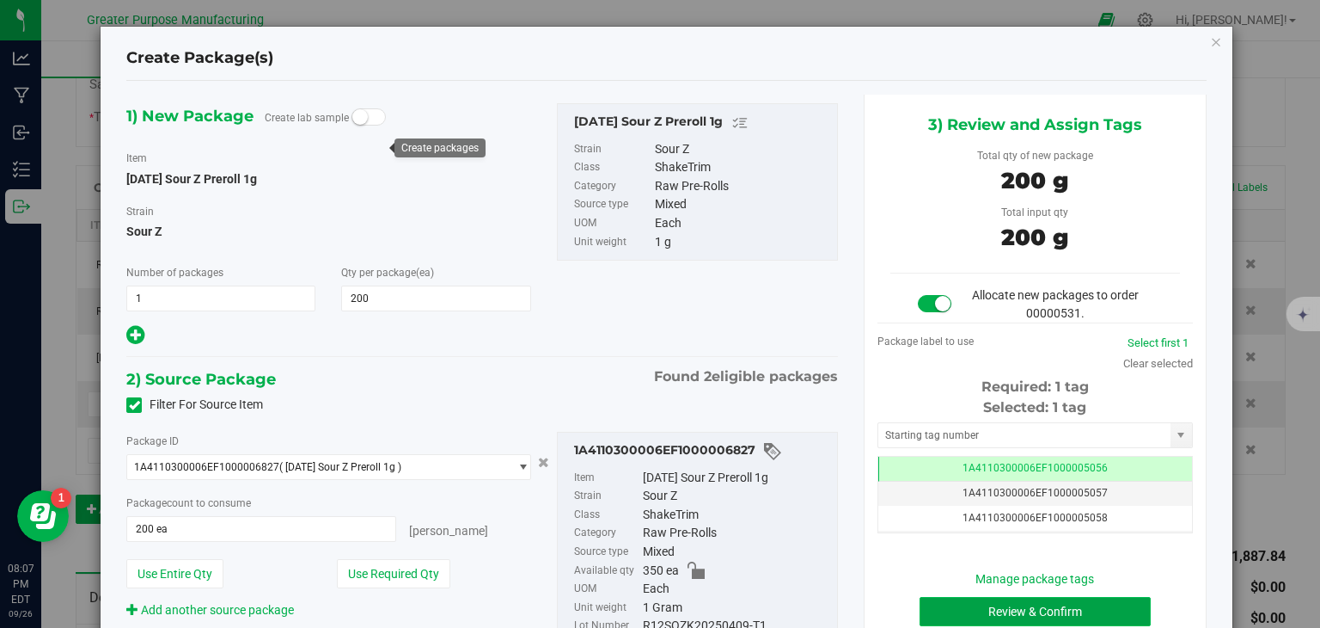
click at [967, 608] on button "Review & Confirm" at bounding box center [1035, 611] width 231 height 29
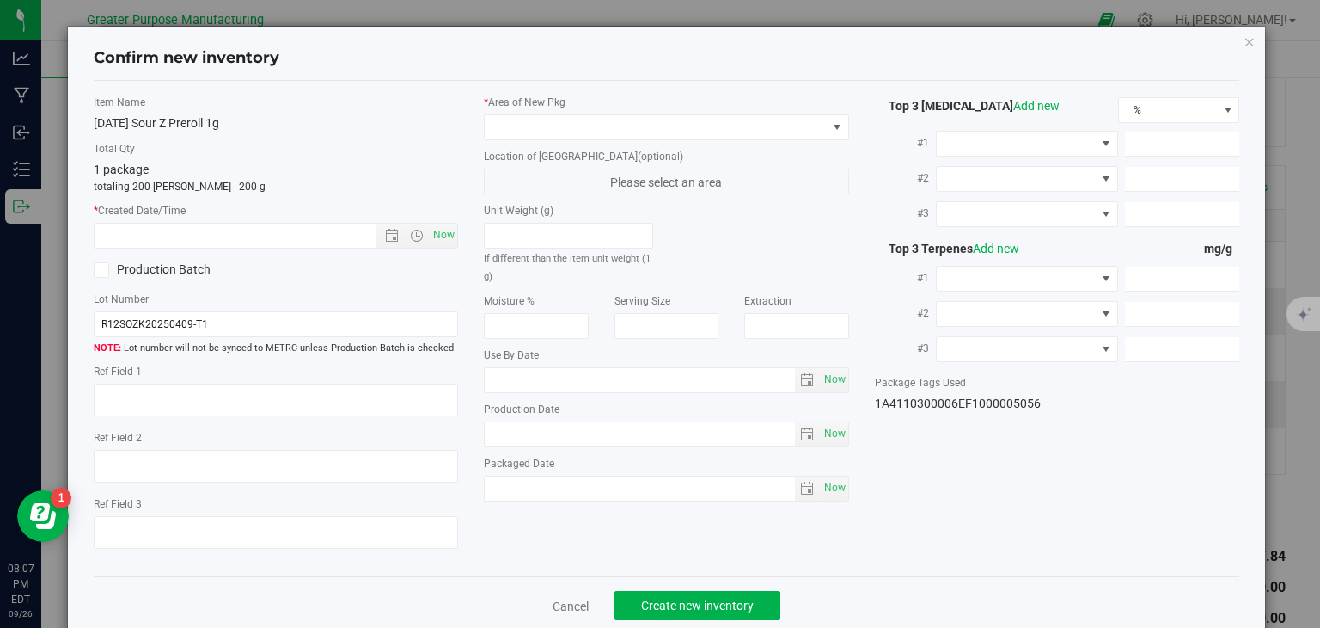
type input "[DATE]"
click at [438, 242] on span "Now" at bounding box center [444, 235] width 29 height 25
type input "9/26/2025 8:07 PM"
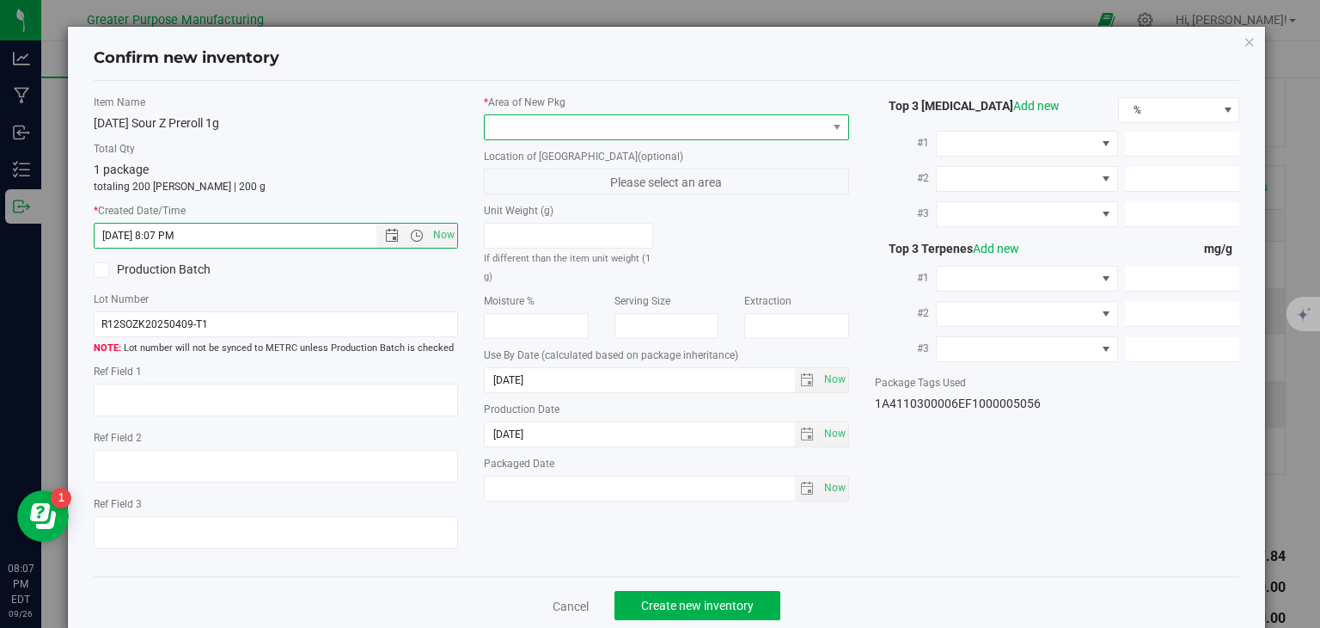
click at [524, 120] on span at bounding box center [656, 127] width 342 height 24
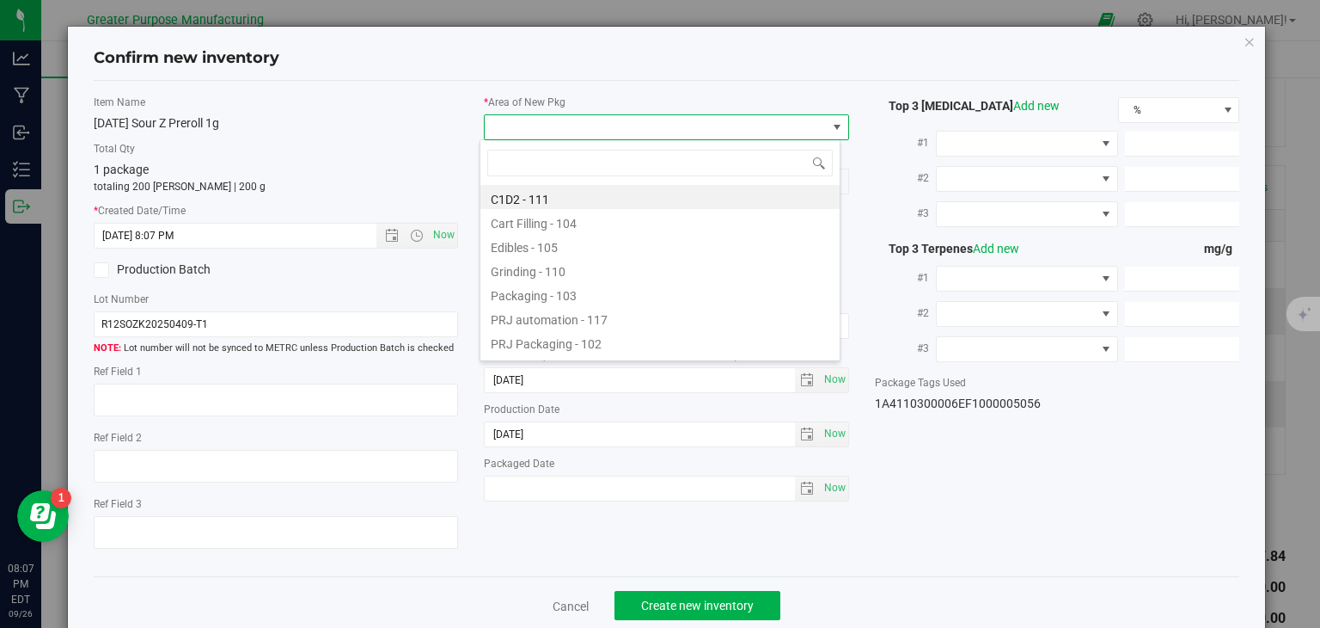
type input "108"
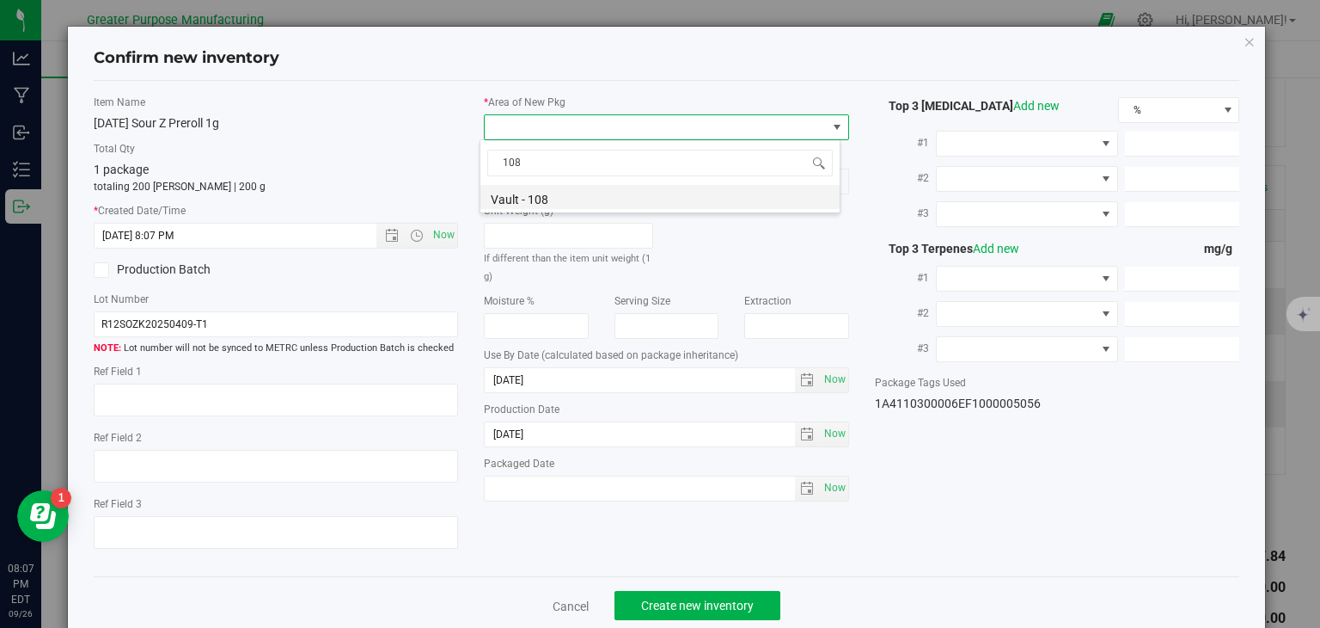
click at [533, 195] on li "Vault - 108" at bounding box center [660, 197] width 359 height 24
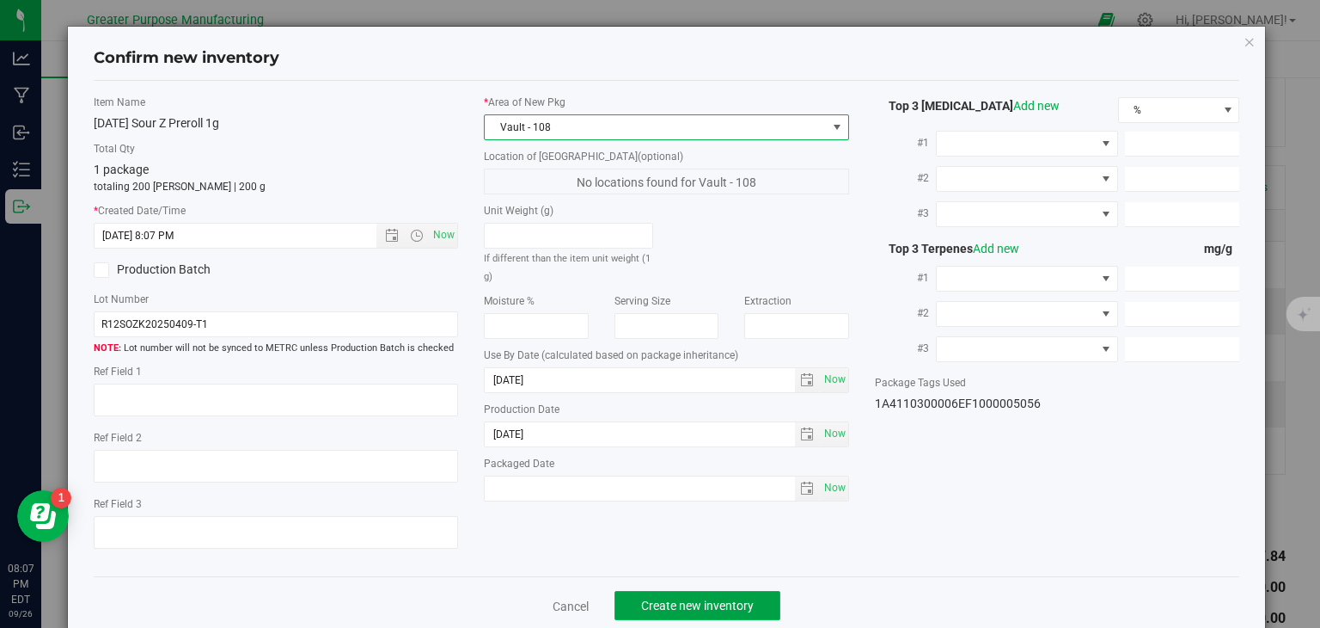
click at [681, 598] on span "Create new inventory" at bounding box center [697, 605] width 113 height 14
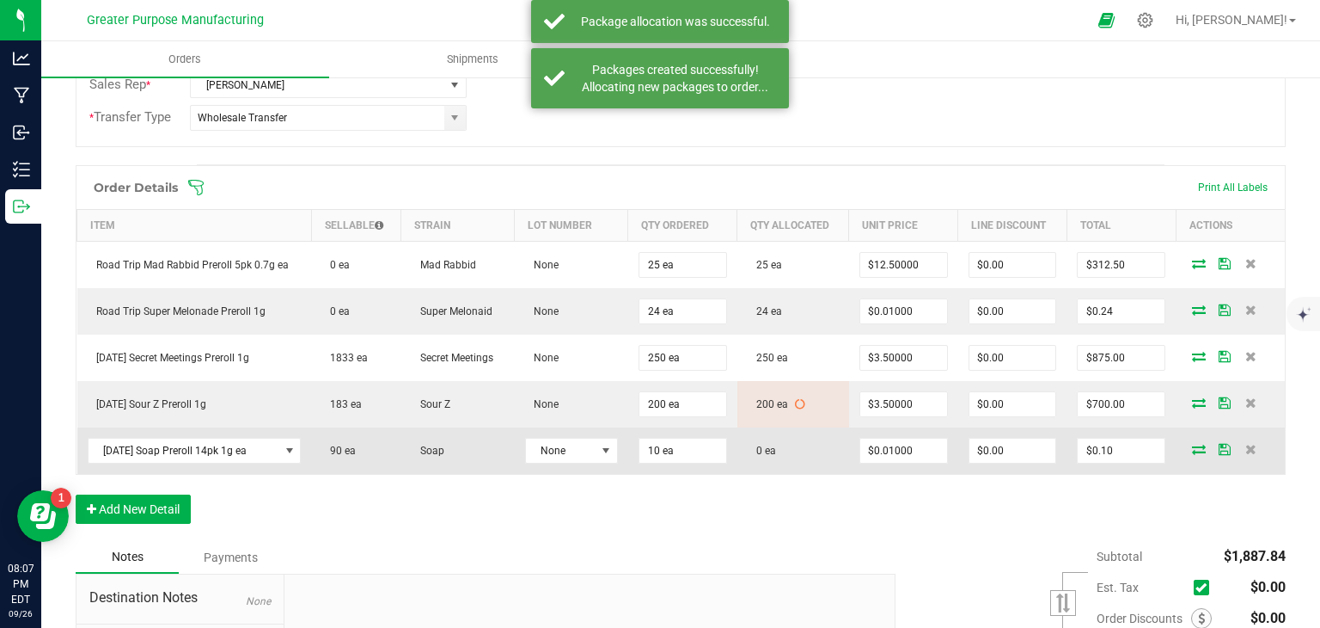
click at [1192, 446] on icon at bounding box center [1199, 449] width 14 height 10
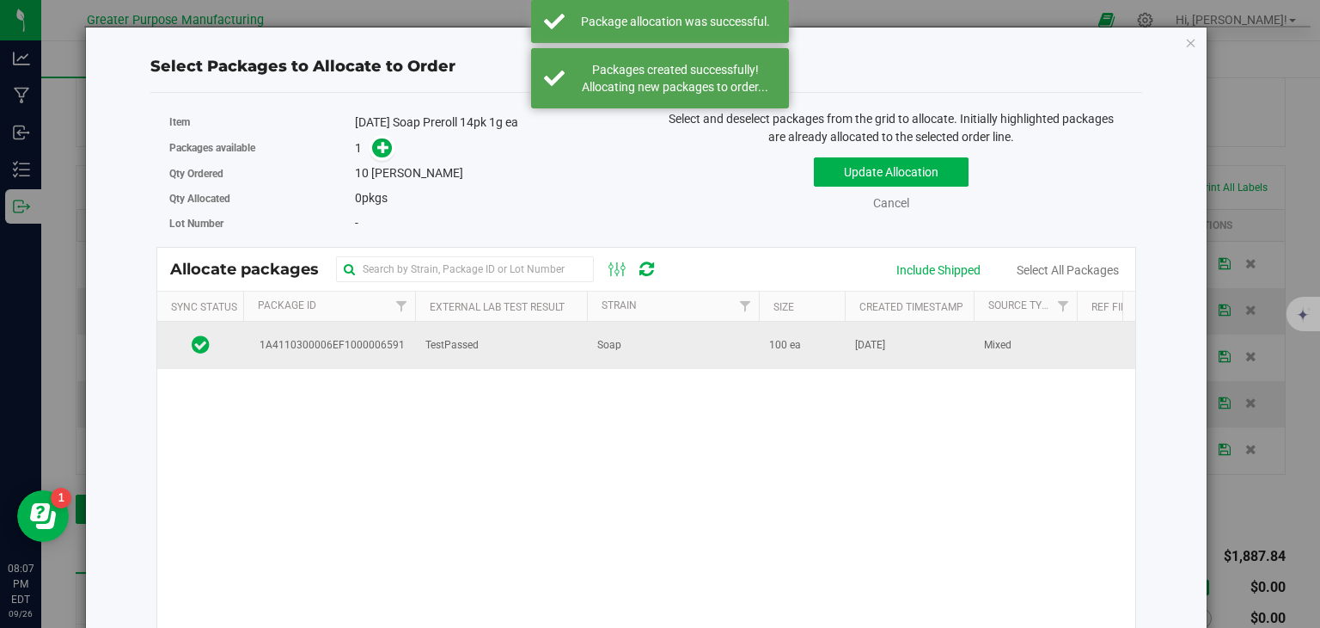
click at [590, 349] on td "Soap" at bounding box center [673, 345] width 172 height 46
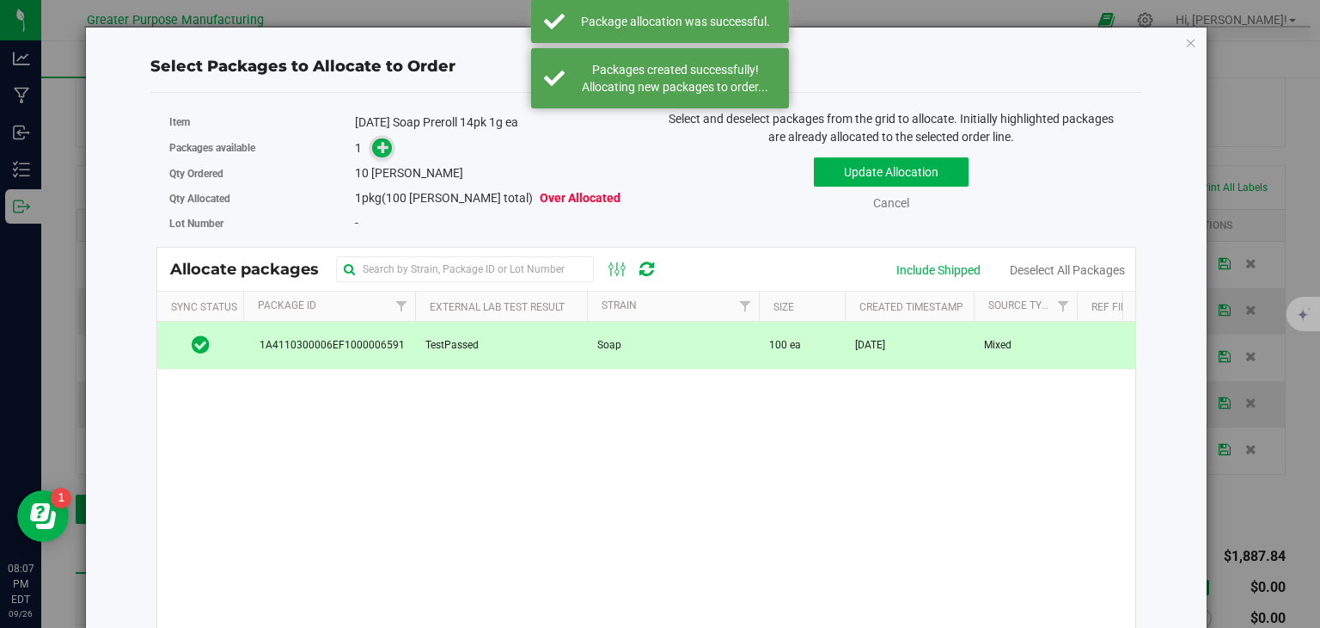
click at [378, 141] on icon at bounding box center [383, 147] width 12 height 12
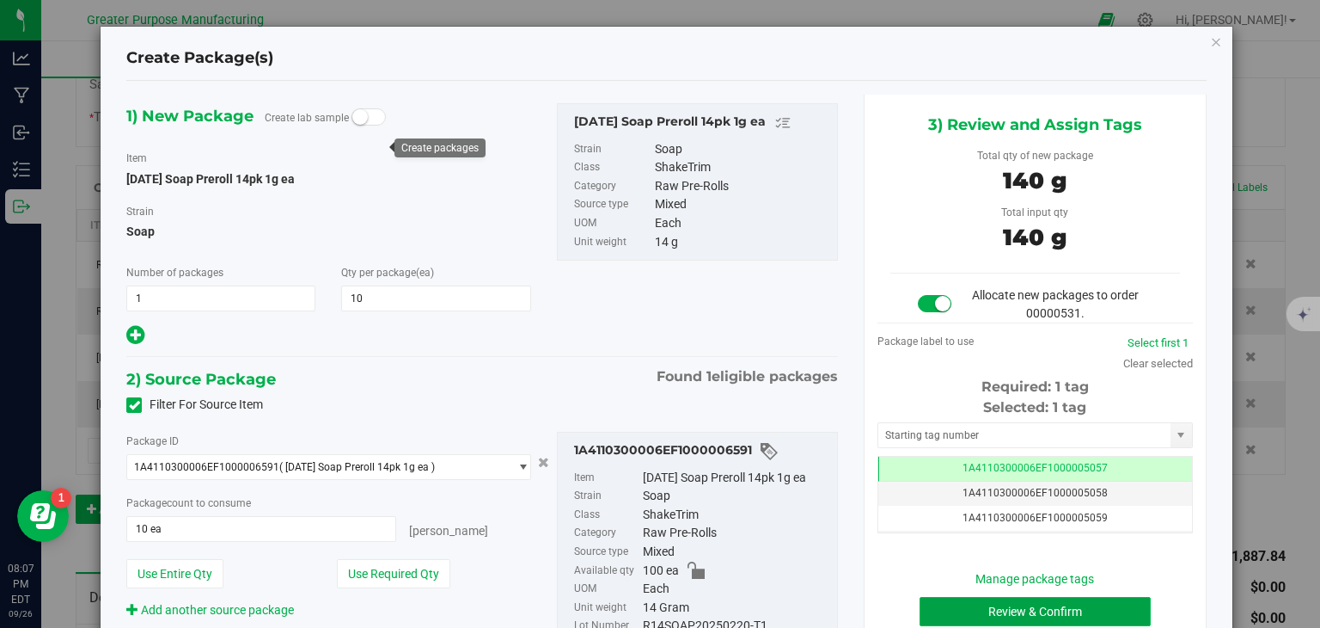
click at [1015, 610] on button "Review & Confirm" at bounding box center [1035, 611] width 231 height 29
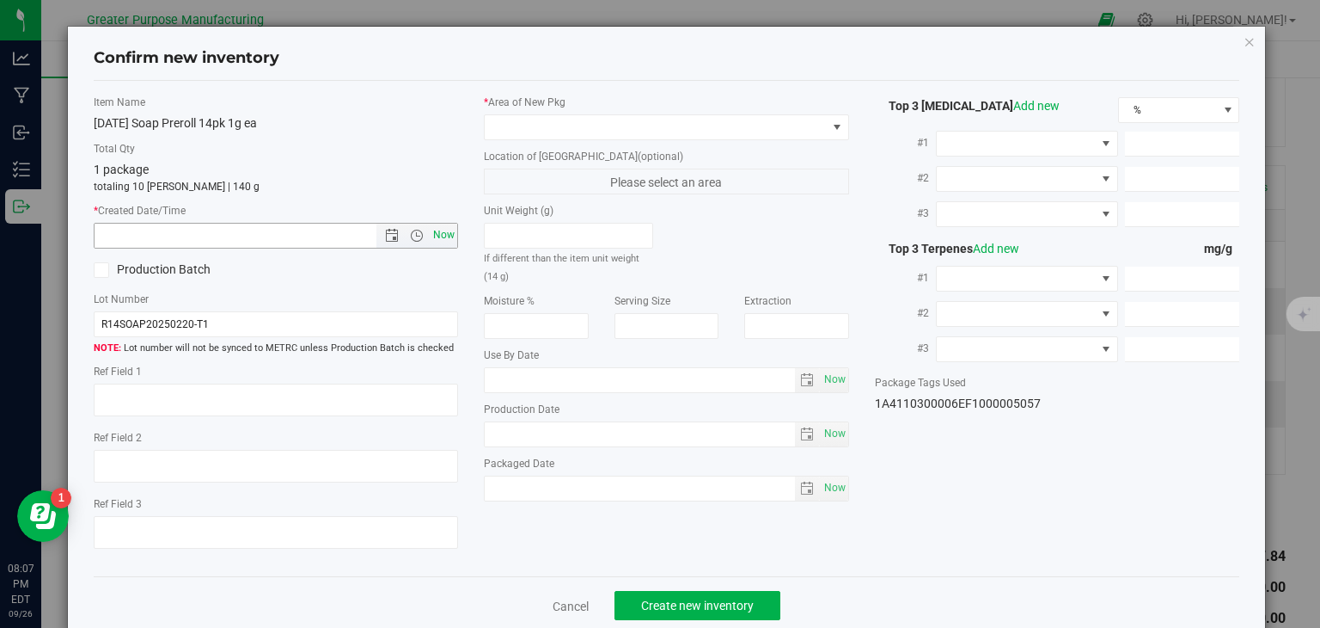
click at [437, 242] on span "Now" at bounding box center [444, 235] width 29 height 25
type input "9/26/2025 8:07 PM"
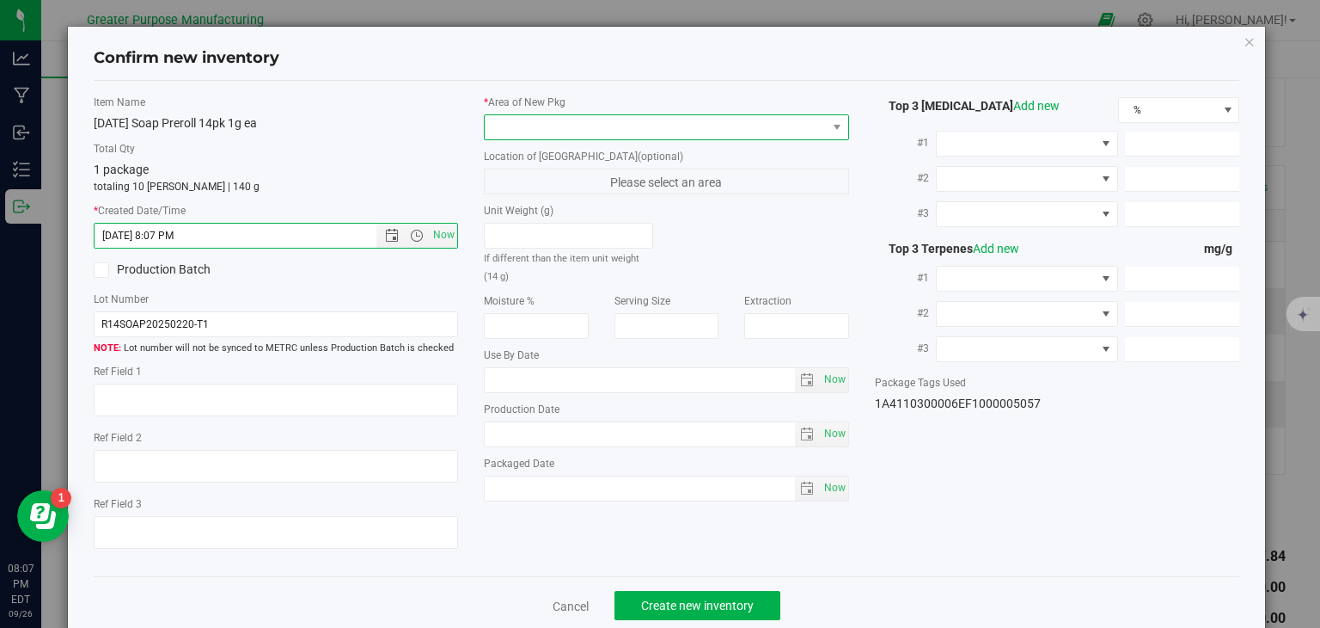
click at [522, 134] on span at bounding box center [656, 127] width 342 height 24
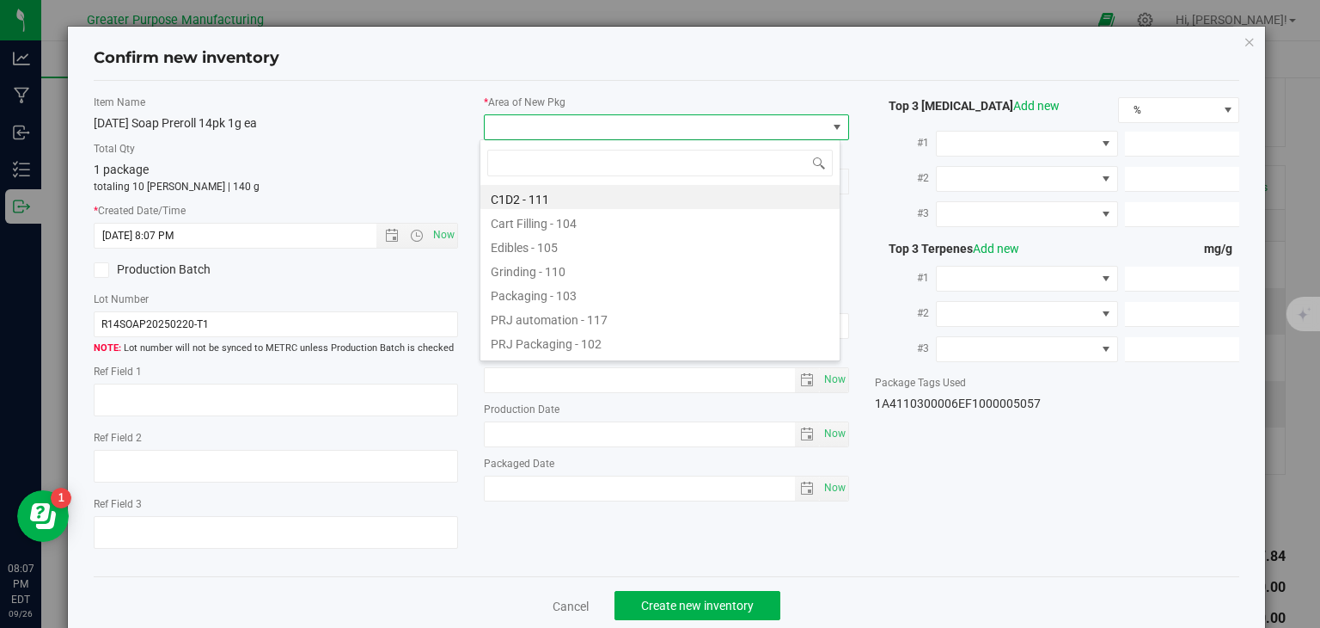
type input "108"
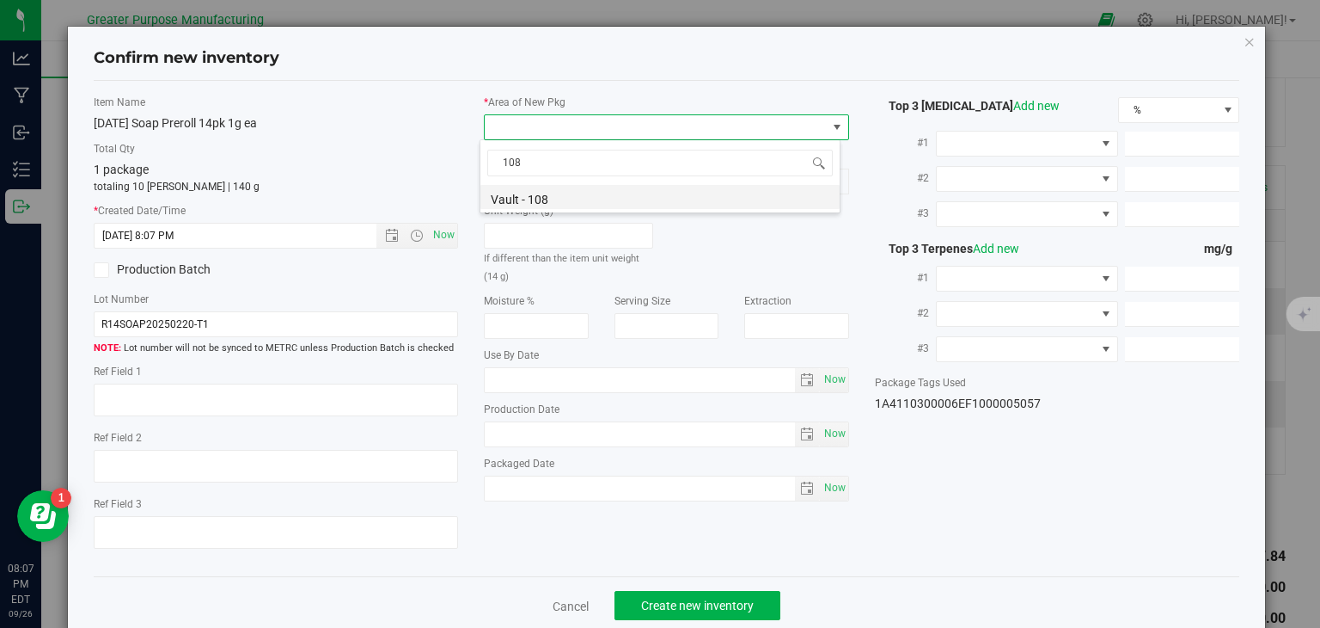
click at [529, 185] on li "Vault - 108" at bounding box center [660, 197] width 359 height 24
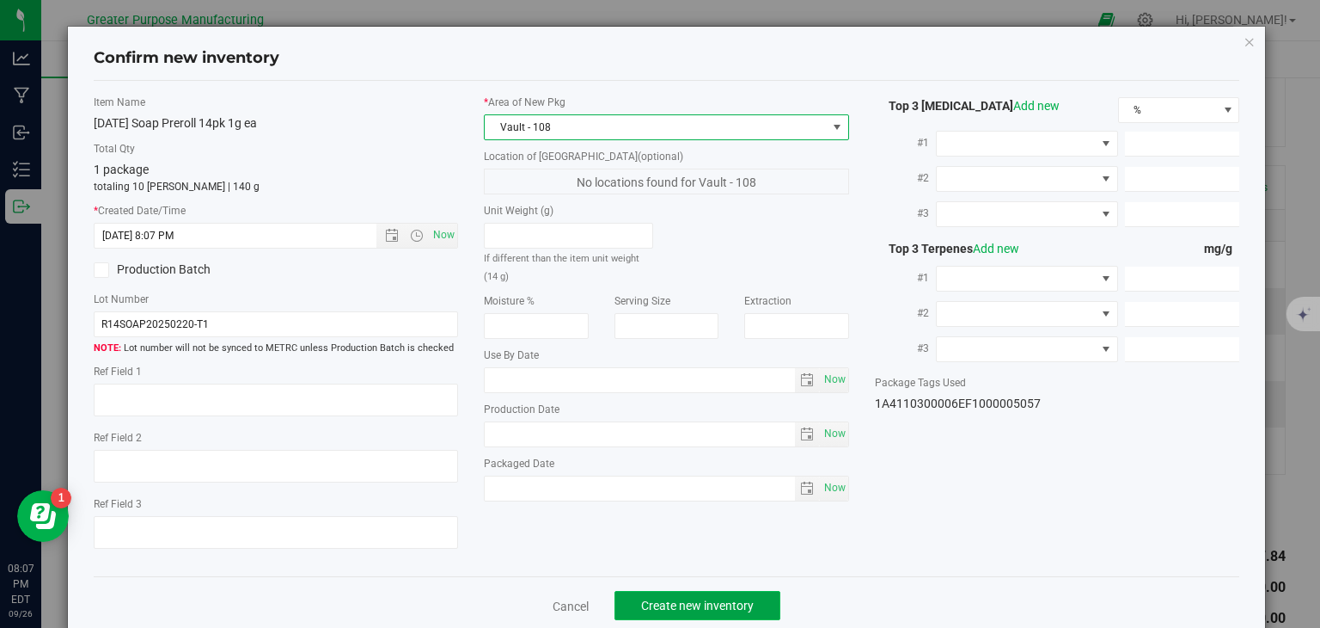
click at [673, 596] on button "Create new inventory" at bounding box center [698, 605] width 166 height 29
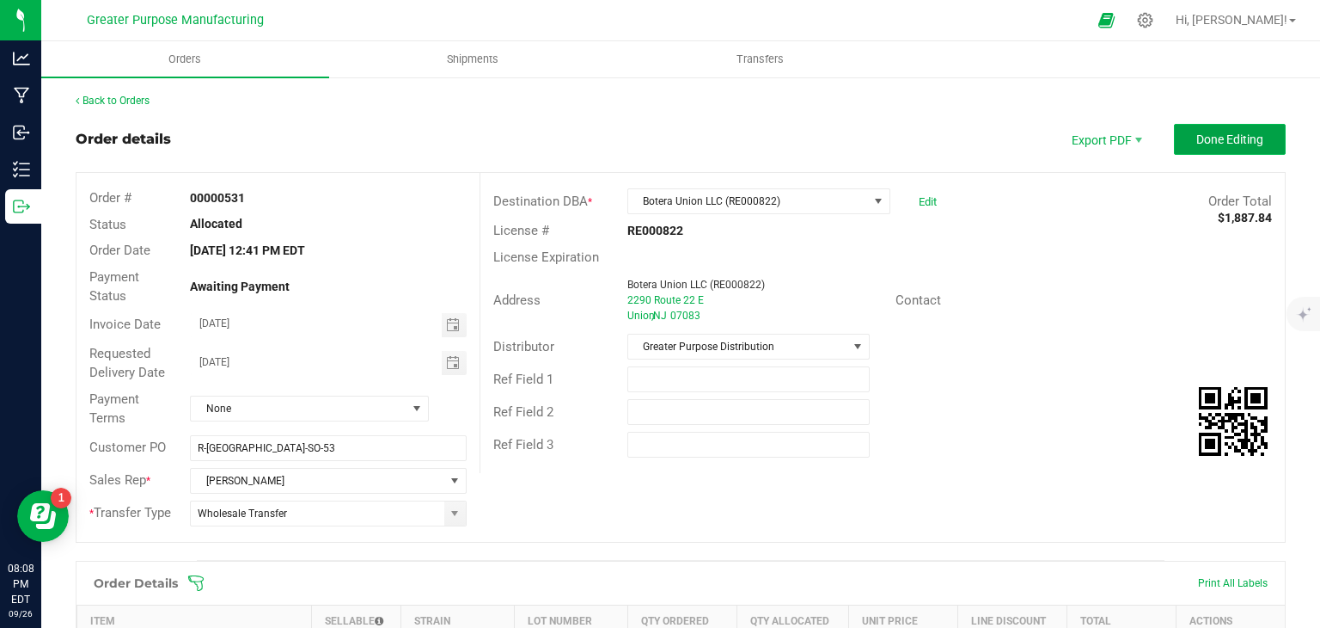
click at [1219, 145] on span "Done Editing" at bounding box center [1230, 139] width 67 height 14
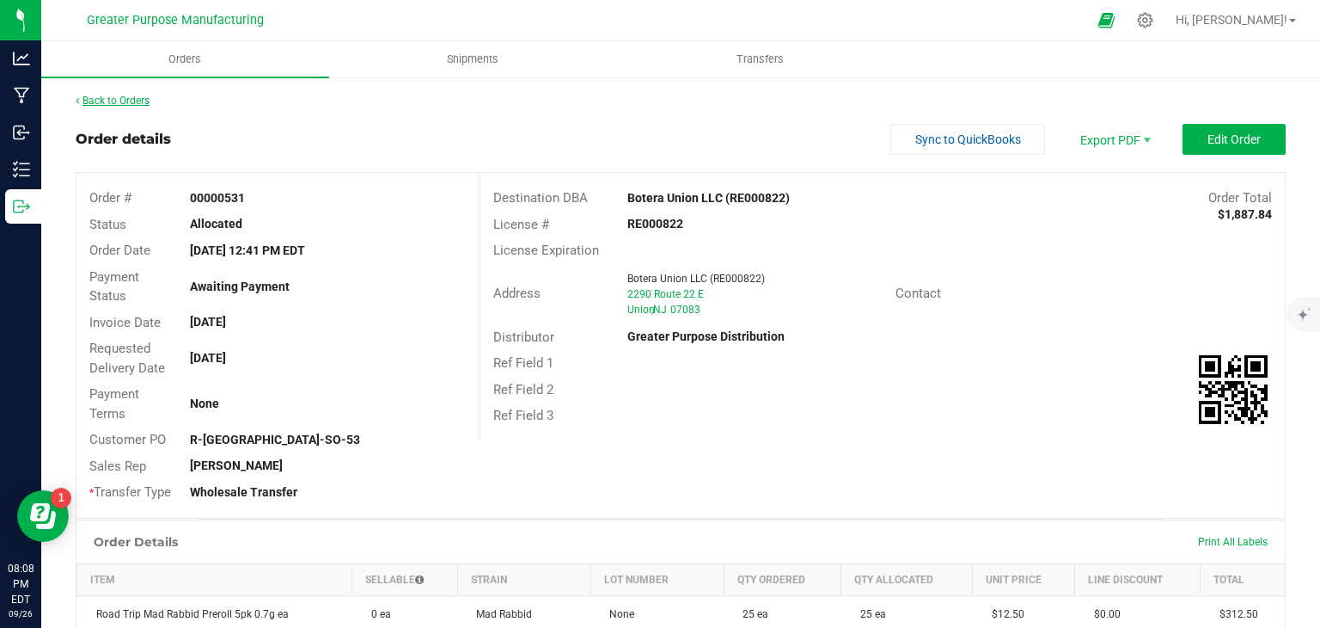
click at [122, 101] on link "Back to Orders" at bounding box center [113, 101] width 74 height 12
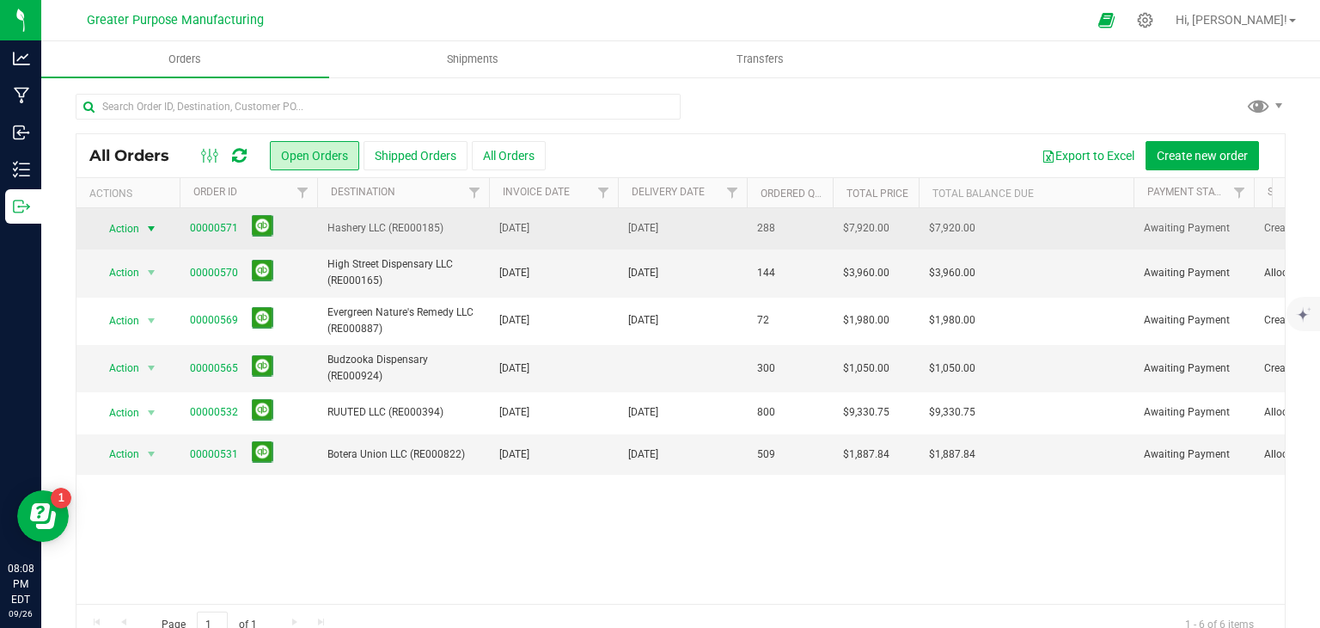
click at [157, 222] on span "select" at bounding box center [151, 229] width 14 height 14
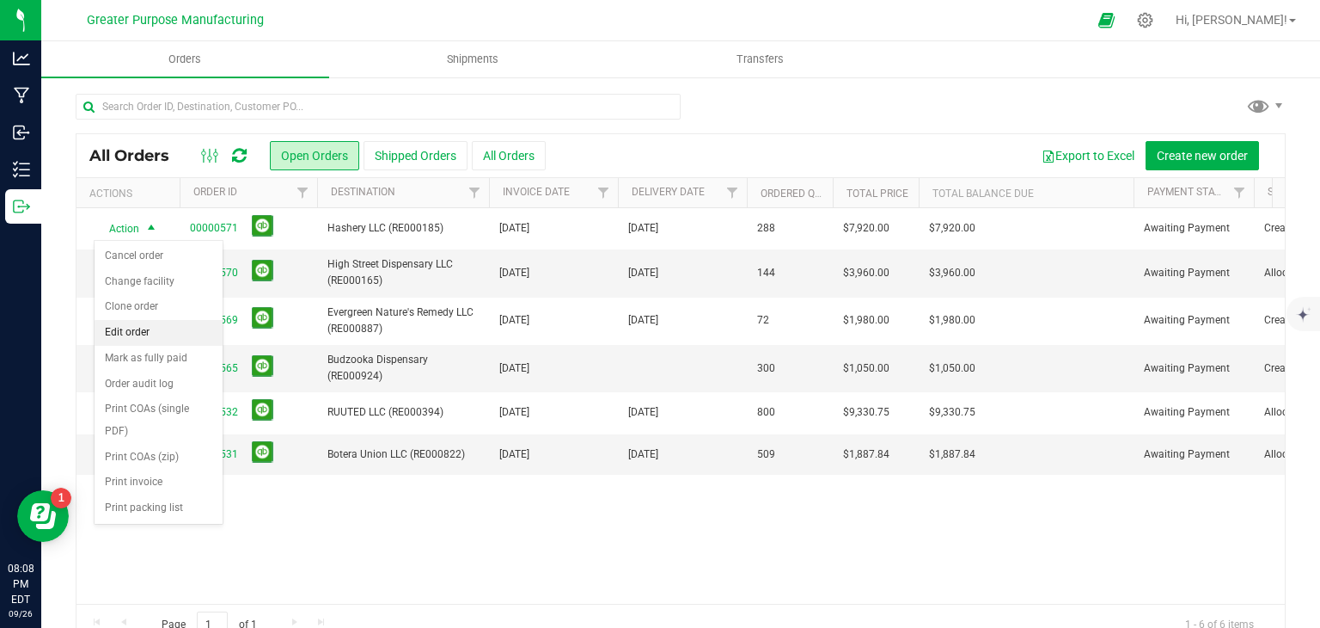
click at [138, 331] on li "Edit order" at bounding box center [159, 333] width 128 height 26
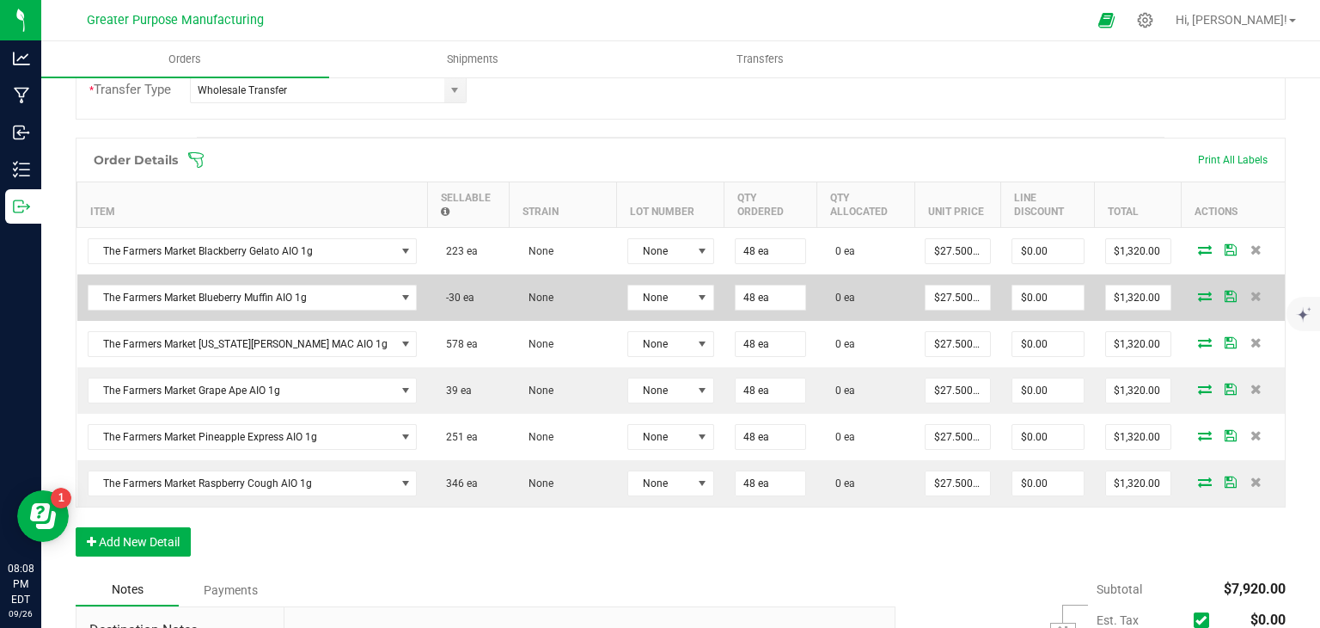
click at [1198, 293] on icon at bounding box center [1205, 296] width 14 height 10
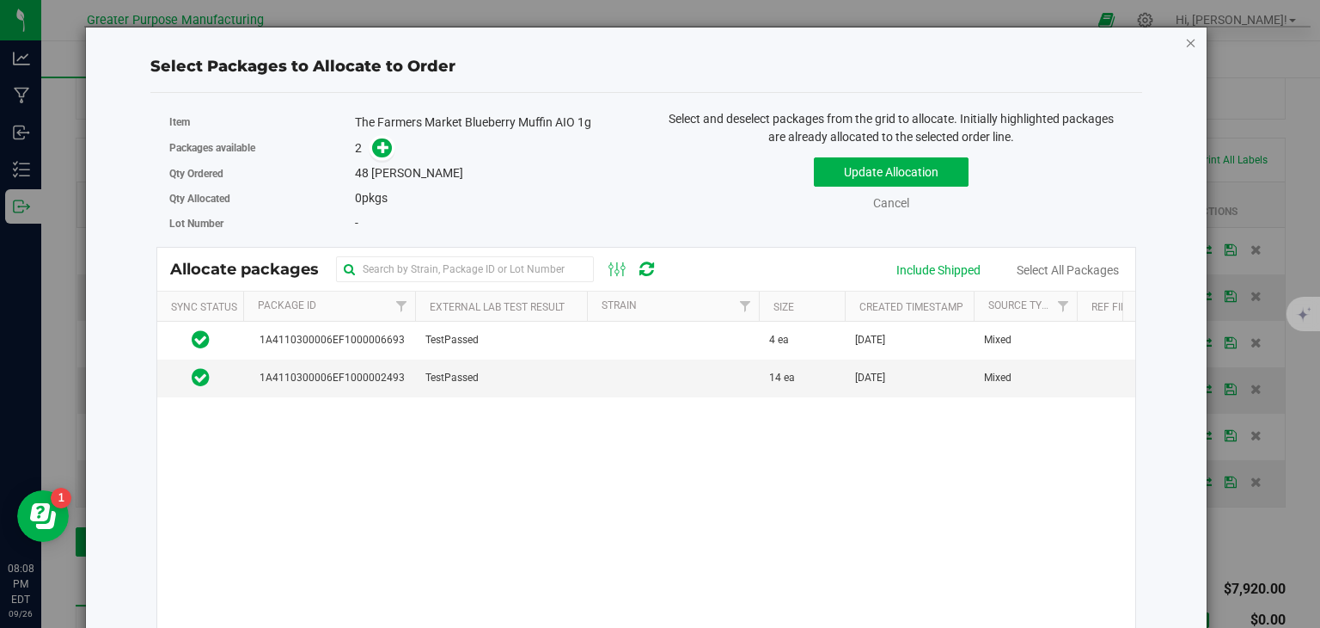
click at [1185, 40] on icon "button" at bounding box center [1191, 42] width 12 height 21
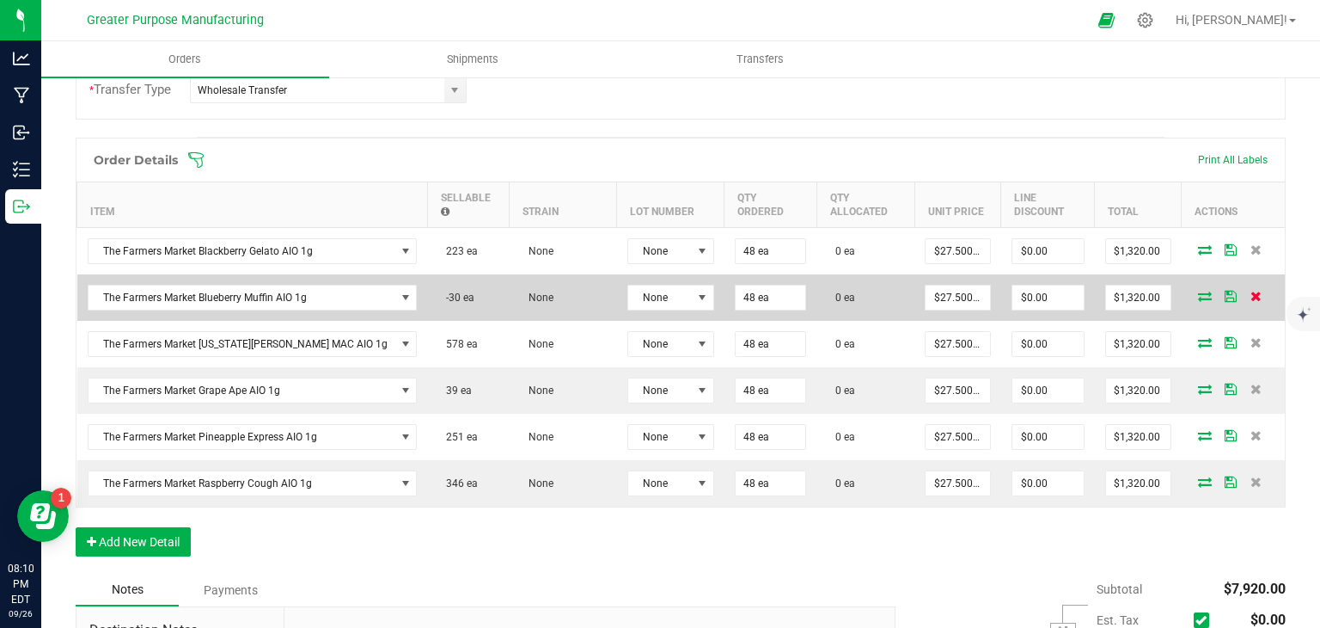
click at [1251, 291] on icon at bounding box center [1256, 296] width 11 height 10
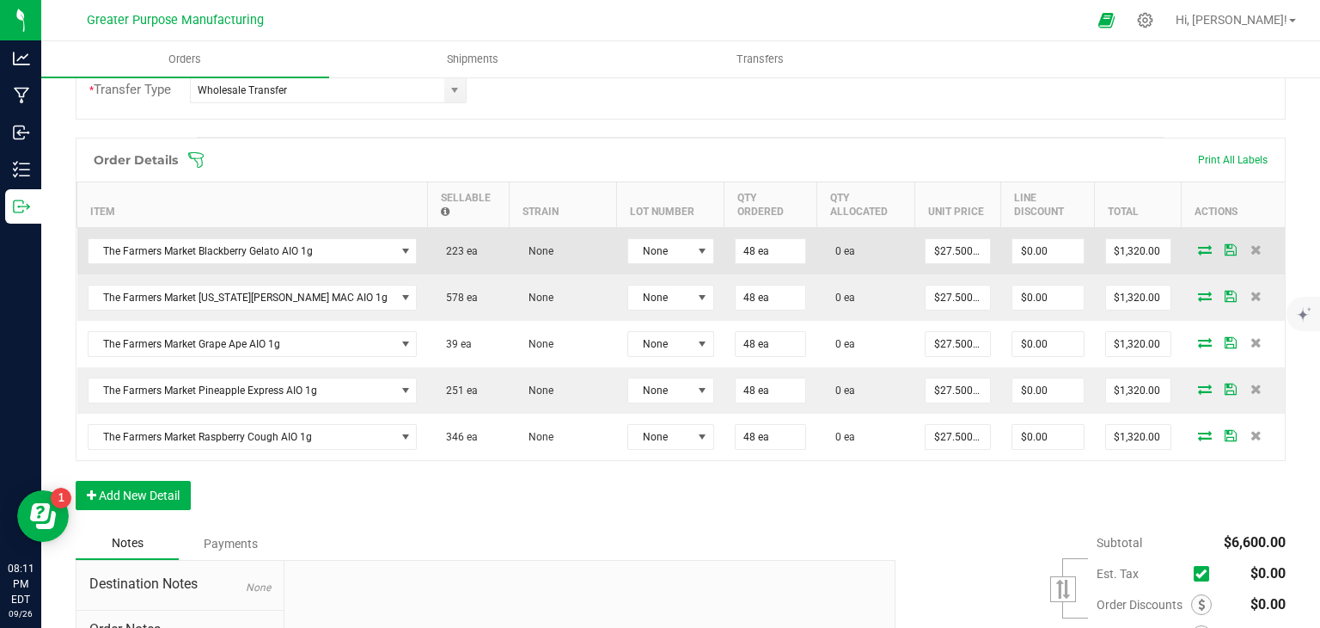
click at [1198, 248] on icon at bounding box center [1205, 249] width 14 height 10
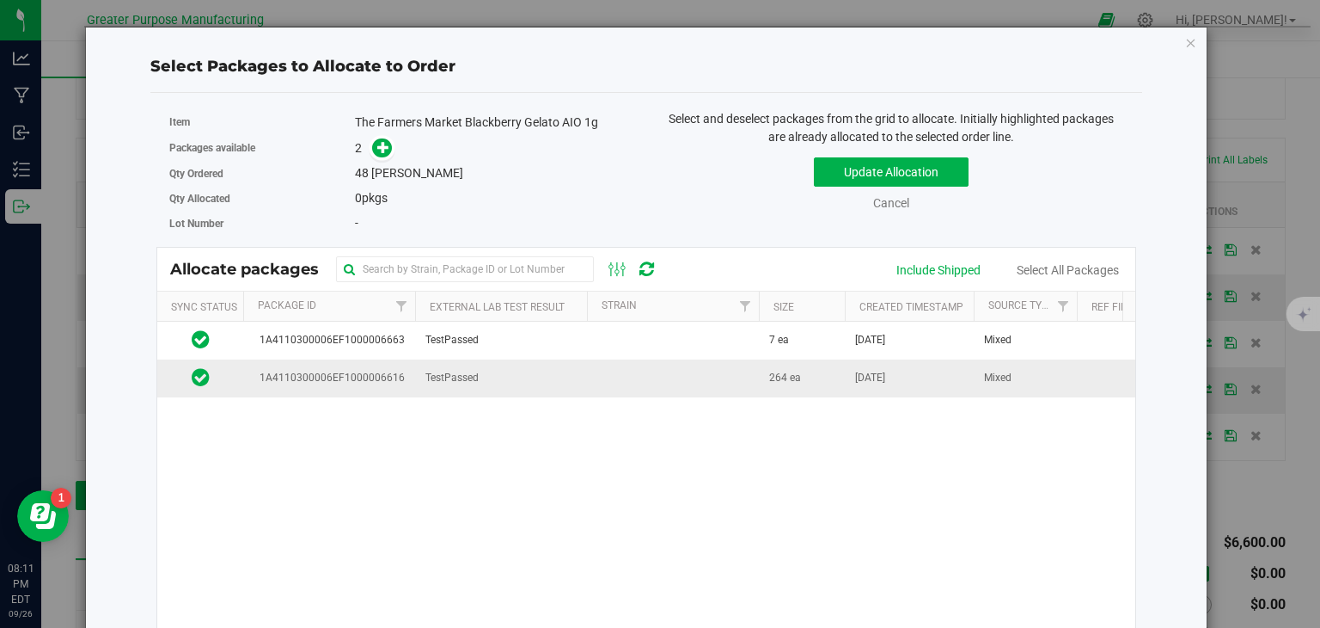
click at [620, 375] on td at bounding box center [673, 377] width 172 height 37
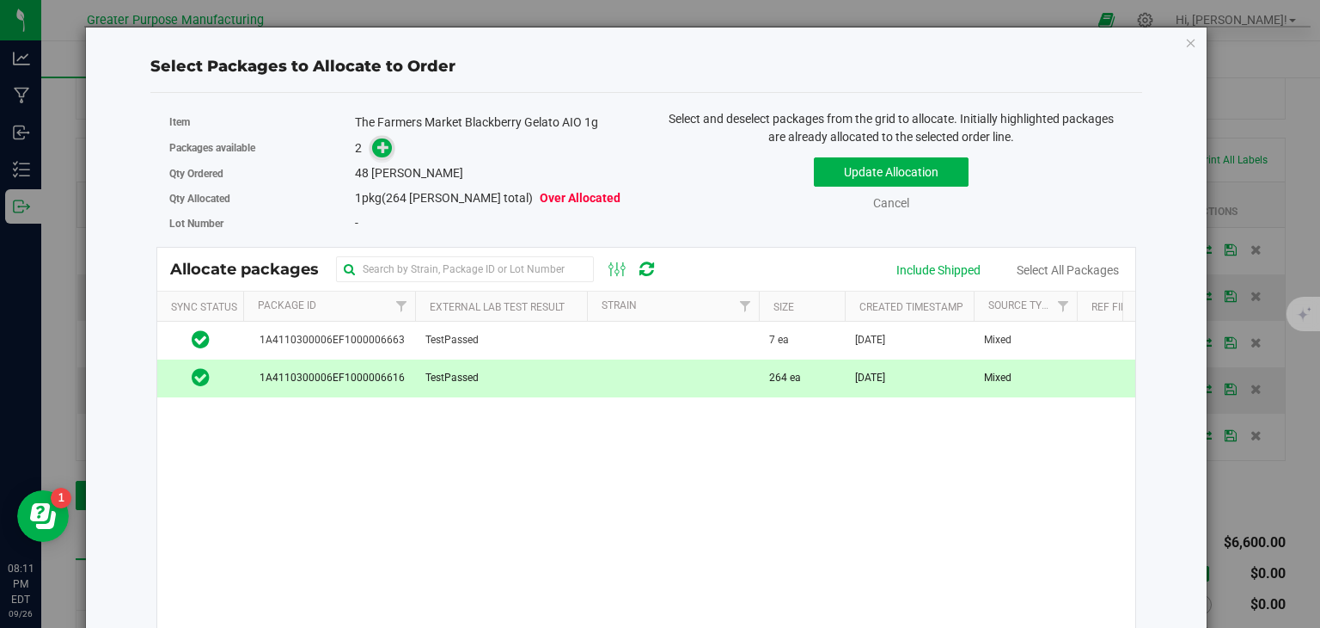
click at [383, 147] on icon at bounding box center [383, 147] width 12 height 12
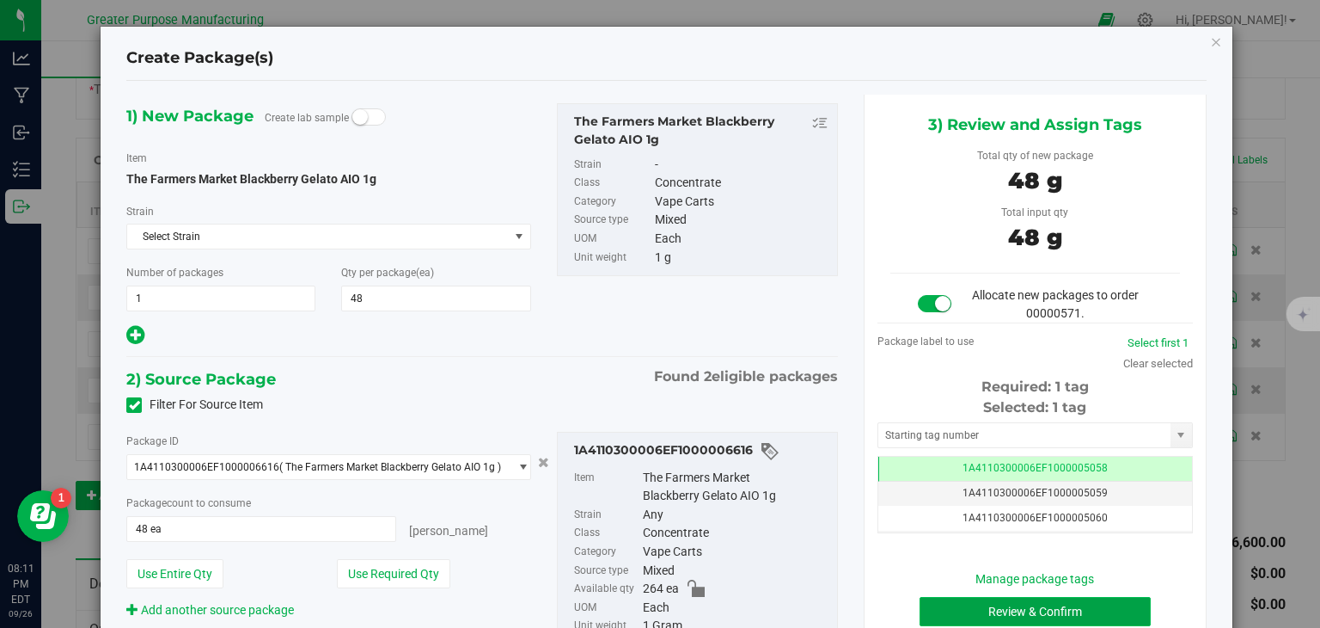
click at [997, 605] on button "Review & Confirm" at bounding box center [1035, 611] width 231 height 29
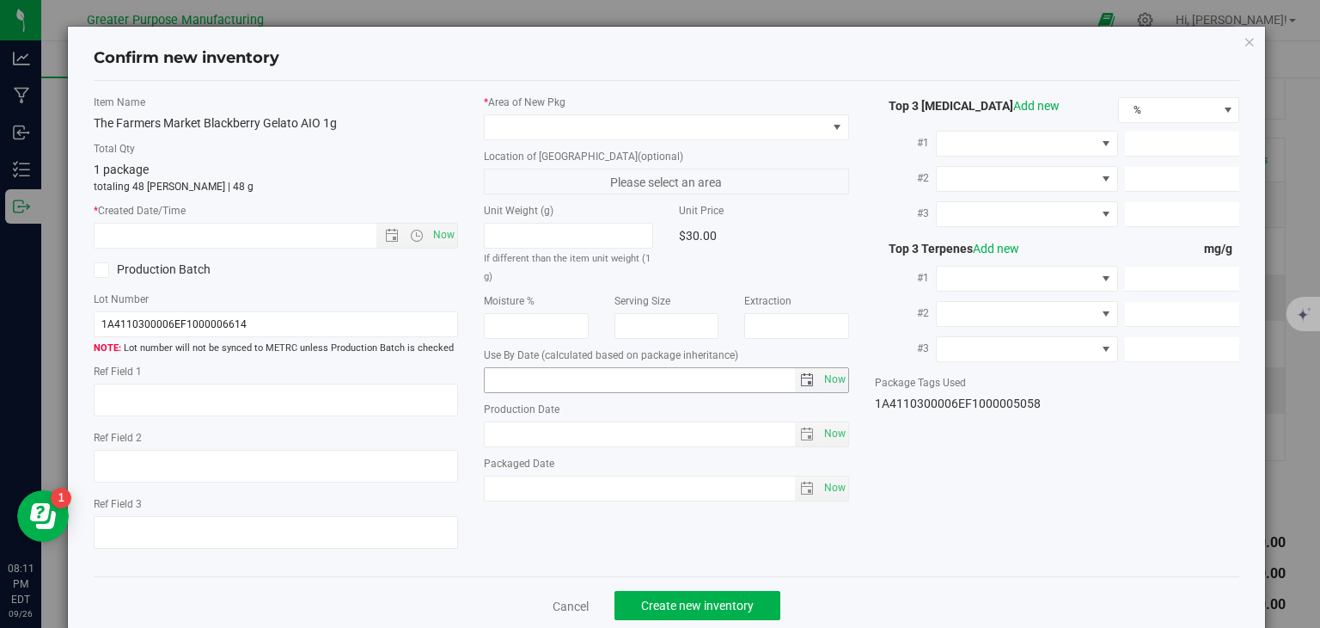
type input "[DATE]"
click at [438, 235] on span "Now" at bounding box center [444, 235] width 29 height 25
type input "9/26/2025 8:11 PM"
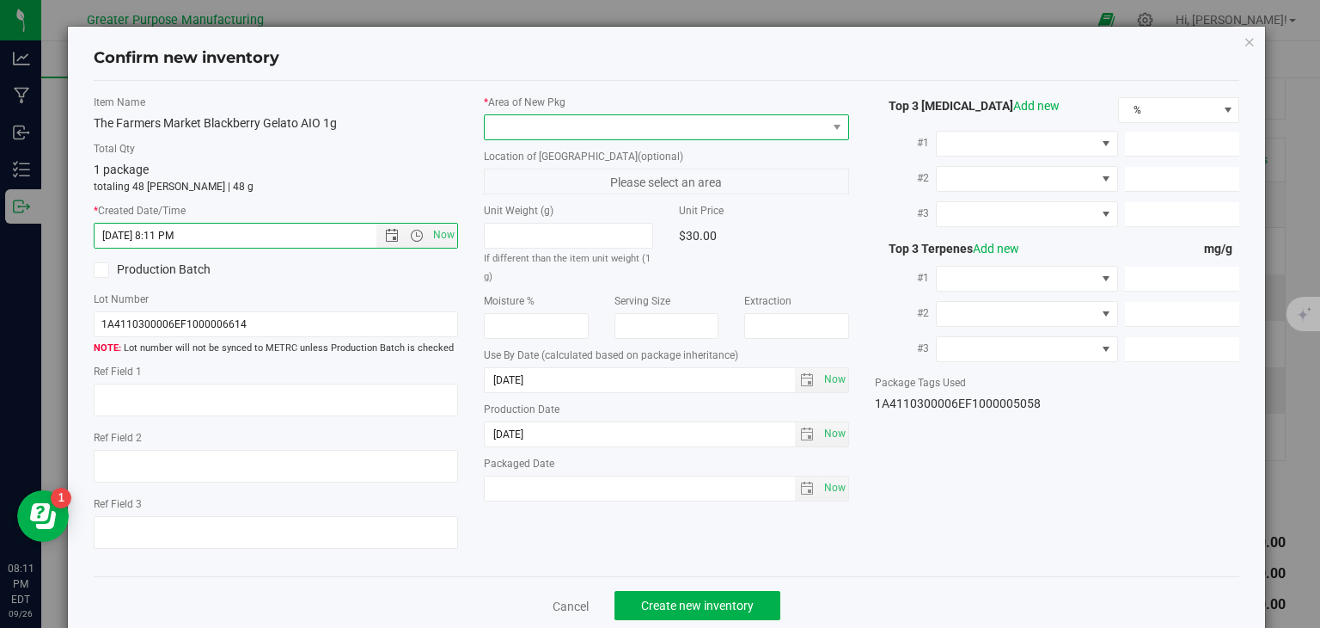
click at [549, 131] on span at bounding box center [656, 127] width 342 height 24
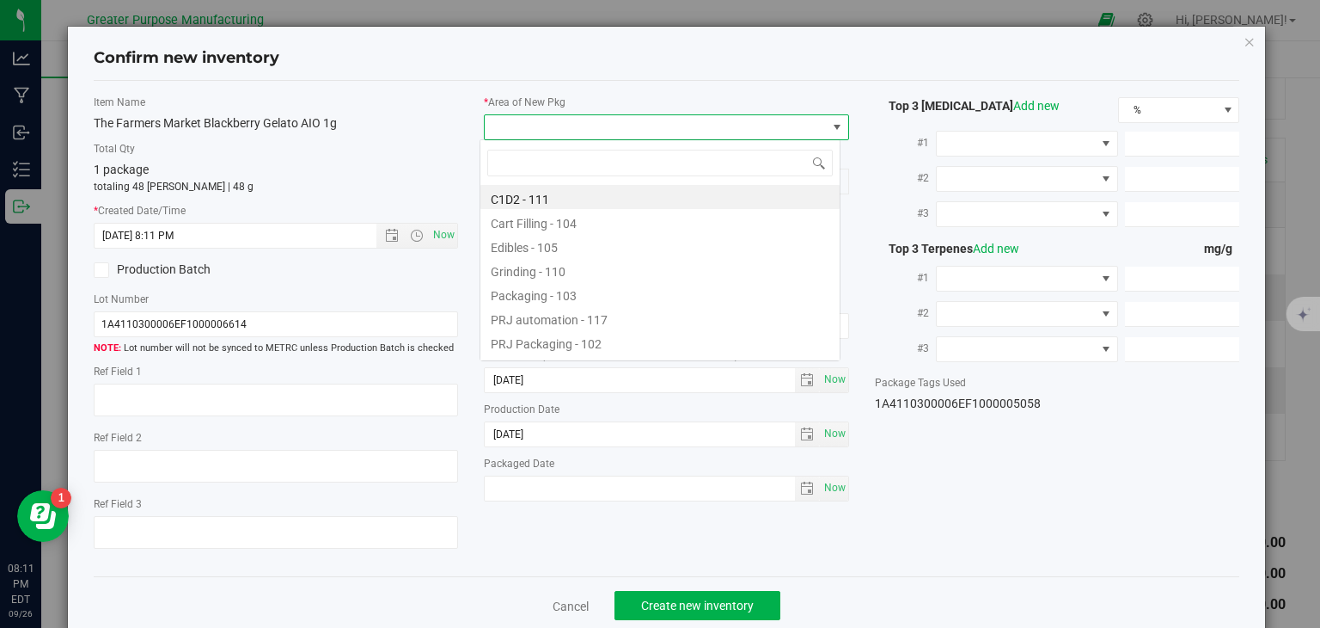
scroll to position [25, 361]
type input "108"
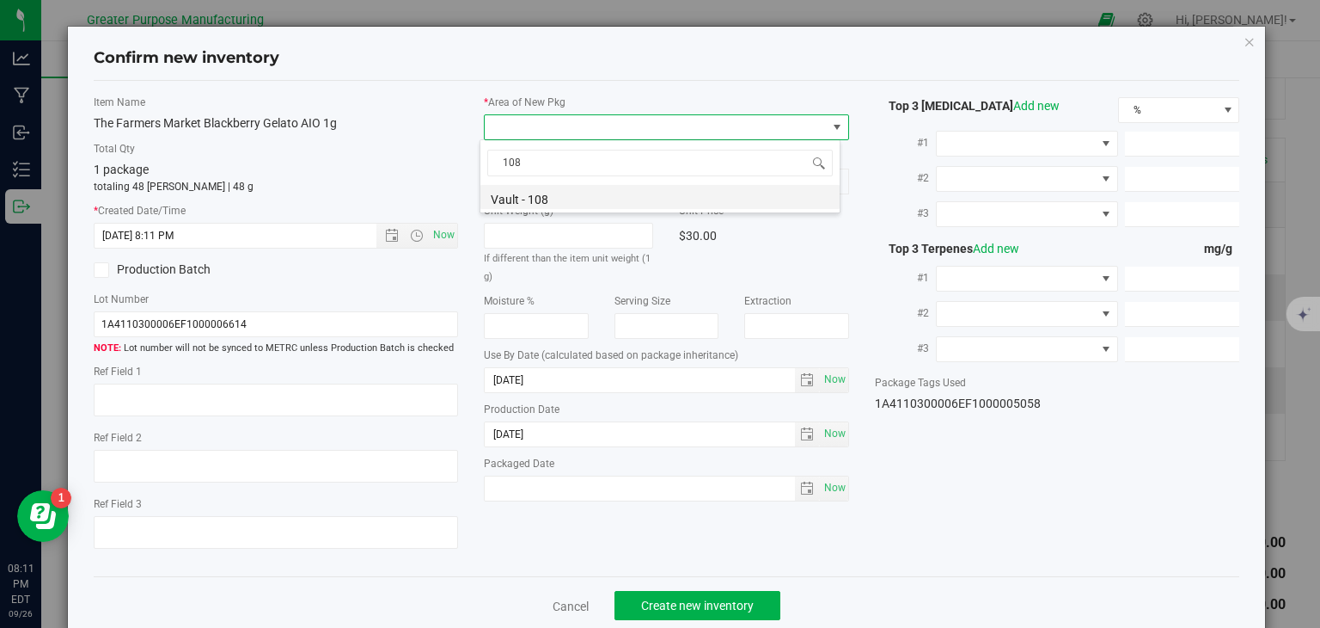
click at [569, 200] on li "Vault - 108" at bounding box center [660, 197] width 359 height 24
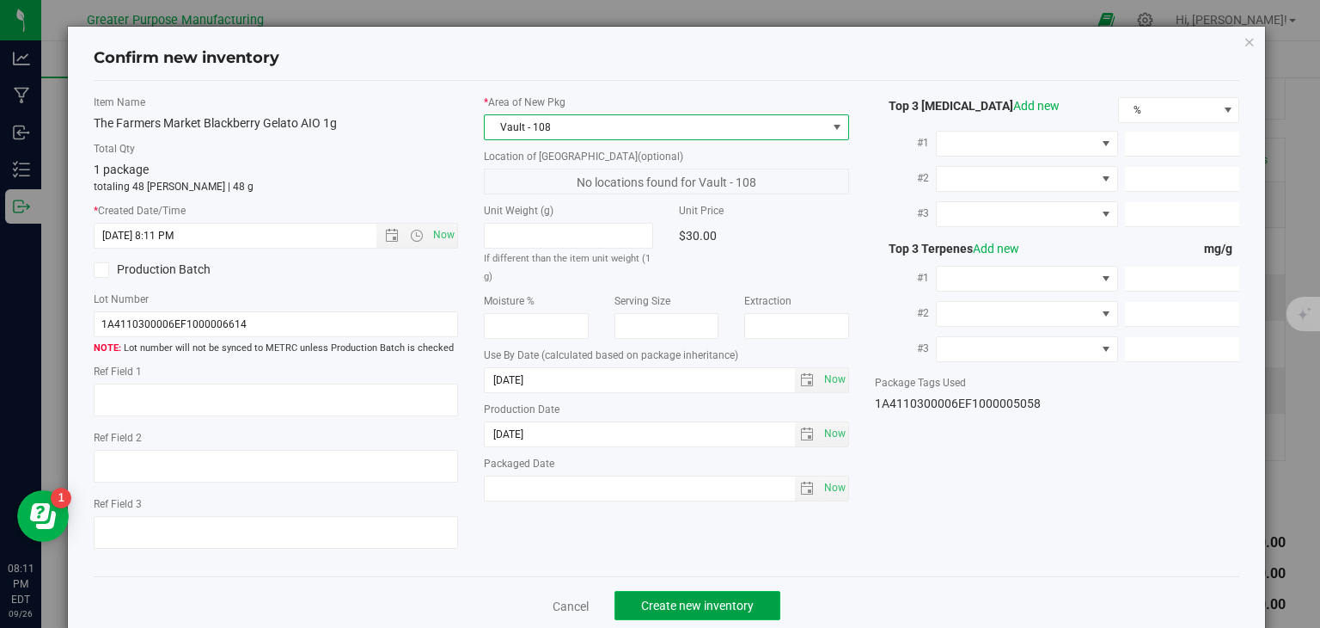
click at [661, 615] on button "Create new inventory" at bounding box center [698, 605] width 166 height 29
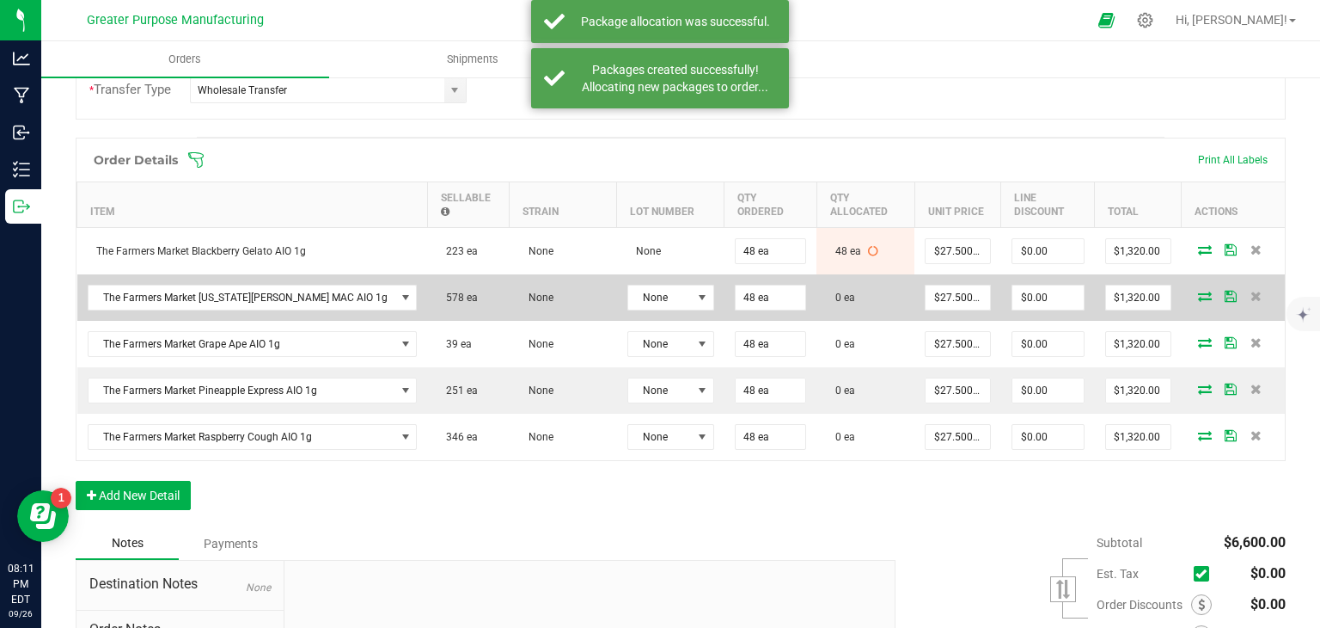
click at [1198, 291] on icon at bounding box center [1205, 296] width 14 height 10
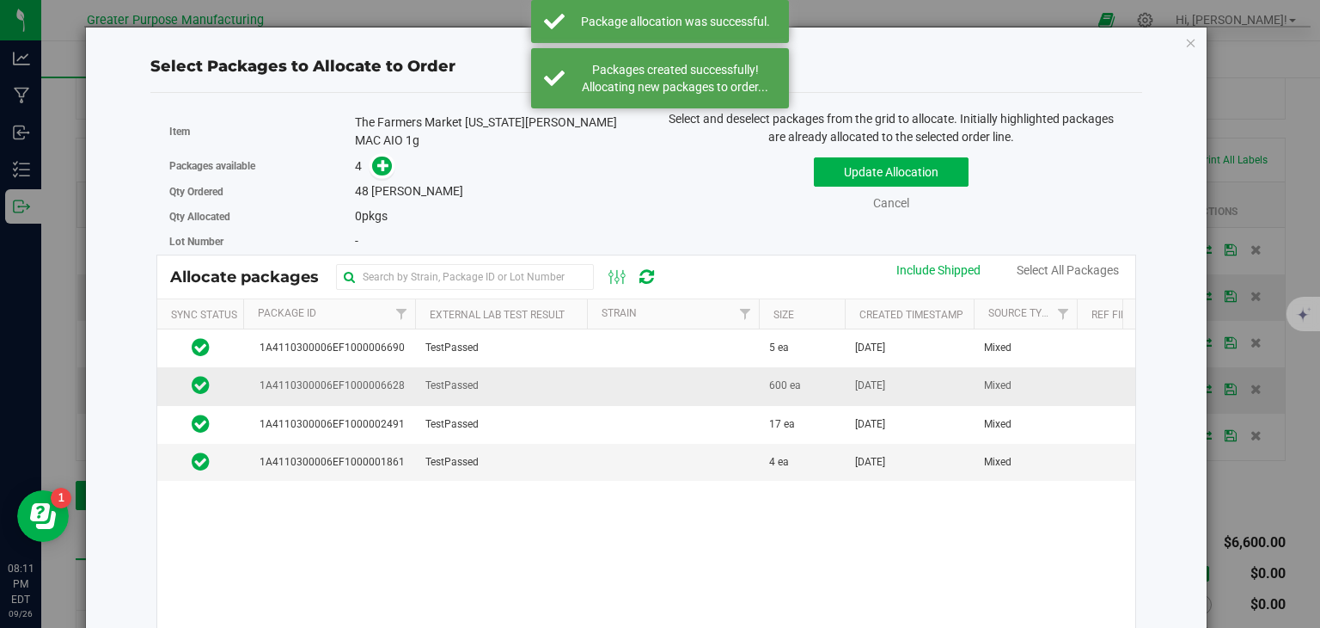
click at [780, 377] on span "600 ea" at bounding box center [785, 385] width 32 height 16
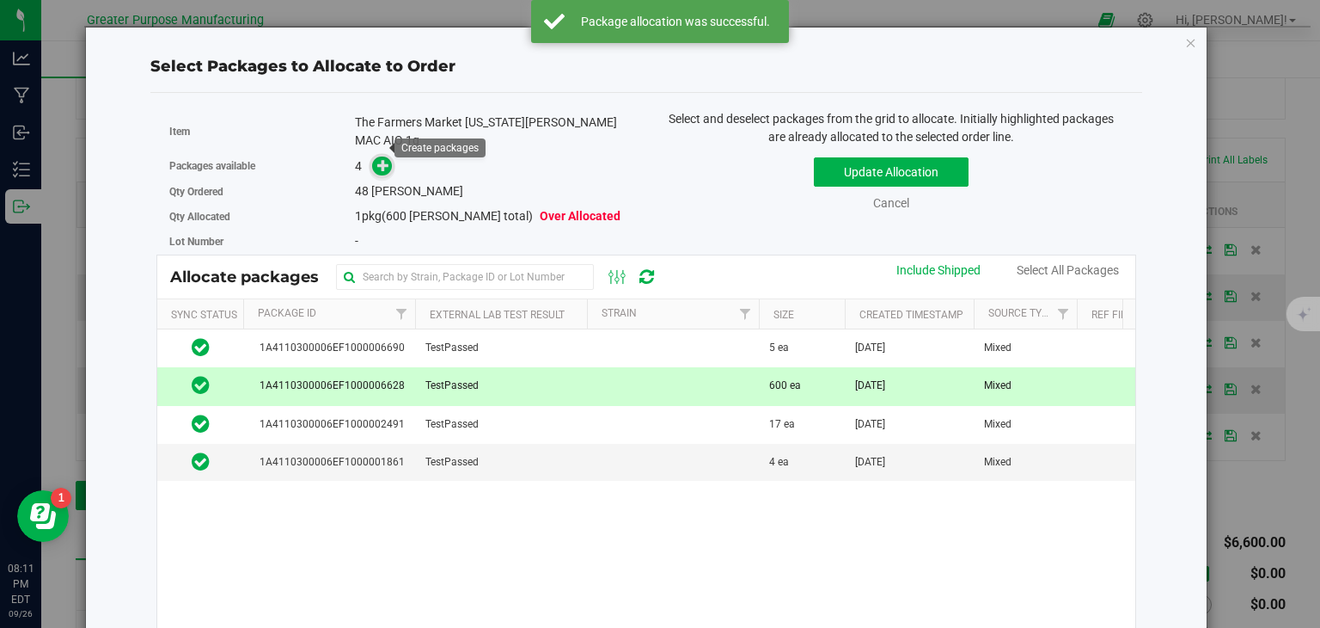
click at [379, 159] on icon at bounding box center [383, 165] width 12 height 12
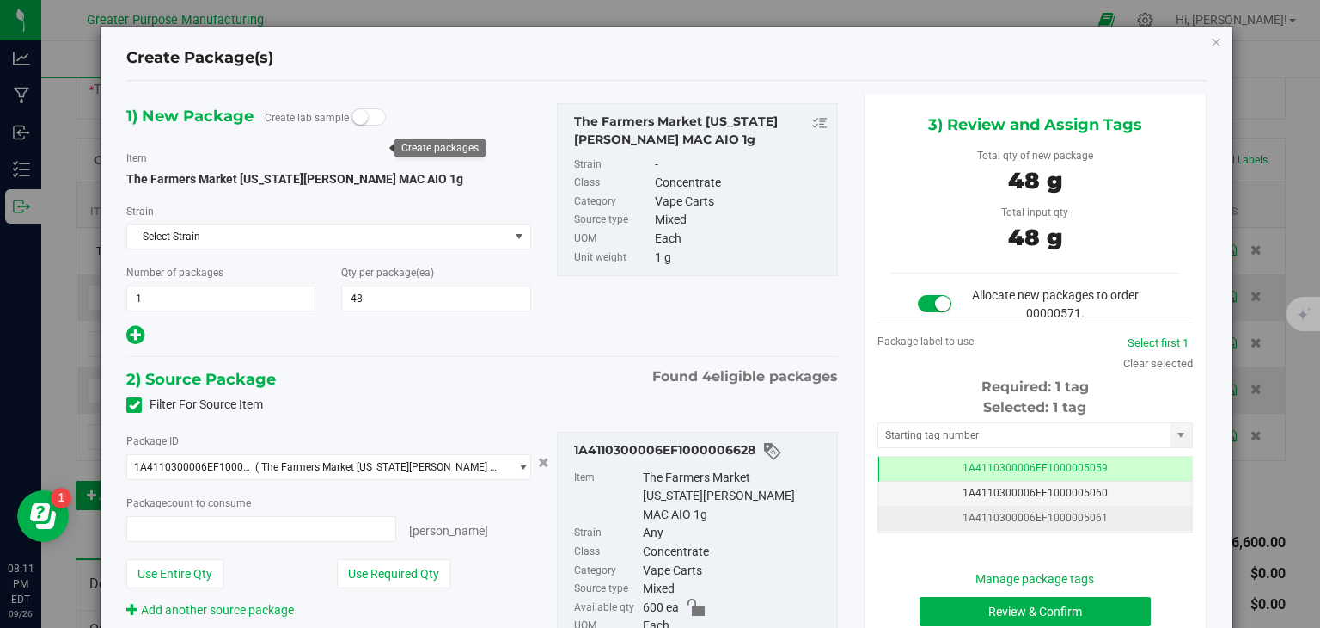
type input "48 ea"
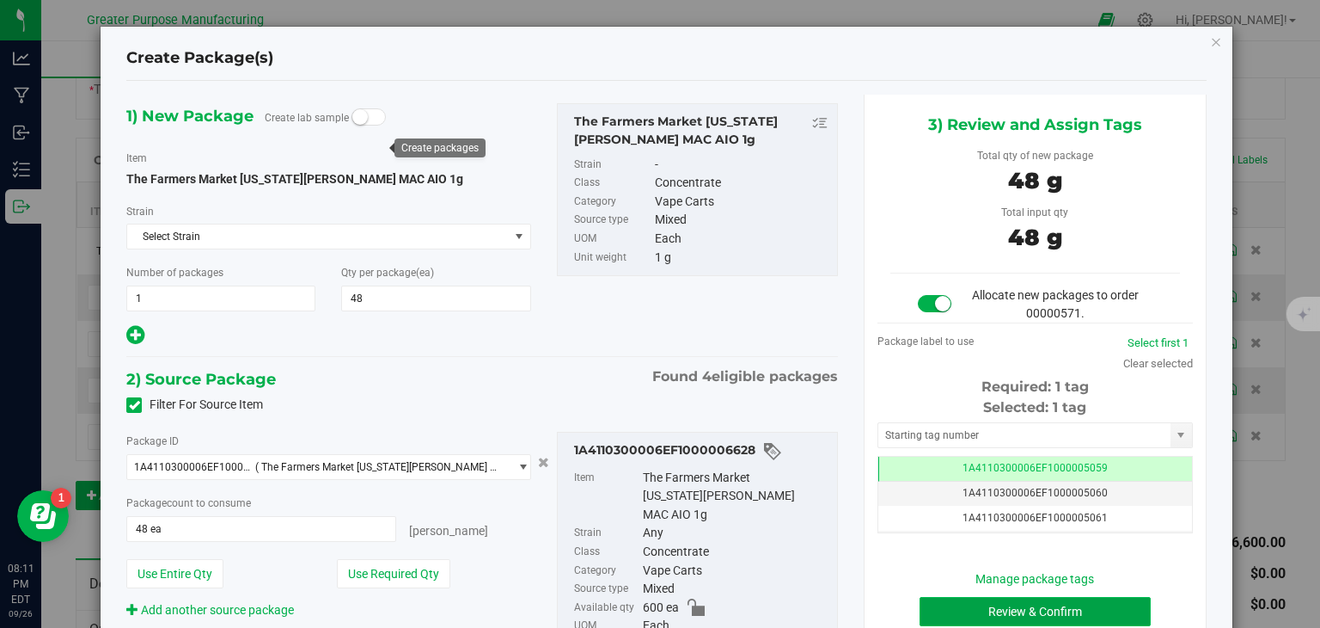
click at [956, 606] on button "Review & Confirm" at bounding box center [1035, 611] width 231 height 29
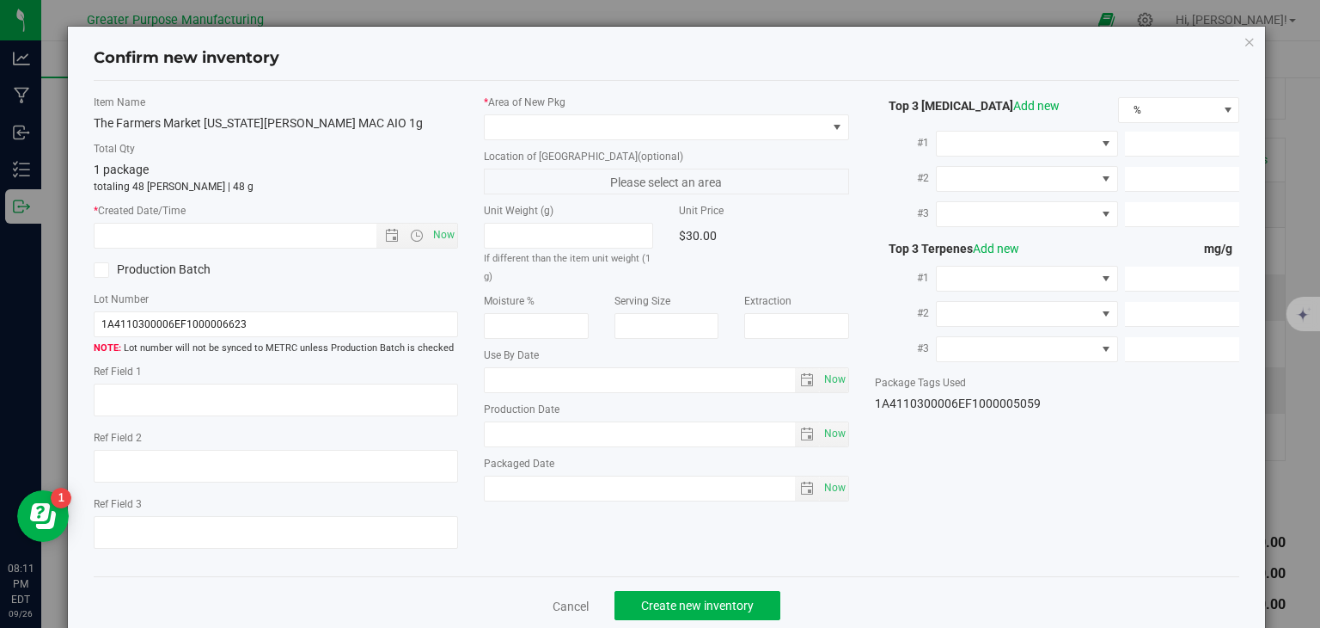
type input "[DATE]"
click at [437, 227] on span "Now" at bounding box center [444, 235] width 29 height 25
type input "9/26/2025 8:11 PM"
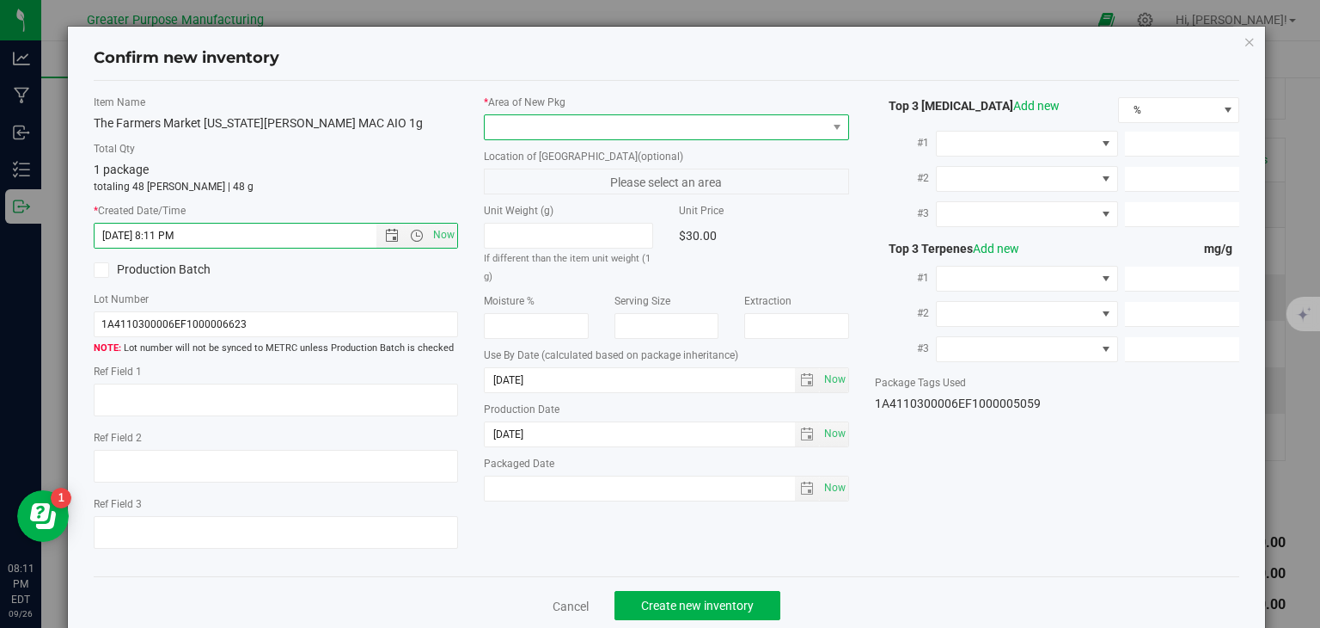
click at [525, 129] on span at bounding box center [656, 127] width 342 height 24
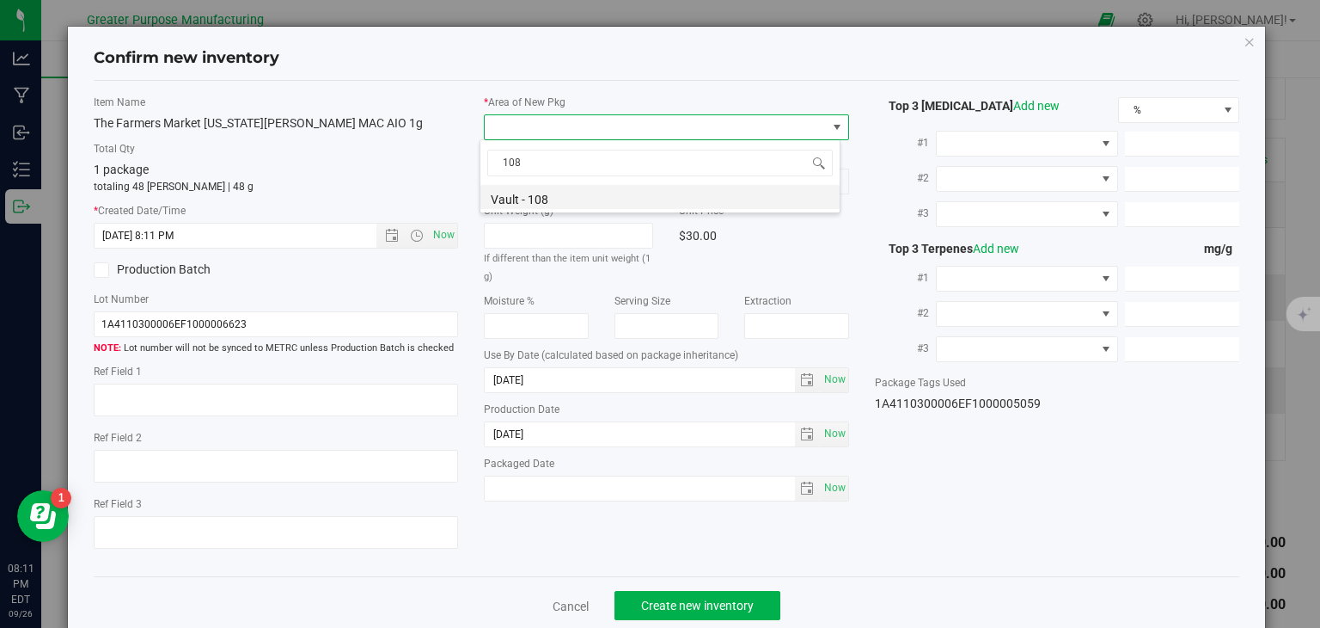
type input "108"
drag, startPoint x: 519, startPoint y: 195, endPoint x: 837, endPoint y: 285, distance: 330.6
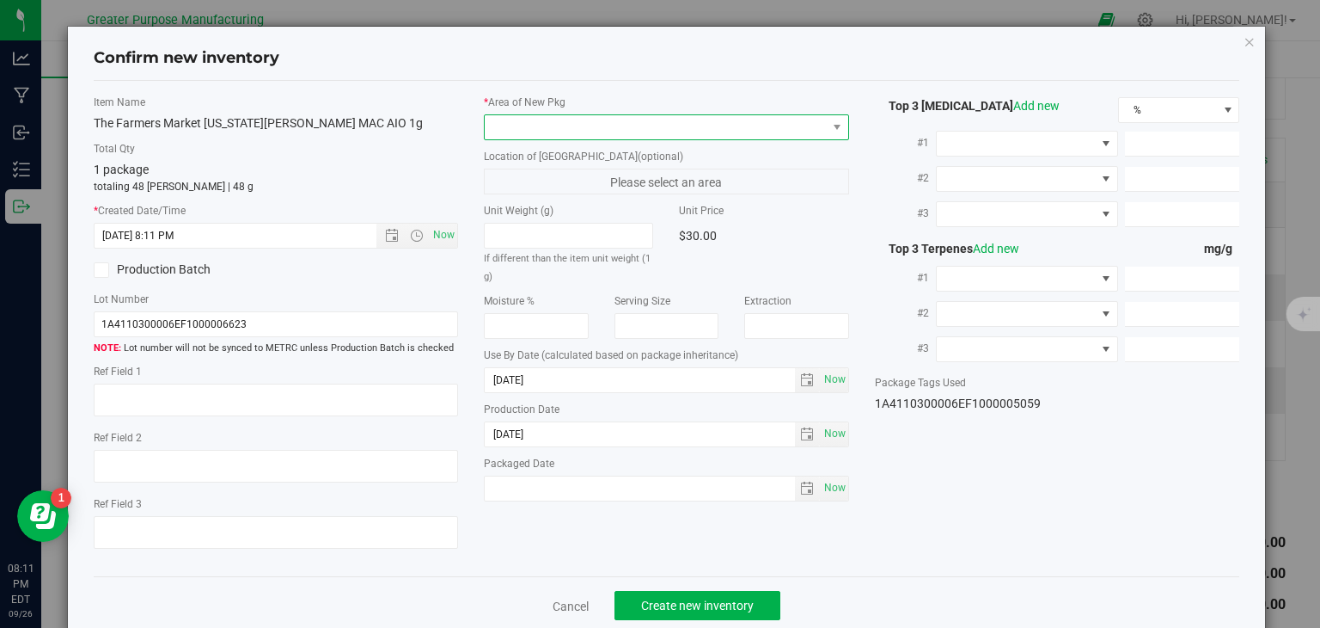
drag, startPoint x: 837, startPoint y: 285, endPoint x: 588, endPoint y: 127, distance: 295.2
drag, startPoint x: 588, startPoint y: 127, endPoint x: 578, endPoint y: 128, distance: 10.4
click at [578, 128] on span at bounding box center [656, 127] width 342 height 24
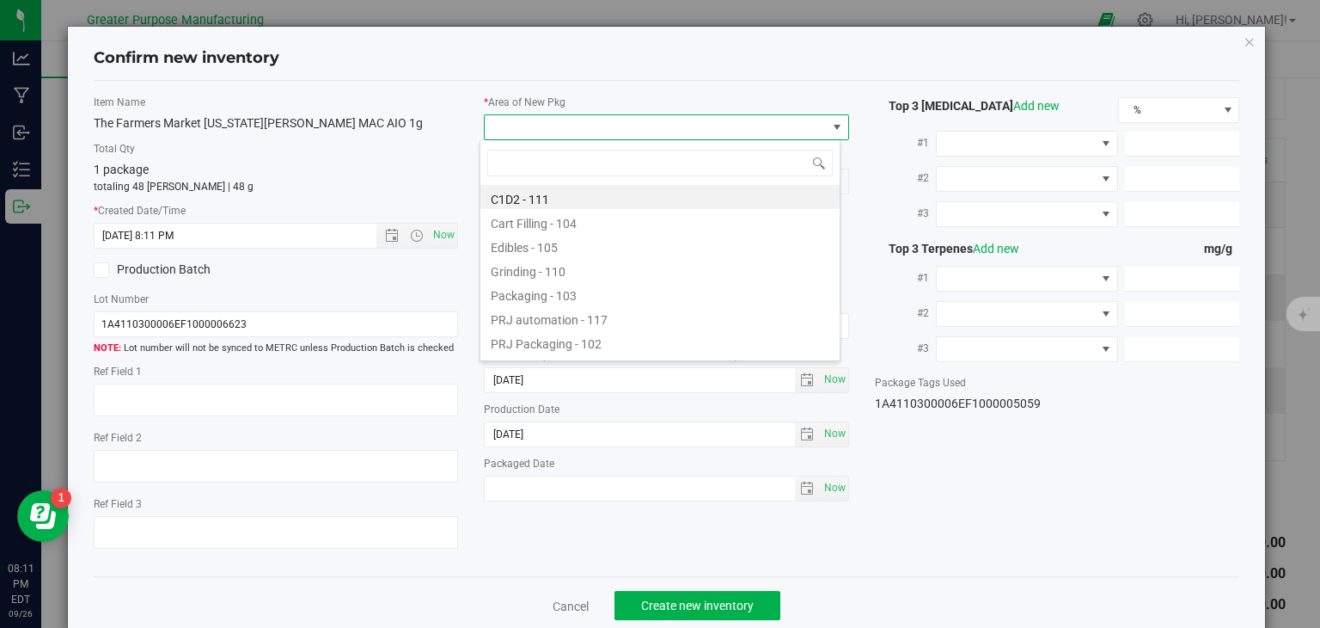
type input "108"
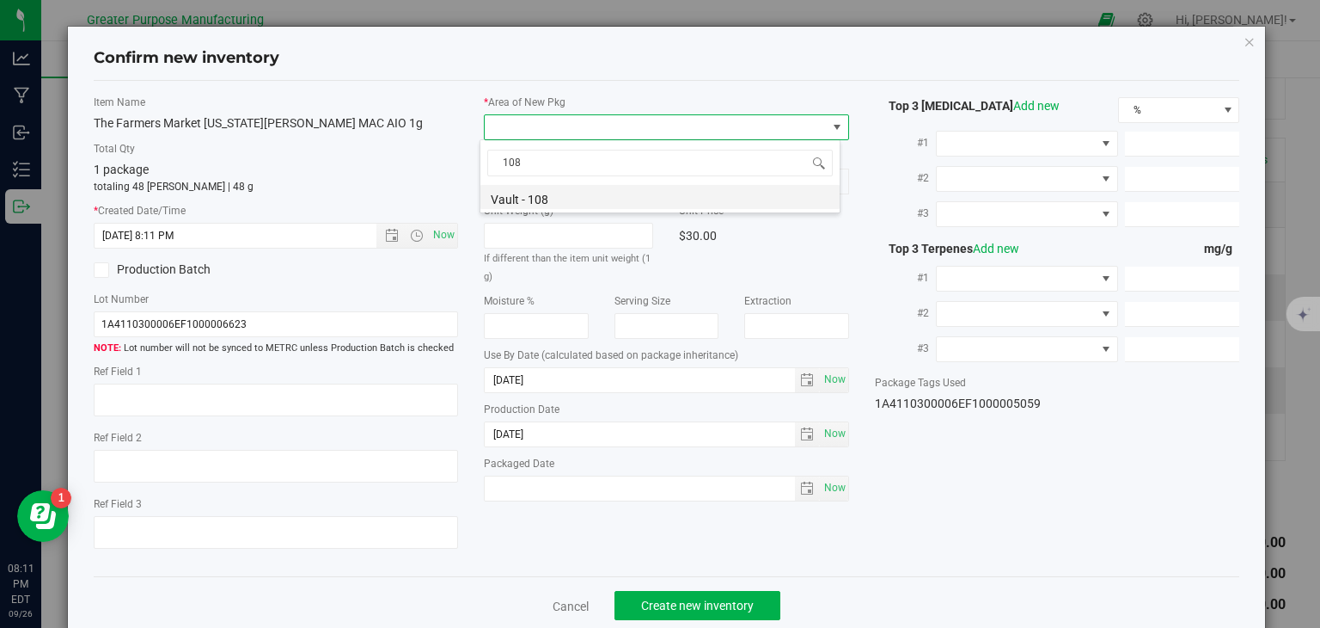
click at [585, 197] on li "Vault - 108" at bounding box center [660, 197] width 359 height 24
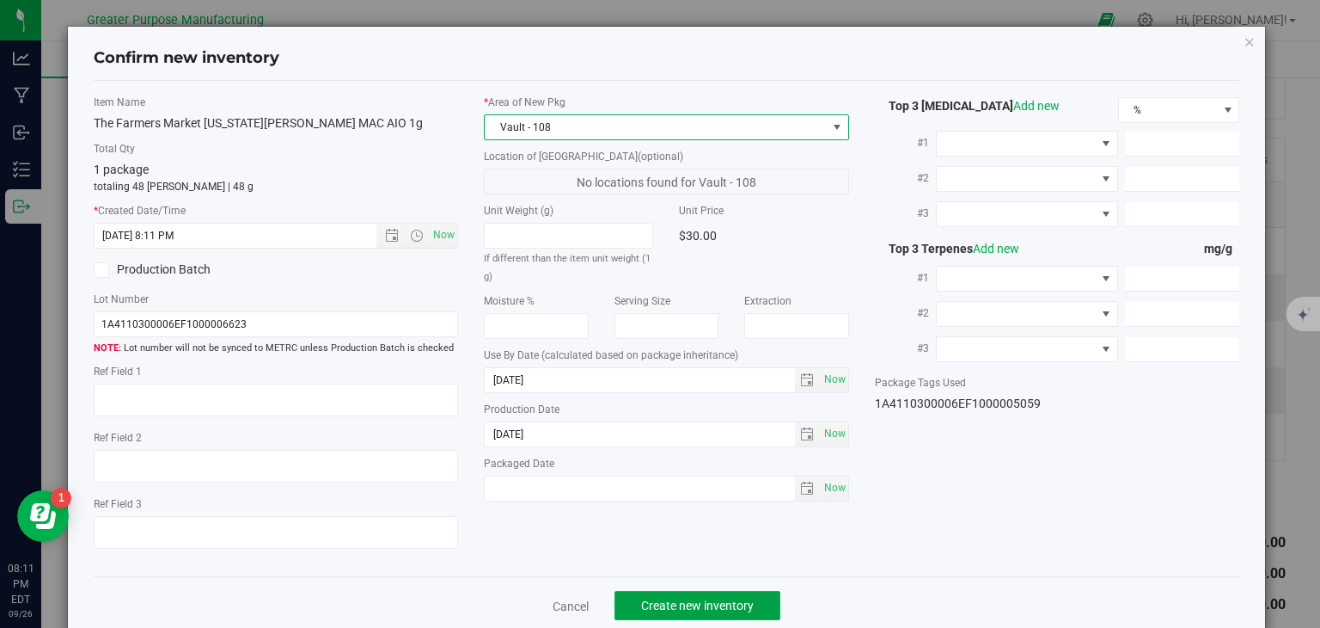
click at [681, 595] on button "Create new inventory" at bounding box center [698, 605] width 166 height 29
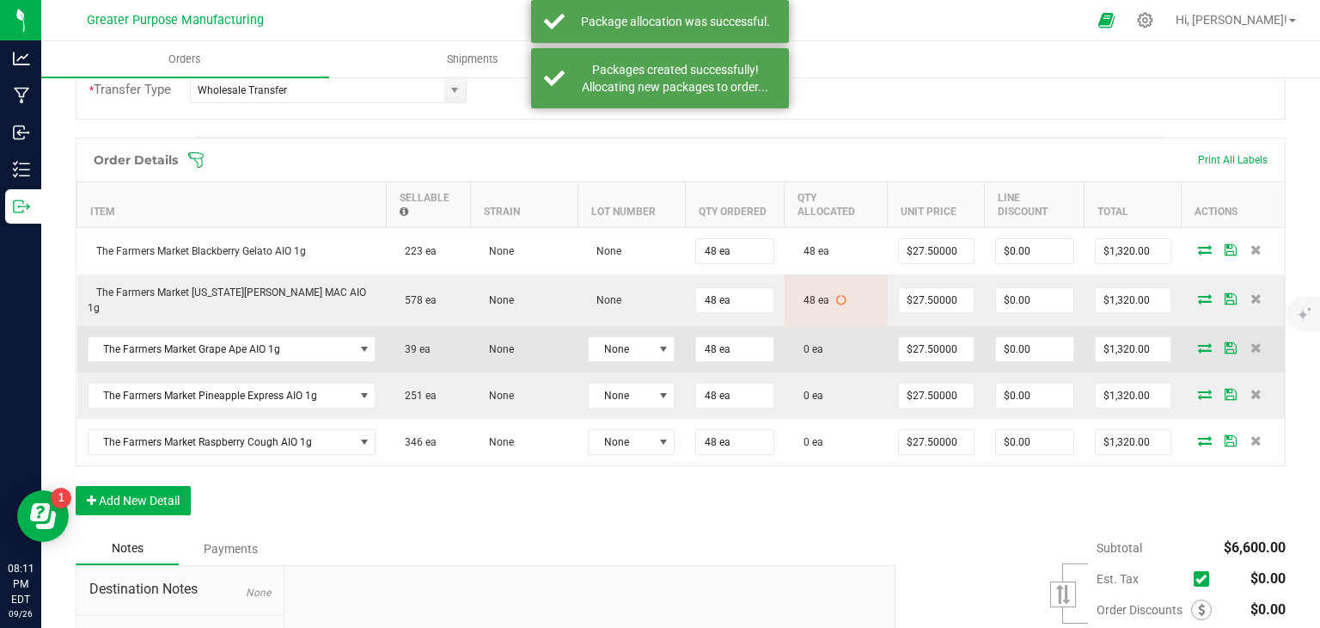
click at [1198, 342] on icon at bounding box center [1205, 347] width 14 height 10
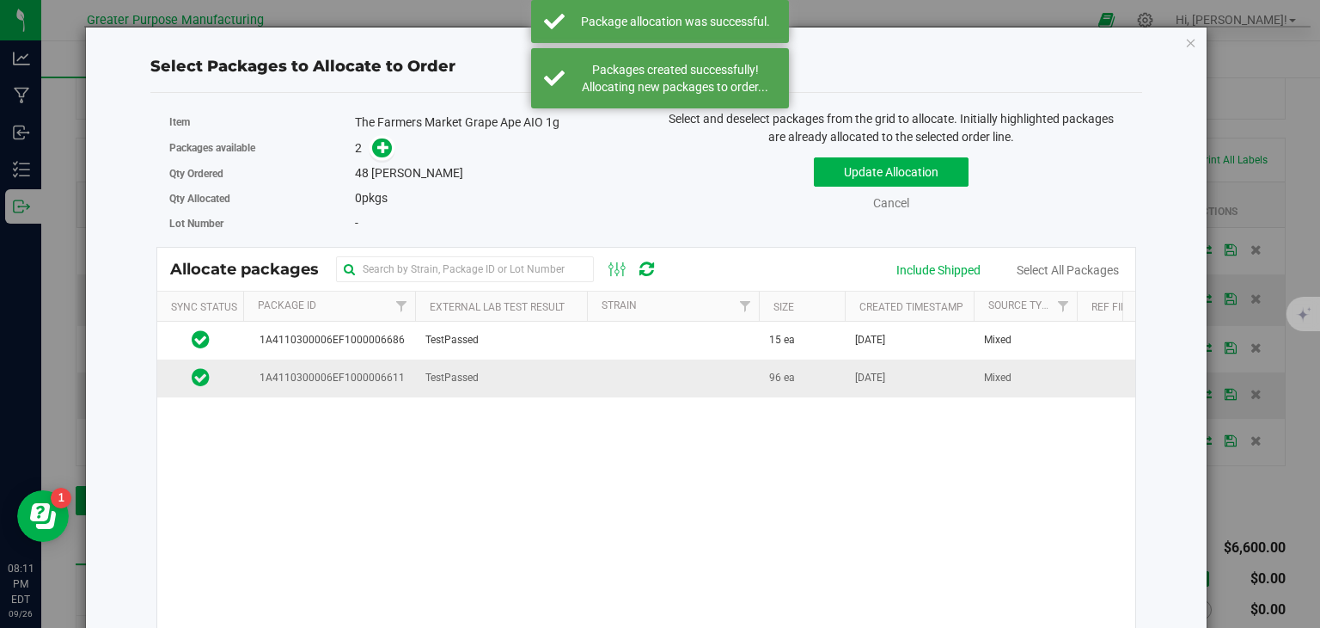
click at [664, 371] on td at bounding box center [673, 377] width 172 height 37
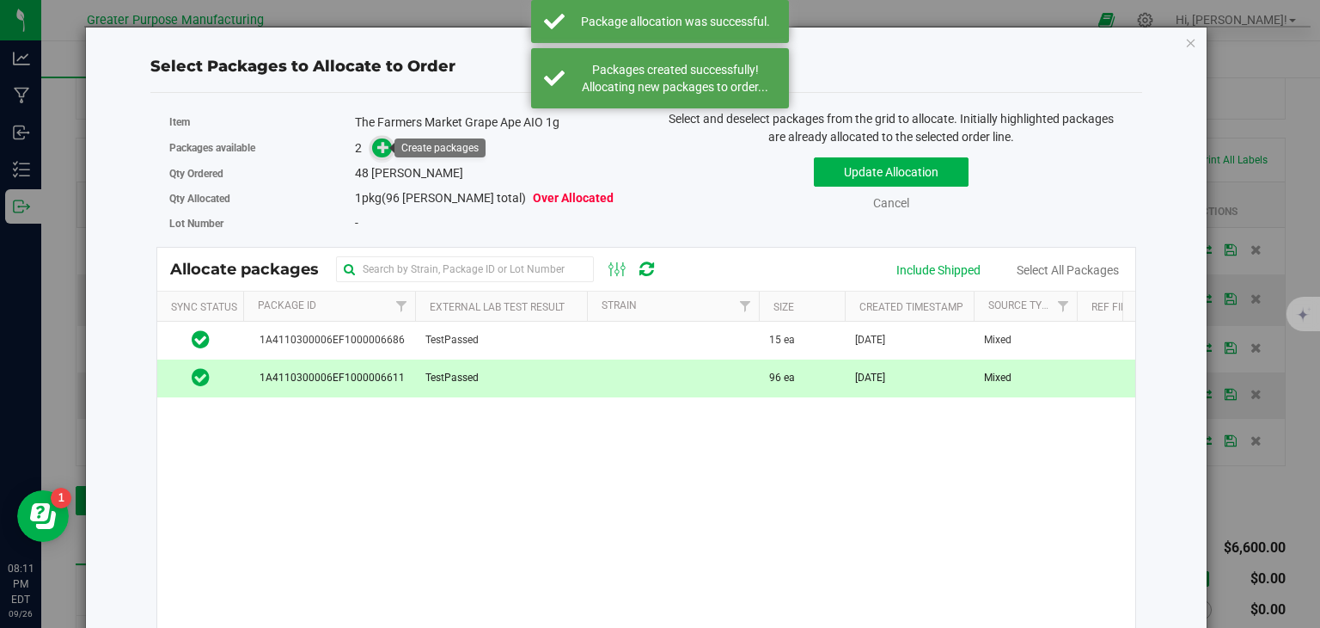
click at [382, 149] on icon at bounding box center [383, 147] width 12 height 12
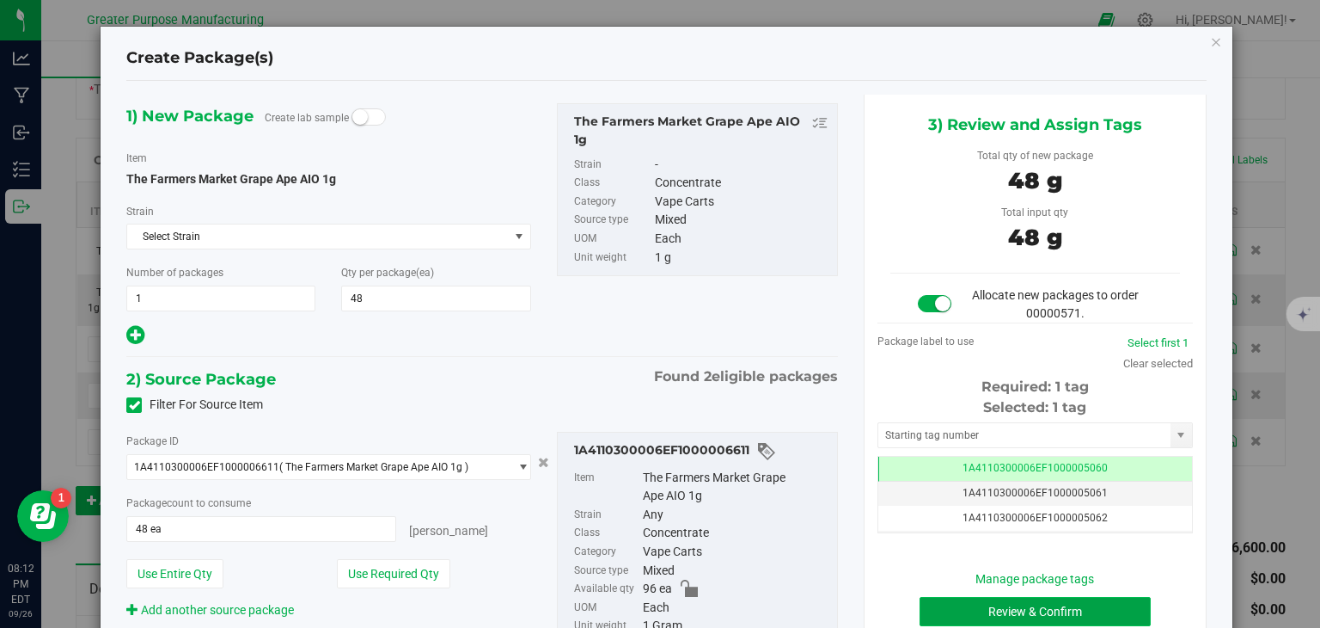
click at [1042, 605] on button "Review & Confirm" at bounding box center [1035, 611] width 231 height 29
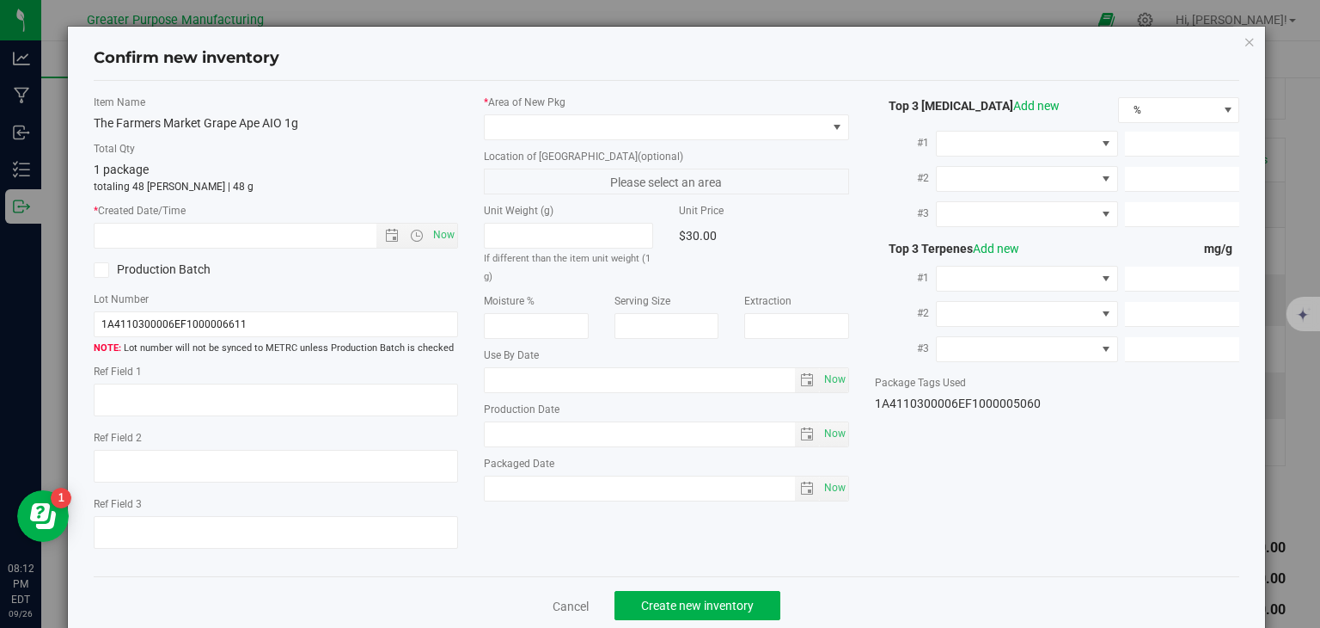
type input "[DATE]"
click at [431, 232] on span "Now" at bounding box center [444, 235] width 29 height 25
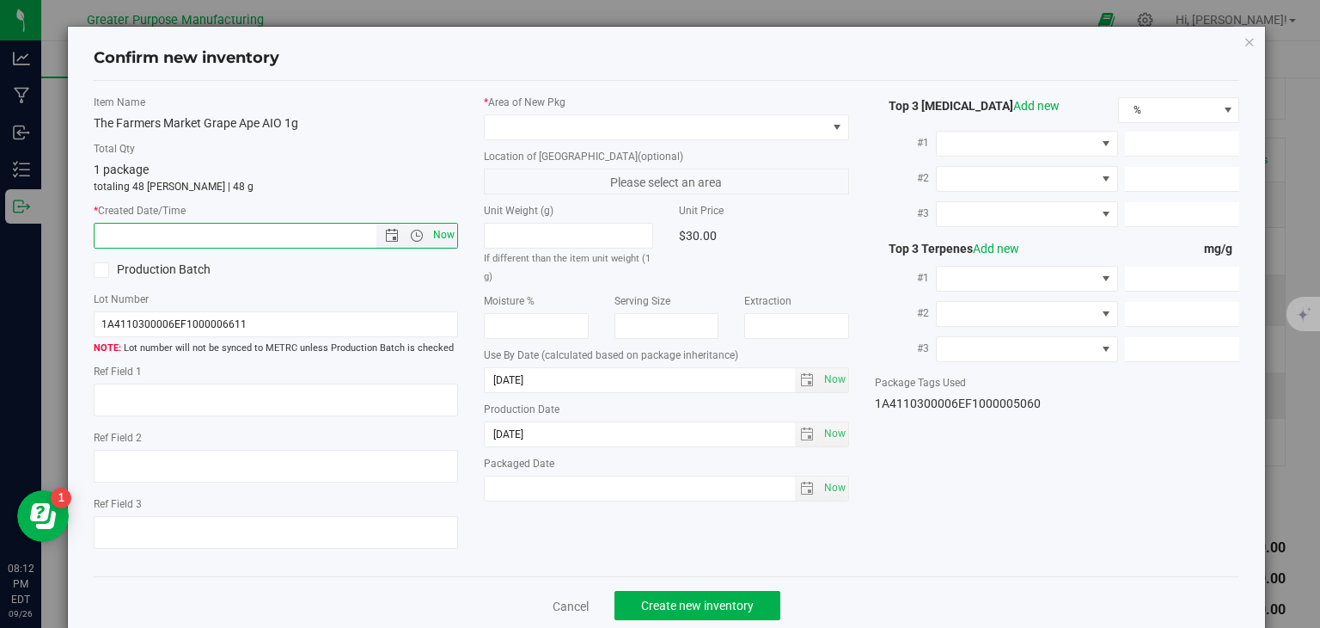
type input "9/26/2025 8:12 PM"
click at [531, 128] on span at bounding box center [656, 127] width 342 height 24
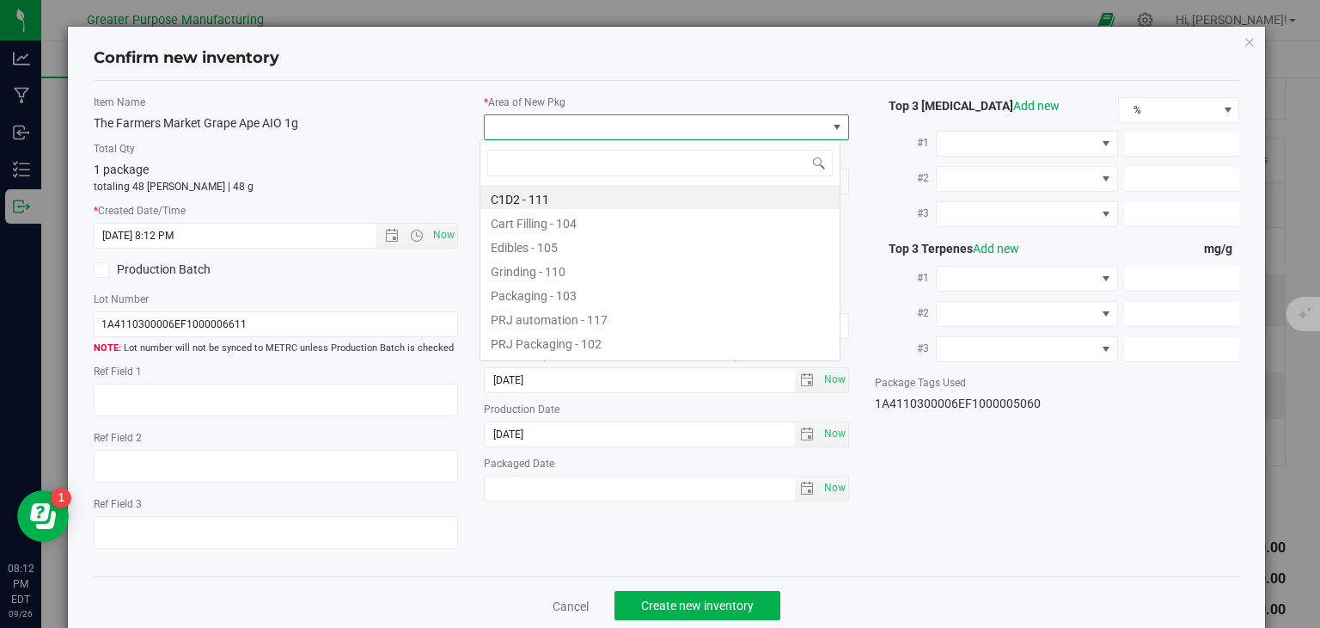
scroll to position [25, 361]
type input "108"
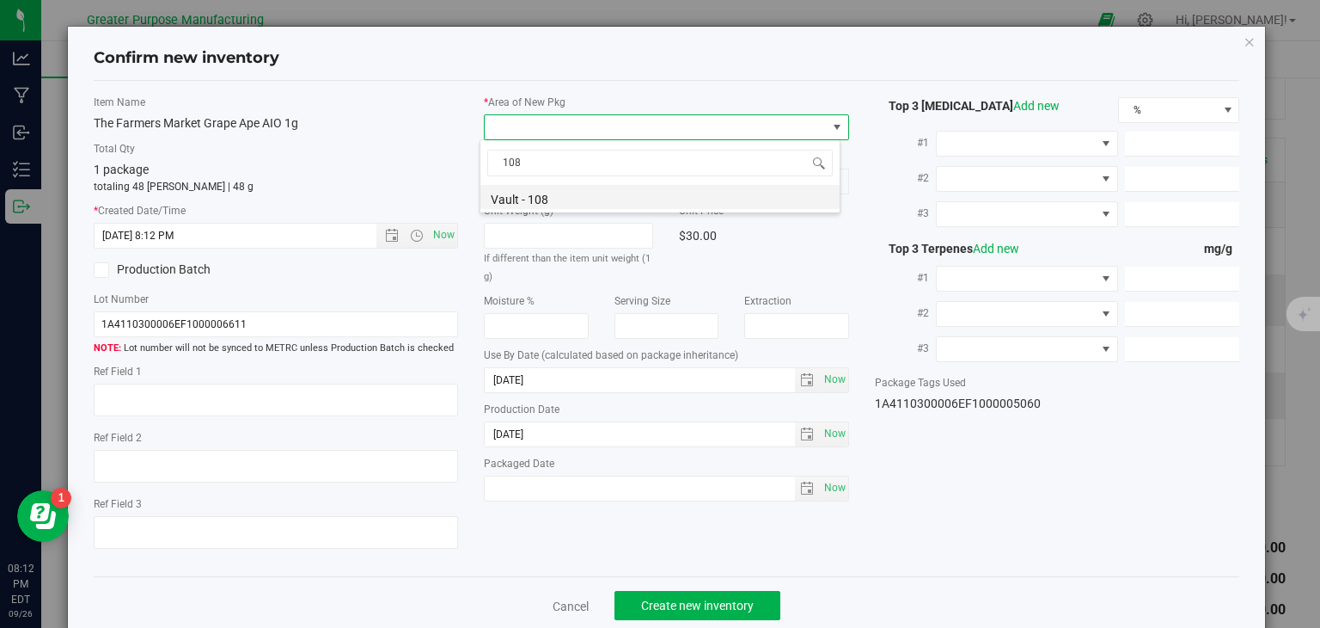
click at [550, 204] on li "Vault - 108" at bounding box center [660, 197] width 359 height 24
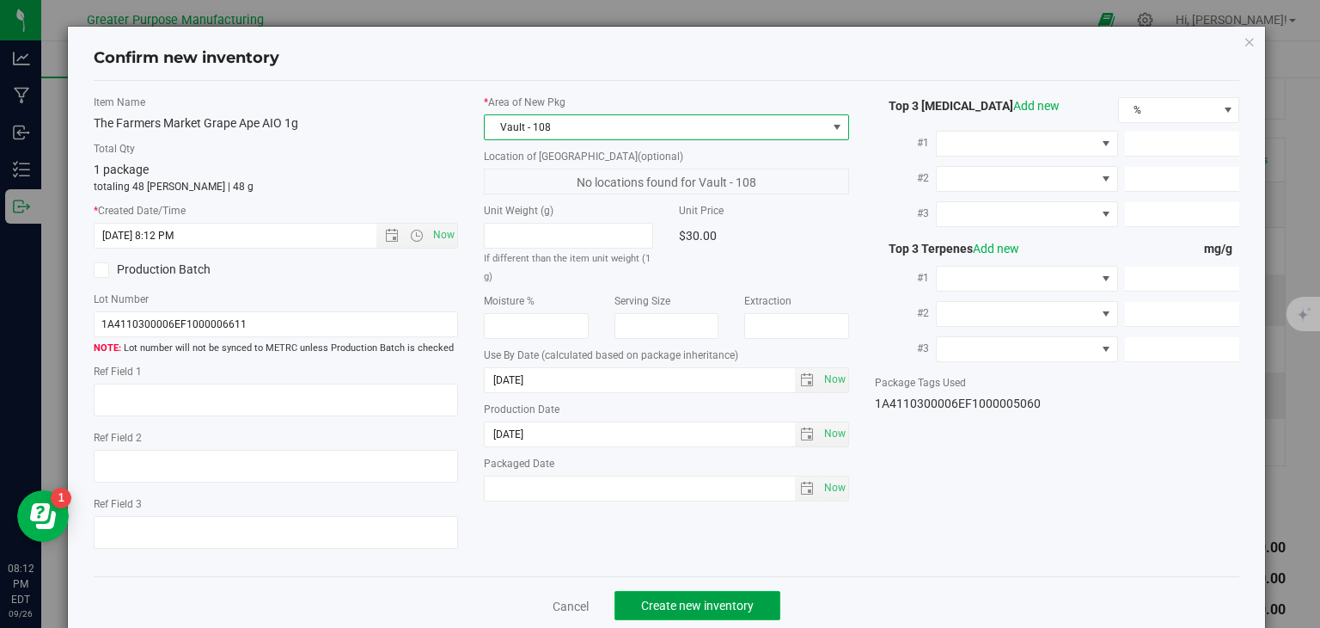
click at [694, 606] on span "Create new inventory" at bounding box center [697, 605] width 113 height 14
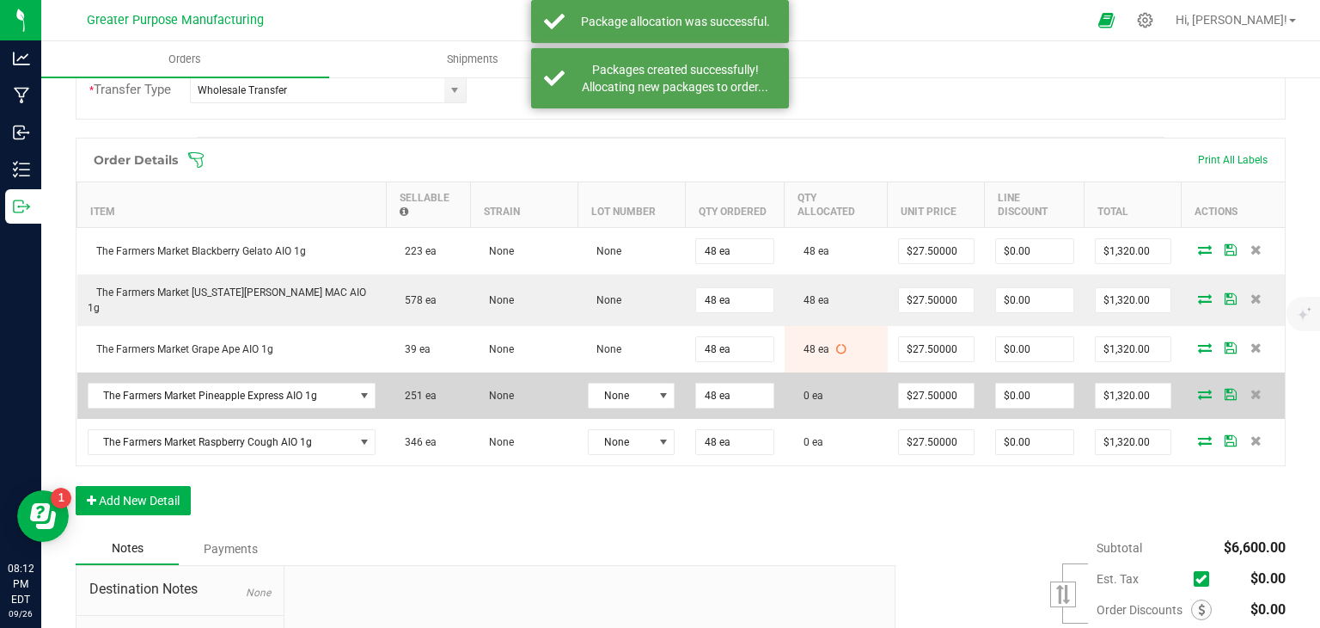
click at [1198, 389] on icon at bounding box center [1205, 394] width 14 height 10
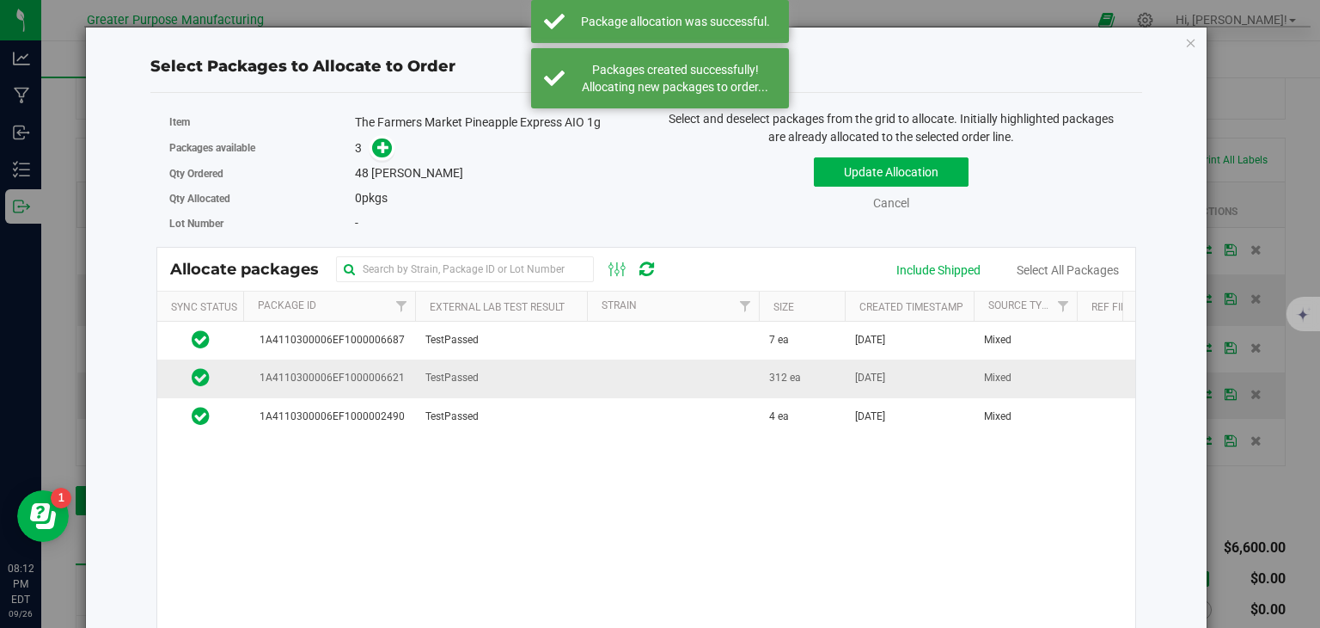
click at [702, 376] on td at bounding box center [673, 378] width 172 height 38
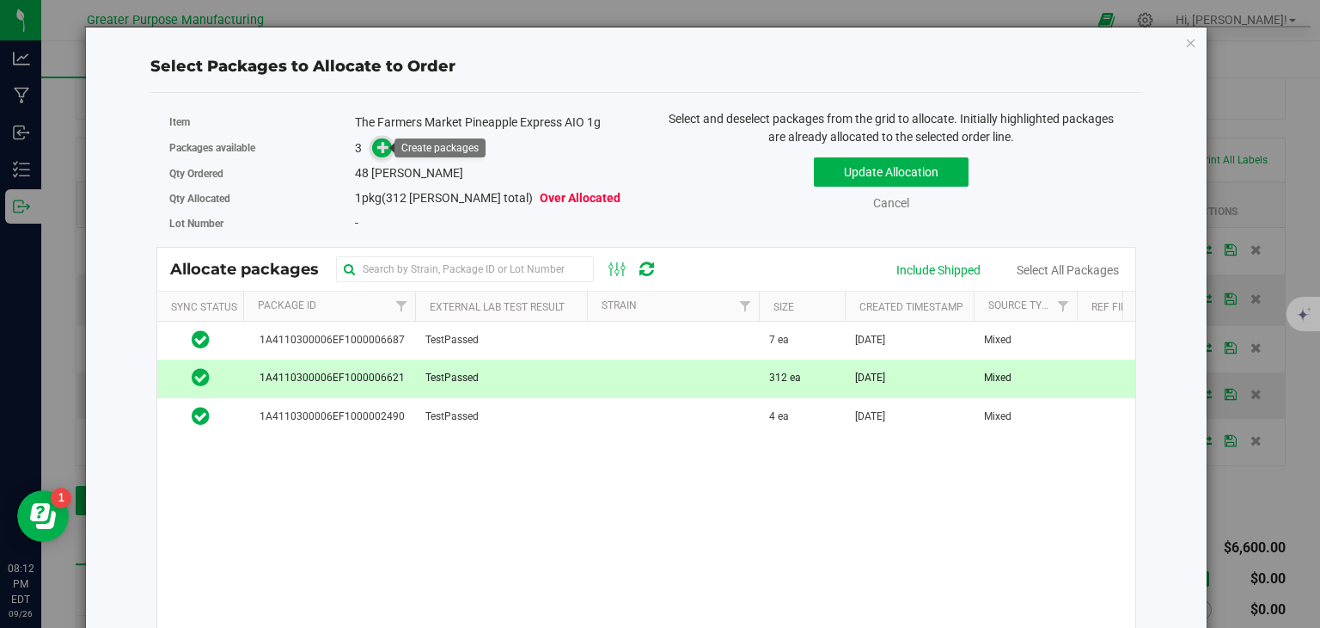
click at [378, 155] on span at bounding box center [382, 148] width 20 height 20
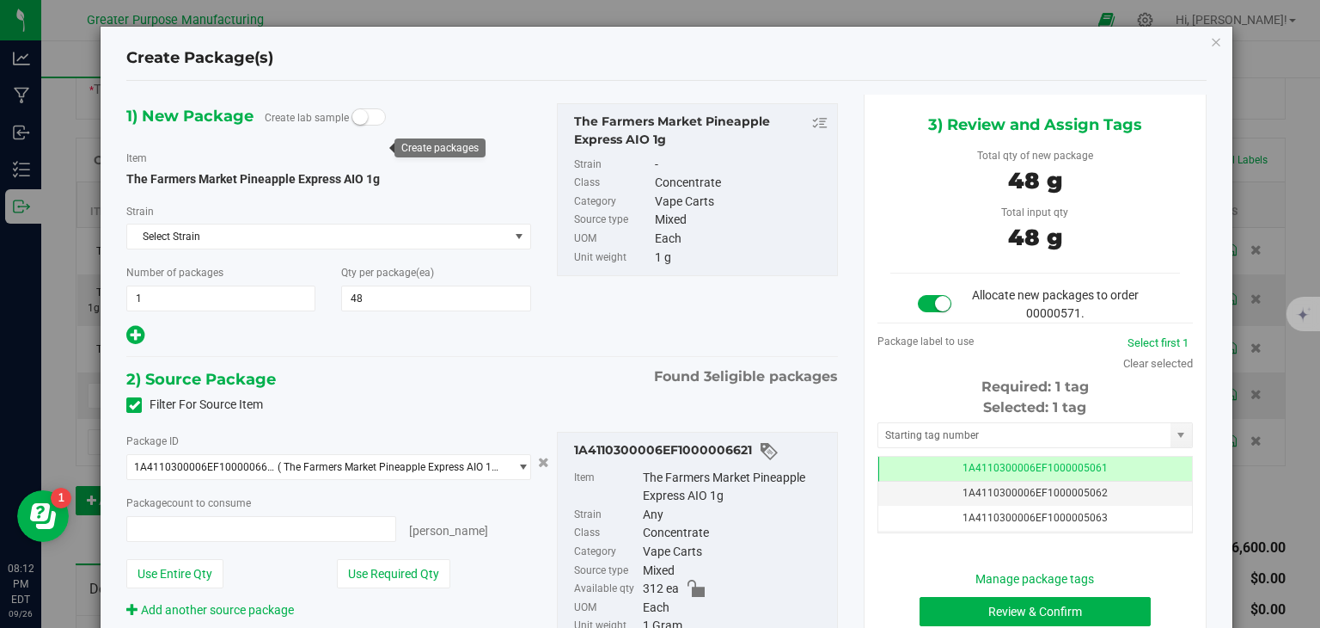
type input "48 ea"
click at [971, 608] on button "Review & Confirm" at bounding box center [1035, 611] width 231 height 29
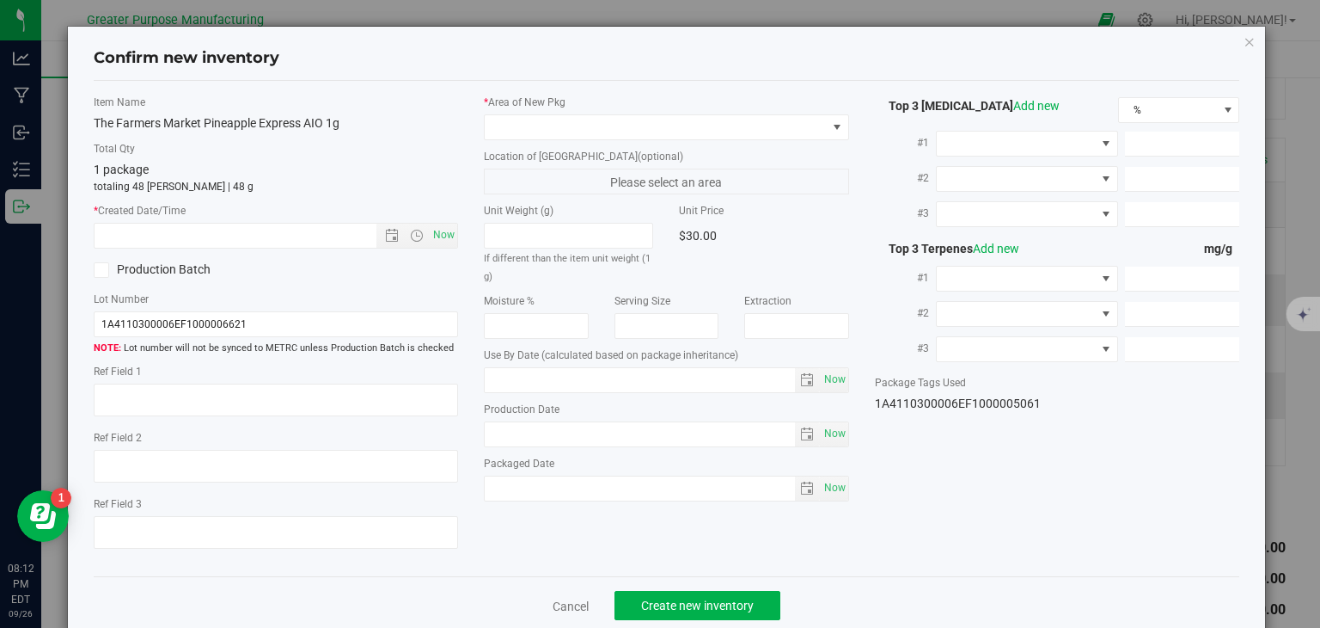
type input "[DATE]"
click at [430, 231] on span "Now" at bounding box center [444, 235] width 29 height 25
type input "9/26/2025 8:12 PM"
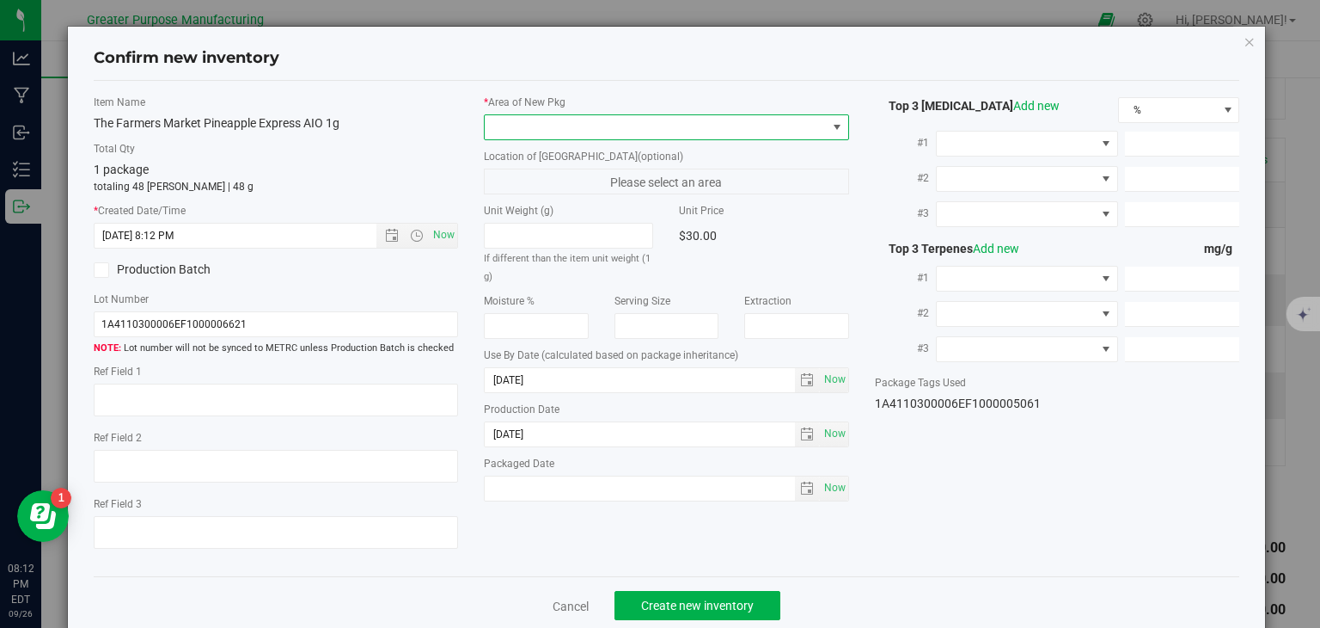
click at [551, 127] on span at bounding box center [656, 127] width 342 height 24
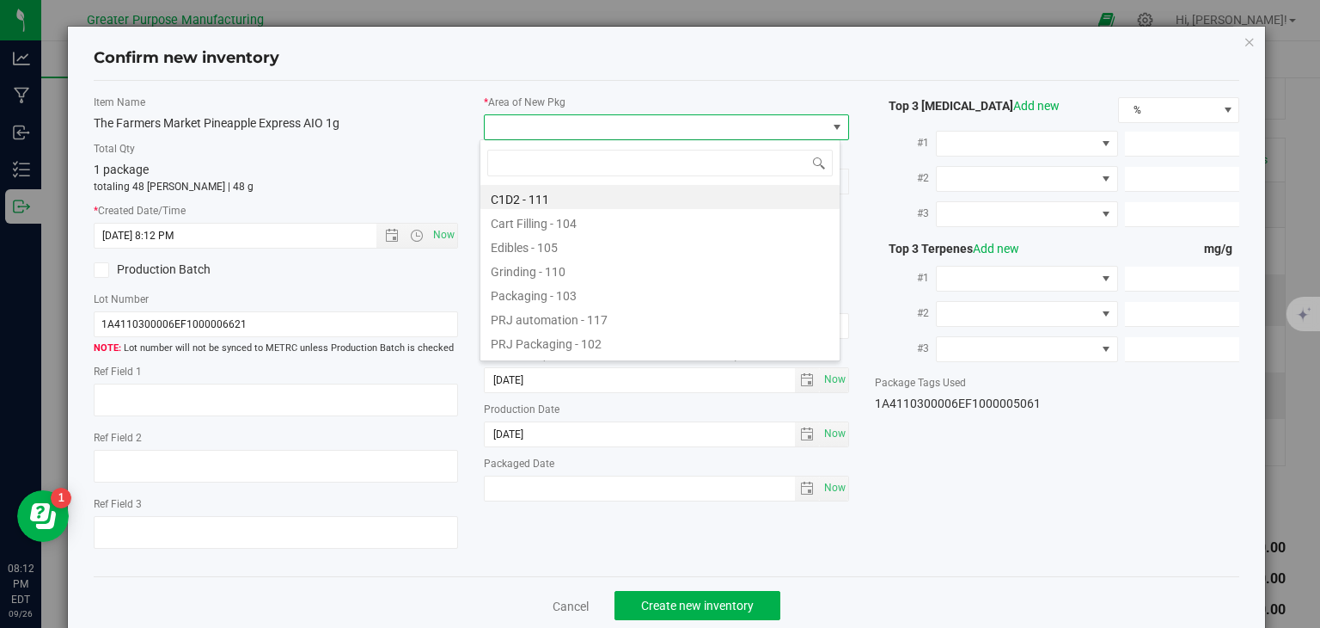
scroll to position [25, 361]
type input "108"
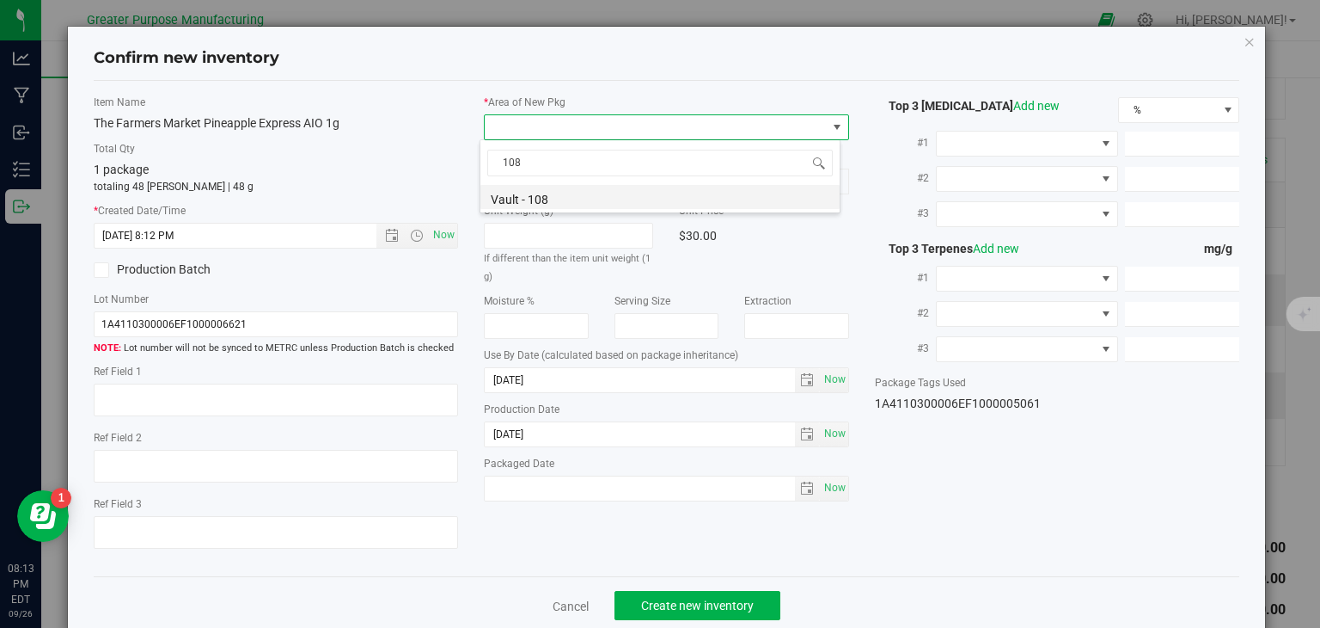
click at [549, 199] on li "Vault - 108" at bounding box center [660, 197] width 359 height 24
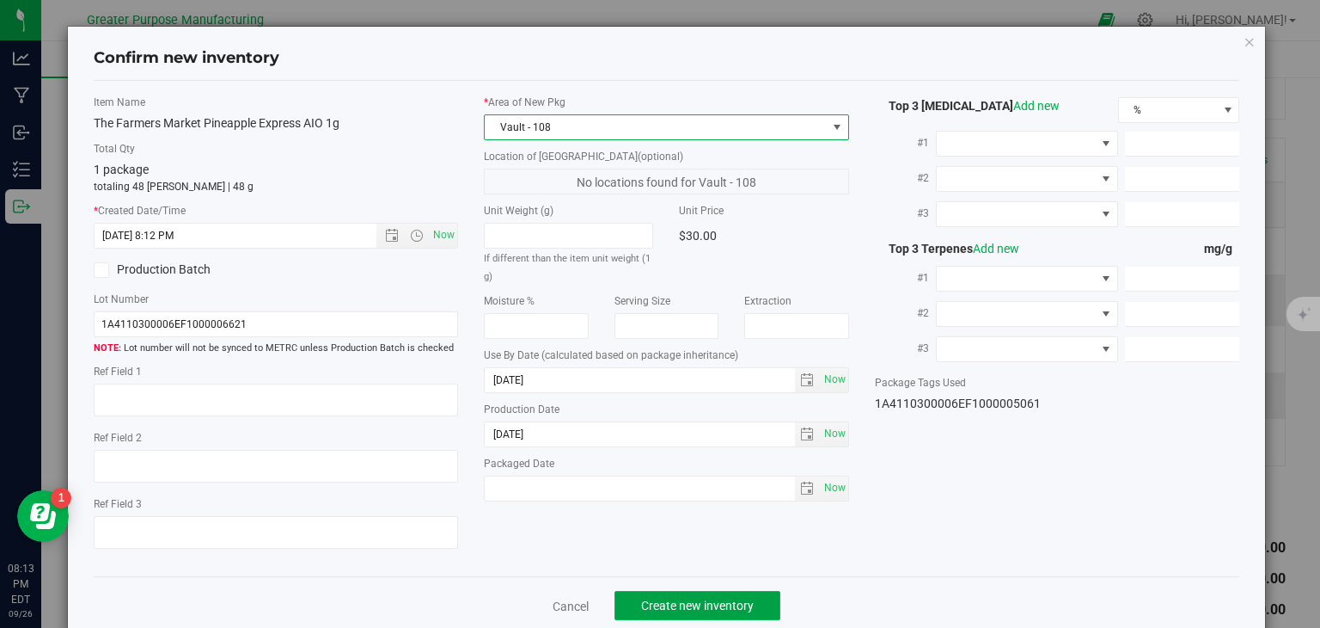
click at [669, 598] on span "Create new inventory" at bounding box center [697, 605] width 113 height 14
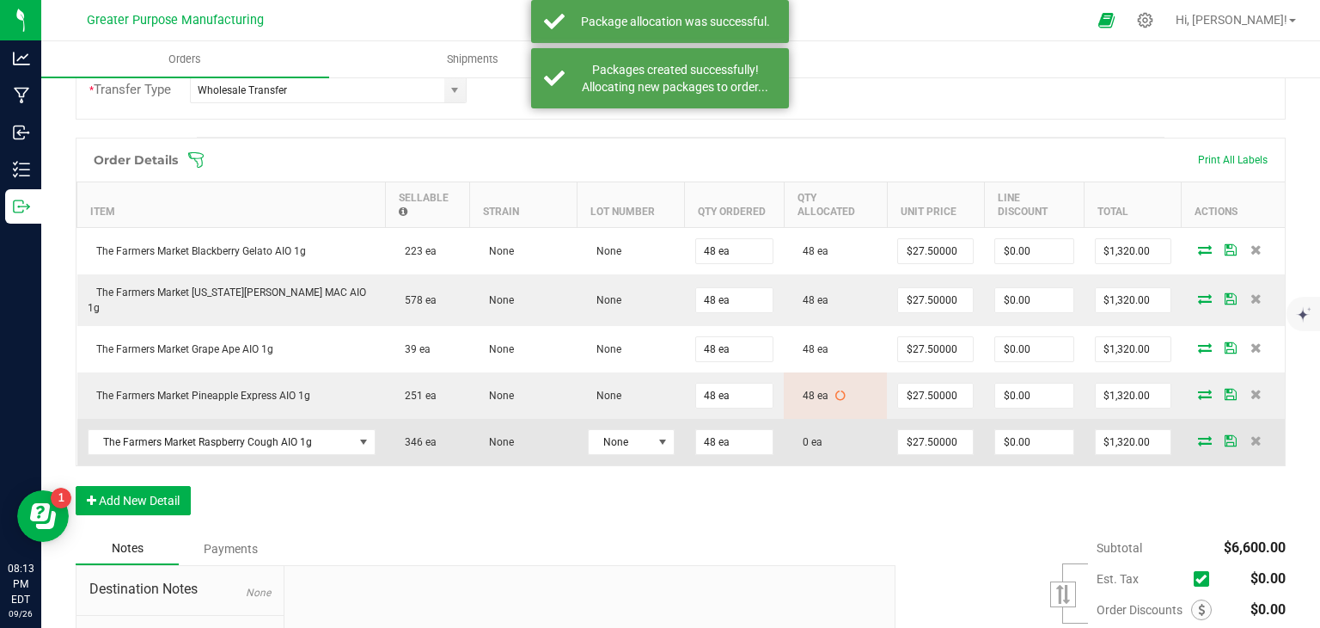
click at [1198, 435] on icon at bounding box center [1205, 440] width 14 height 10
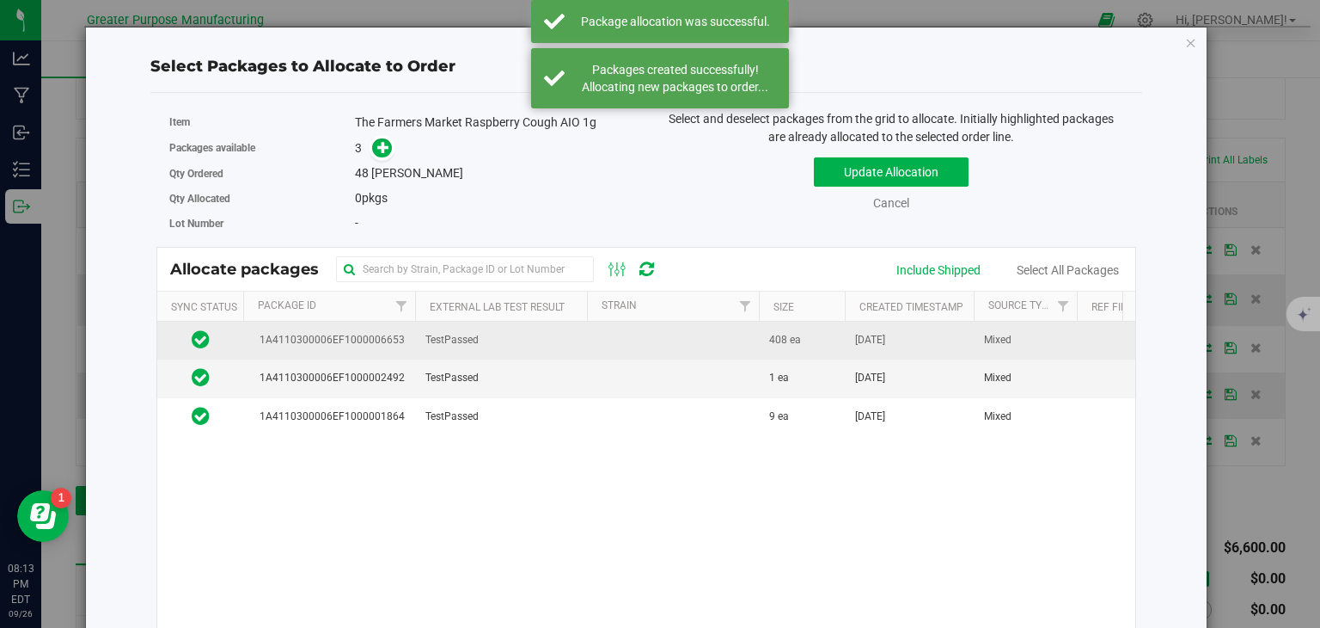
click at [573, 330] on td "TestPassed" at bounding box center [501, 341] width 172 height 38
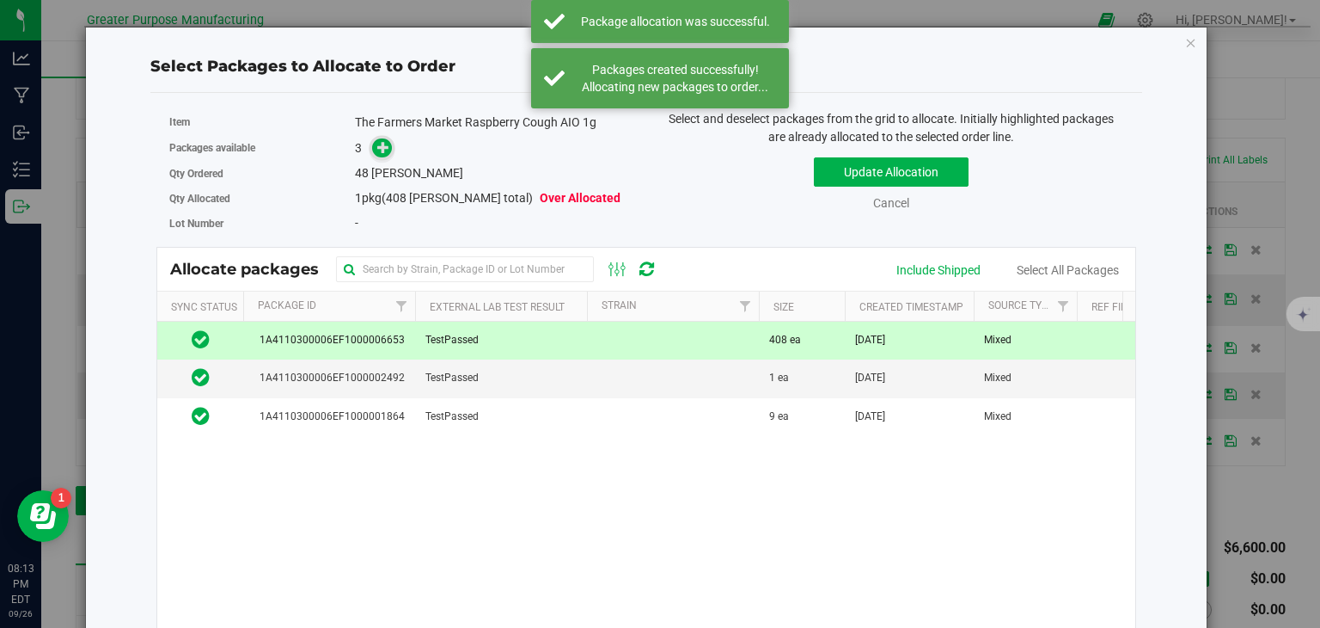
click at [380, 152] on icon at bounding box center [383, 147] width 12 height 12
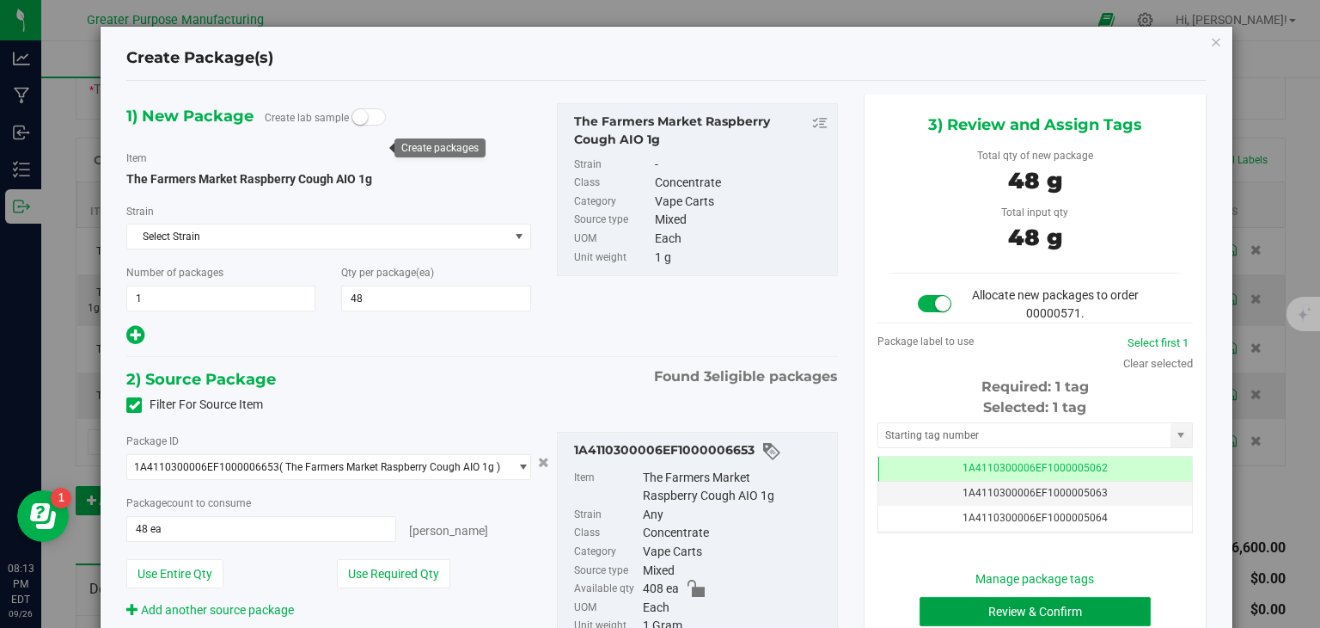
click at [1026, 601] on button "Review & Confirm" at bounding box center [1035, 611] width 231 height 29
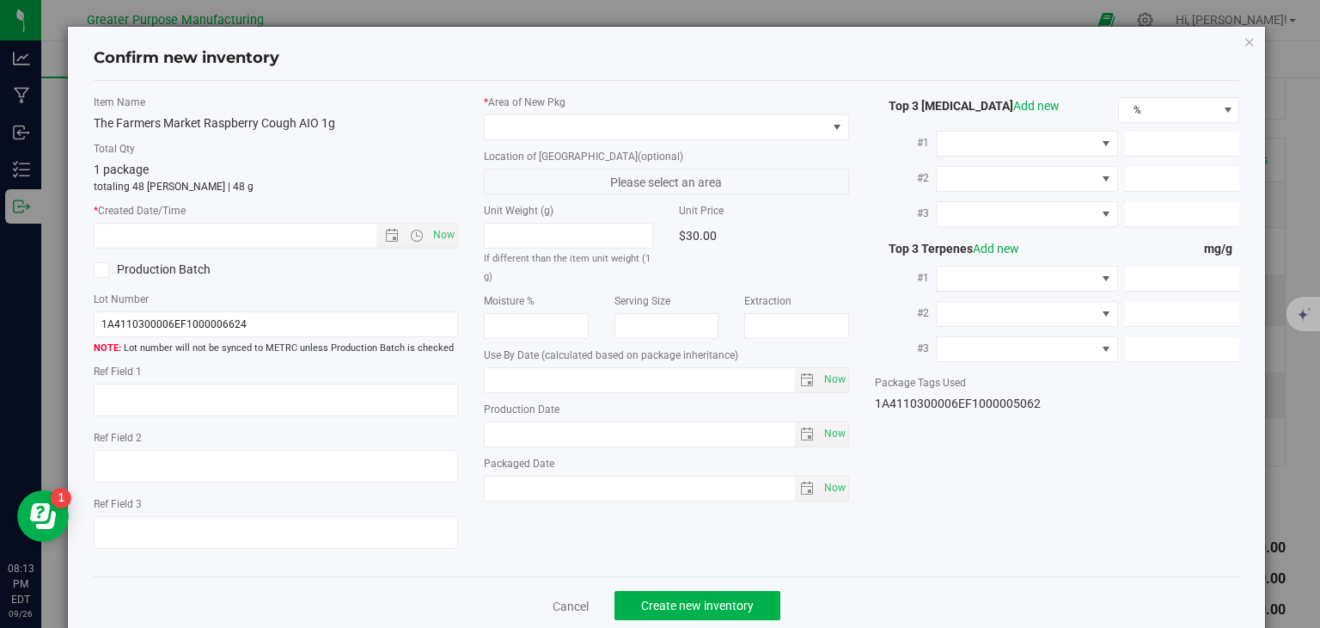
type input "[DATE]"
click at [438, 229] on span "Now" at bounding box center [444, 235] width 29 height 25
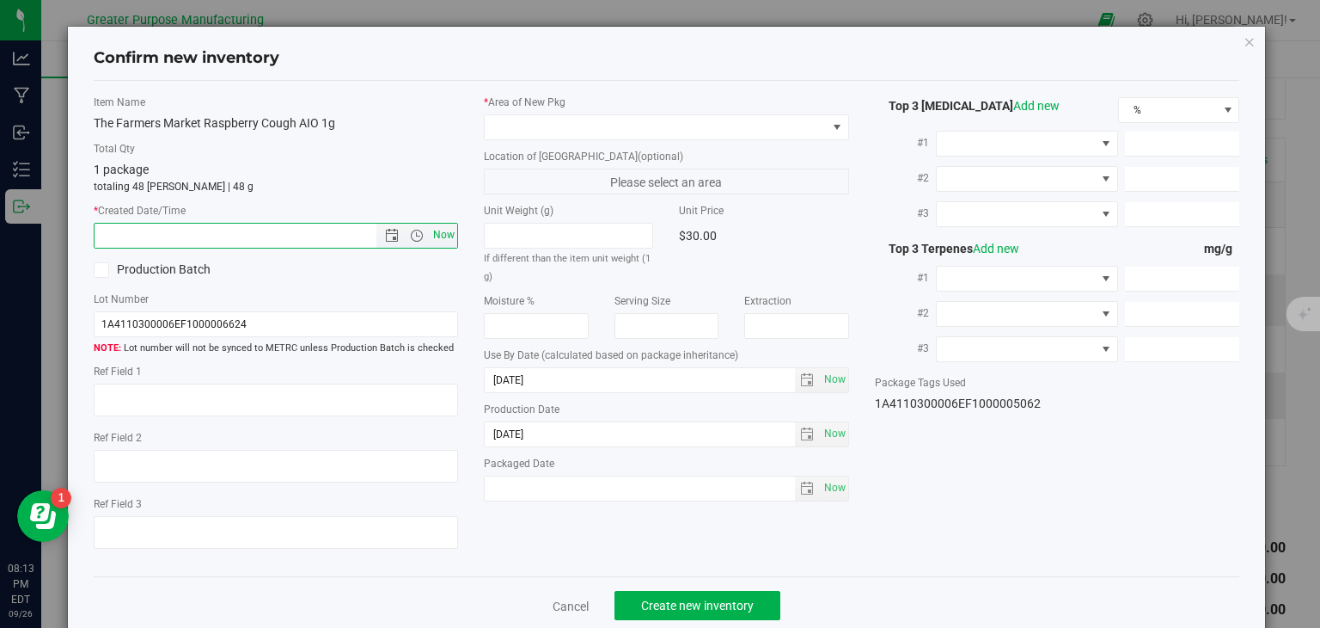
type input "9/26/2025 8:13 PM"
click at [543, 132] on span at bounding box center [656, 127] width 342 height 24
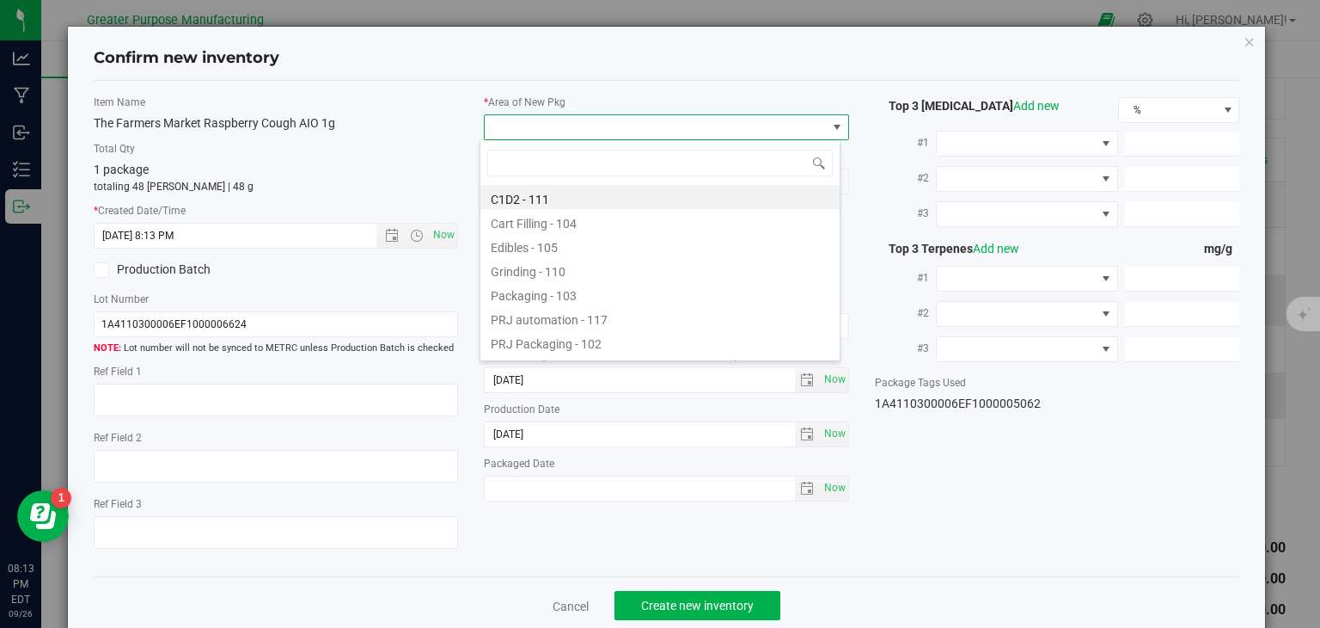
type input "108"
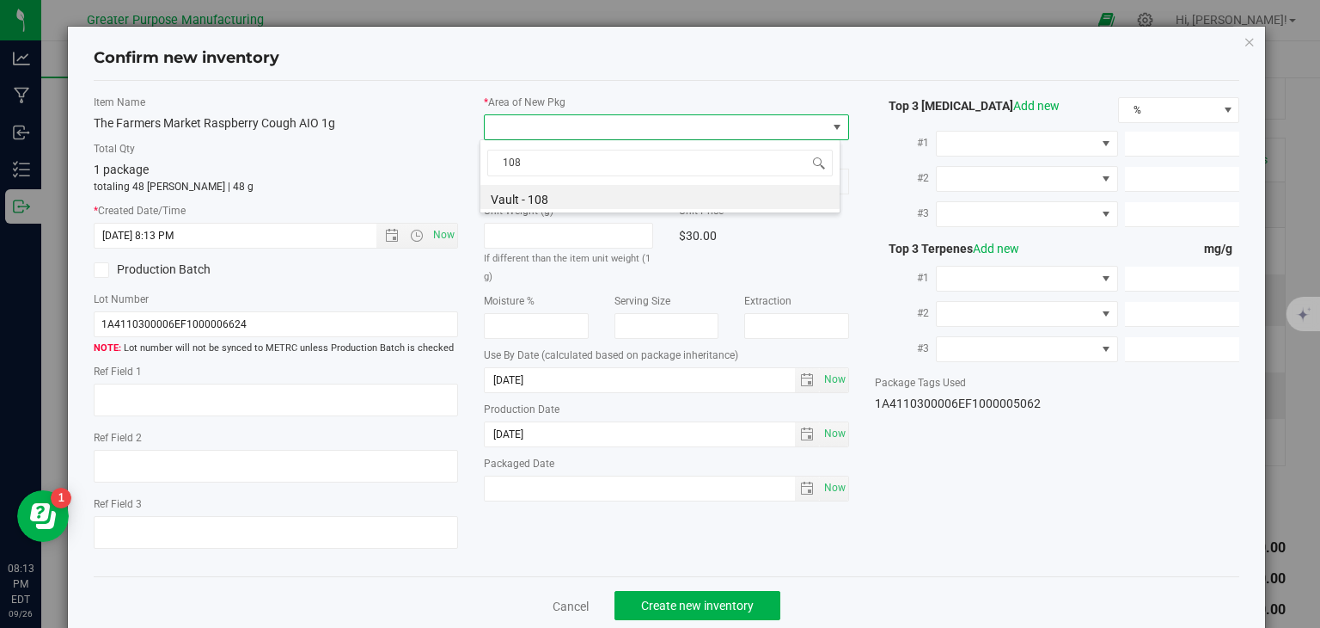
click at [547, 211] on div "108 Vault - 108" at bounding box center [660, 176] width 361 height 74
click at [570, 195] on li "Vault - 108" at bounding box center [660, 197] width 359 height 24
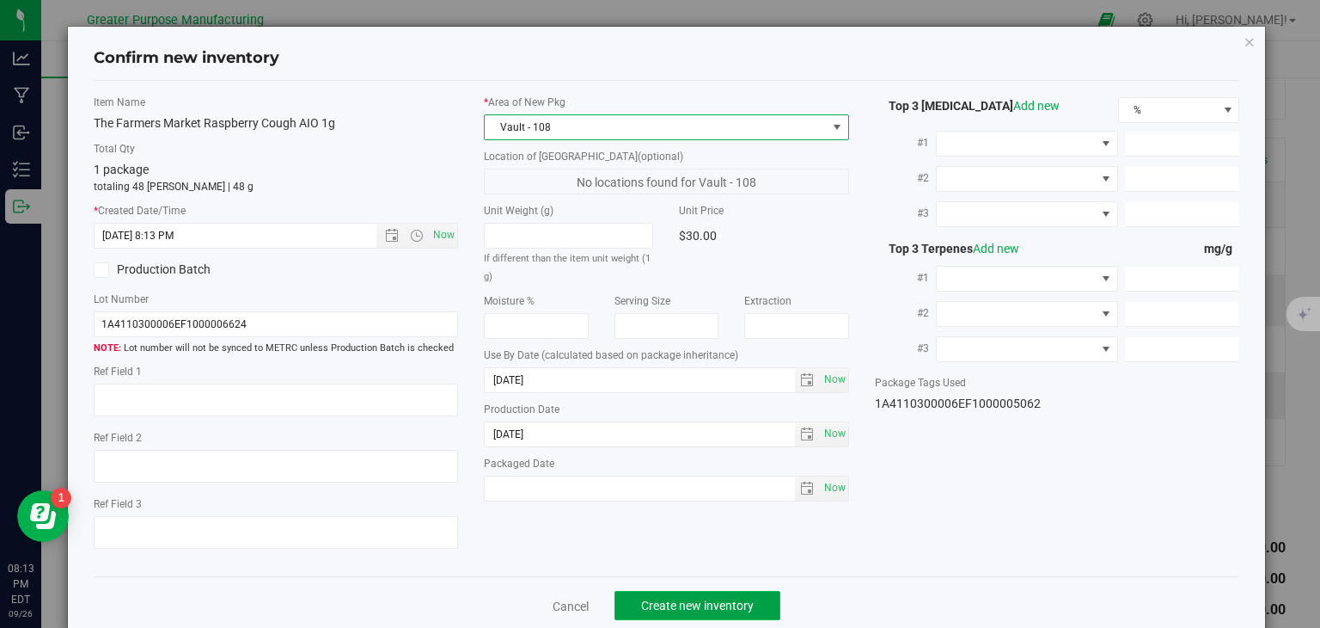
click at [712, 598] on span "Create new inventory" at bounding box center [697, 605] width 113 height 14
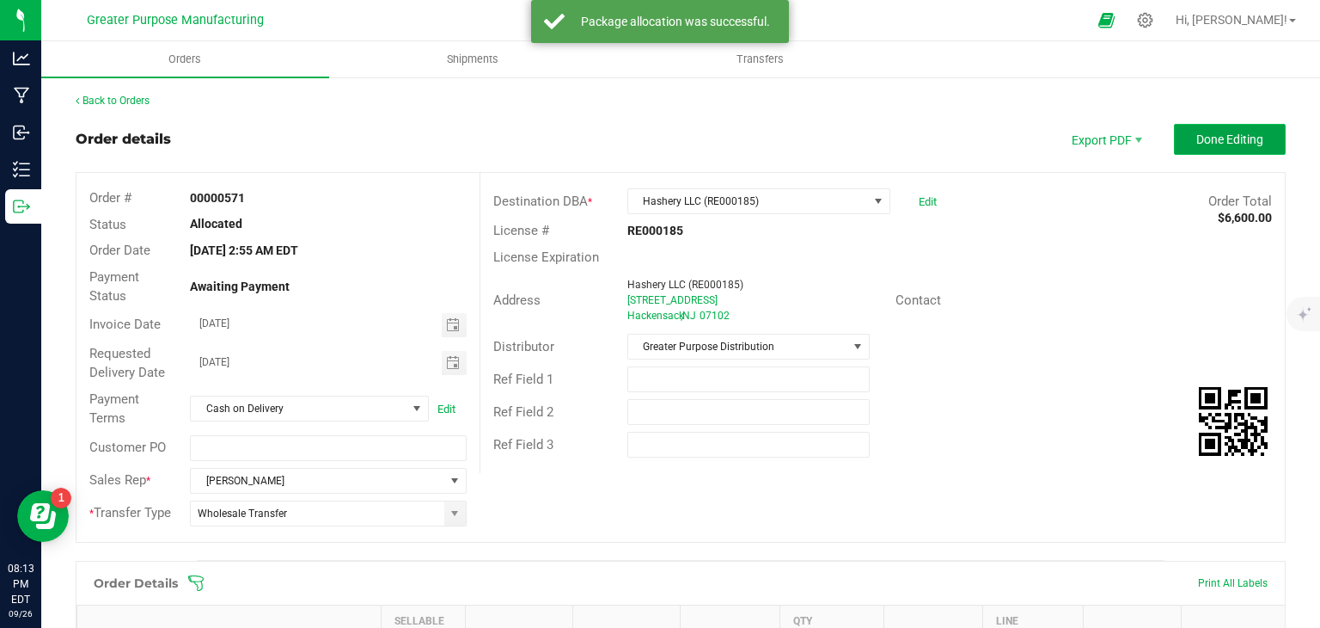
click at [1220, 136] on span "Done Editing" at bounding box center [1230, 139] width 67 height 14
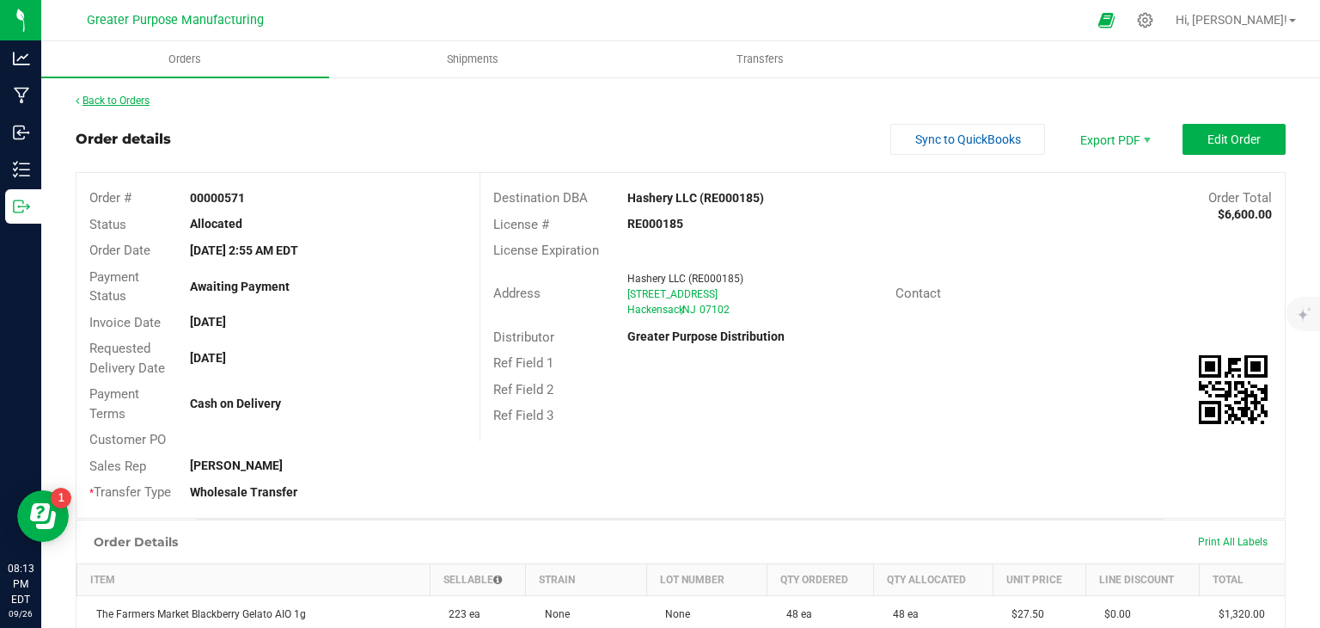
click at [125, 95] on link "Back to Orders" at bounding box center [113, 101] width 74 height 12
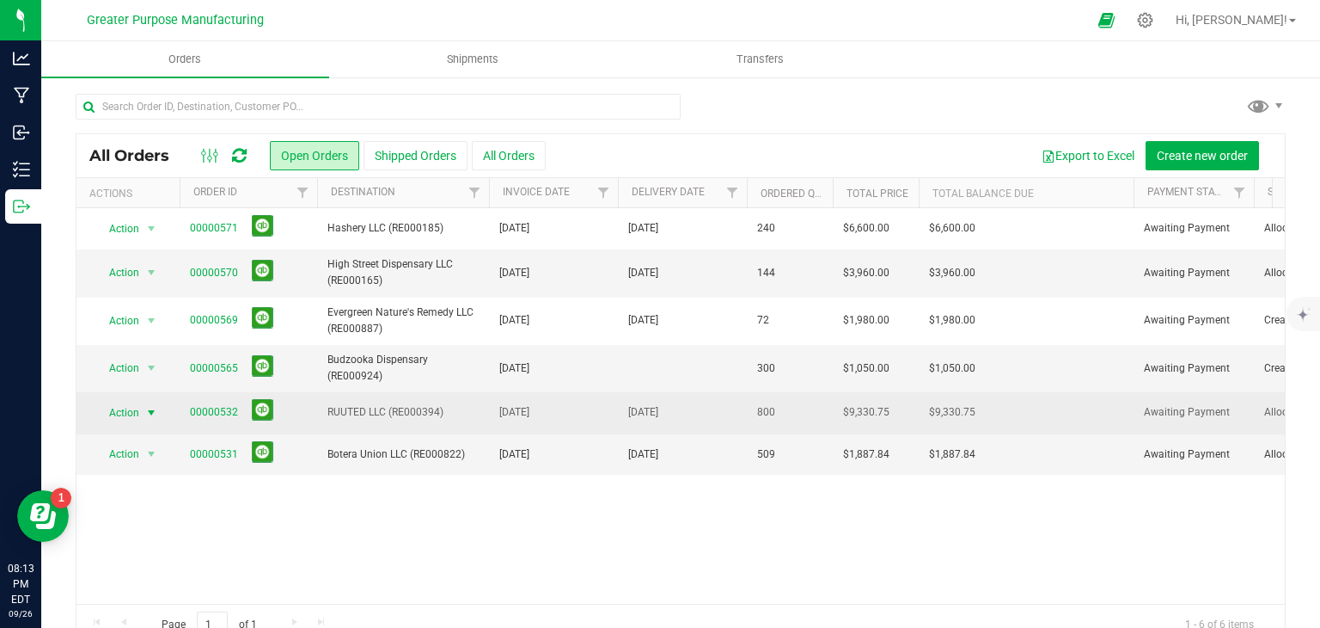
click at [150, 413] on span "select" at bounding box center [151, 413] width 14 height 14
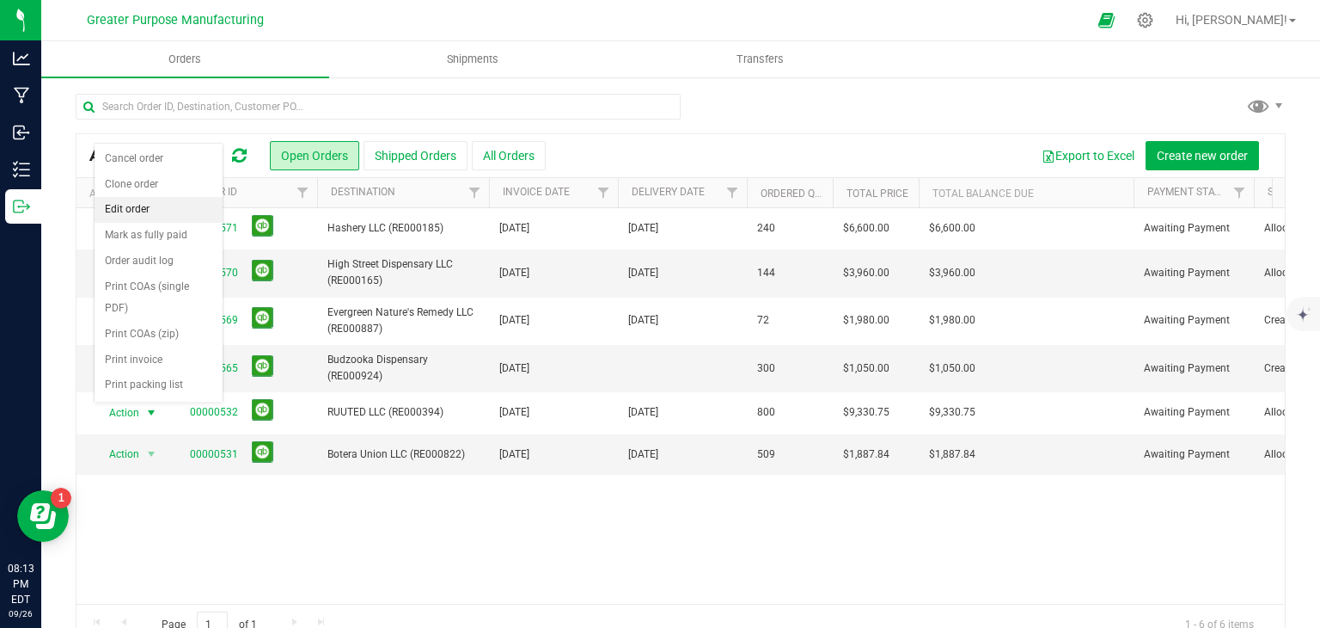
click at [116, 207] on li "Edit order" at bounding box center [159, 210] width 128 height 26
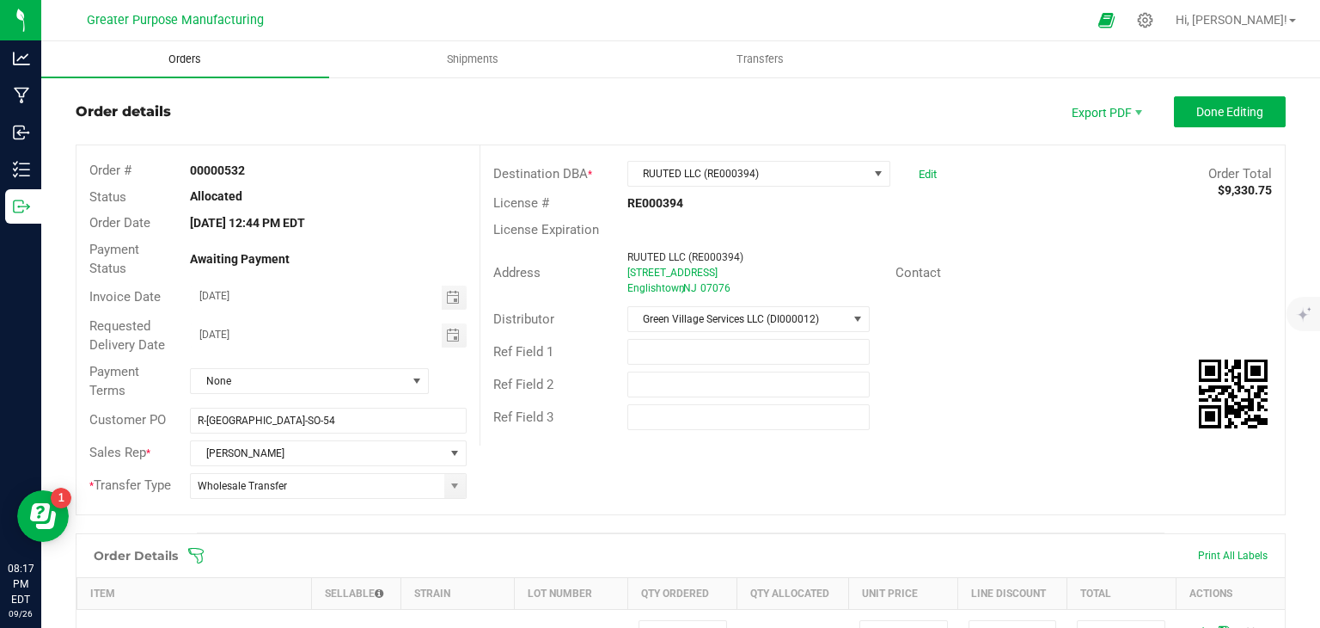
click at [179, 68] on uib-tab-heading "Orders" at bounding box center [185, 59] width 288 height 36
